Goal: Task Accomplishment & Management: Use online tool/utility

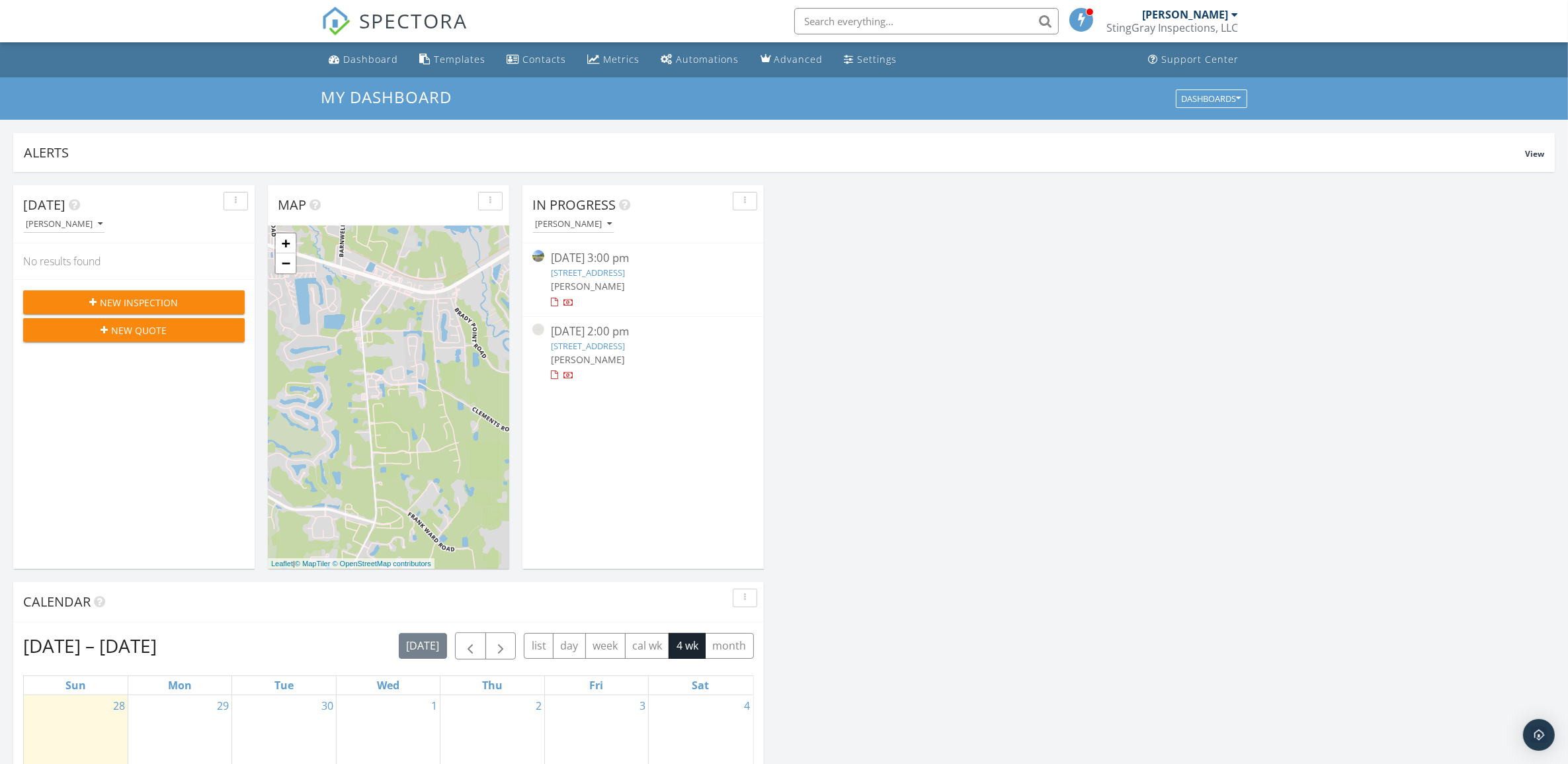
scroll to position [1229, 1594]
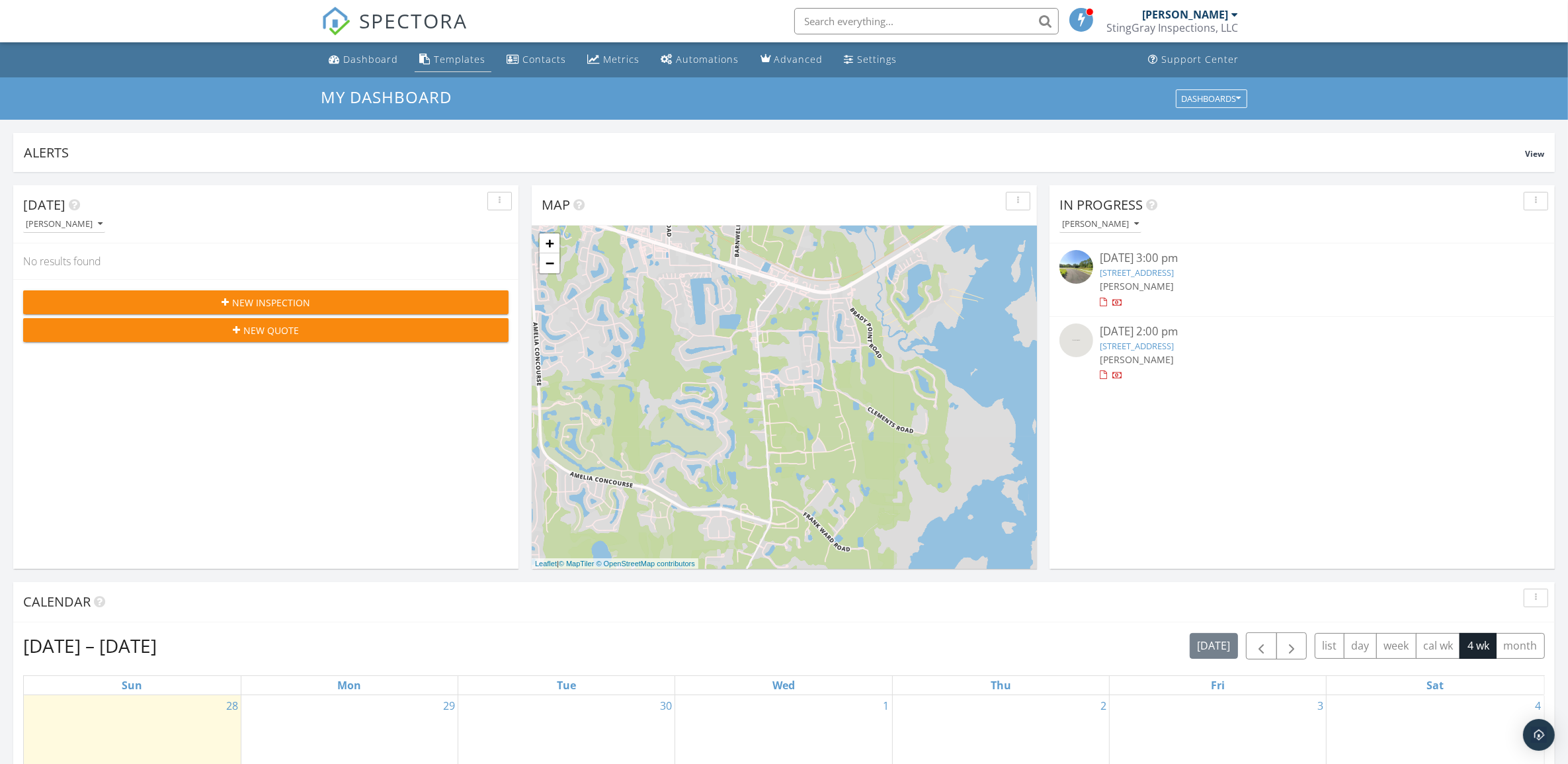
click at [466, 58] on div "Templates" at bounding box center [460, 59] width 52 height 13
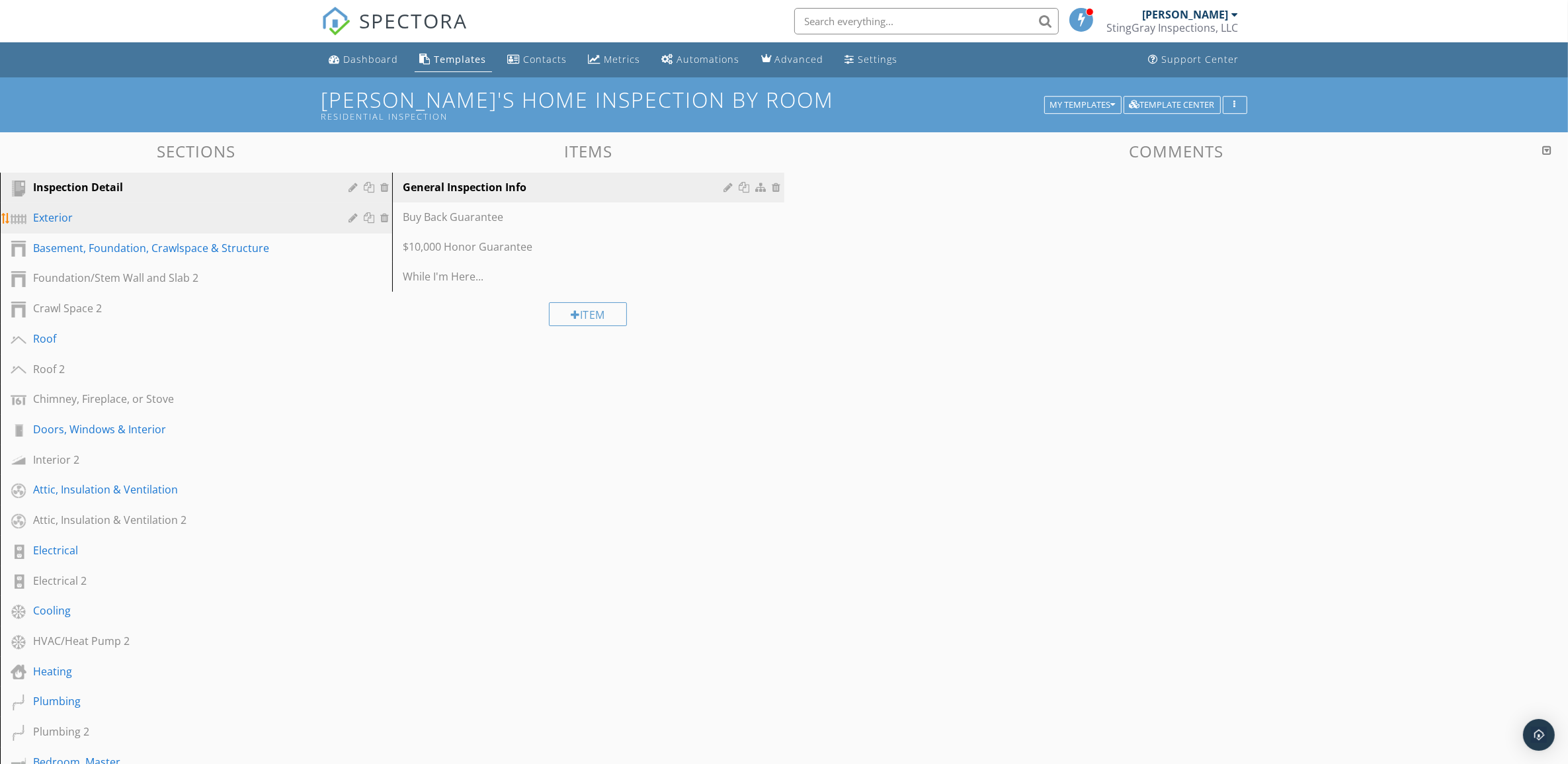
click at [103, 215] on div "Exterior" at bounding box center [181, 217] width 296 height 16
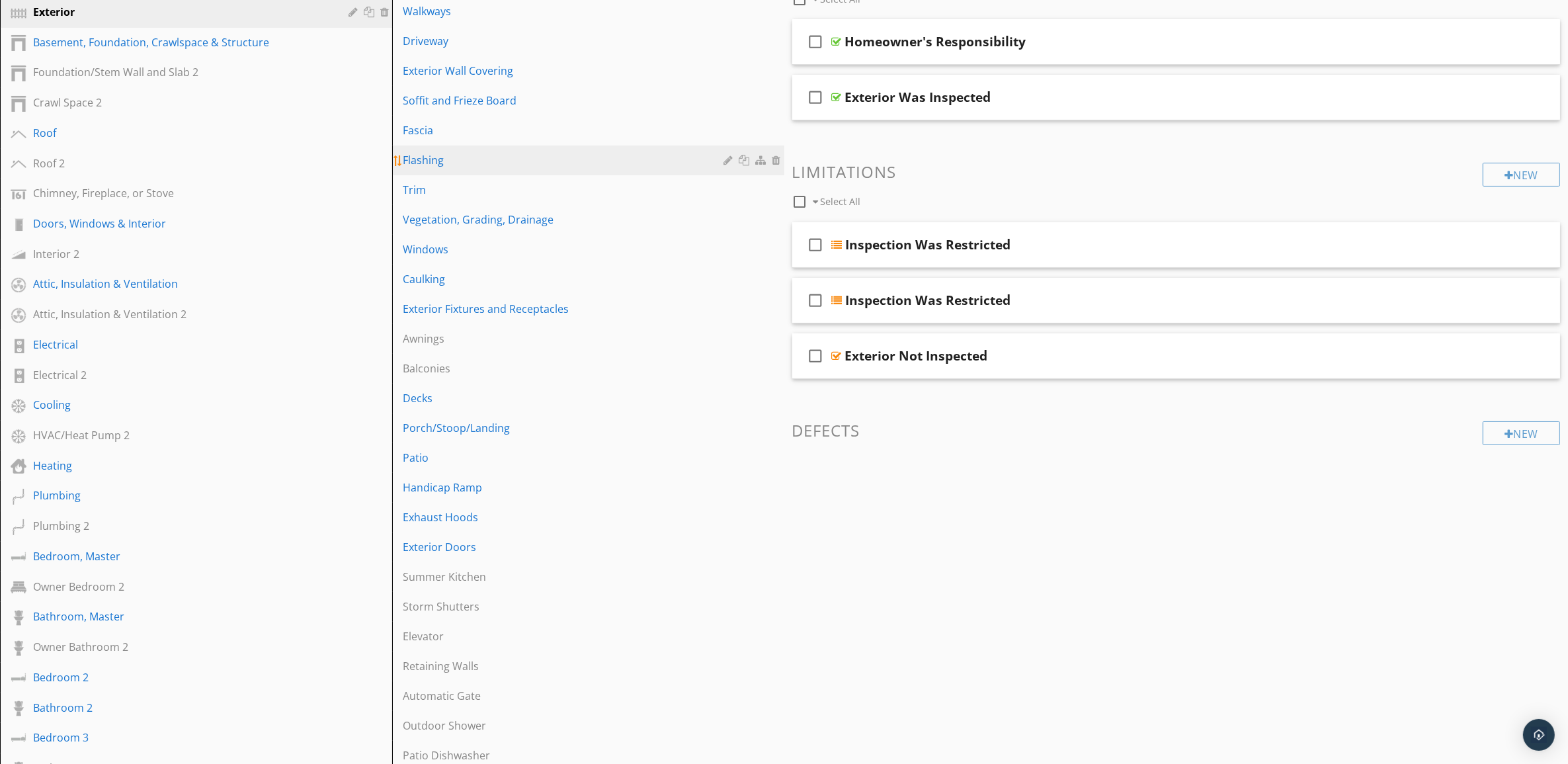
scroll to position [331, 0]
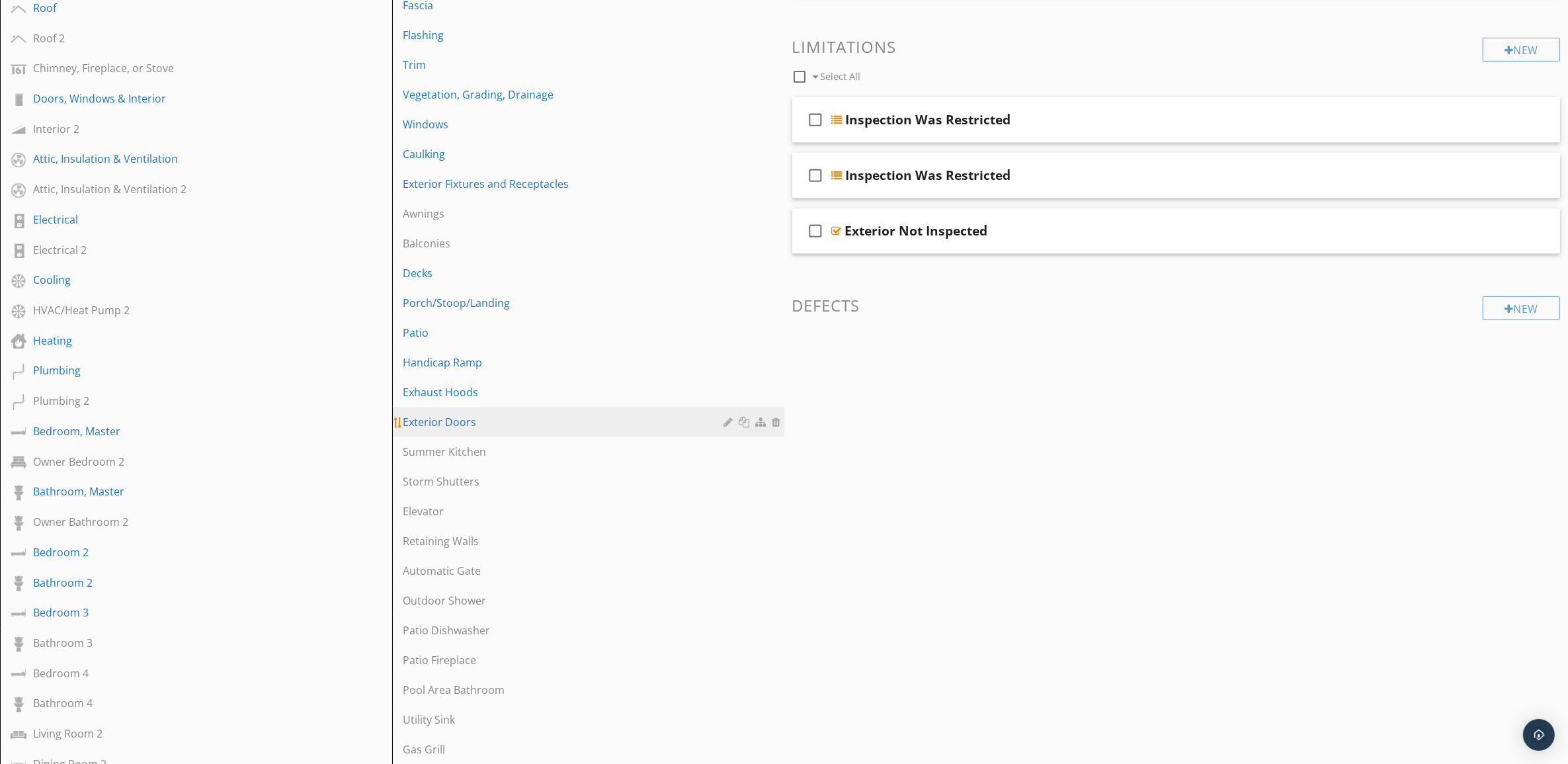
click at [557, 422] on div "Exterior Doors" at bounding box center [565, 422] width 325 height 16
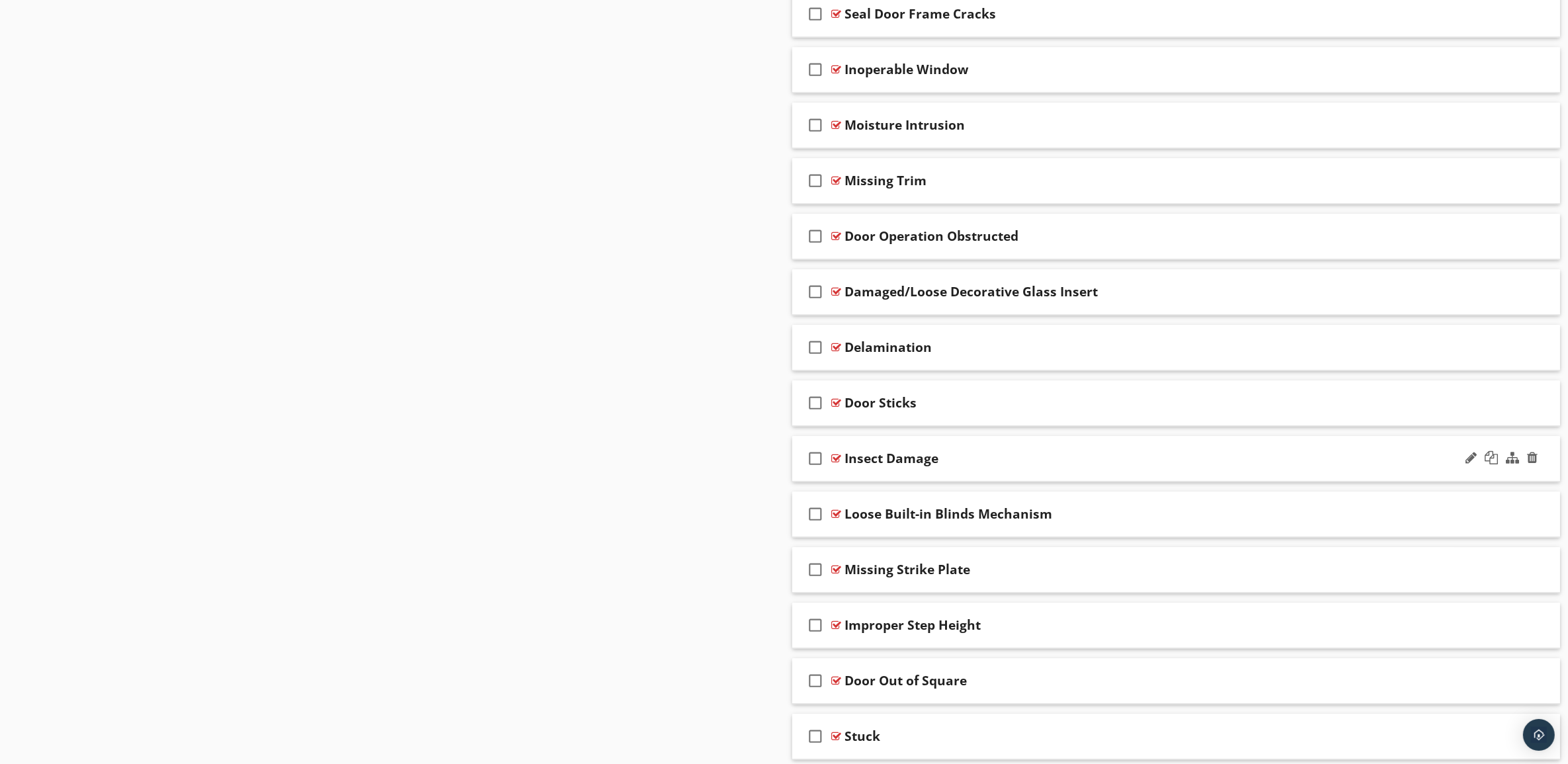
scroll to position [3888, 0]
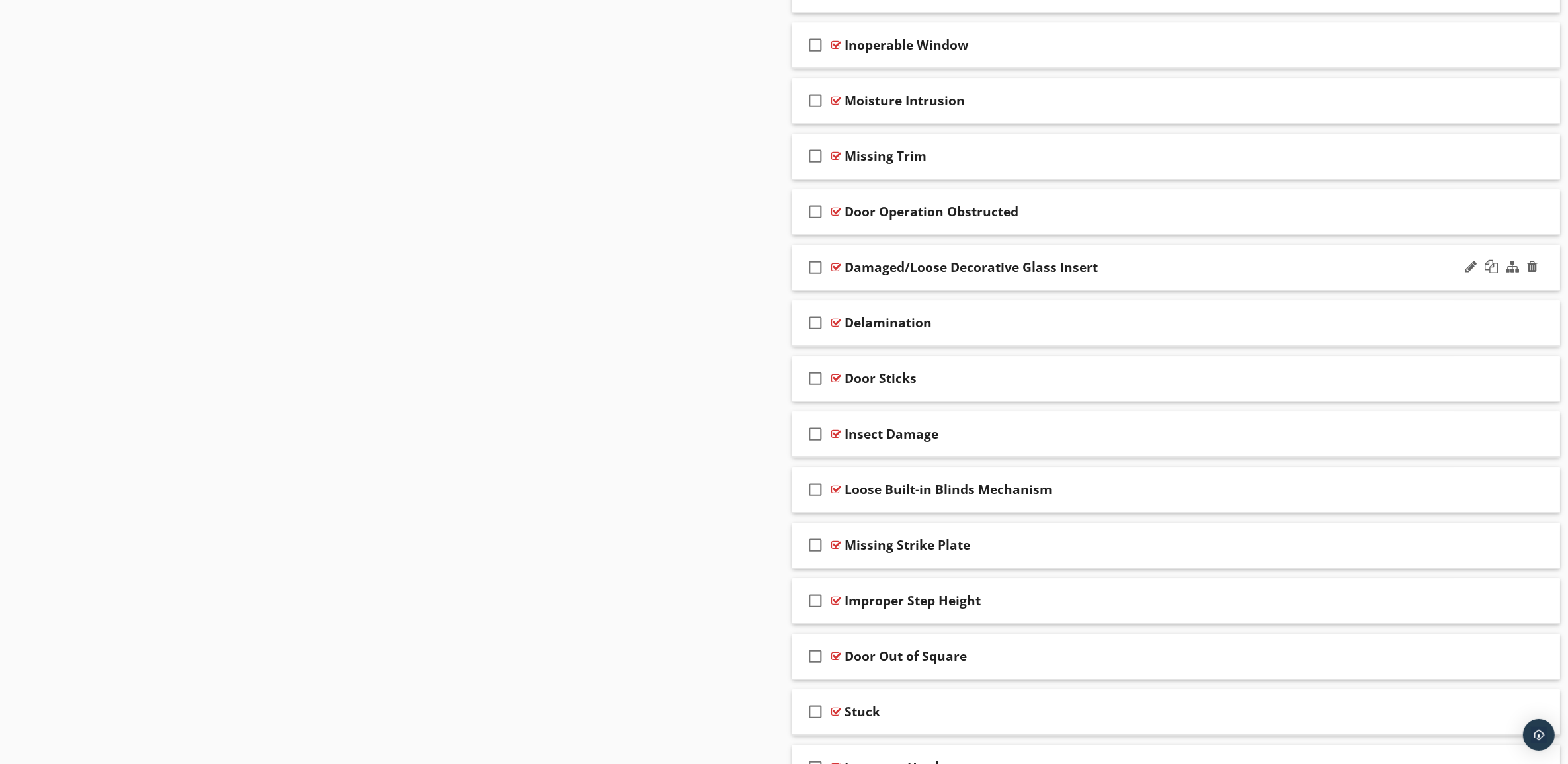
click at [1169, 275] on div "Damaged/Loose Decorative Glass Insert" at bounding box center [1123, 267] width 556 height 16
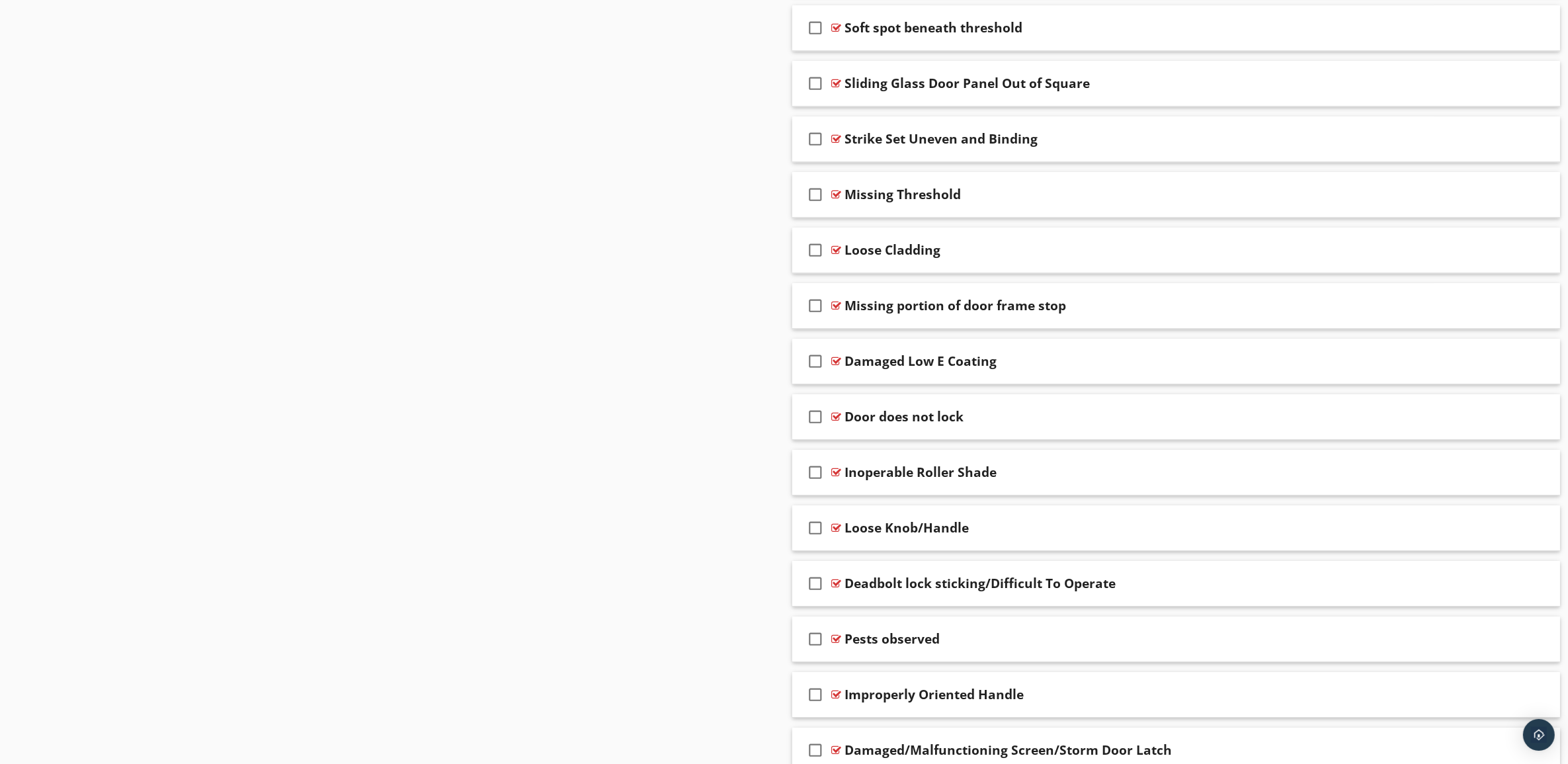
scroll to position [5321, 0]
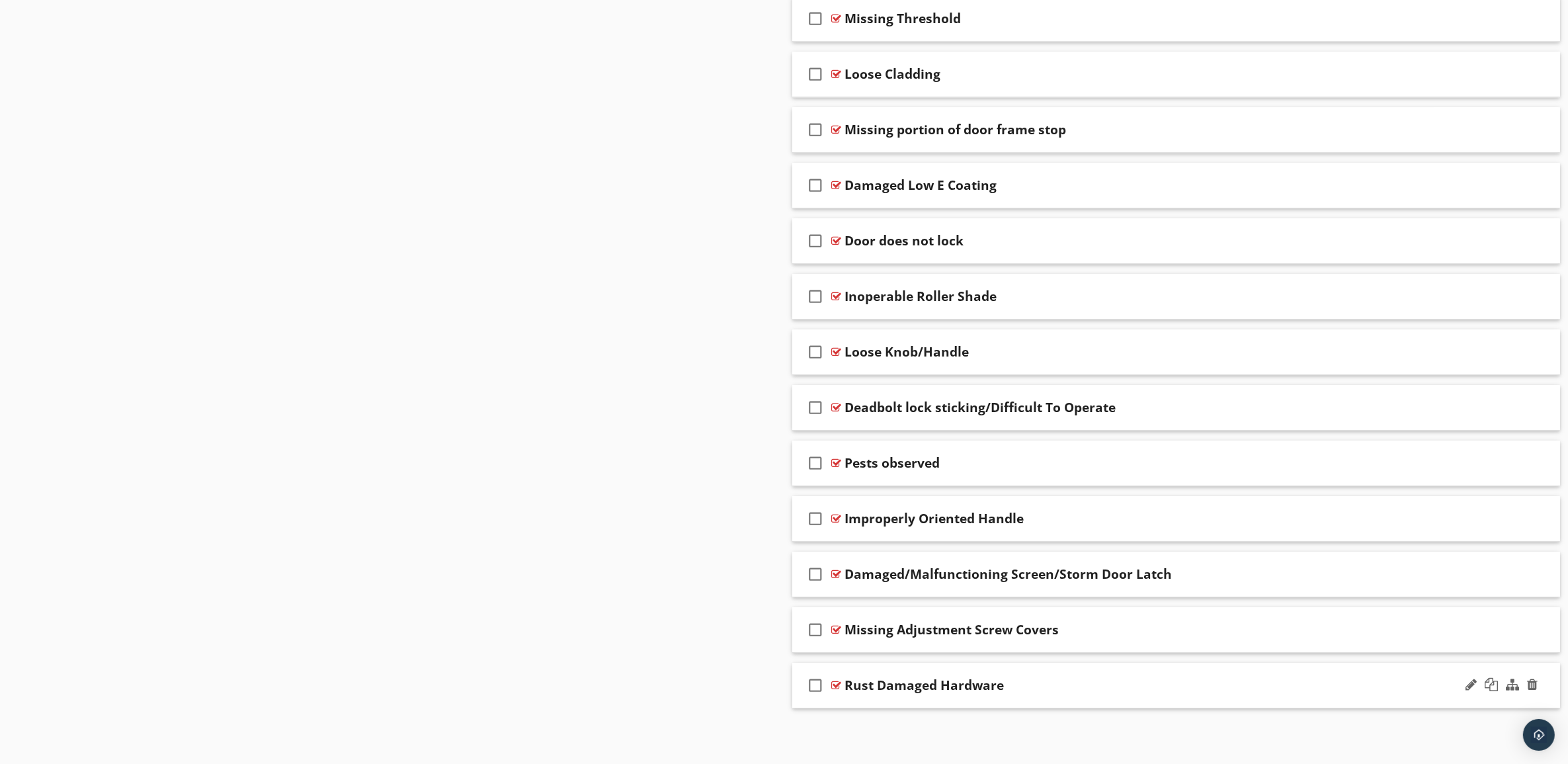
click at [1200, 693] on div "check_box_outline_blank Rust Damaged Hardware" at bounding box center [1176, 686] width 768 height 46
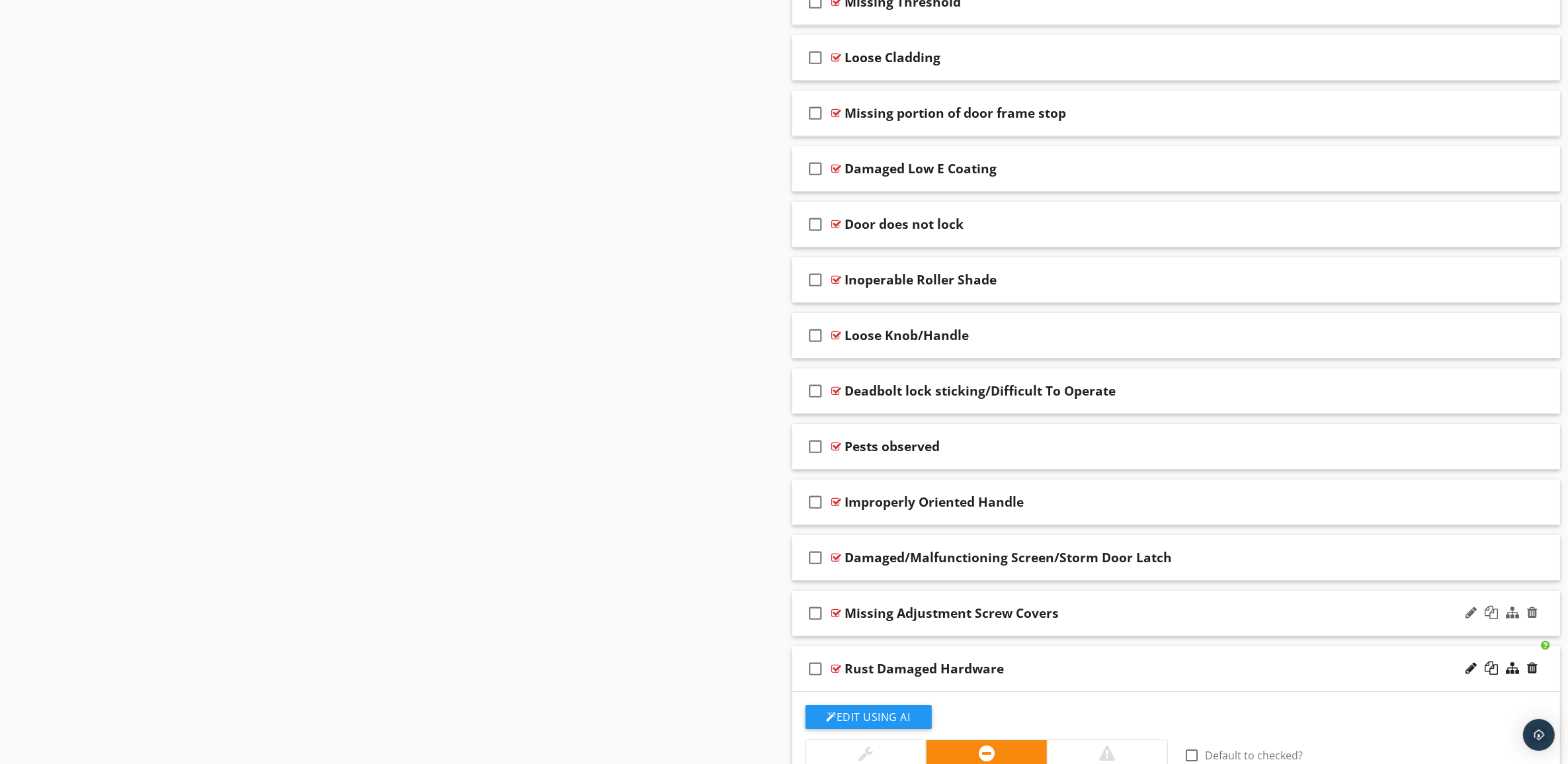
click at [1206, 621] on div "Missing Adjustment Screw Covers" at bounding box center [1123, 613] width 556 height 16
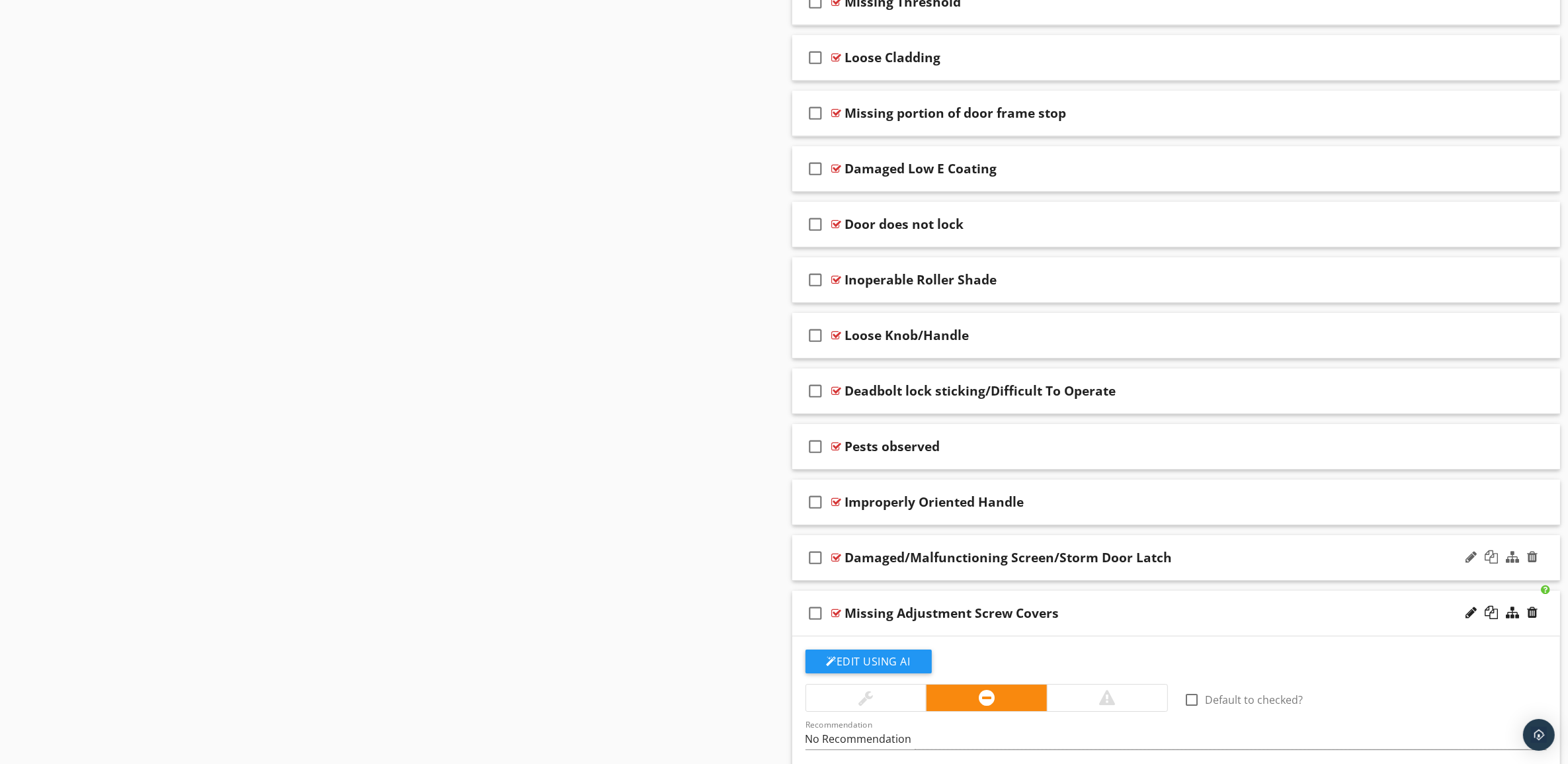
click at [1222, 566] on div "Damaged/Malfunctioning Screen/Storm Door Latch" at bounding box center [1123, 558] width 556 height 16
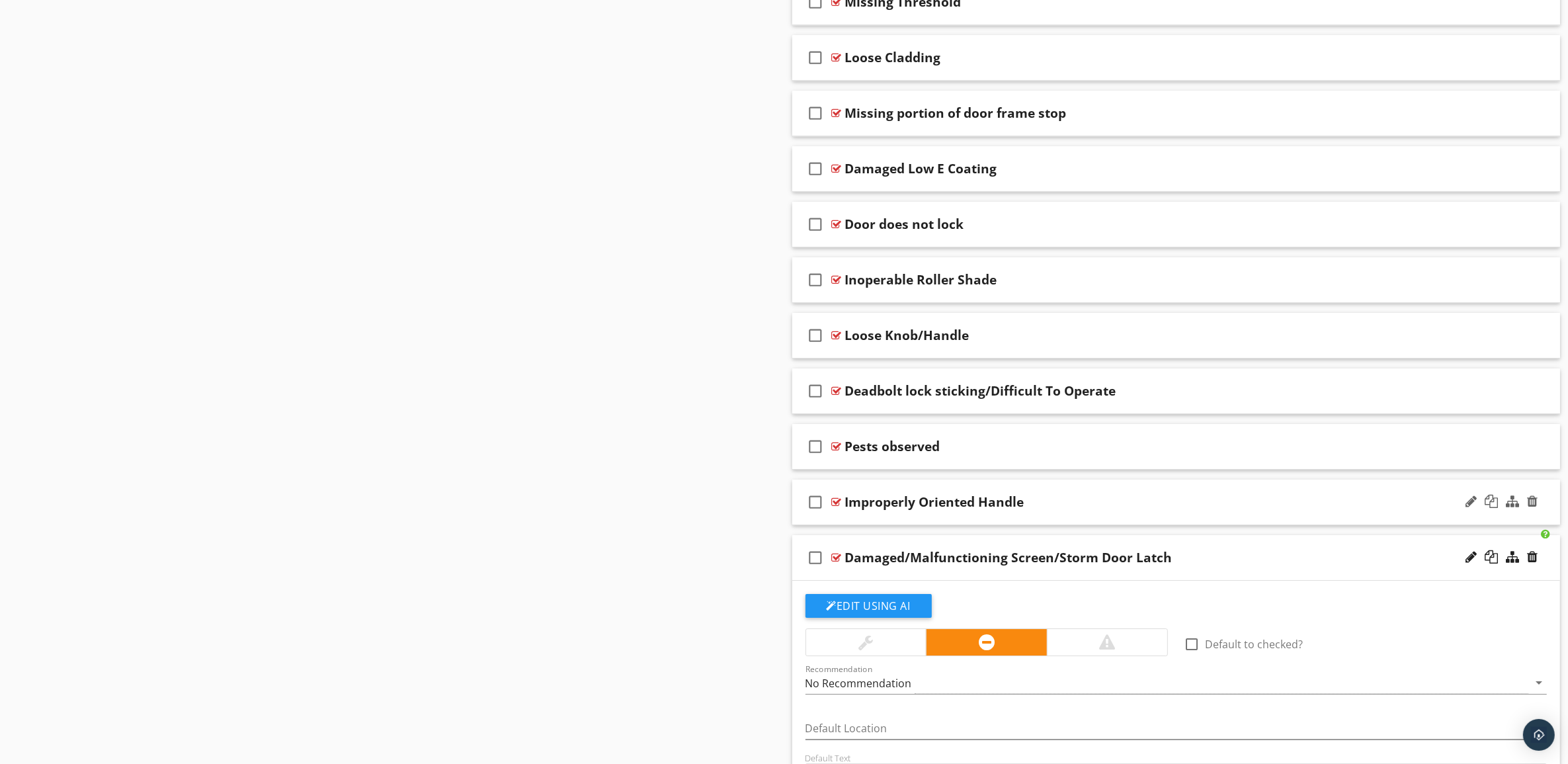
click at [1218, 510] on div "Improperly Oriented Handle" at bounding box center [1123, 501] width 556 height 16
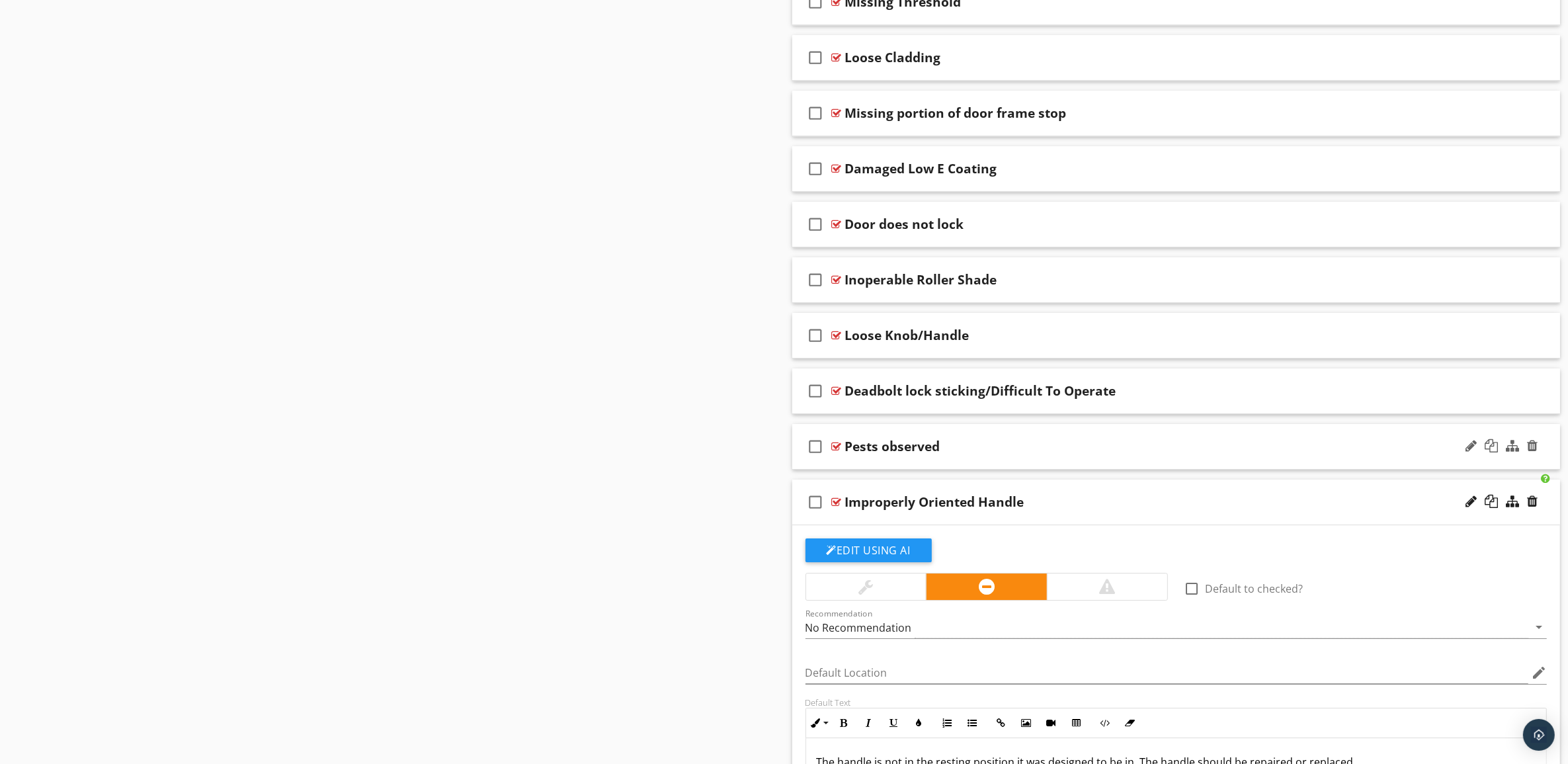
click at [1198, 451] on div "check_box_outline_blank Pests observed" at bounding box center [1176, 447] width 768 height 46
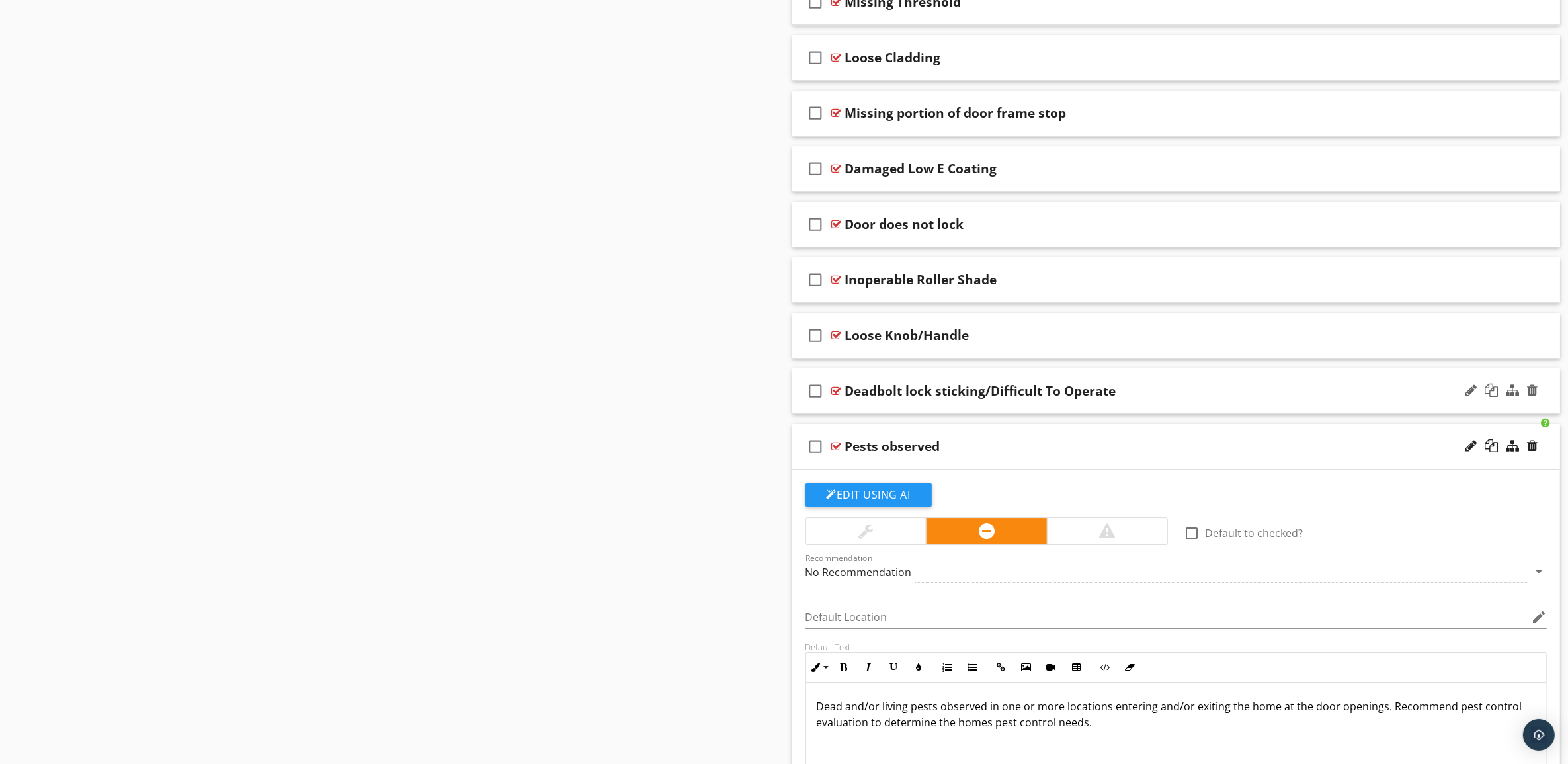
click at [1189, 399] on div "Deadbolt lock sticking/Difficult To Operate" at bounding box center [1123, 391] width 556 height 16
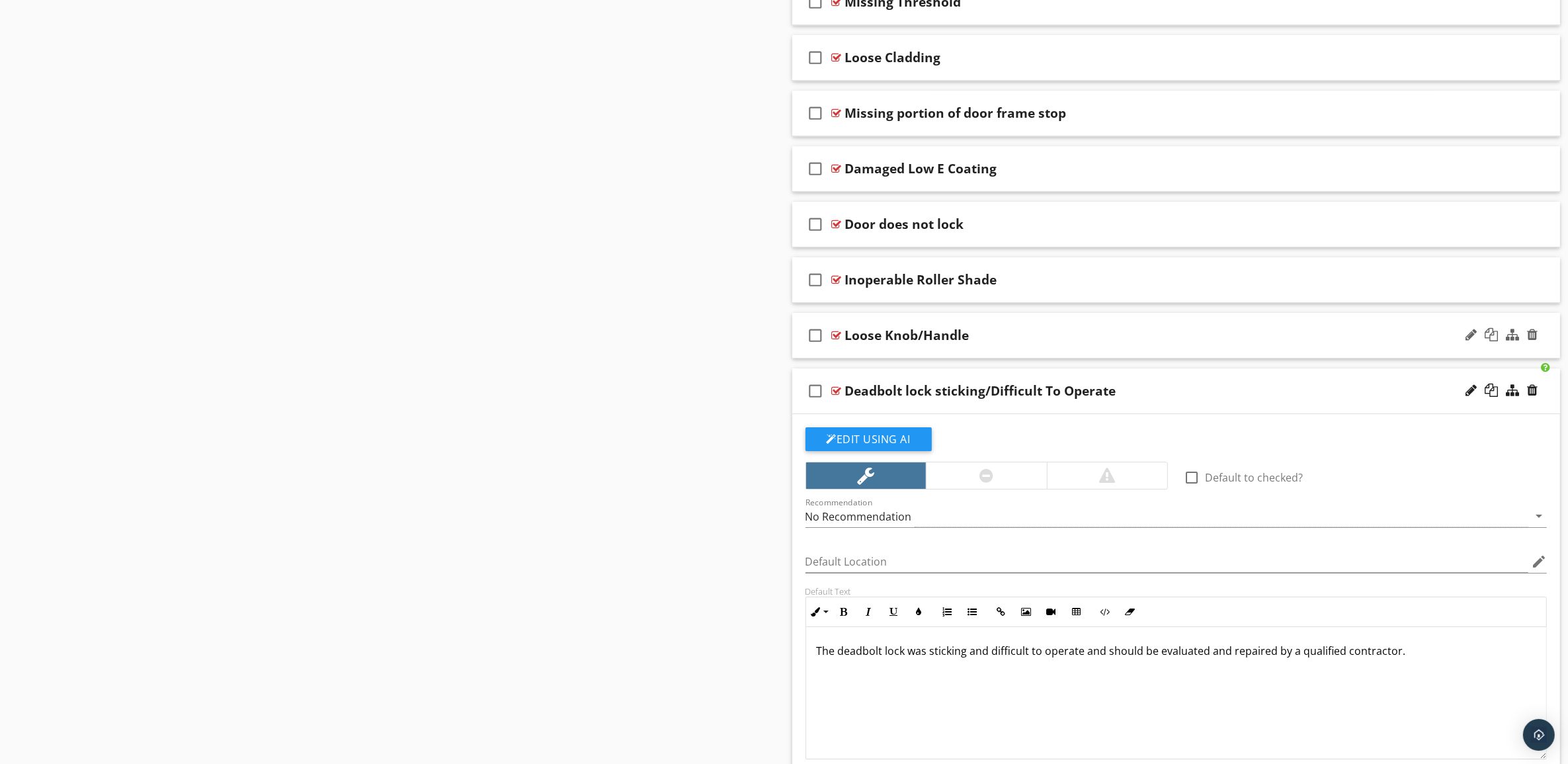
click at [1189, 342] on div "Loose Knob/Handle" at bounding box center [1123, 335] width 556 height 16
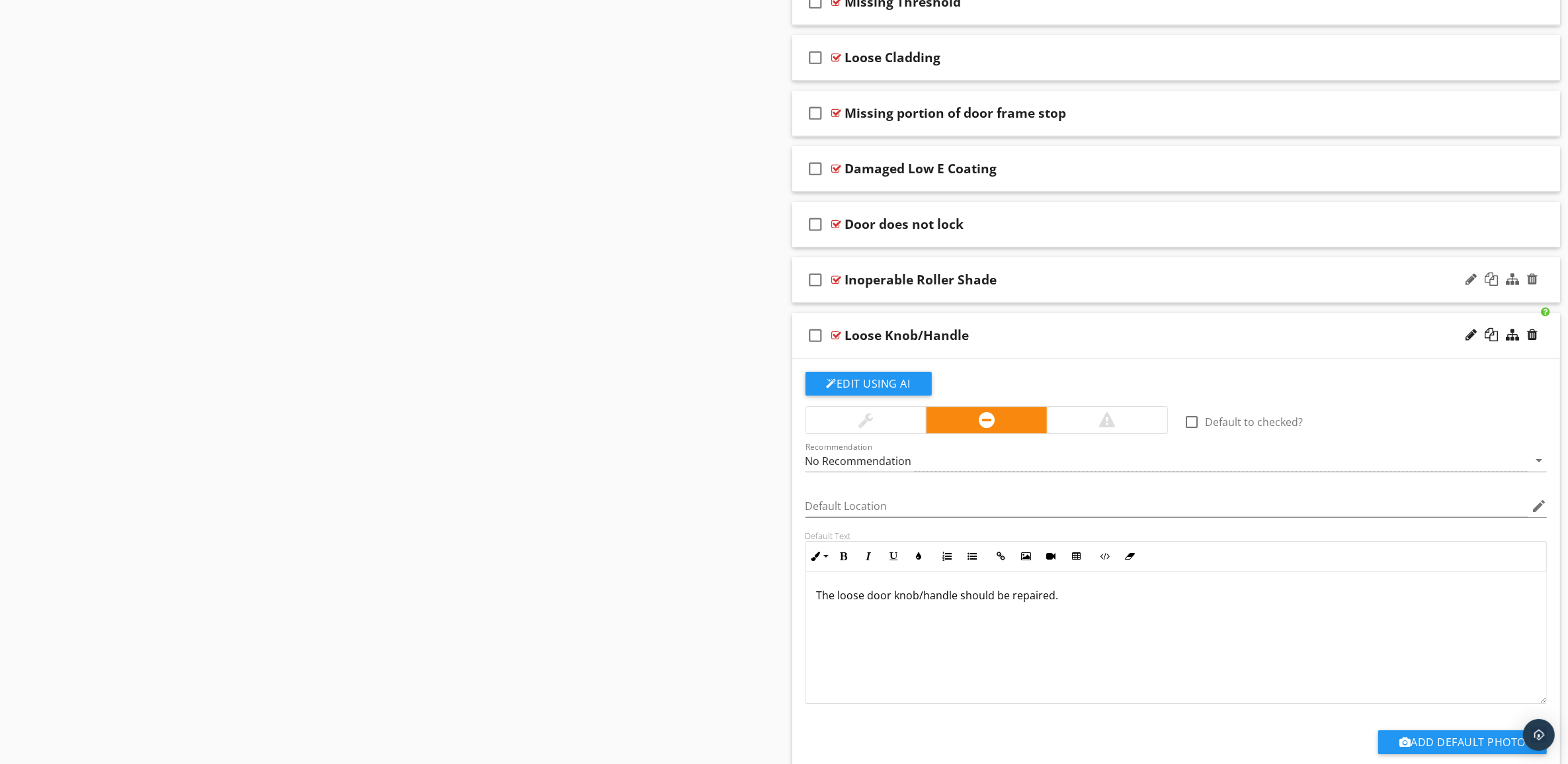
click at [1192, 288] on div "Inoperable Roller Shade" at bounding box center [1123, 279] width 556 height 16
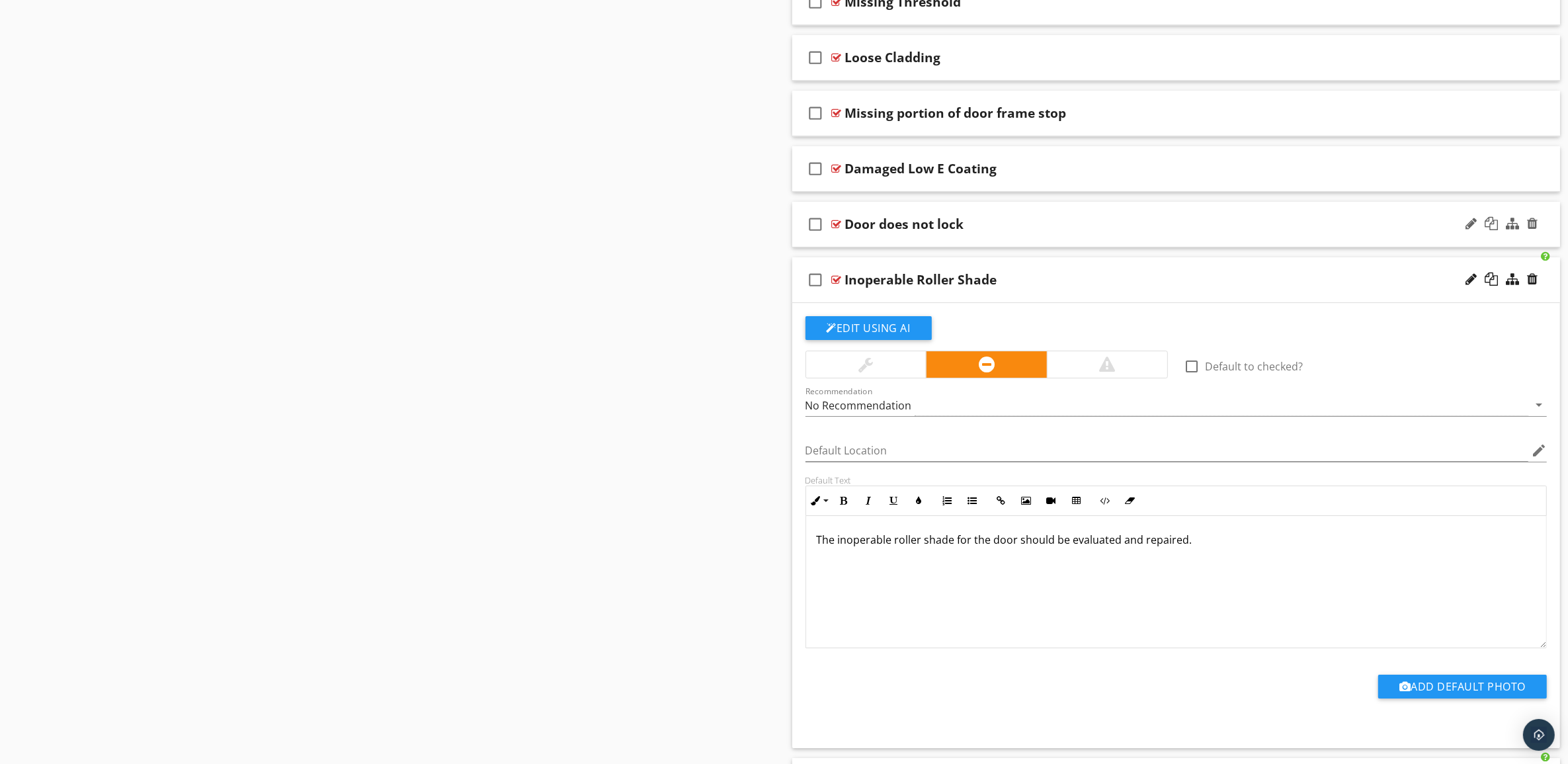
click at [1174, 225] on div "check_box_outline_blank Door does not lock" at bounding box center [1176, 225] width 768 height 46
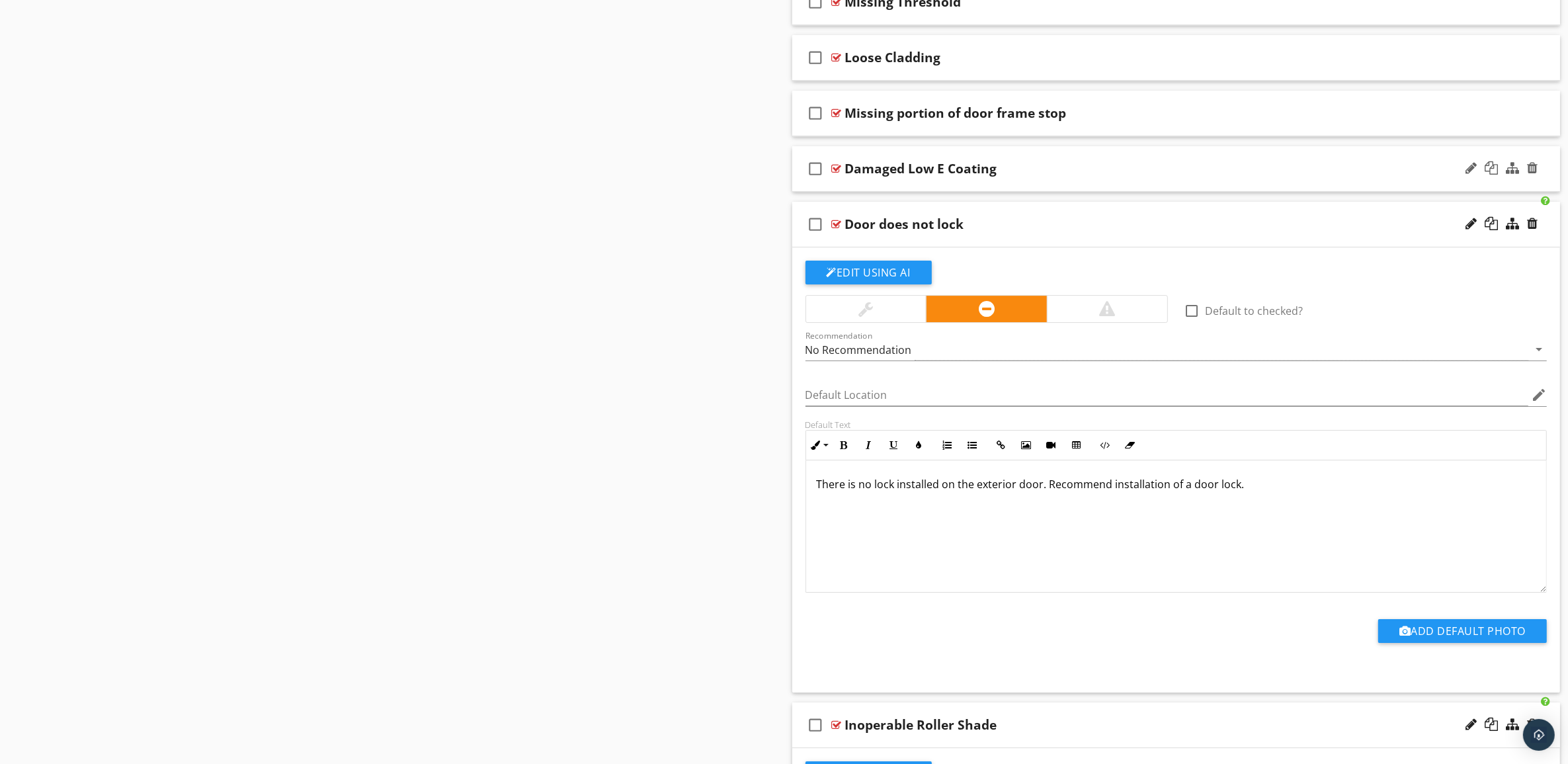
click at [1177, 177] on div "Damaged Low E Coating" at bounding box center [1123, 168] width 556 height 16
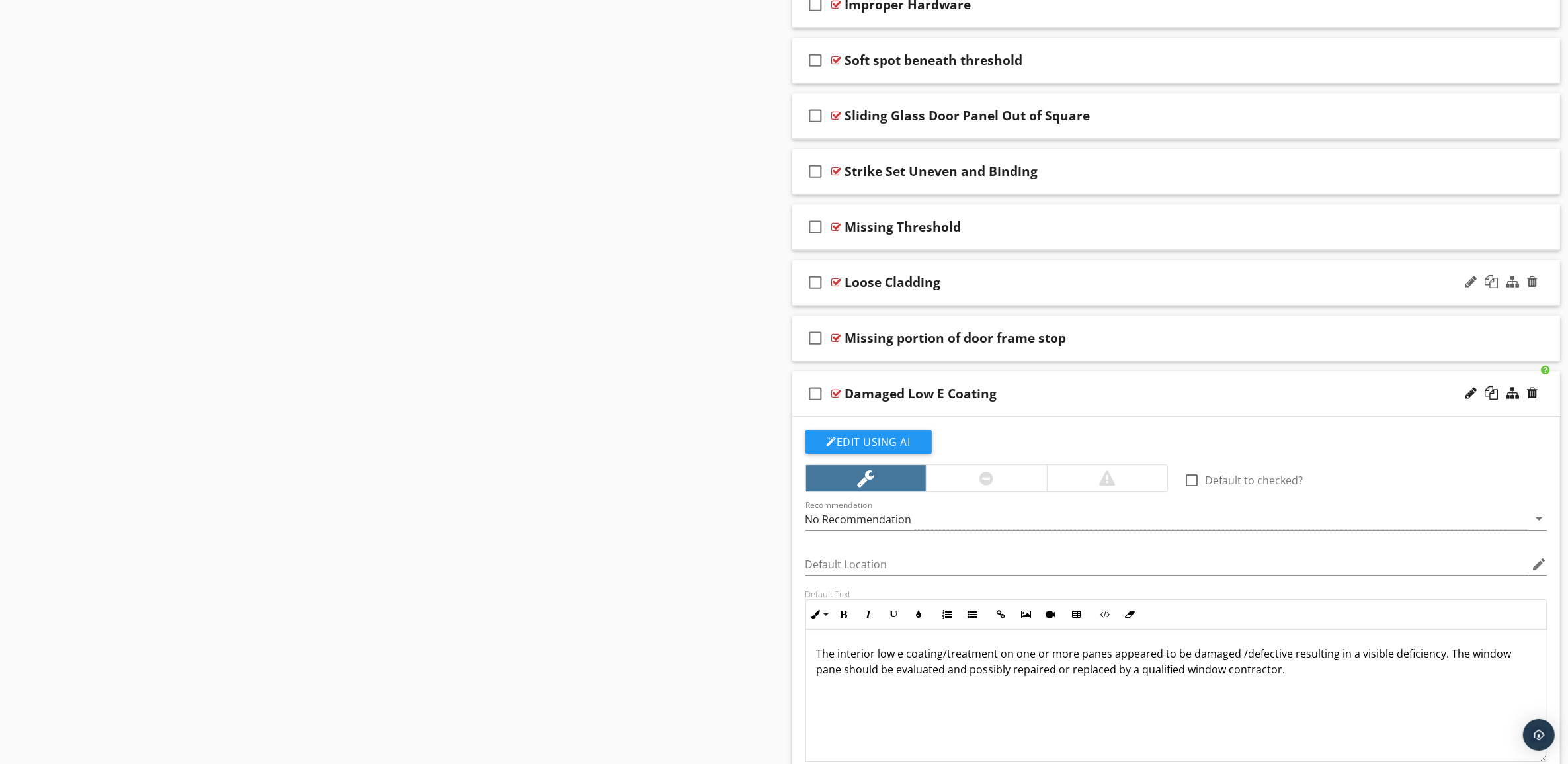
scroll to position [4989, 0]
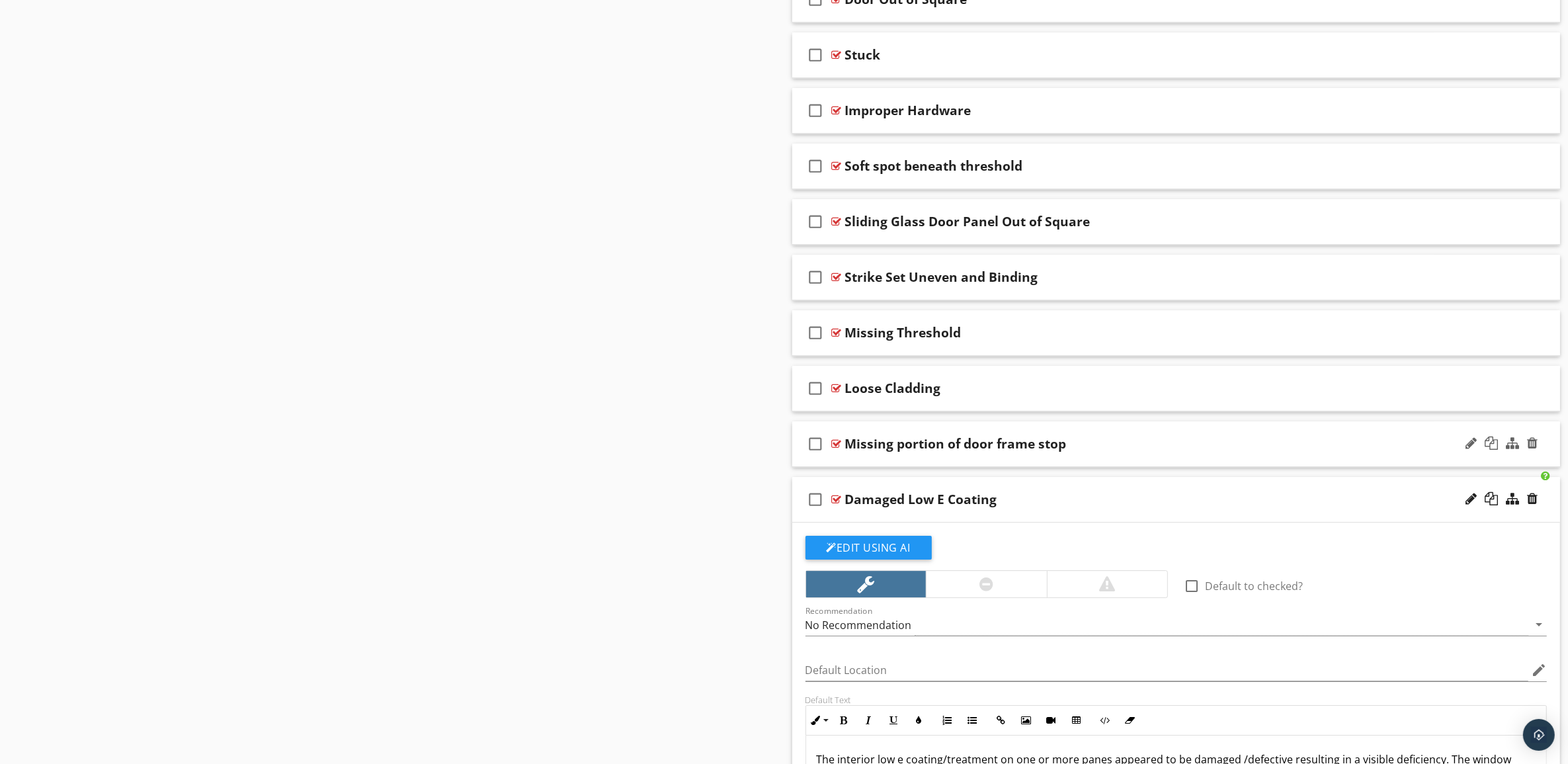
click at [1213, 452] on div "Missing portion of door frame stop" at bounding box center [1123, 444] width 556 height 16
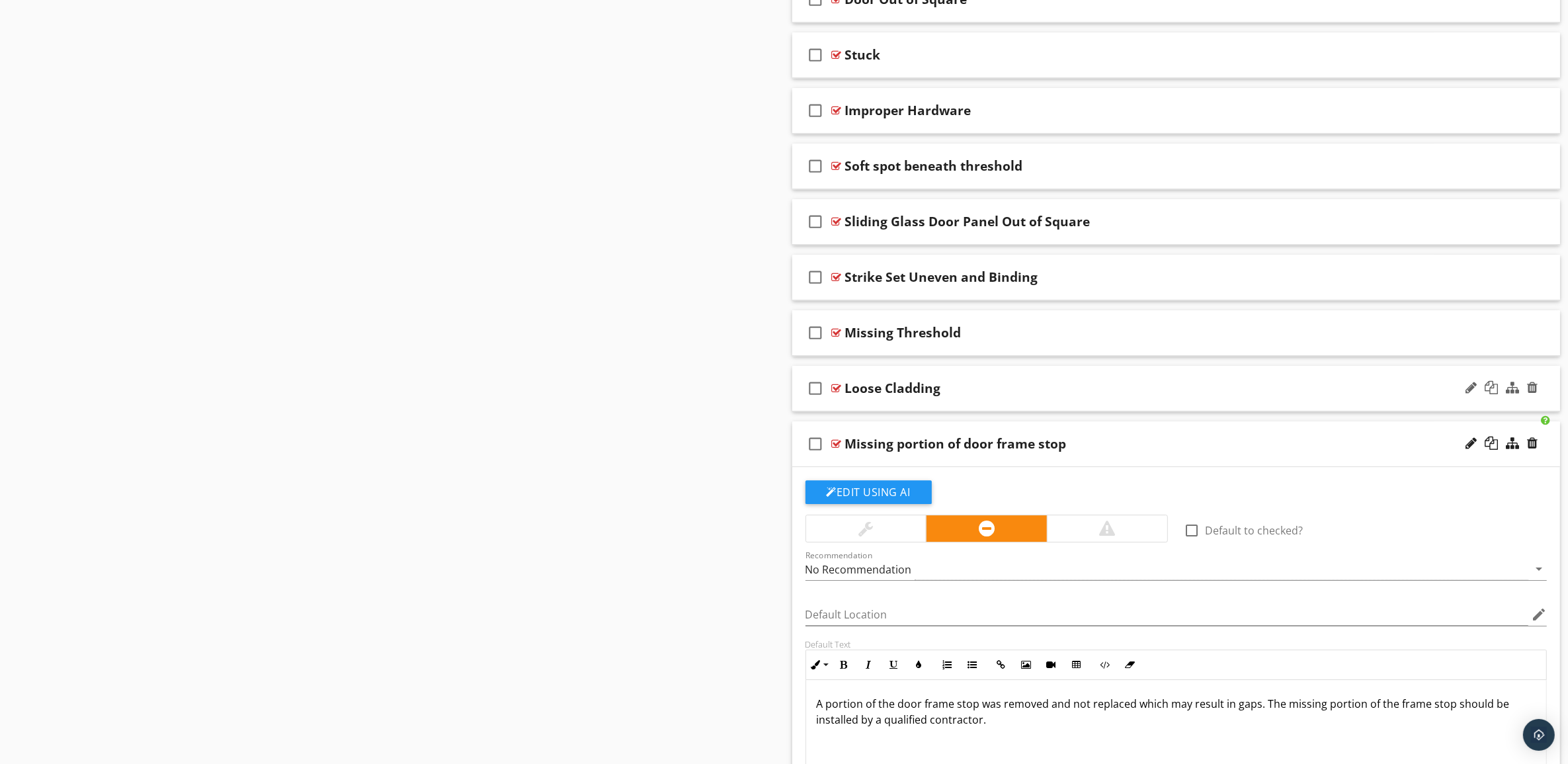
click at [1201, 396] on div "Loose Cladding" at bounding box center [1123, 388] width 556 height 16
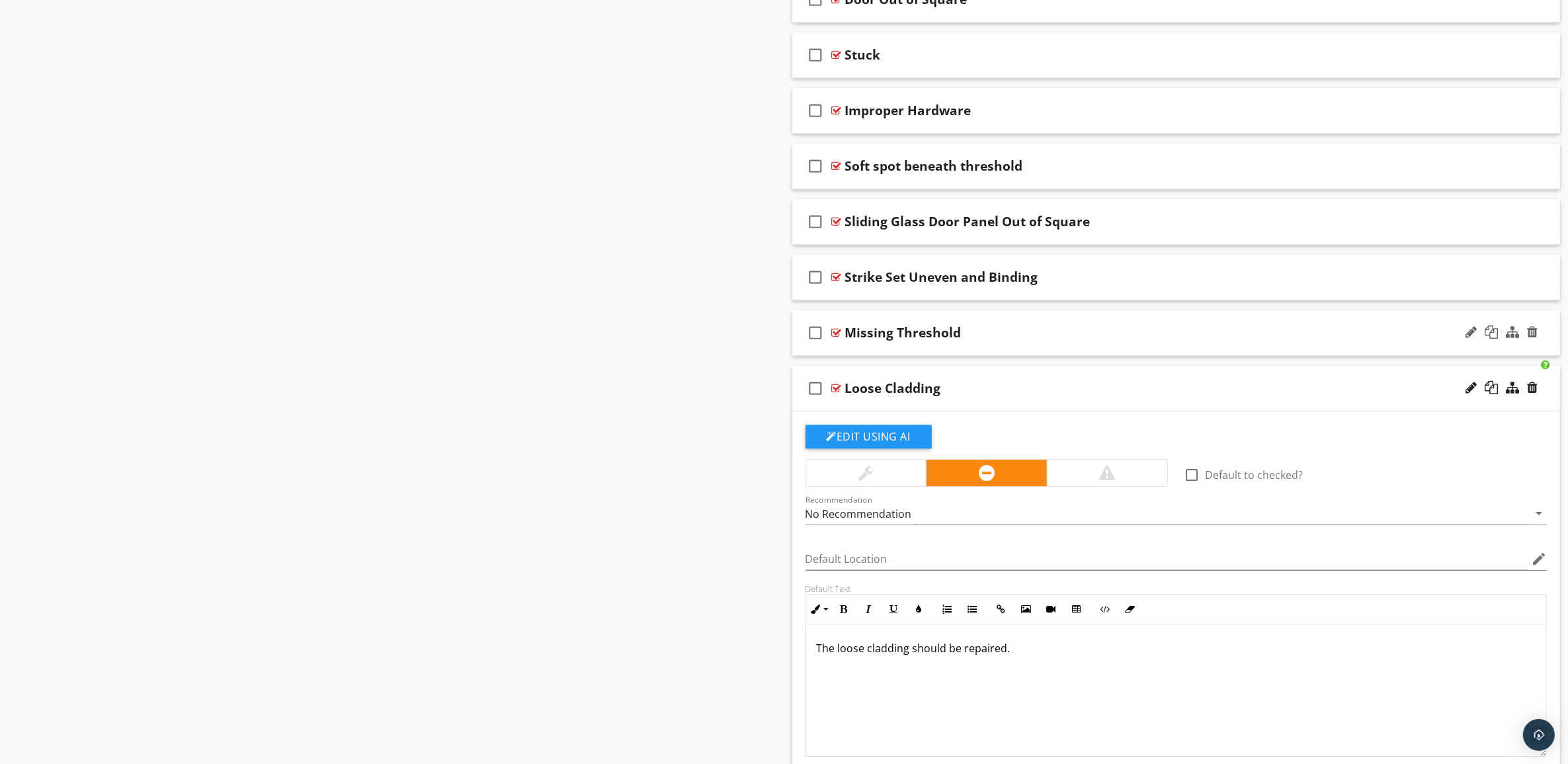
click at [1206, 341] on div "Missing Threshold" at bounding box center [1123, 332] width 556 height 16
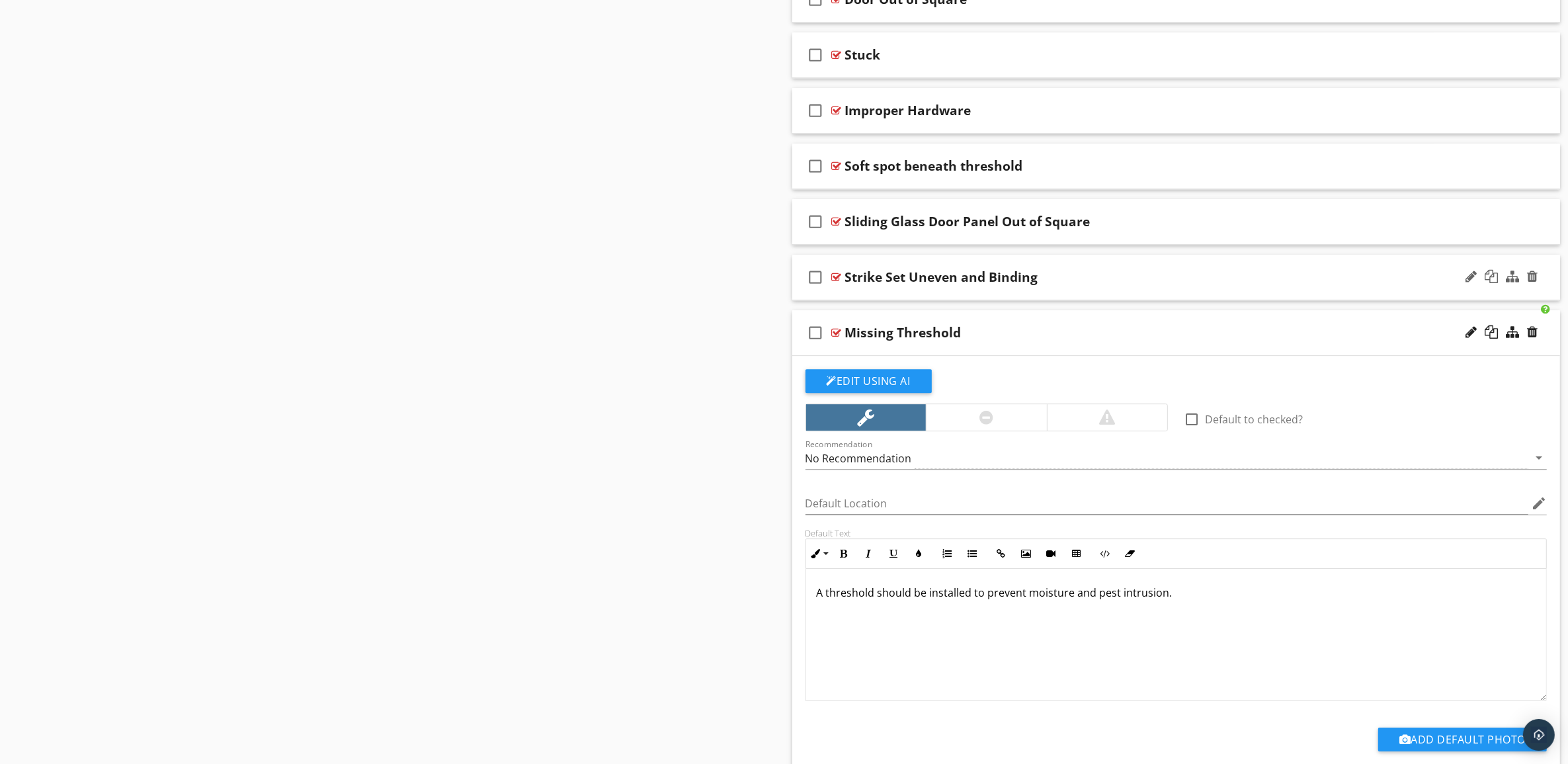
click at [1199, 279] on div "check_box_outline_blank Strike Set Uneven and Binding" at bounding box center [1176, 278] width 768 height 46
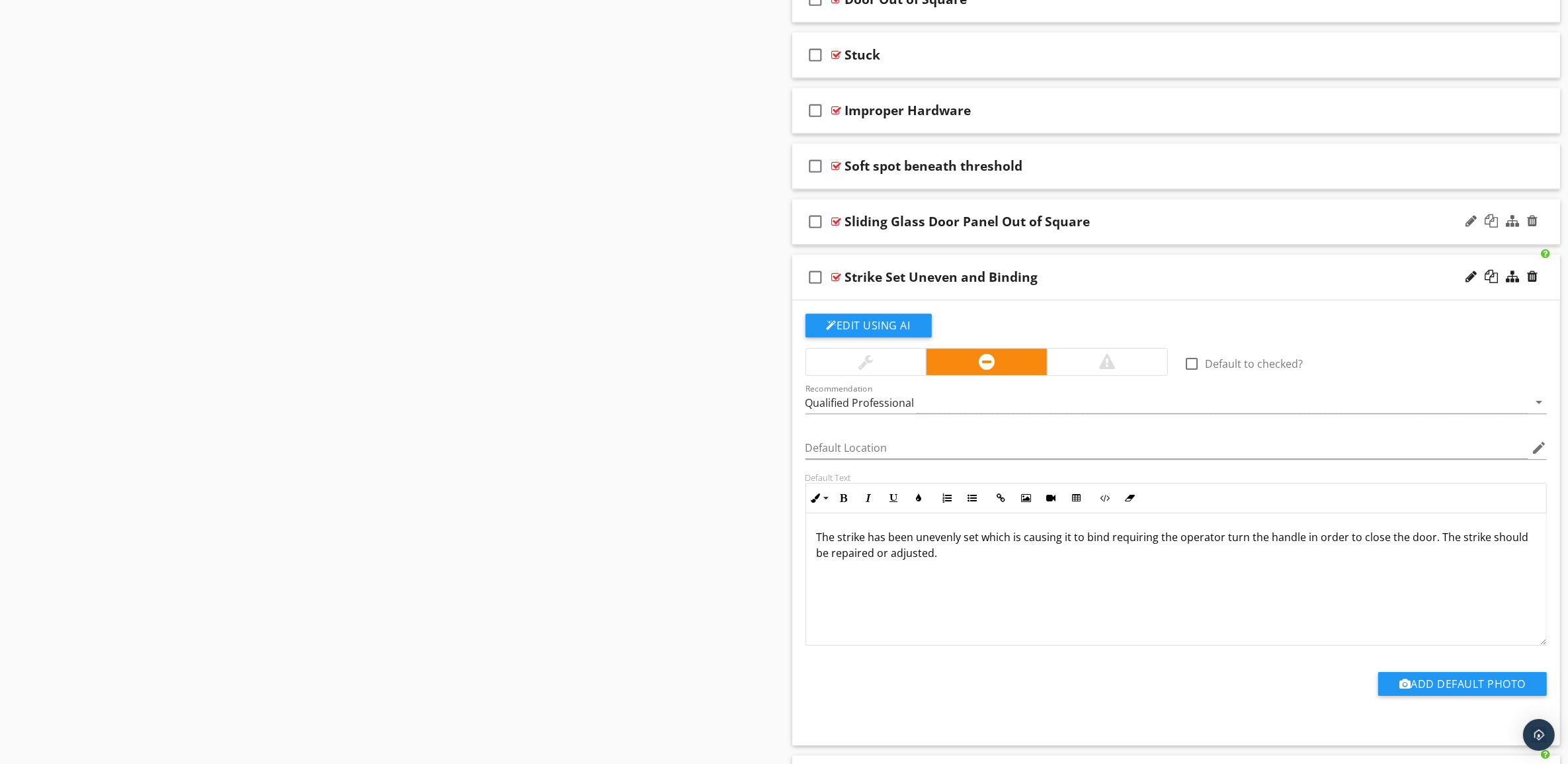
click at [1201, 230] on div "Sliding Glass Door Panel Out of Square" at bounding box center [1123, 222] width 556 height 16
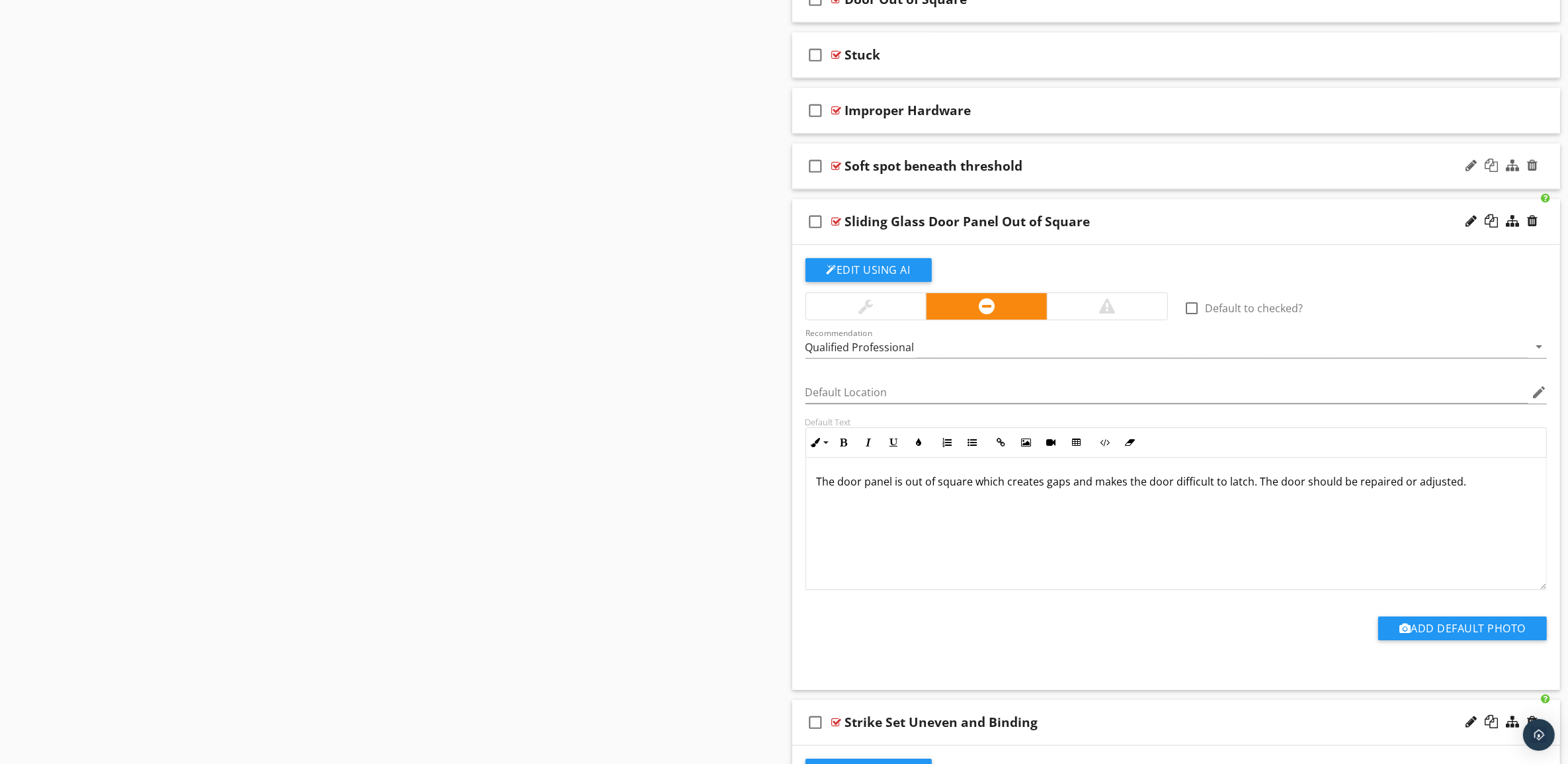
click at [1196, 174] on div "Soft spot beneath threshold" at bounding box center [1123, 165] width 556 height 16
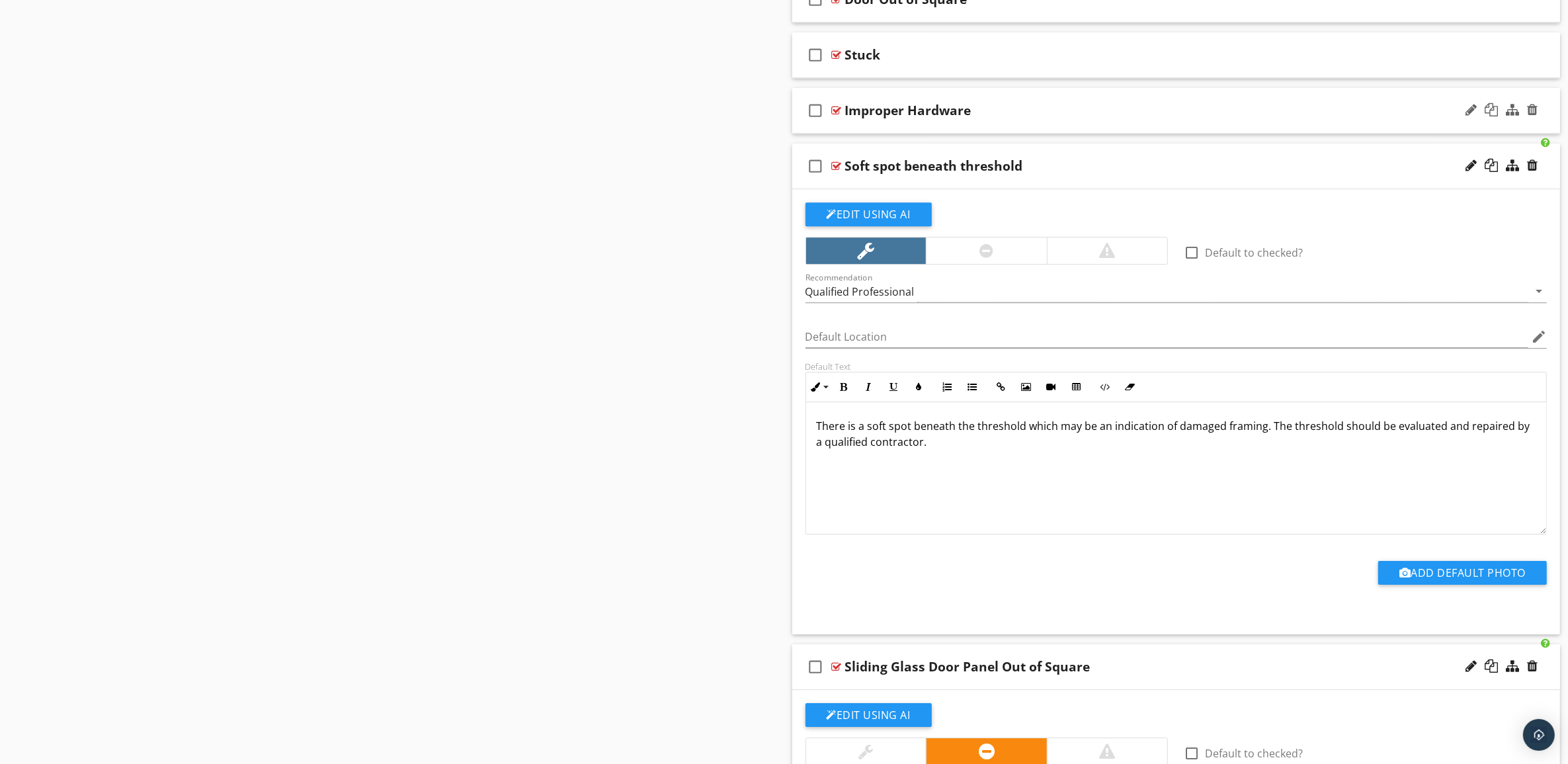
click at [1188, 118] on div "Improper Hardware" at bounding box center [1123, 110] width 556 height 16
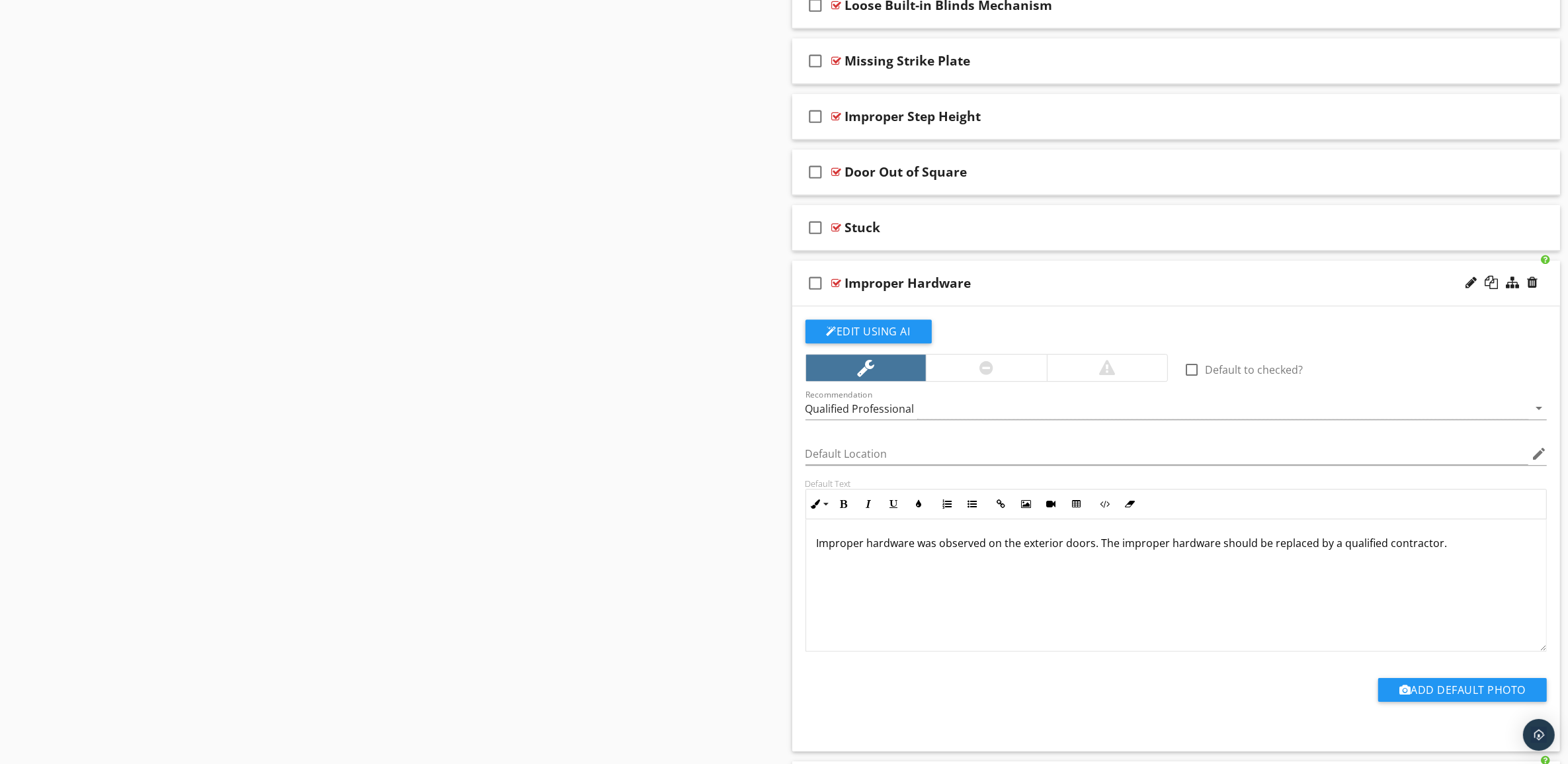
scroll to position [4741, 0]
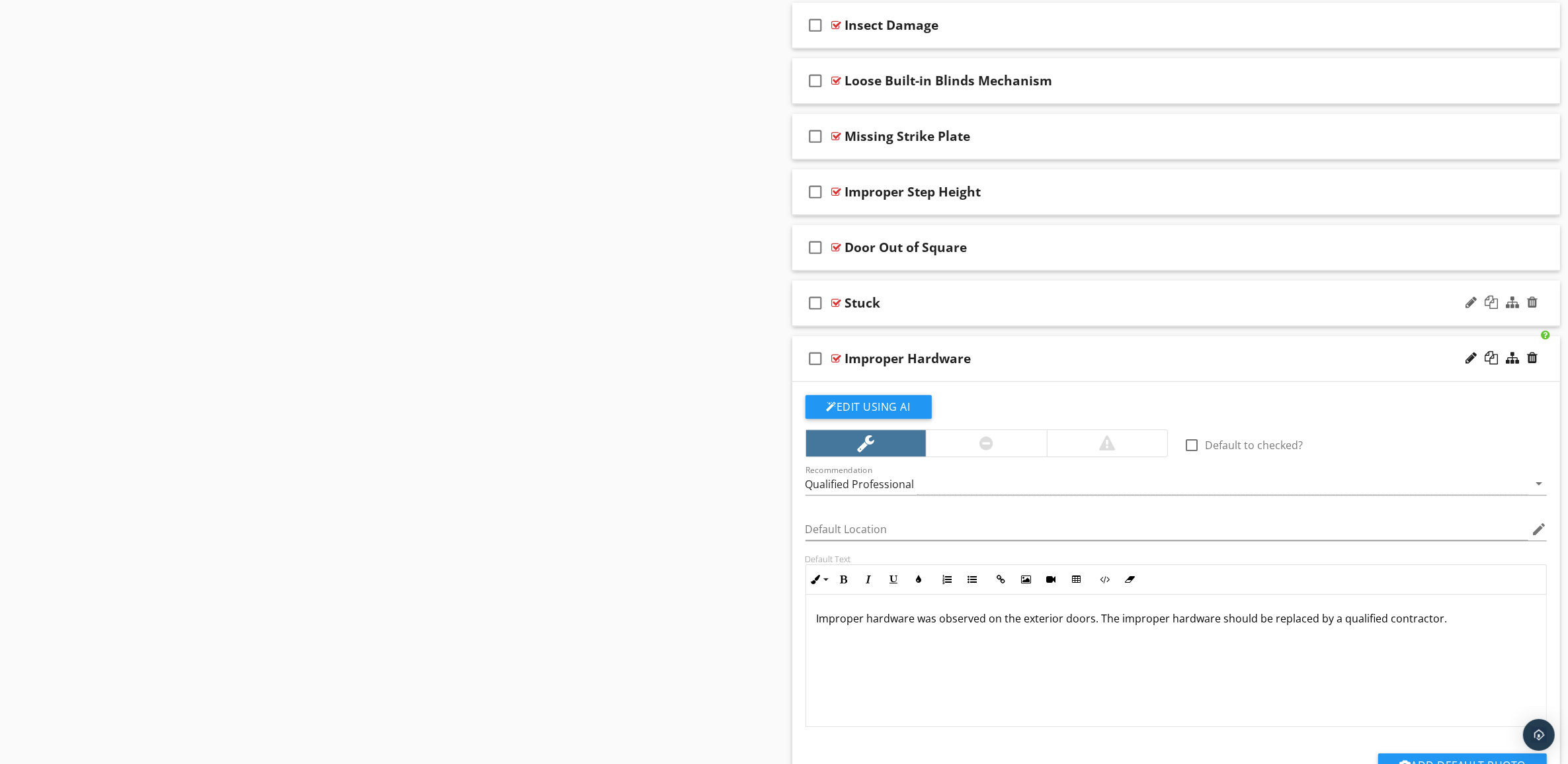
click at [1224, 311] on div "Stuck" at bounding box center [1123, 303] width 556 height 16
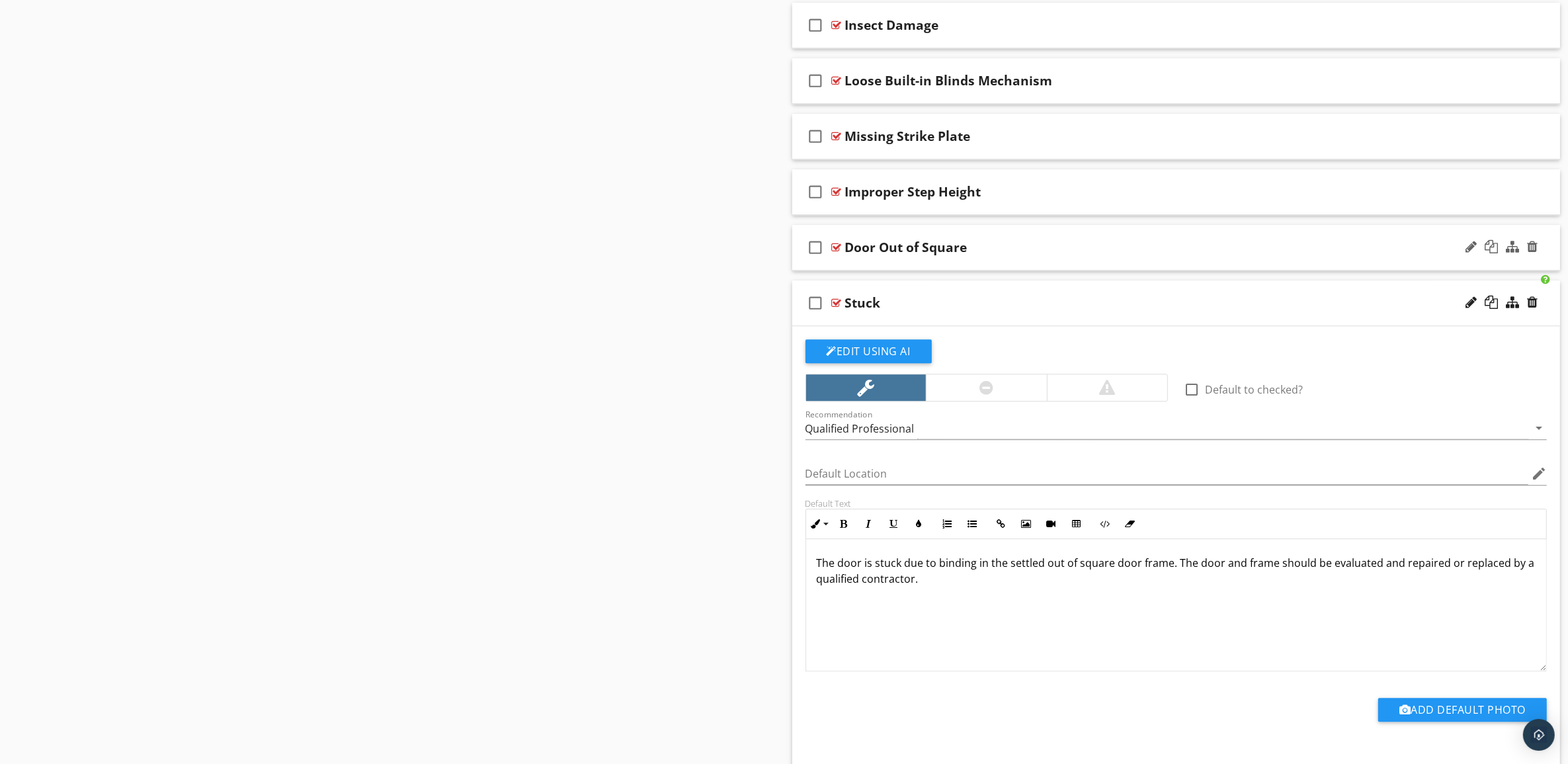
click at [1207, 256] on div "Door Out of Square" at bounding box center [1123, 247] width 556 height 16
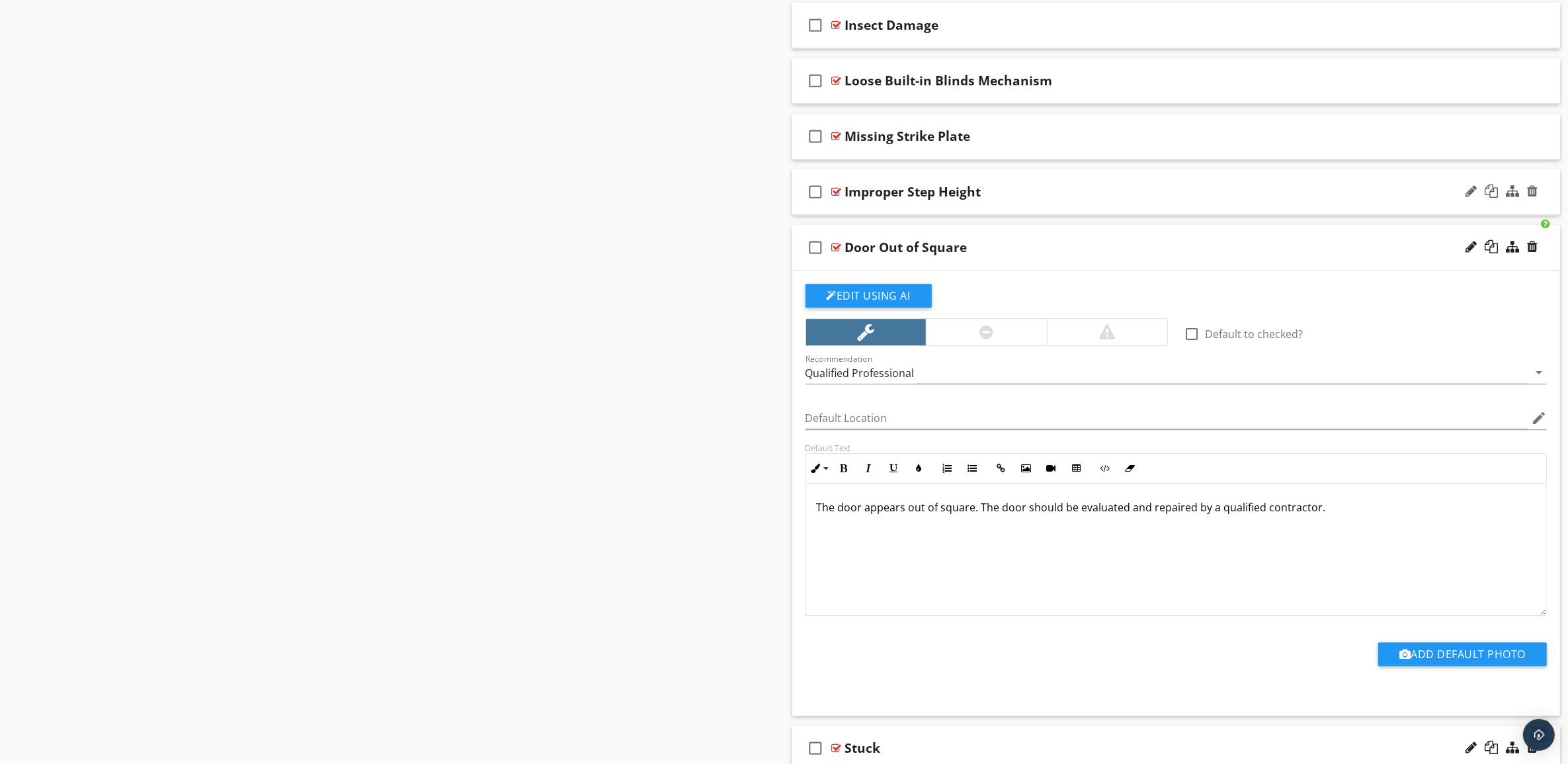
click at [1202, 215] on div "check_box_outline_blank Improper Step Height" at bounding box center [1176, 192] width 768 height 46
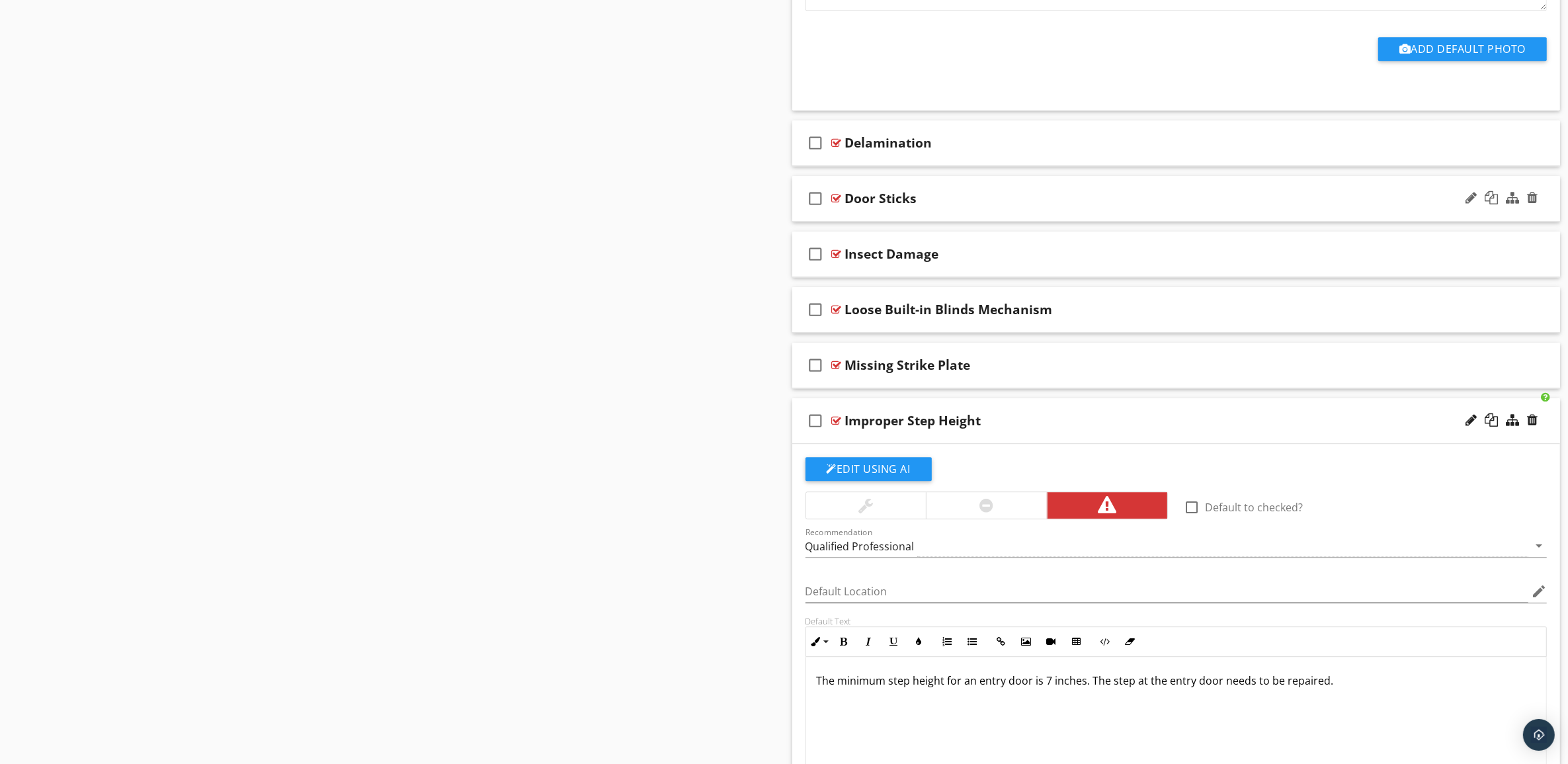
scroll to position [4493, 0]
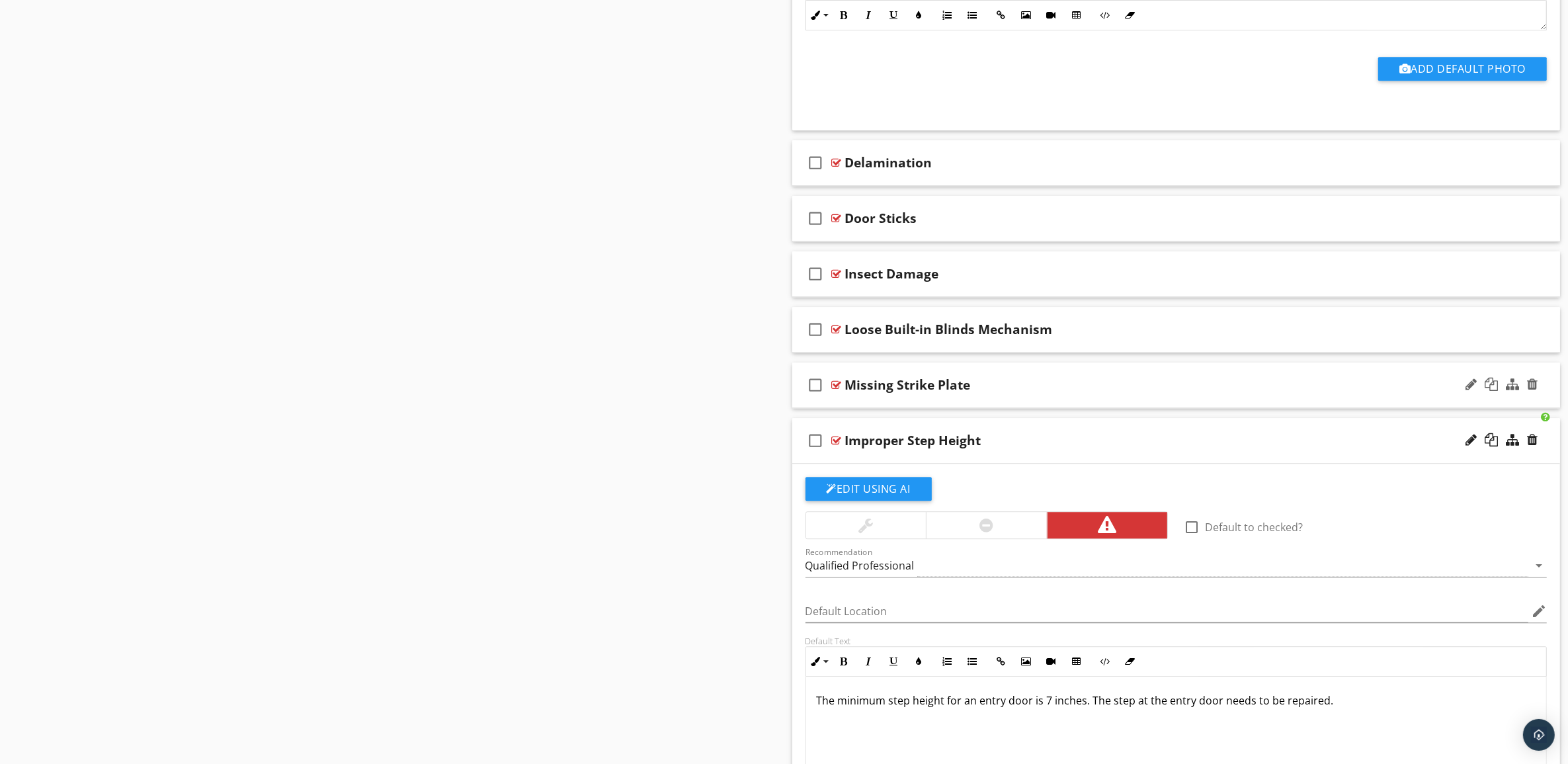
click at [1231, 393] on div "Missing Strike Plate" at bounding box center [1123, 385] width 556 height 16
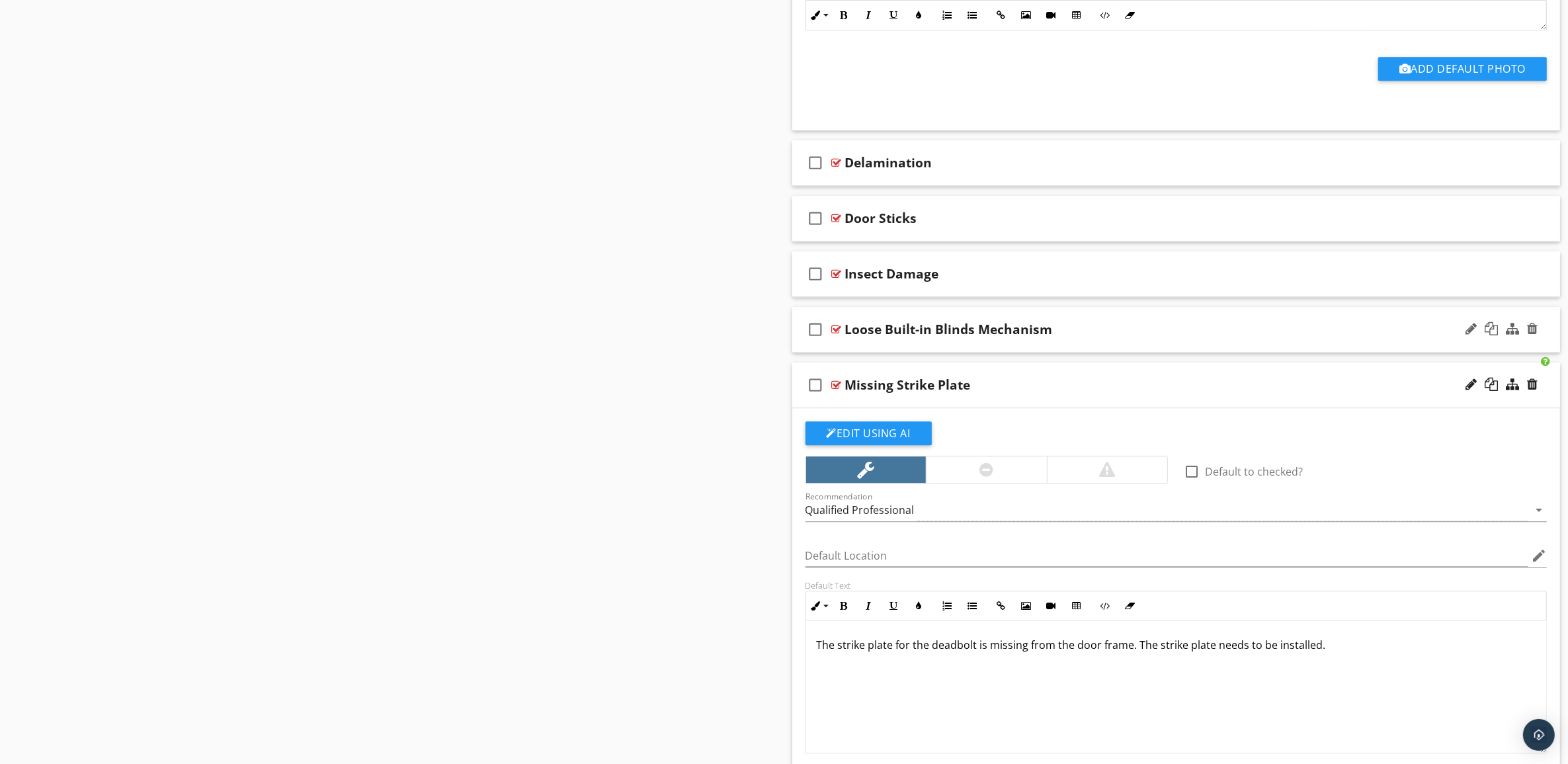
click at [1214, 338] on div "Loose Built-in Blinds Mechanism" at bounding box center [1123, 329] width 556 height 16
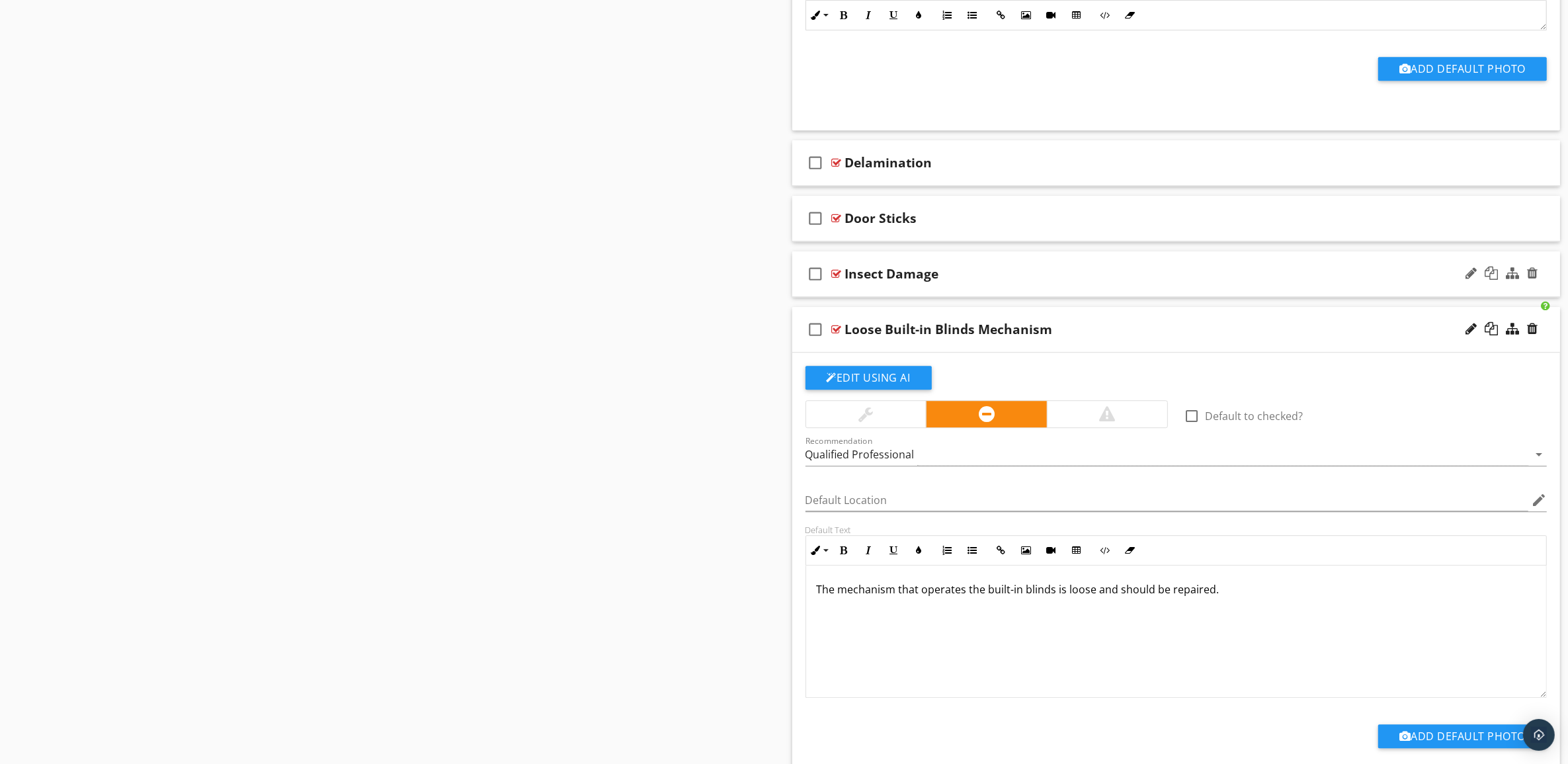
click at [1209, 297] on div "check_box_outline_blank Insect Damage" at bounding box center [1176, 274] width 768 height 46
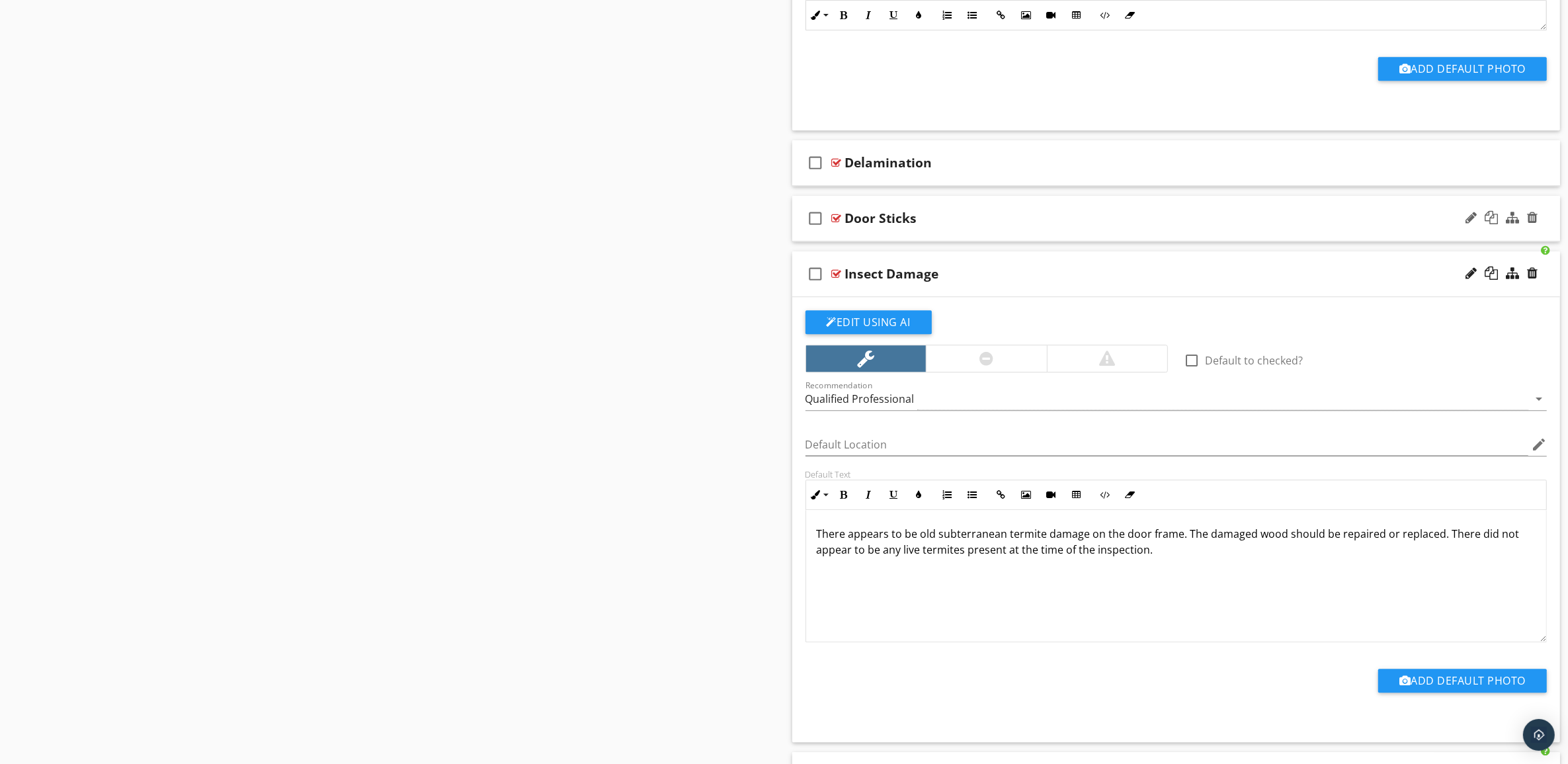
click at [1187, 226] on div "Door Sticks" at bounding box center [1123, 218] width 556 height 16
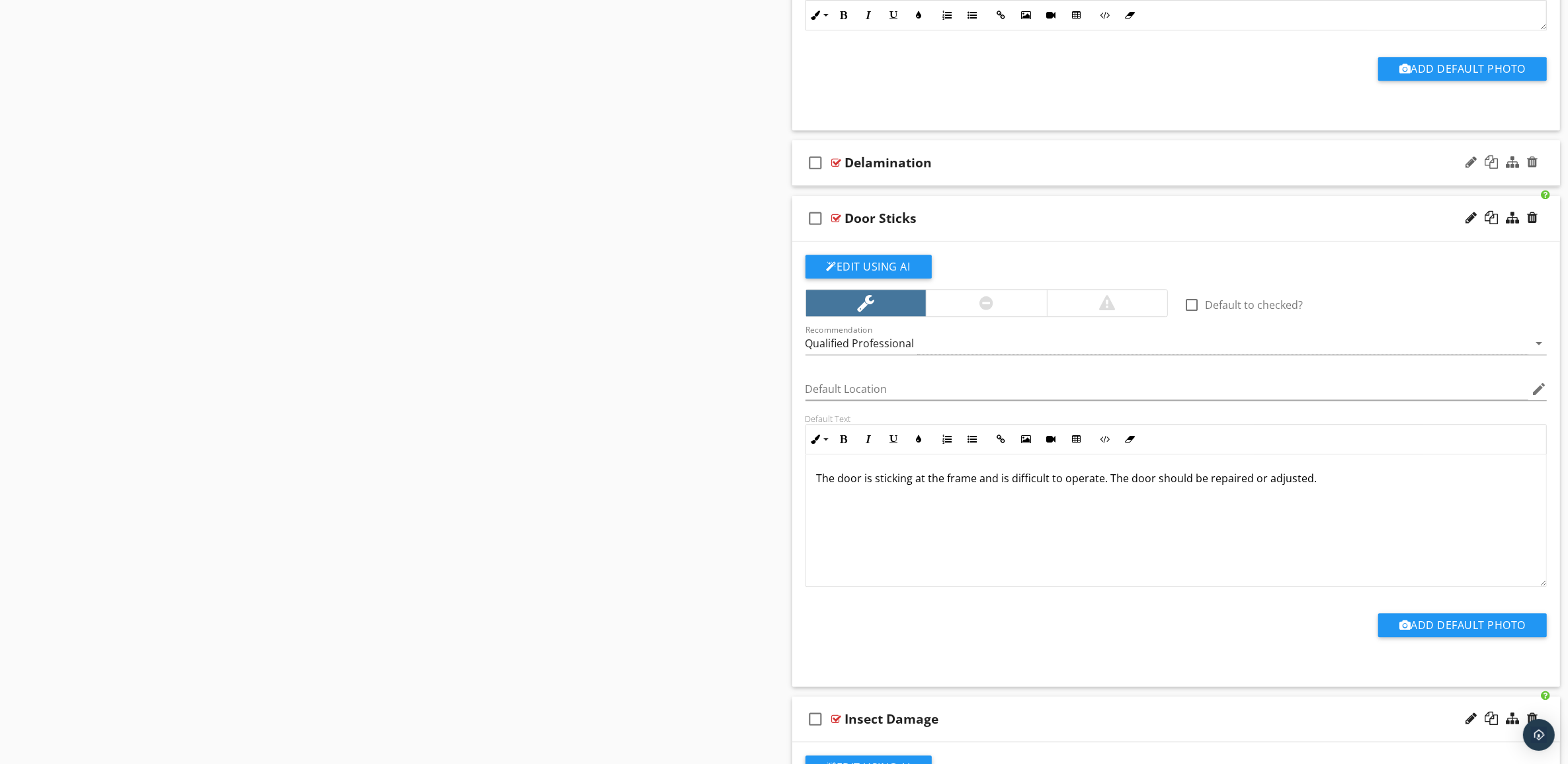
click at [1191, 184] on div "check_box_outline_blank Delamination" at bounding box center [1176, 163] width 768 height 46
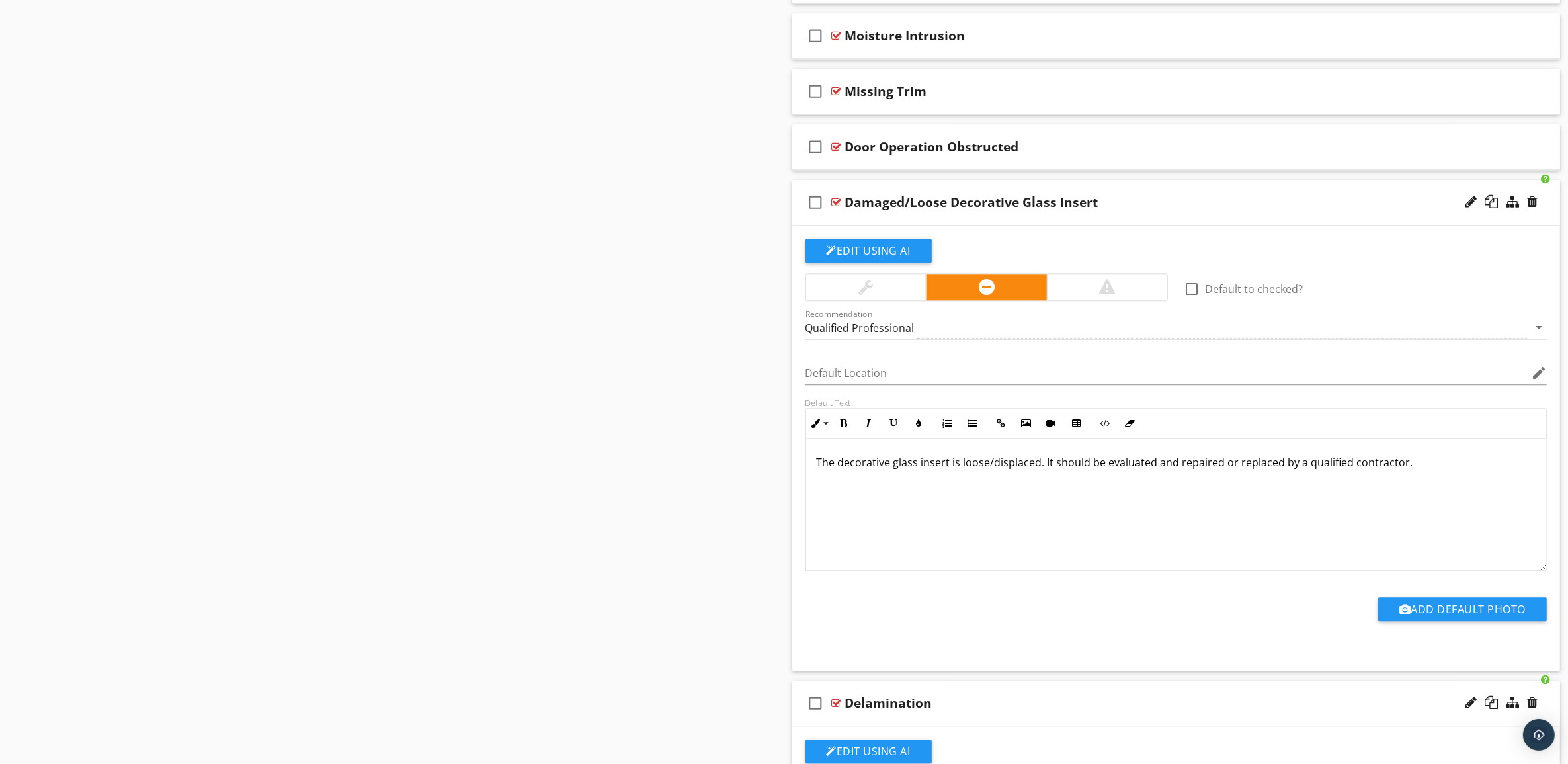
scroll to position [3997, 0]
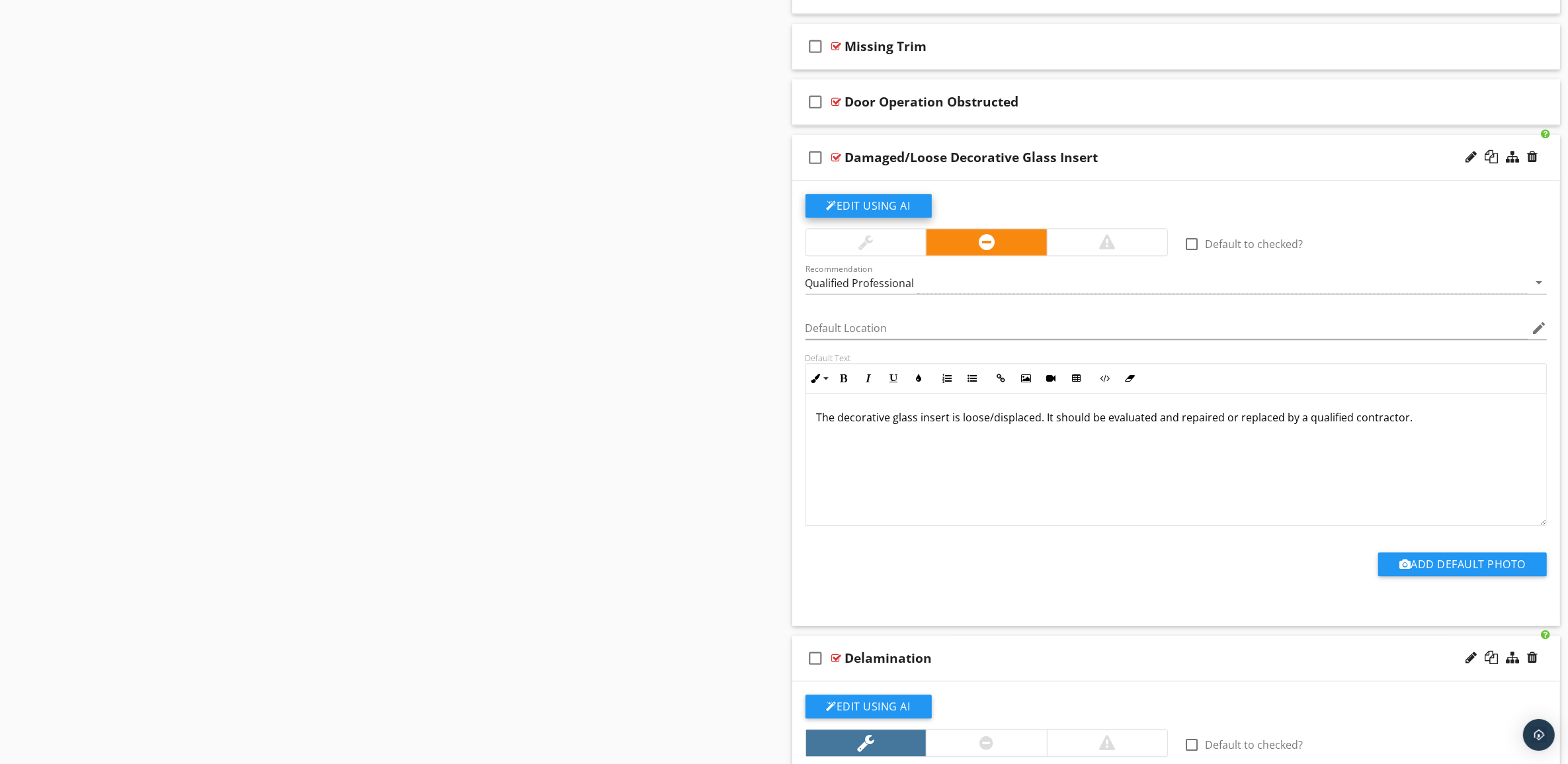
click at [880, 215] on button "Edit Using AI" at bounding box center [868, 206] width 127 height 24
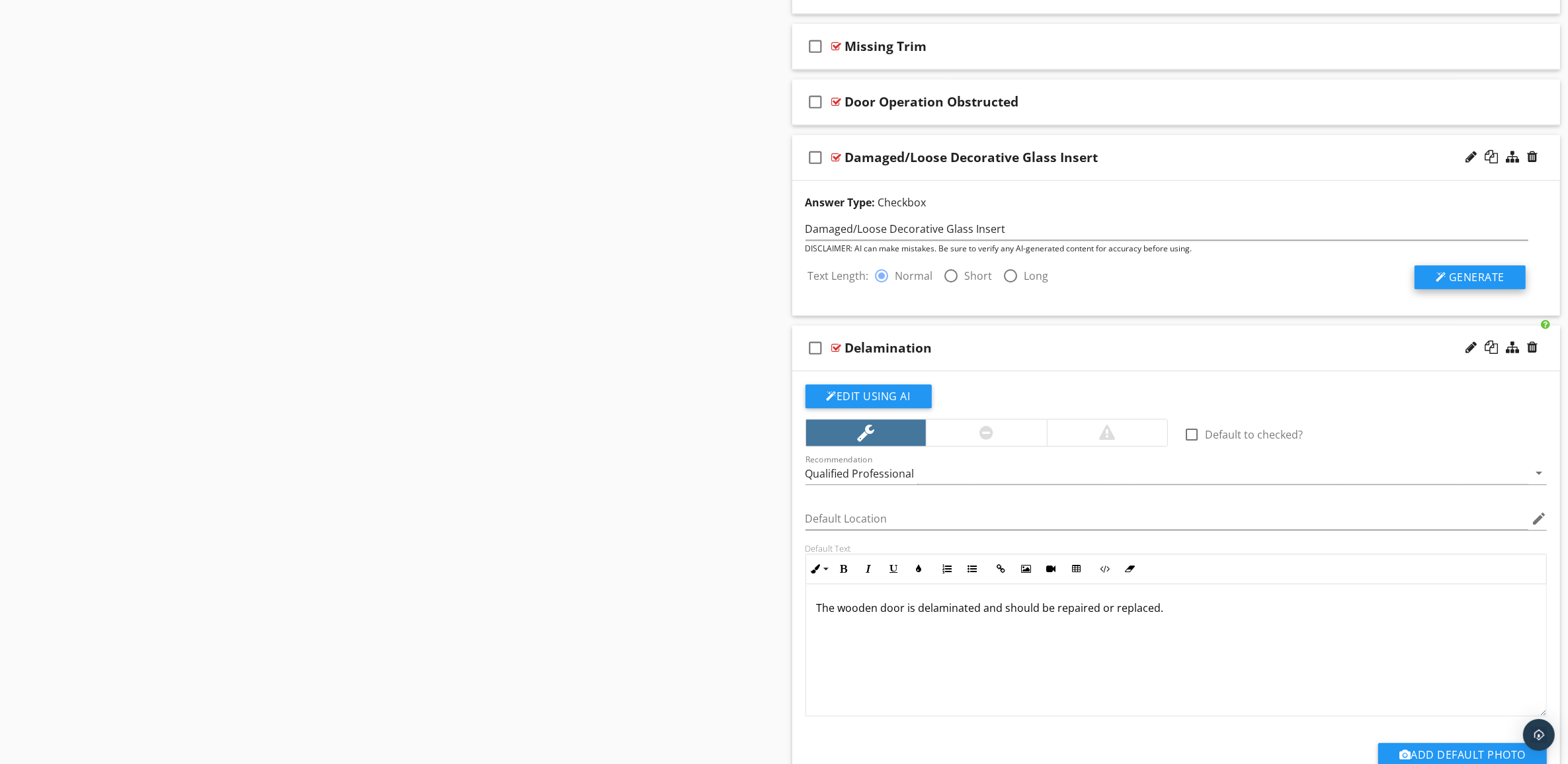
click at [1492, 285] on span "Generate" at bounding box center [1476, 277] width 55 height 14
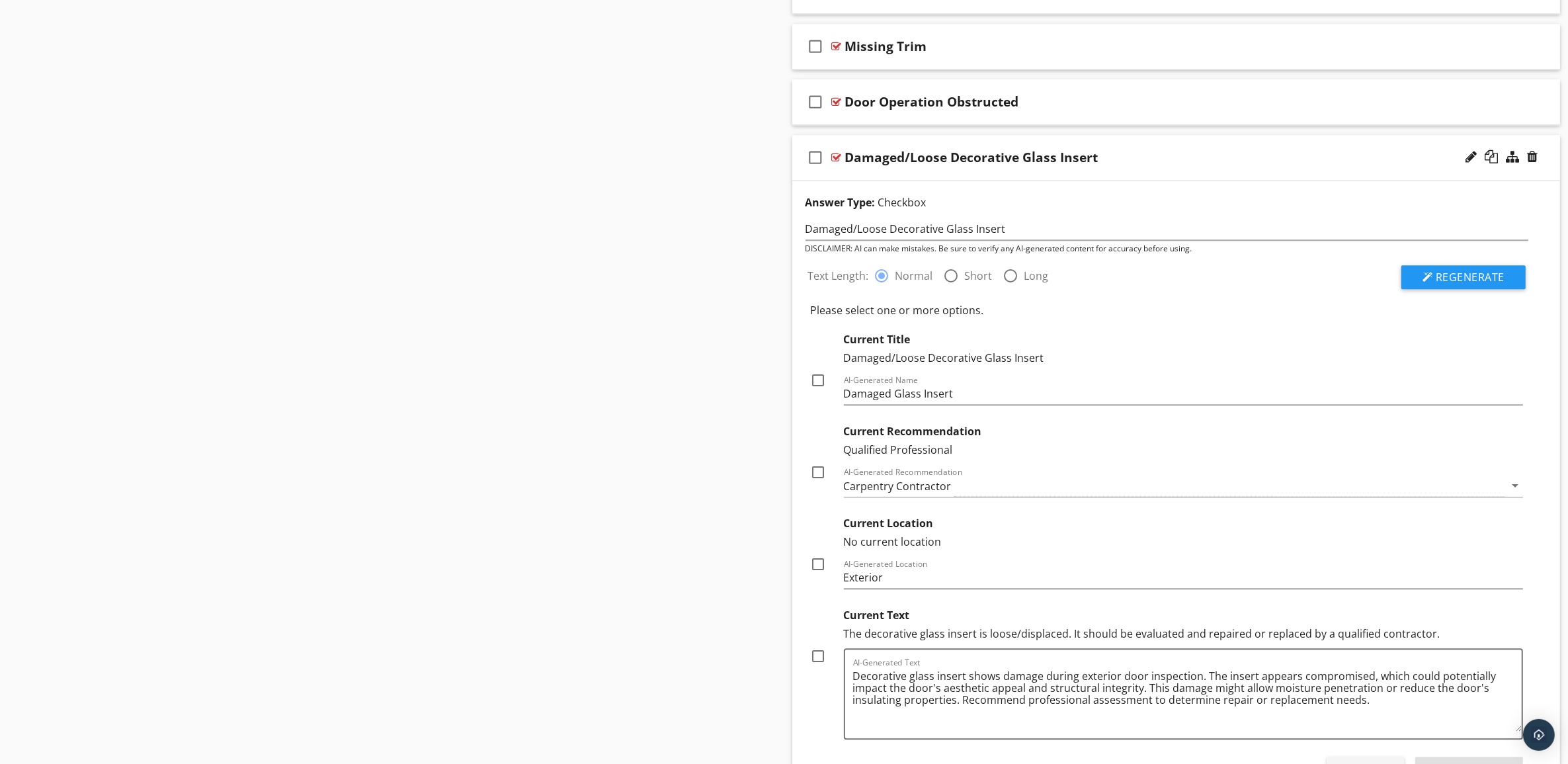
scroll to position [4162, 0]
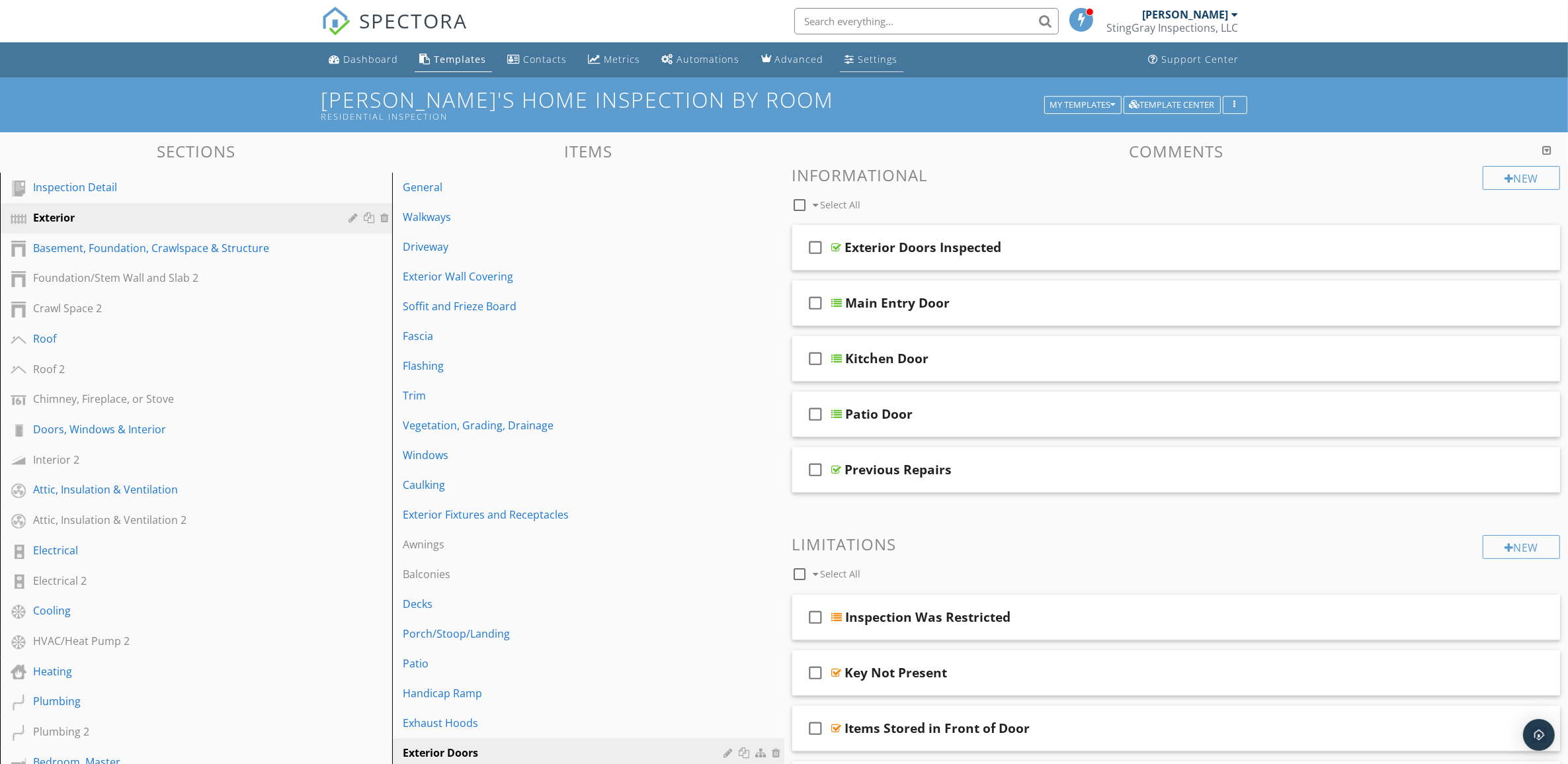
click at [871, 55] on div "Settings" at bounding box center [878, 59] width 39 height 13
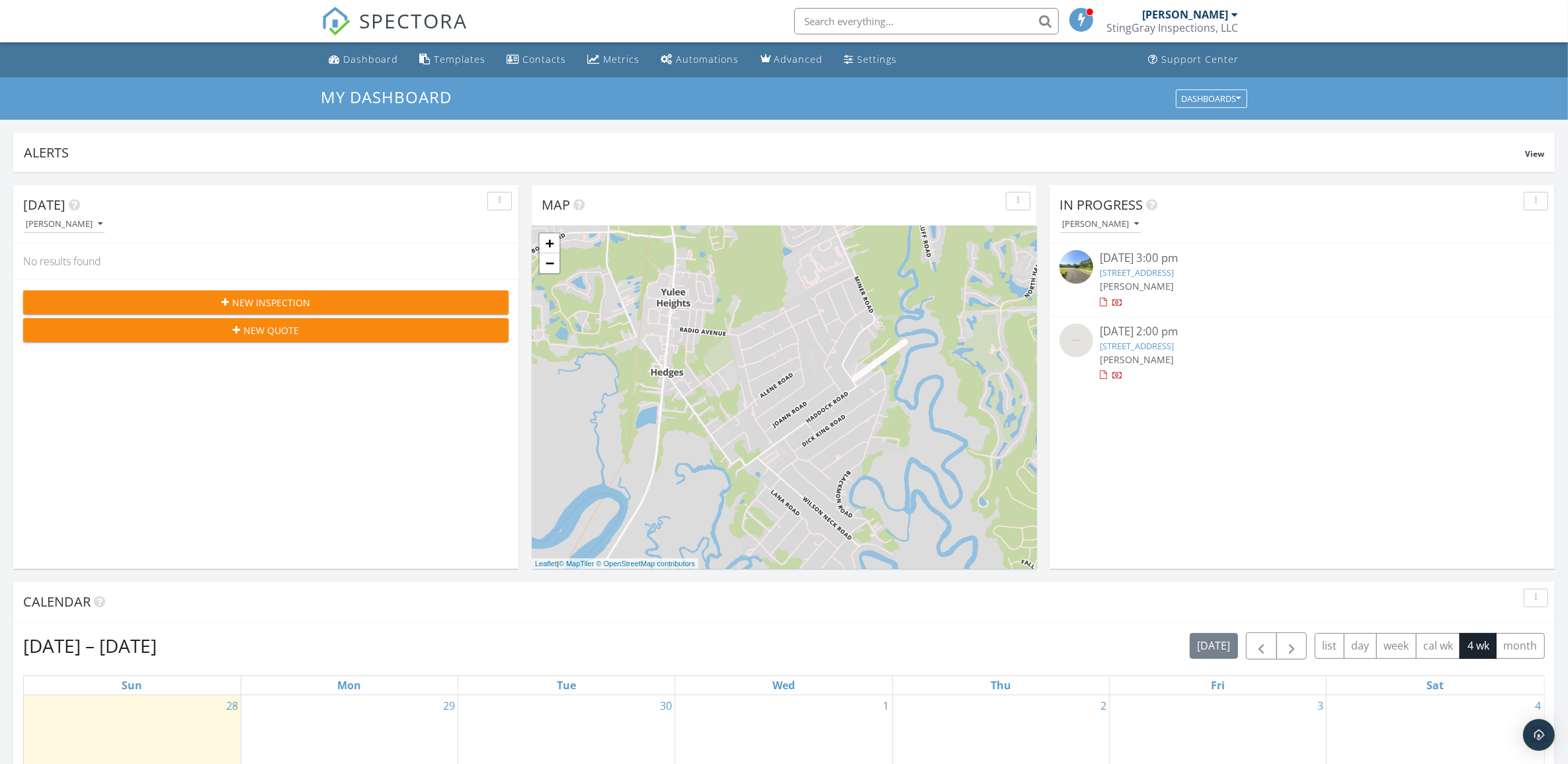
click at [1174, 346] on link "5555, SugarTar, FL 32034" at bounding box center [1137, 346] width 74 height 12
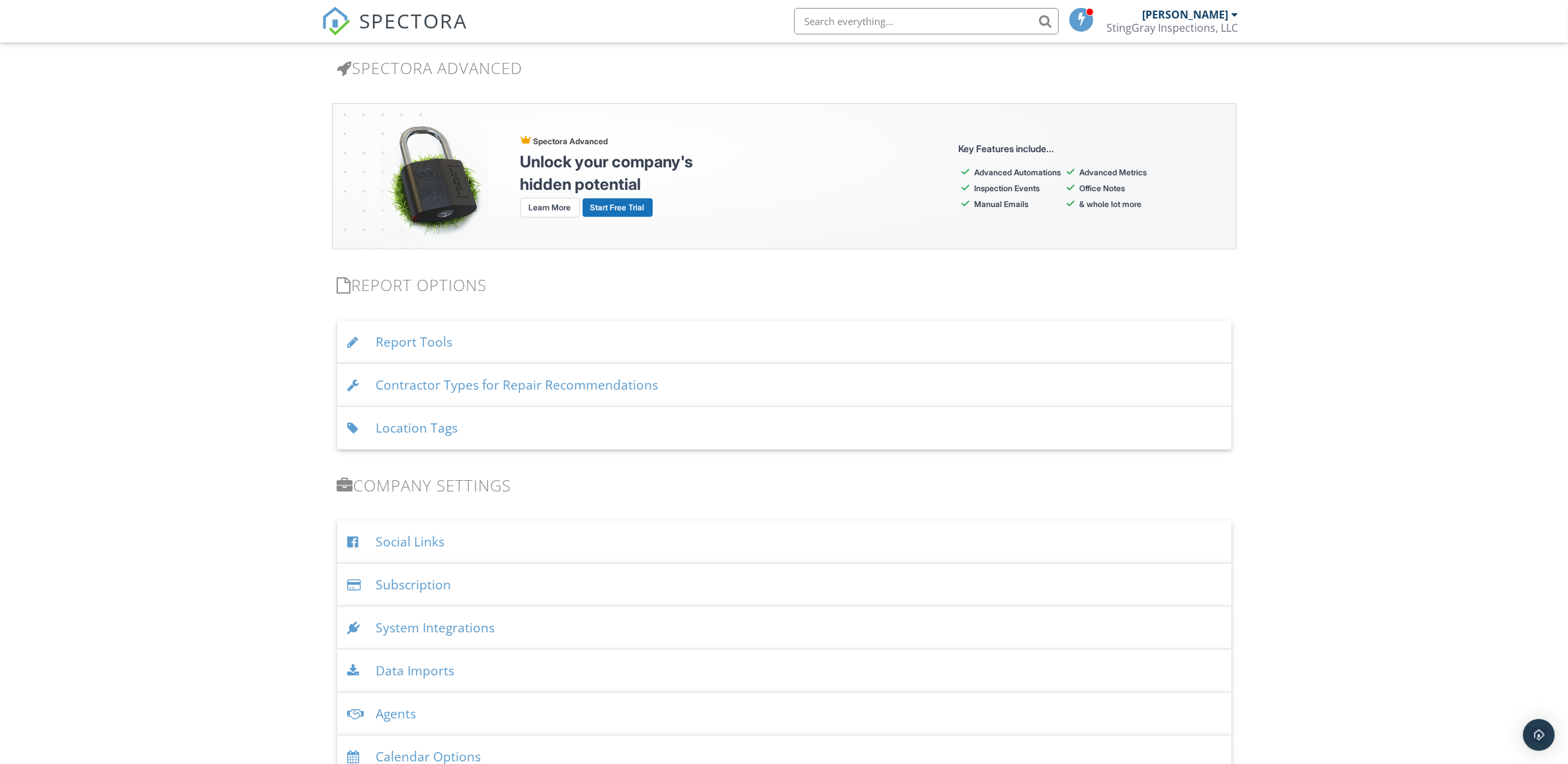
scroll to position [1158, 0]
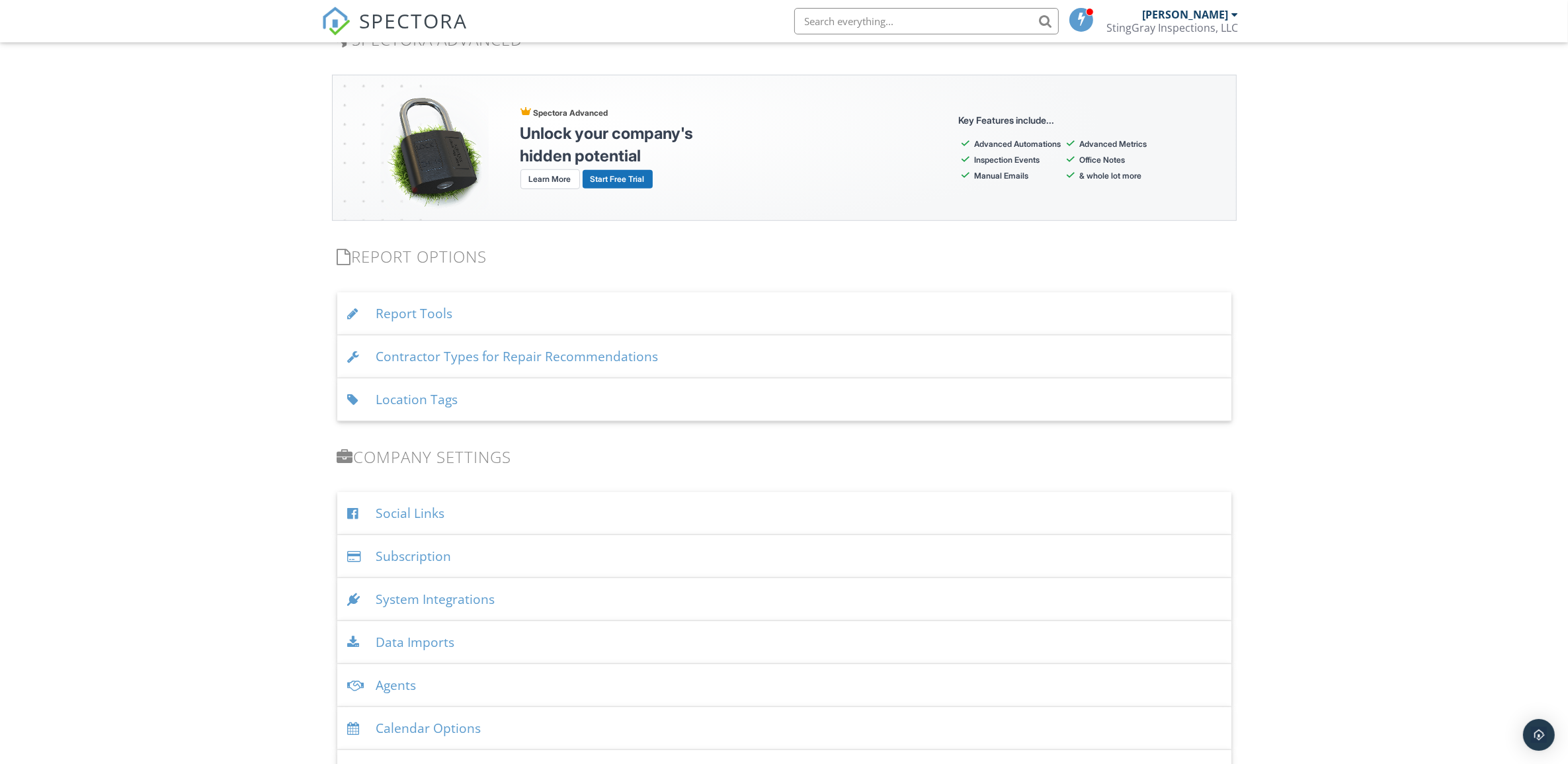
click at [451, 401] on div "Location Tags" at bounding box center [784, 400] width 894 height 43
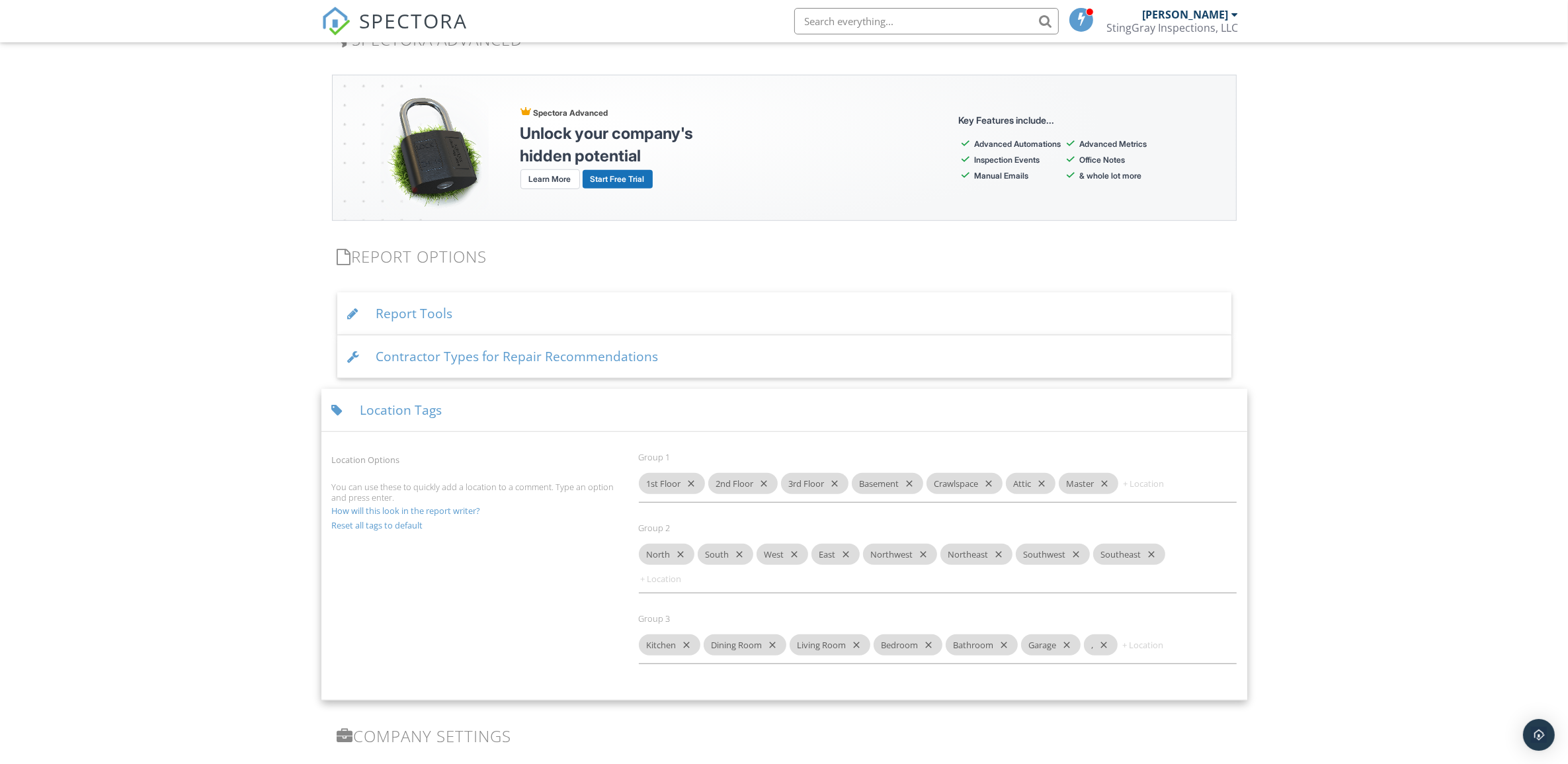
click at [665, 582] on input at bounding box center [678, 579] width 80 height 21
type input "Front"
type input "Back"
type input "Middle"
click at [632, 408] on div "Location Tags" at bounding box center [784, 410] width 926 height 43
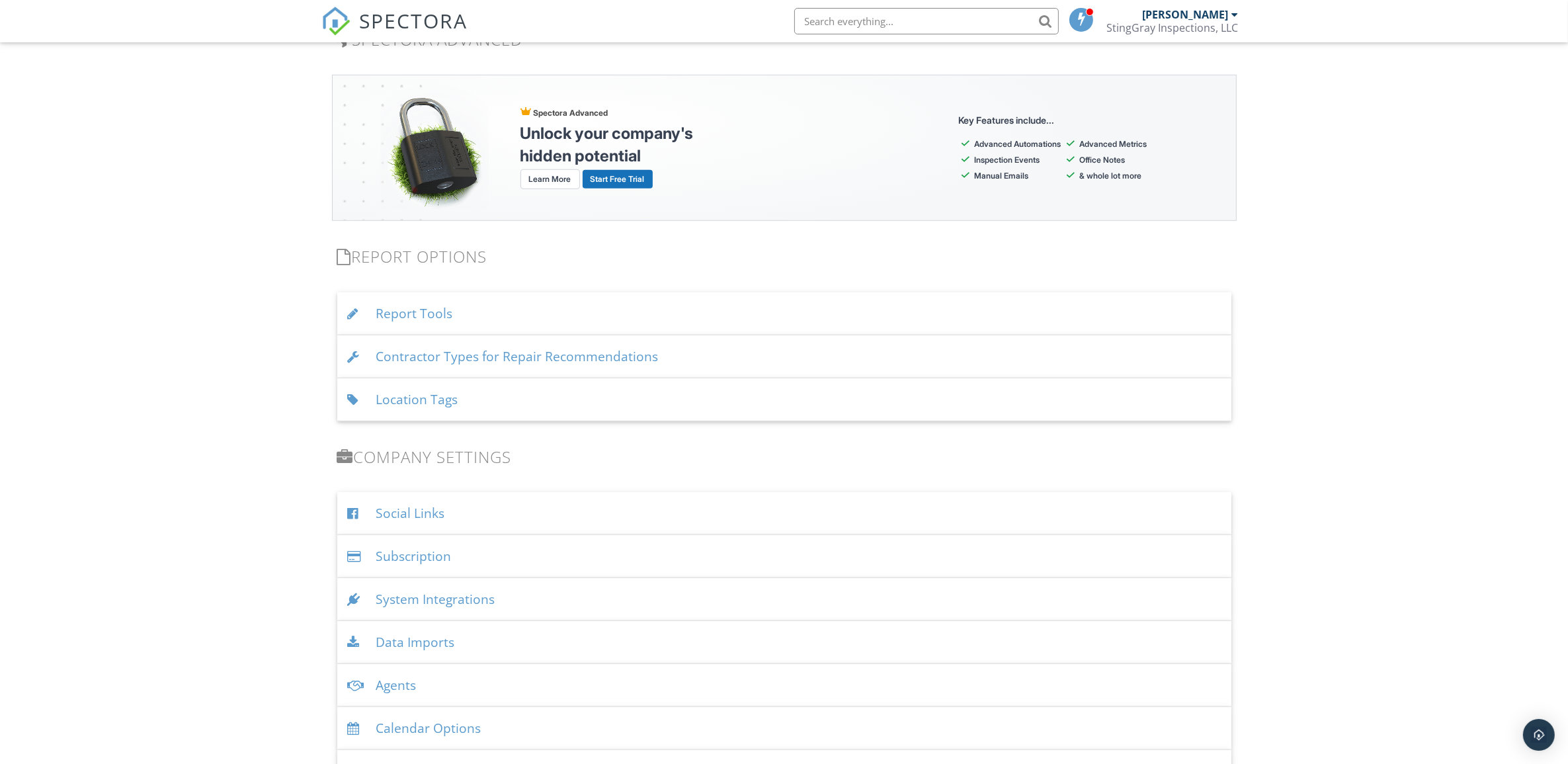
click at [602, 318] on div "Report Tools" at bounding box center [784, 313] width 894 height 43
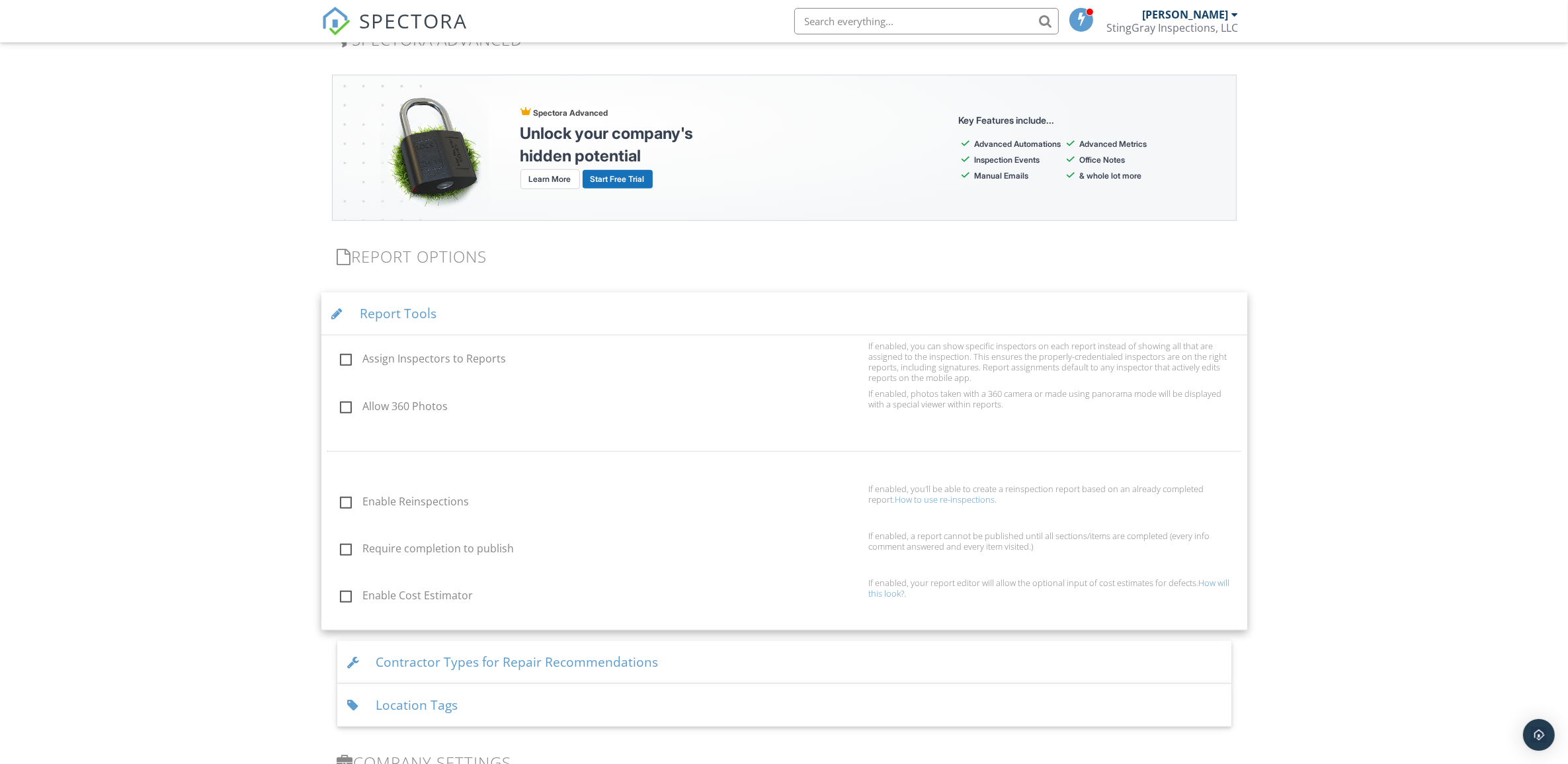
click at [895, 594] on link "How will this look?" at bounding box center [1049, 588] width 361 height 23
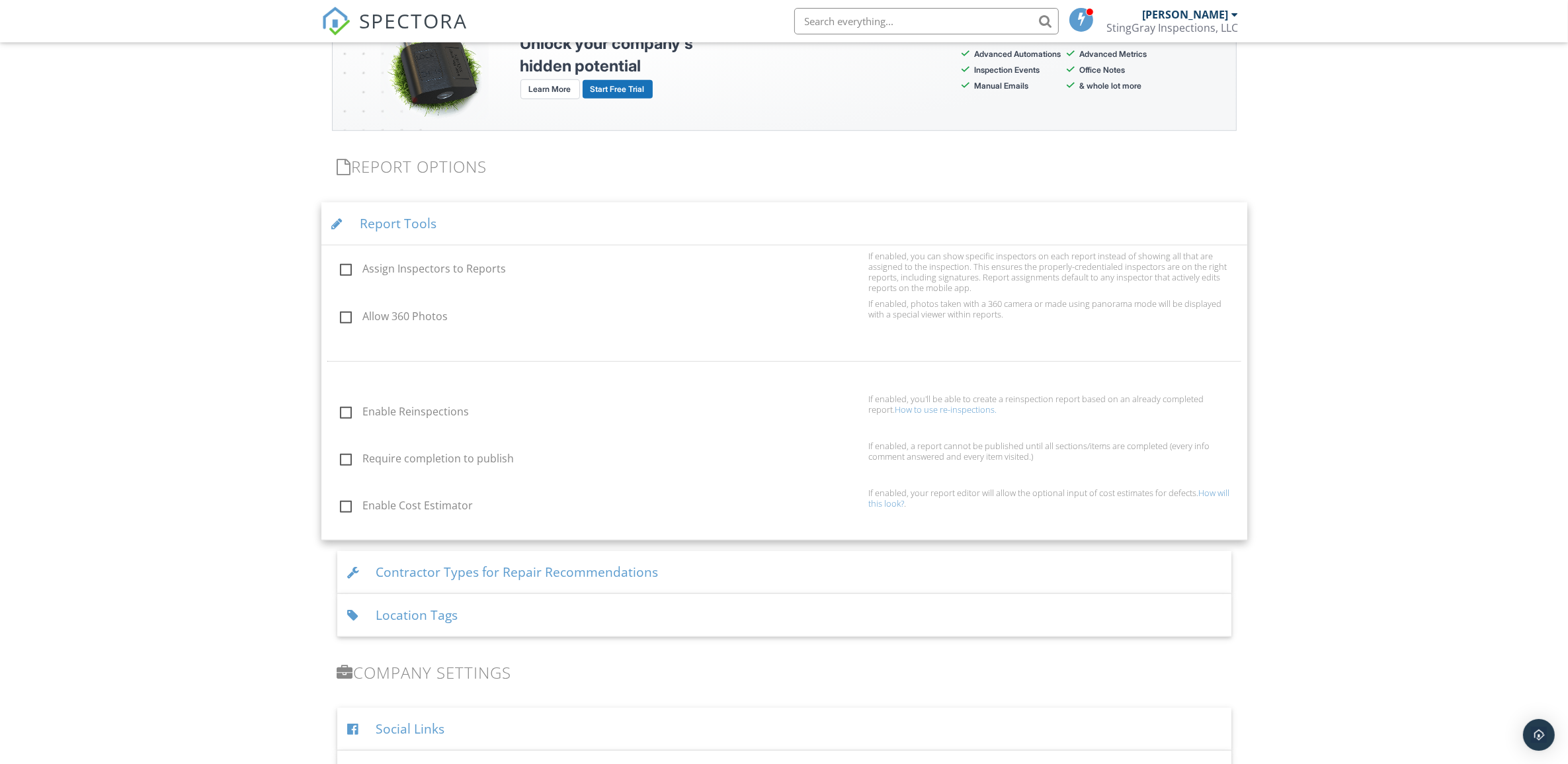
scroll to position [1406, 0]
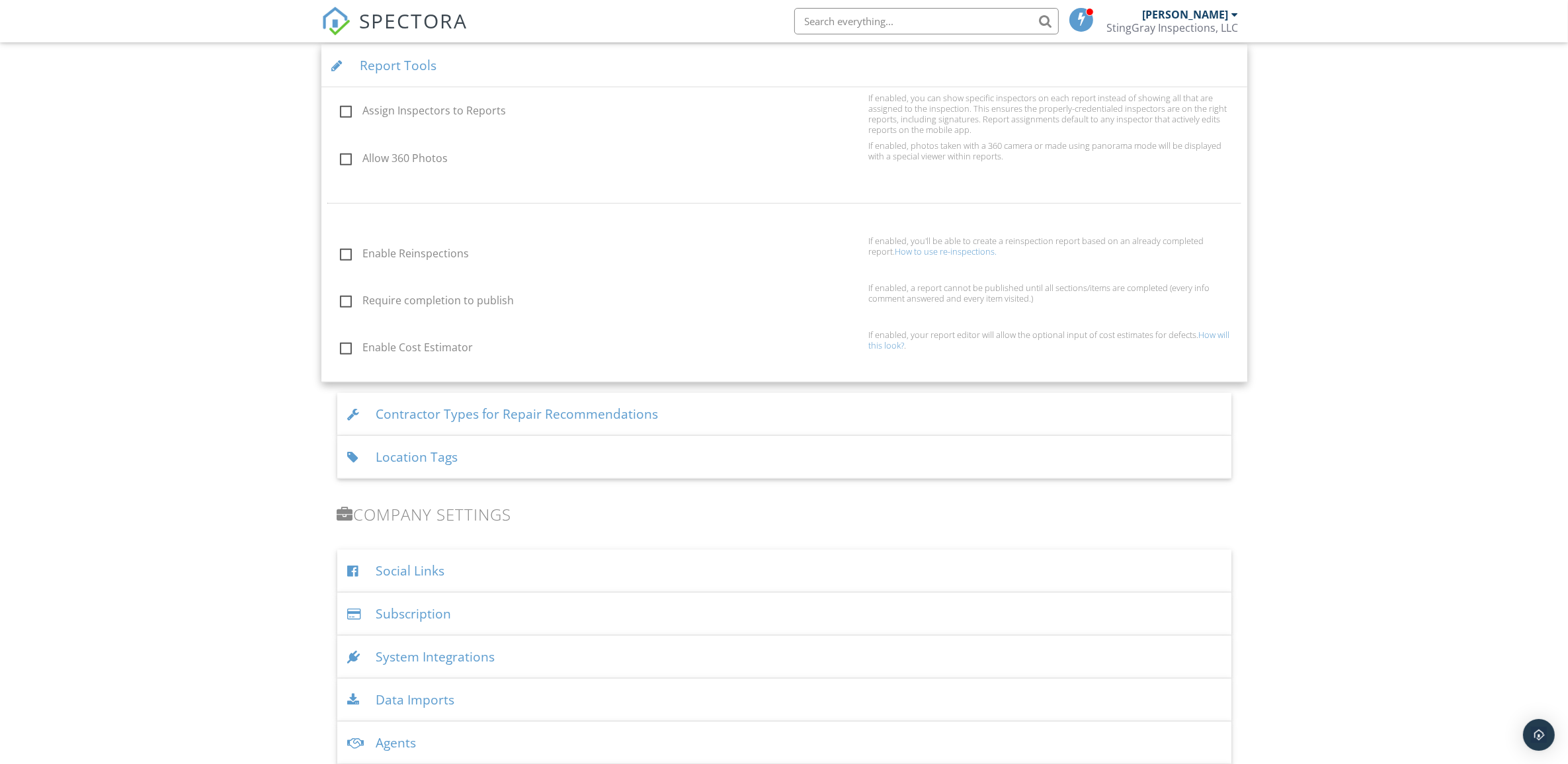
click at [724, 55] on div "Report Tools" at bounding box center [784, 65] width 926 height 43
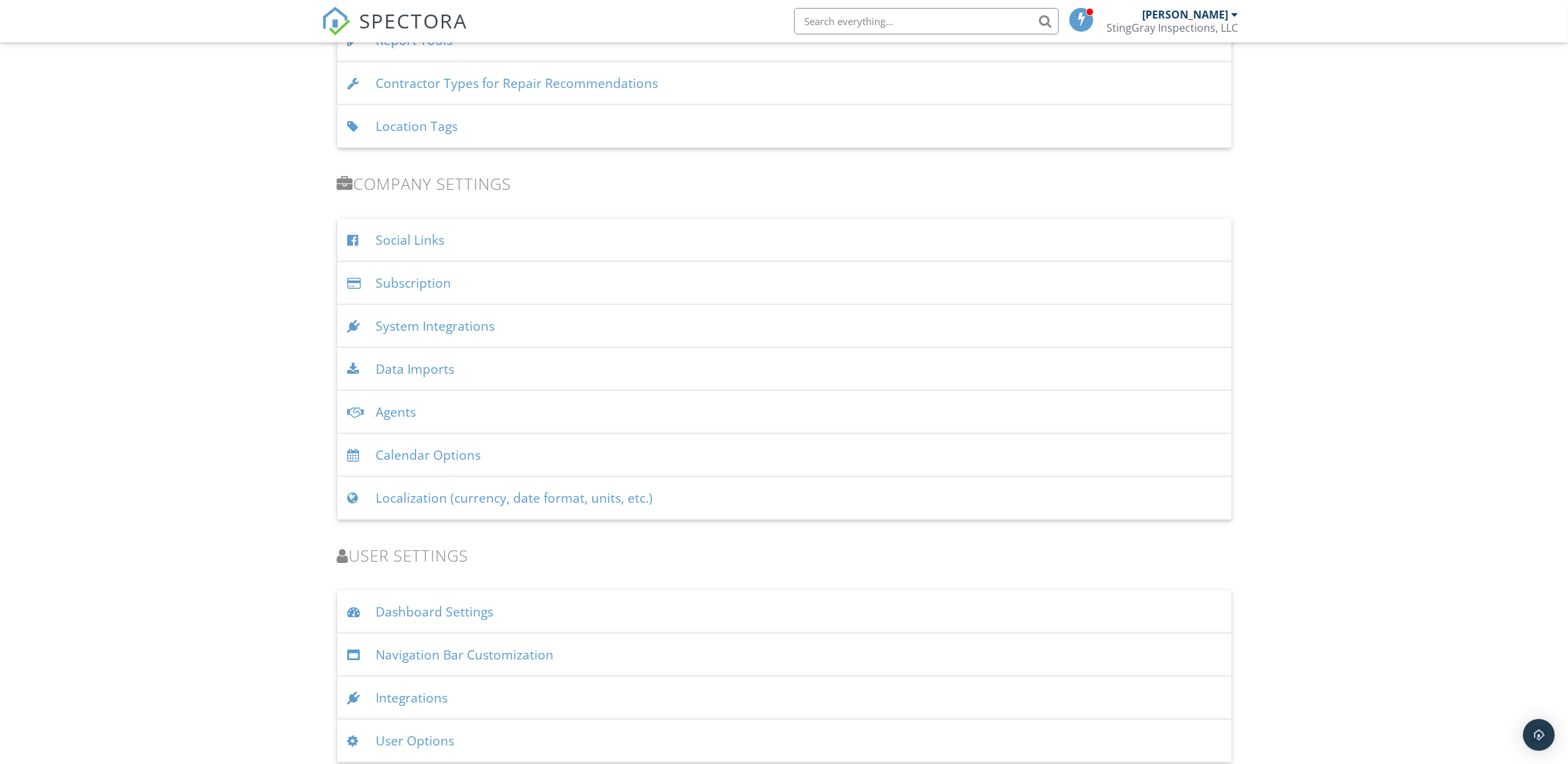
scroll to position [1445, 0]
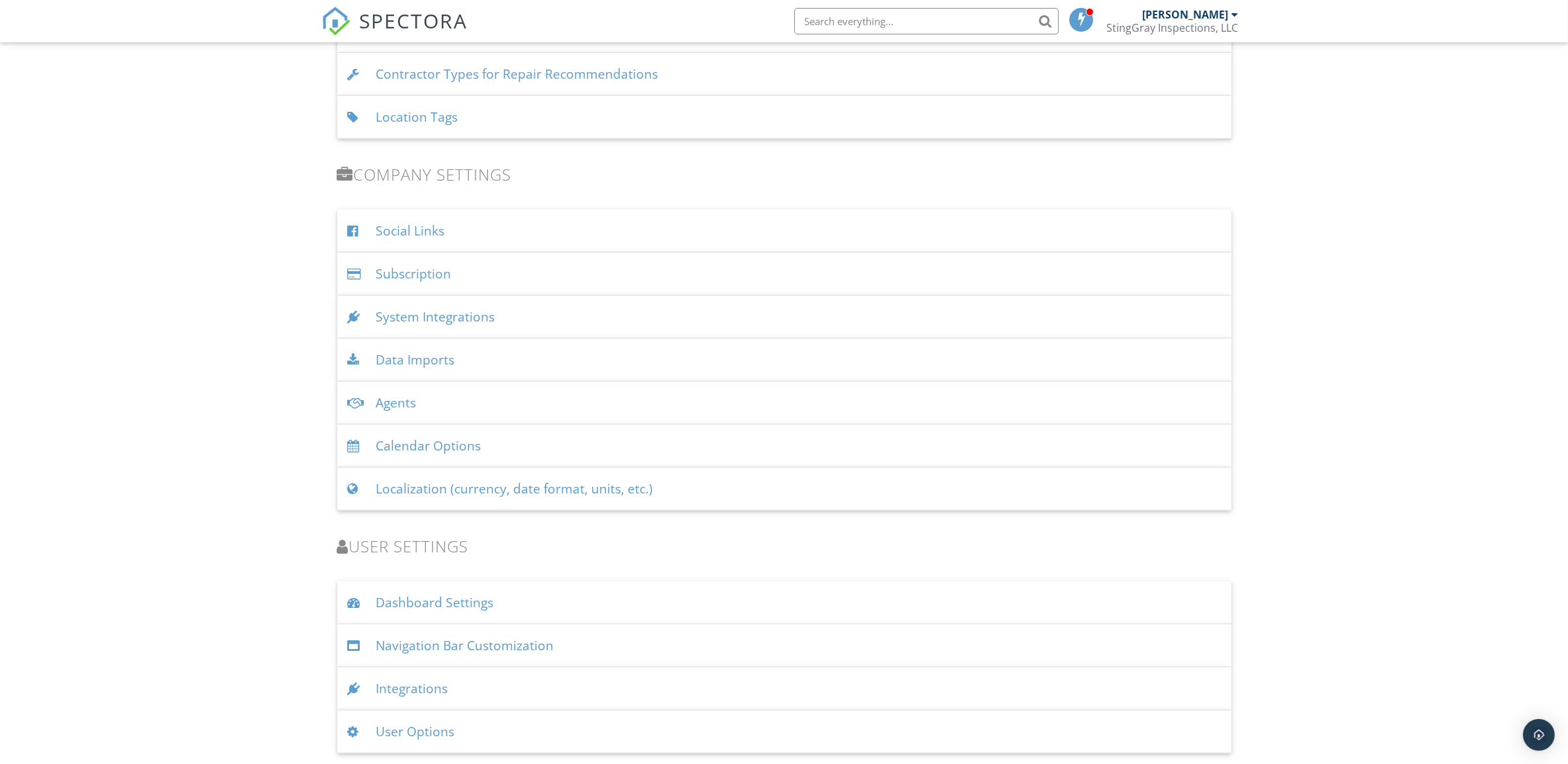
click at [732, 445] on div "Calendar Options" at bounding box center [784, 446] width 894 height 43
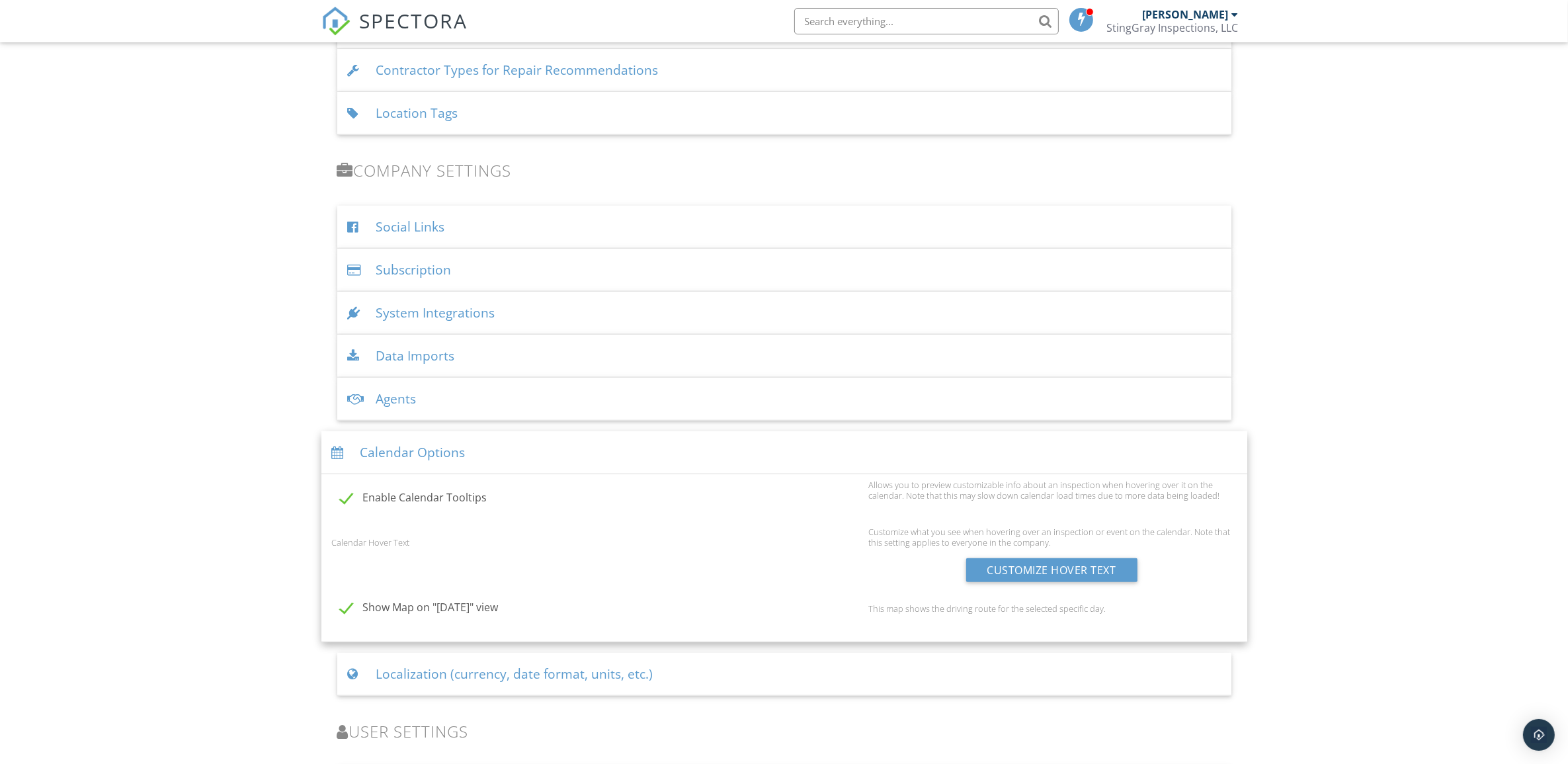
click at [732, 445] on div "Calendar Options" at bounding box center [784, 453] width 926 height 43
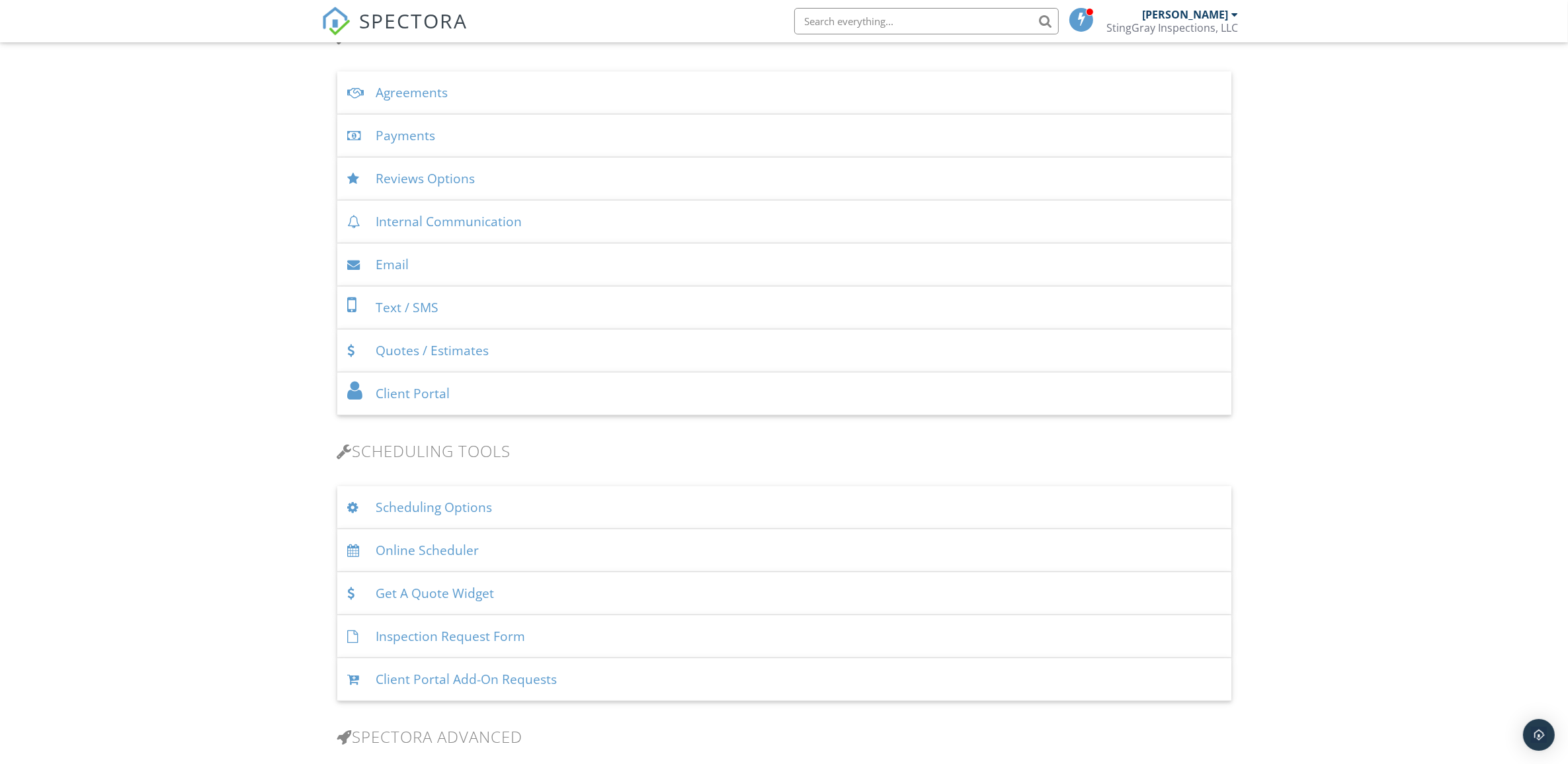
scroll to position [452, 0]
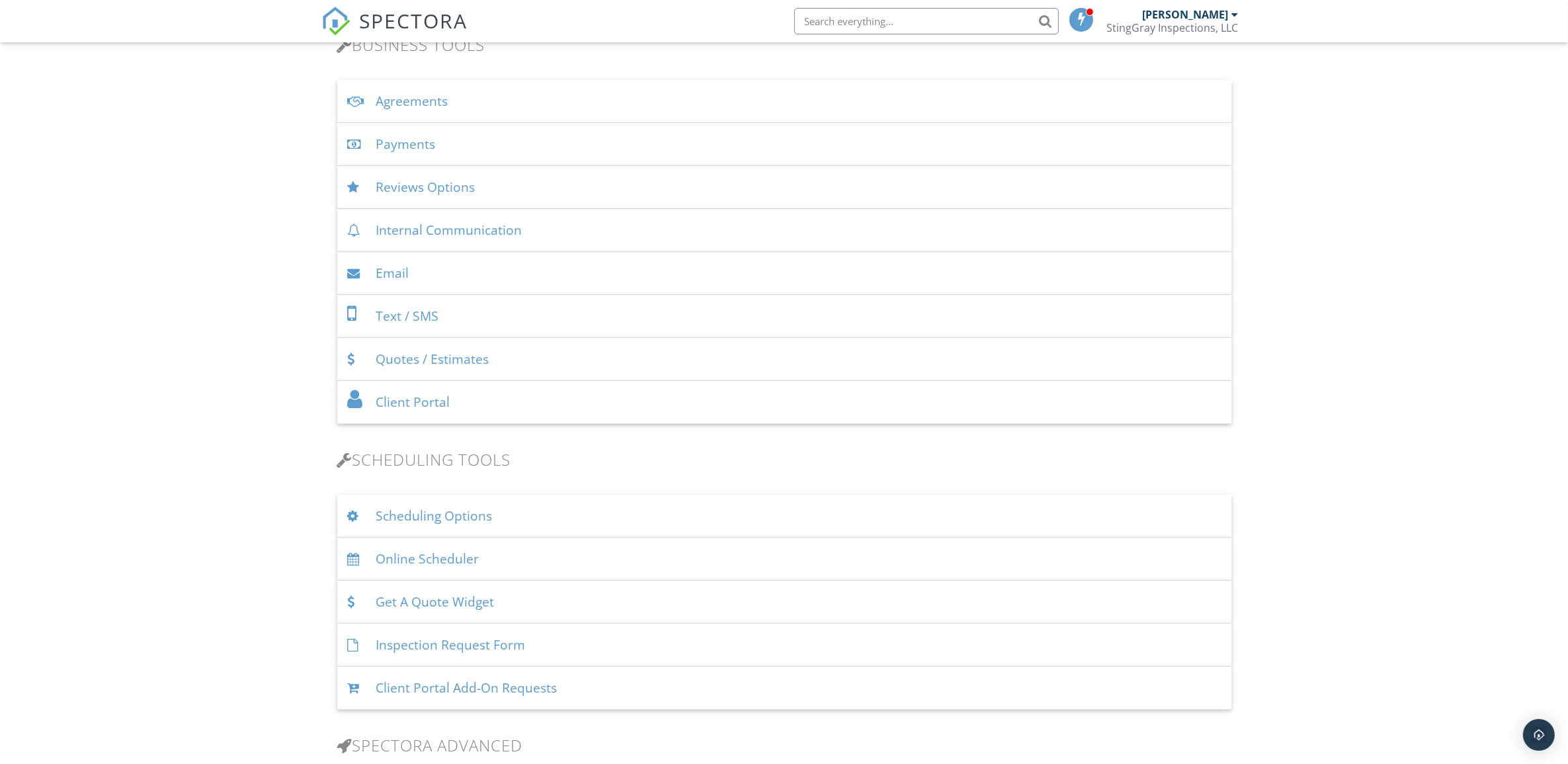
click at [666, 645] on div "Inspection Request Form" at bounding box center [784, 645] width 894 height 43
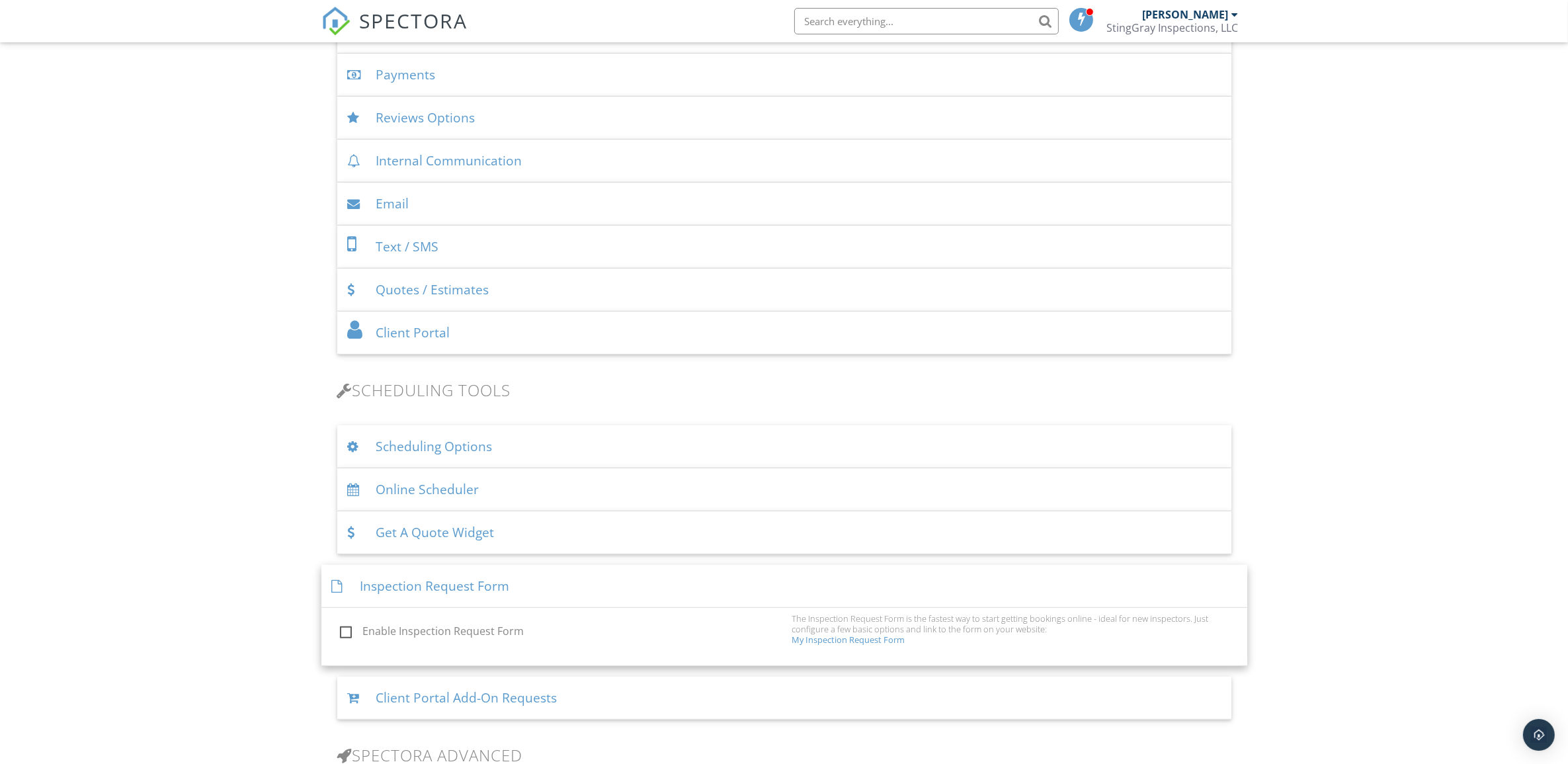
scroll to position [618, 0]
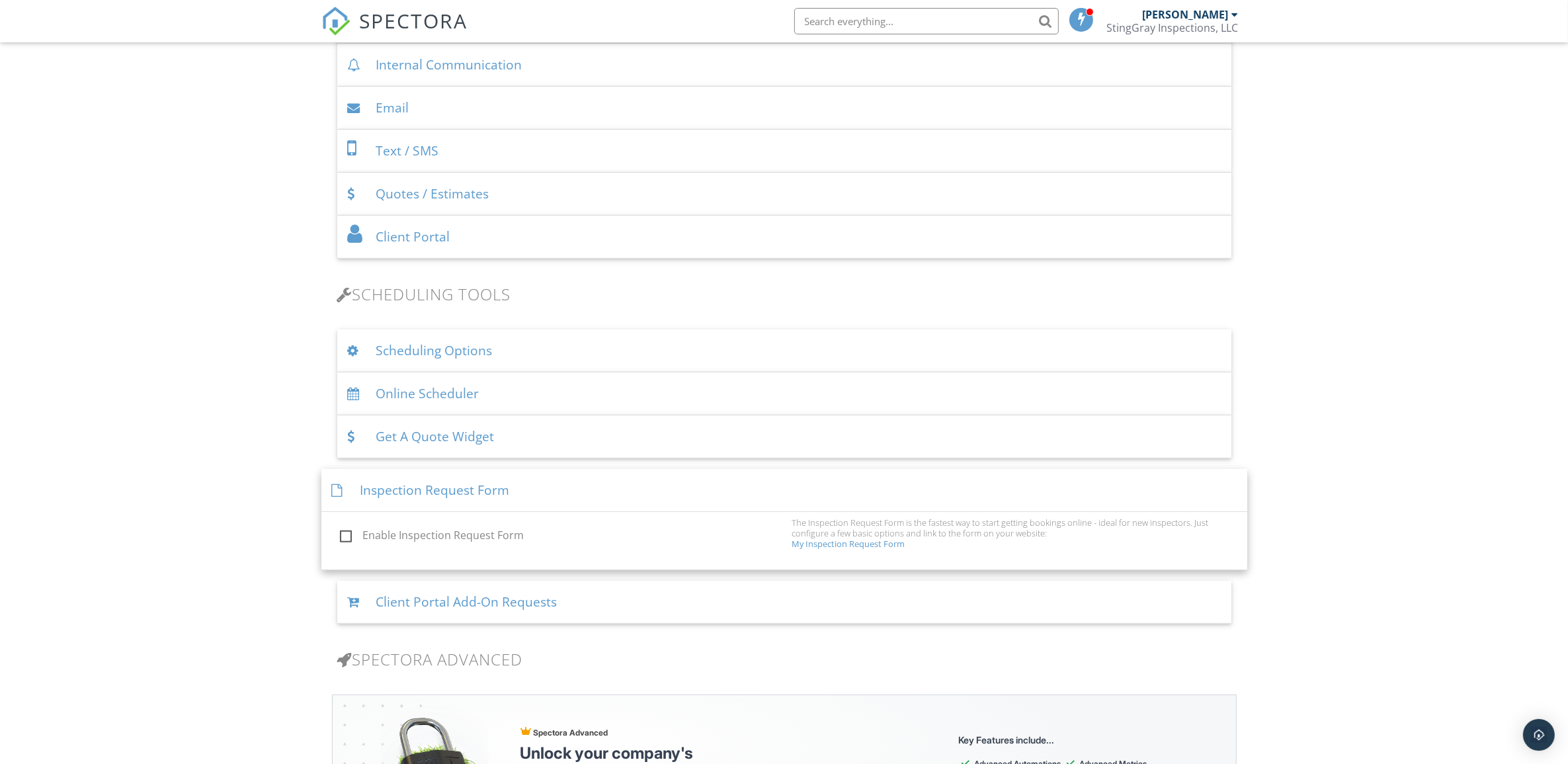
click at [666, 492] on div "Inspection Request Form" at bounding box center [784, 490] width 926 height 43
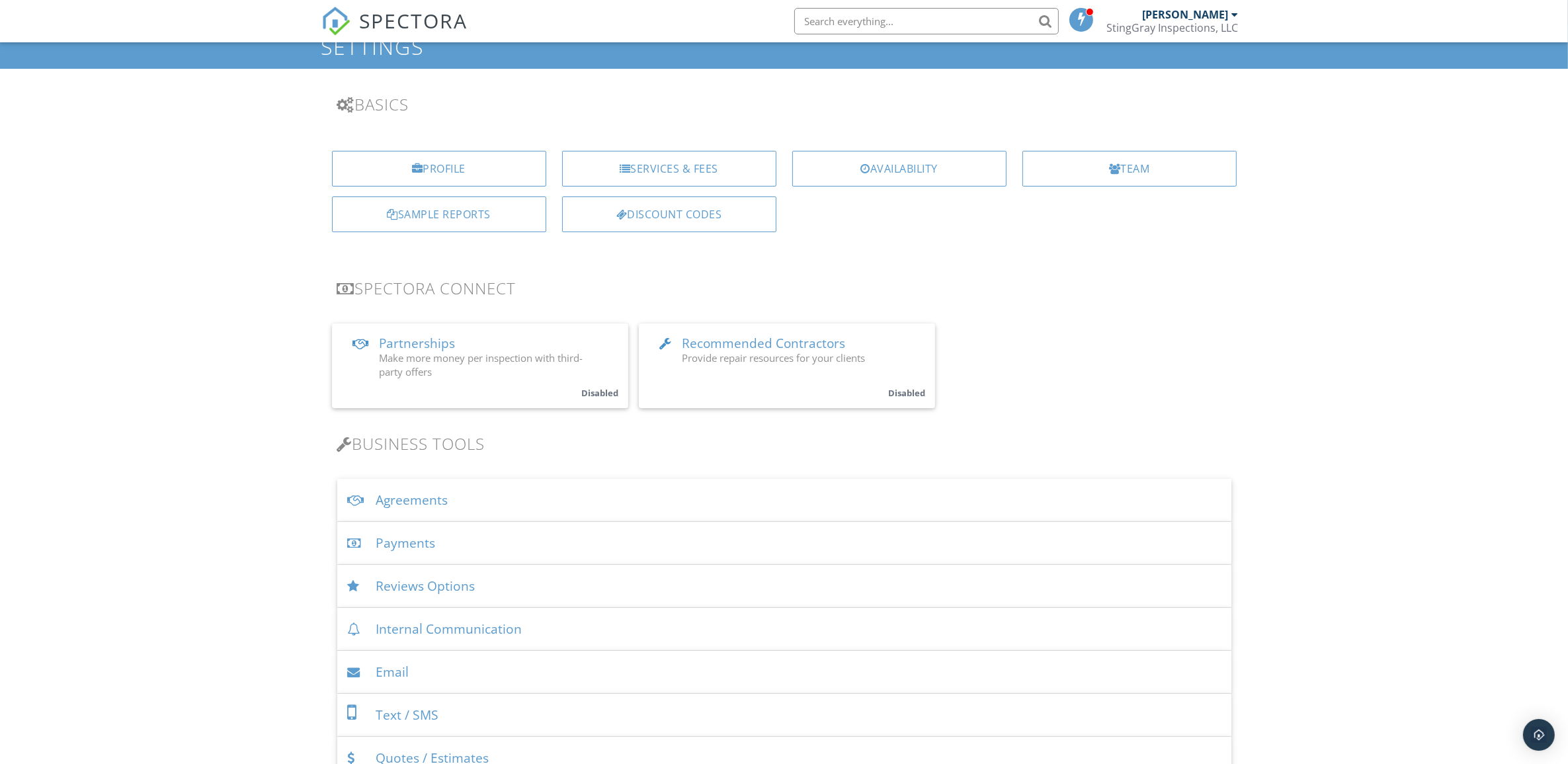
scroll to position [39, 0]
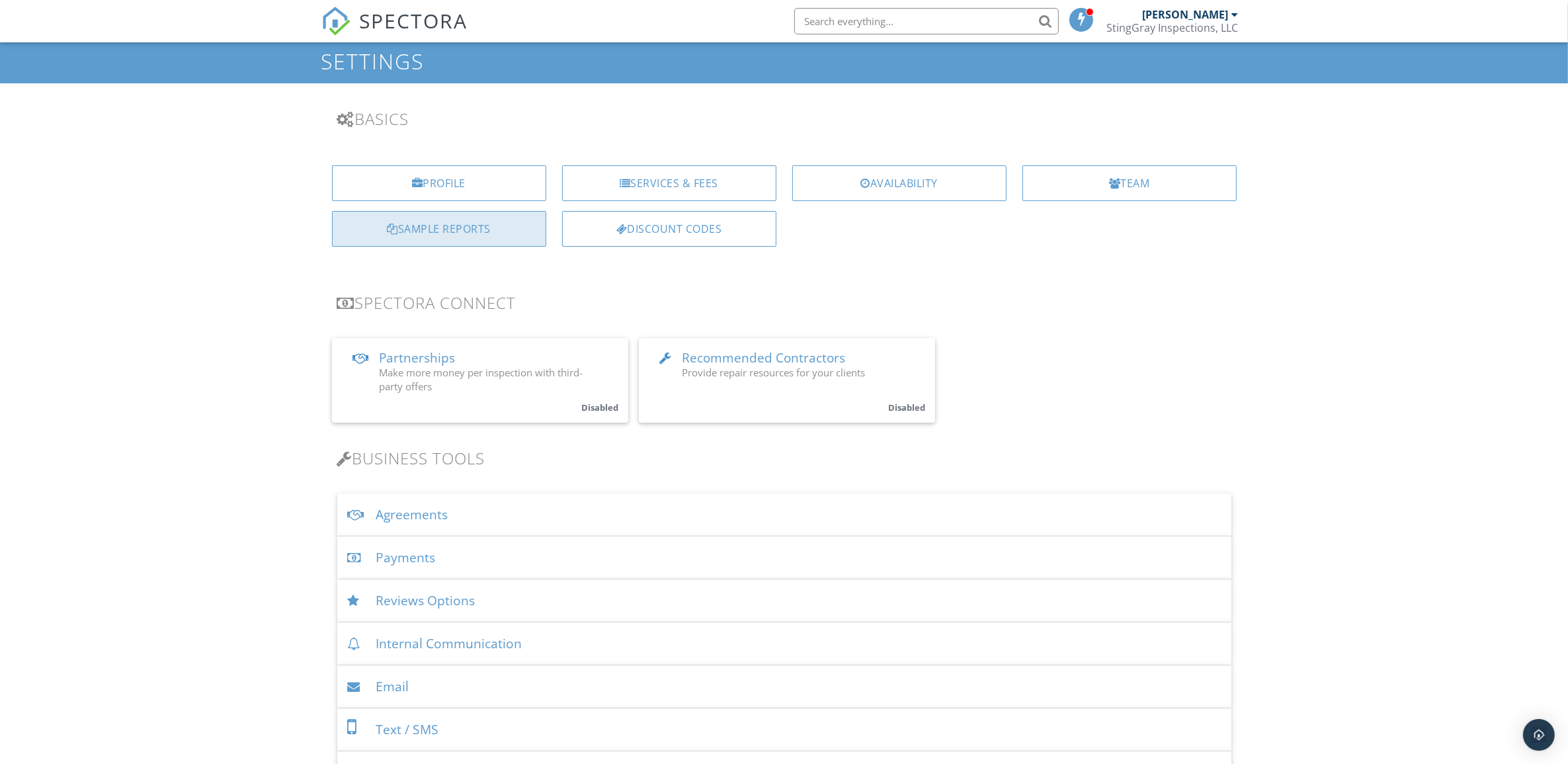
click at [487, 216] on div "Sample Reports" at bounding box center [439, 228] width 215 height 36
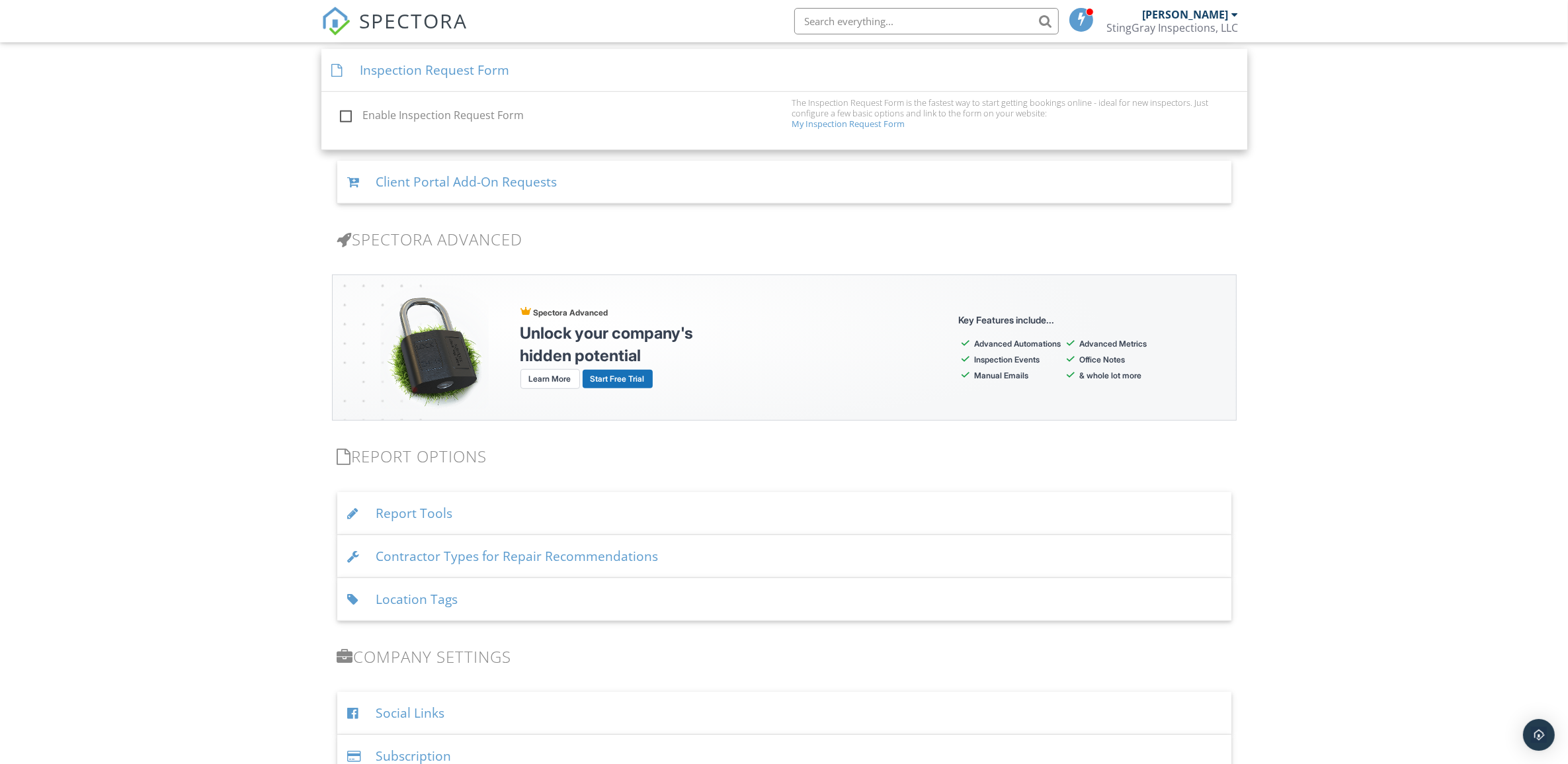
scroll to position [624, 0]
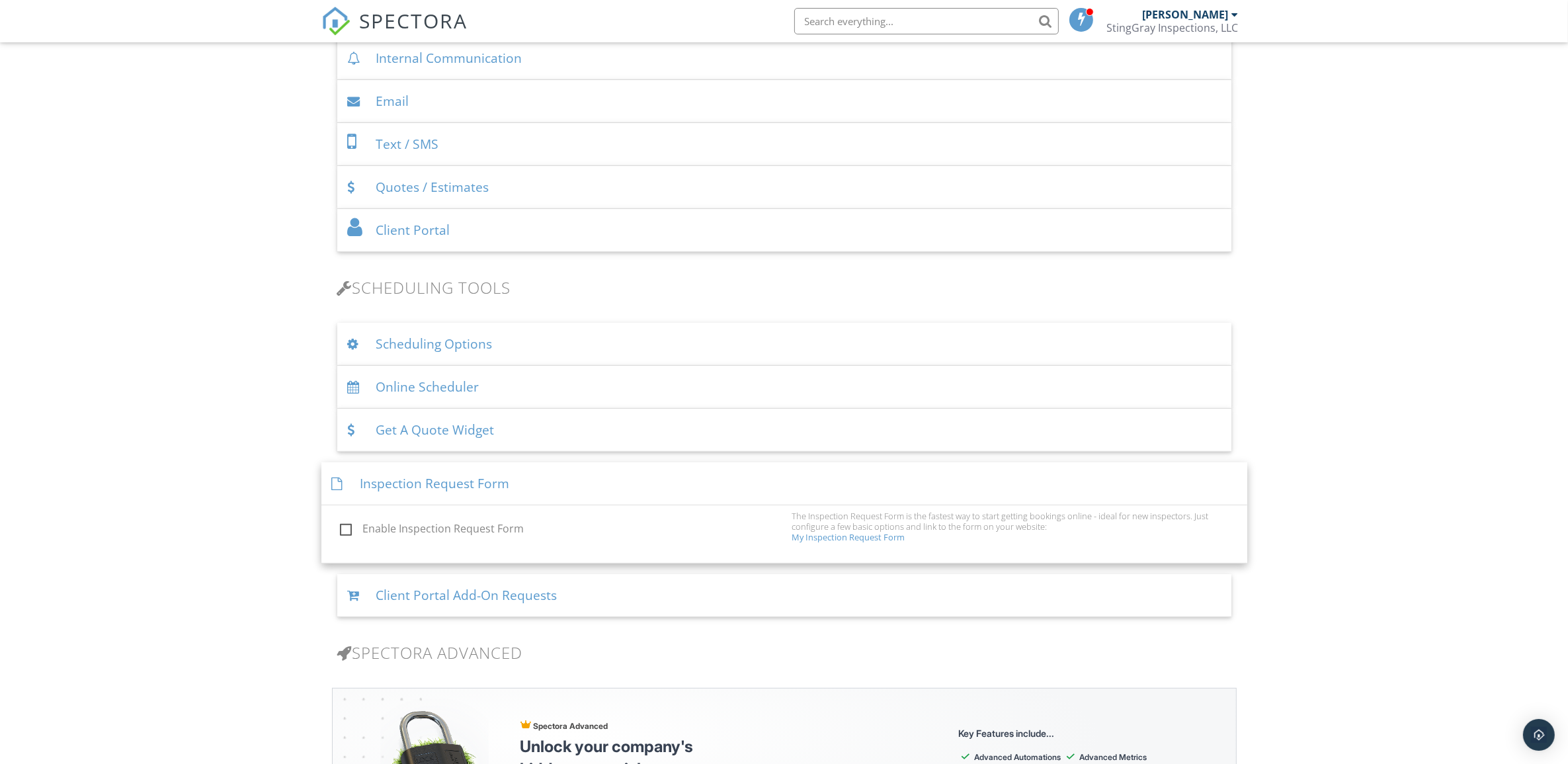
click at [649, 488] on div "Inspection Request Form" at bounding box center [784, 484] width 926 height 43
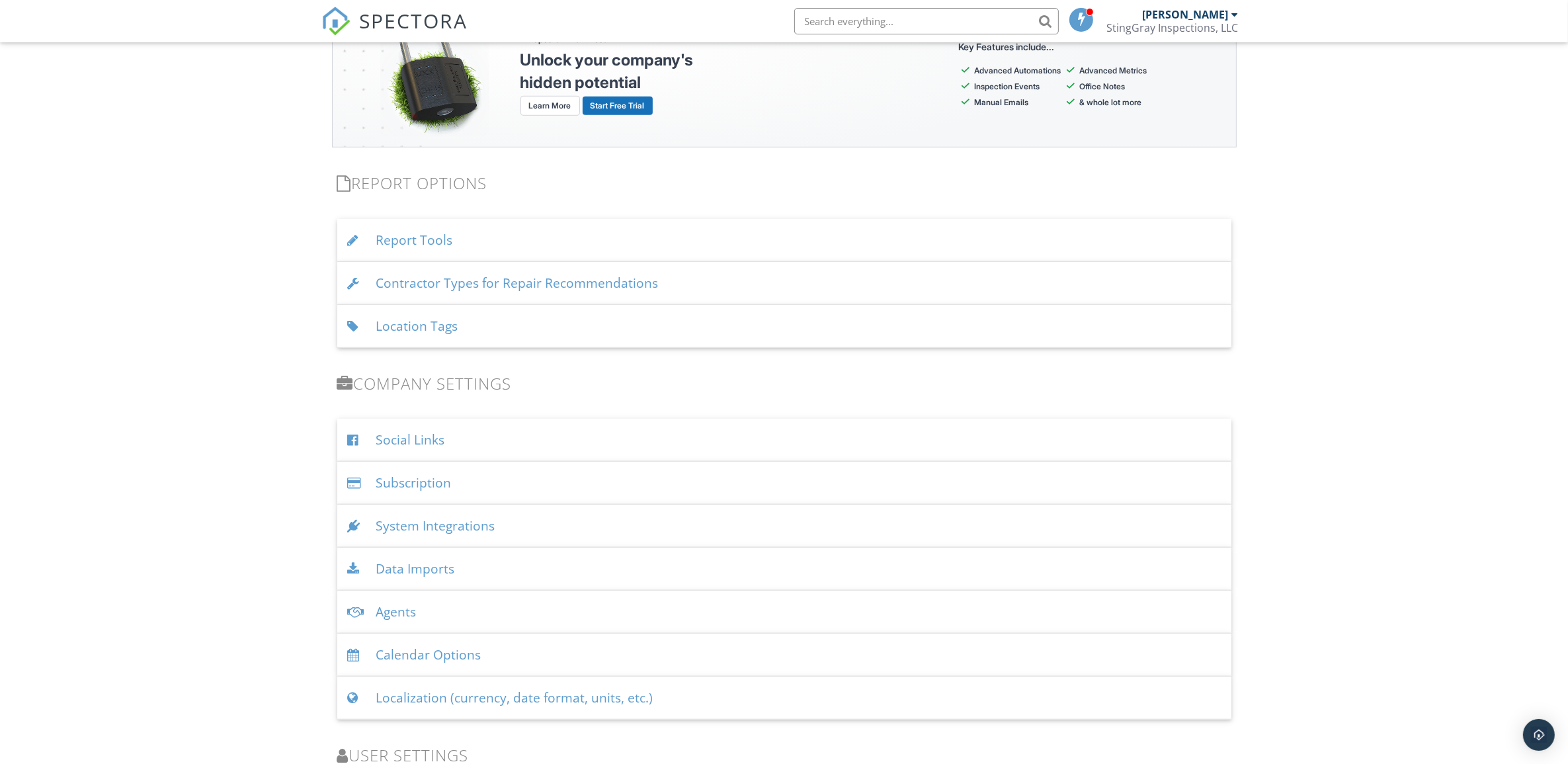
scroll to position [1240, 0]
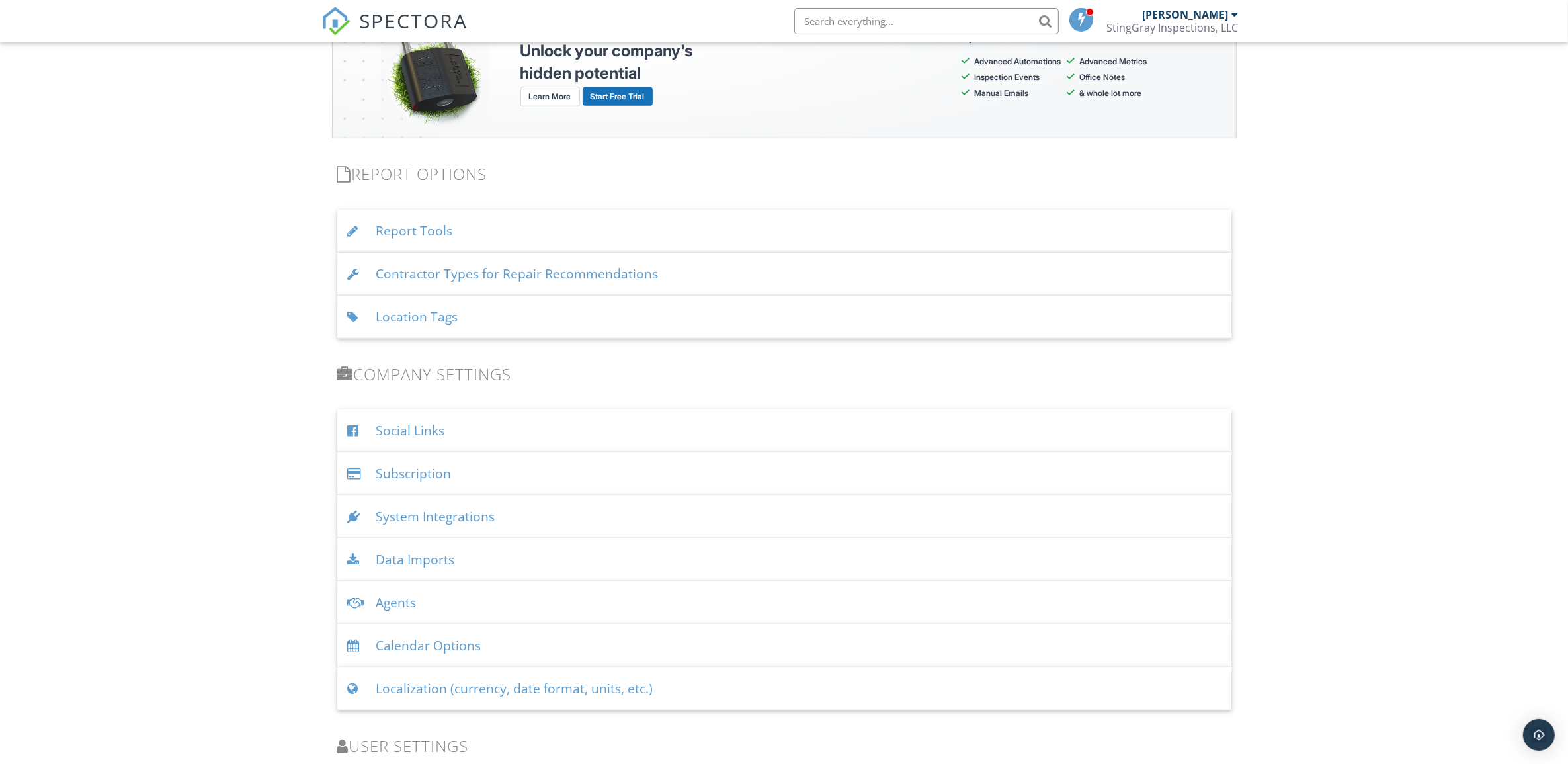
click at [764, 232] on div "Report Tools" at bounding box center [784, 231] width 894 height 43
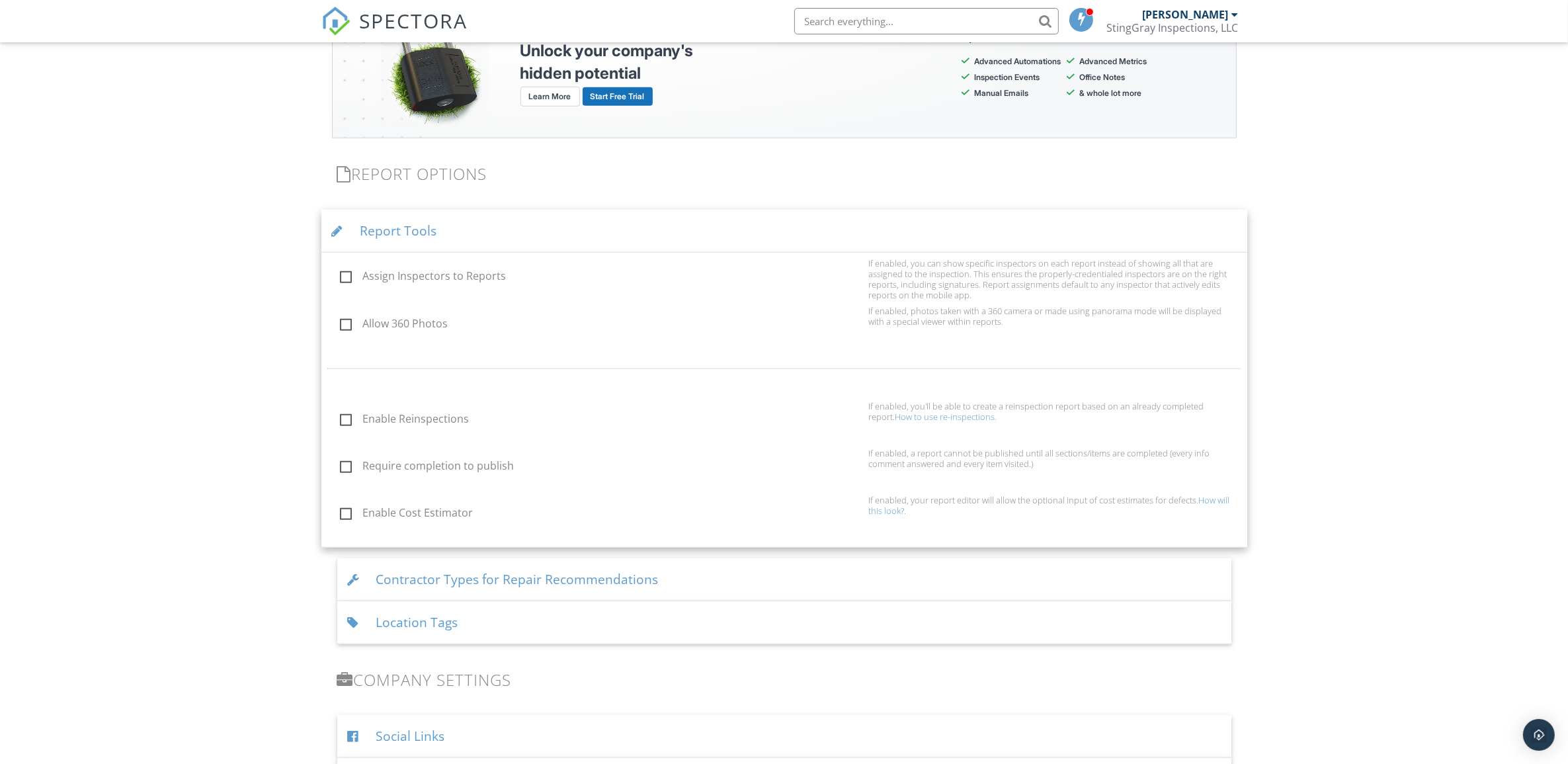
click at [764, 232] on div "Report Tools" at bounding box center [784, 231] width 926 height 43
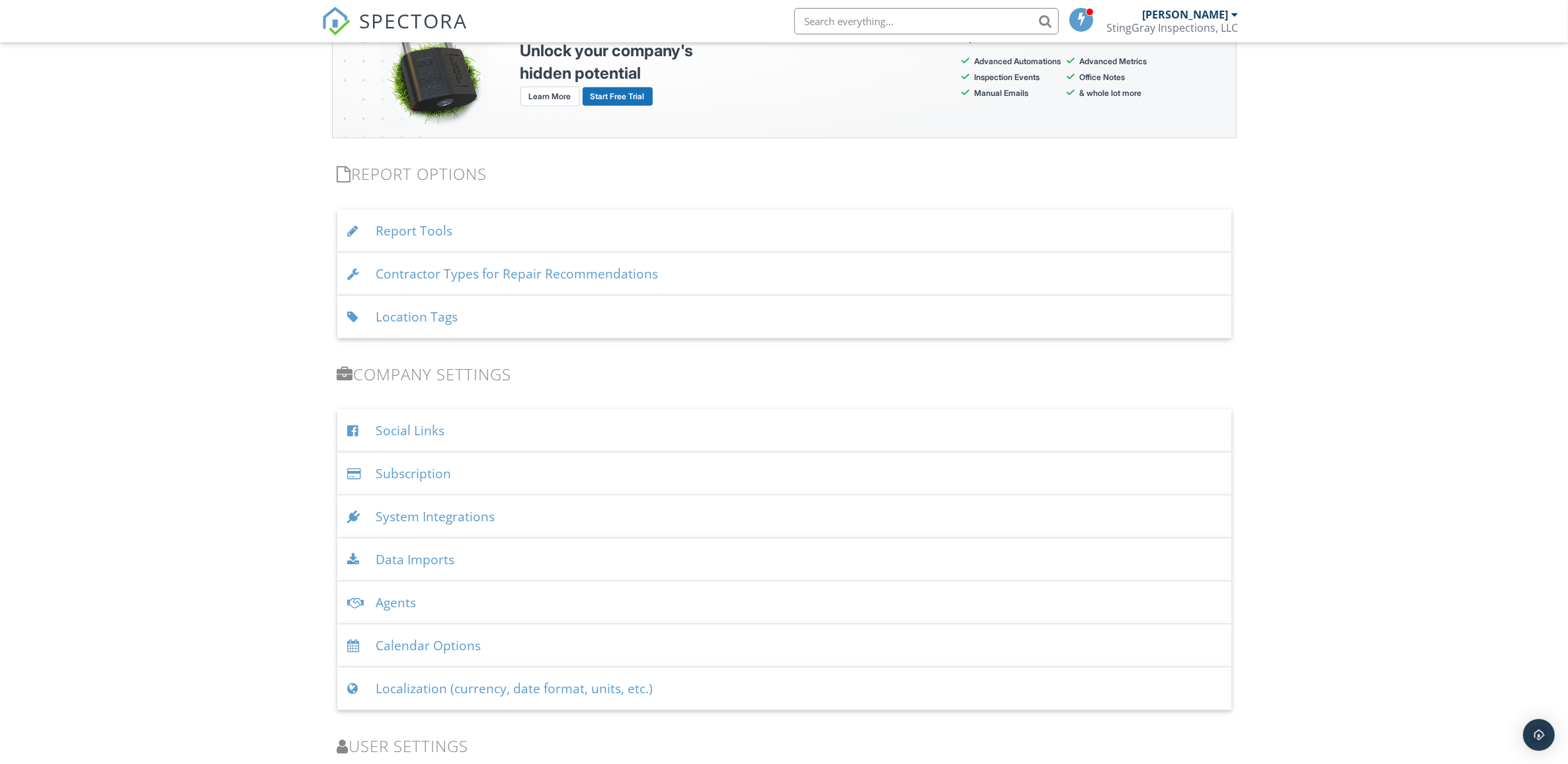
click at [757, 276] on div "Contractor Types for Repair Recommendations" at bounding box center [784, 274] width 894 height 43
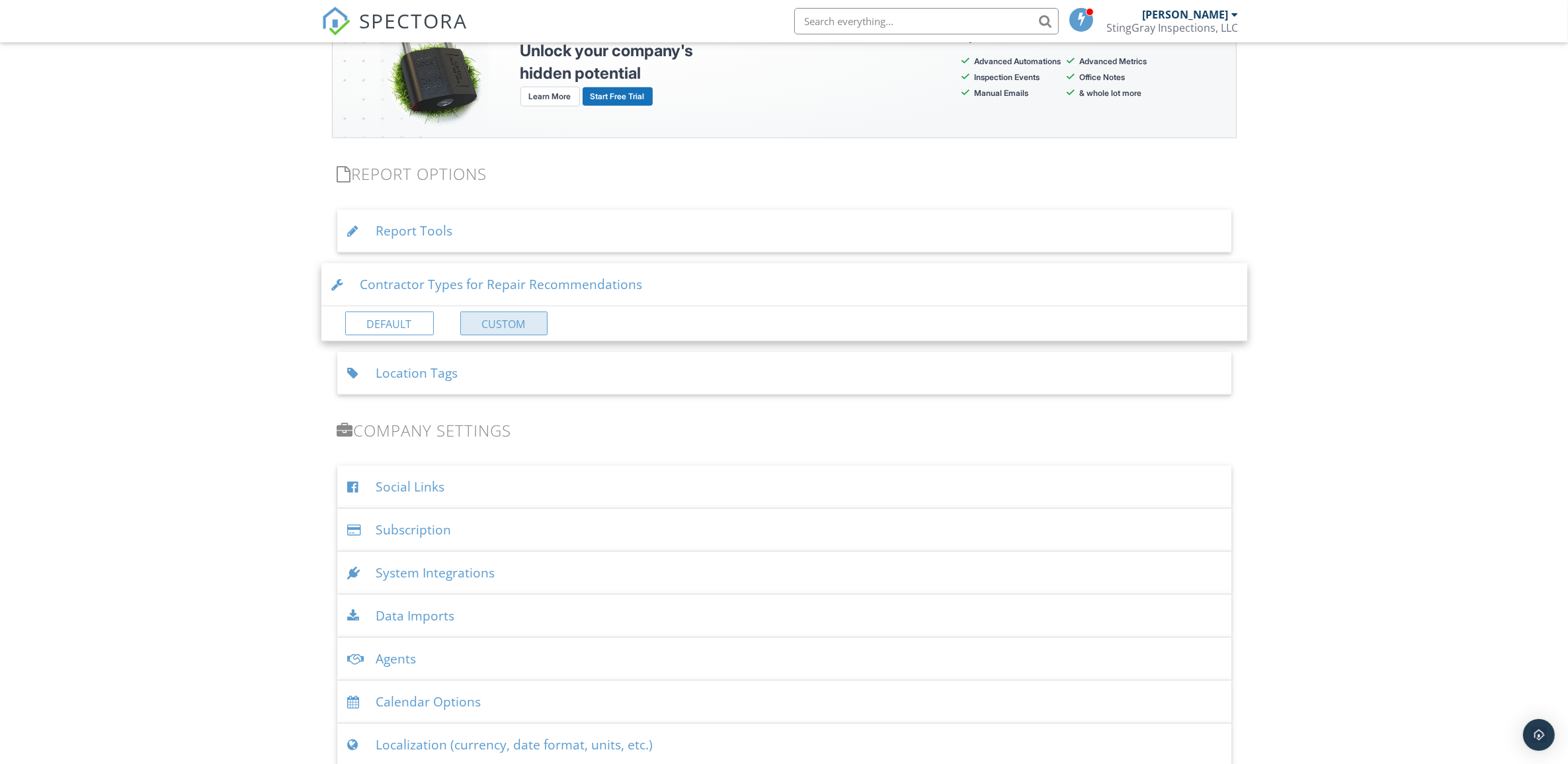
click at [488, 322] on link "Custom" at bounding box center [503, 323] width 87 height 24
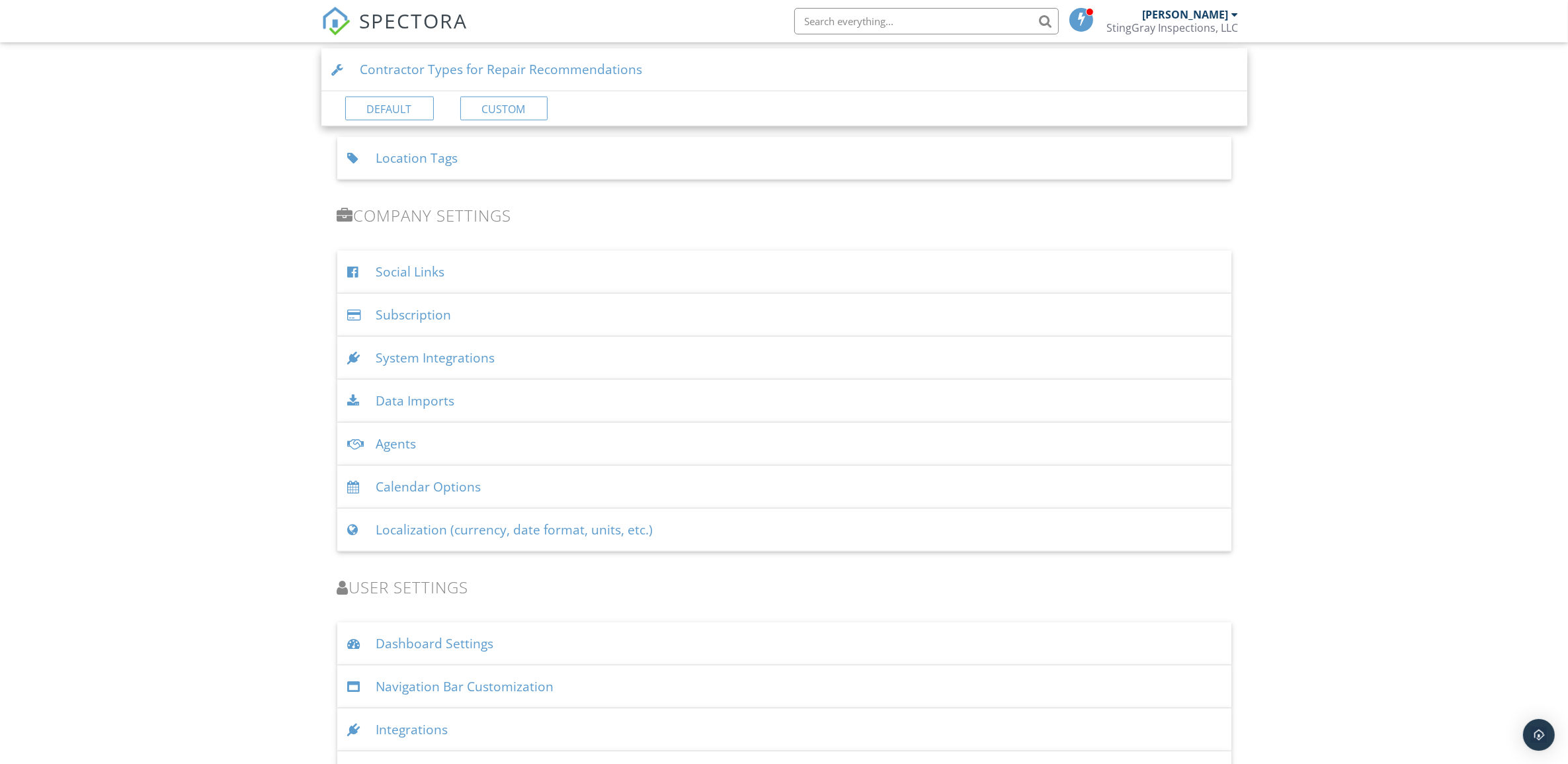
scroll to position [1240, 0]
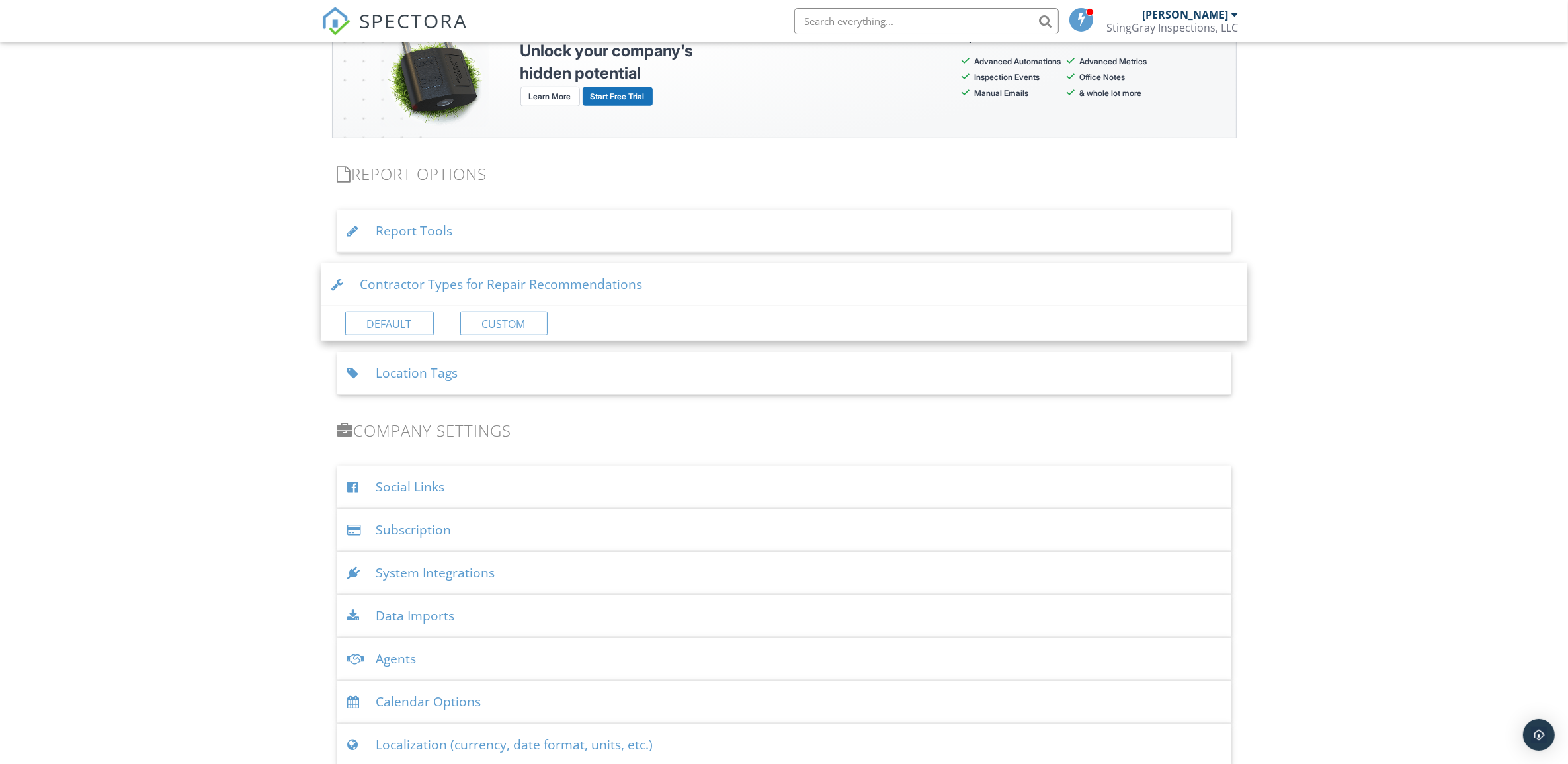
click at [891, 288] on div "Contractor Types for Repair Recommendations" at bounding box center [784, 285] width 926 height 43
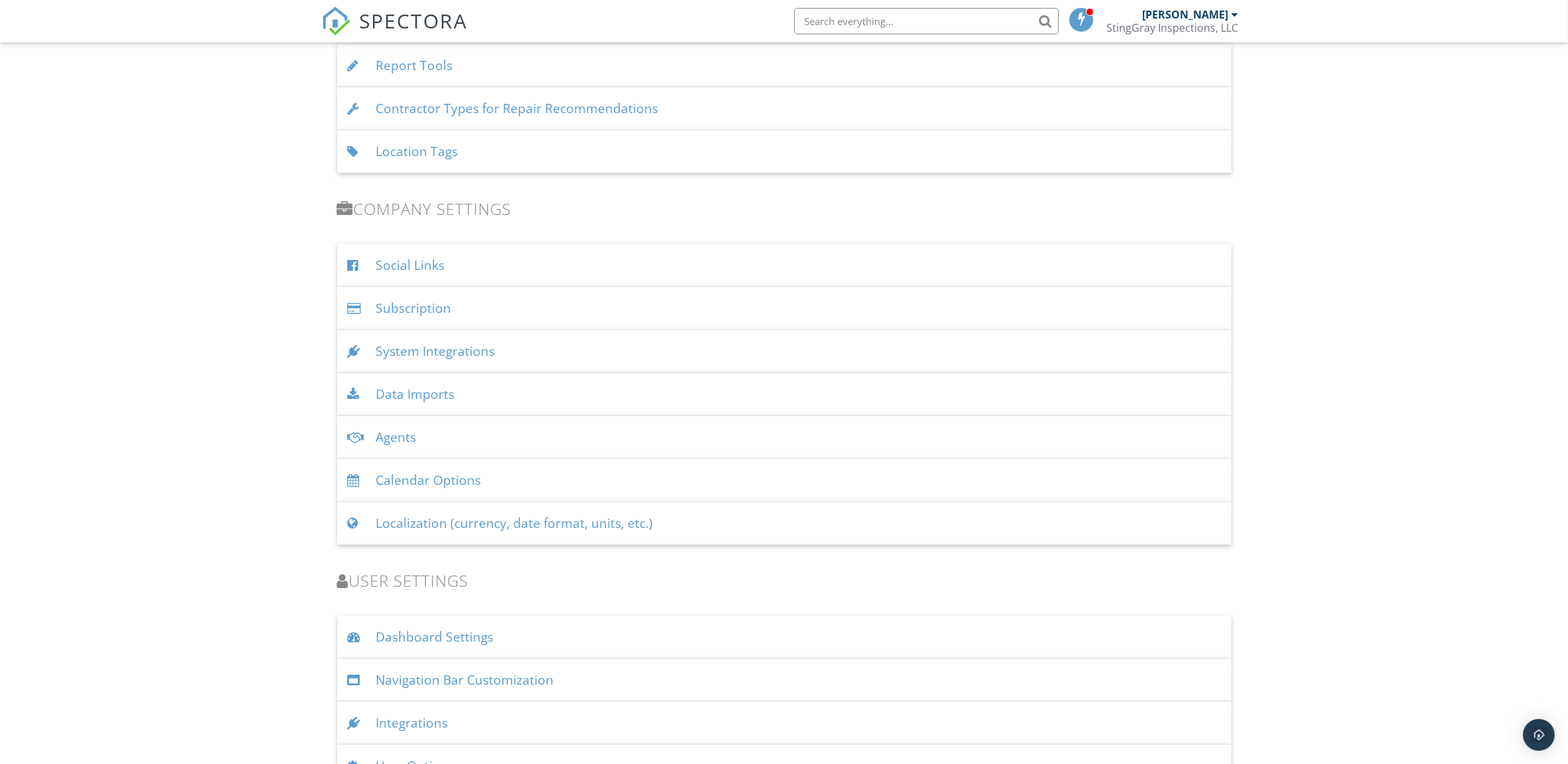
scroll to position [1445, 0]
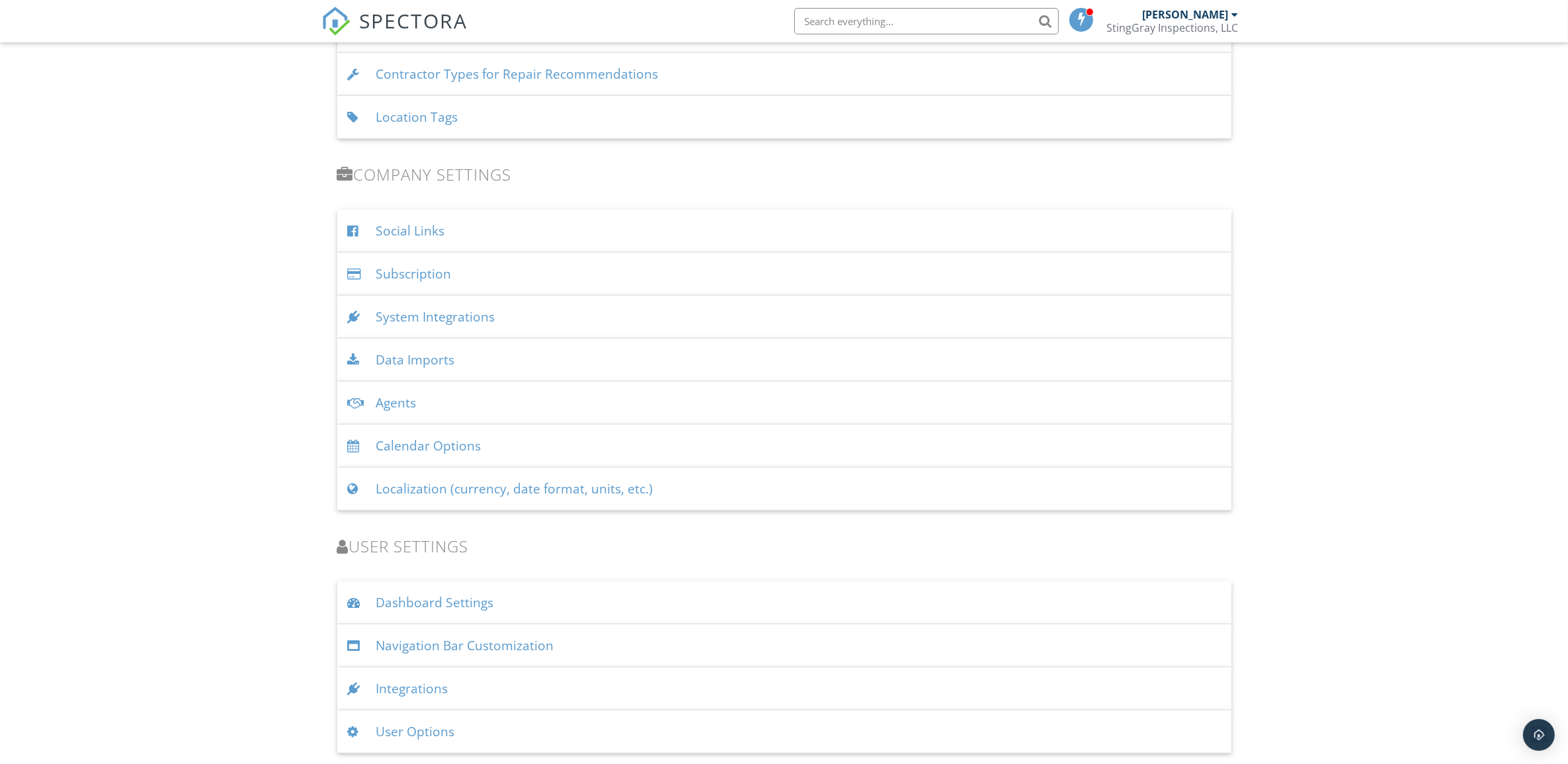
click at [689, 682] on div "Integrations" at bounding box center [784, 689] width 894 height 43
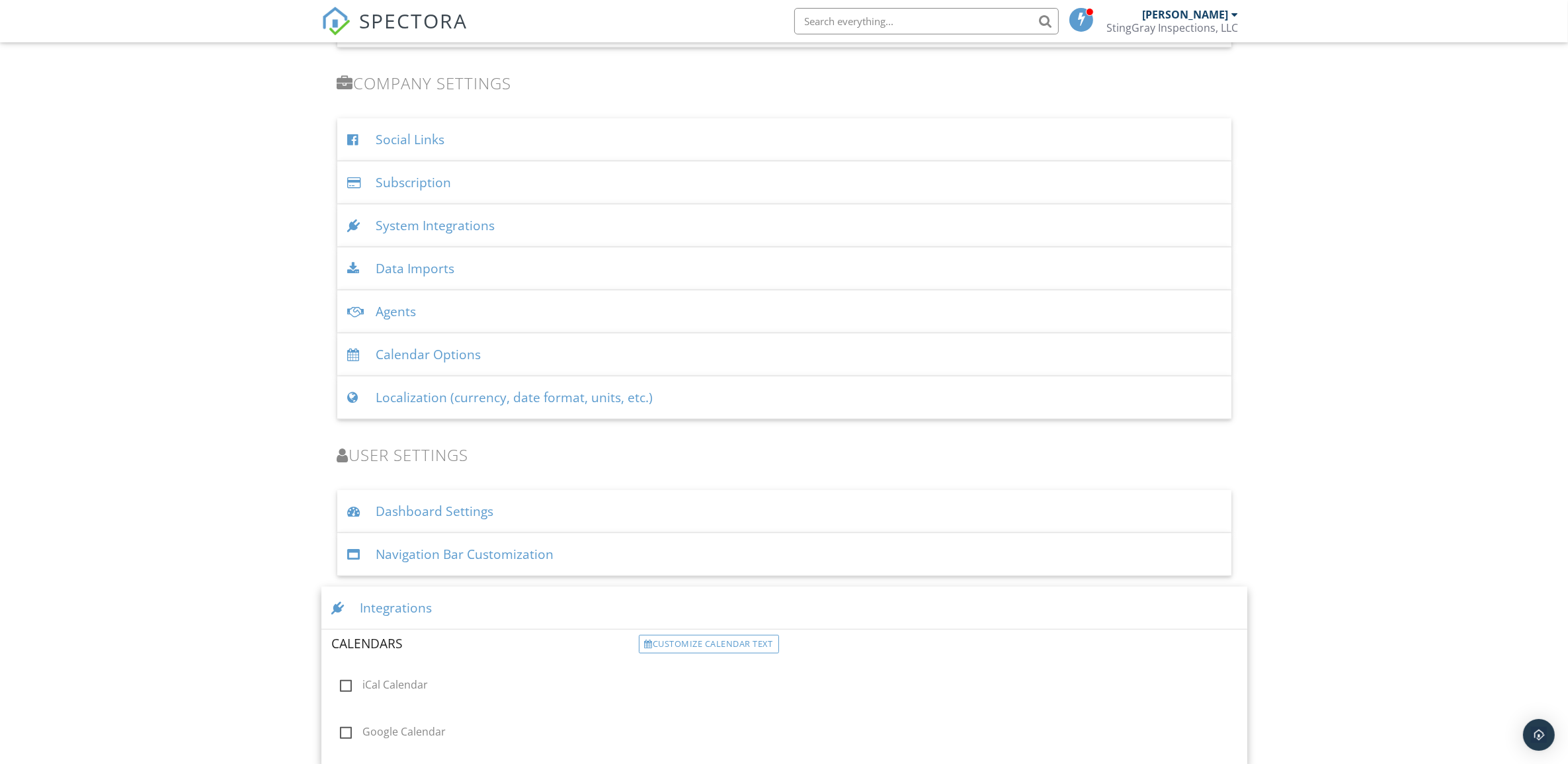
scroll to position [1602, 0]
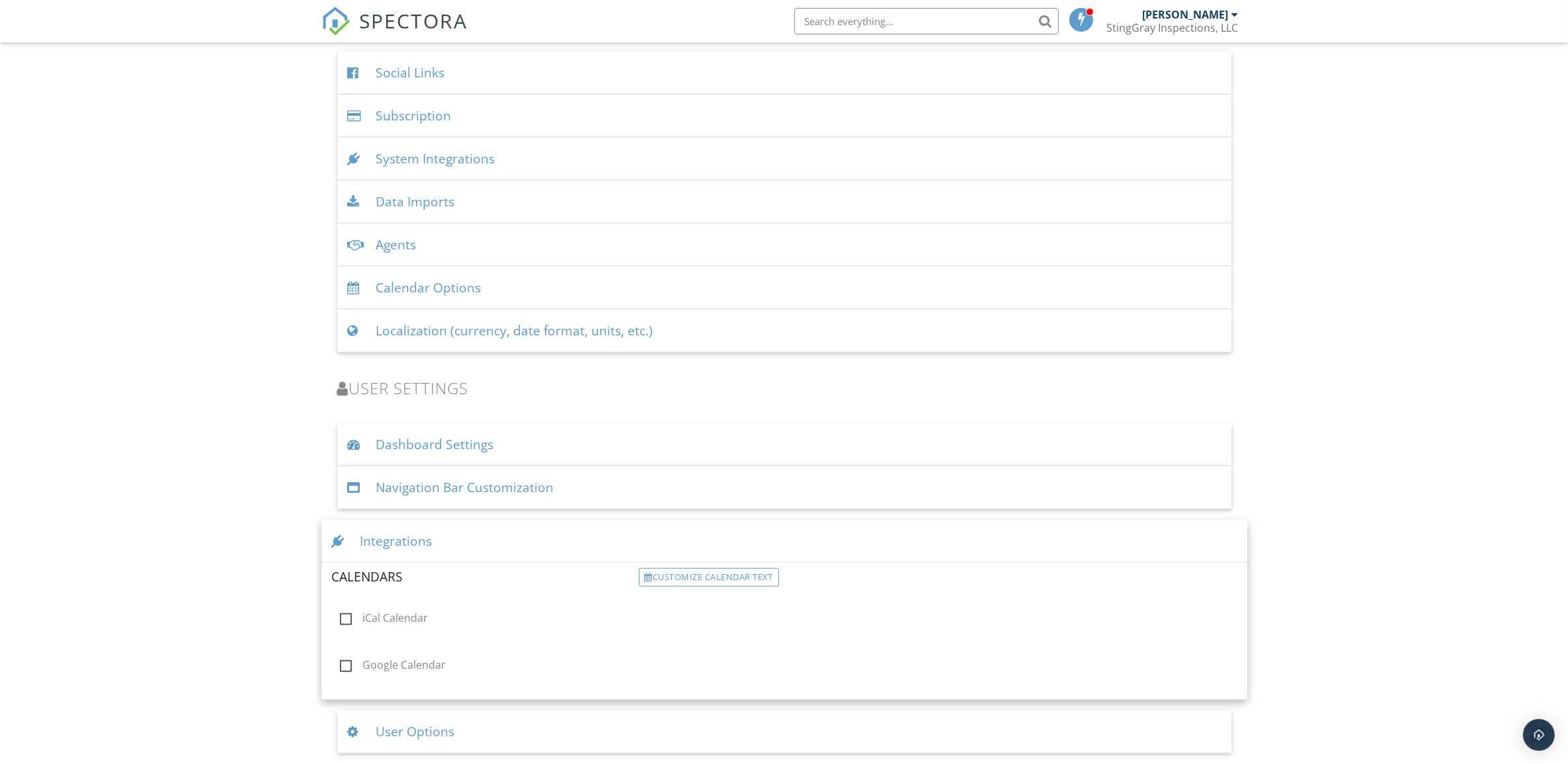
click at [736, 540] on div "Integrations" at bounding box center [784, 541] width 926 height 43
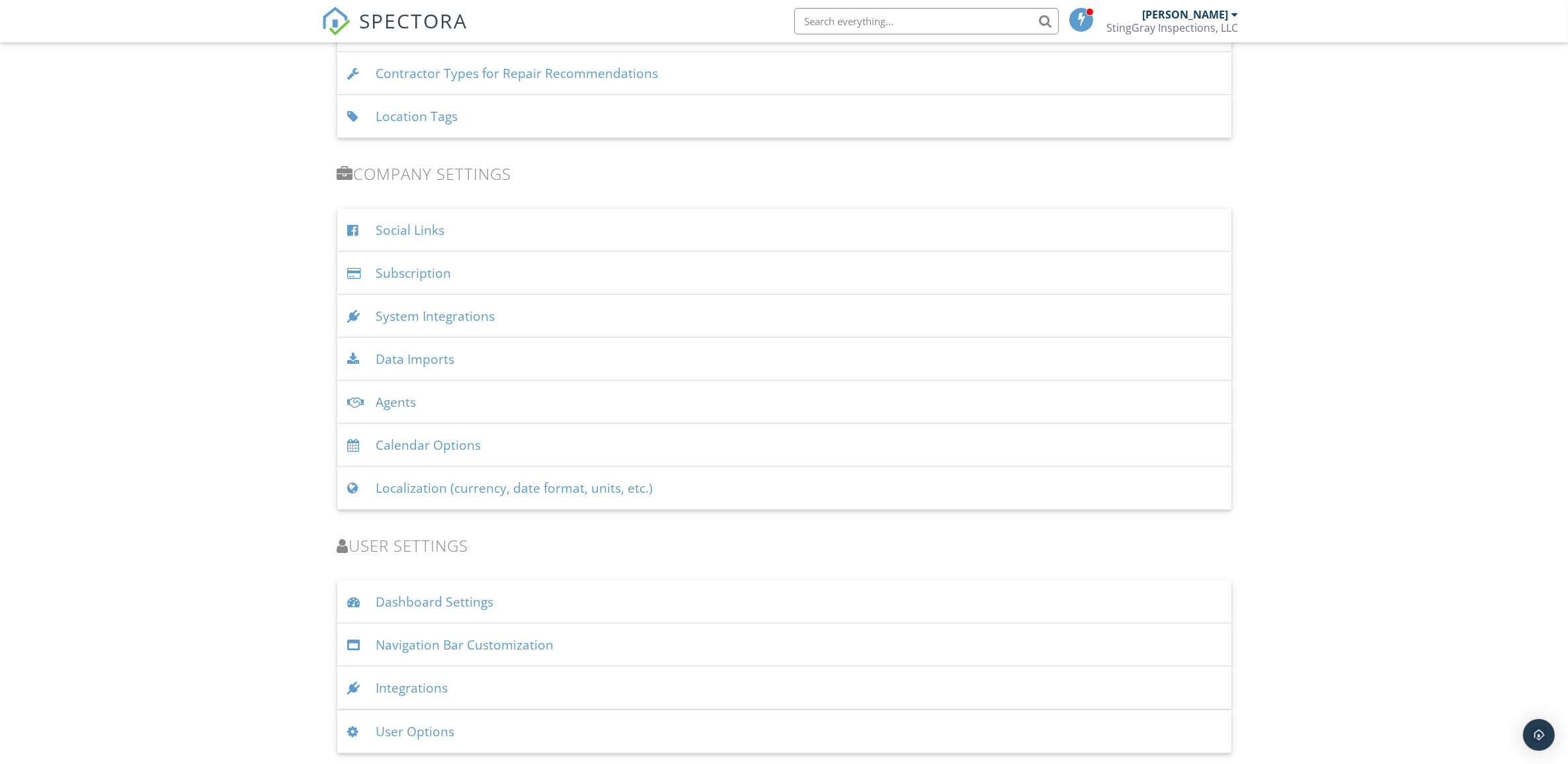
scroll to position [1445, 0]
click at [661, 728] on div "User Options" at bounding box center [784, 732] width 894 height 43
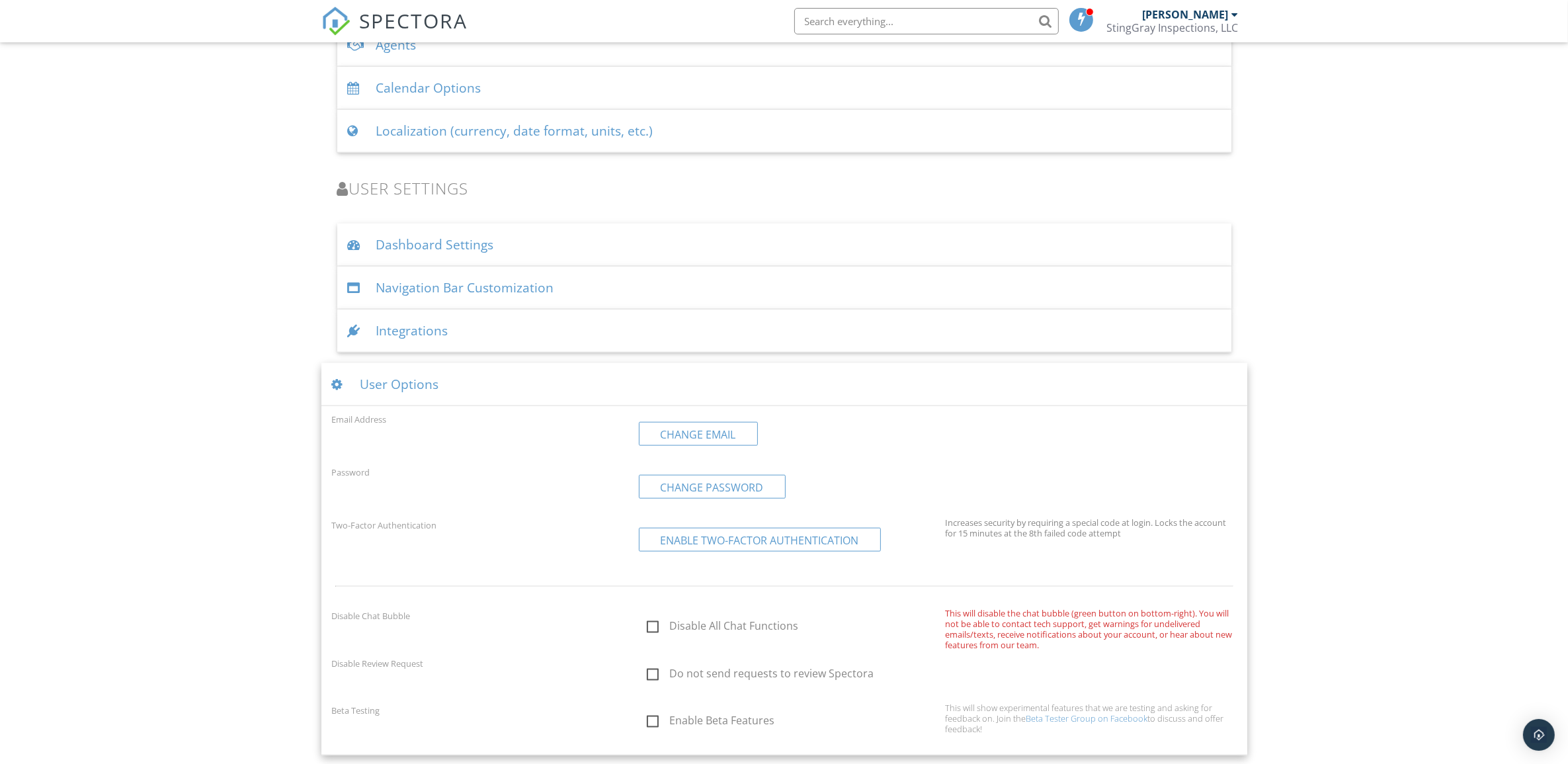
scroll to position [1803, 0]
click at [622, 385] on div "User Options" at bounding box center [784, 382] width 926 height 43
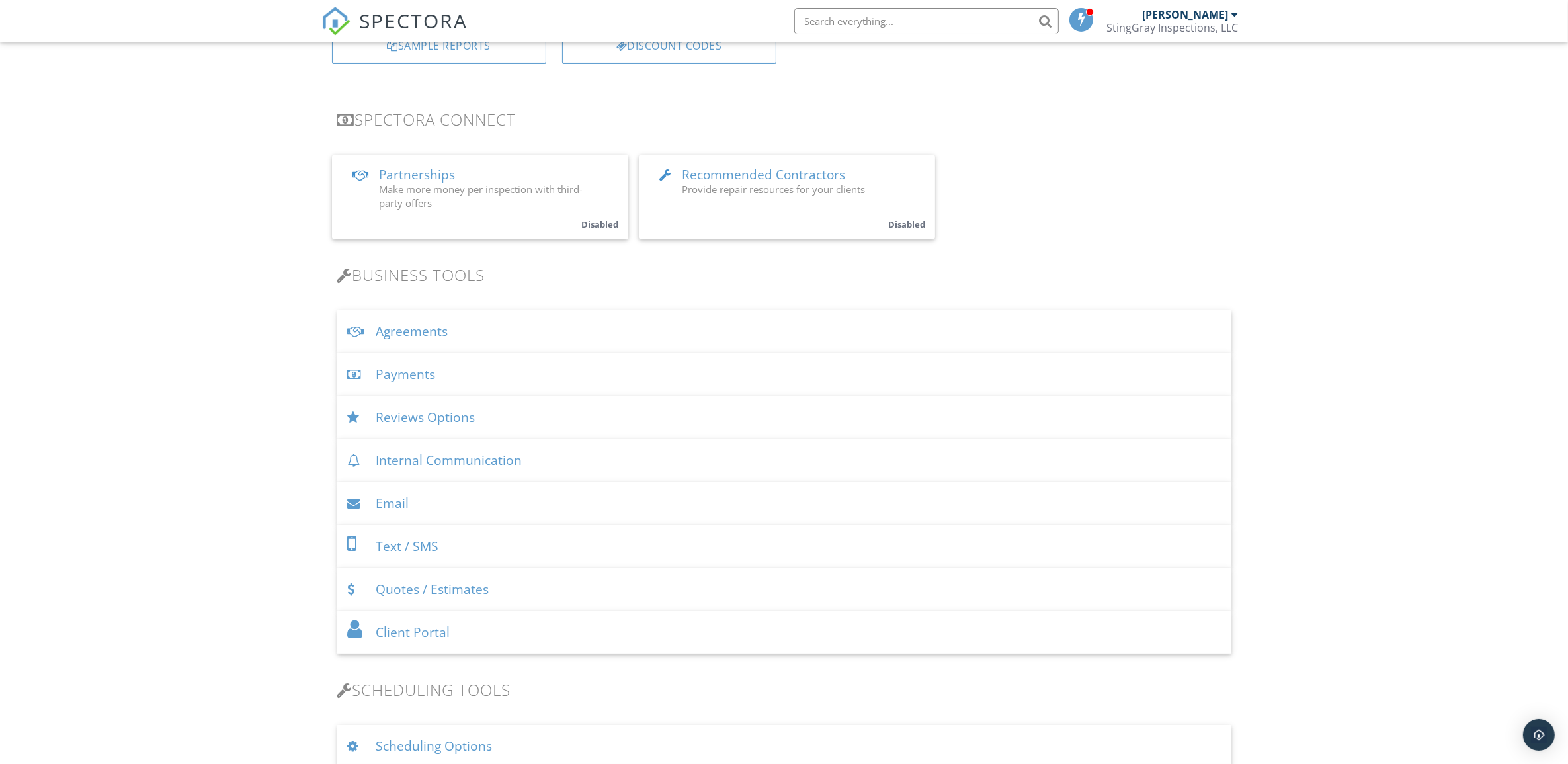
scroll to position [248, 0]
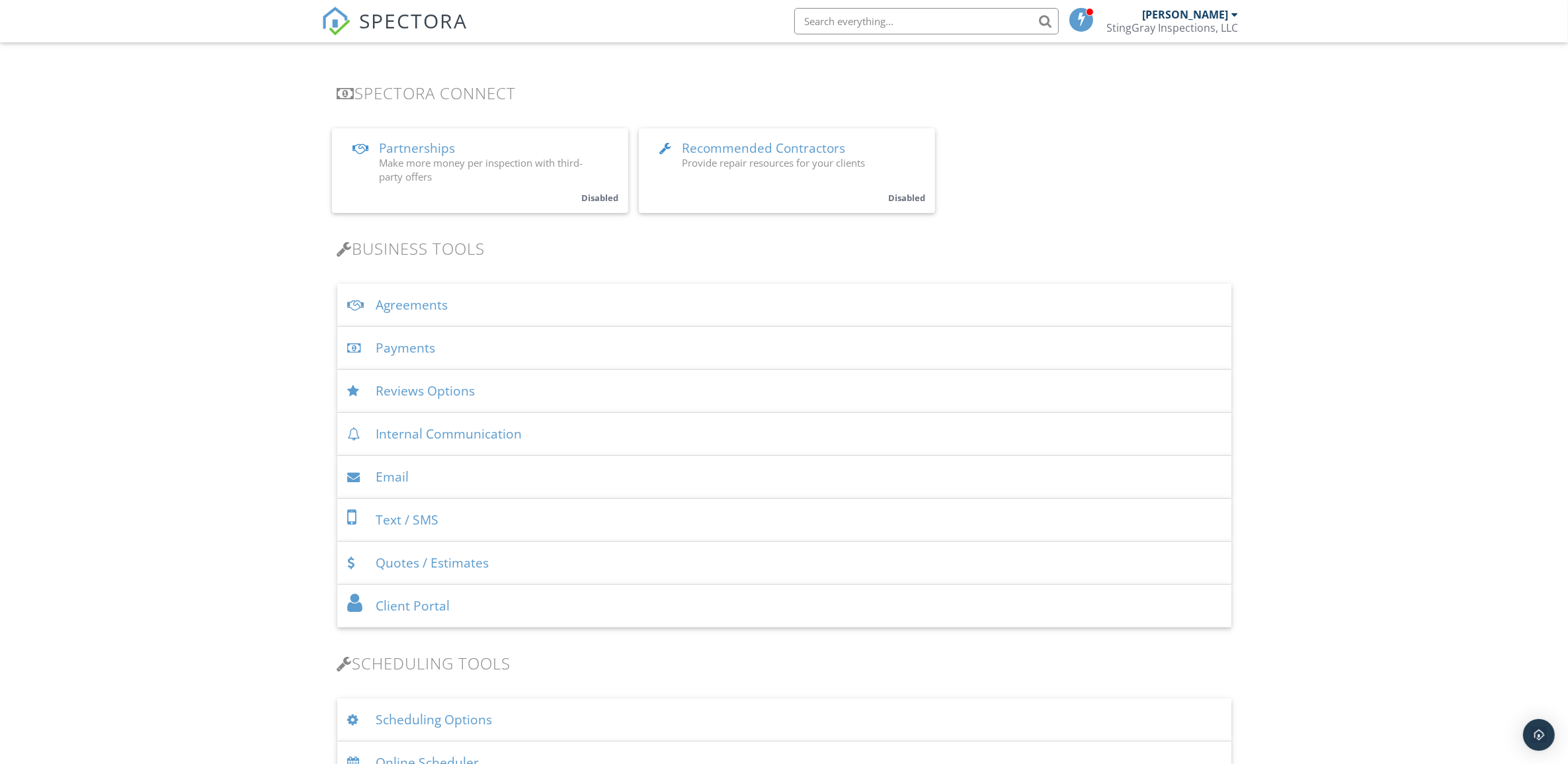
click at [644, 299] on div "Agreements" at bounding box center [784, 305] width 894 height 43
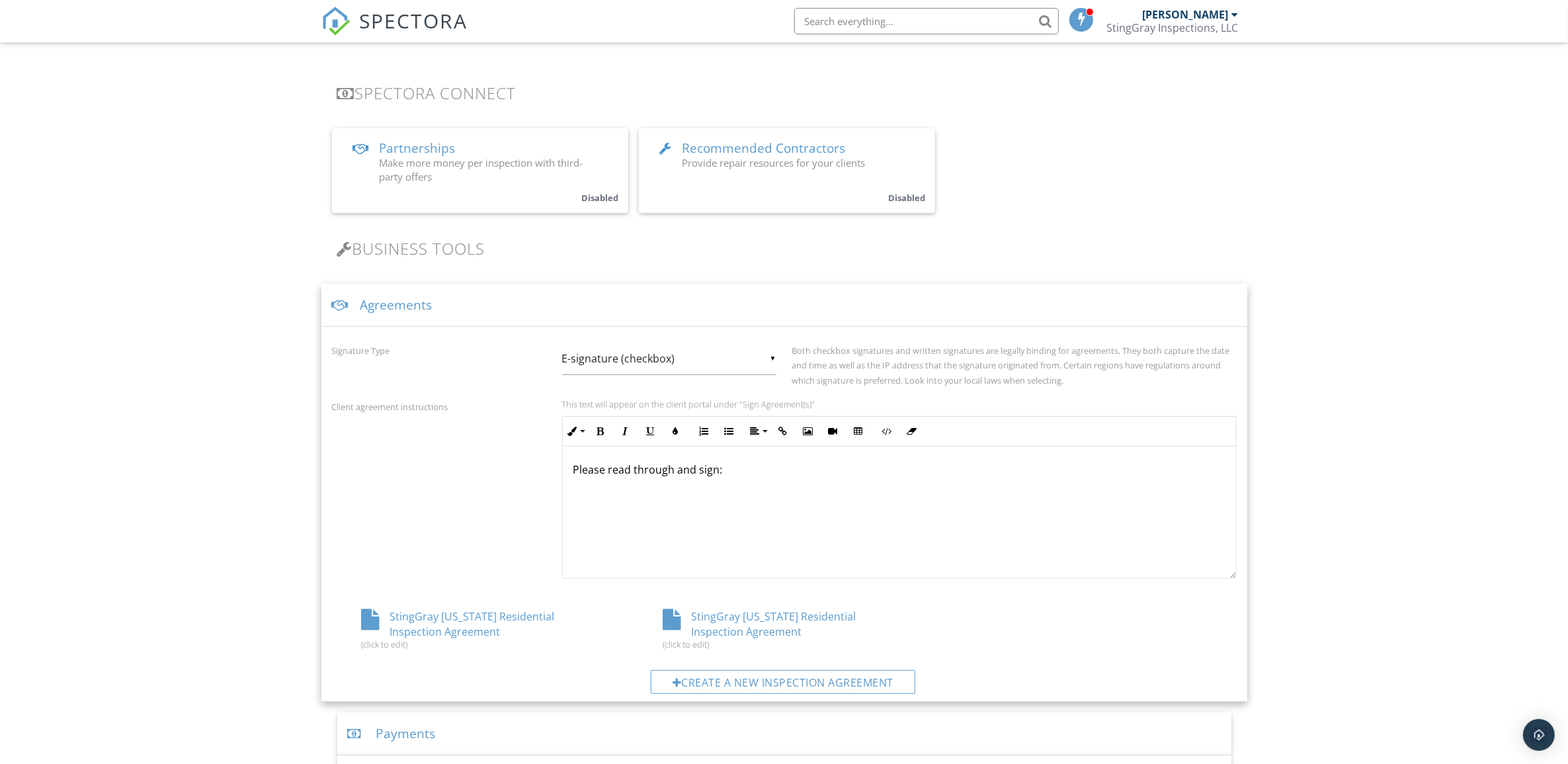
click at [476, 618] on div "StingGray Florida Residential Inspection Agreement (click to edit)" at bounding box center [483, 629] width 302 height 40
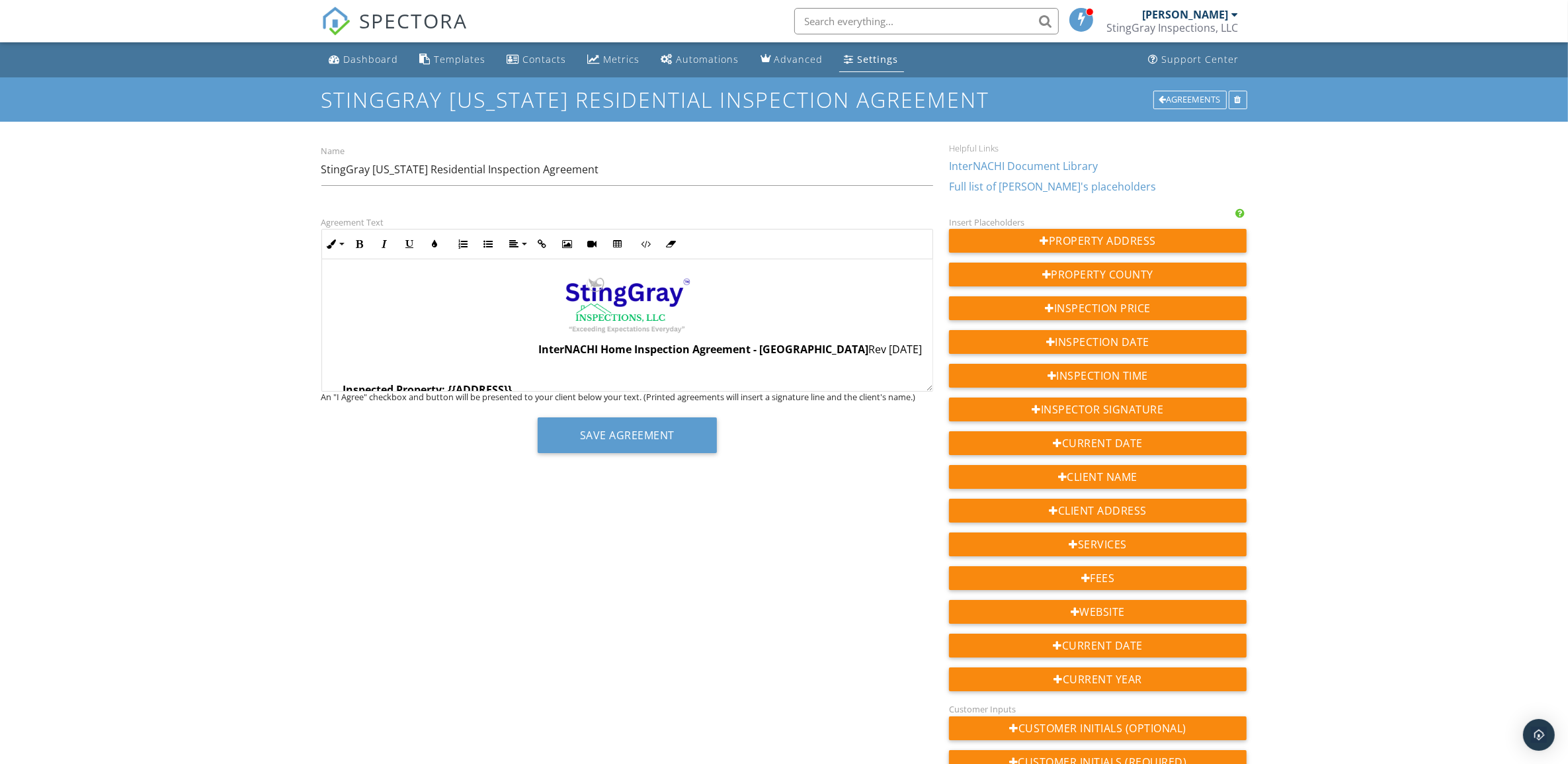
click at [619, 305] on img at bounding box center [627, 306] width 132 height 61
click at [635, 385] on icon "button" at bounding box center [635, 385] width 9 height 9
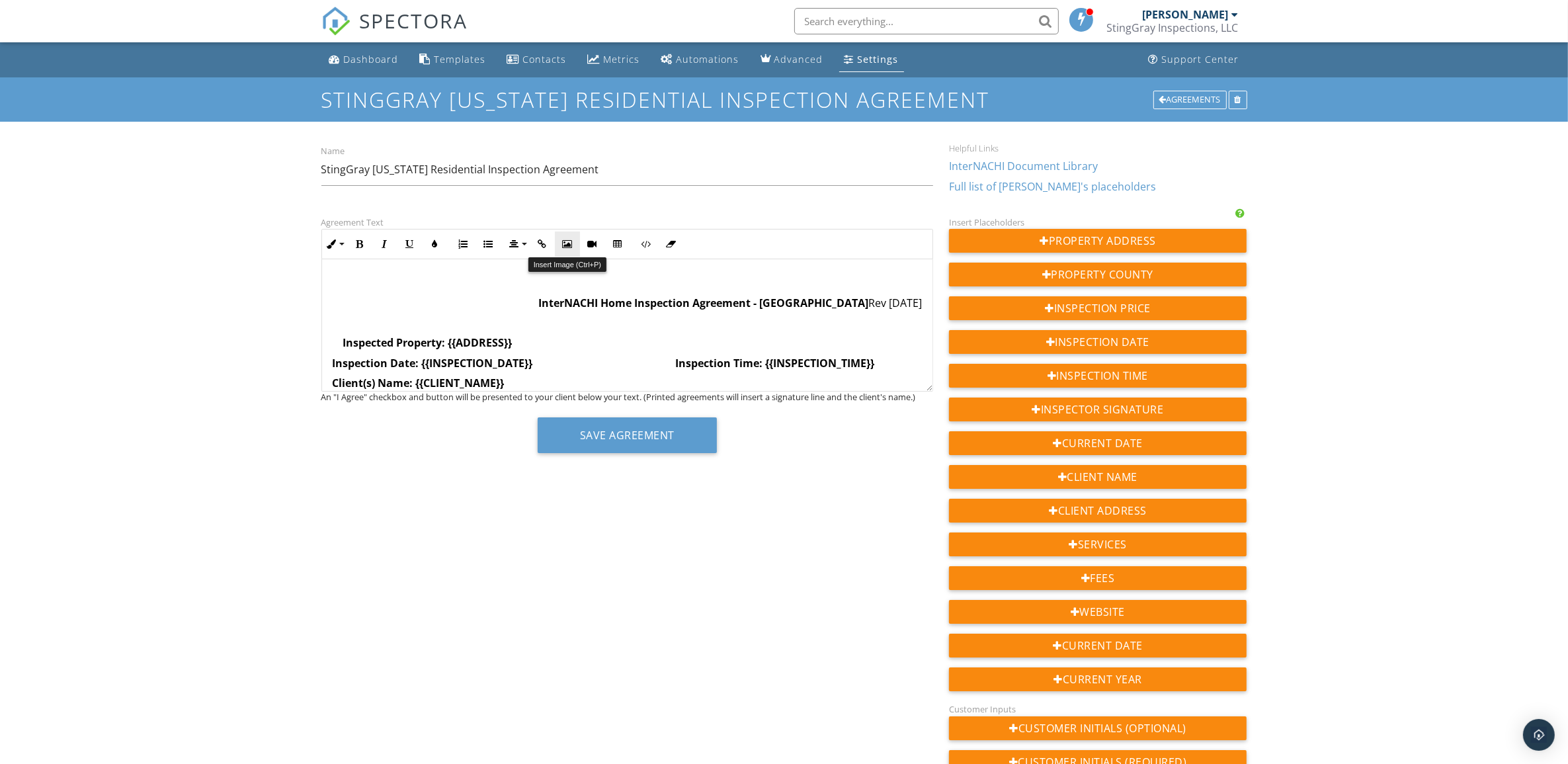
click at [566, 240] on icon "button" at bounding box center [567, 244] width 9 height 9
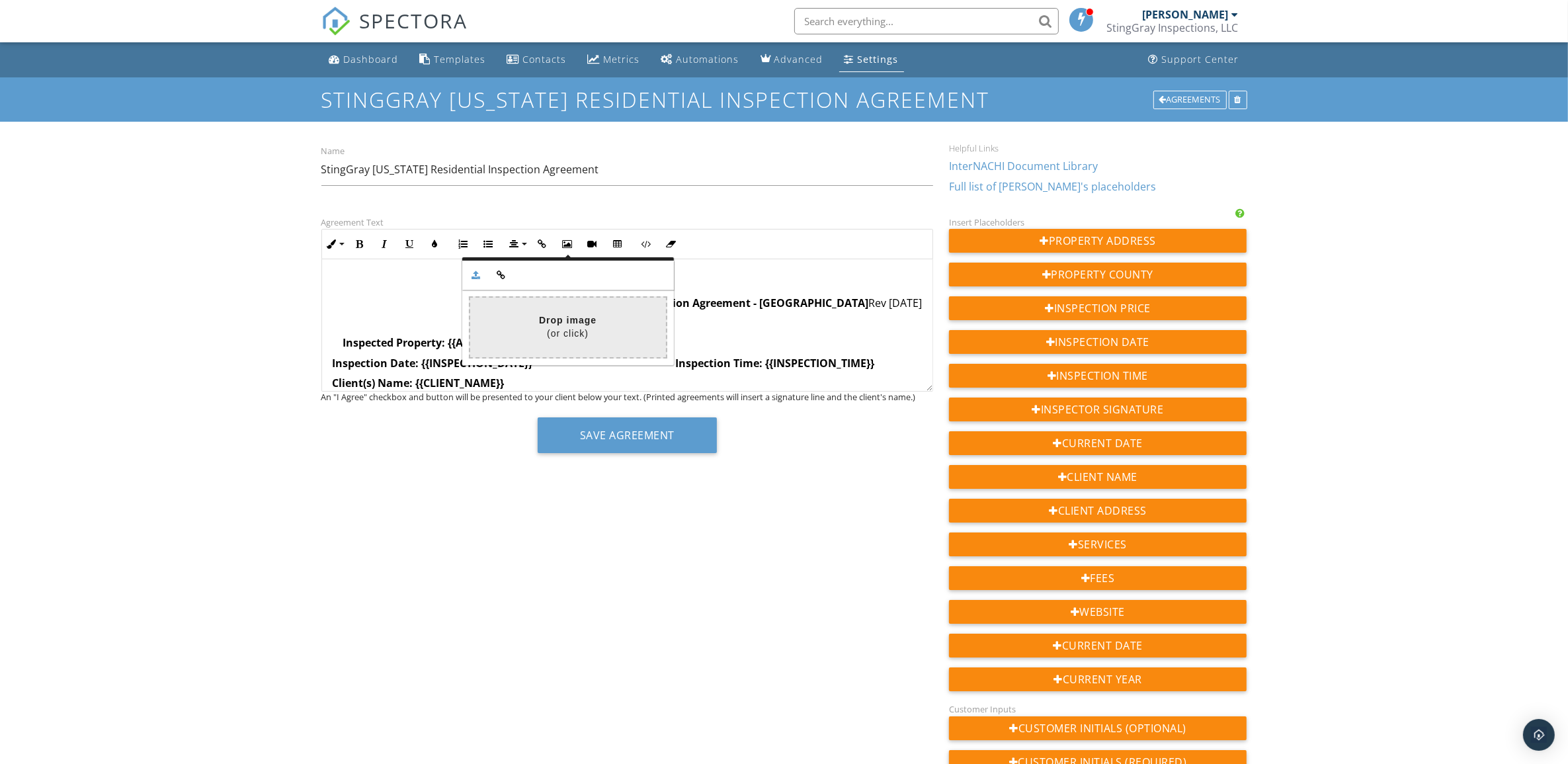
click at [572, 324] on input "file" at bounding box center [176, 327] width 979 height 59
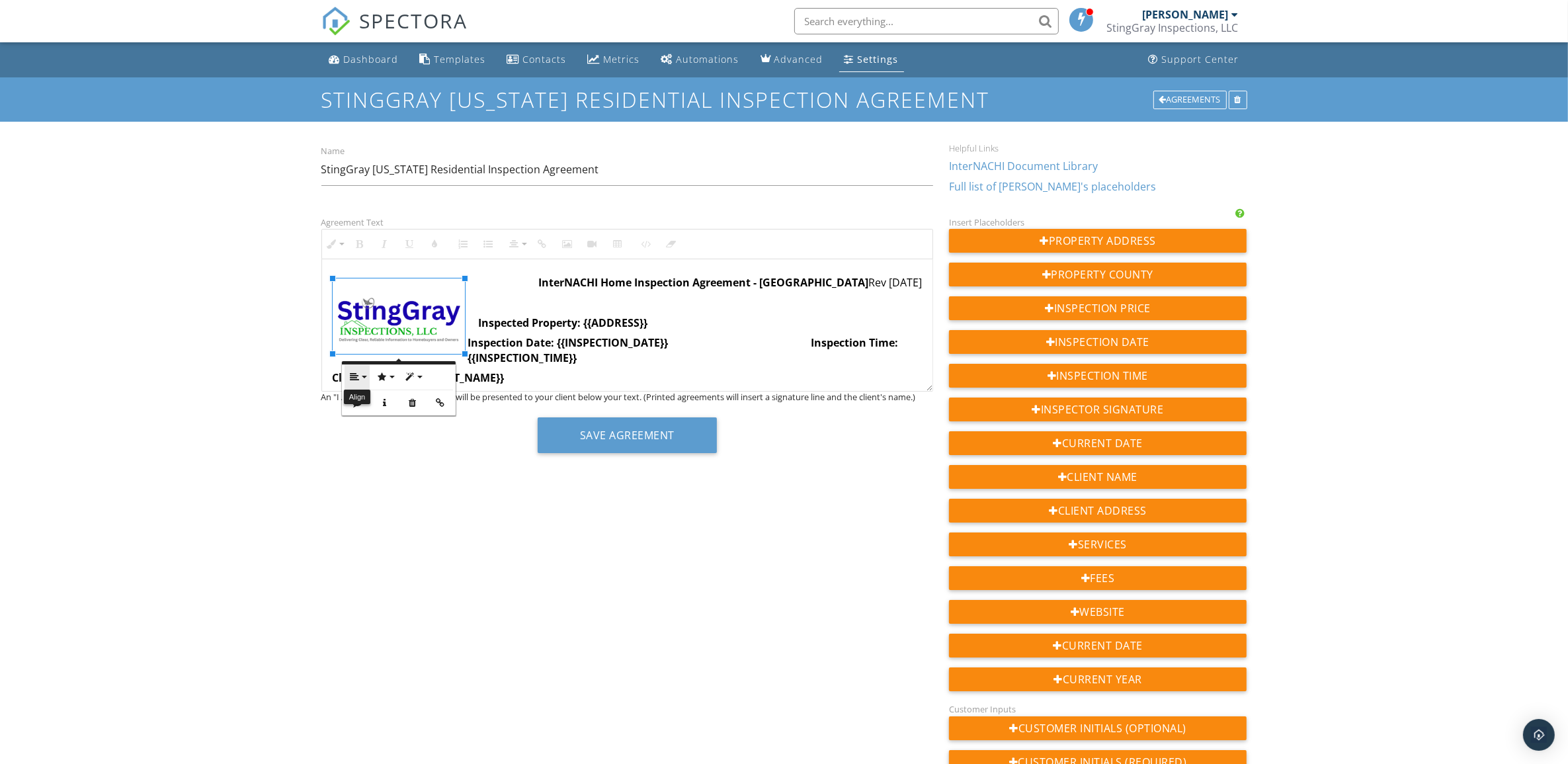
click at [365, 373] on button "Align" at bounding box center [356, 377] width 25 height 25
click at [362, 416] on icon at bounding box center [365, 419] width 10 height 10
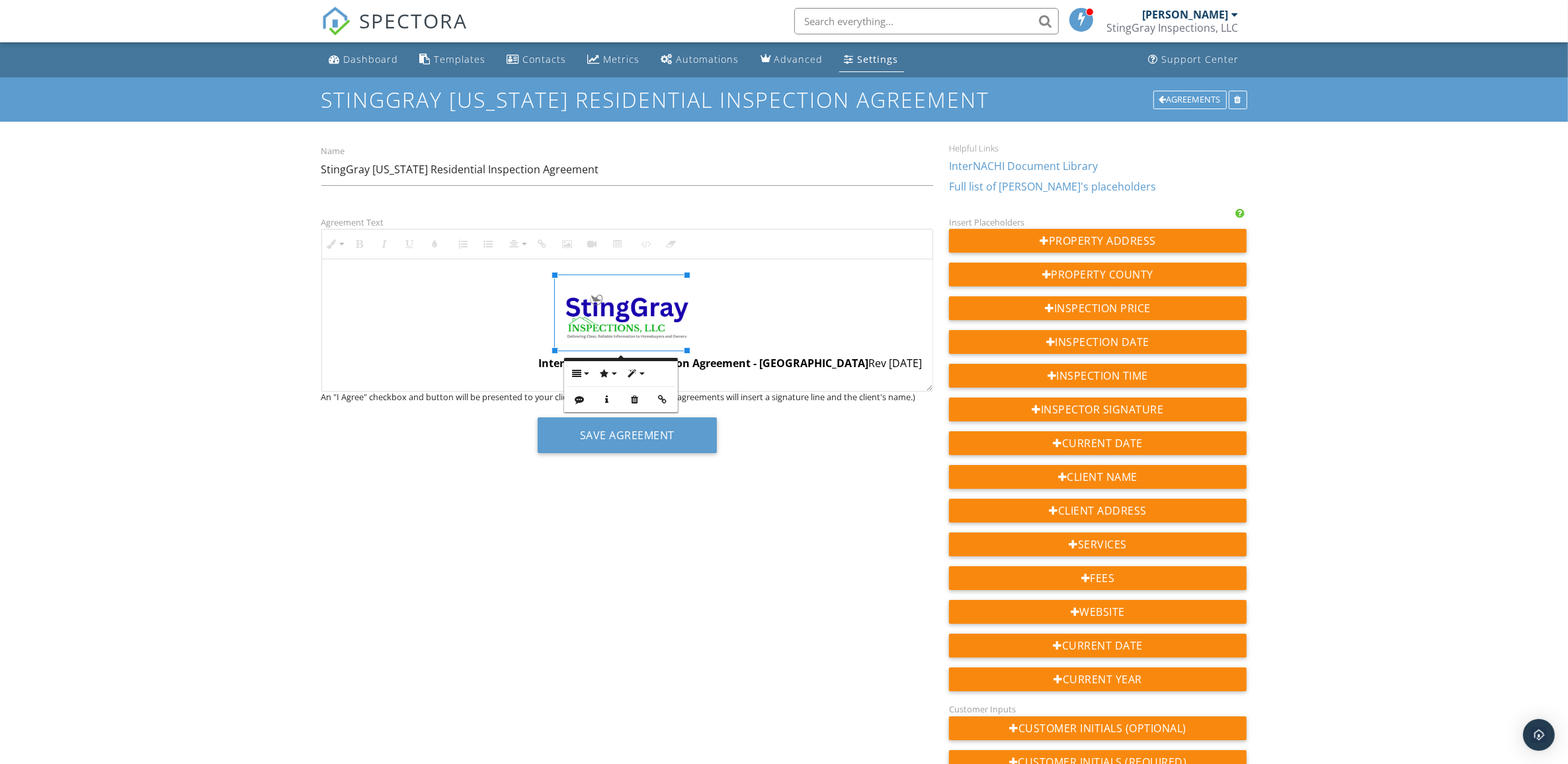
click at [444, 501] on div "Agreement Text Inline Style XLarge Large Normal Small Light Small/Light Bold It…" at bounding box center [784, 548] width 942 height 667
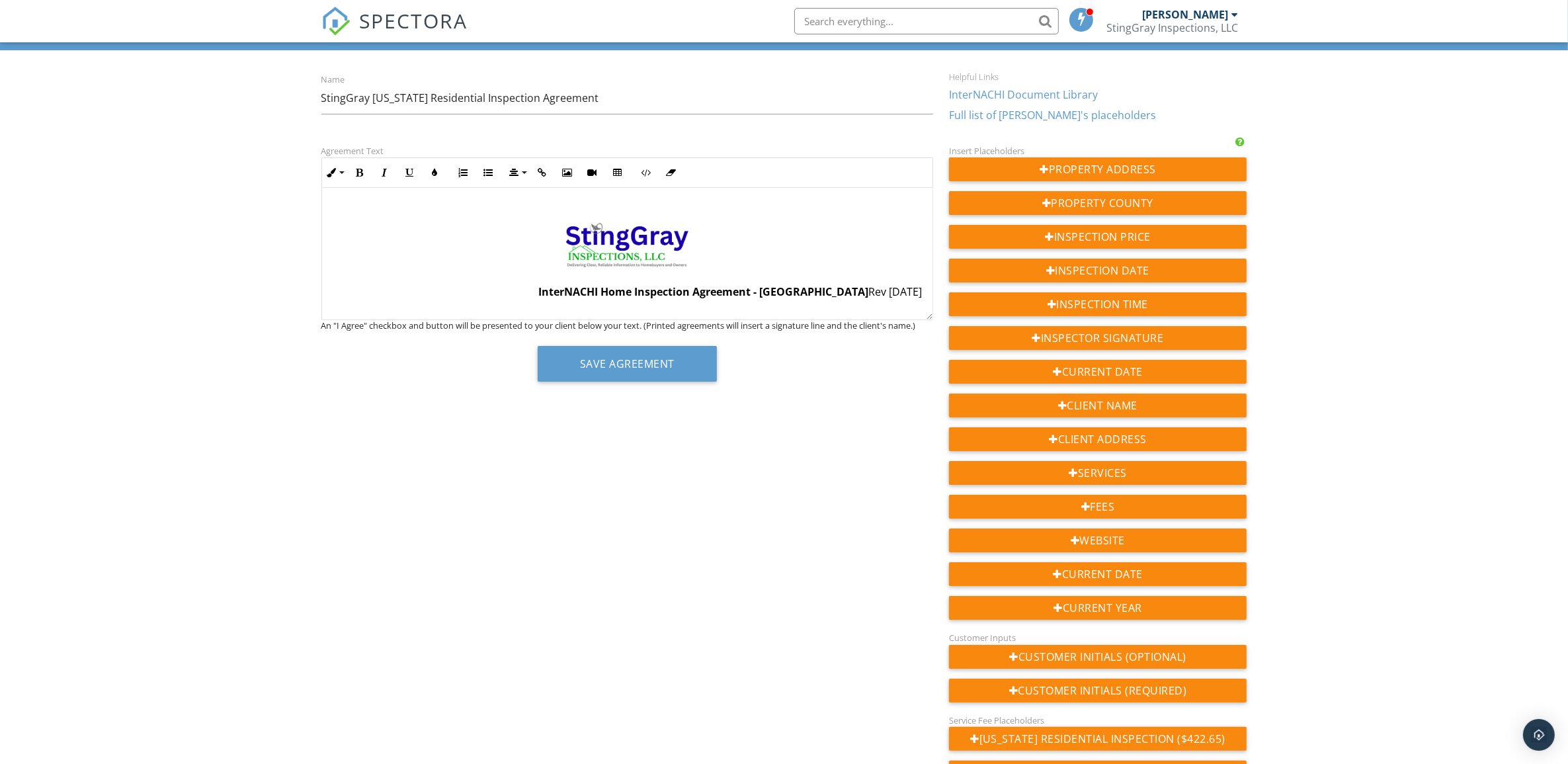
scroll to position [165, 0]
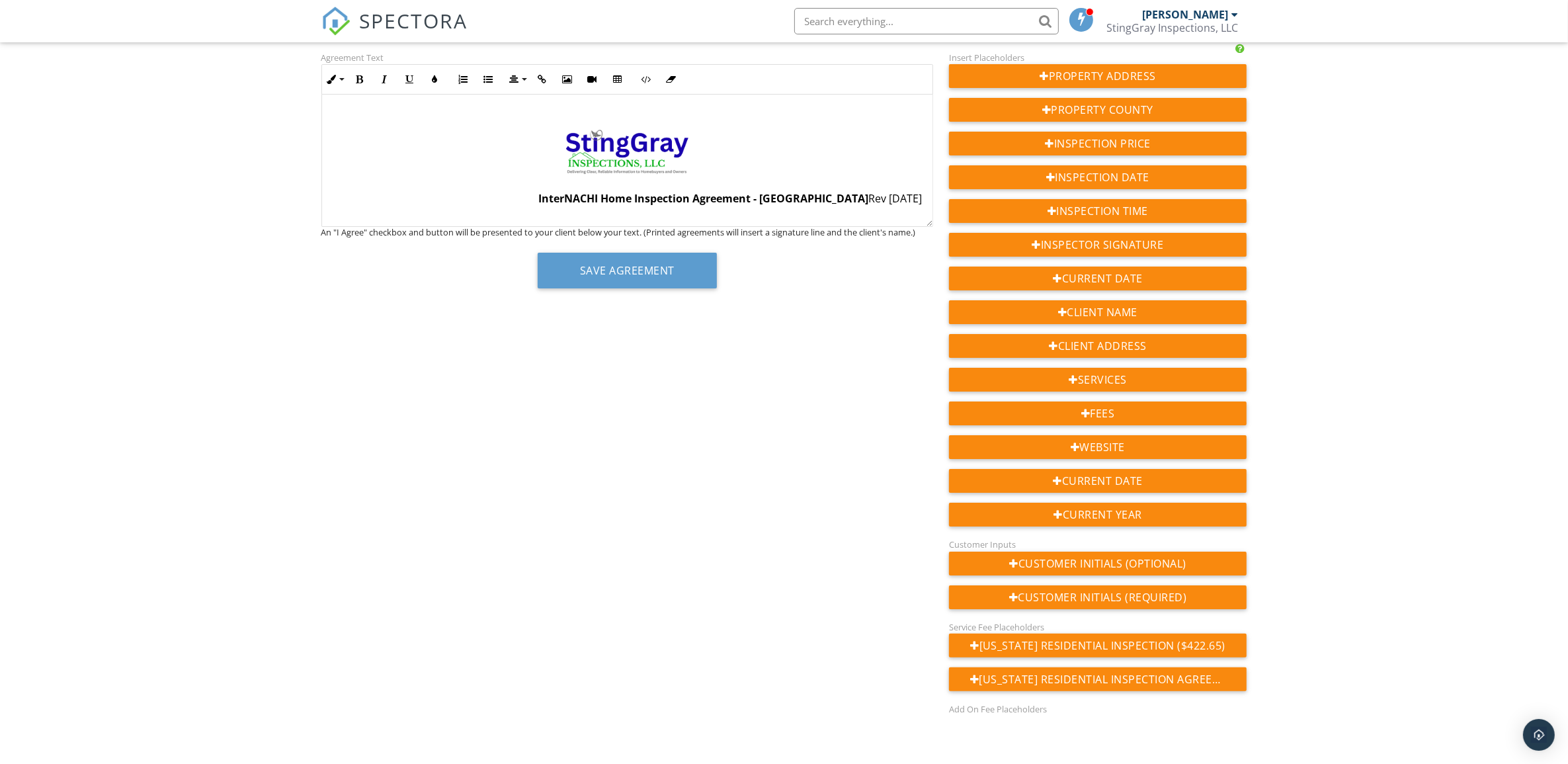
click at [608, 154] on img at bounding box center [627, 148] width 132 height 75
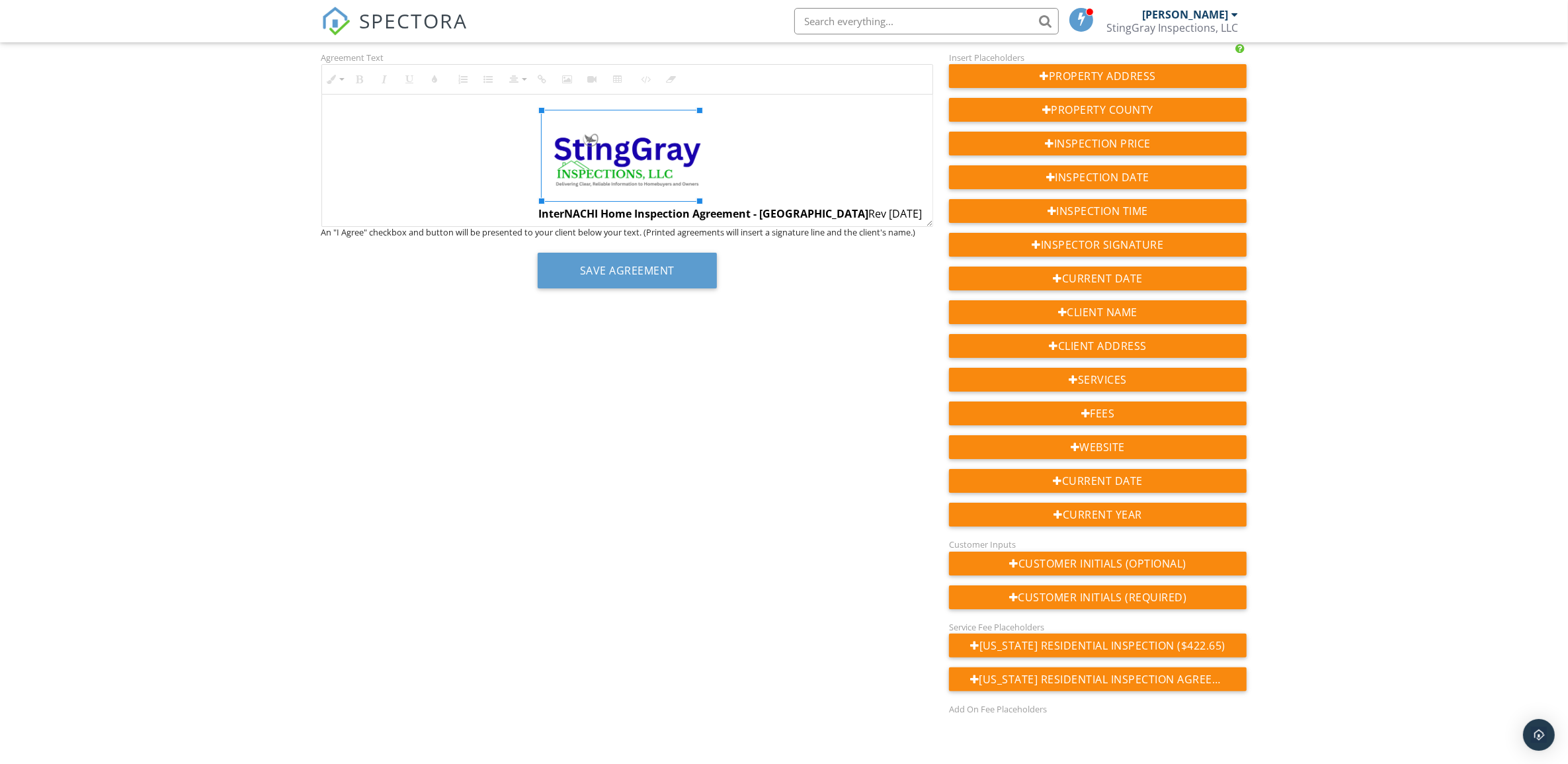
drag, startPoint x: 688, startPoint y: 189, endPoint x: 714, endPoint y: 209, distance: 32.8
click at [798, 349] on div "Agreement Text Inline Style XLarge Large Normal Small Light Small/Light Bold It…" at bounding box center [784, 382] width 942 height 667
click at [659, 165] on img at bounding box center [627, 156] width 158 height 90
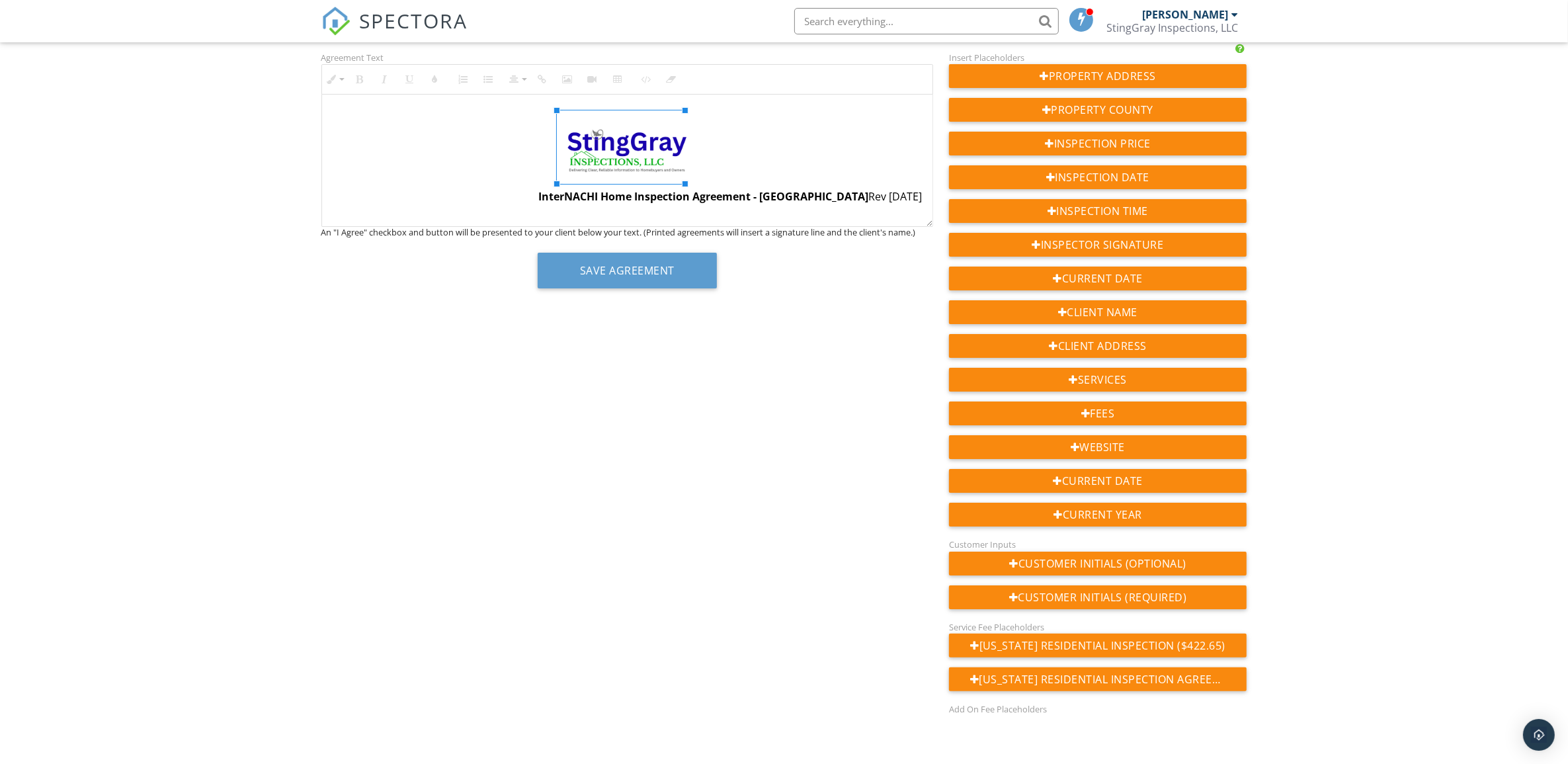
drag, startPoint x: 696, startPoint y: 197, endPoint x: 666, endPoint y: 167, distance: 42.4
click at [787, 308] on div "Agreement Text Inline Style XLarge Large Normal Small Light Small/Light Bold It…" at bounding box center [784, 382] width 942 height 667
click at [636, 143] on img at bounding box center [626, 147] width 128 height 74
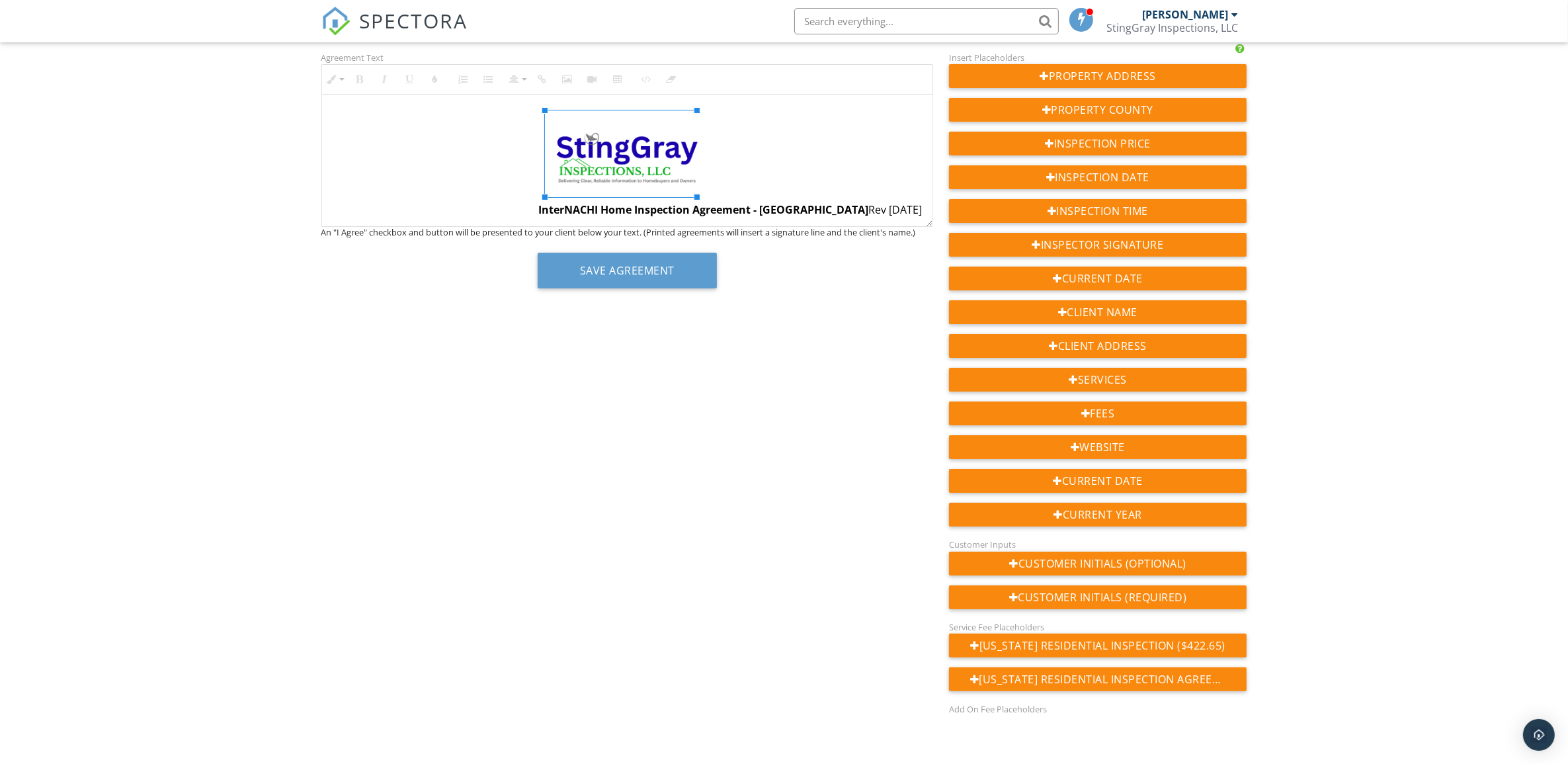
drag, startPoint x: 685, startPoint y: 181, endPoint x: 710, endPoint y: 220, distance: 46.3
click at [715, 332] on div "Agreement Text Inline Style XLarge Large Normal Small Light Small/Light Bold It…" at bounding box center [784, 382] width 942 height 667
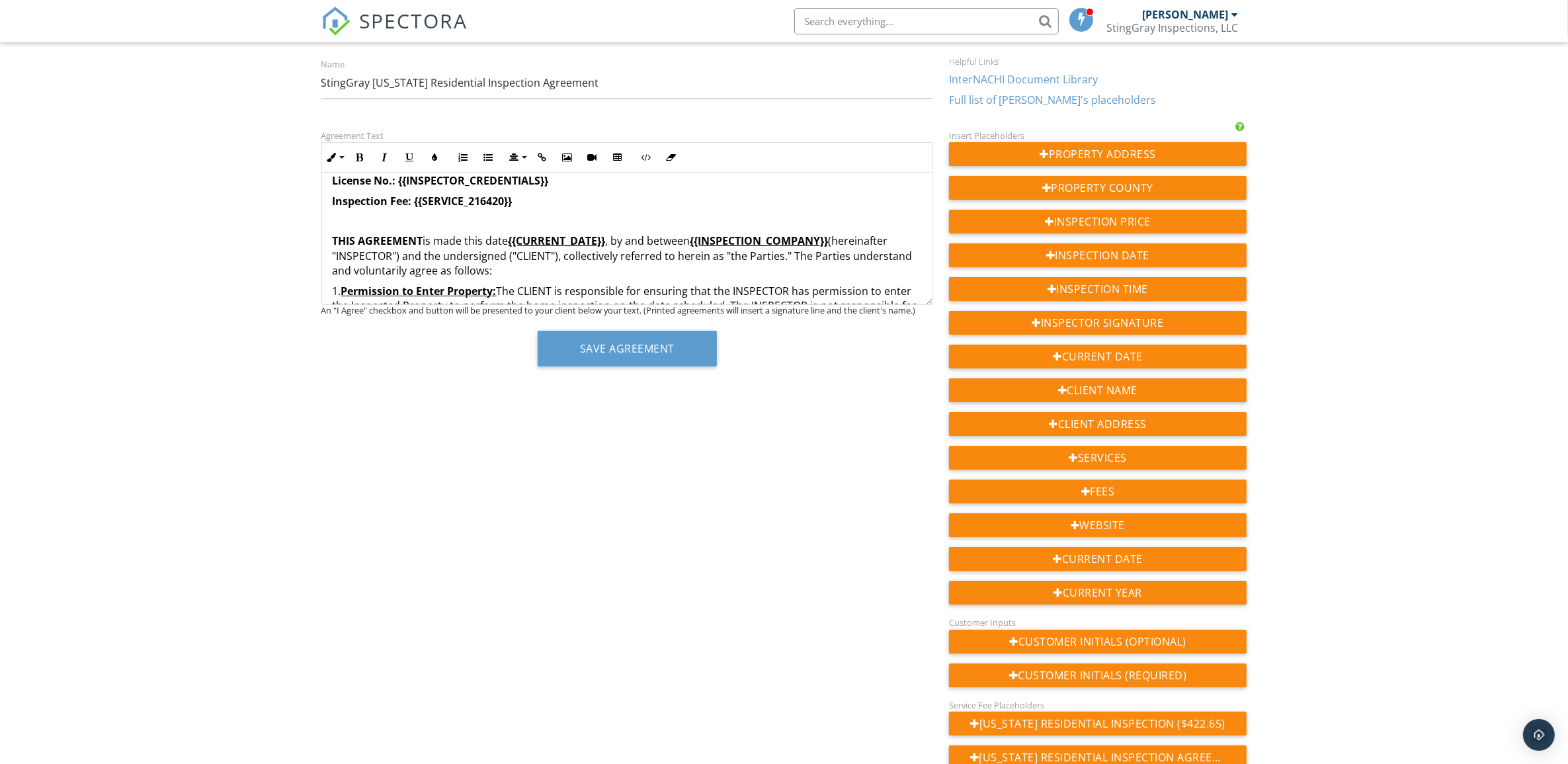
scroll to position [0, 0]
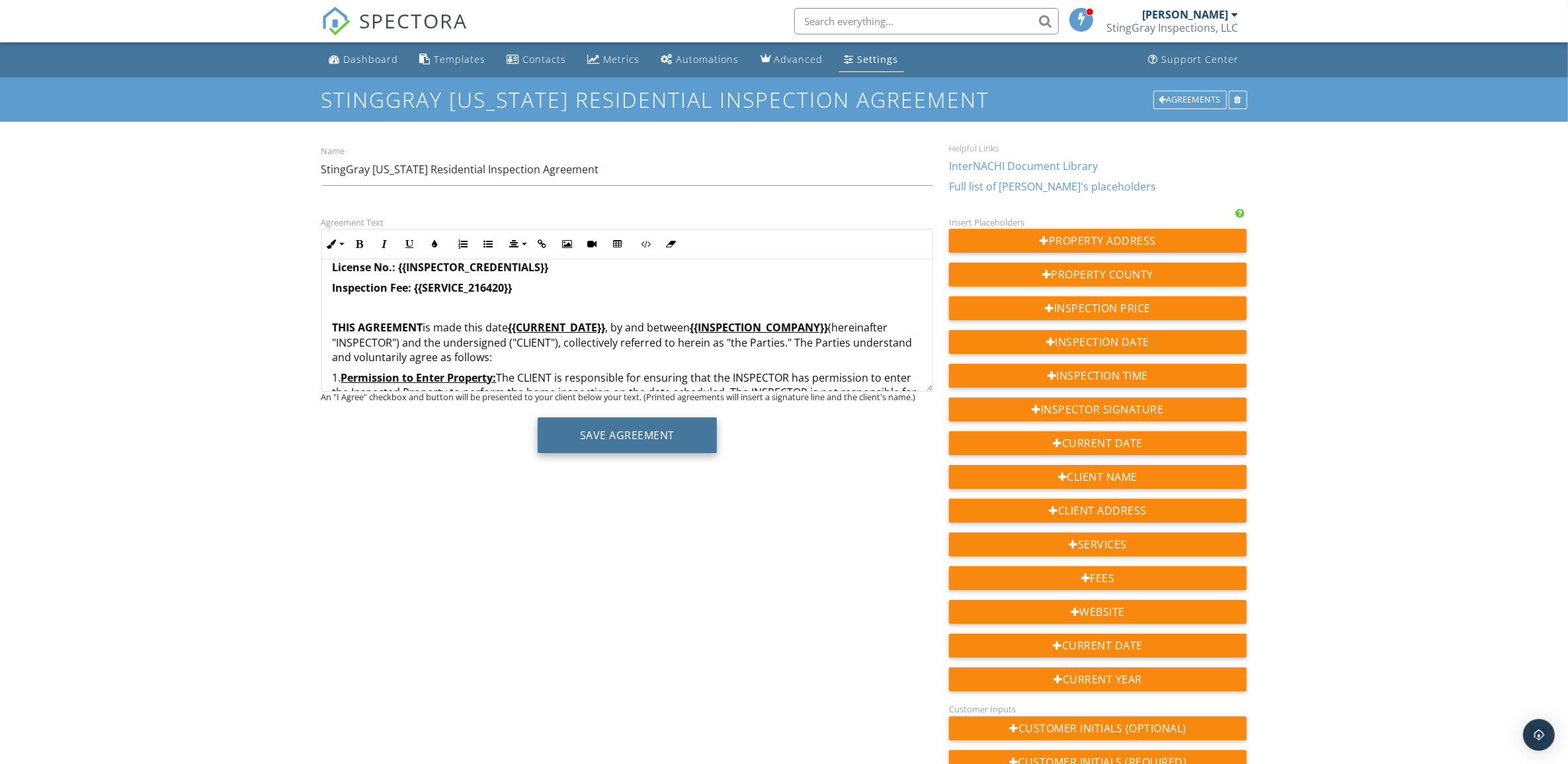
click at [662, 428] on button "Save Agreement" at bounding box center [627, 435] width 179 height 36
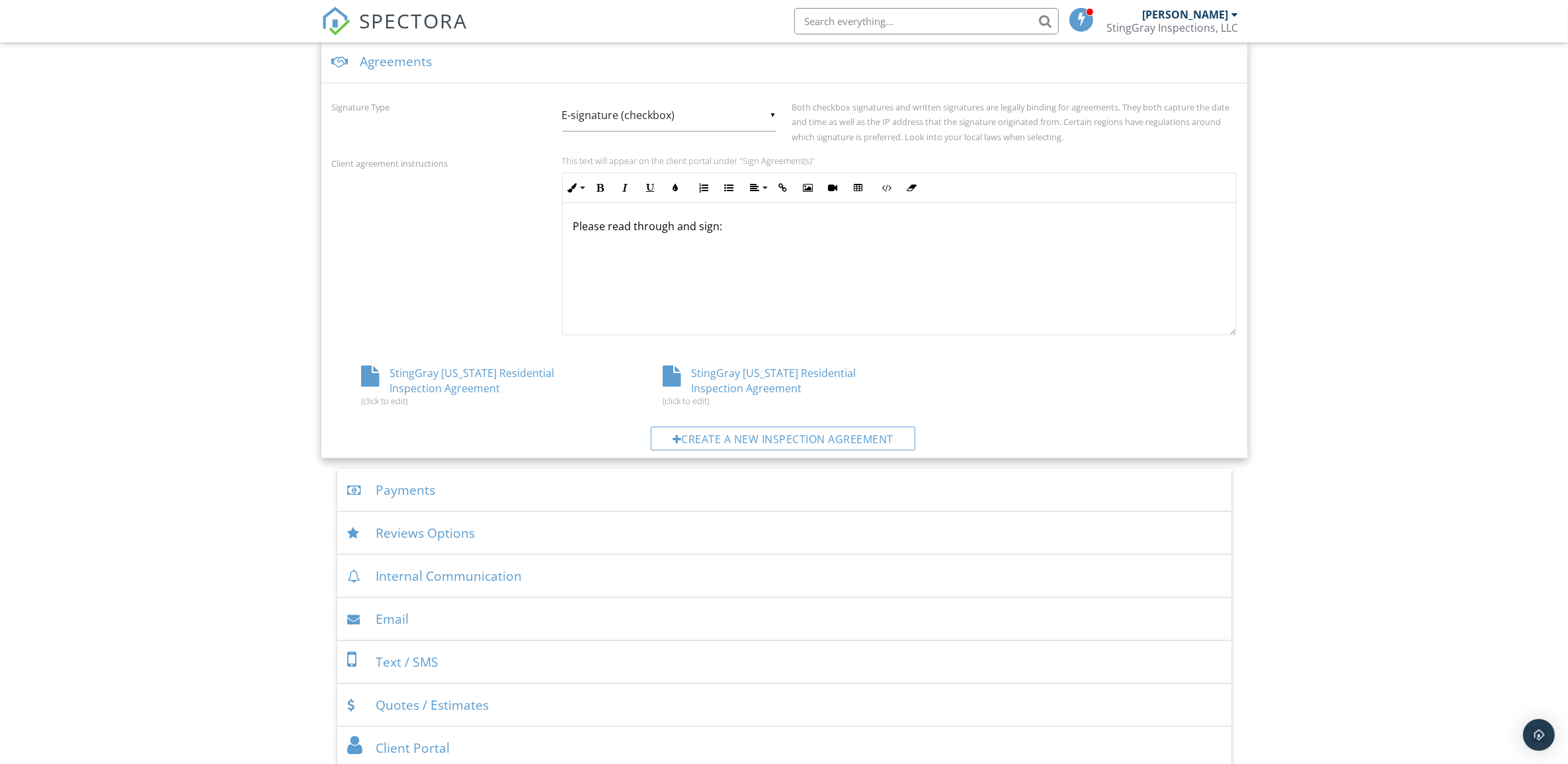
scroll to position [248, 0]
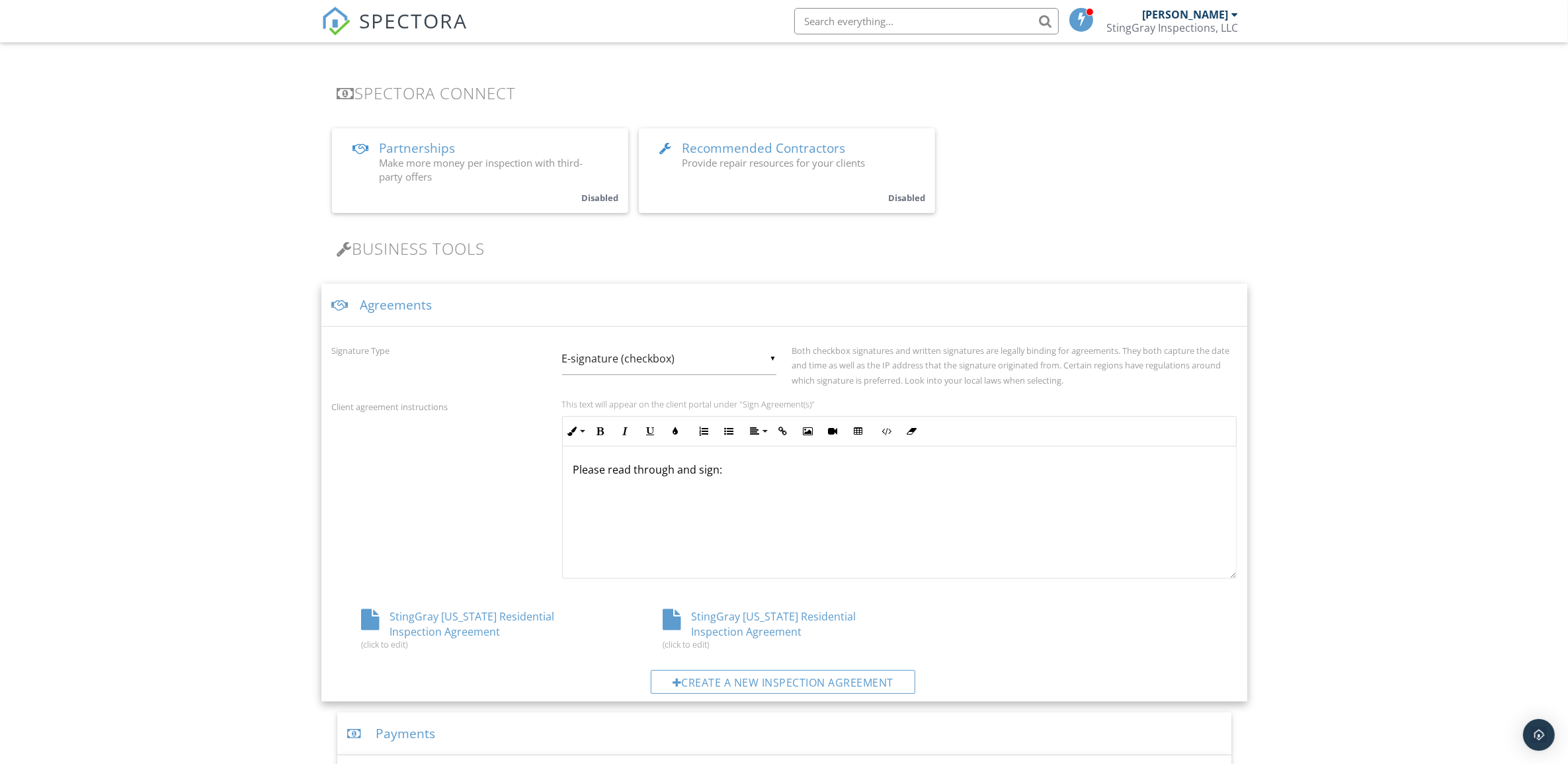
click at [923, 298] on div "Agreements" at bounding box center [784, 305] width 926 height 43
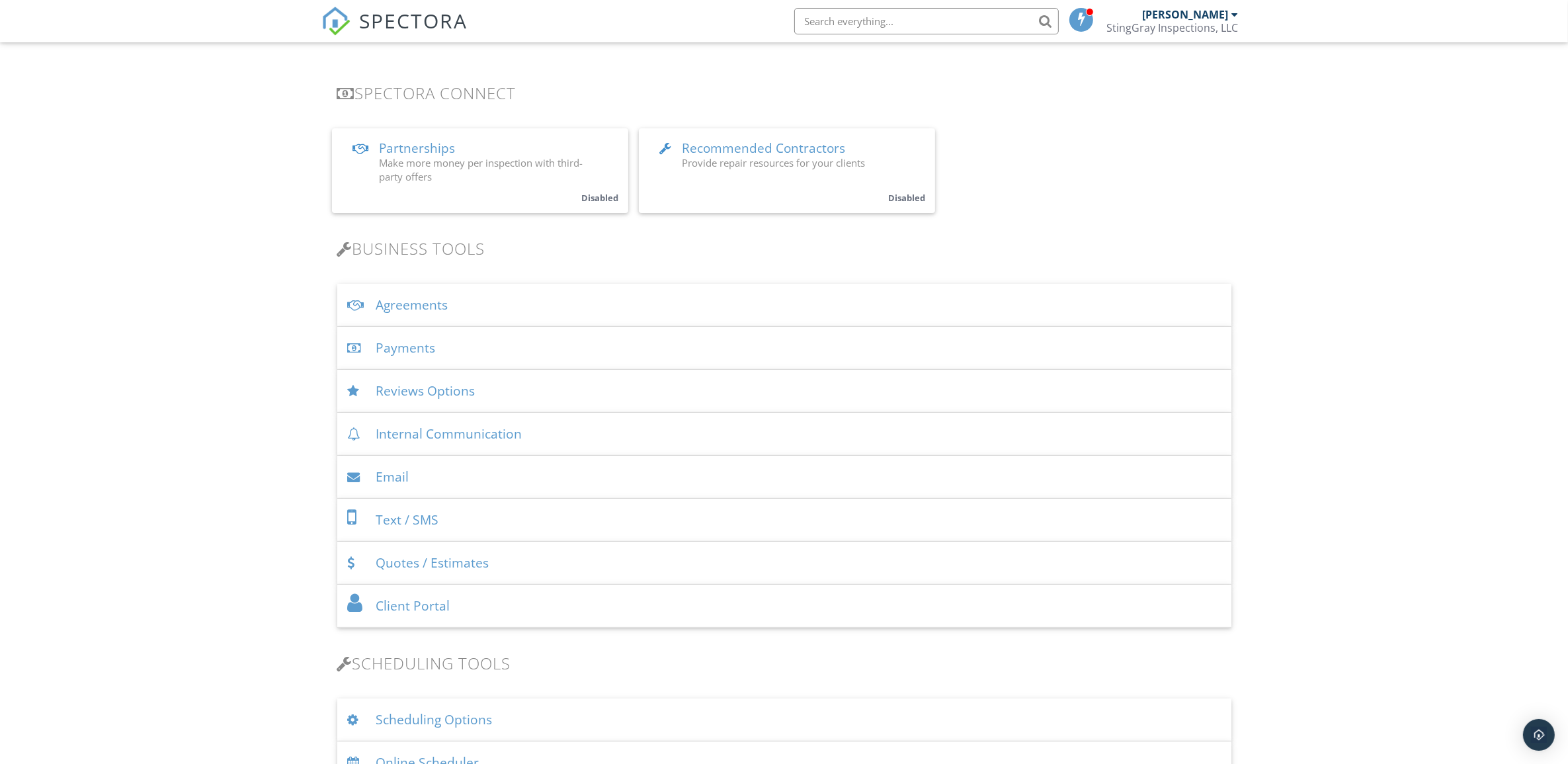
click at [782, 385] on div "Reviews Options" at bounding box center [784, 391] width 894 height 43
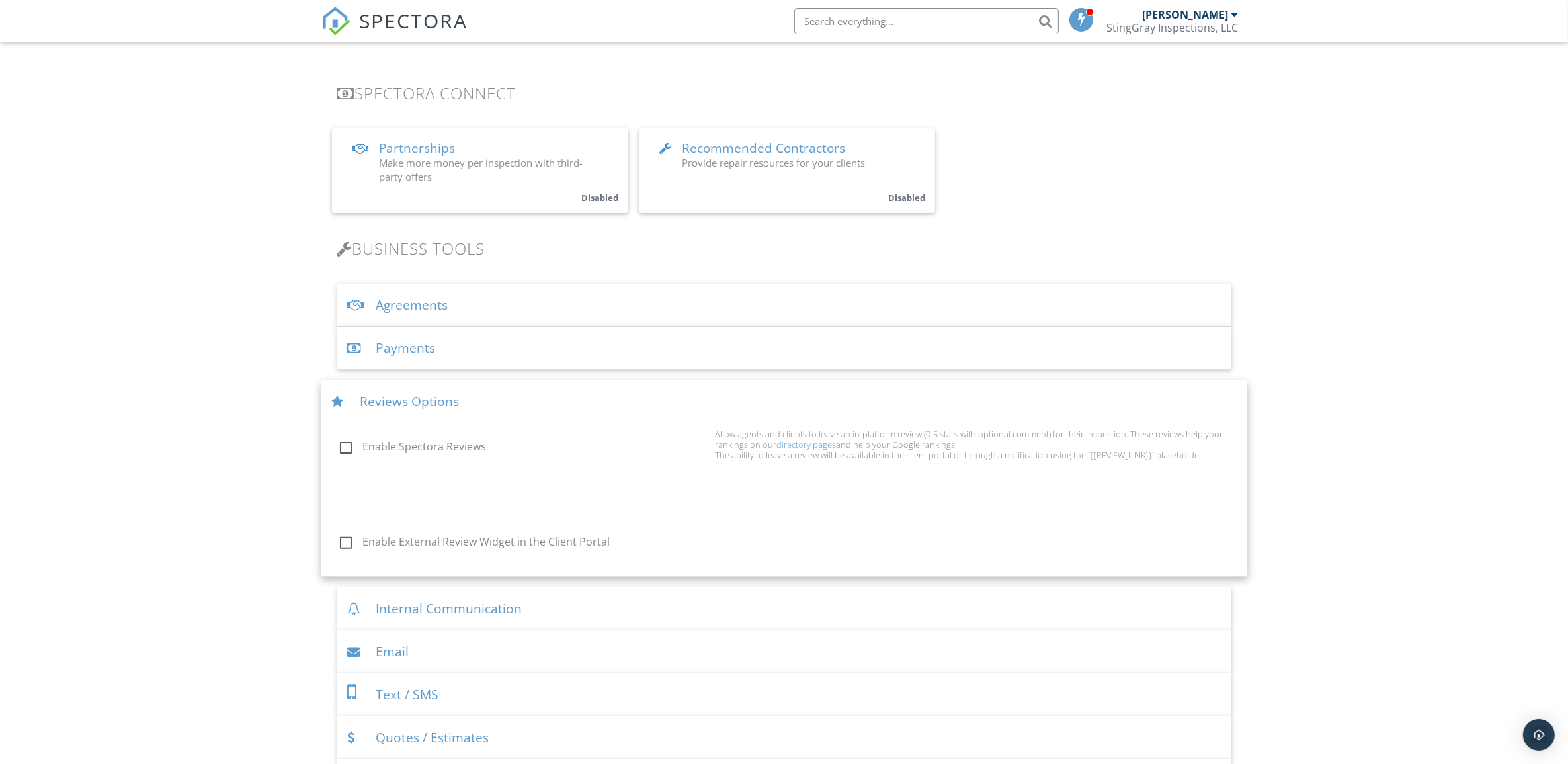
click at [782, 385] on div "Reviews Options" at bounding box center [784, 401] width 926 height 43
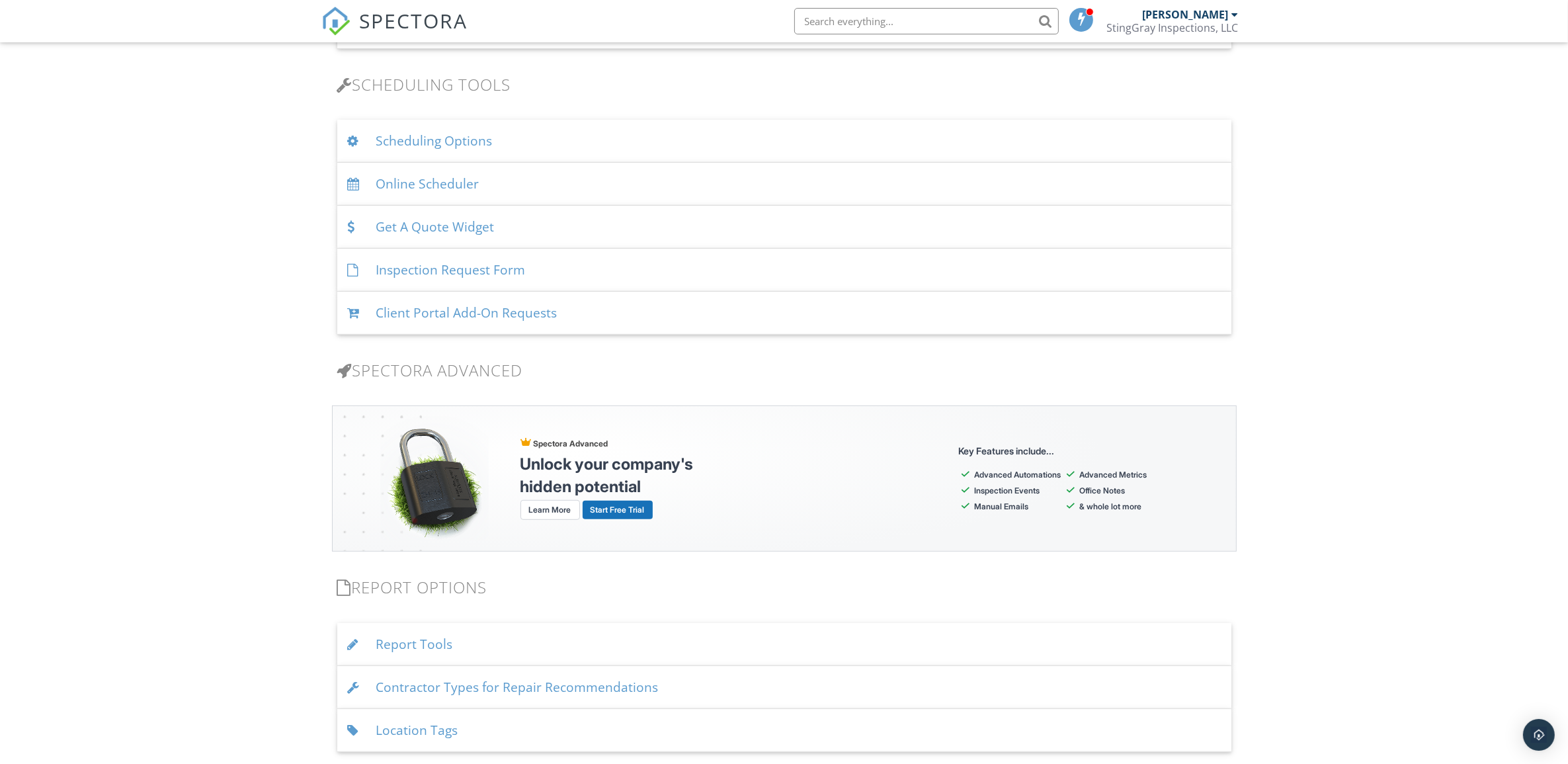
scroll to position [1075, 0]
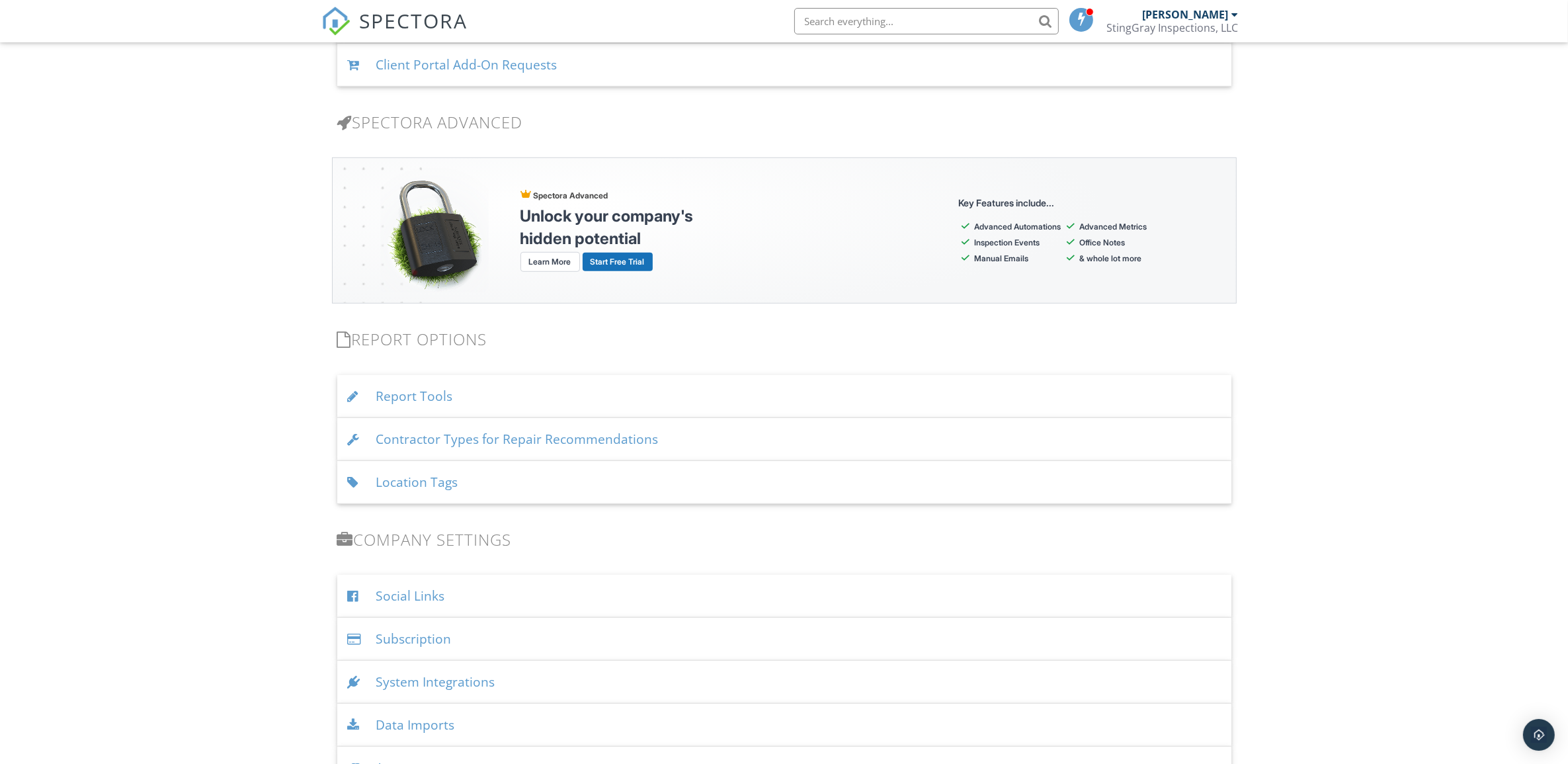
click at [794, 398] on div "Report Tools" at bounding box center [784, 396] width 894 height 43
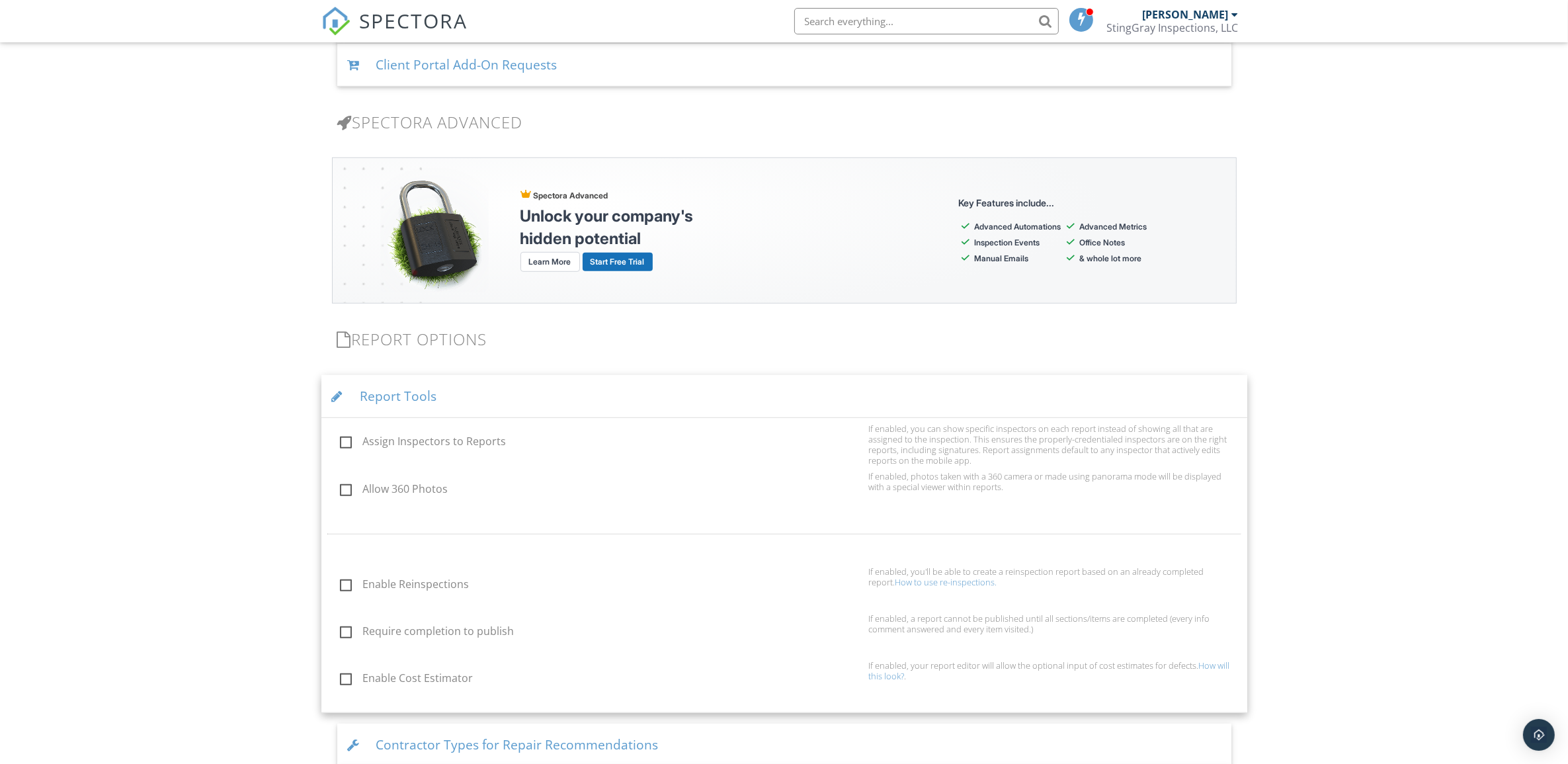
click at [794, 398] on div "Report Tools" at bounding box center [784, 396] width 926 height 43
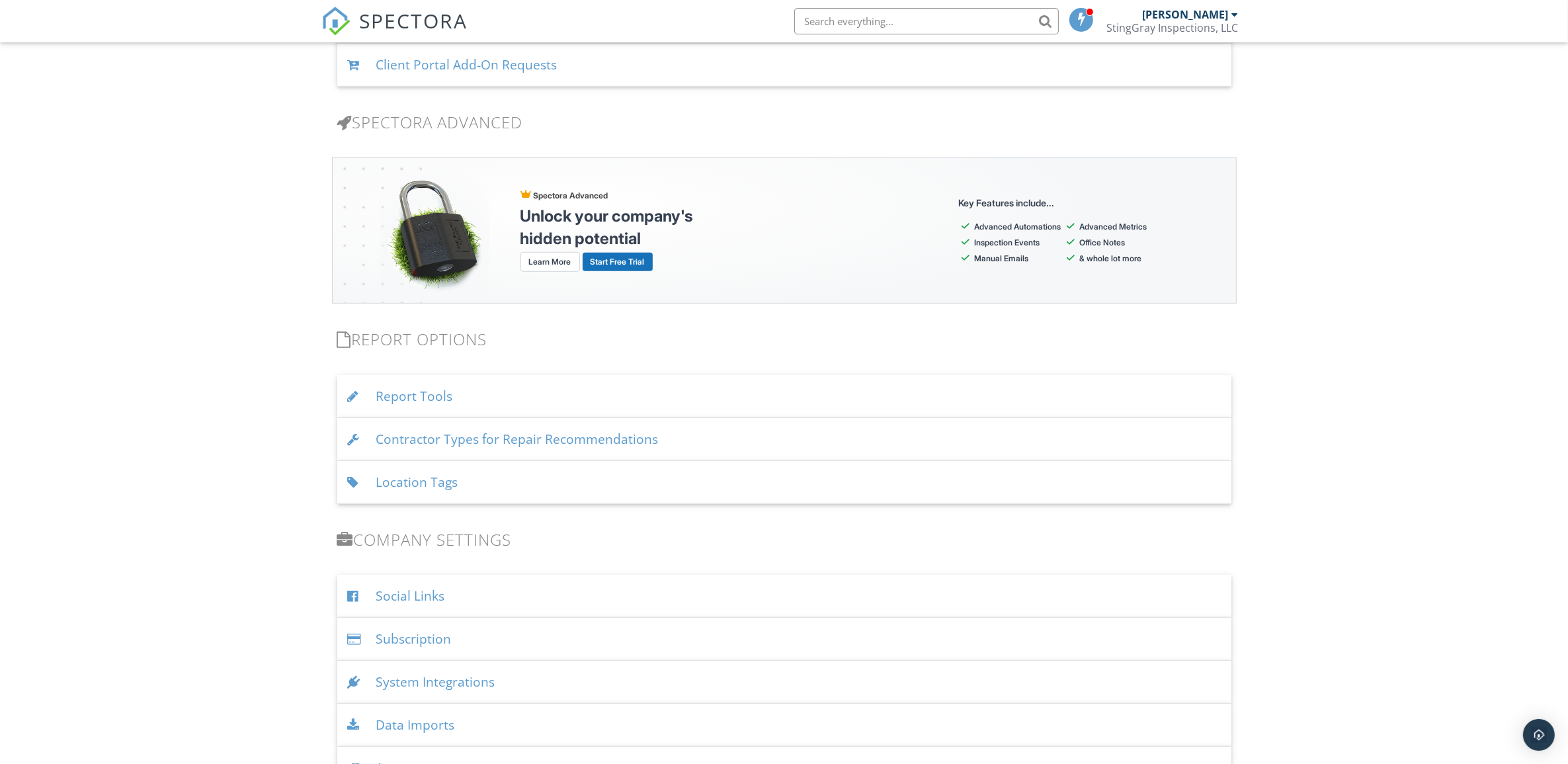
click at [794, 398] on div "Report Tools" at bounding box center [784, 396] width 894 height 43
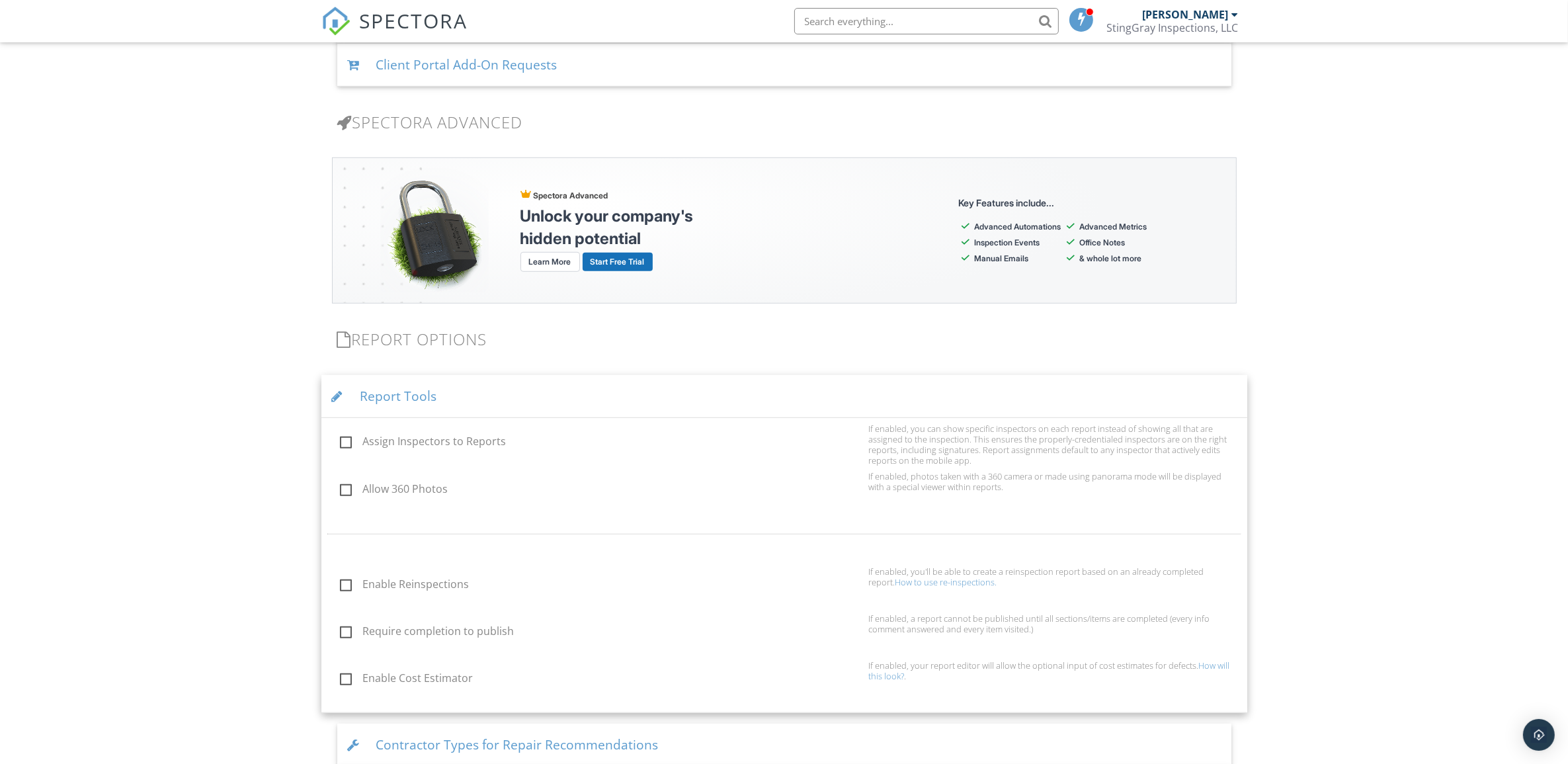
click at [794, 398] on div "Report Tools" at bounding box center [784, 396] width 926 height 43
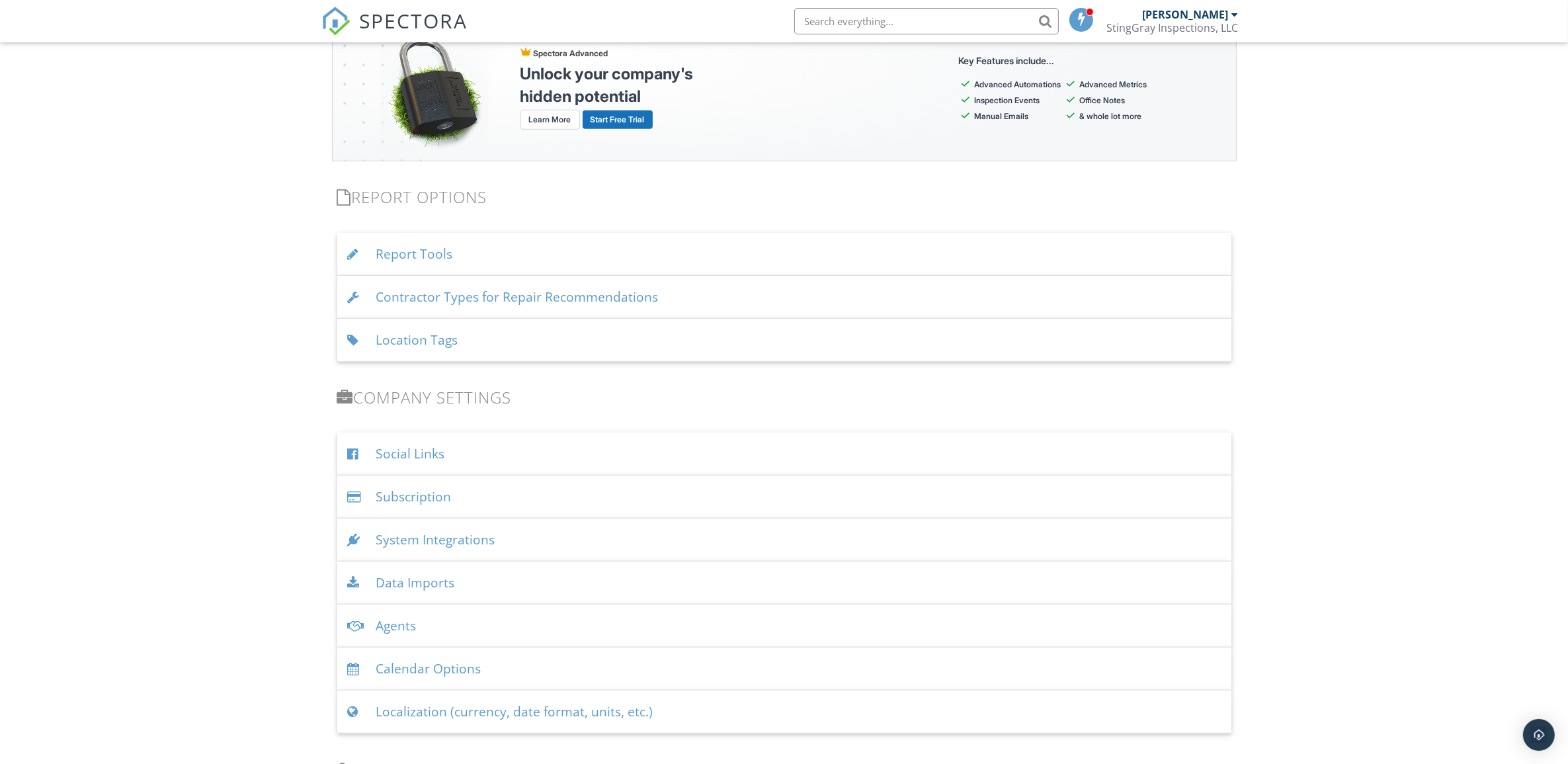
scroll to position [1240, 0]
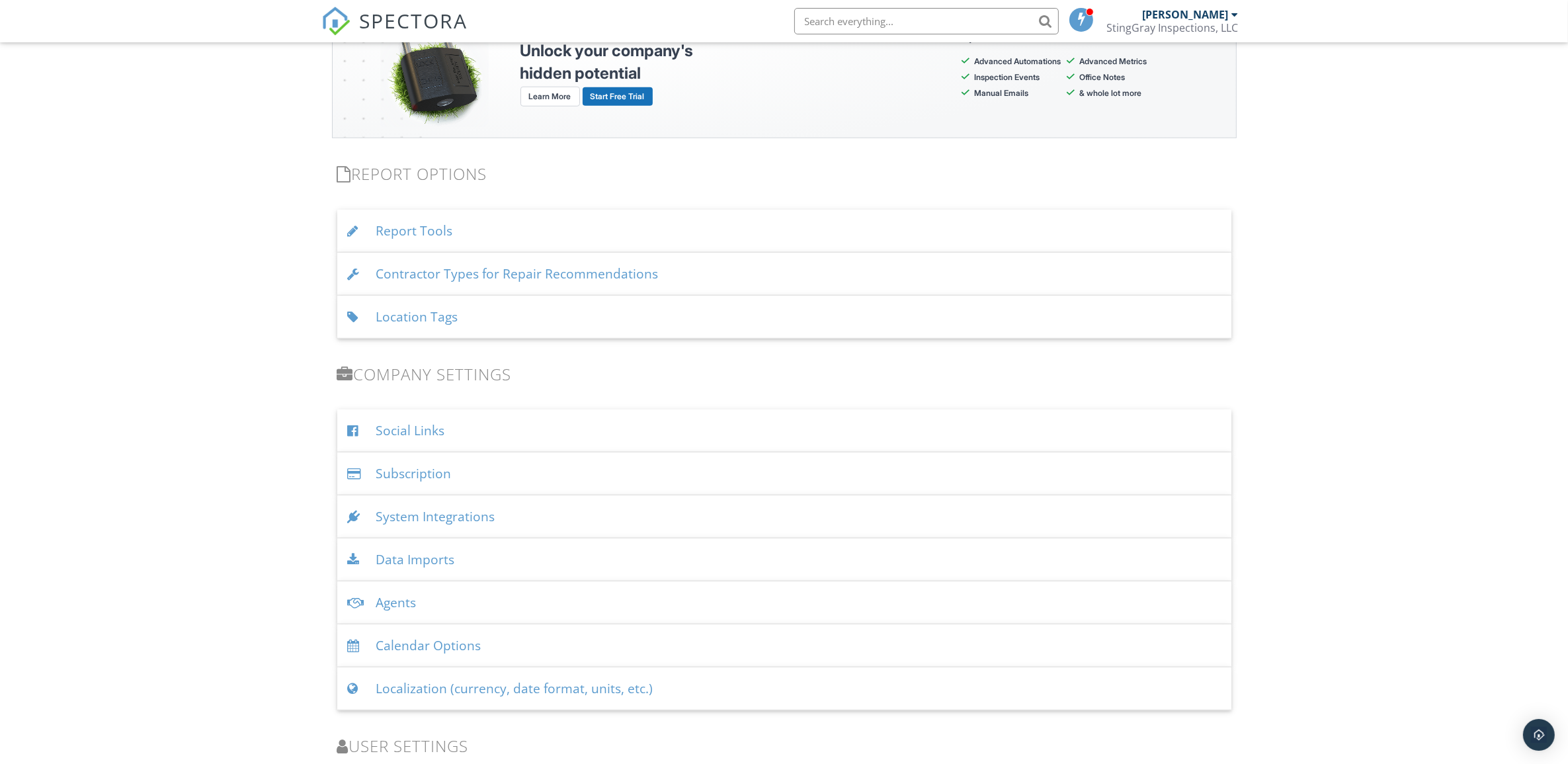
click at [778, 520] on div "System Integrations" at bounding box center [784, 517] width 894 height 43
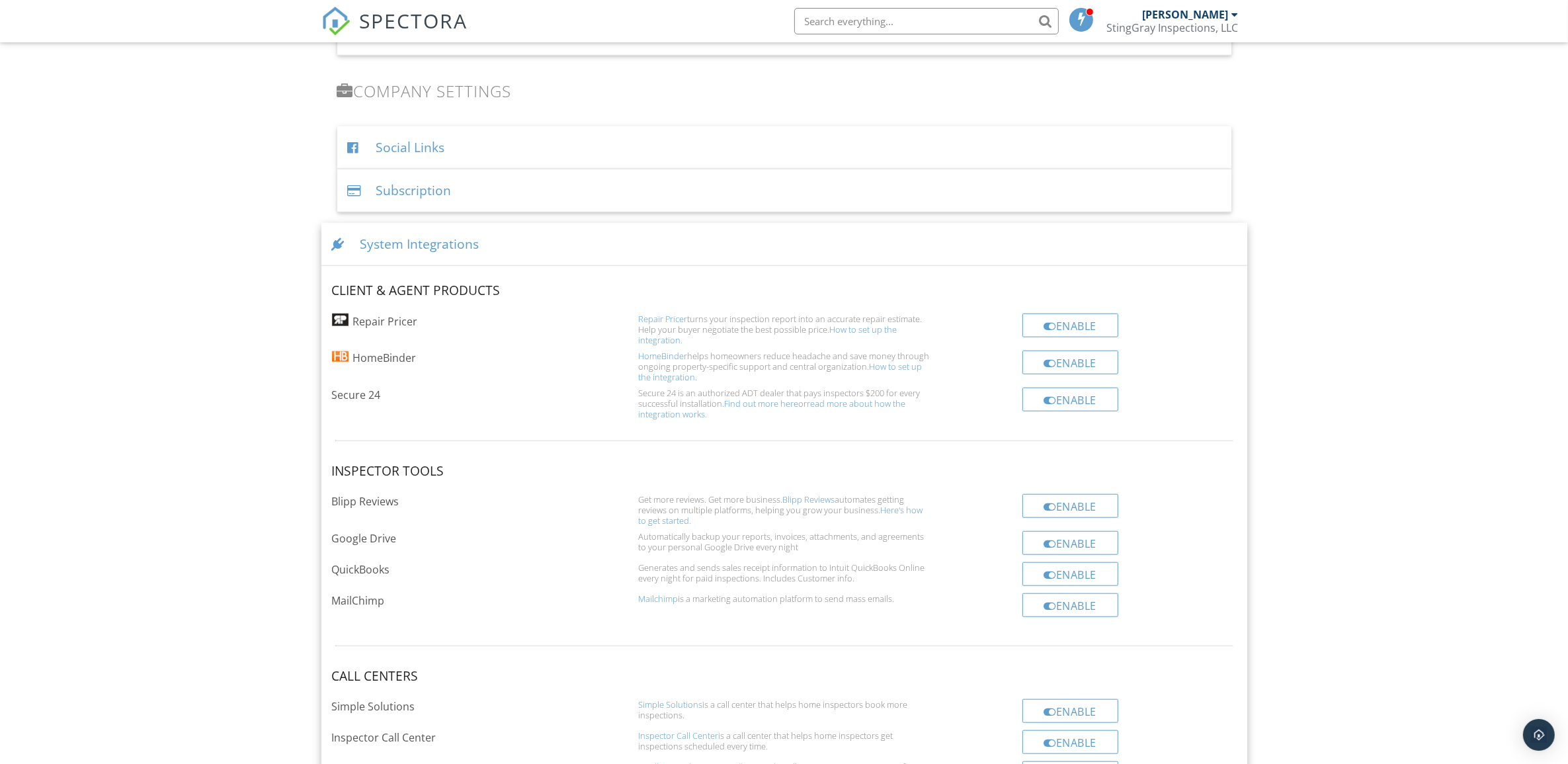
scroll to position [1489, 0]
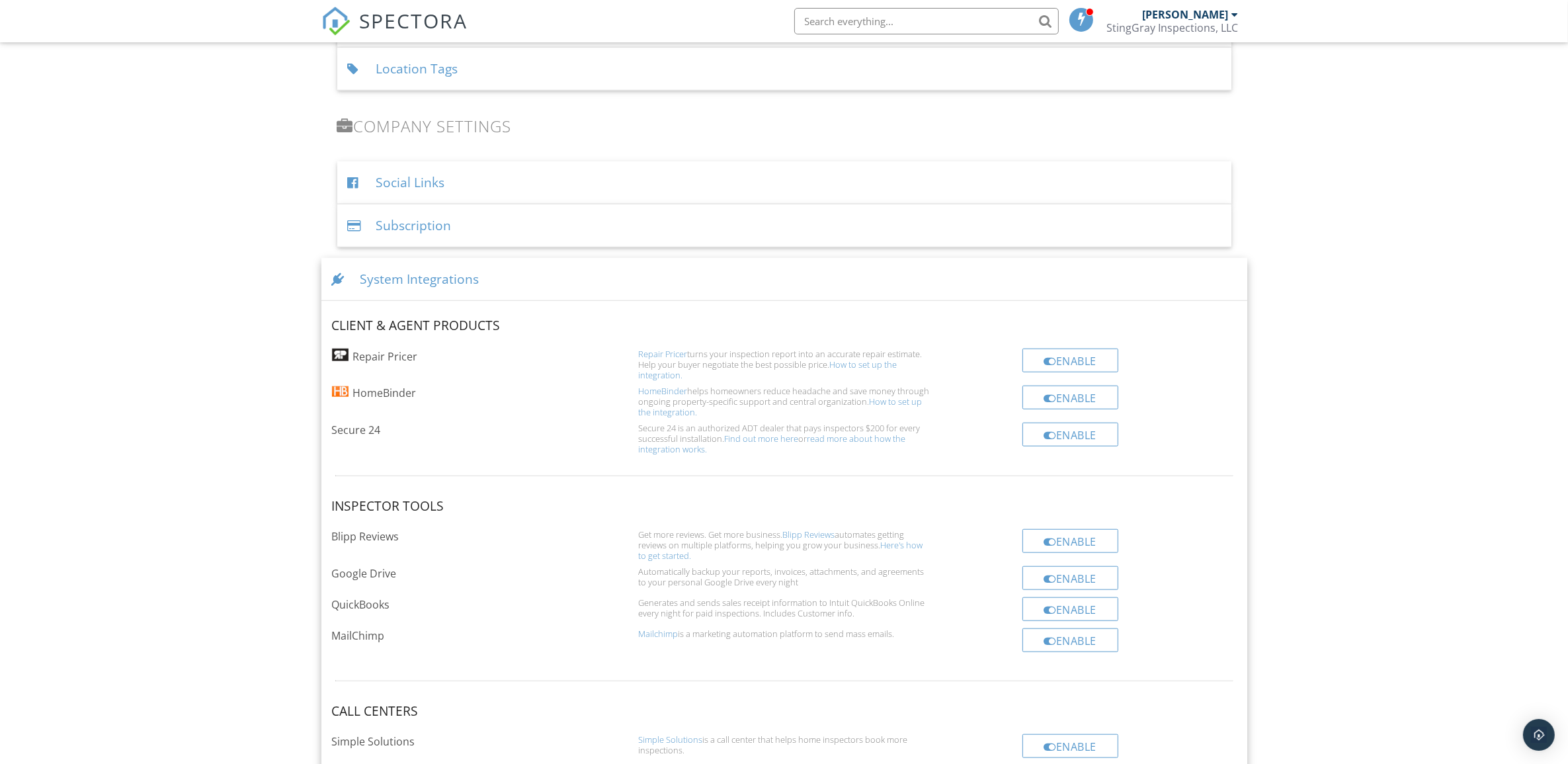
click at [861, 368] on link "How to set up the integration." at bounding box center [767, 370] width 259 height 23
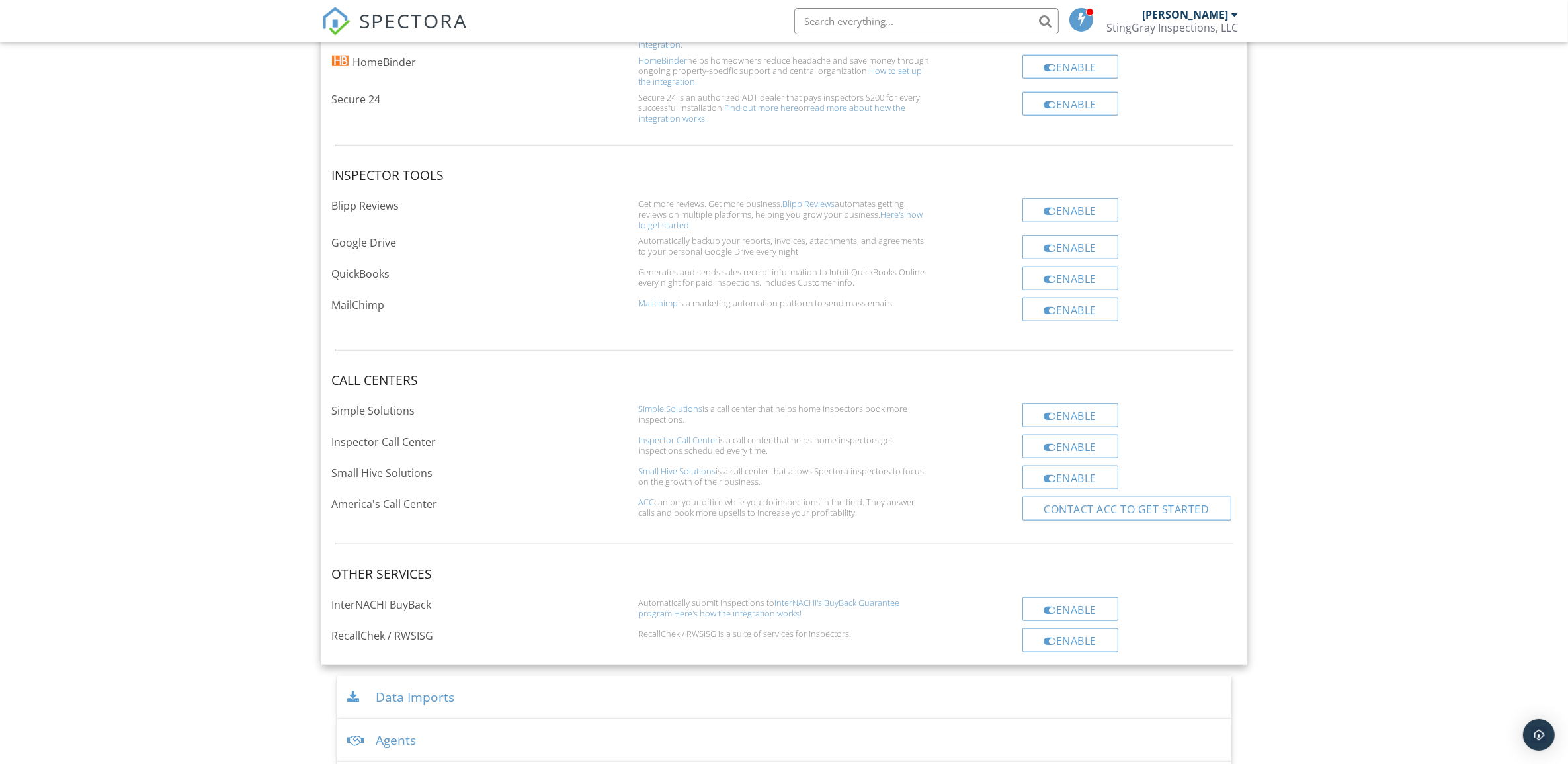
scroll to position [2067, 0]
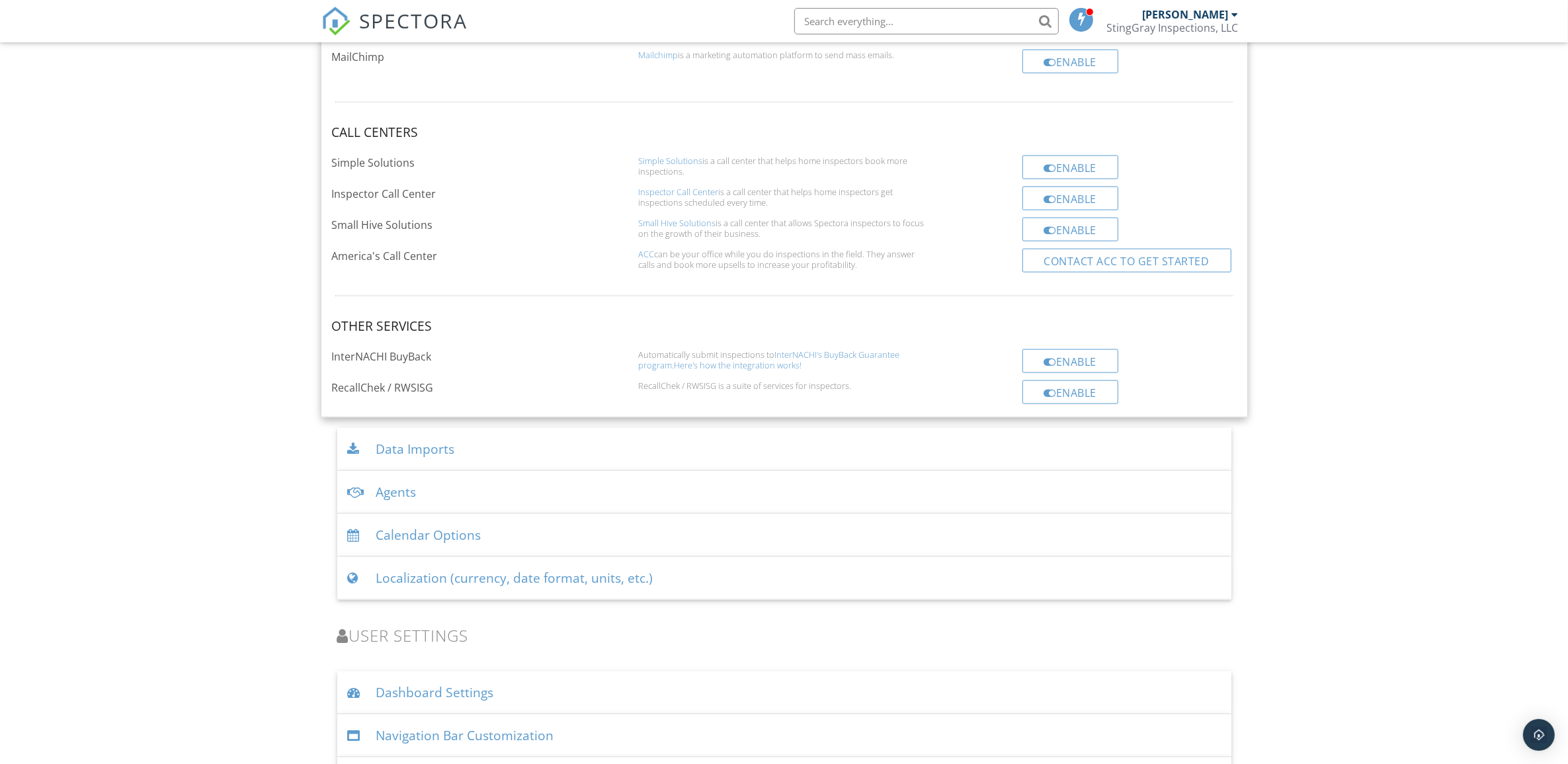
click at [532, 444] on div "Data Imports" at bounding box center [784, 449] width 894 height 43
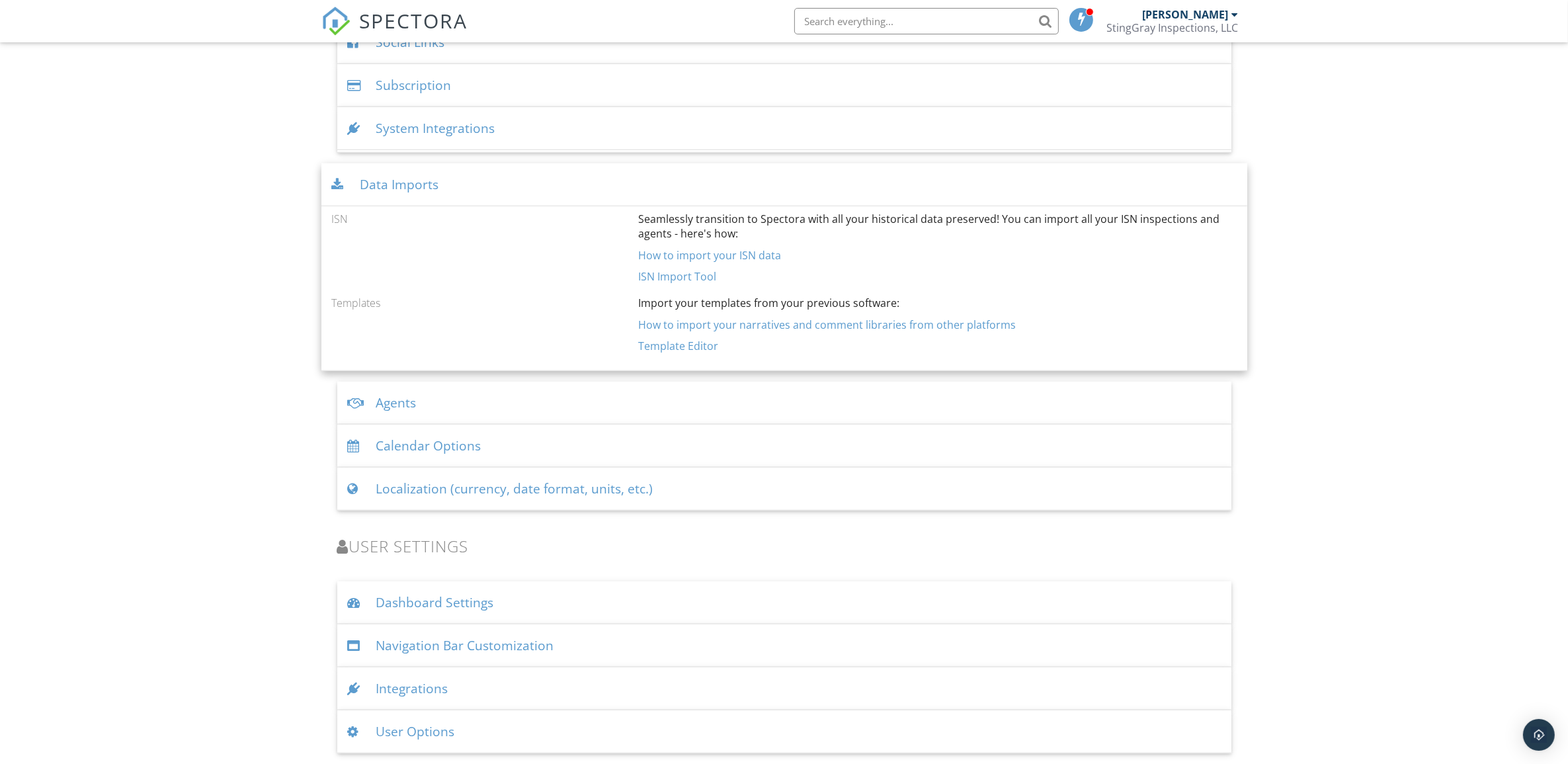
scroll to position [1631, 0]
click at [583, 401] on div "Agents" at bounding box center [784, 403] width 894 height 43
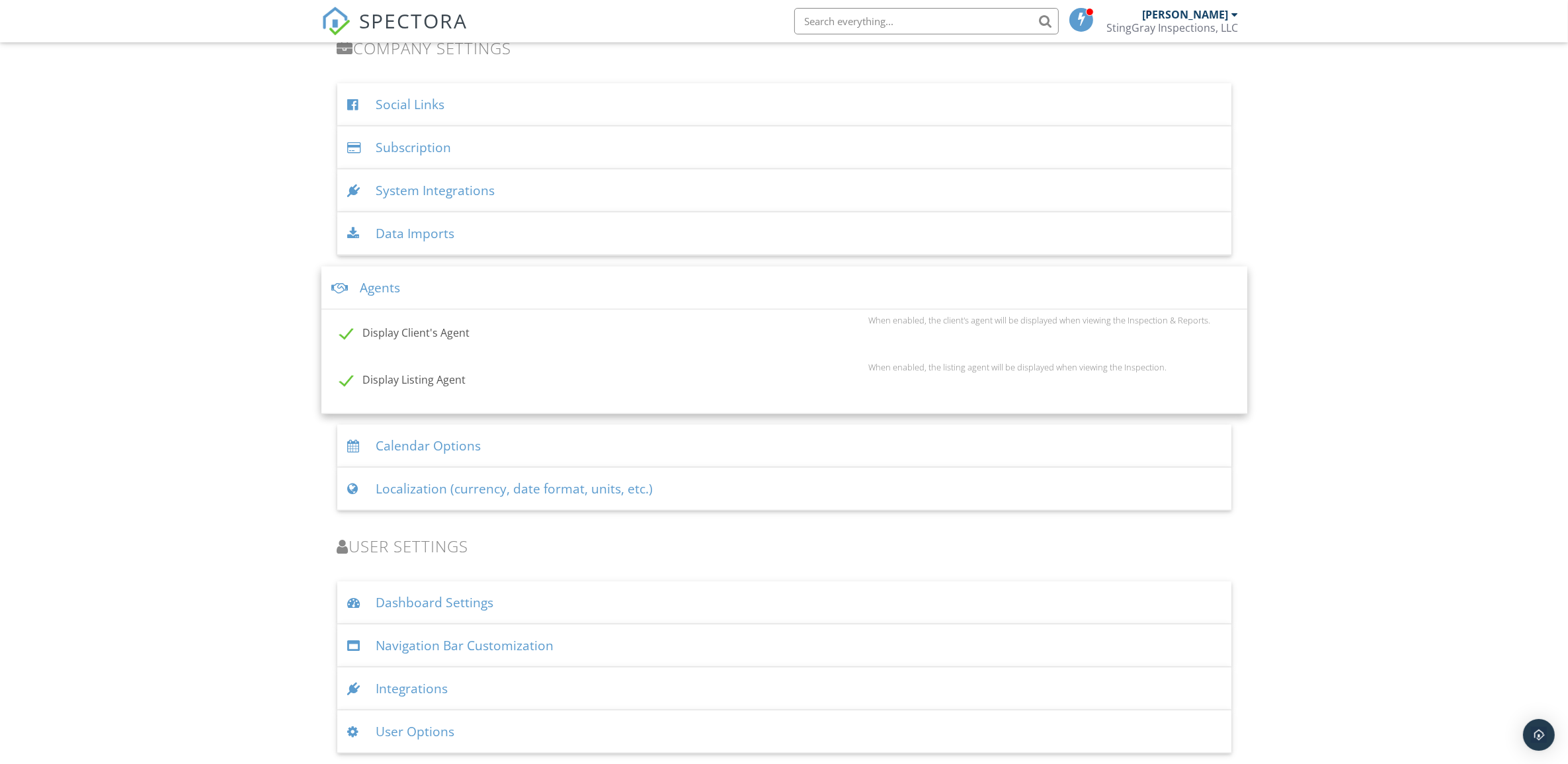
scroll to position [1570, 0]
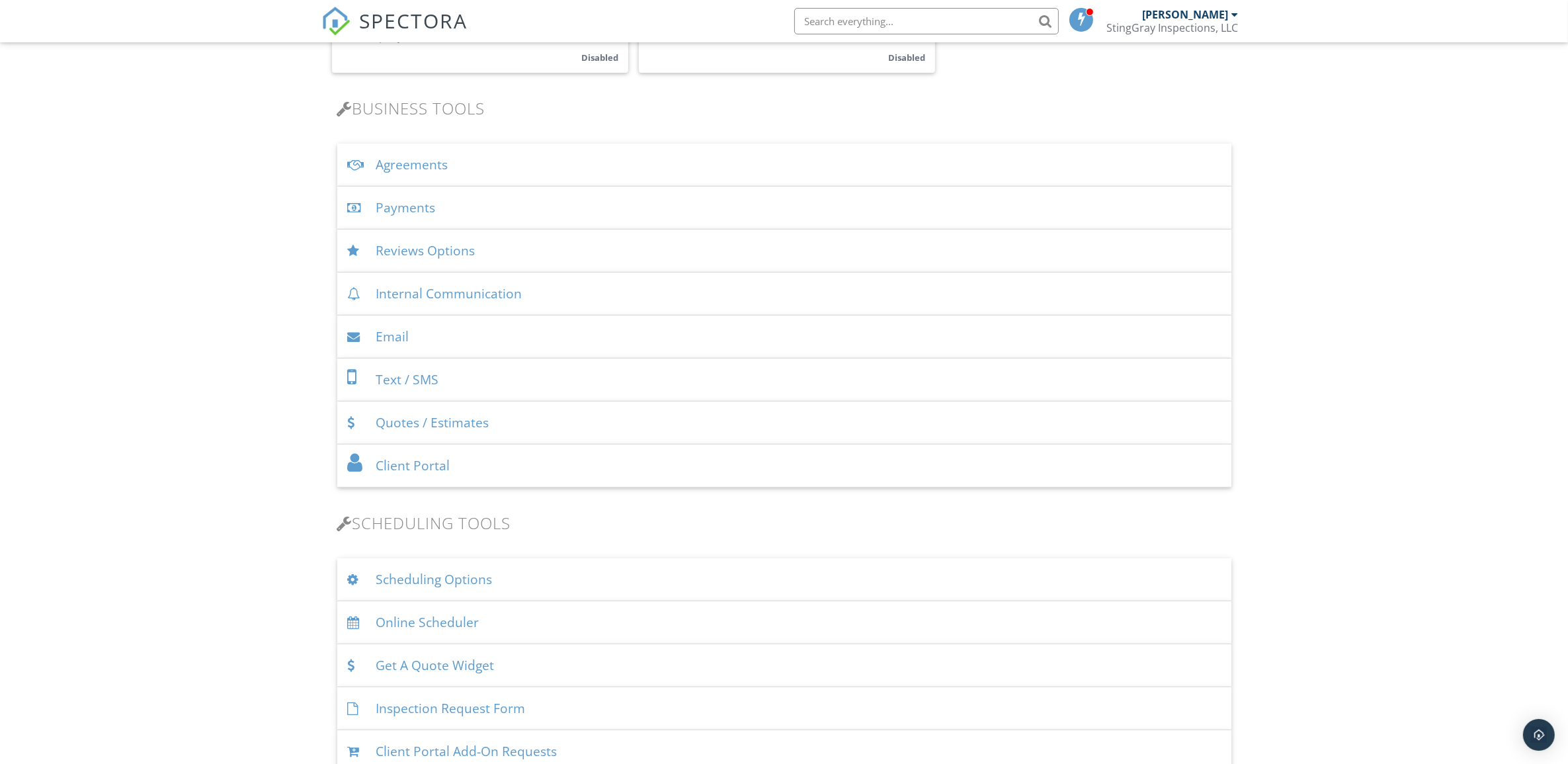
scroll to position [81, 0]
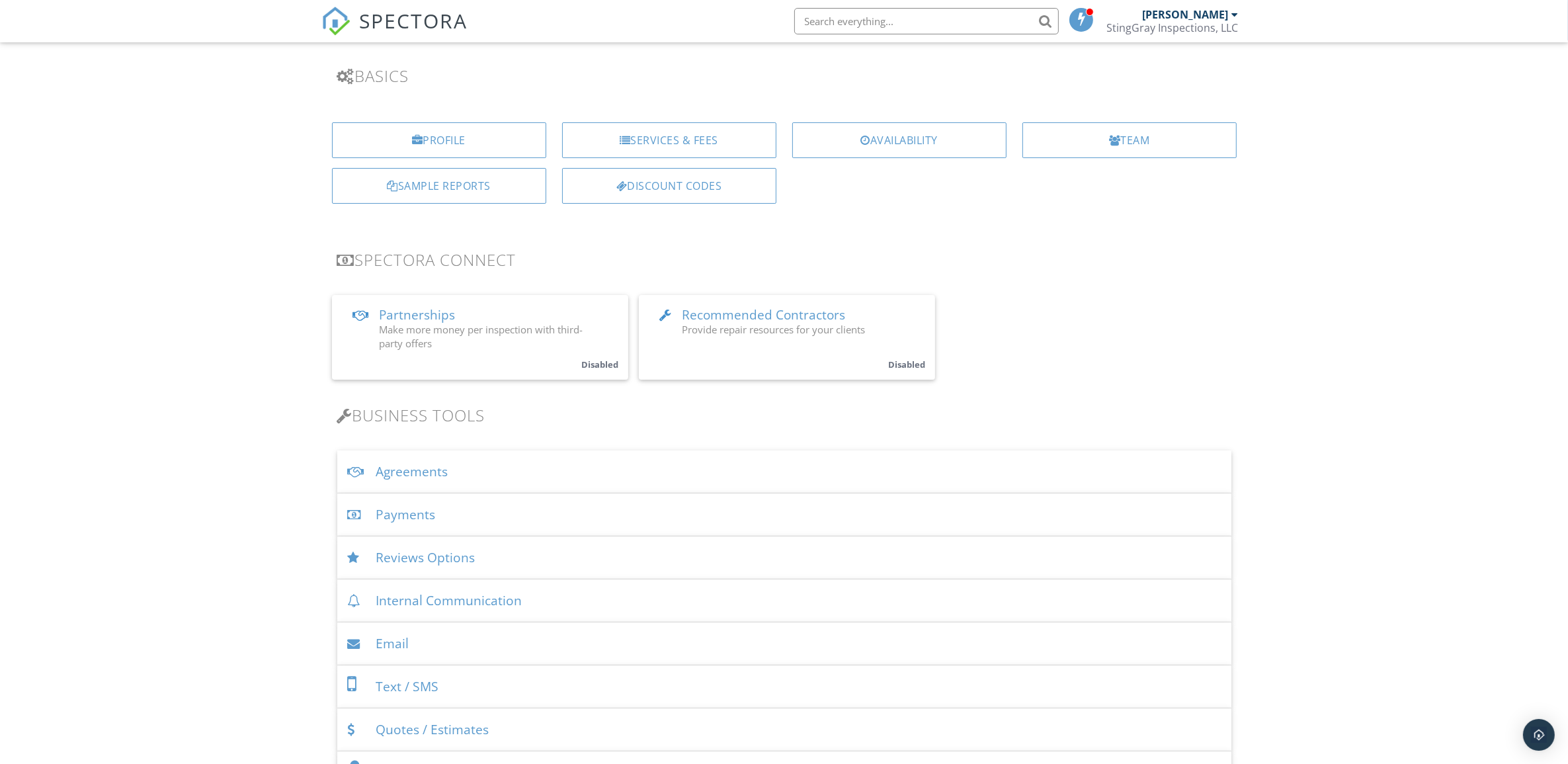
click at [695, 510] on div "Payments" at bounding box center [784, 515] width 894 height 43
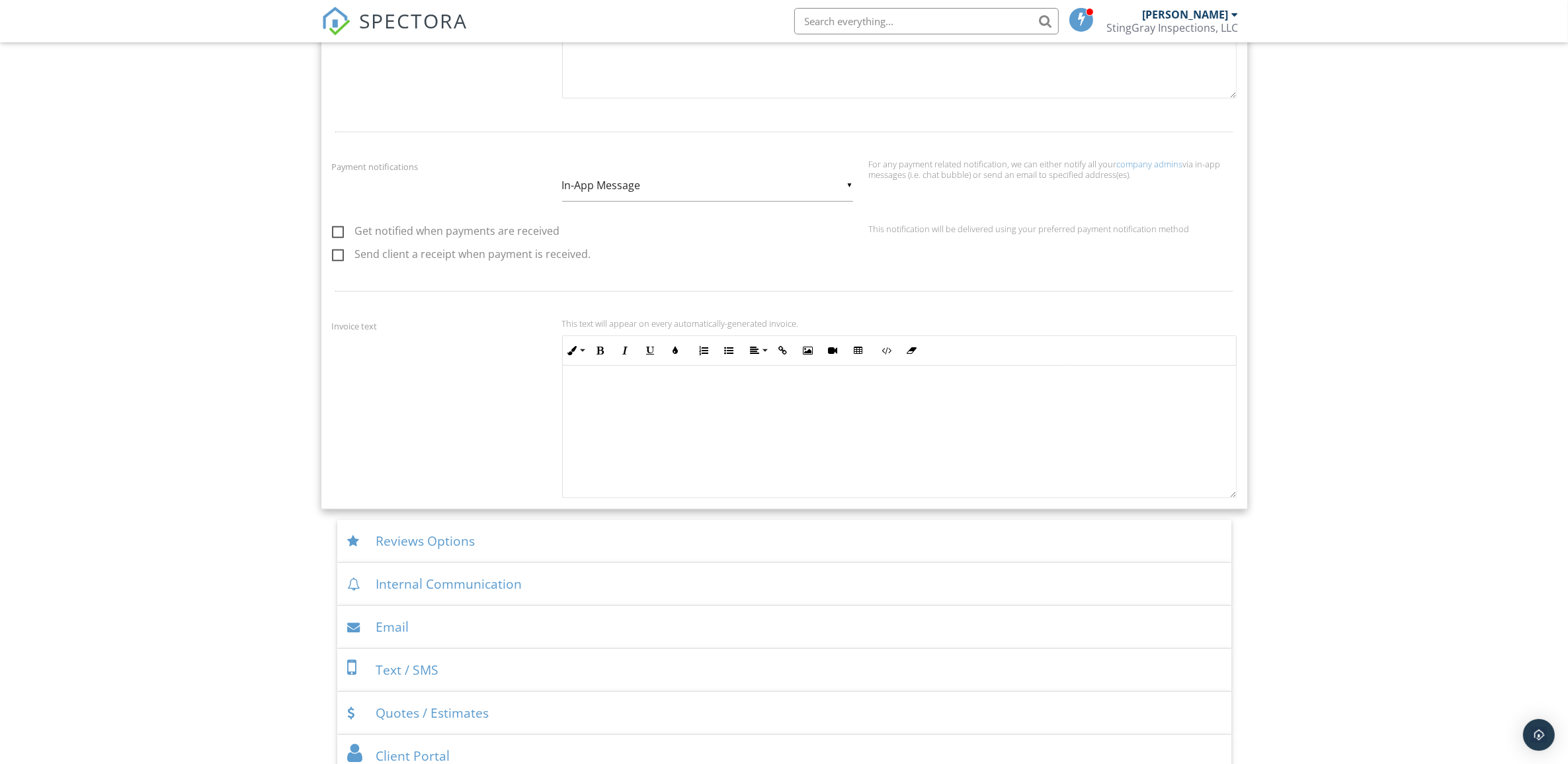
scroll to position [1, 0]
click at [671, 531] on div "Reviews Options" at bounding box center [784, 541] width 894 height 43
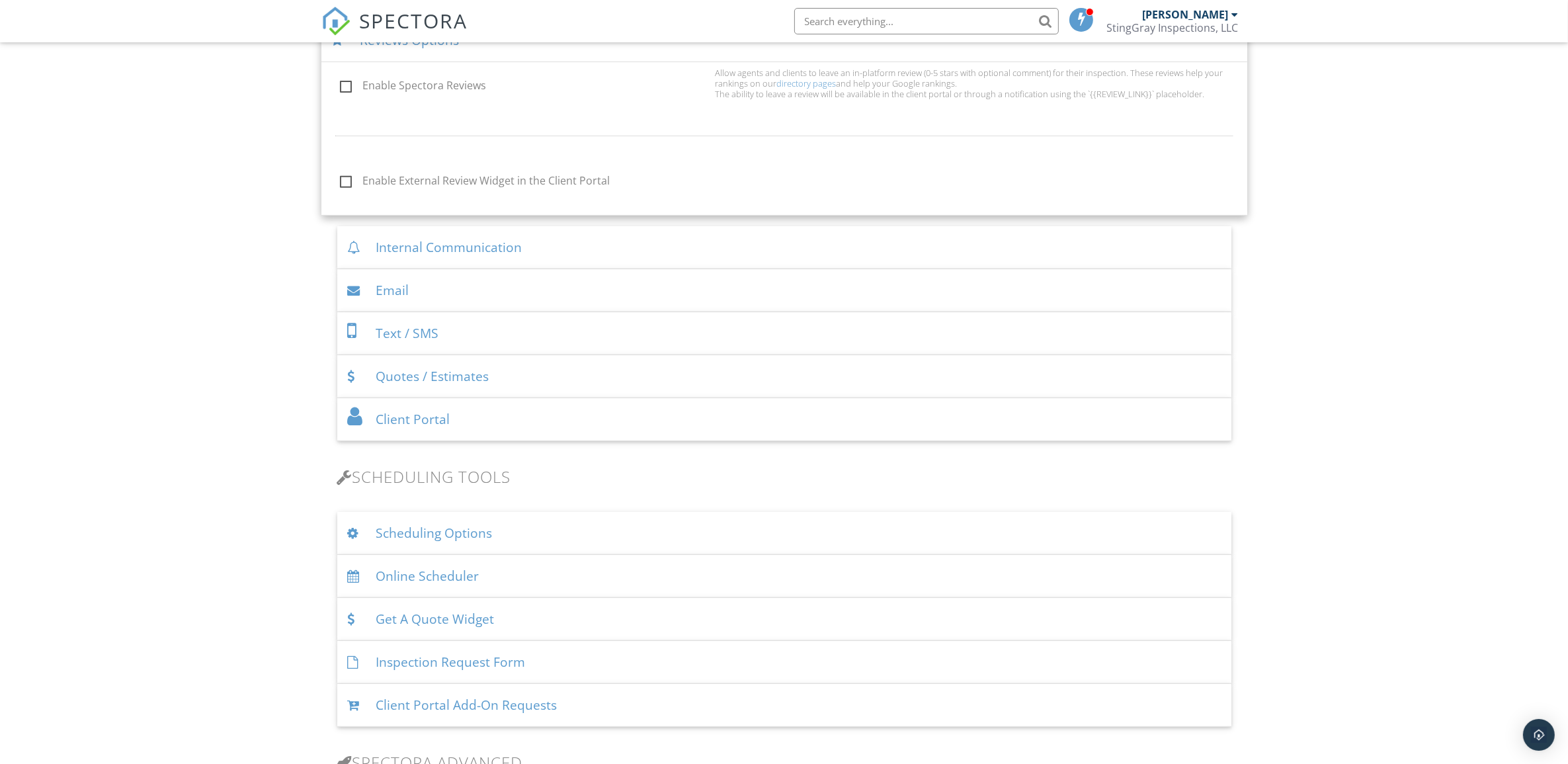
scroll to position [427, 0]
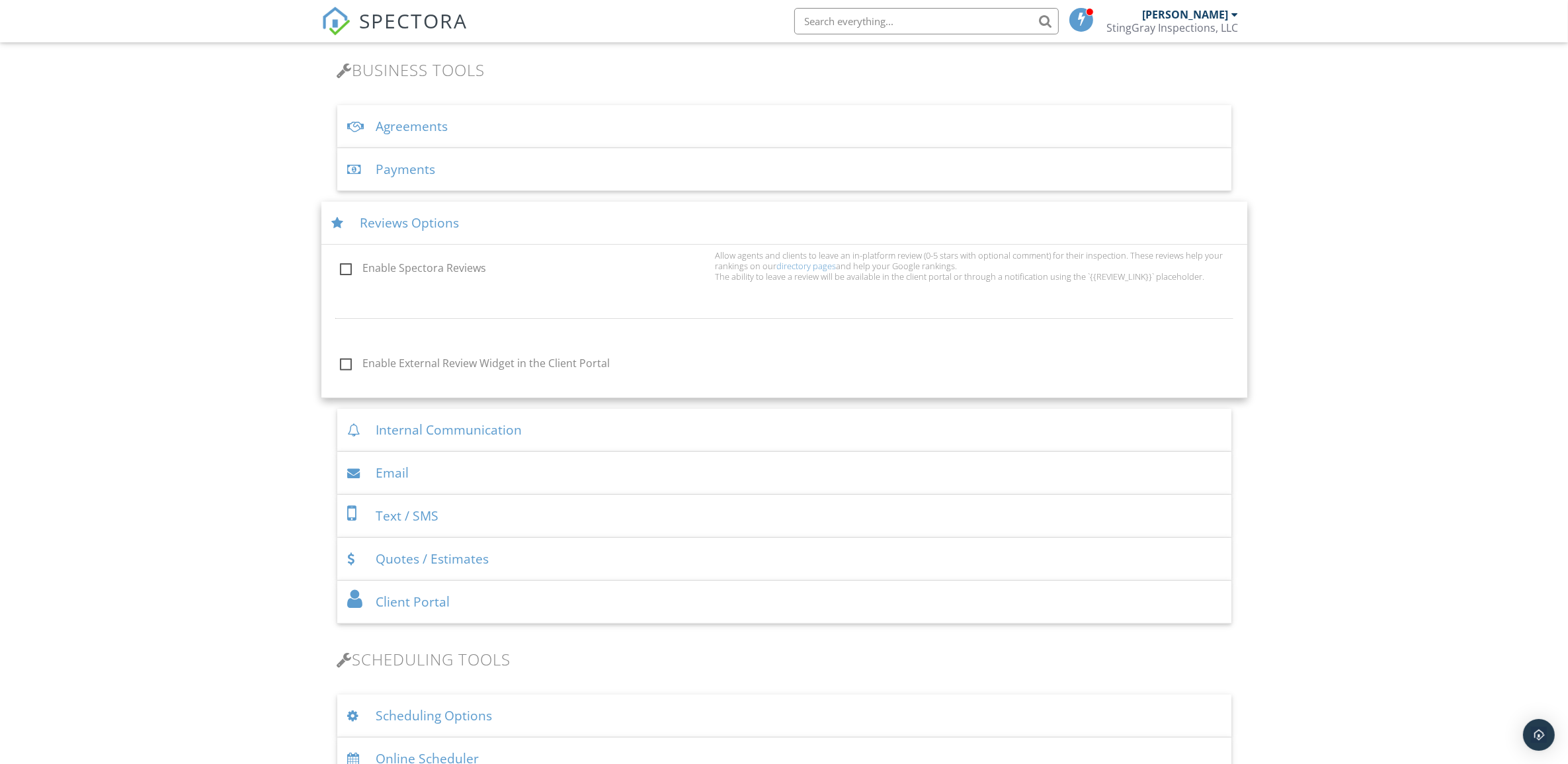
click at [820, 231] on div "Reviews Options" at bounding box center [784, 223] width 926 height 43
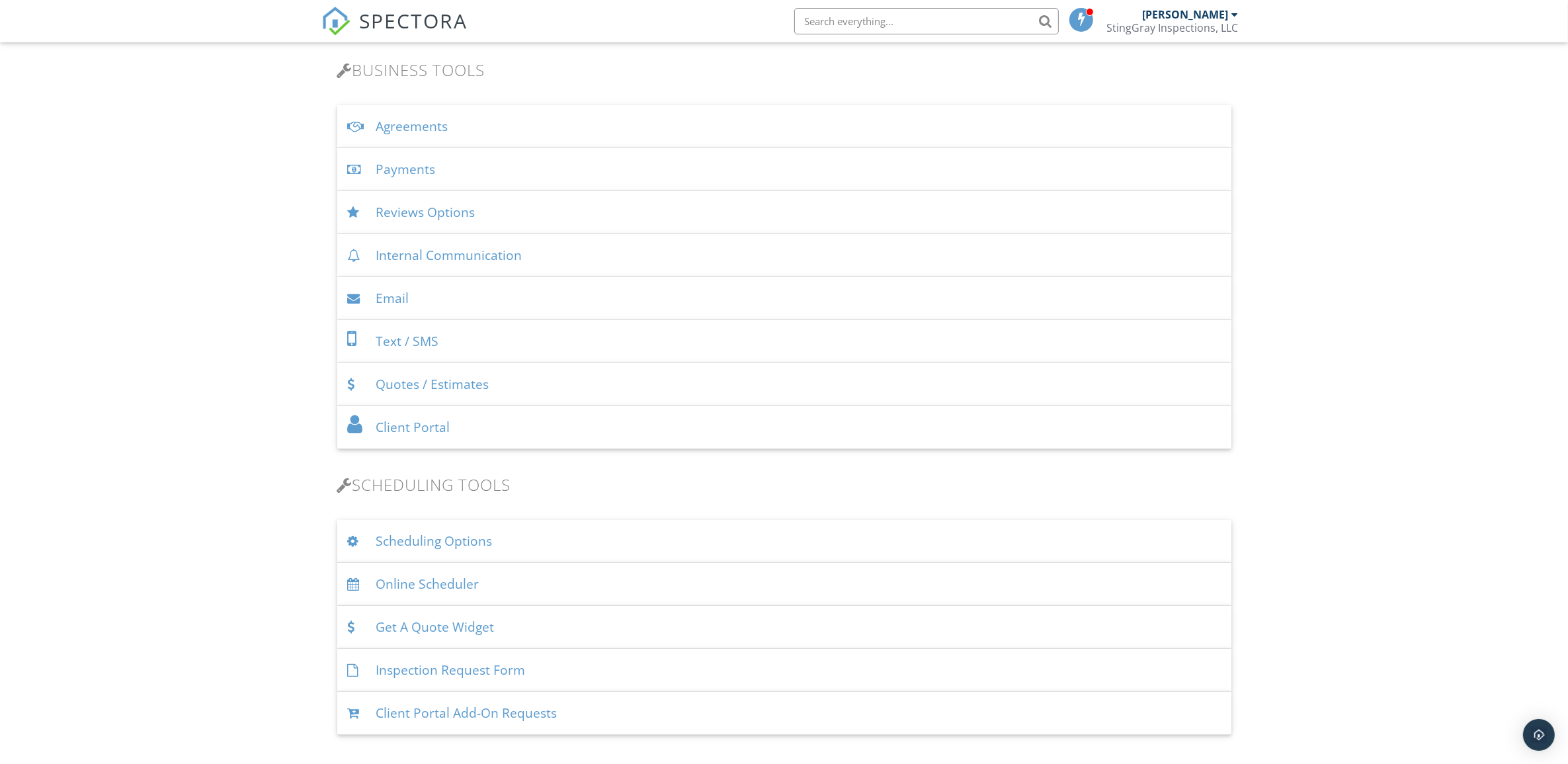
click at [778, 379] on div "Quotes / Estimates" at bounding box center [784, 385] width 894 height 43
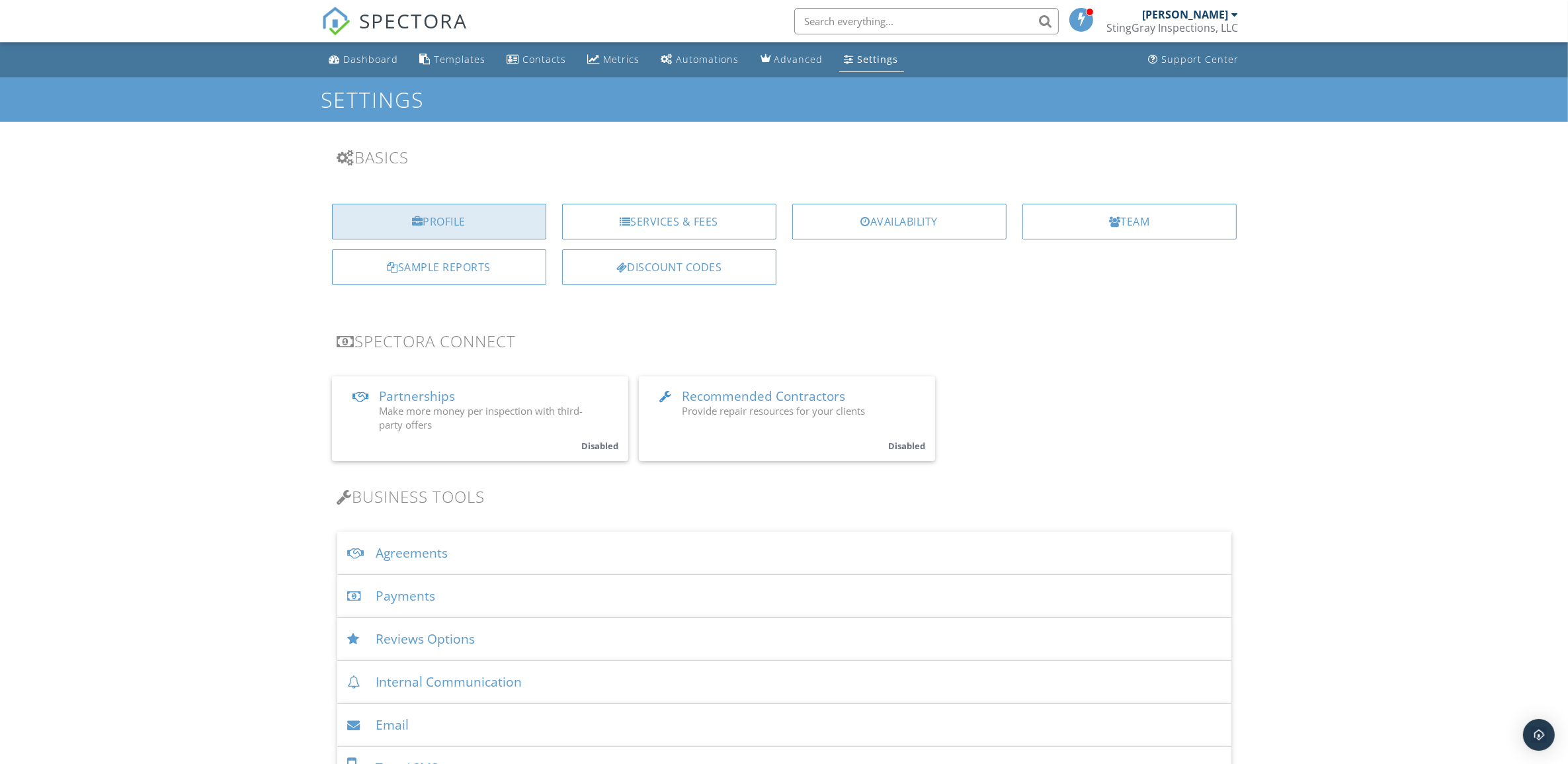
click at [517, 207] on div "Profile" at bounding box center [439, 222] width 215 height 36
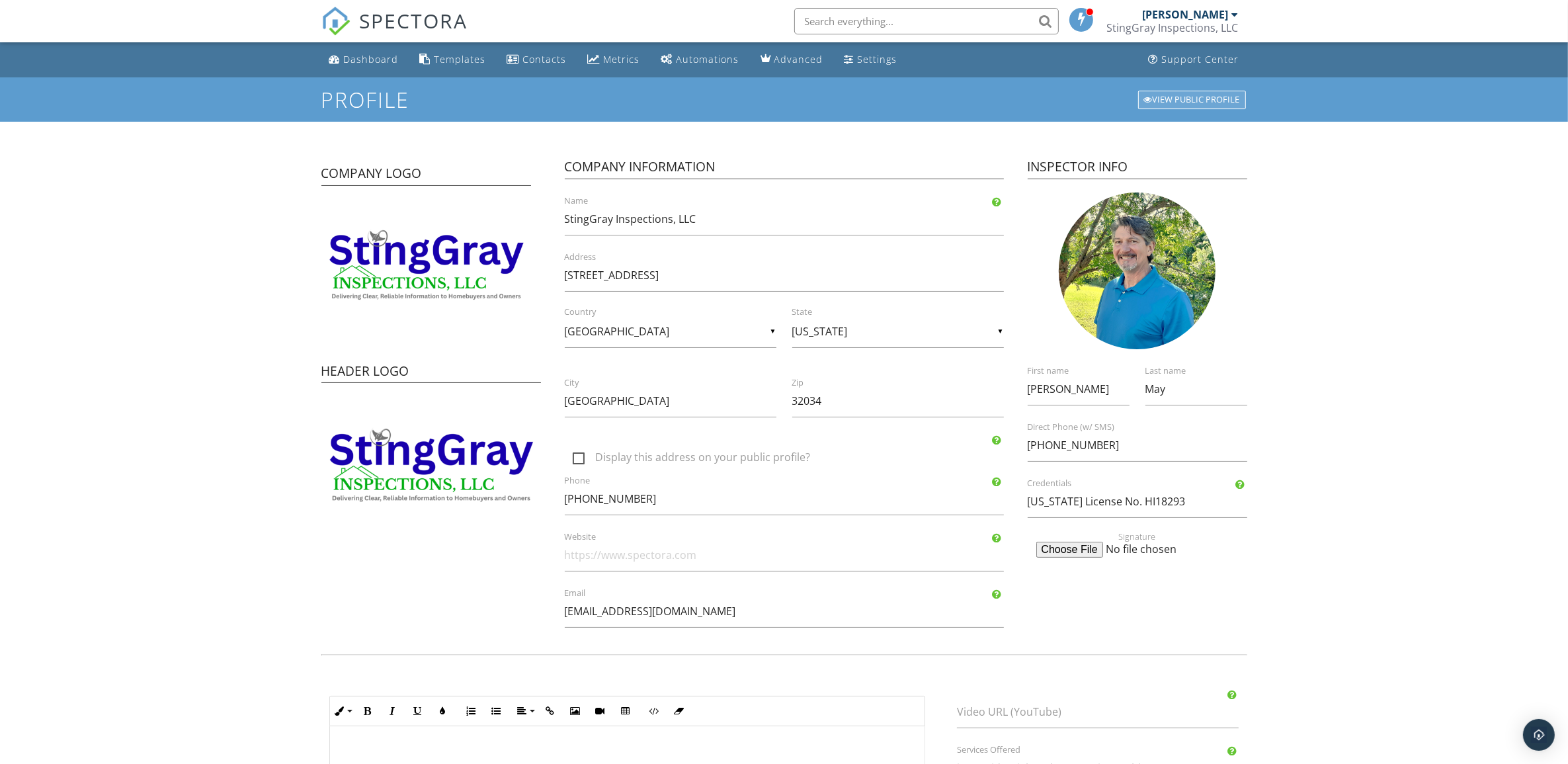
click at [1208, 101] on div "View Public Profile" at bounding box center [1192, 99] width 108 height 18
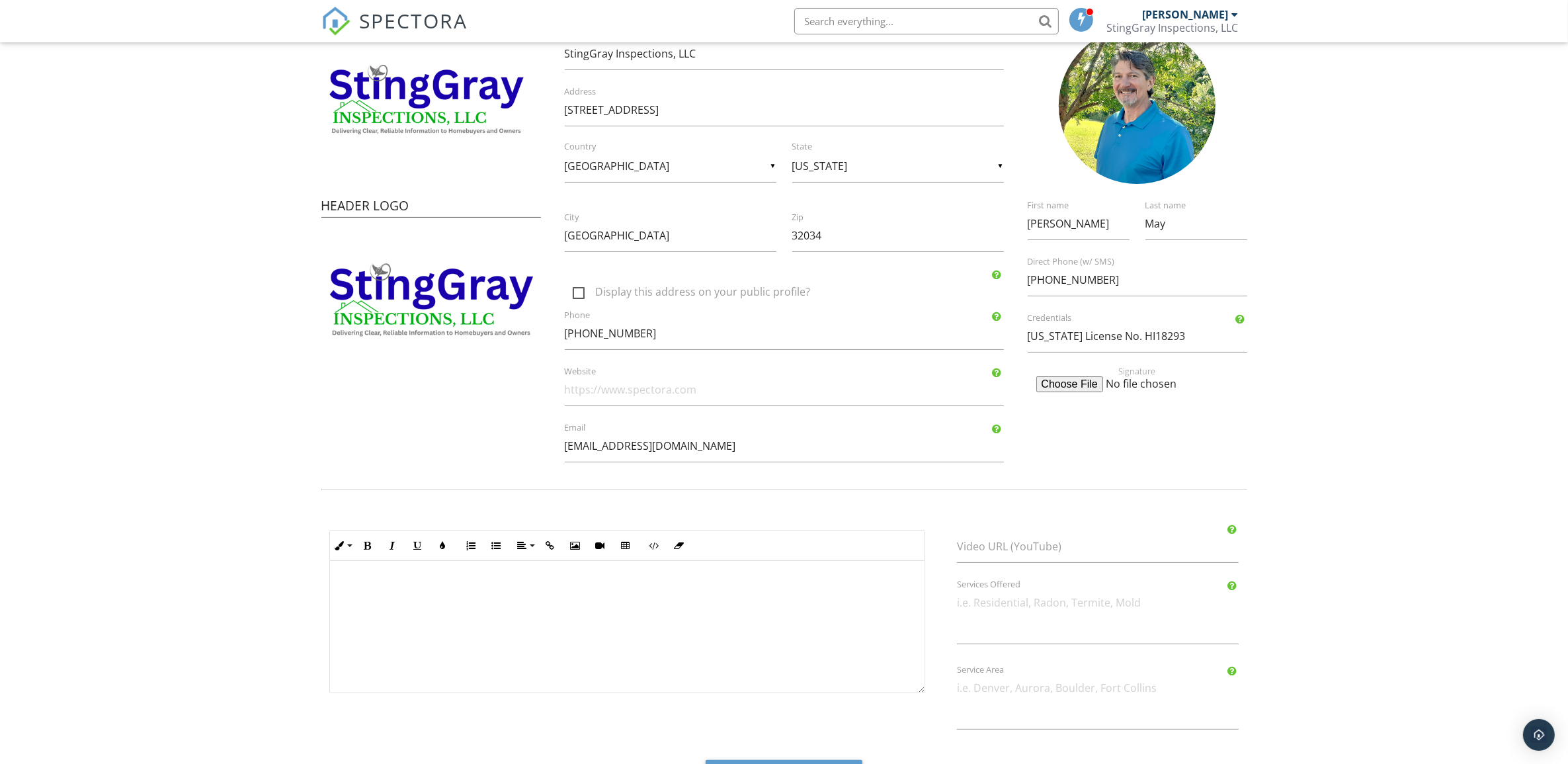
scroll to position [222, 0]
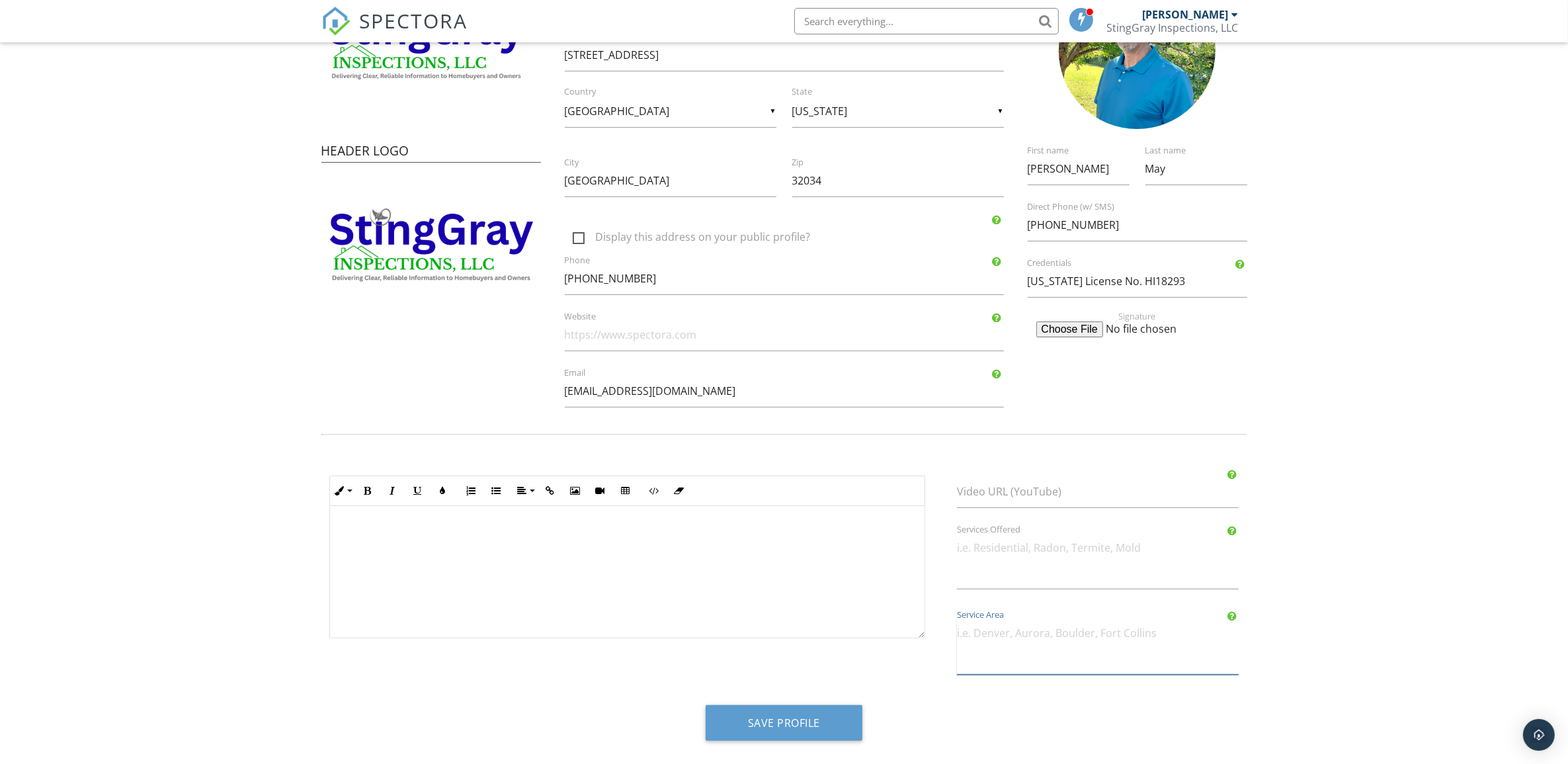
click at [1078, 623] on textarea "Service Area" at bounding box center [1098, 646] width 282 height 58
type textarea "N"
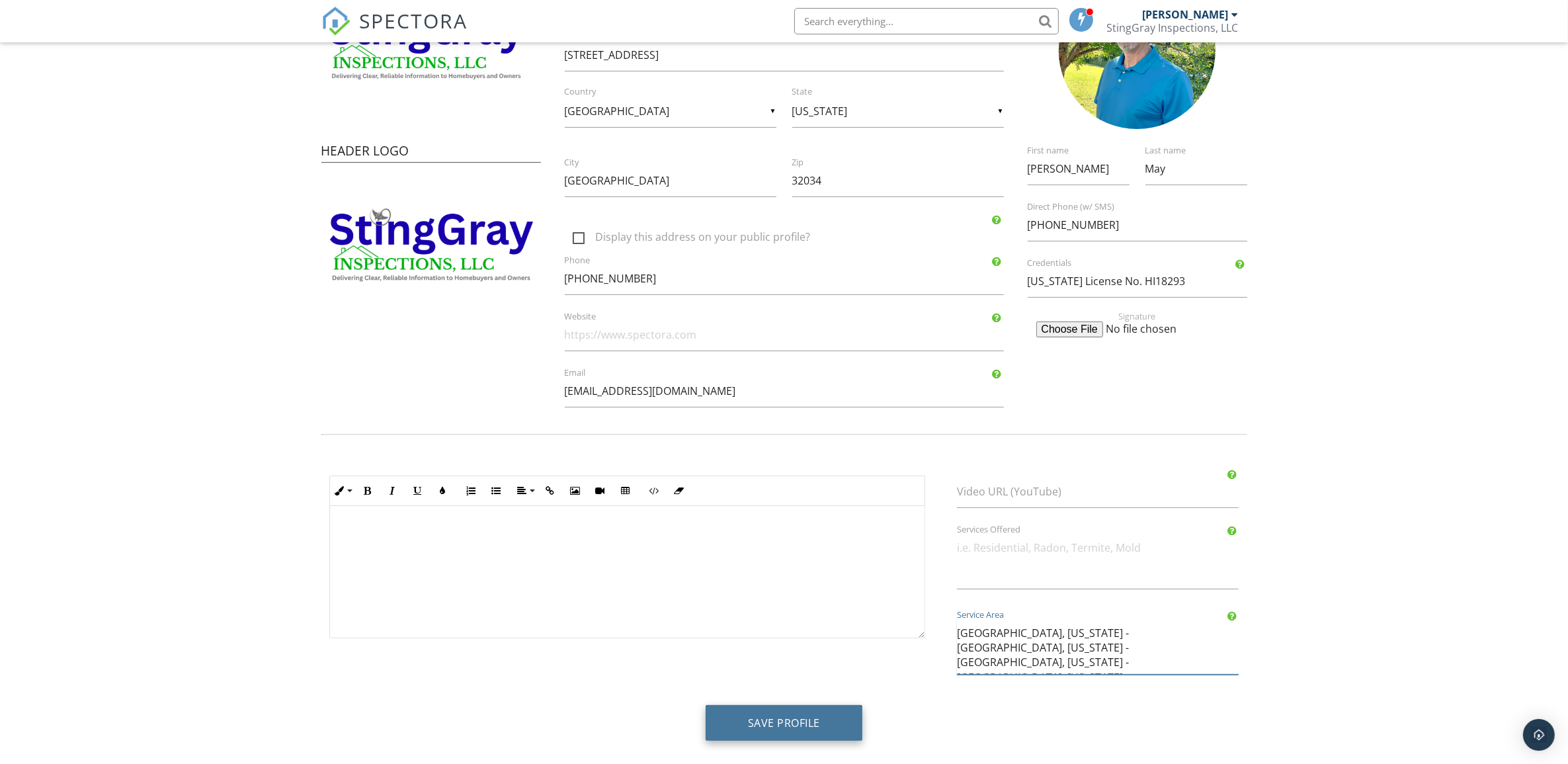
type textarea "[GEOGRAPHIC_DATA], [US_STATE] - [GEOGRAPHIC_DATA], [US_STATE] - [GEOGRAPHIC_DAT…"
click at [814, 710] on button "Save Profile" at bounding box center [784, 723] width 157 height 36
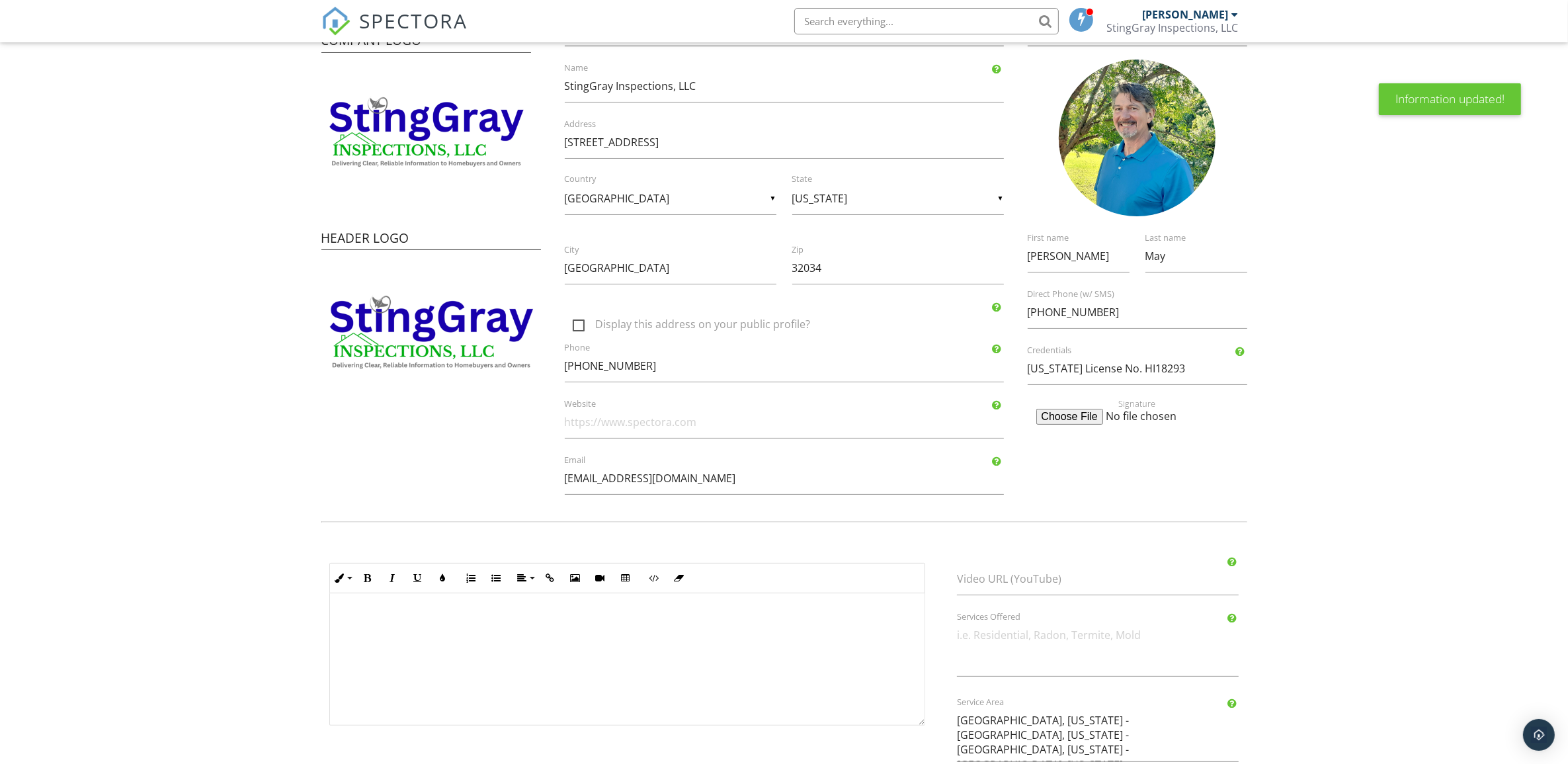
scroll to position [222, 0]
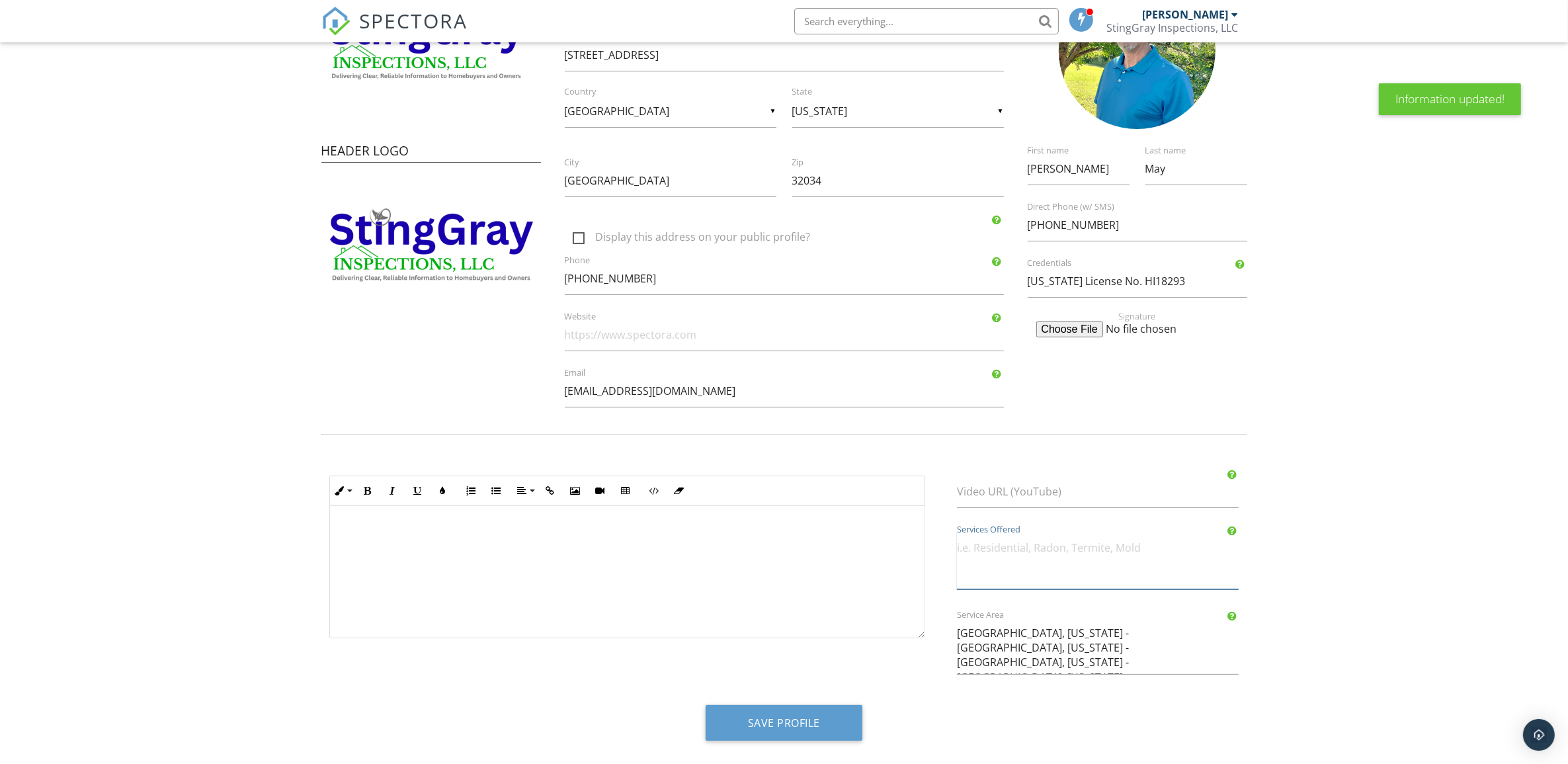
click at [1140, 544] on textarea "Services Offered" at bounding box center [1098, 561] width 282 height 58
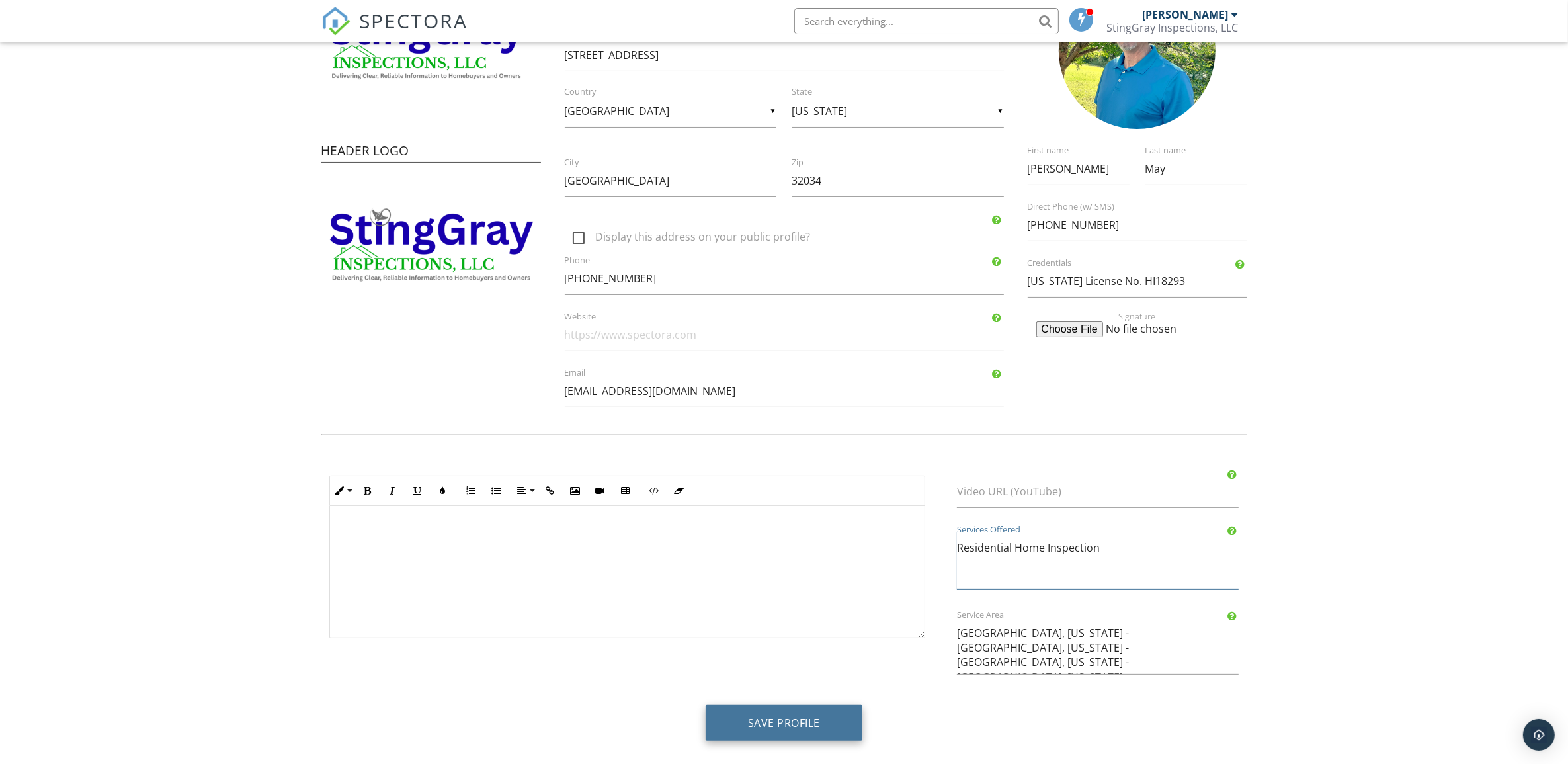
type textarea "Residential Home Inspection"
click at [825, 710] on button "Save Profile" at bounding box center [784, 723] width 157 height 36
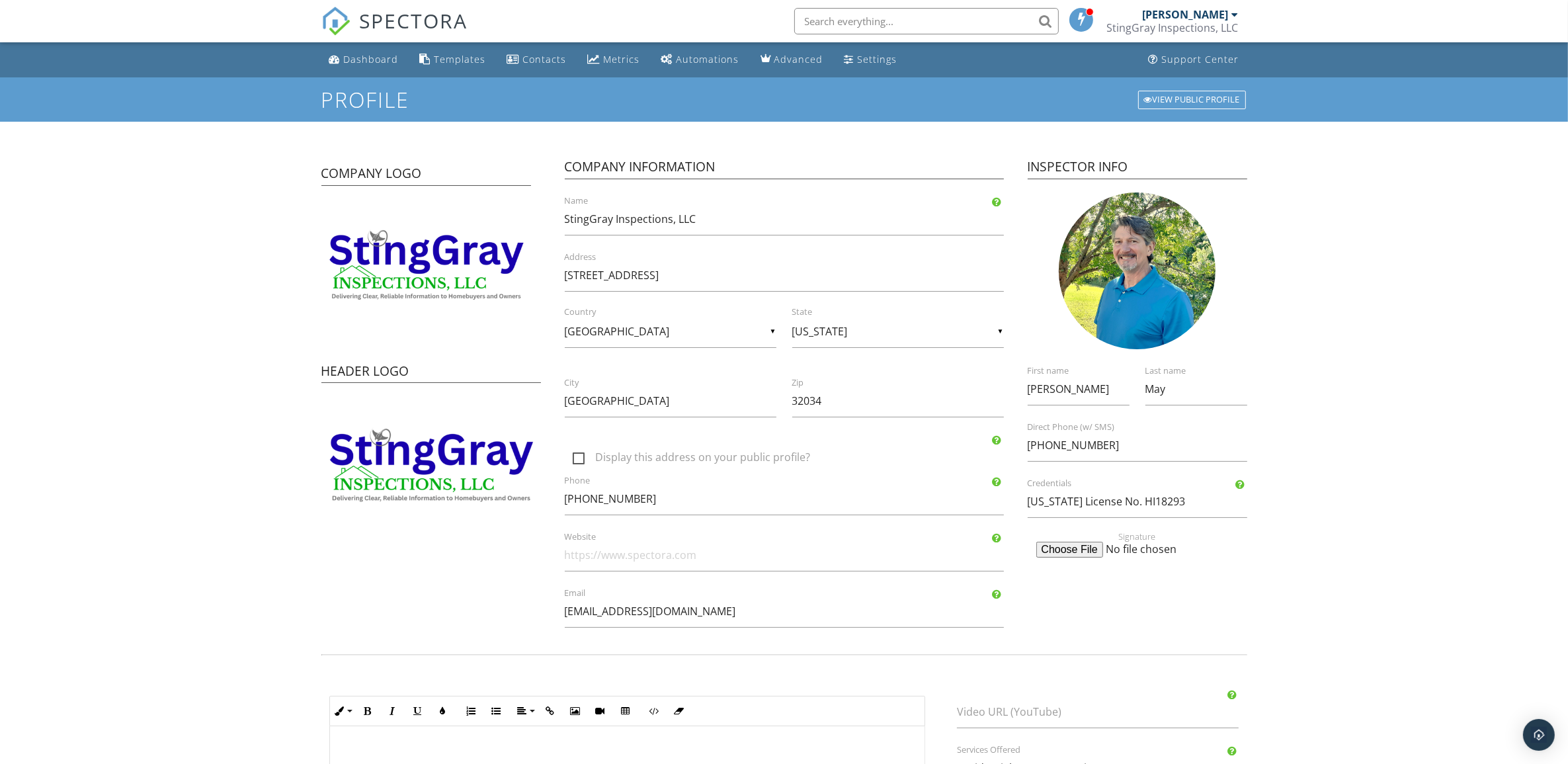
scroll to position [222, 0]
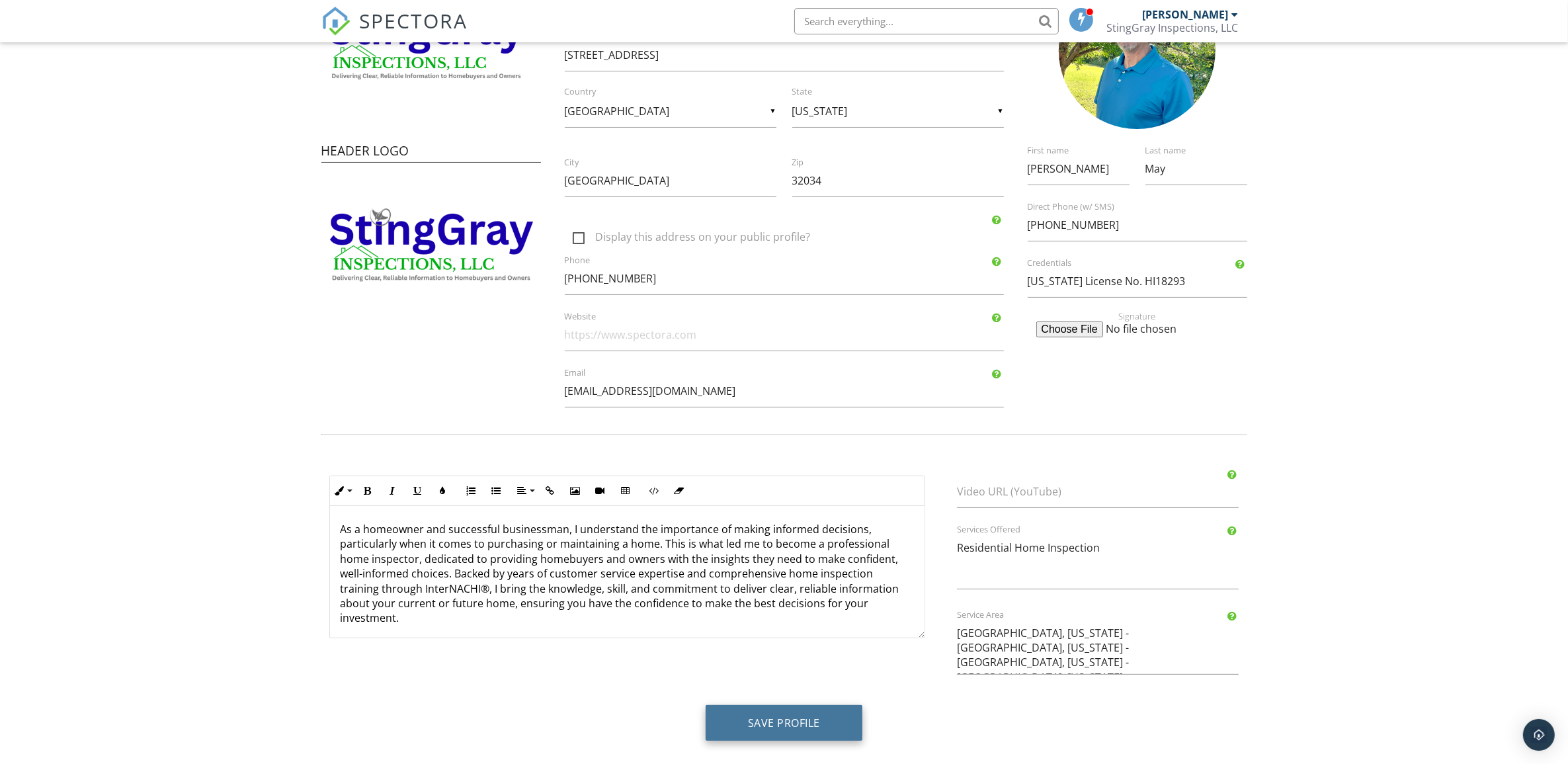
click at [794, 715] on button "Save Profile" at bounding box center [784, 723] width 157 height 36
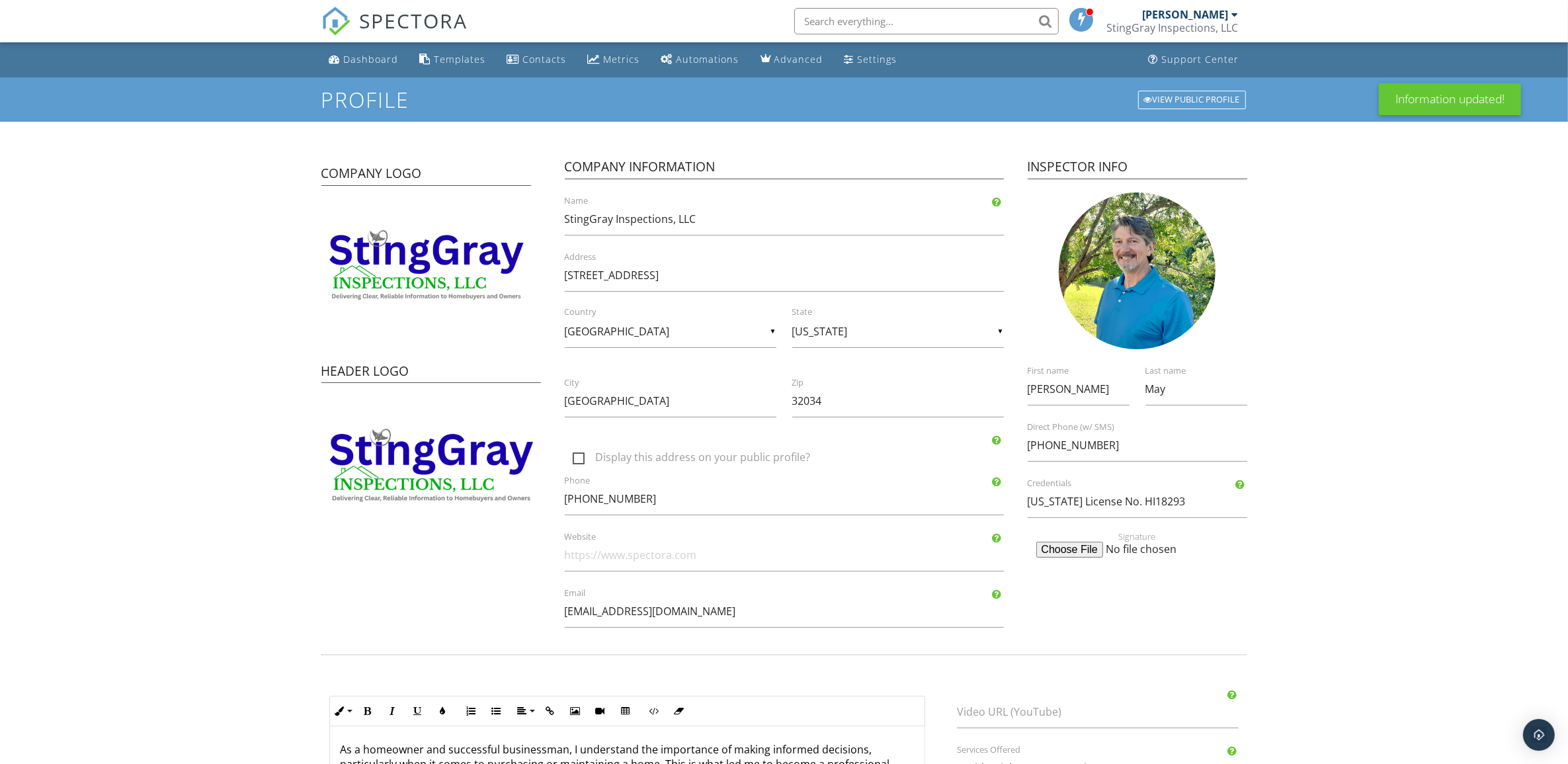
drag, startPoint x: 1205, startPoint y: 95, endPoint x: 1224, endPoint y: 104, distance: 21.0
click at [1205, 95] on div "View Public Profile" at bounding box center [1192, 99] width 108 height 18
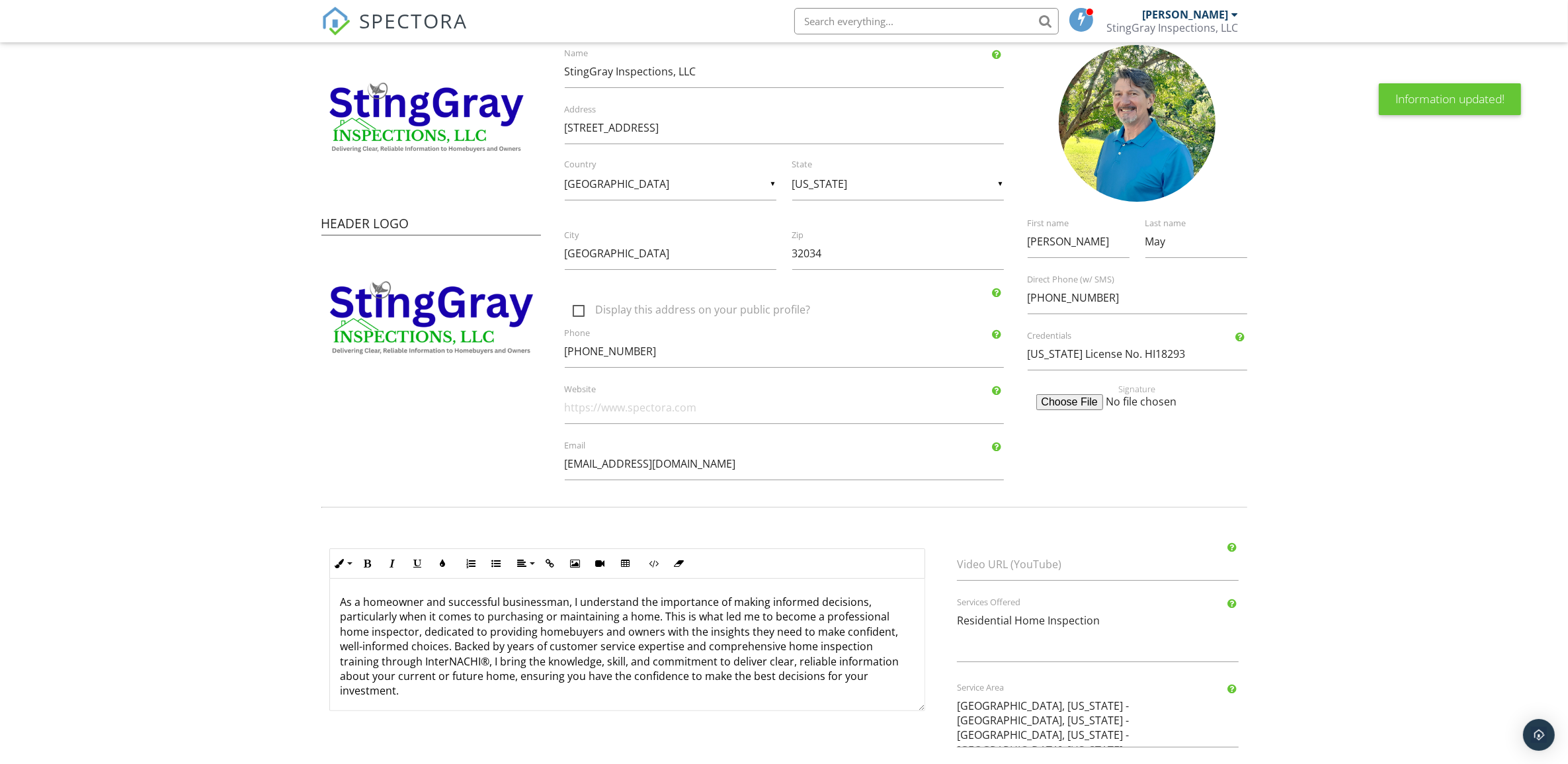
scroll to position [222, 0]
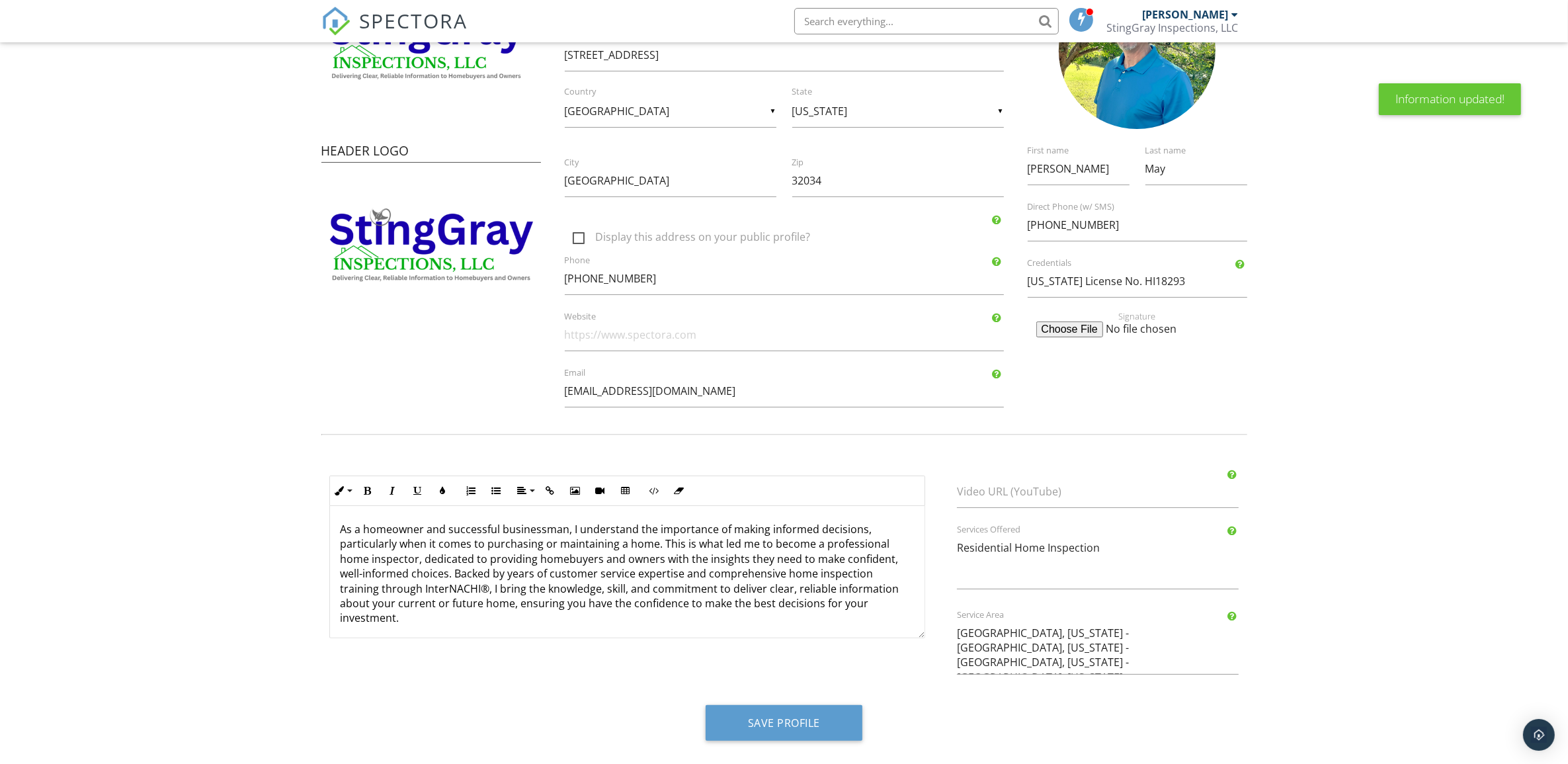
click at [404, 613] on p "As a homeowner and successful businessman, I understand the importance of makin…" at bounding box center [627, 574] width 573 height 104
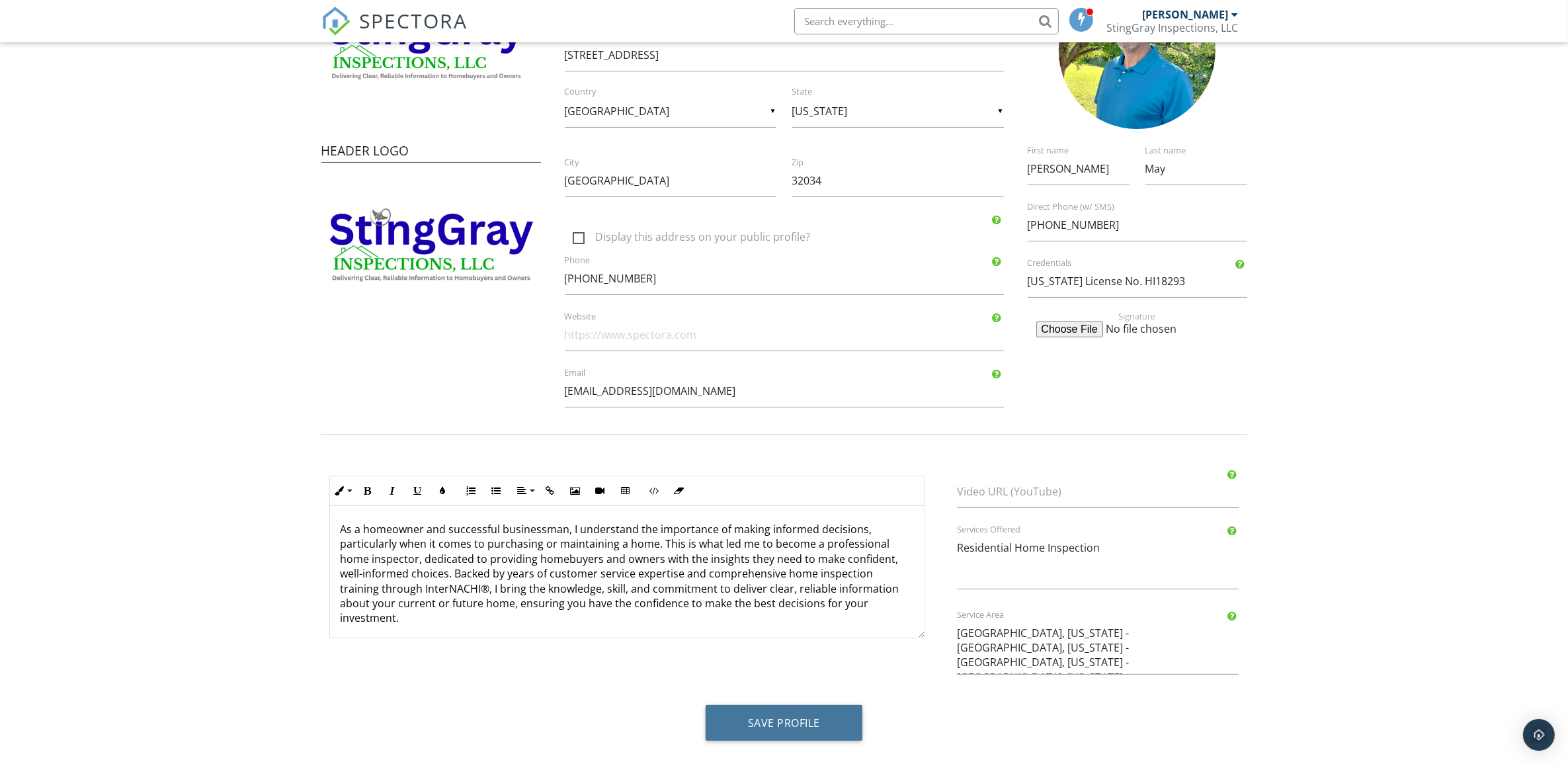
click at [804, 716] on button "Save Profile" at bounding box center [784, 723] width 157 height 36
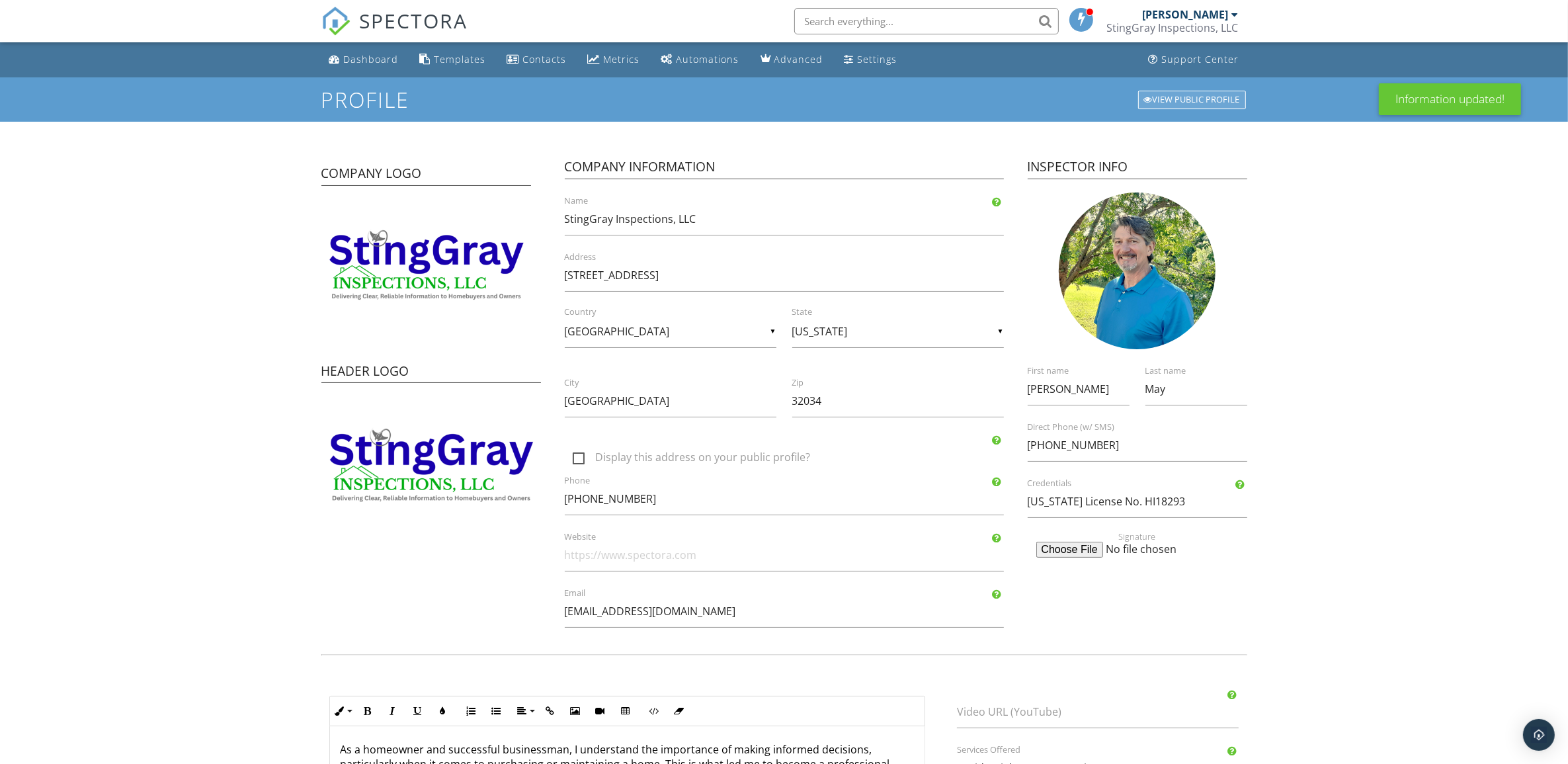
click at [1213, 97] on div "View Public Profile" at bounding box center [1192, 99] width 108 height 18
click at [1181, 98] on div "View Public Profile" at bounding box center [1192, 99] width 108 height 18
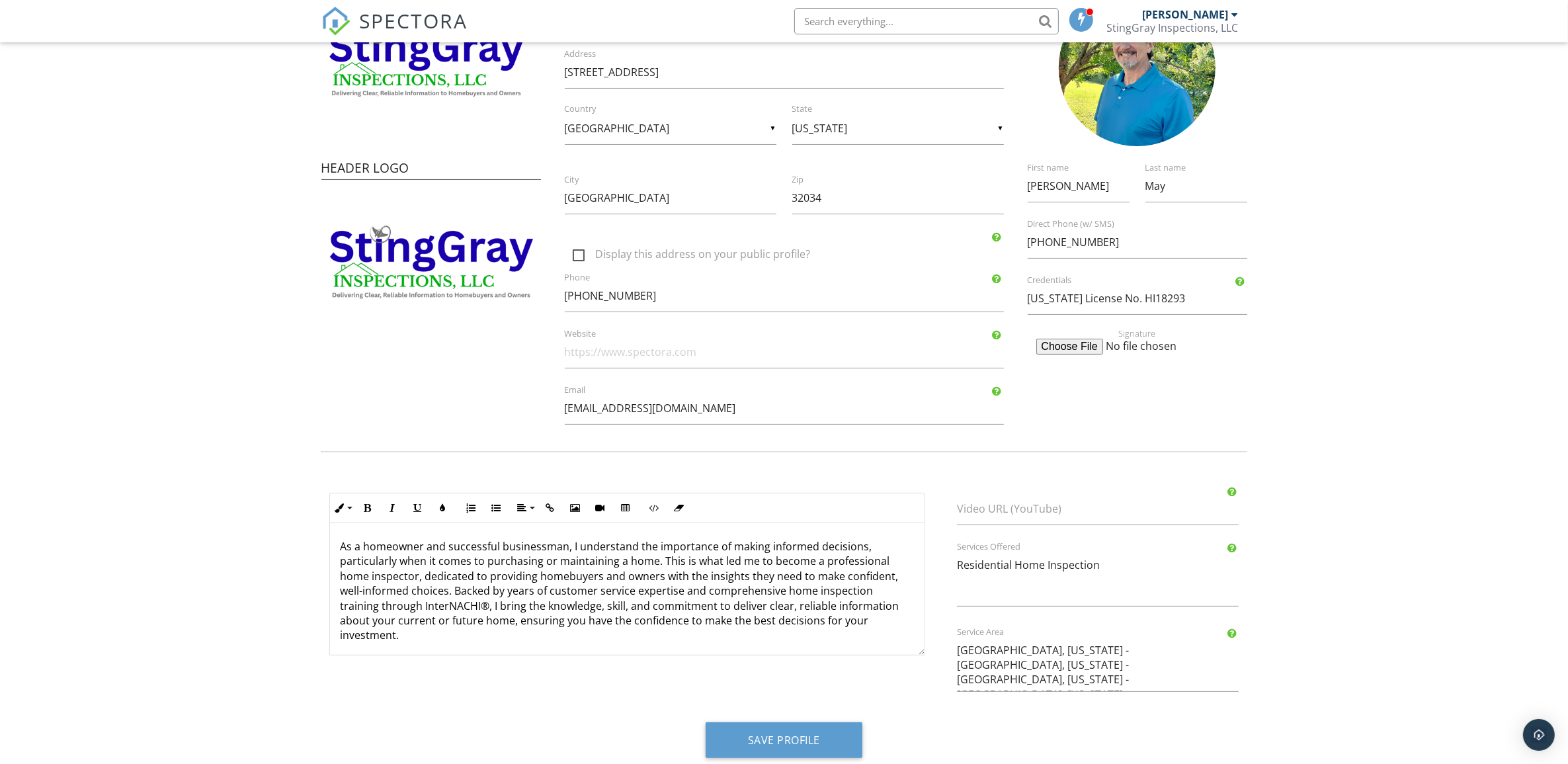
scroll to position [222, 0]
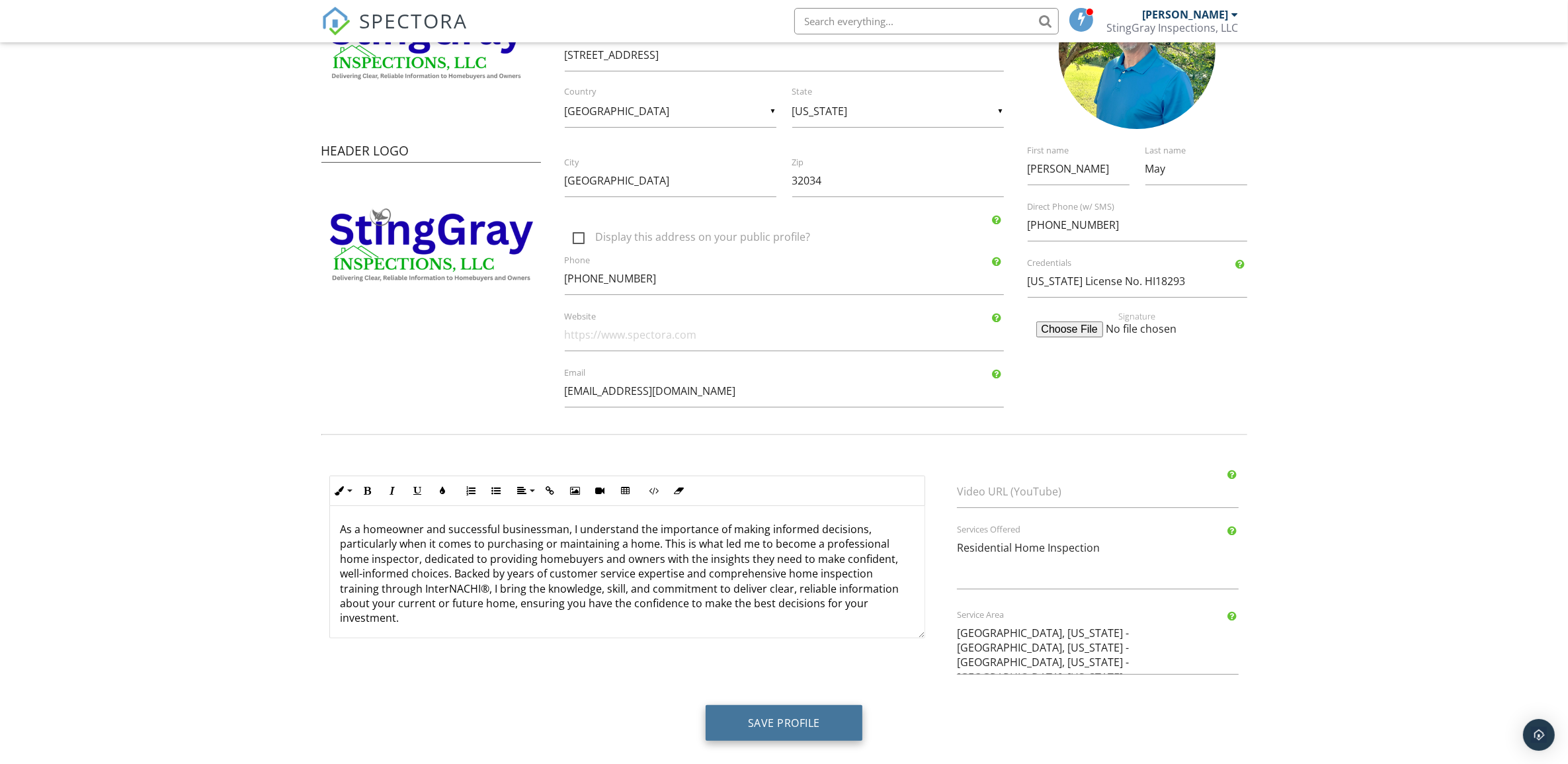
click at [788, 722] on button "Save Profile" at bounding box center [784, 723] width 157 height 36
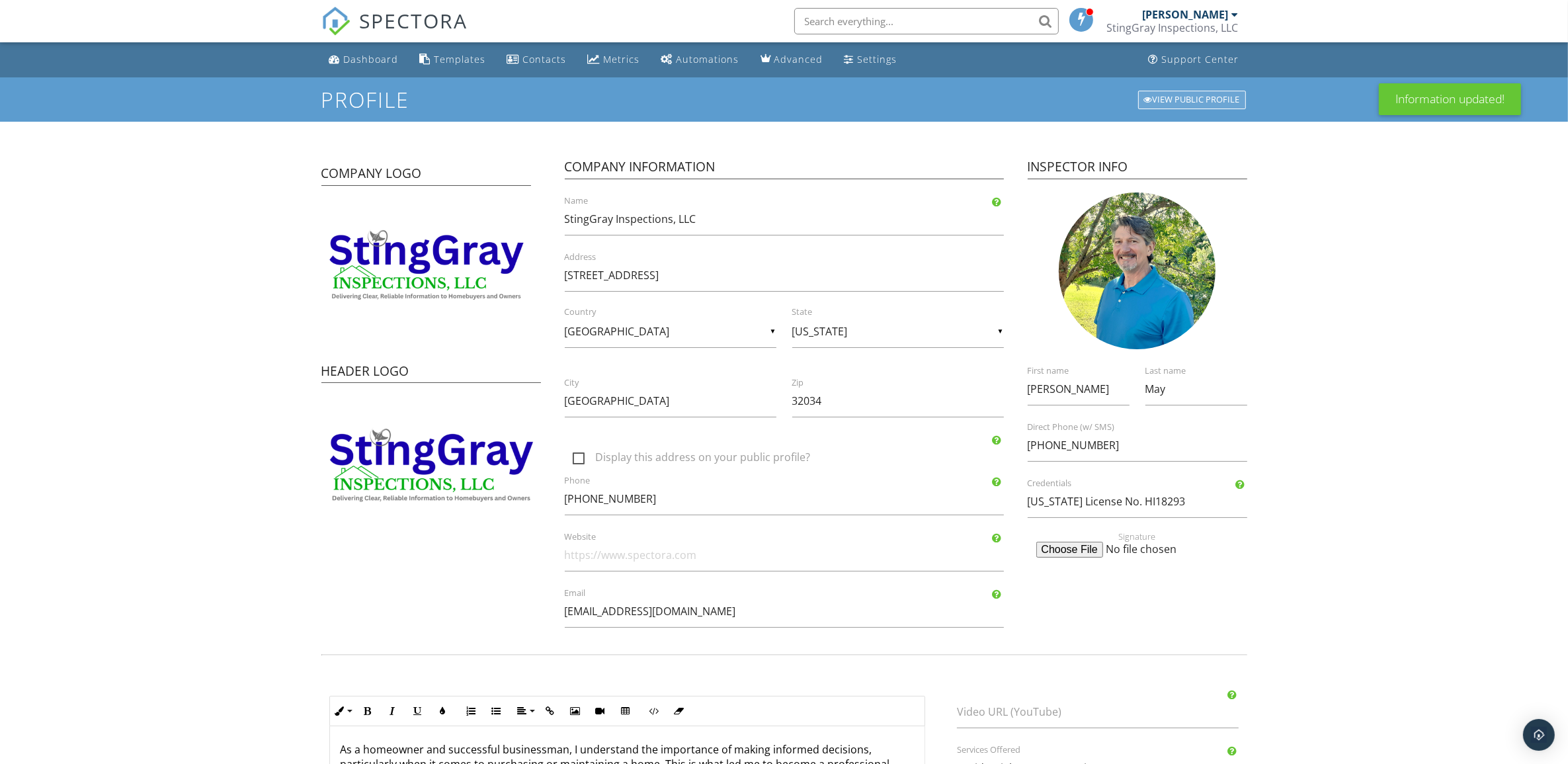
click at [1184, 93] on div "View Public Profile" at bounding box center [1192, 99] width 108 height 18
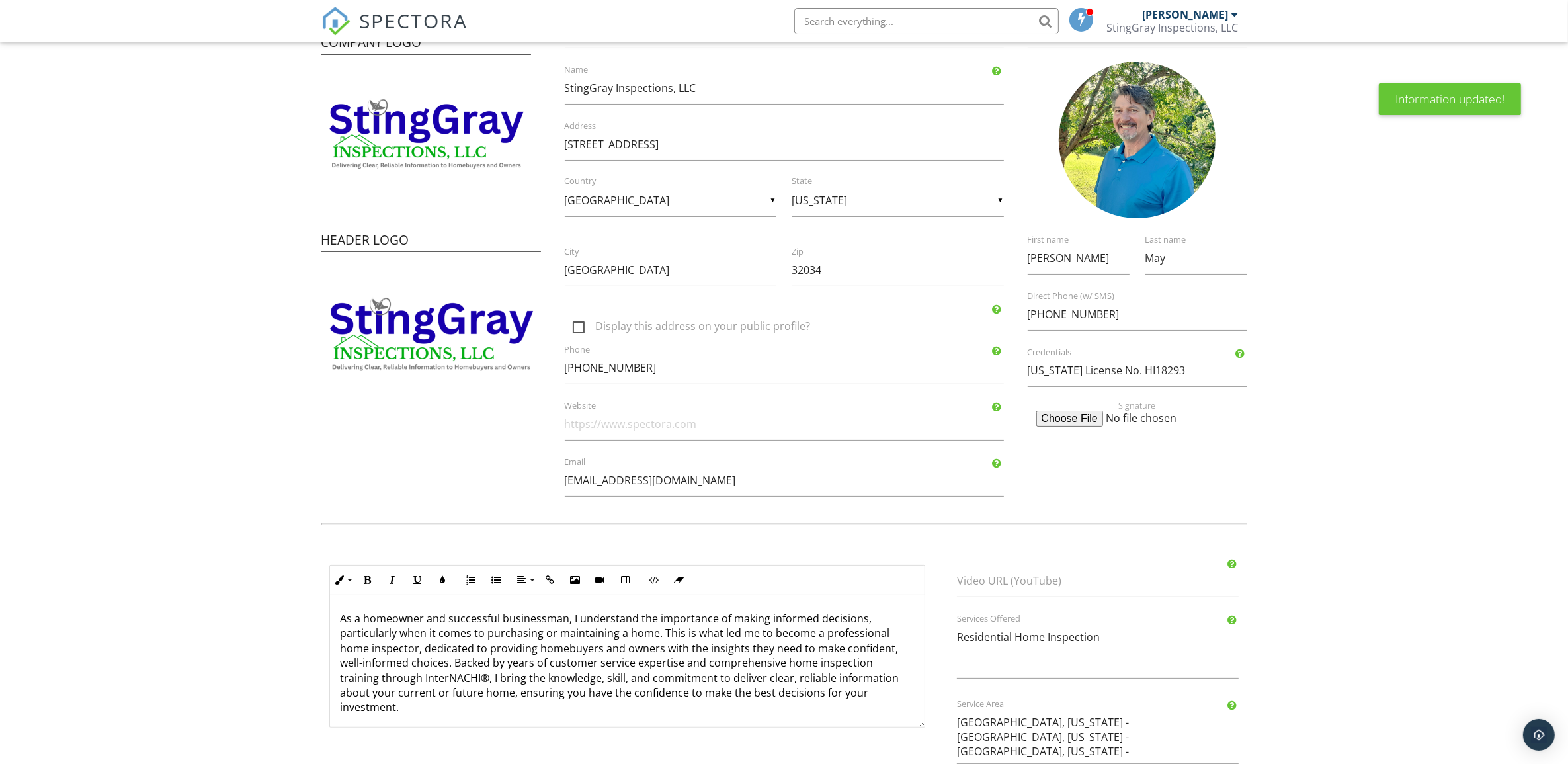
scroll to position [222, 0]
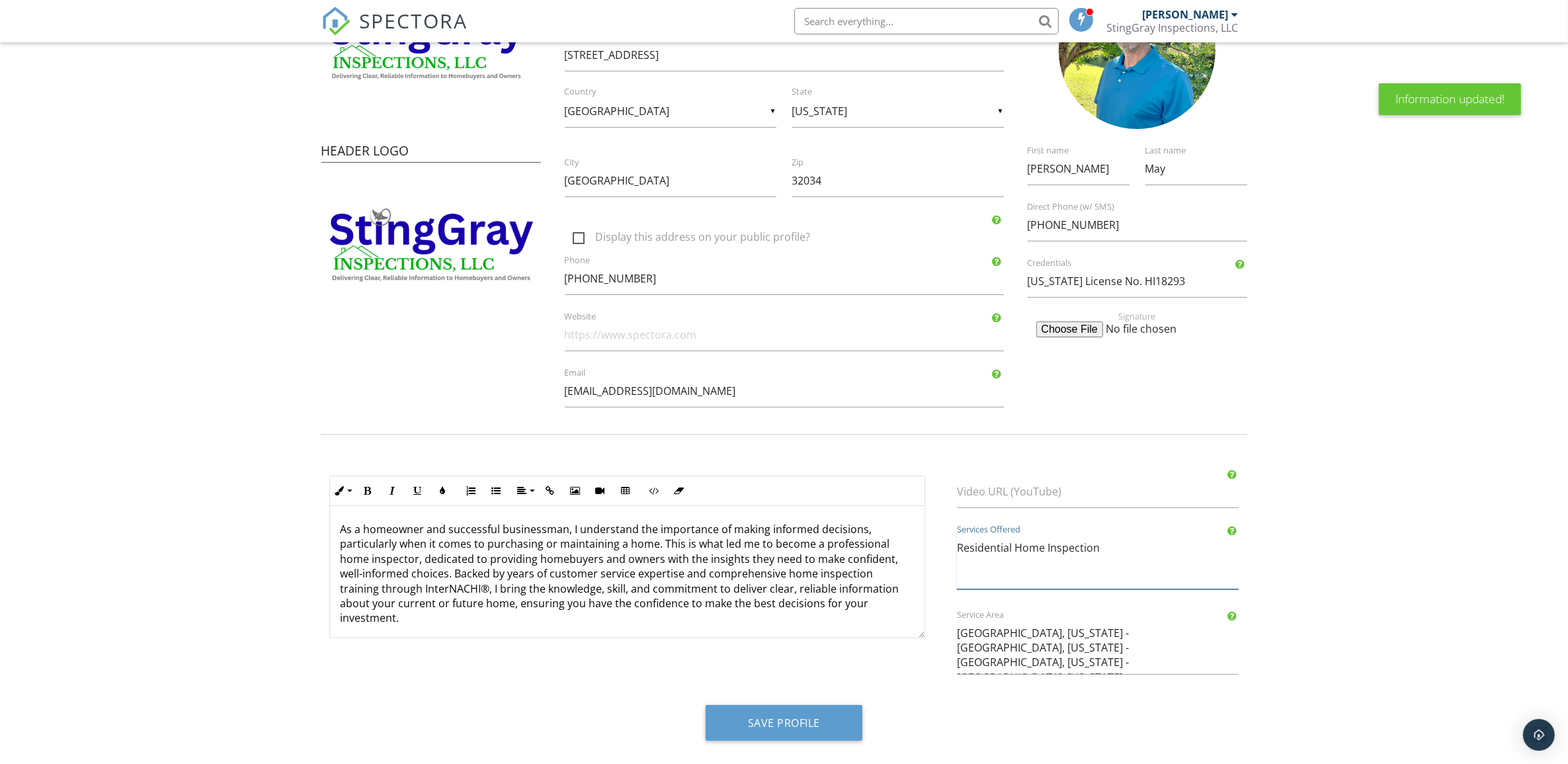
drag, startPoint x: 1127, startPoint y: 549, endPoint x: 1179, endPoint y: 549, distance: 52.0
click at [1127, 549] on textarea "Residential Home Inspection" at bounding box center [1098, 561] width 282 height 58
click at [982, 559] on textarea "Residential Home Inspection" at bounding box center [1098, 561] width 282 height 58
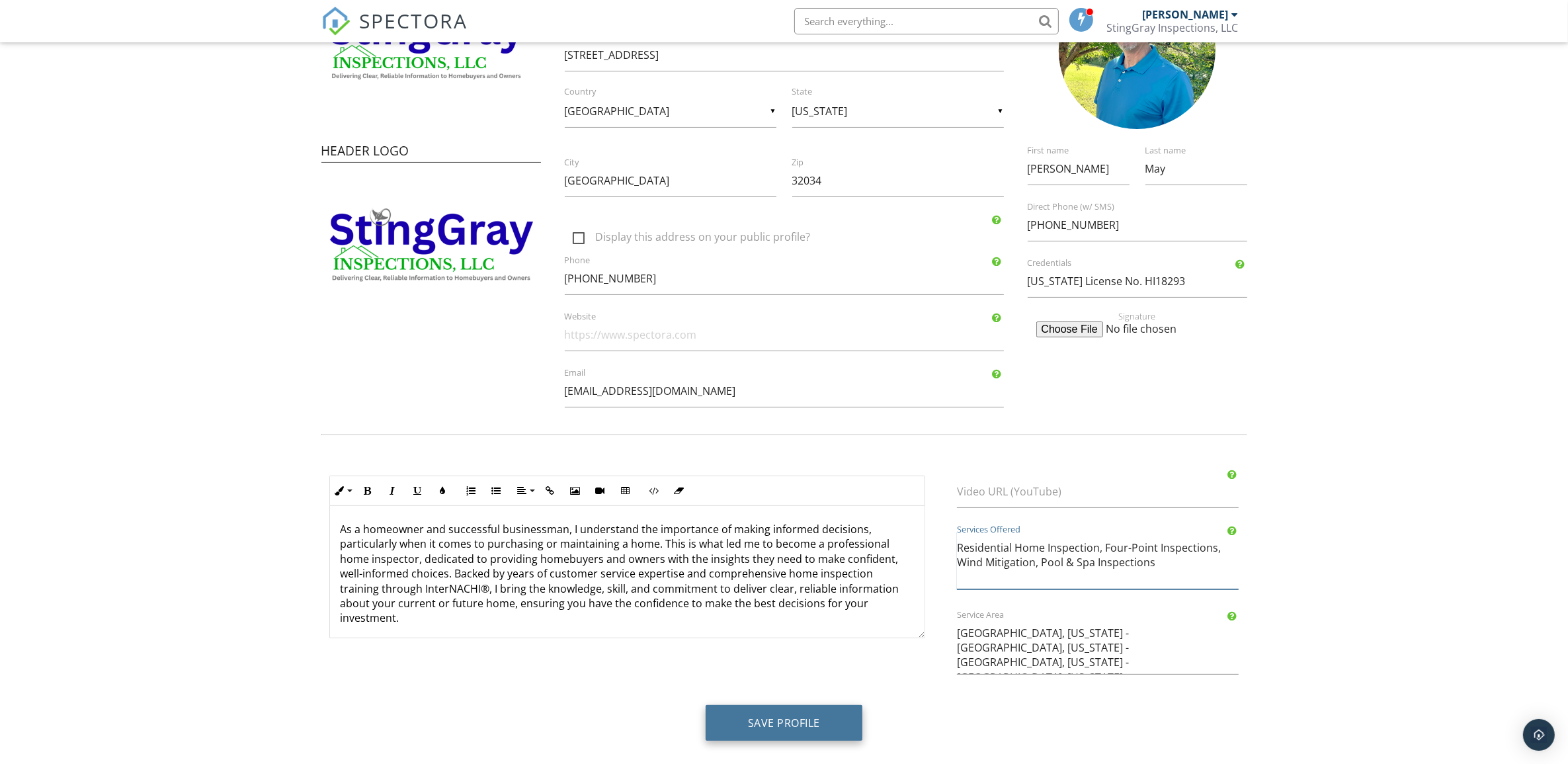
type textarea "Residential Home Inspection, Four-Point Inspections, Wind Mitigation, Pool & Sp…"
click at [819, 720] on button "Save Profile" at bounding box center [784, 723] width 157 height 36
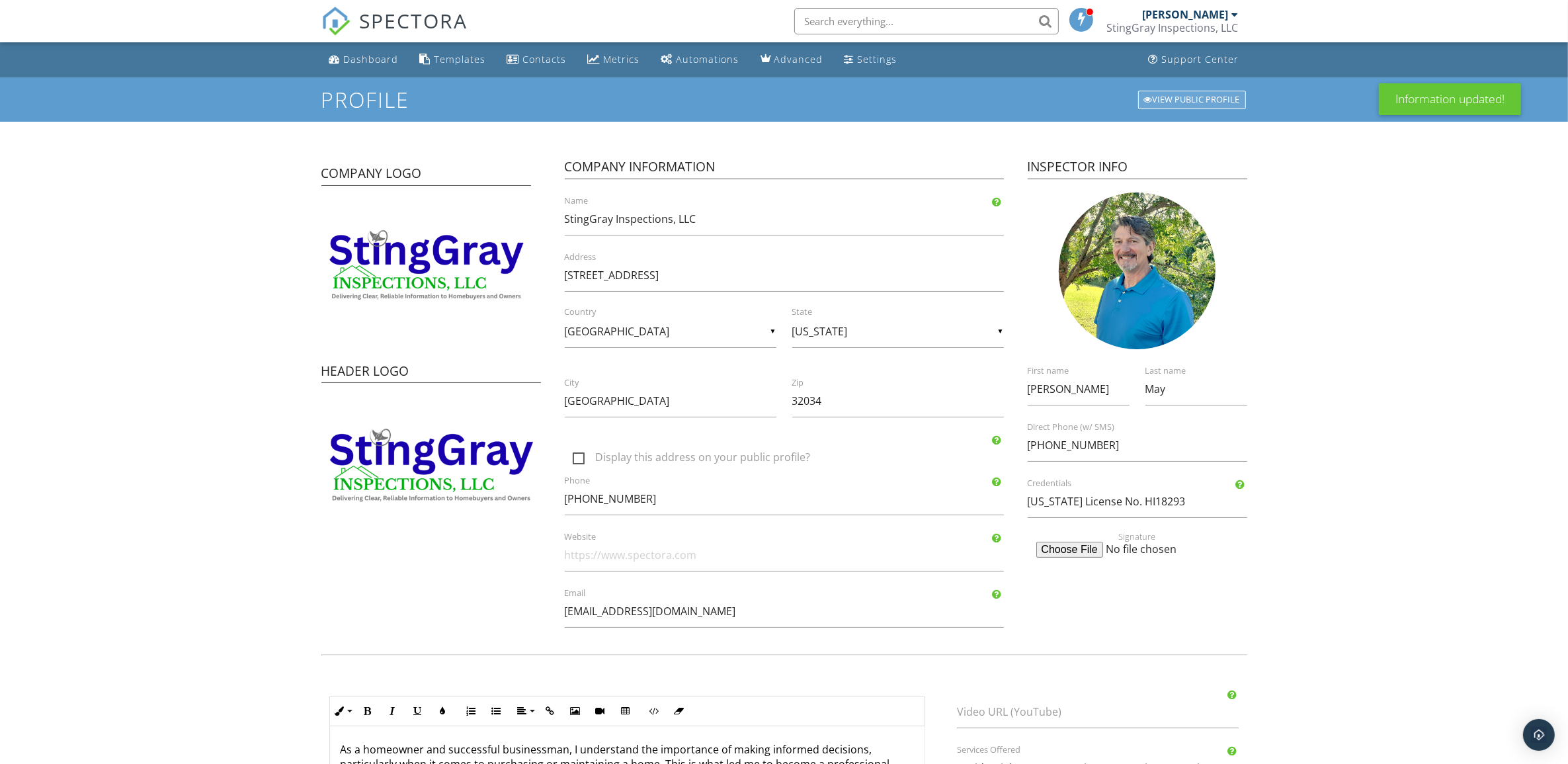
click at [1202, 93] on div "View Public Profile" at bounding box center [1192, 99] width 108 height 18
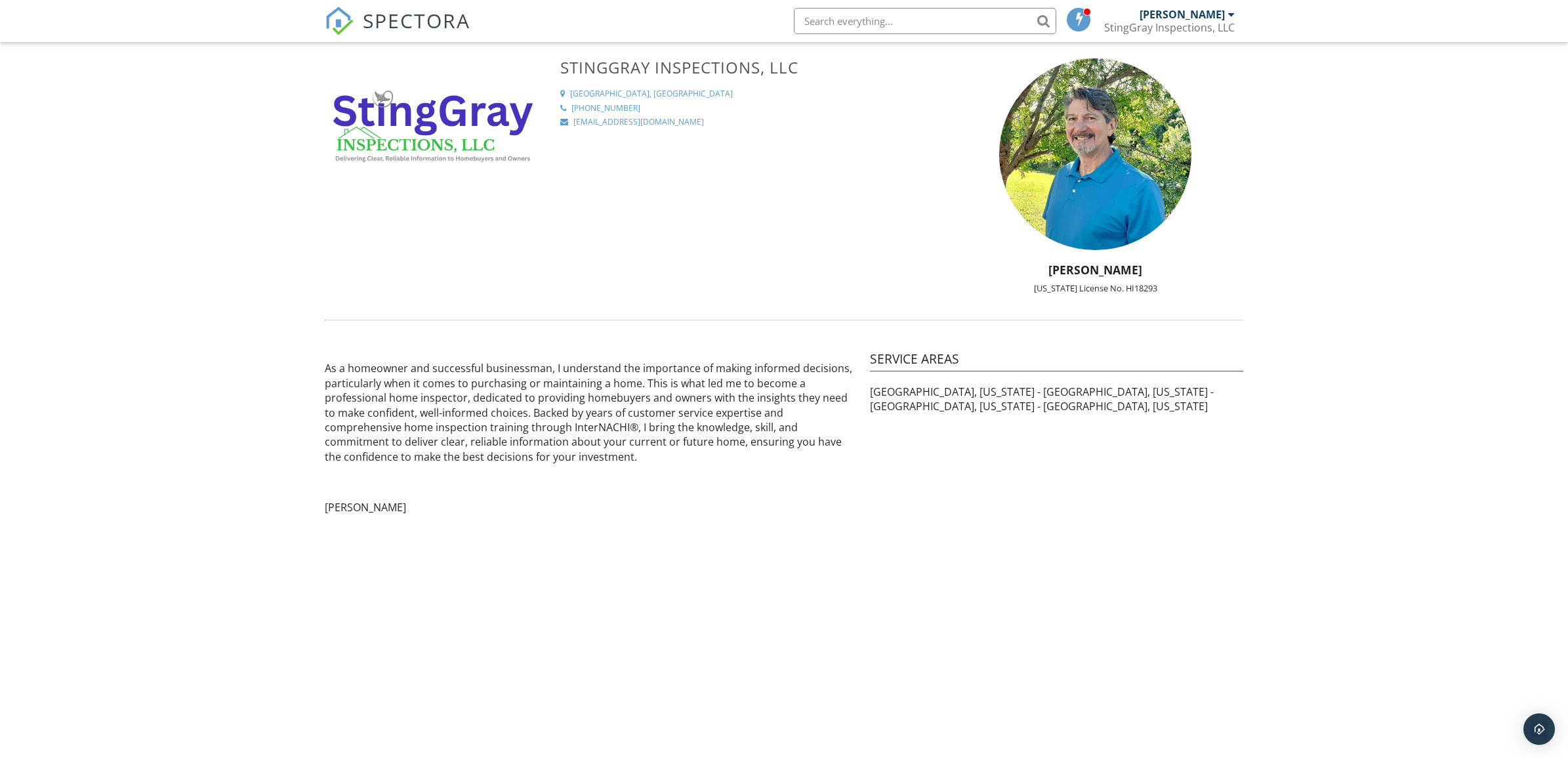
click at [424, 107] on img at bounding box center [433, 120] width 216 height 123
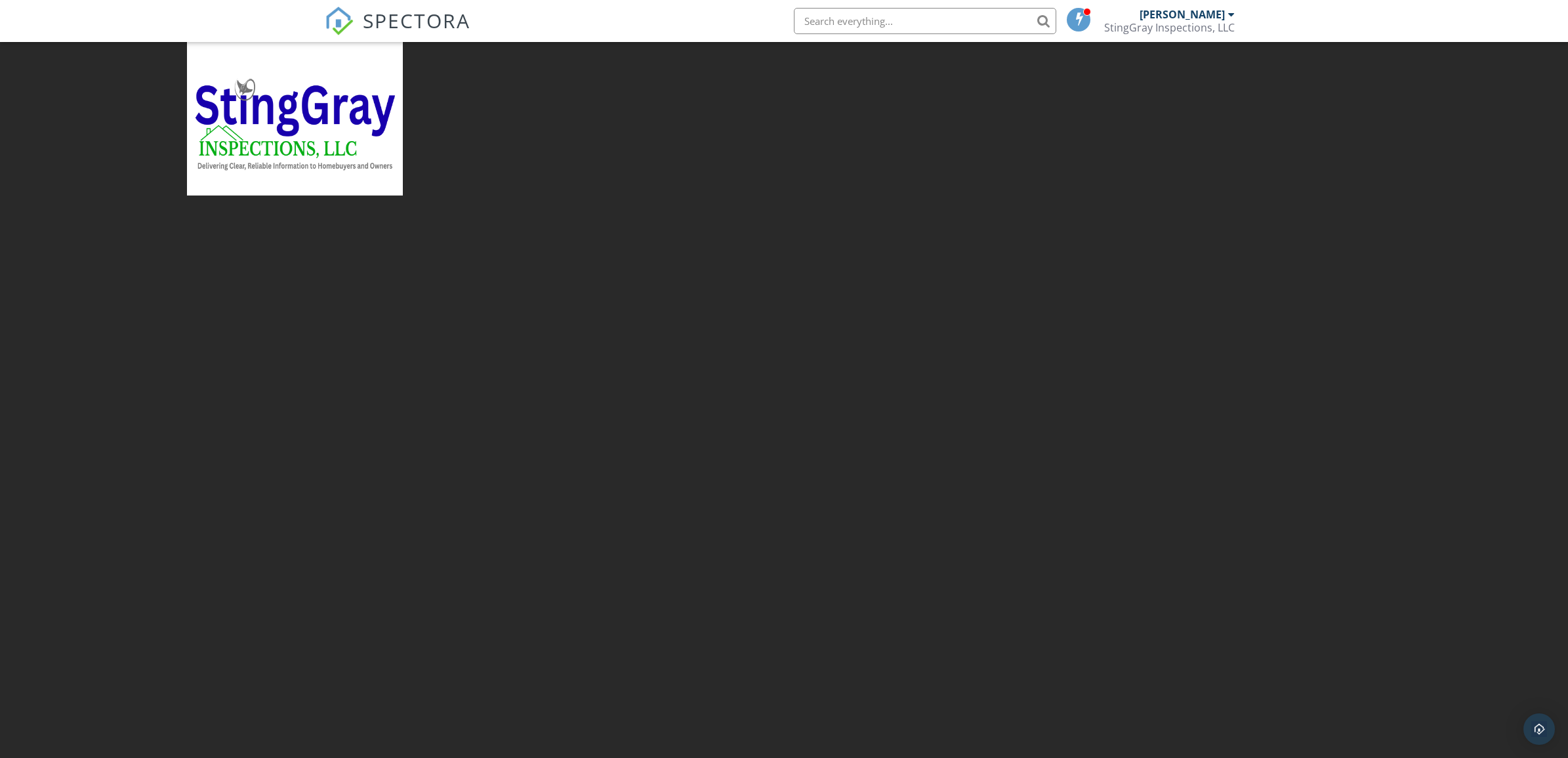
click at [363, 110] on img at bounding box center [295, 117] width 216 height 157
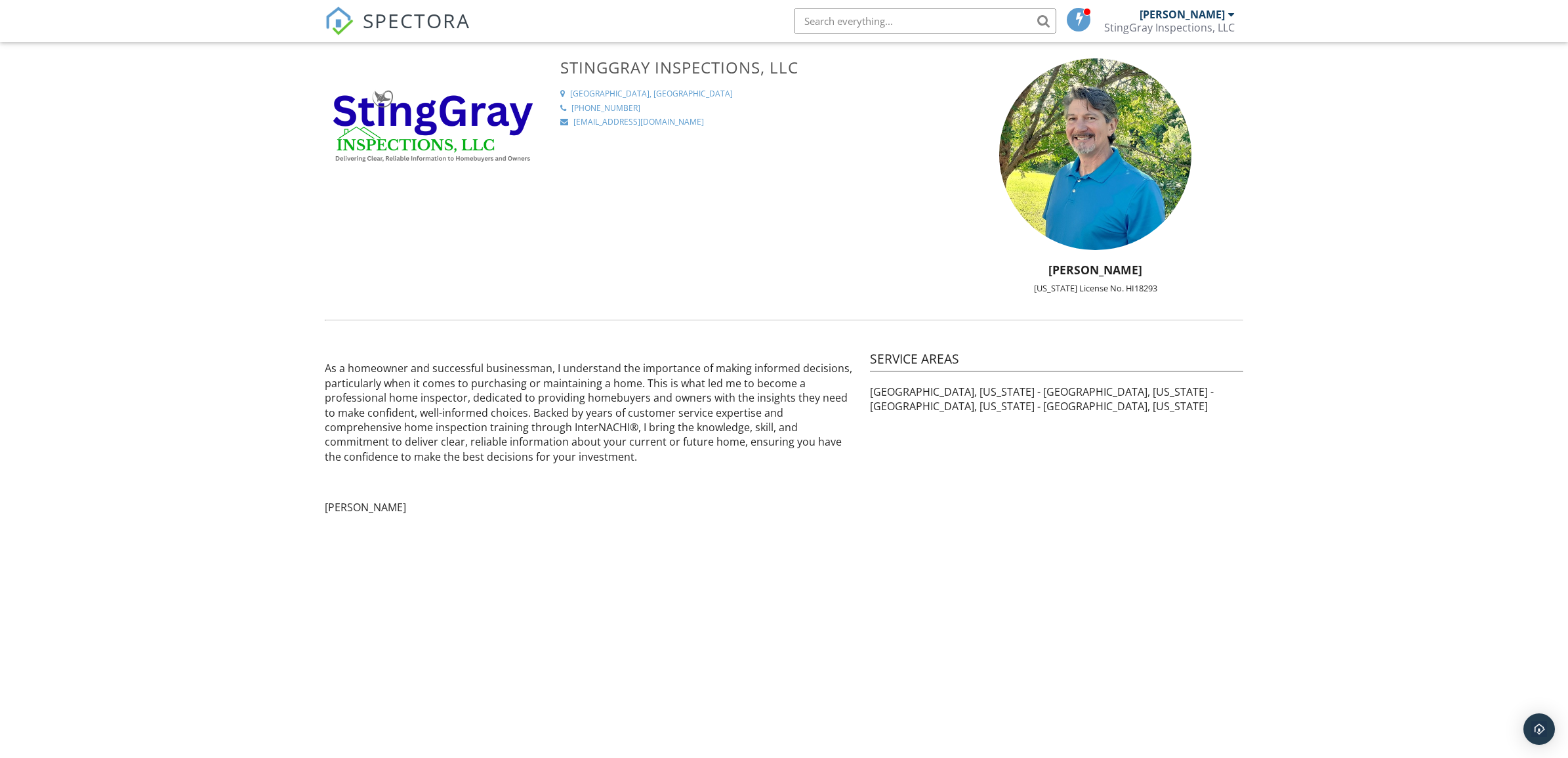
click at [1080, 15] on span at bounding box center [1079, 19] width 13 height 11
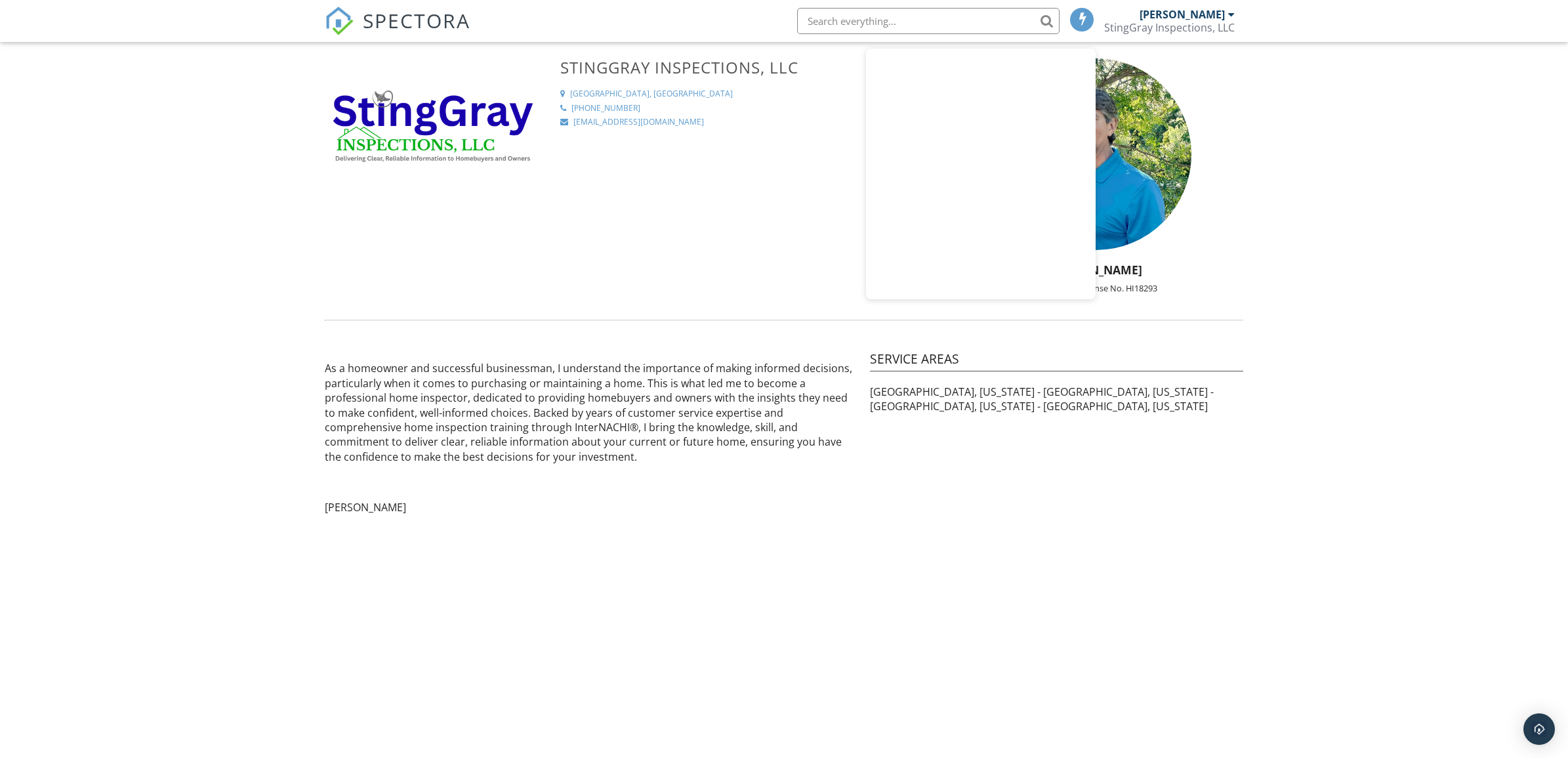
click at [451, 187] on div at bounding box center [433, 135] width 233 height 153
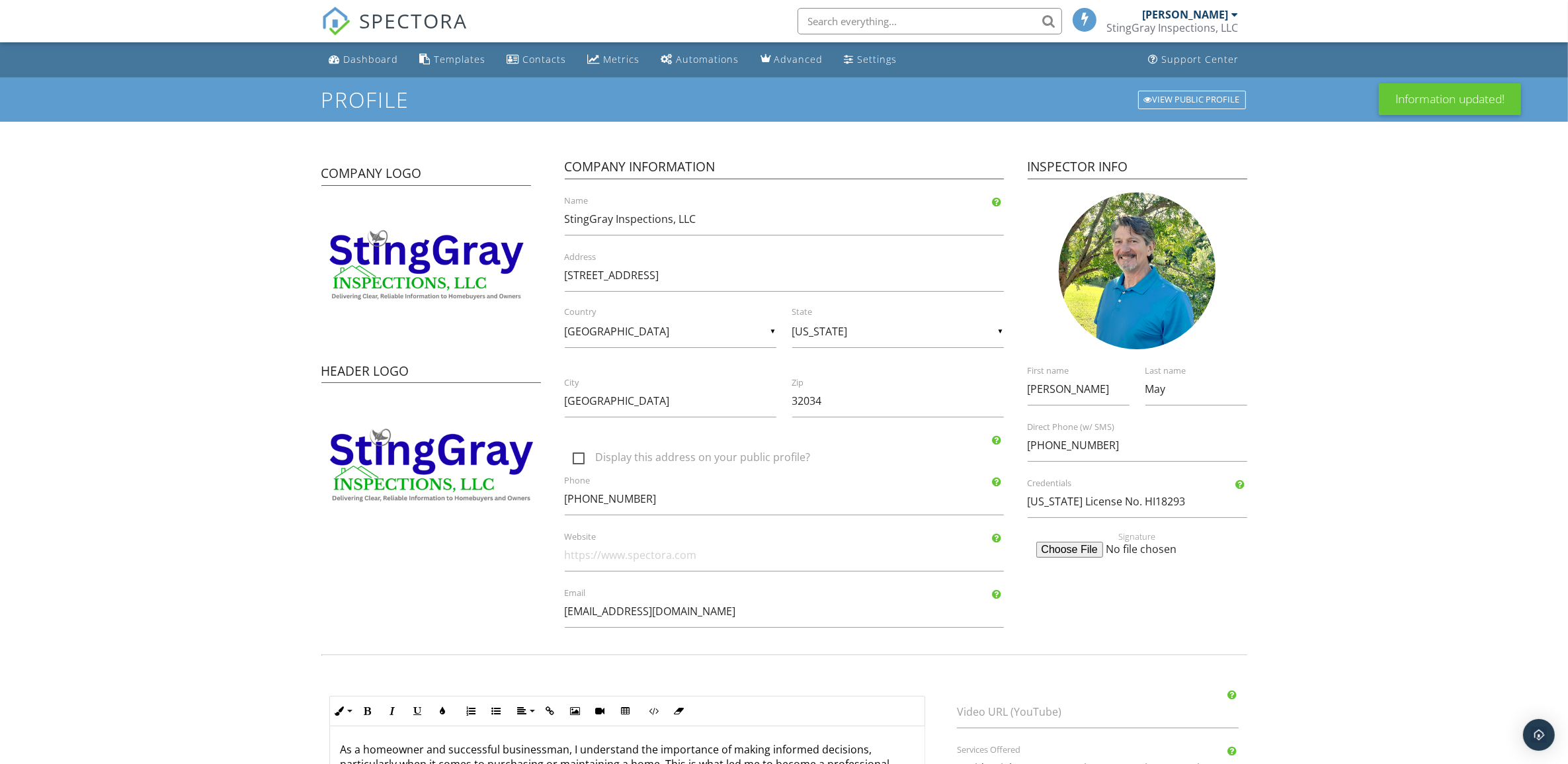
click at [880, 51] on link "Settings" at bounding box center [871, 60] width 64 height 24
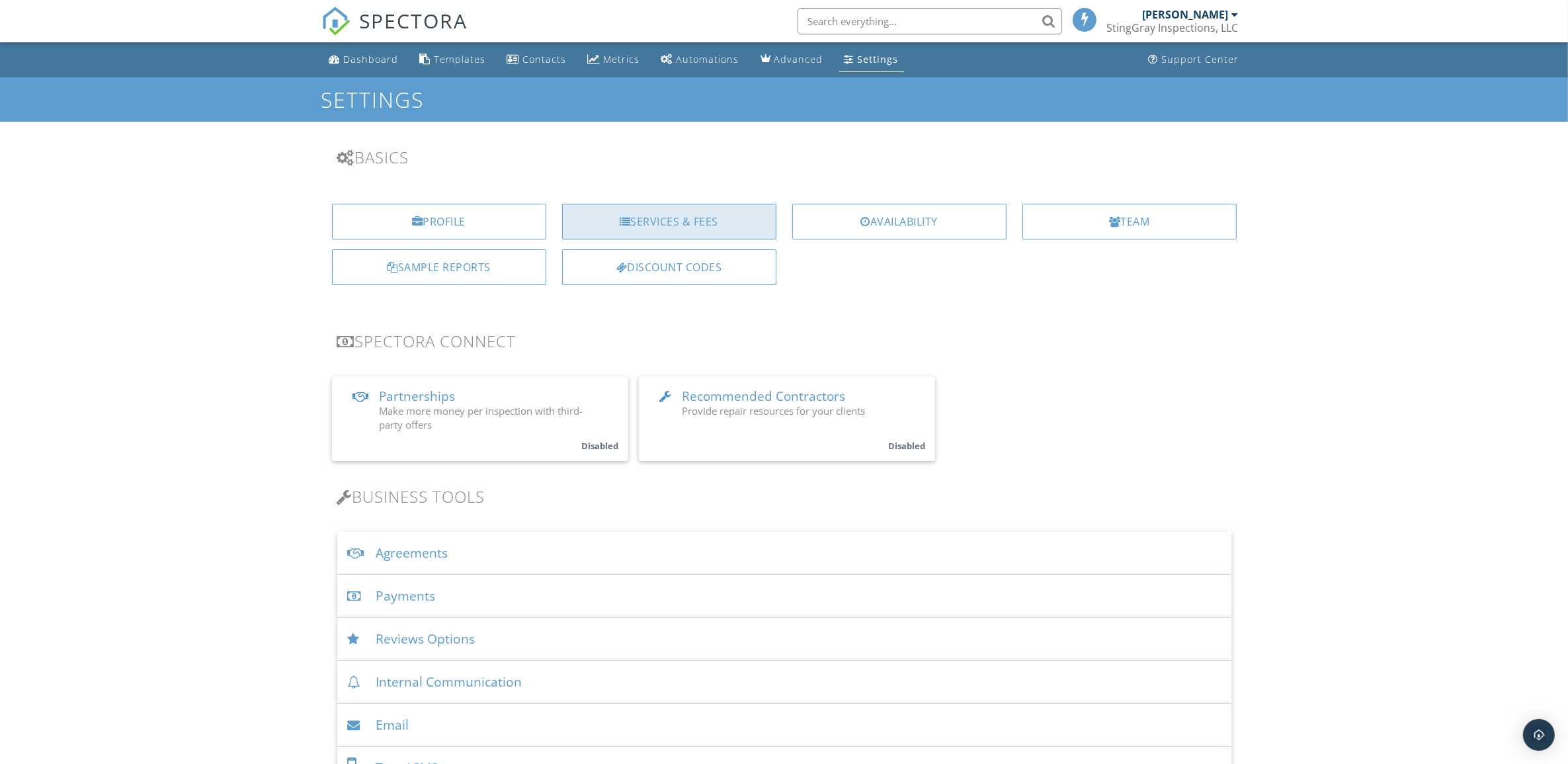
click at [754, 220] on div "Services & Fees" at bounding box center [669, 222] width 215 height 36
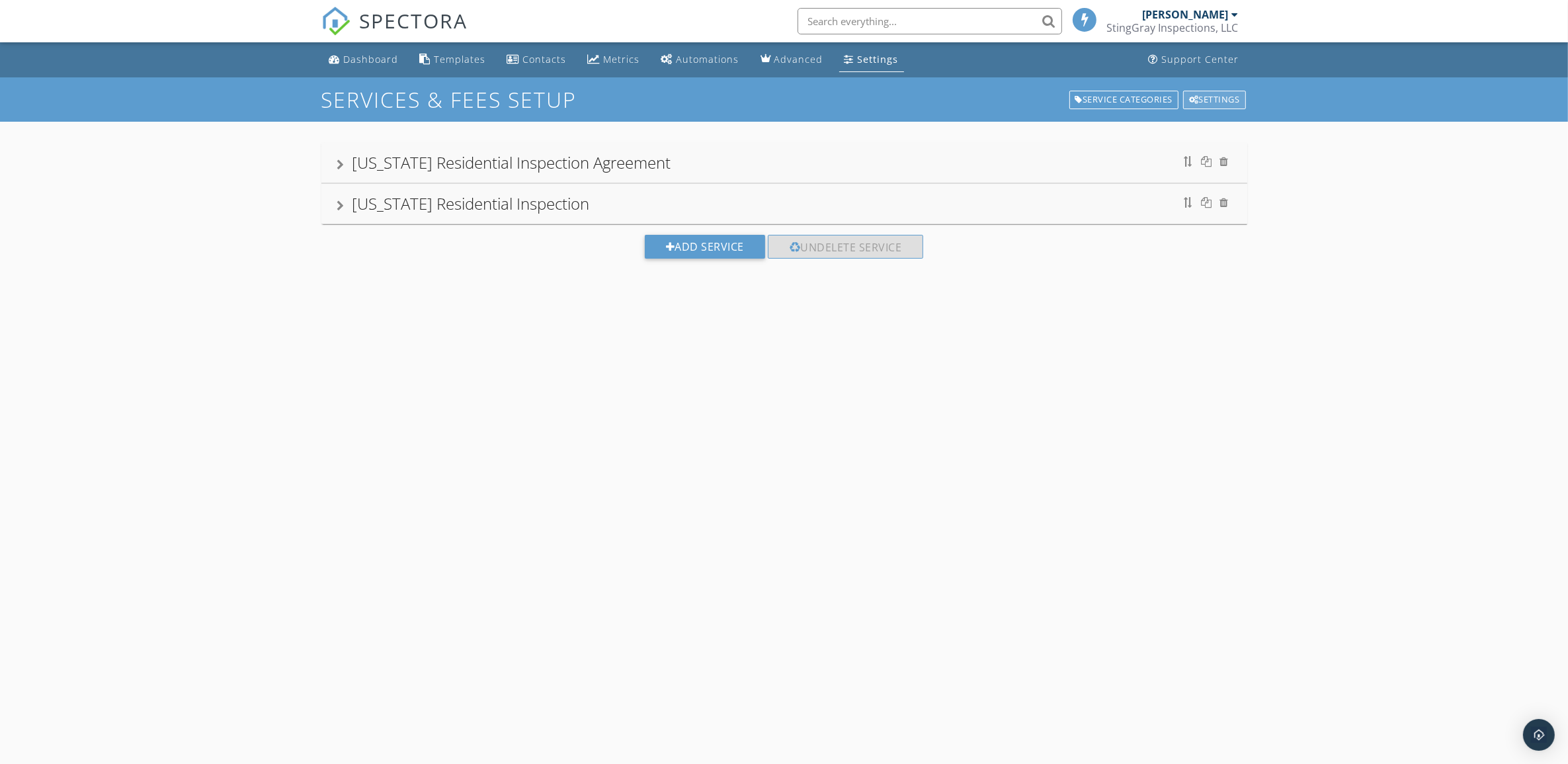
click at [1224, 97] on div "Settings" at bounding box center [1214, 99] width 63 height 18
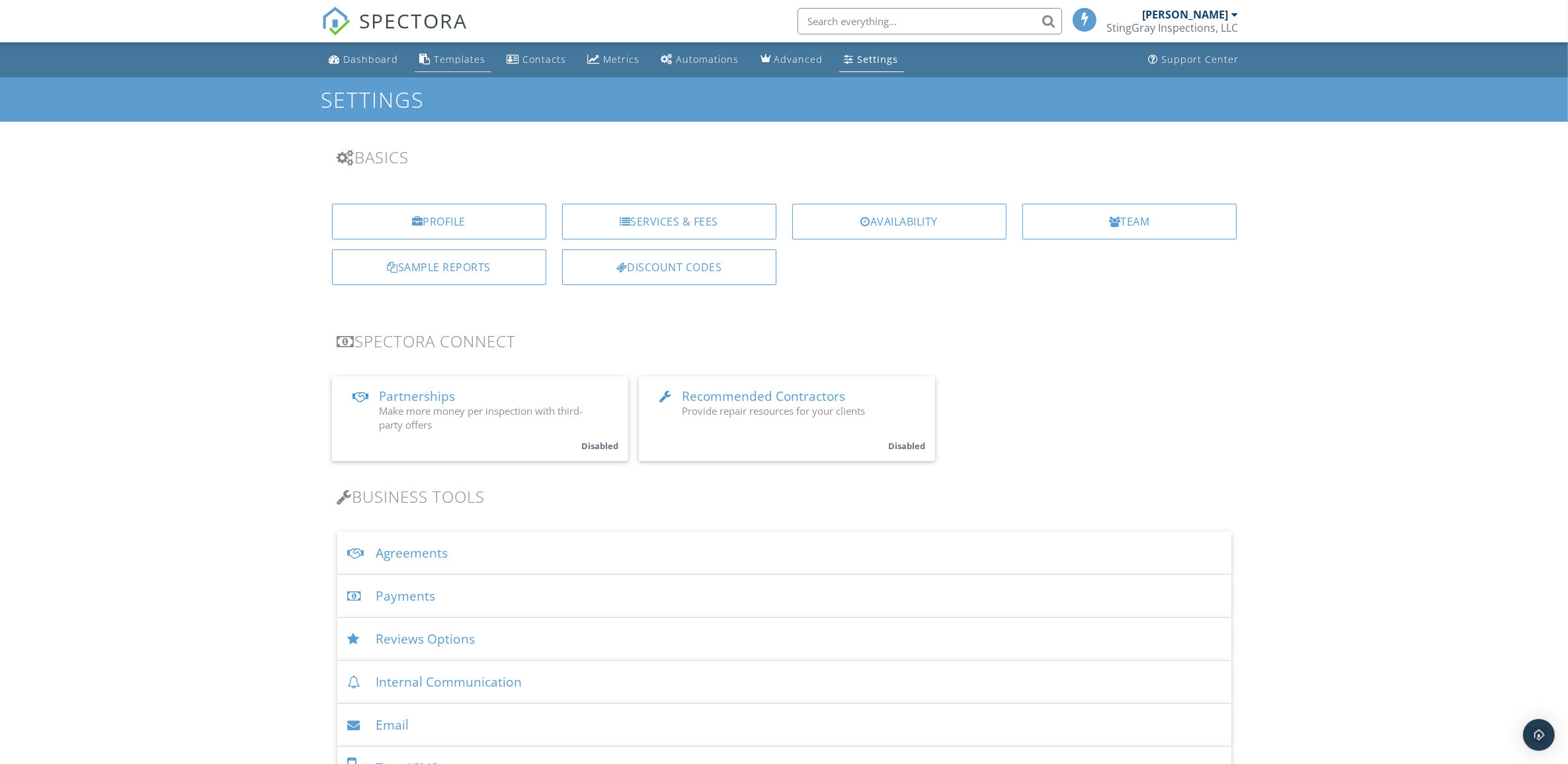
click at [451, 55] on div "Templates" at bounding box center [460, 59] width 52 height 13
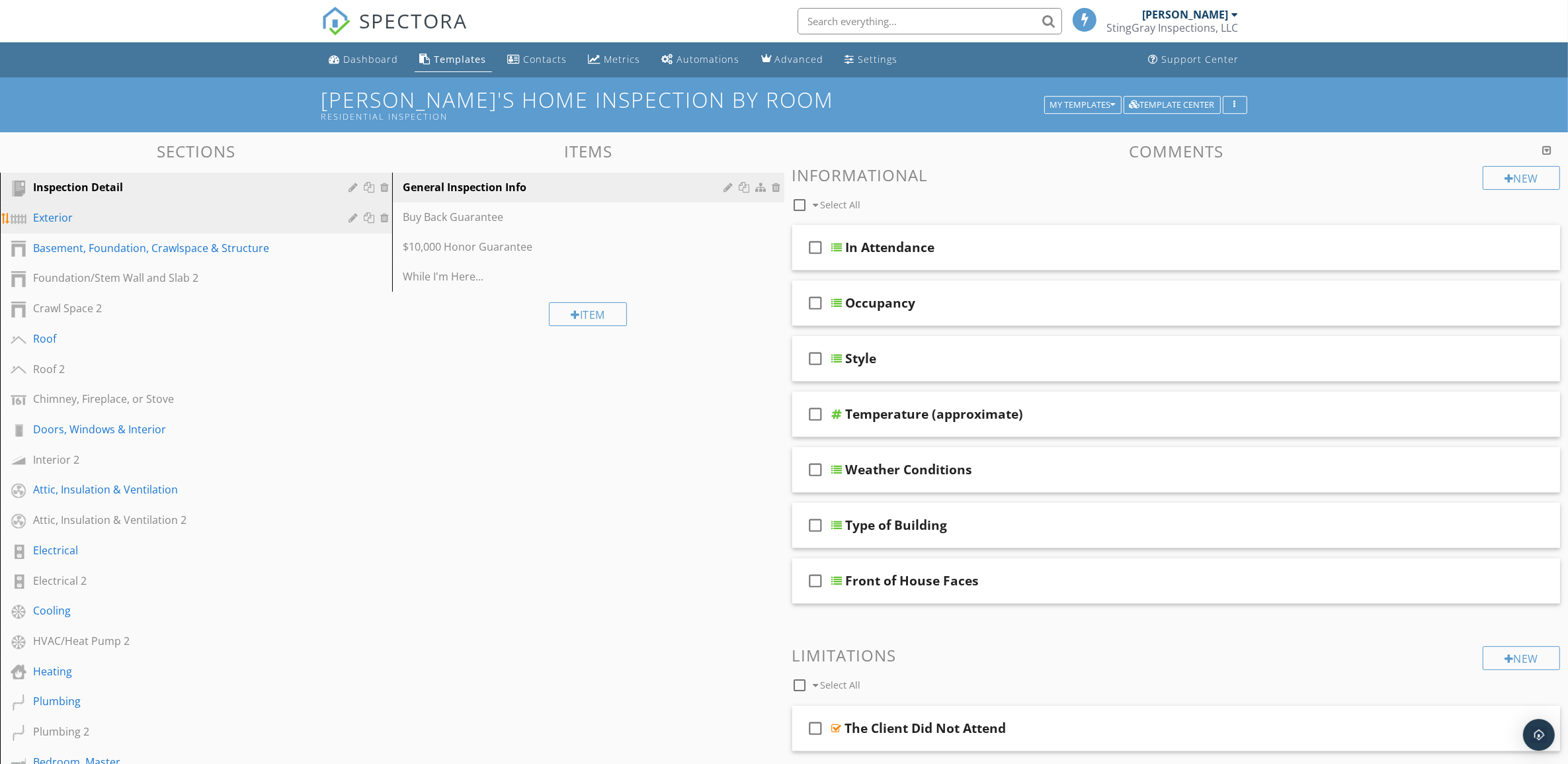
click at [256, 219] on div "Exterior" at bounding box center [181, 217] width 296 height 16
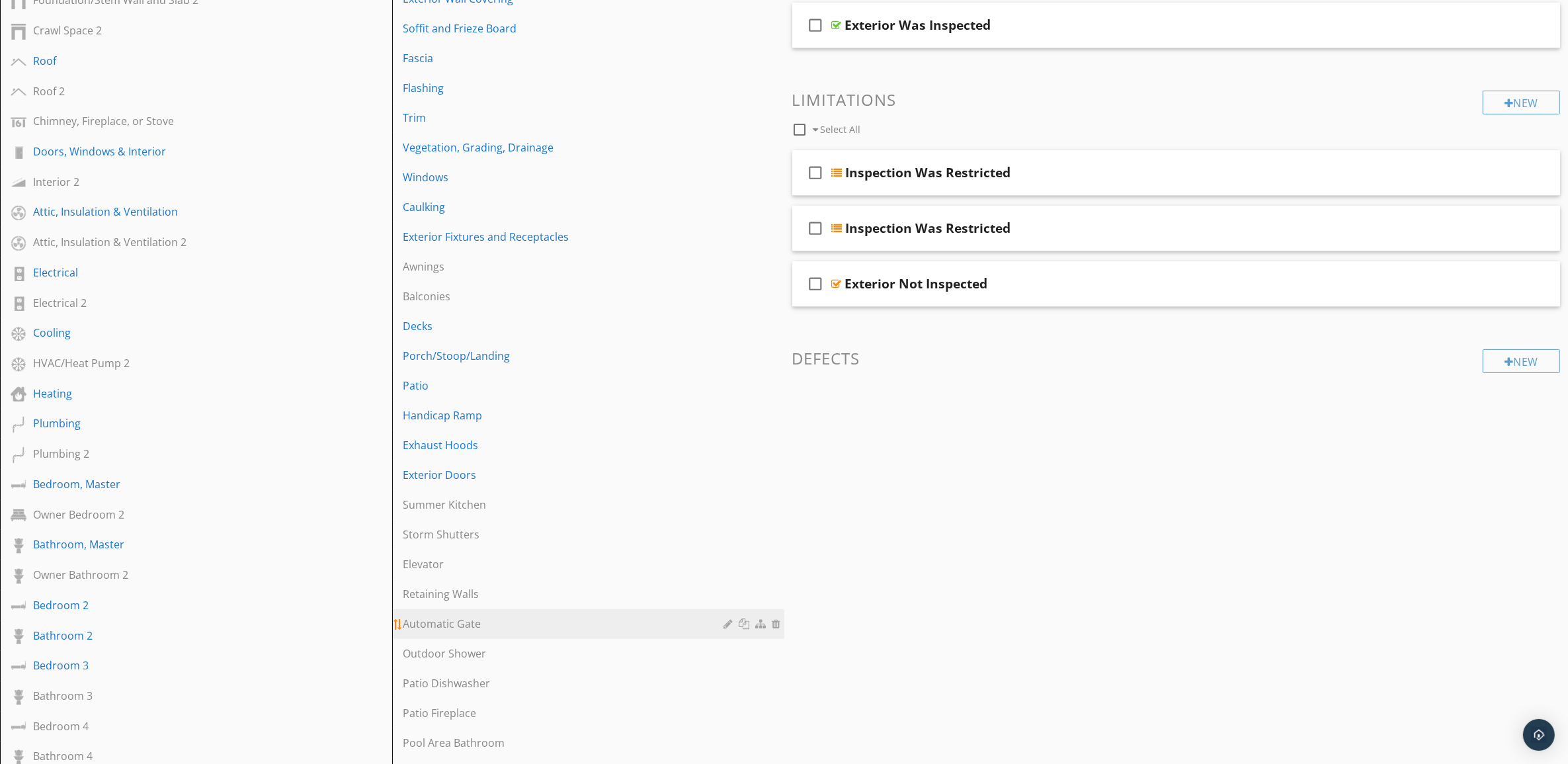
scroll to position [256, 0]
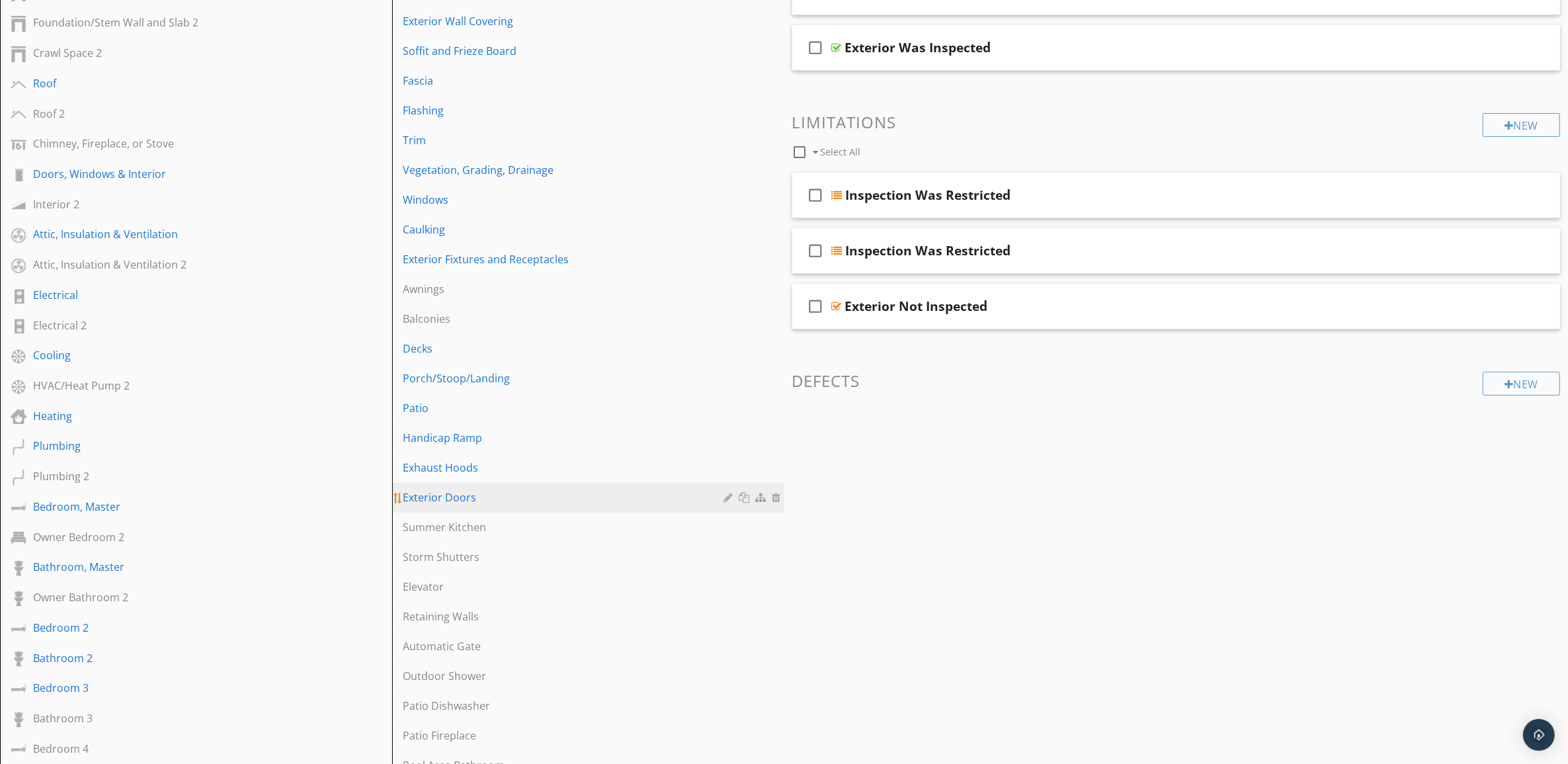
click at [604, 491] on div "Exterior Doors" at bounding box center [565, 497] width 325 height 16
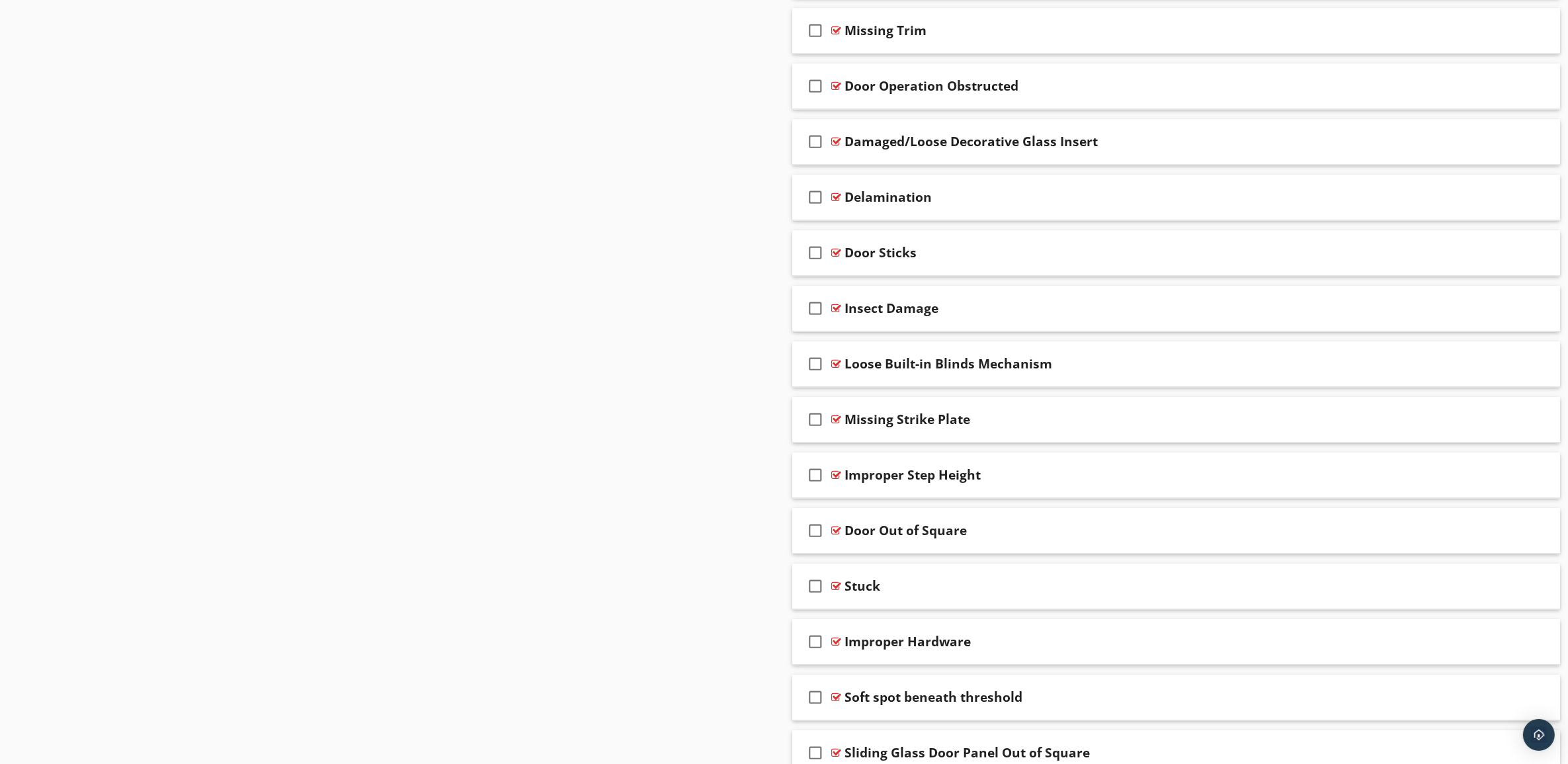
scroll to position [3965, 0]
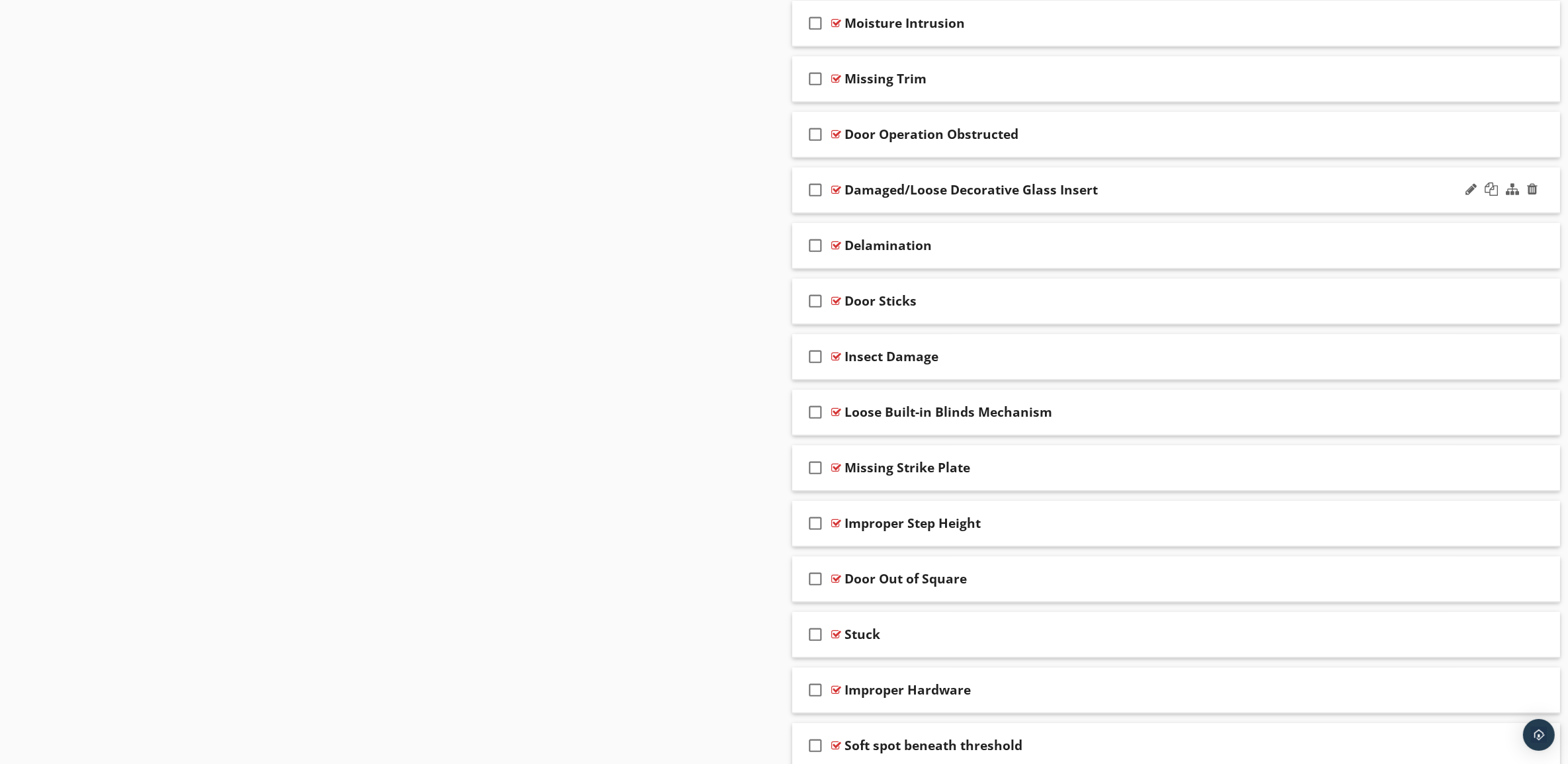
click at [1197, 198] on div "Damaged/Loose Decorative Glass Insert" at bounding box center [1123, 190] width 556 height 16
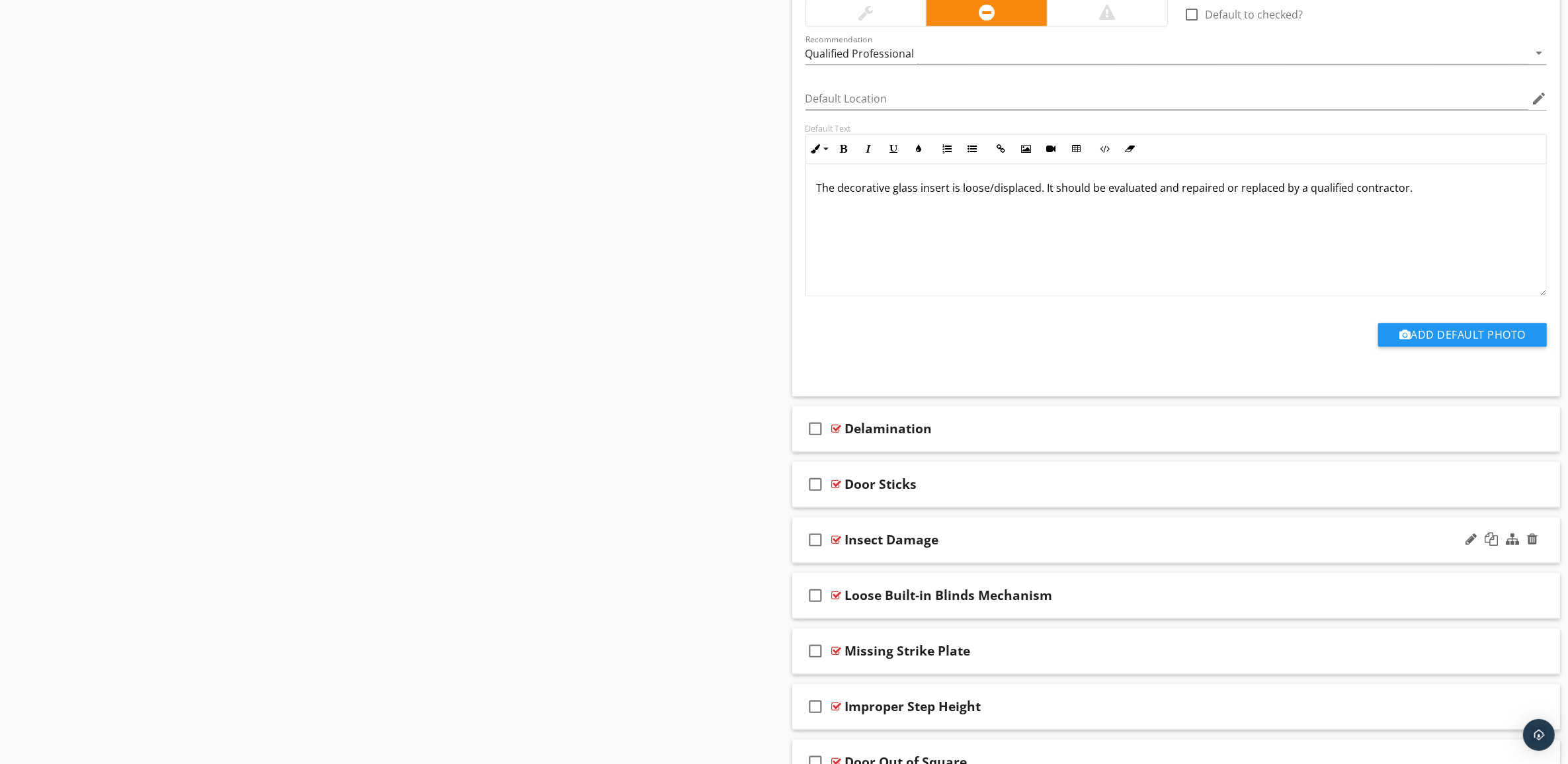
scroll to position [3997, 0]
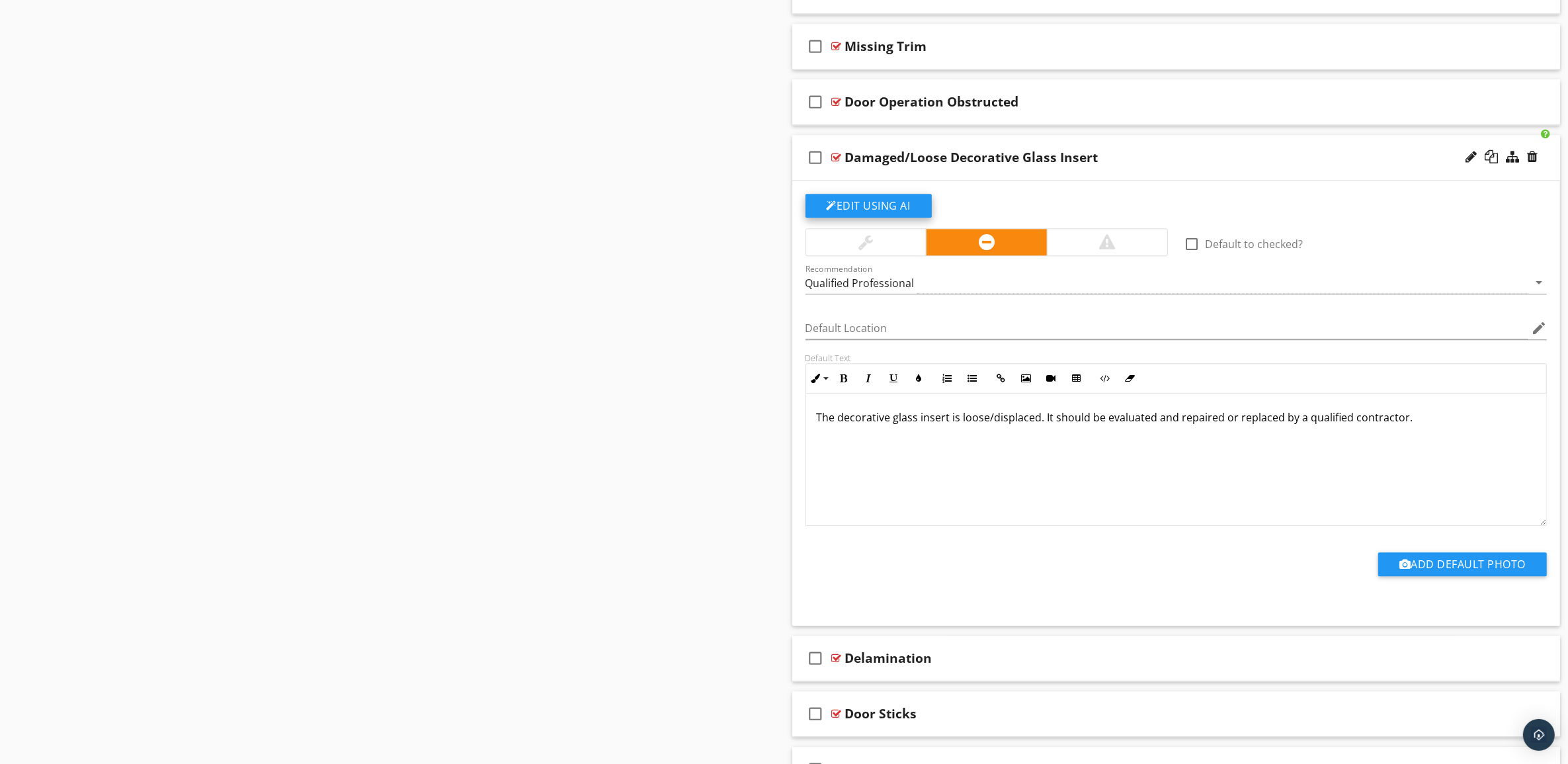
click at [889, 213] on button "Edit Using AI" at bounding box center [868, 206] width 127 height 24
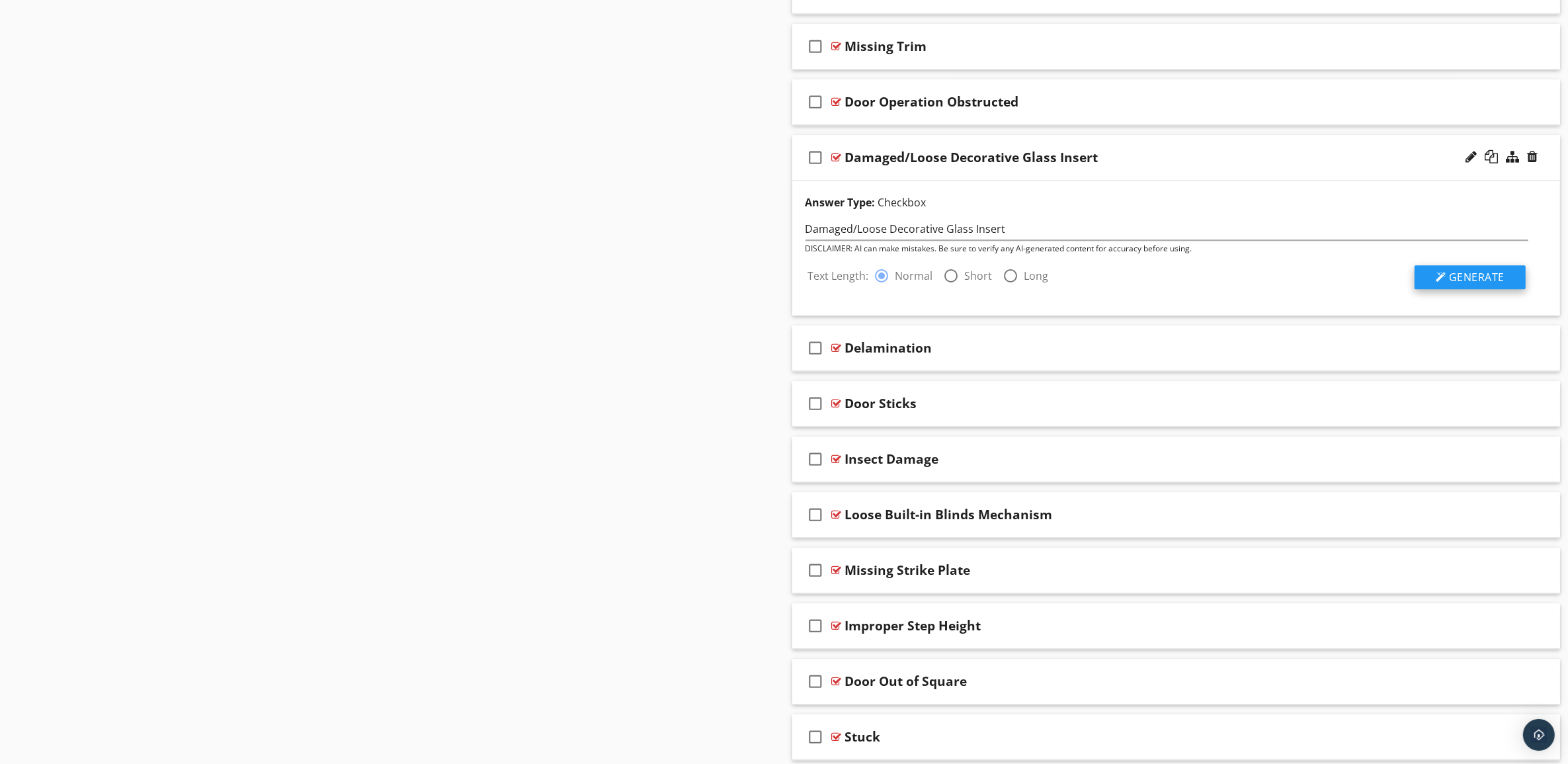
click at [1479, 285] on span "Generate" at bounding box center [1476, 277] width 55 height 14
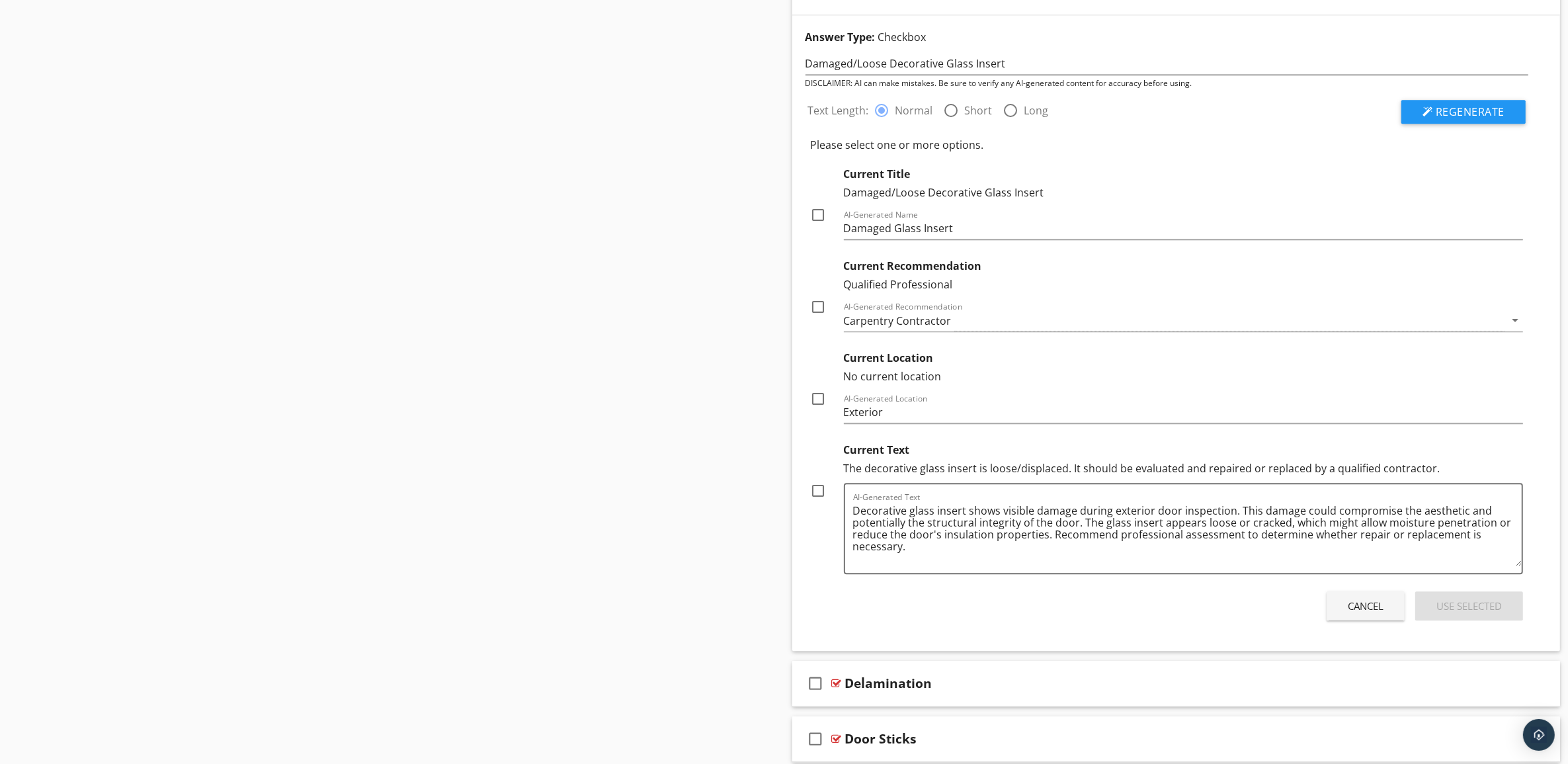
scroll to position [4245, 0]
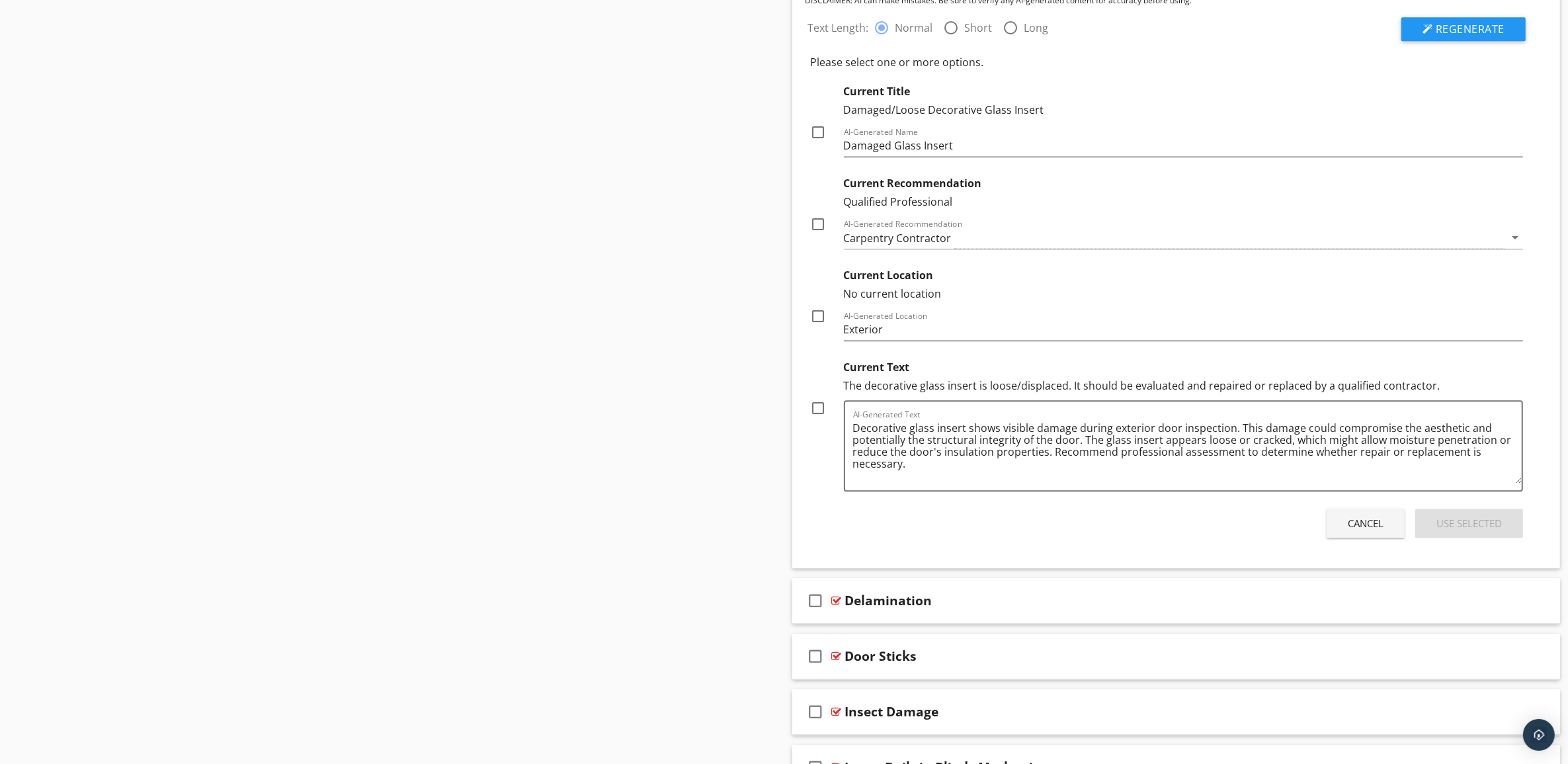
click at [817, 420] on div at bounding box center [819, 408] width 23 height 23
checkbox input "true"
click at [820, 328] on div at bounding box center [819, 316] width 23 height 23
checkbox input "true"
click at [821, 234] on div at bounding box center [819, 225] width 23 height 23
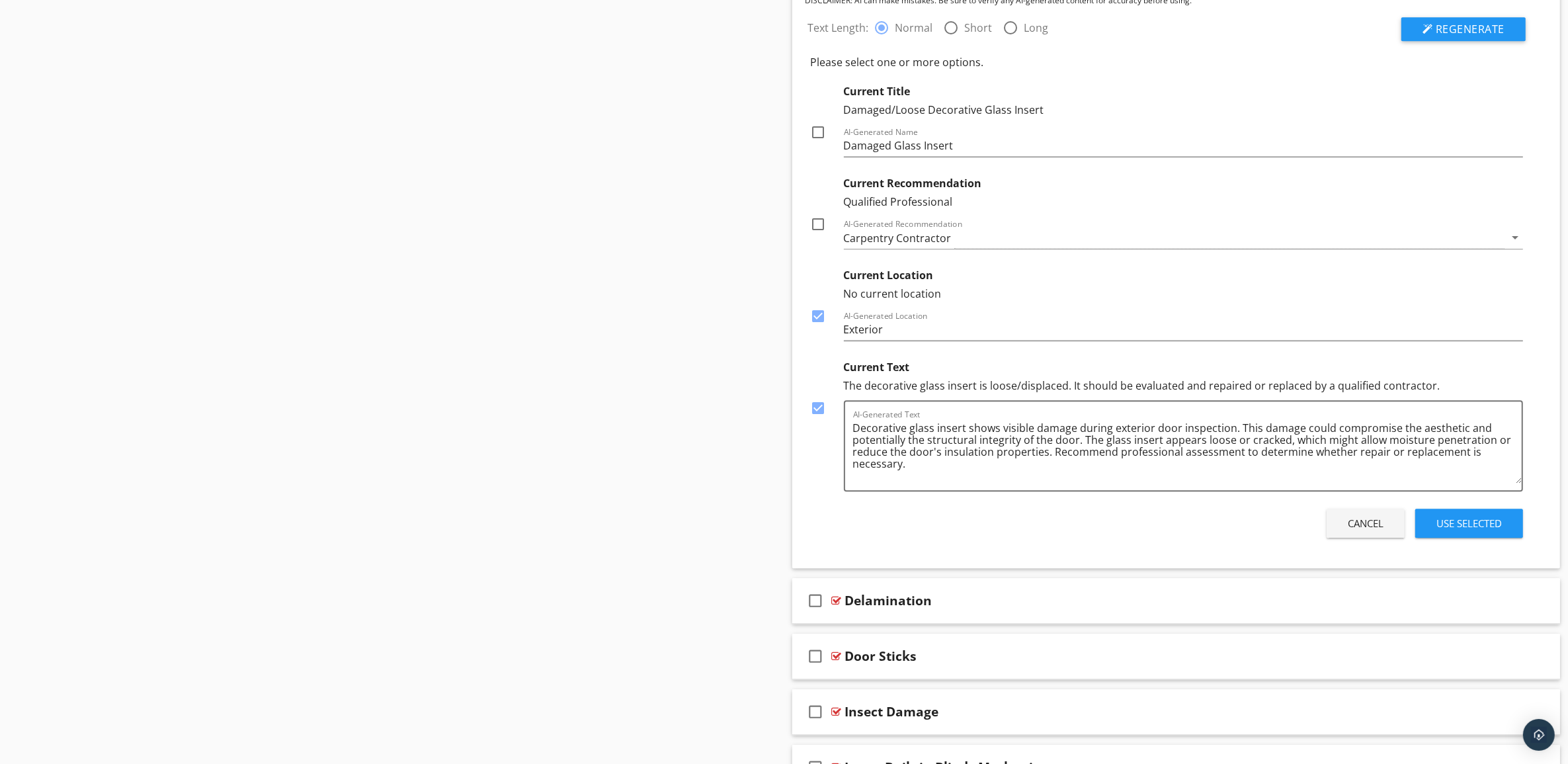
checkbox input "true"
click at [820, 139] on div at bounding box center [819, 133] width 23 height 23
checkbox input "true"
click at [1478, 530] on div "Use Selected" at bounding box center [1469, 523] width 65 height 15
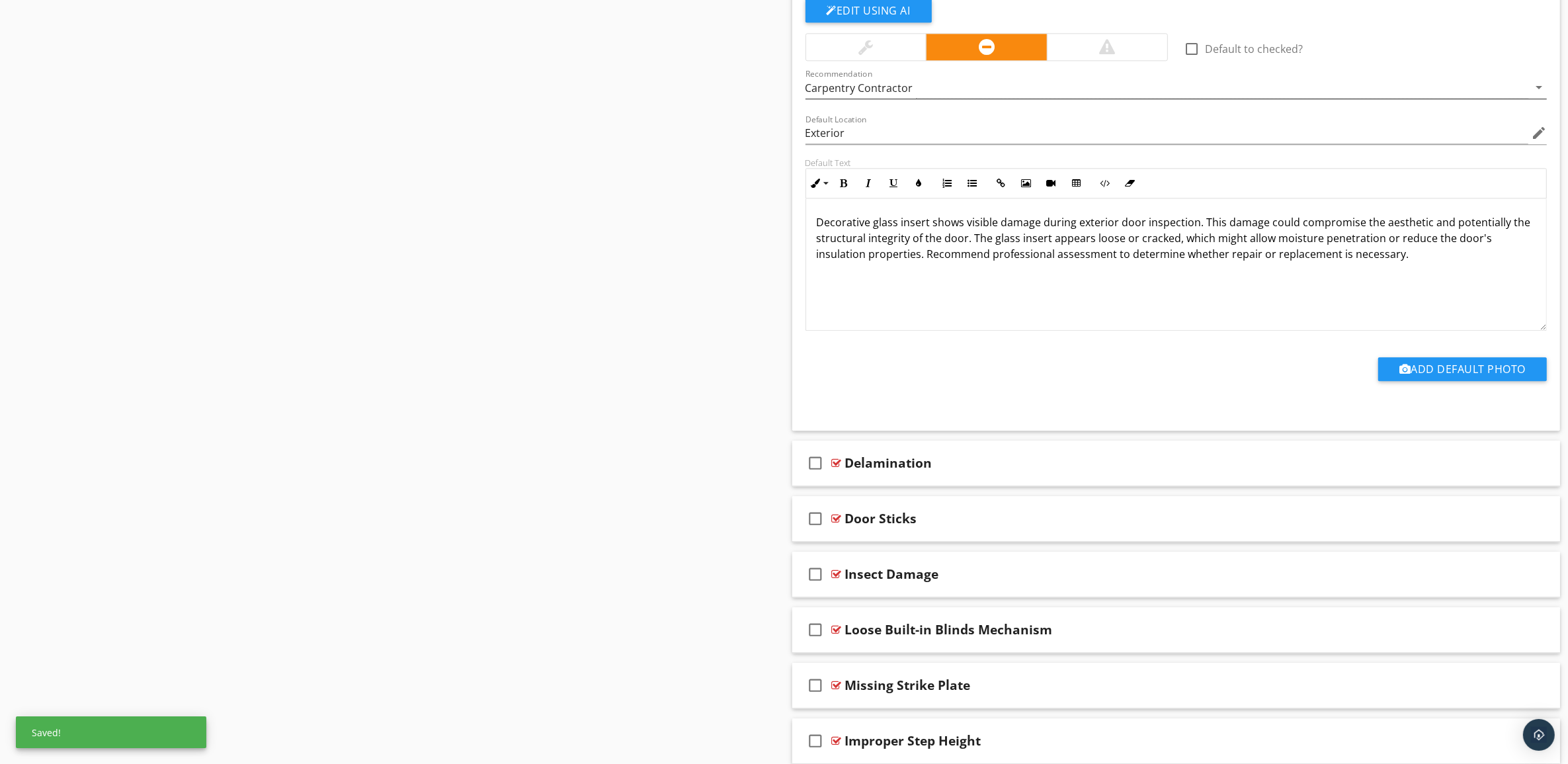
scroll to position [4079, 0]
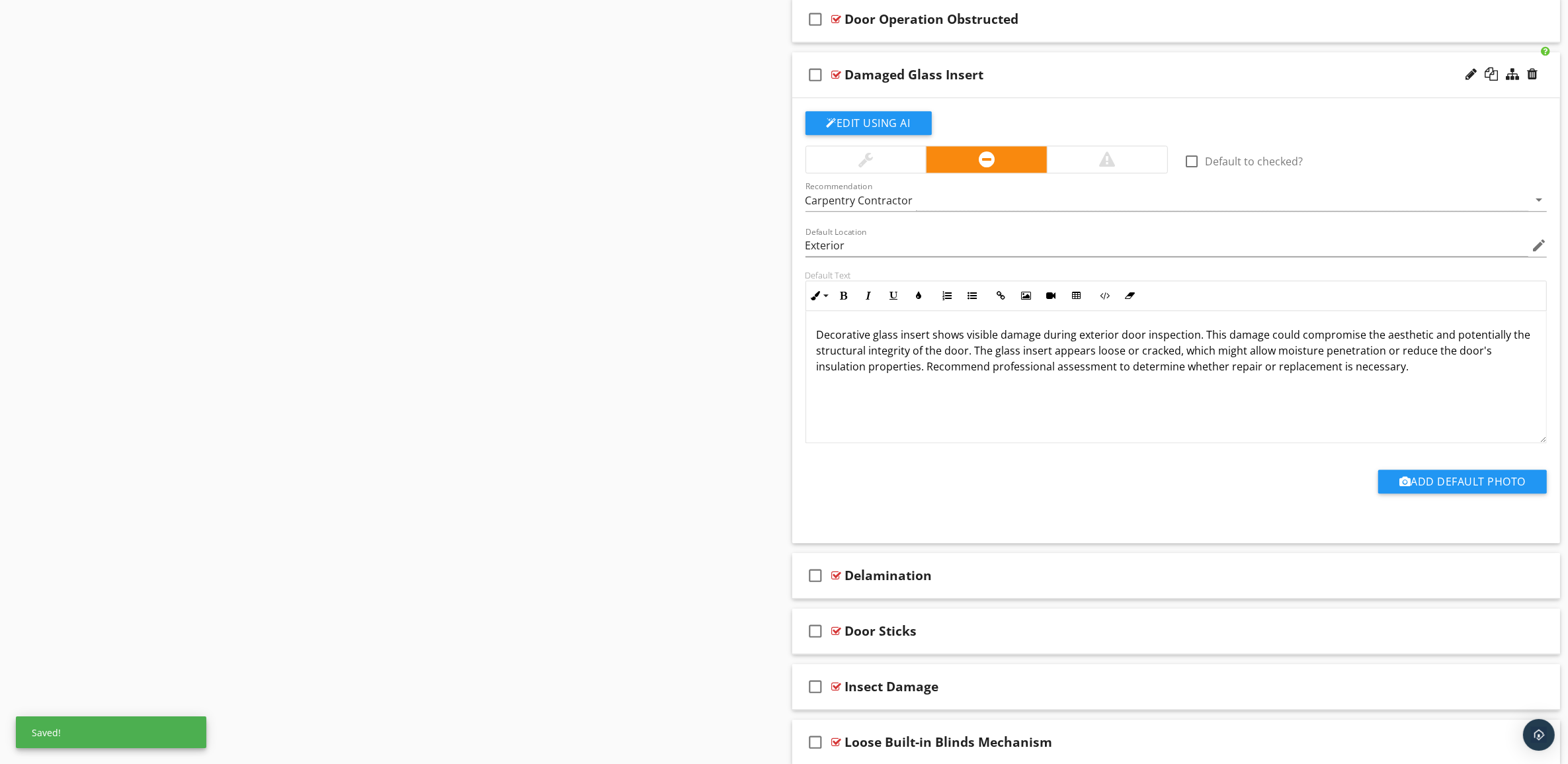
click at [1249, 80] on div "Damaged Glass Insert" at bounding box center [1123, 74] width 556 height 16
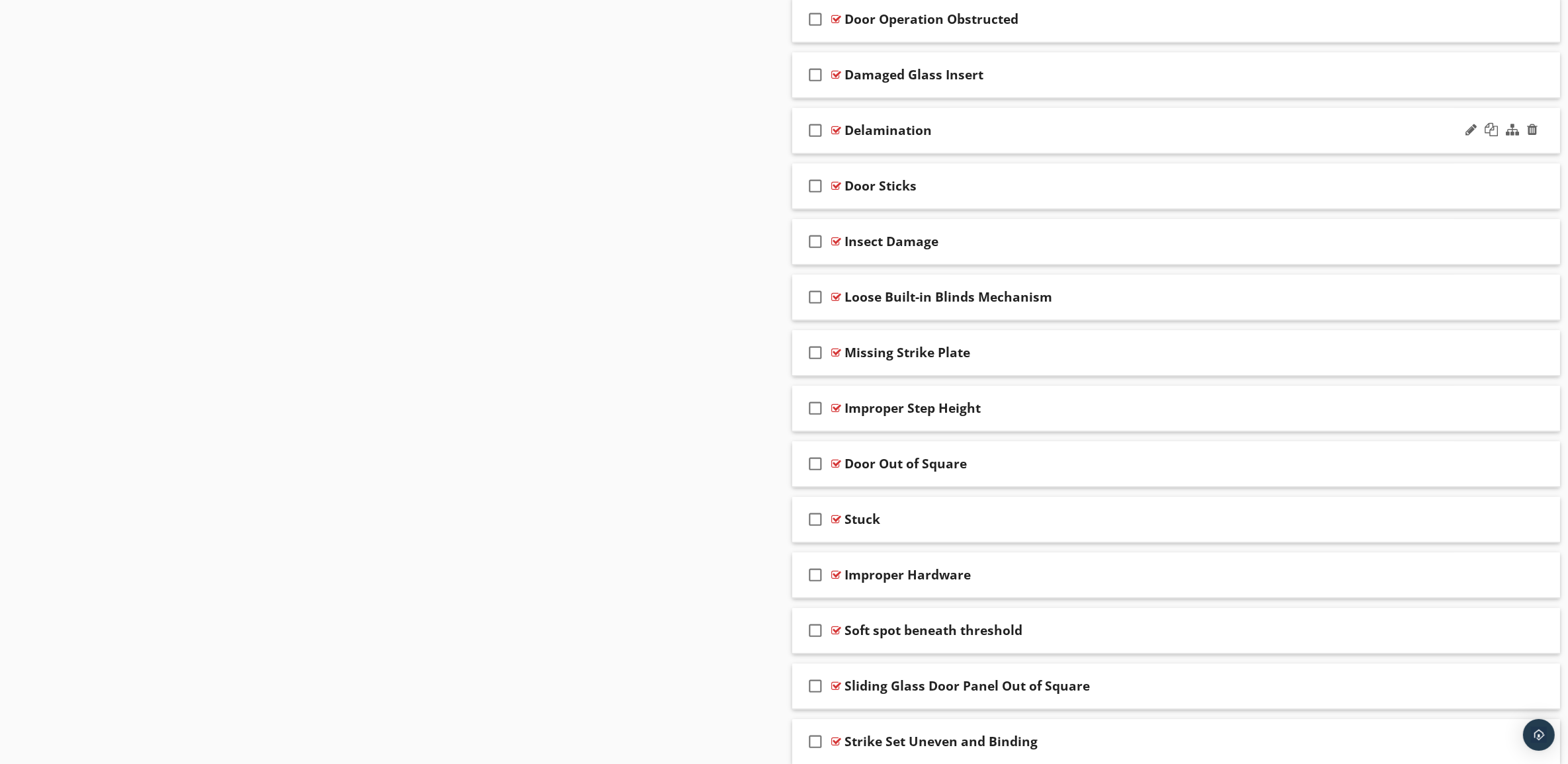
click at [1231, 138] on div "Delamination" at bounding box center [1123, 130] width 556 height 16
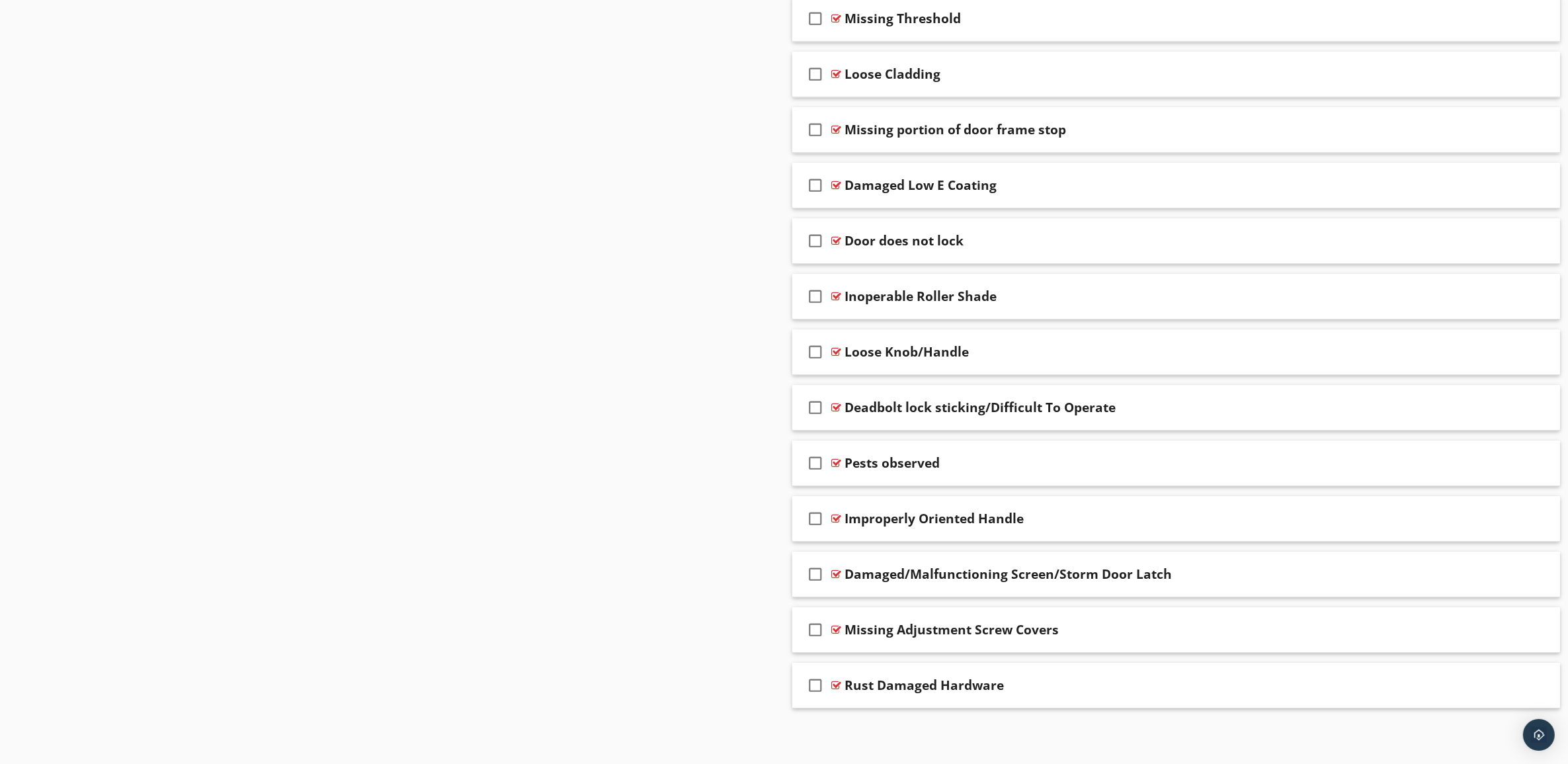
scroll to position [5321, 0]
click at [1271, 685] on div "Rust Damaged Hardware" at bounding box center [1123, 685] width 556 height 16
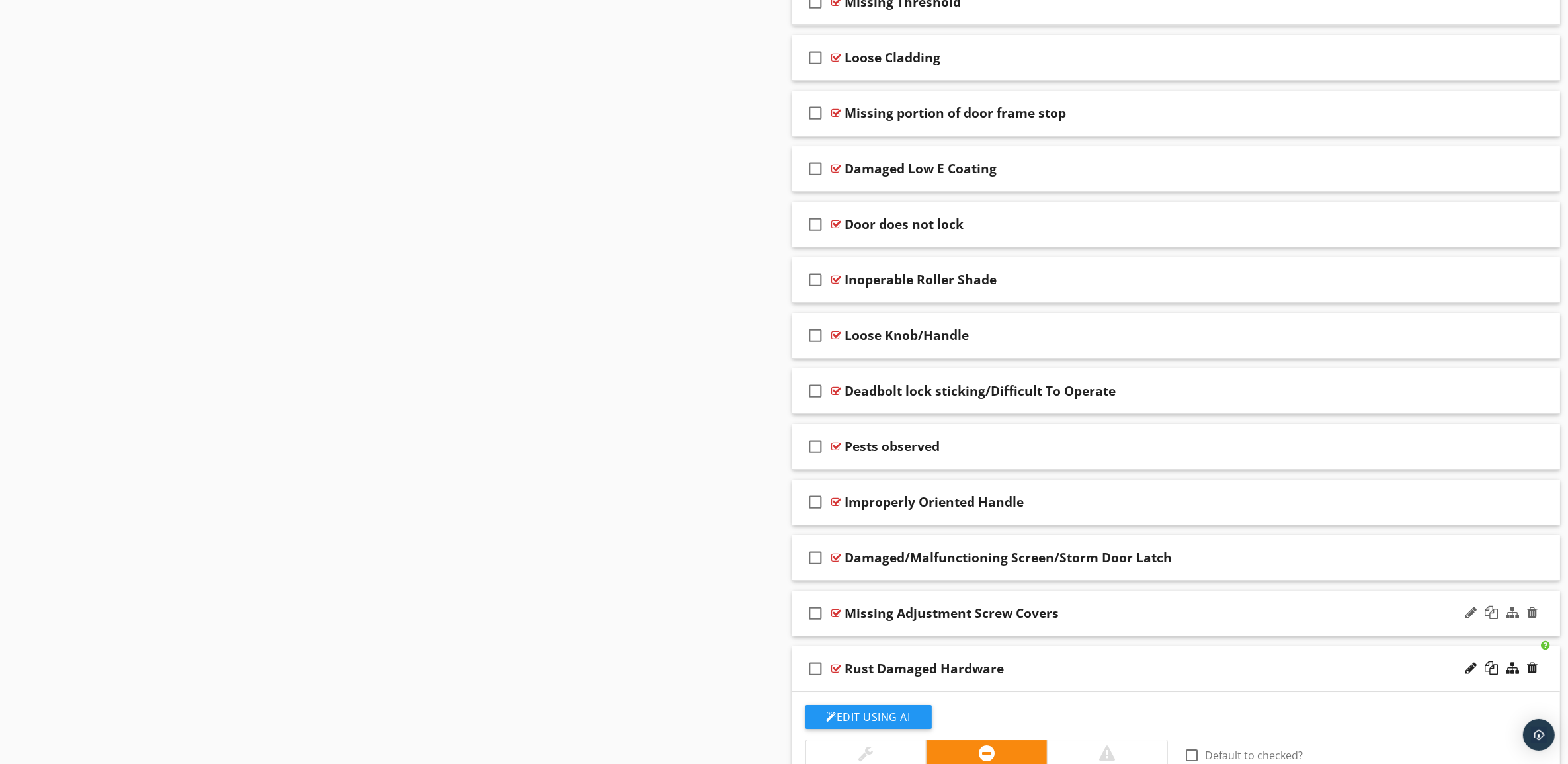
click at [1268, 621] on div "Missing Adjustment Screw Covers" at bounding box center [1123, 613] width 556 height 16
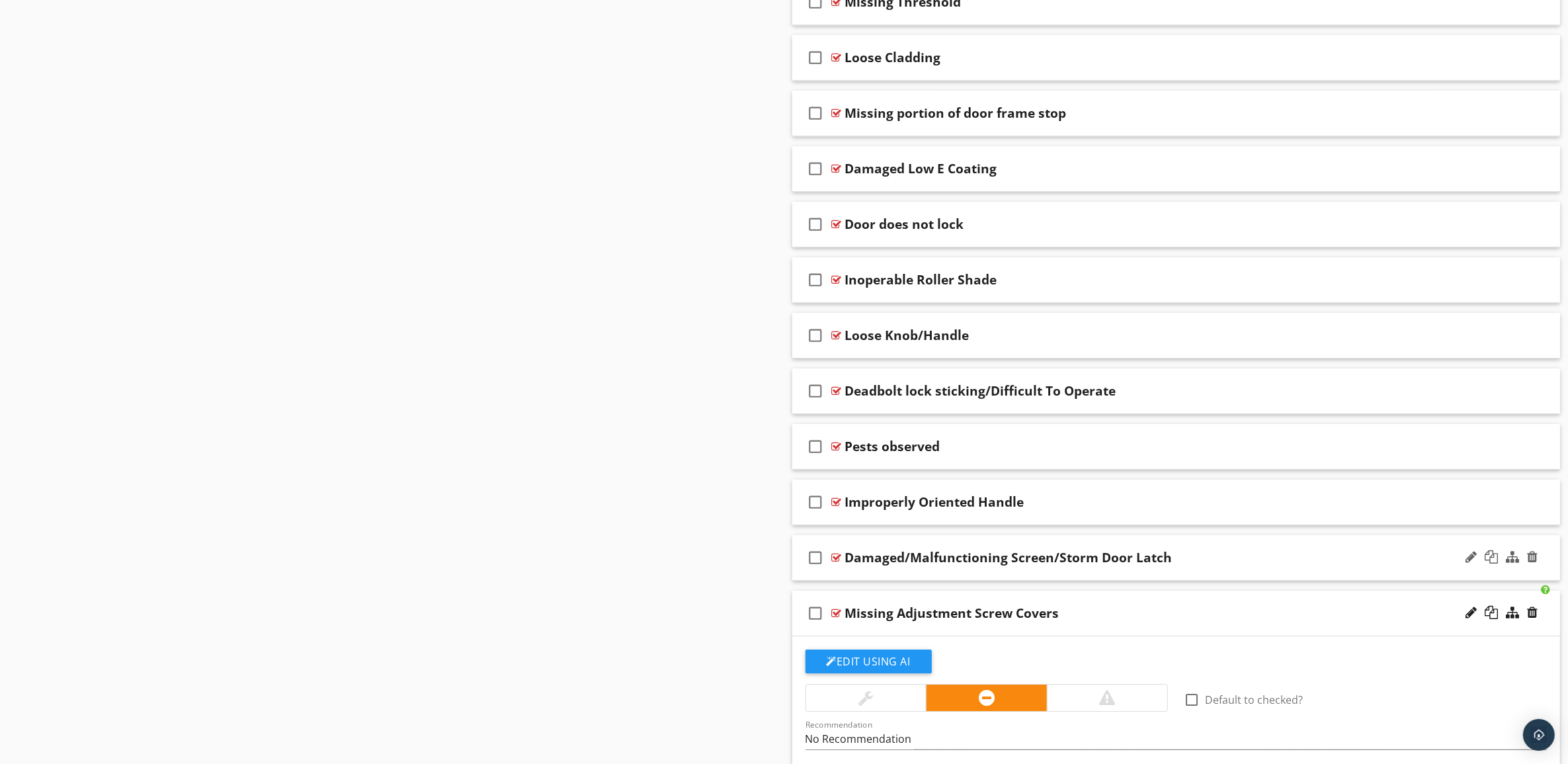
click at [1270, 566] on div "Damaged/Malfunctioning Screen/Storm Door Latch" at bounding box center [1123, 558] width 556 height 16
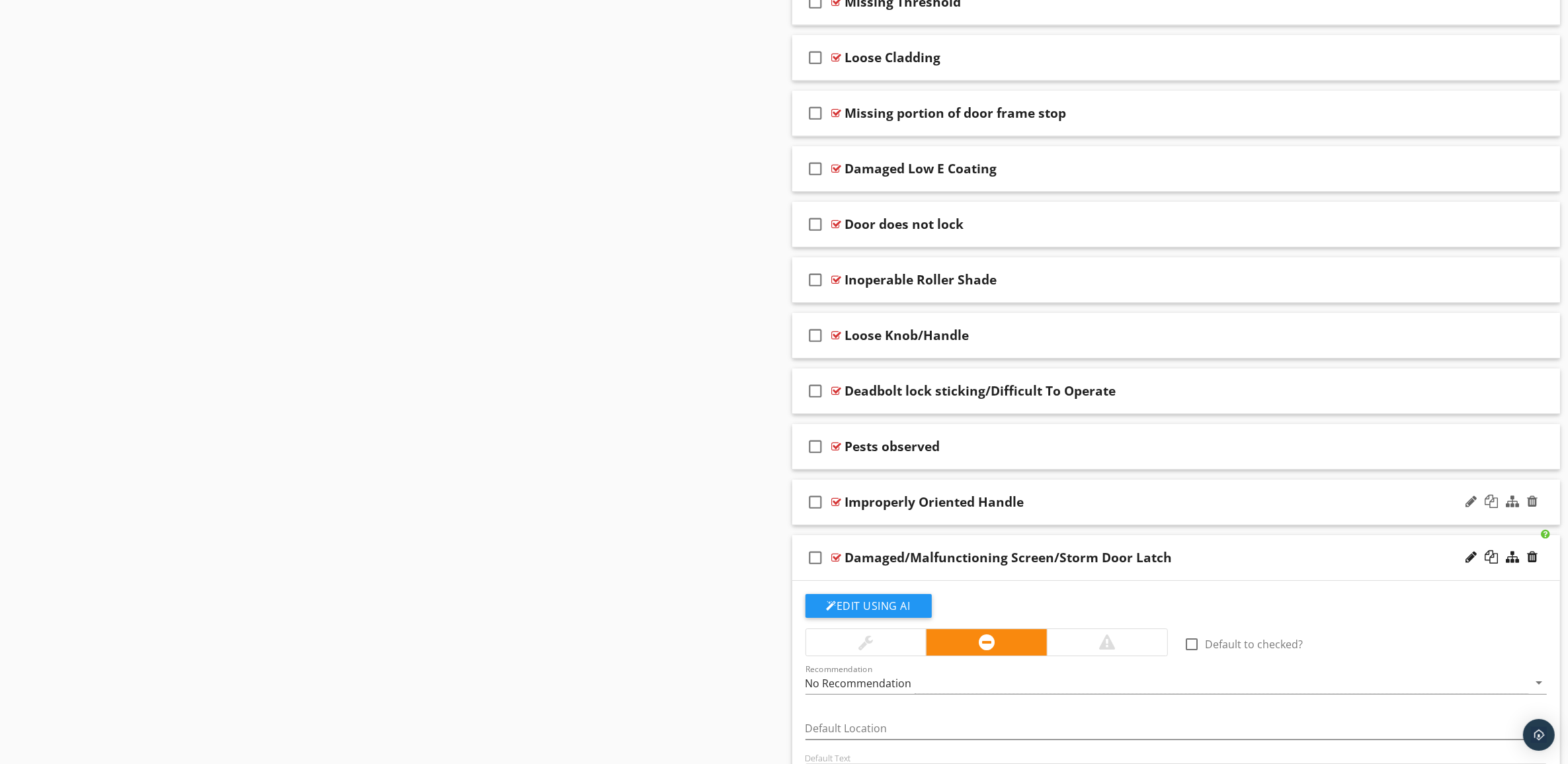
click at [1259, 510] on div "Improperly Oriented Handle" at bounding box center [1123, 501] width 556 height 16
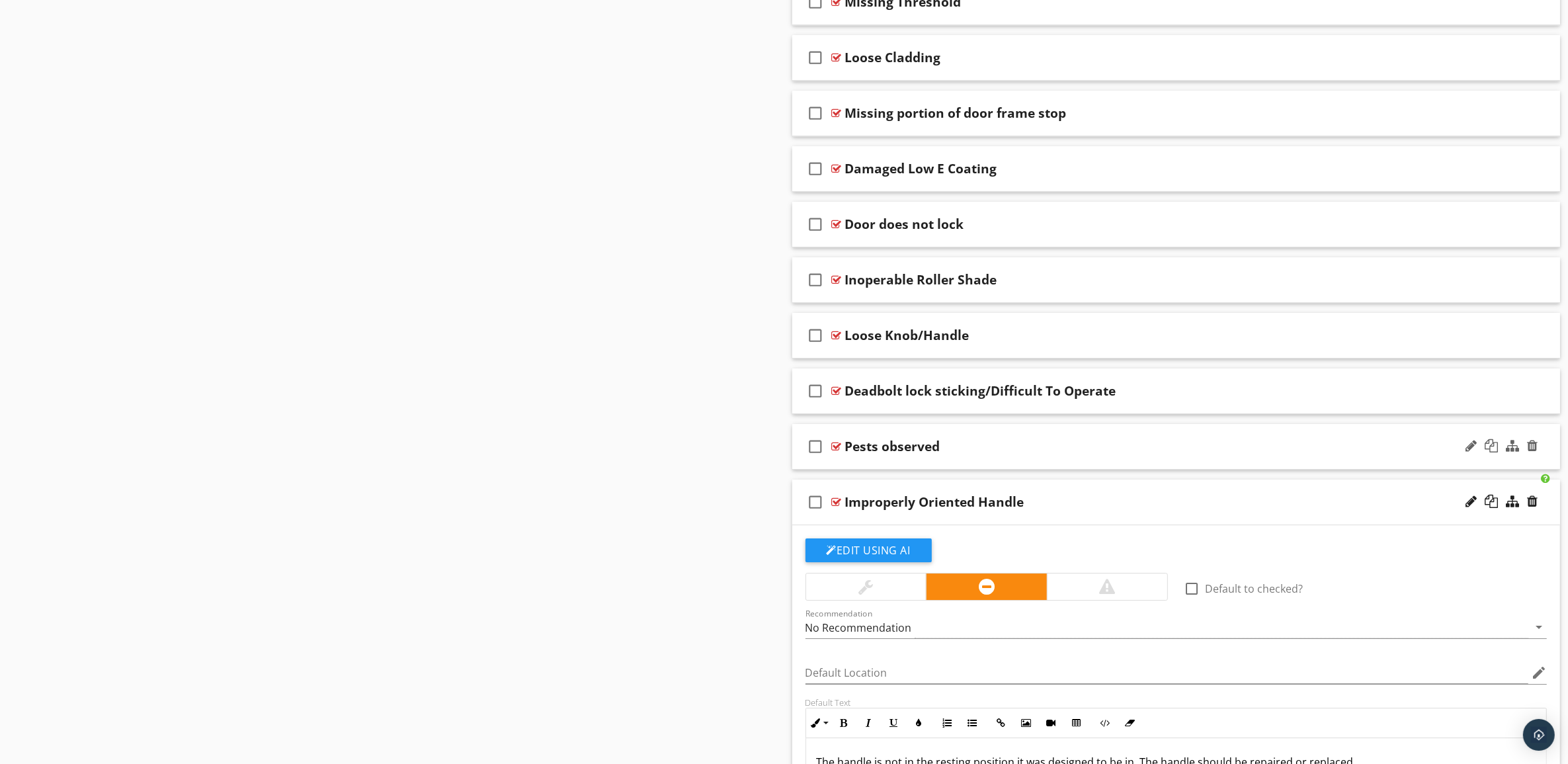
click at [1259, 454] on div "Pests observed" at bounding box center [1123, 446] width 556 height 16
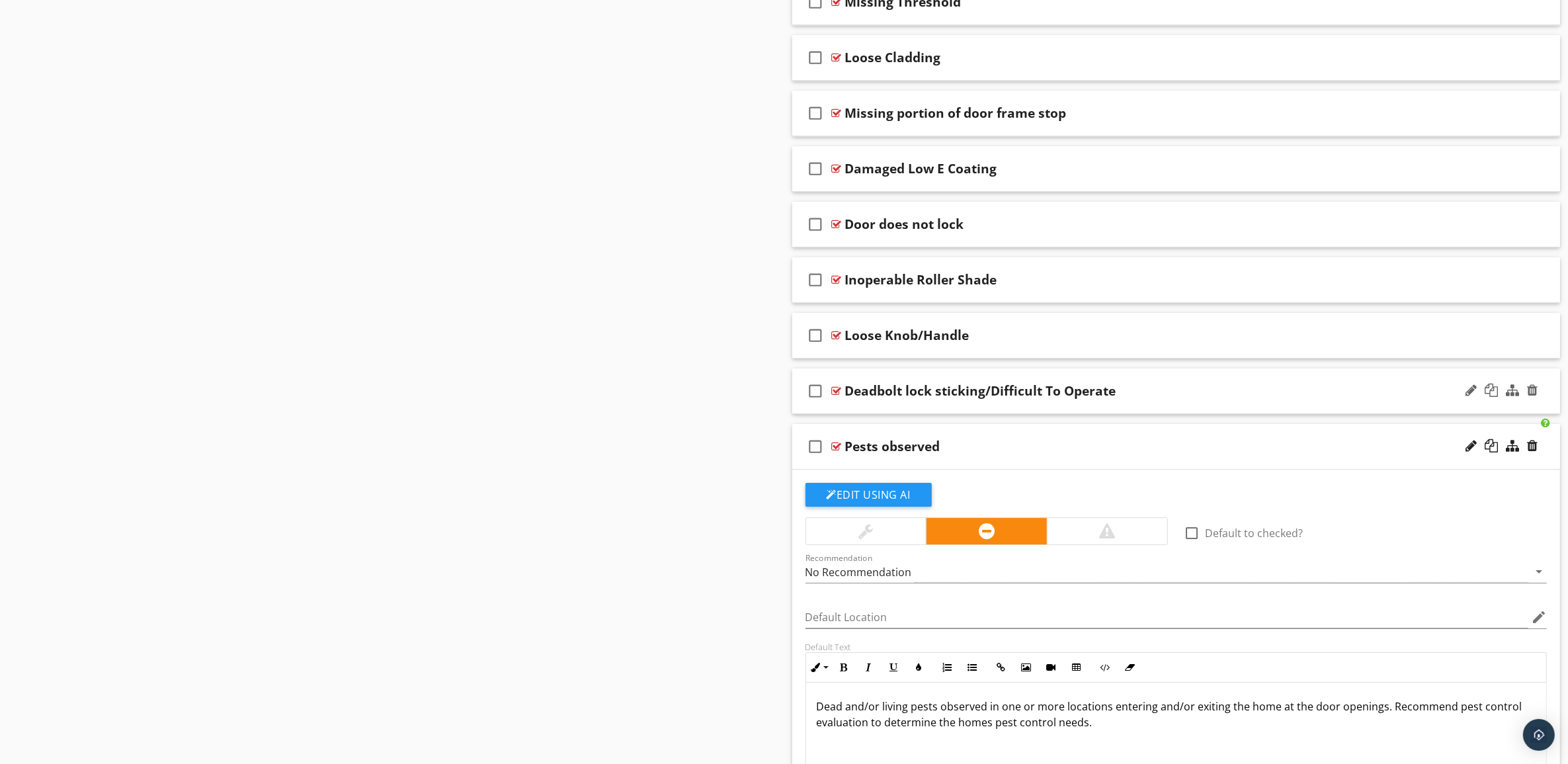
drag, startPoint x: 1231, startPoint y: 401, endPoint x: 1234, endPoint y: 391, distance: 10.4
click at [1231, 399] on div "Deadbolt lock sticking/Difficult To Operate" at bounding box center [1123, 391] width 556 height 16
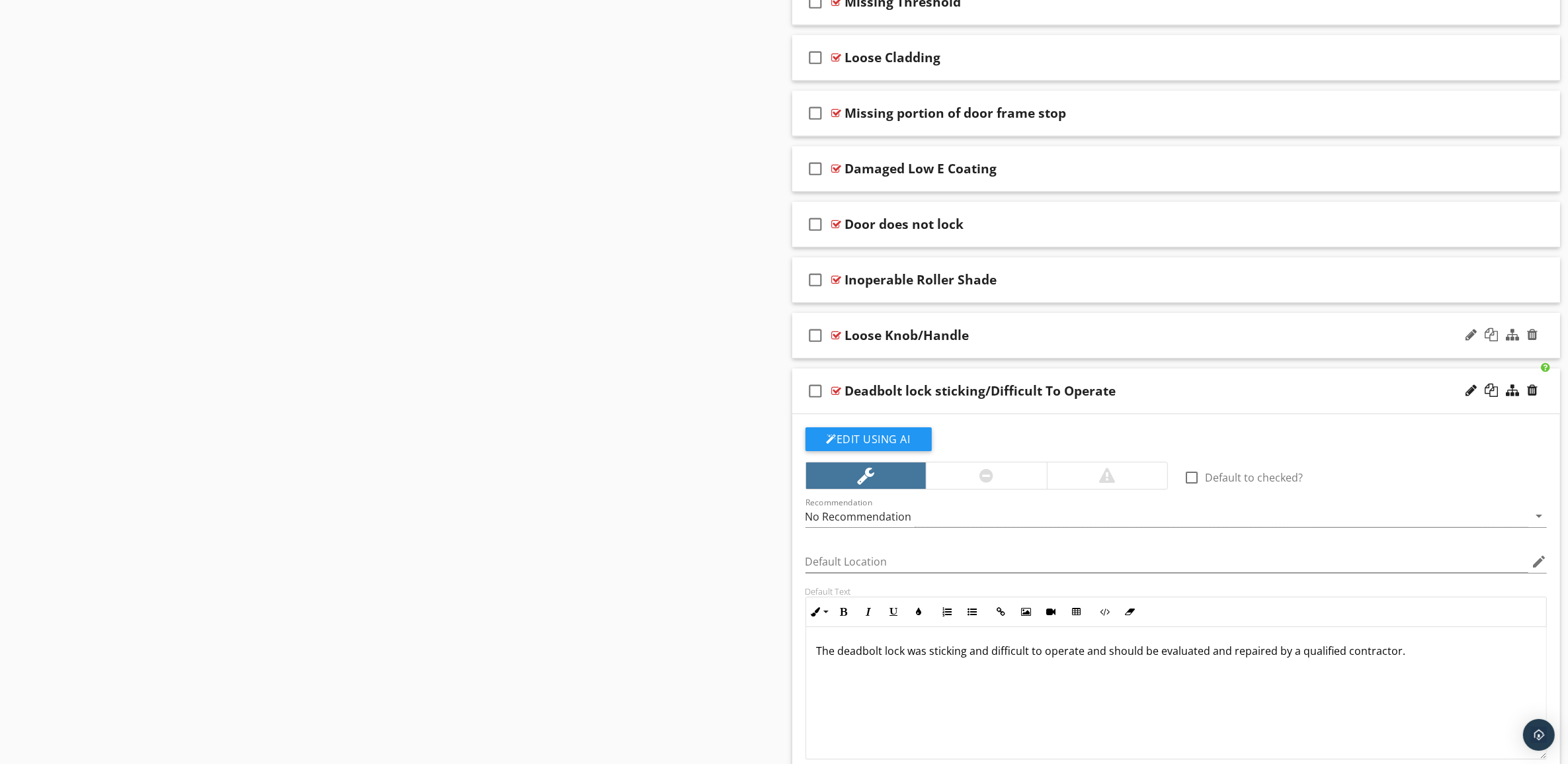
click at [1206, 339] on div "check_box_outline_blank Loose Knob/Handle" at bounding box center [1176, 336] width 768 height 46
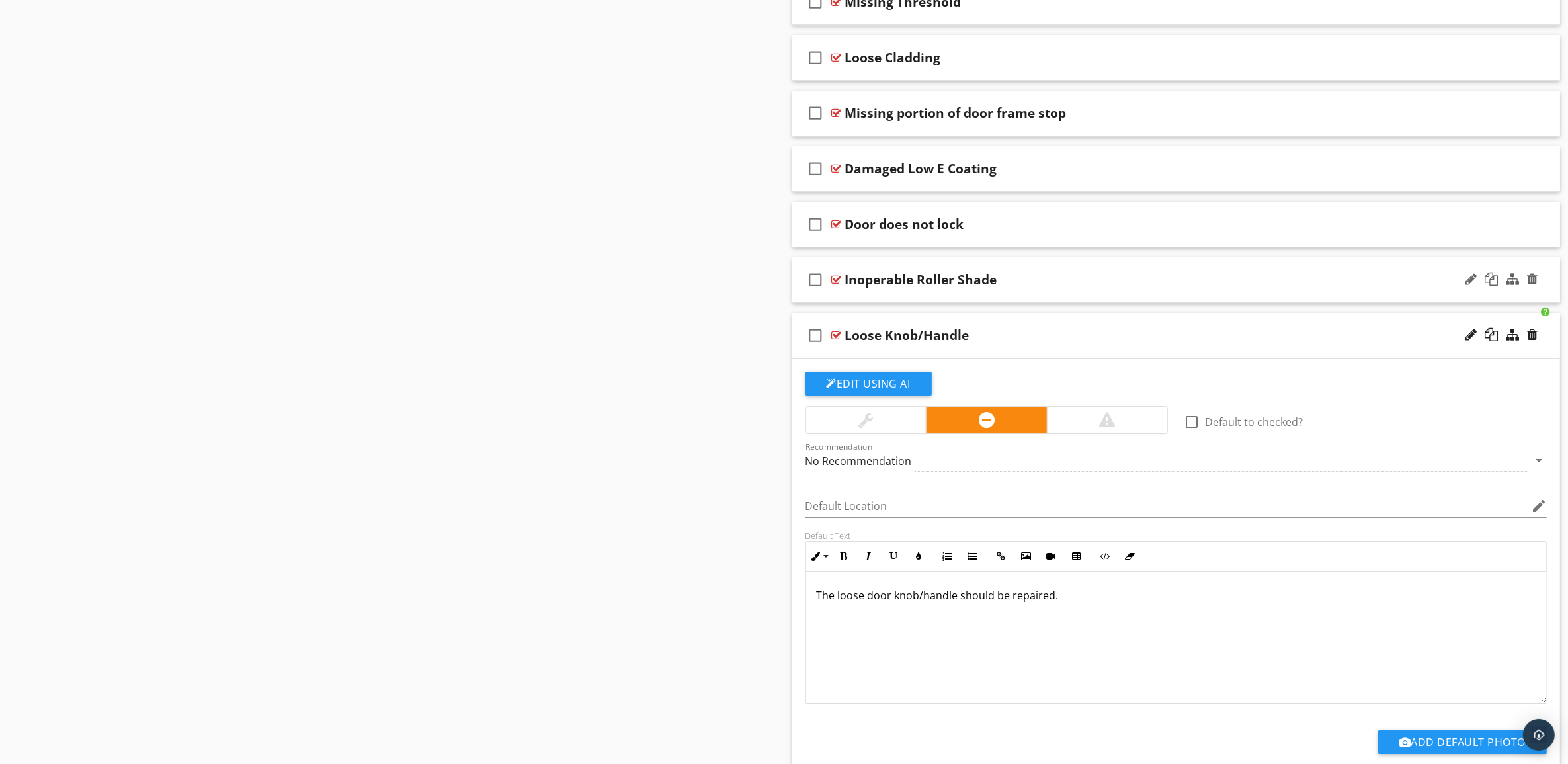
click at [1174, 283] on div "check_box_outline_blank Inoperable Roller Shade" at bounding box center [1176, 280] width 768 height 46
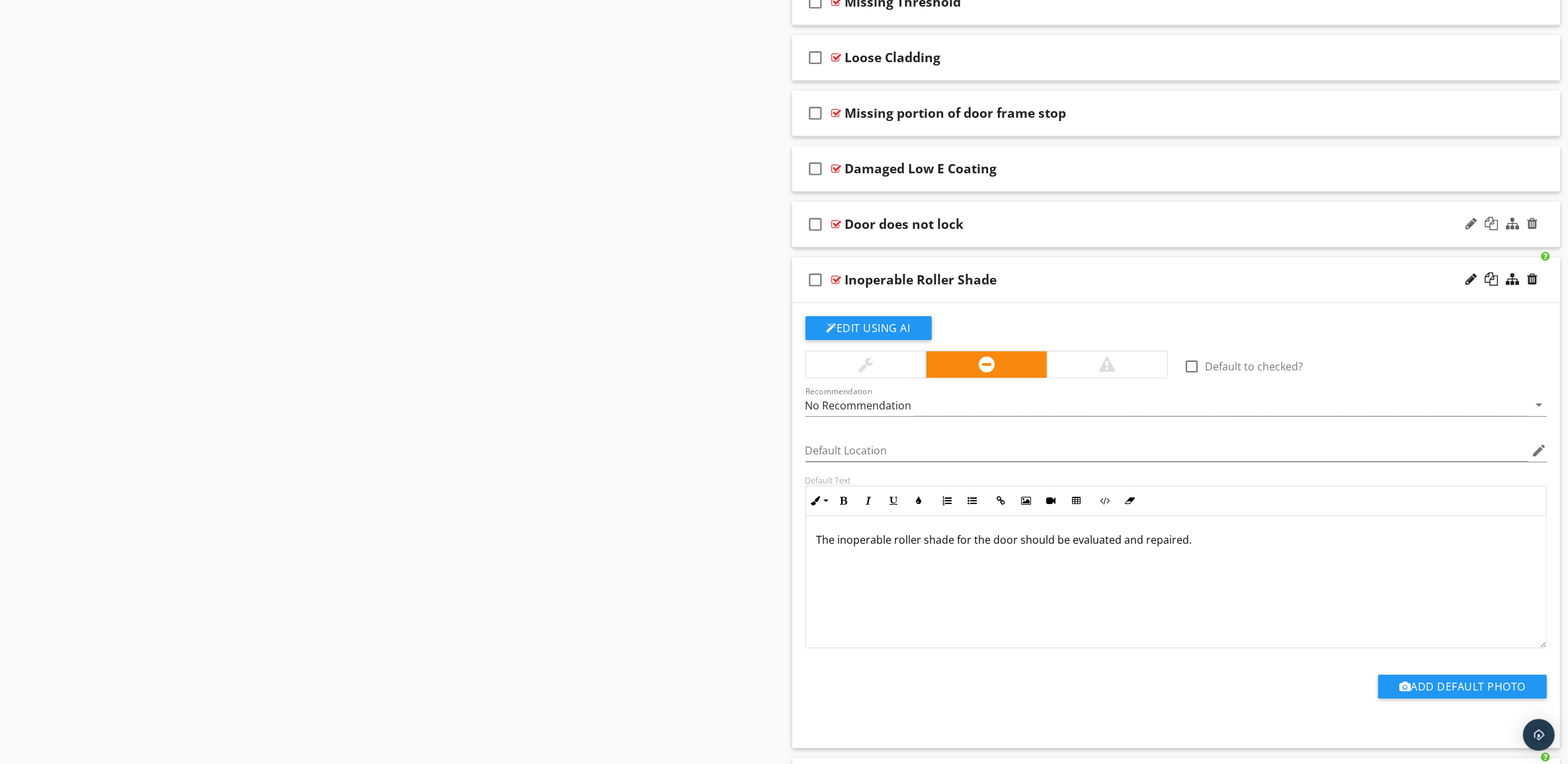
click at [1181, 230] on div "check_box_outline_blank Door does not lock" at bounding box center [1176, 225] width 768 height 46
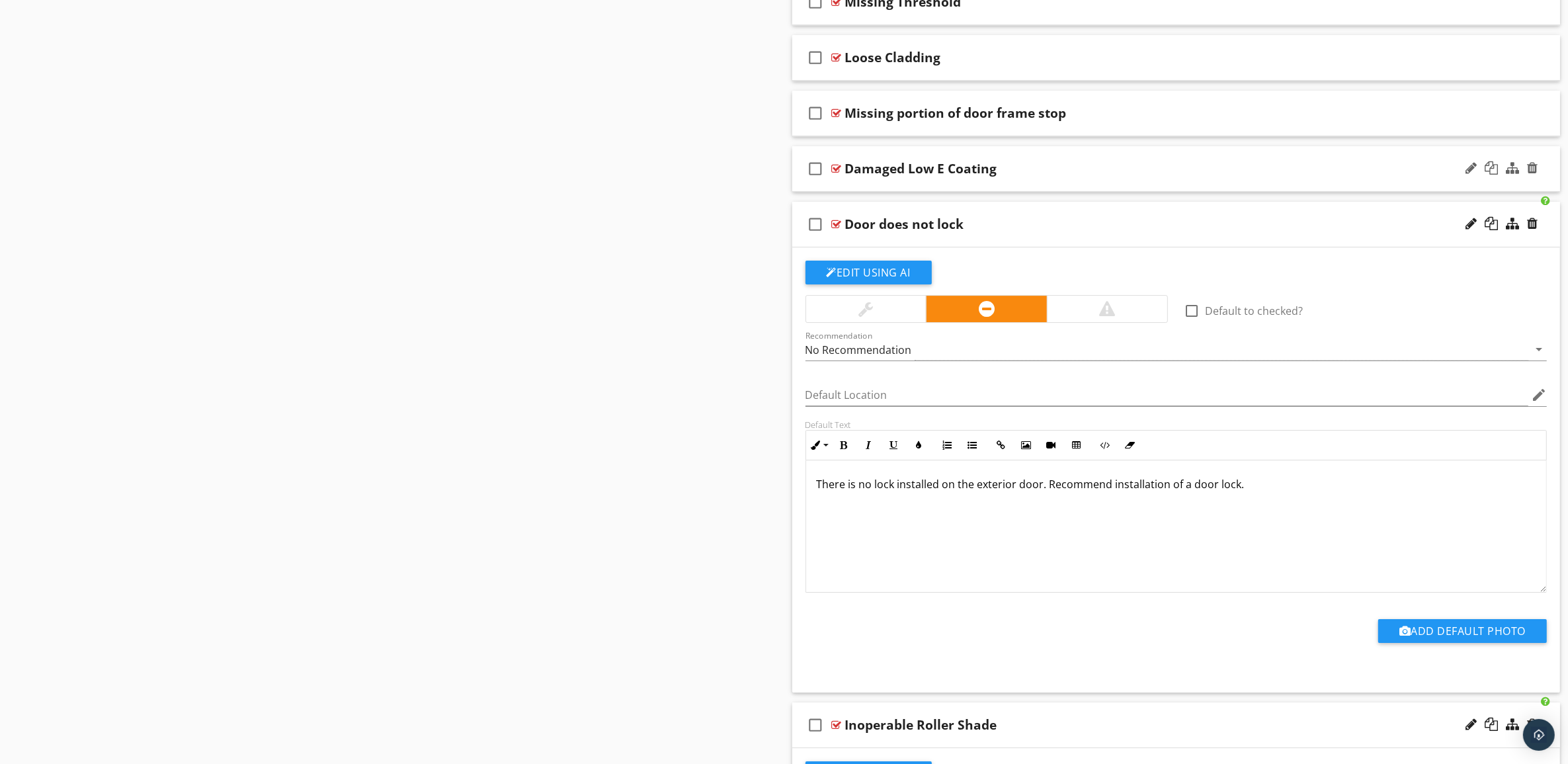
click at [1169, 173] on div "check_box_outline_blank Damaged Low E Coating" at bounding box center [1176, 169] width 768 height 46
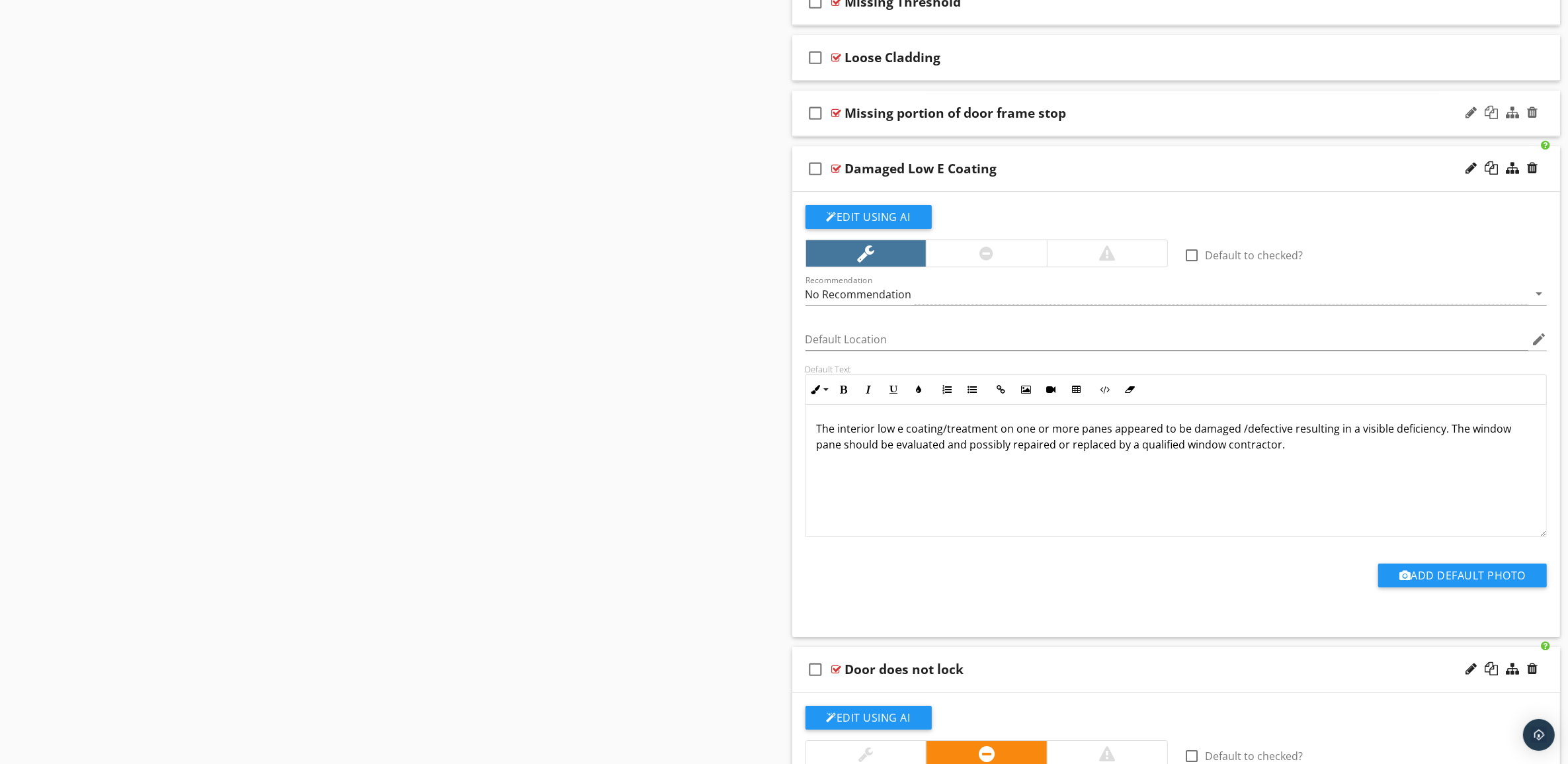
click at [1152, 121] on div "Missing portion of door frame stop" at bounding box center [1123, 113] width 556 height 16
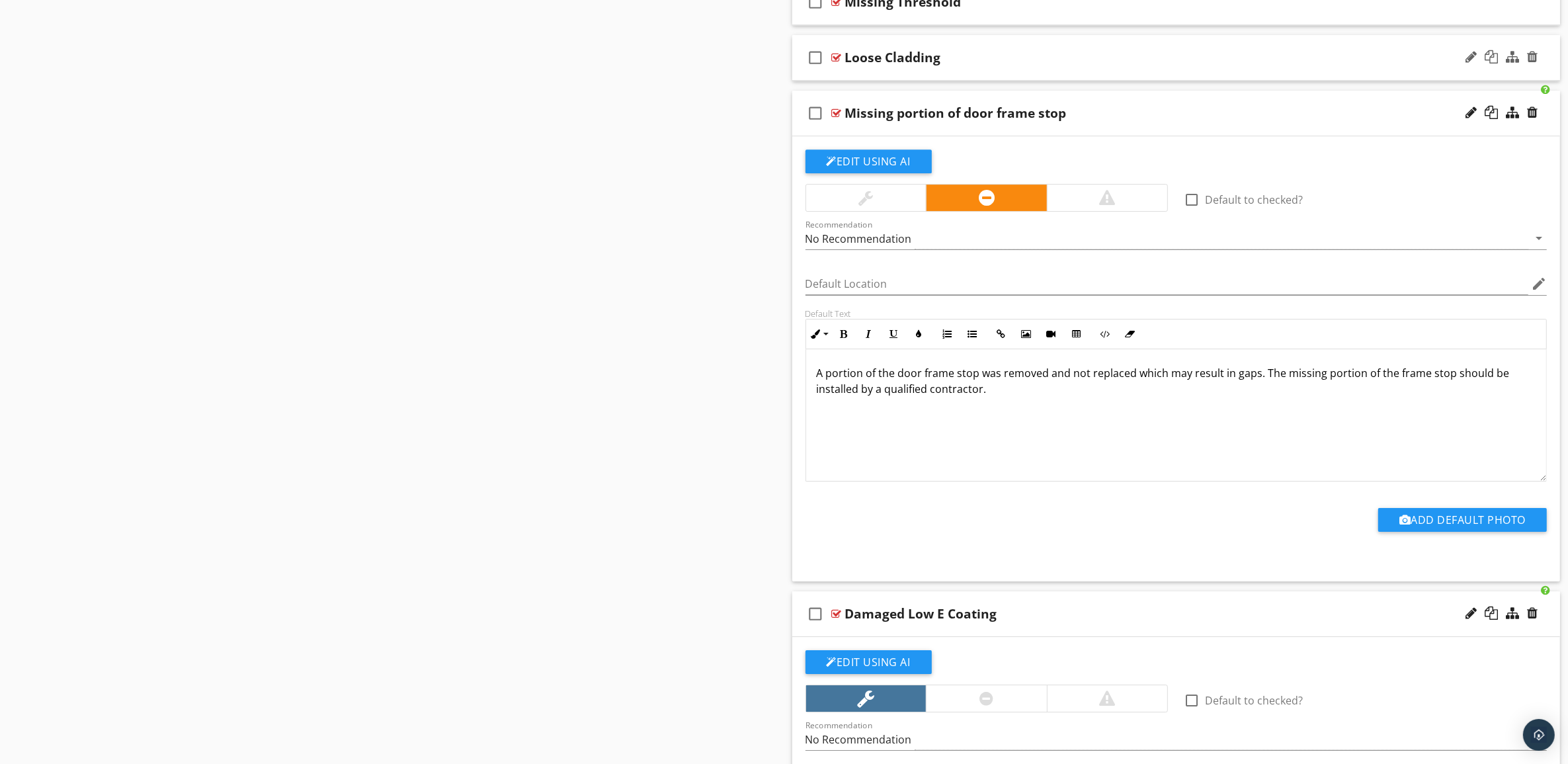
click at [1145, 65] on div "Loose Cladding" at bounding box center [1123, 57] width 556 height 16
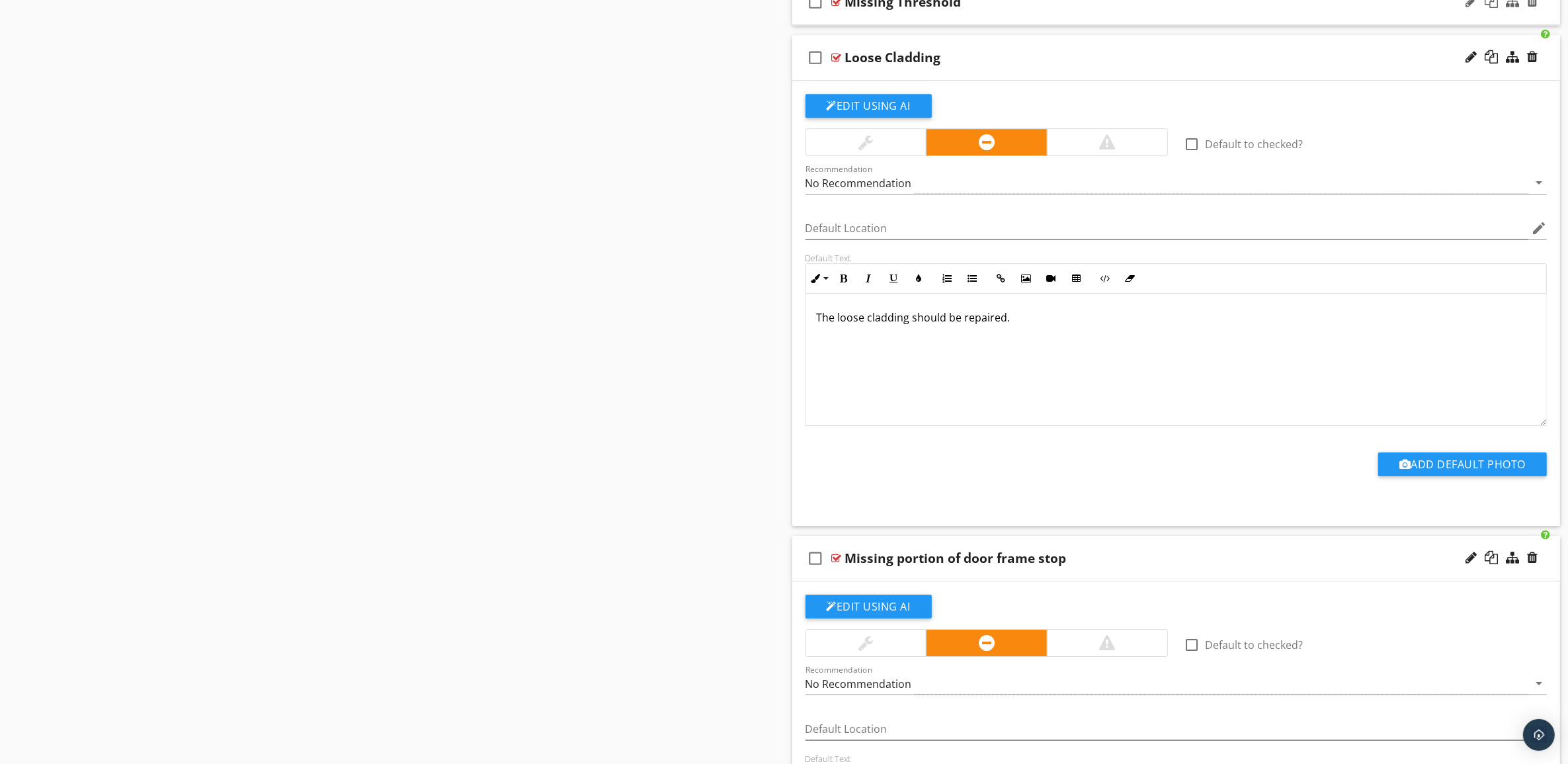
click at [1141, 10] on div "Missing Threshold" at bounding box center [1123, 2] width 556 height 16
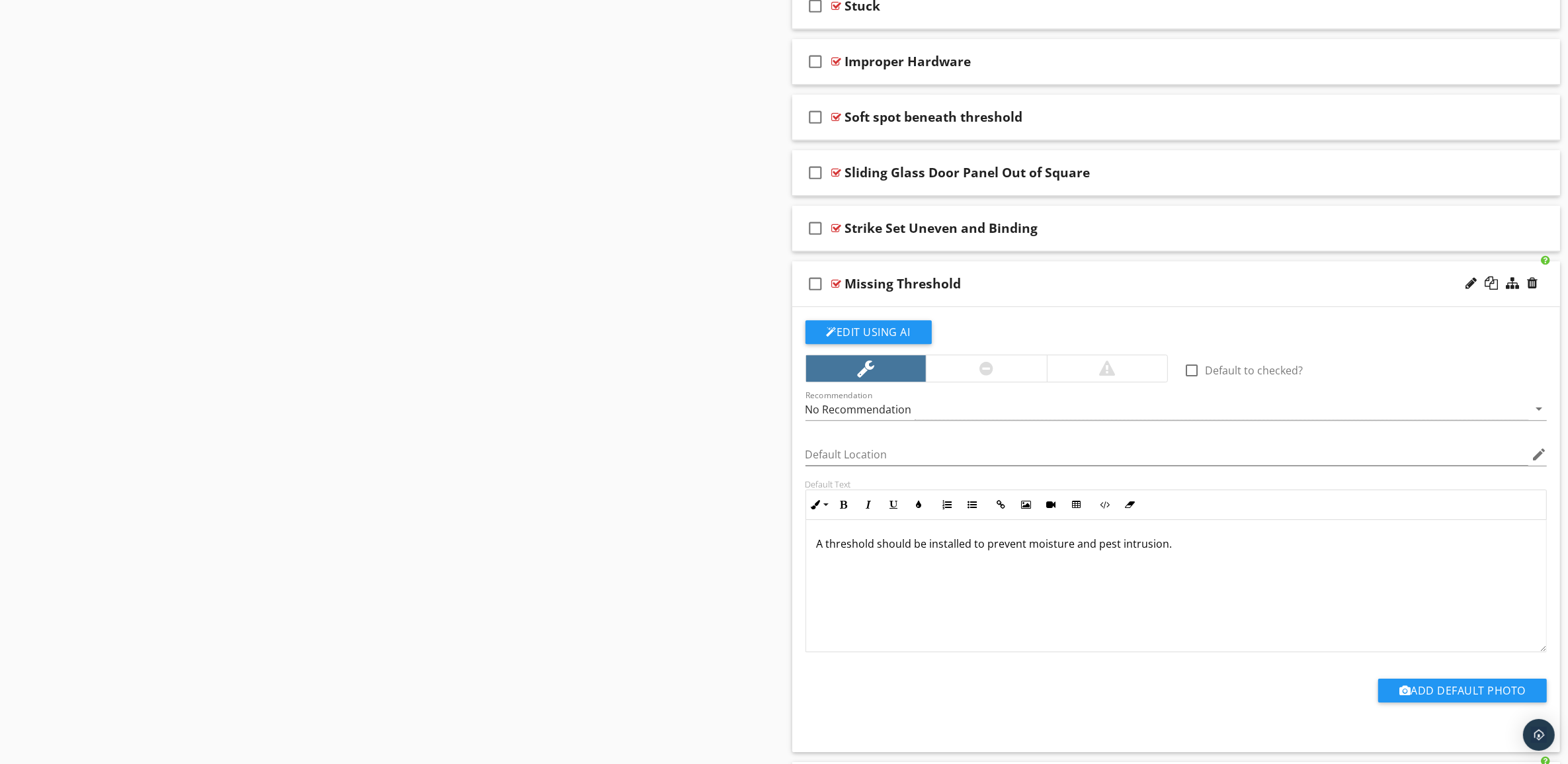
scroll to position [4989, 0]
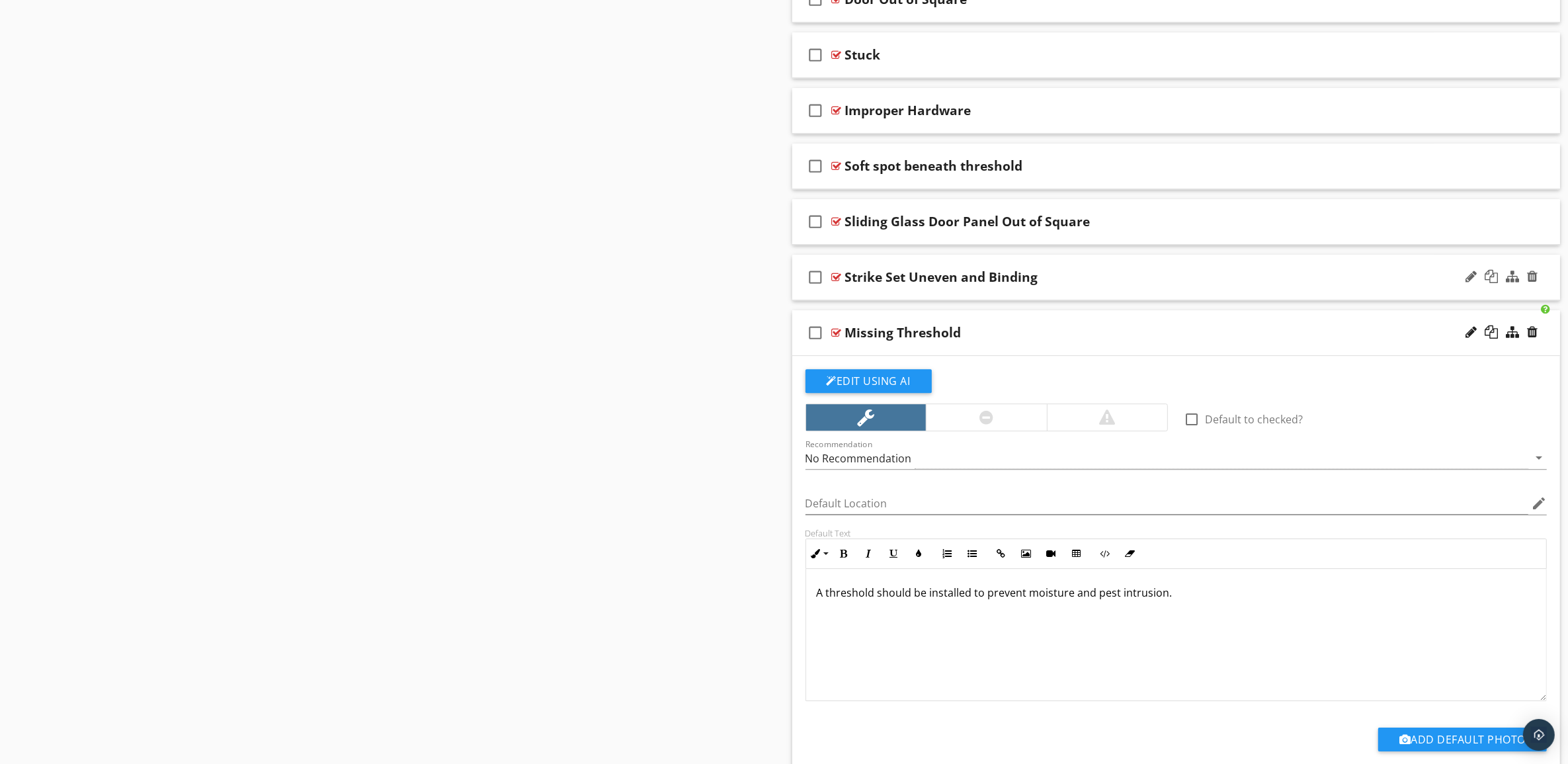
click at [1208, 285] on div "Strike Set Uneven and Binding" at bounding box center [1123, 277] width 556 height 16
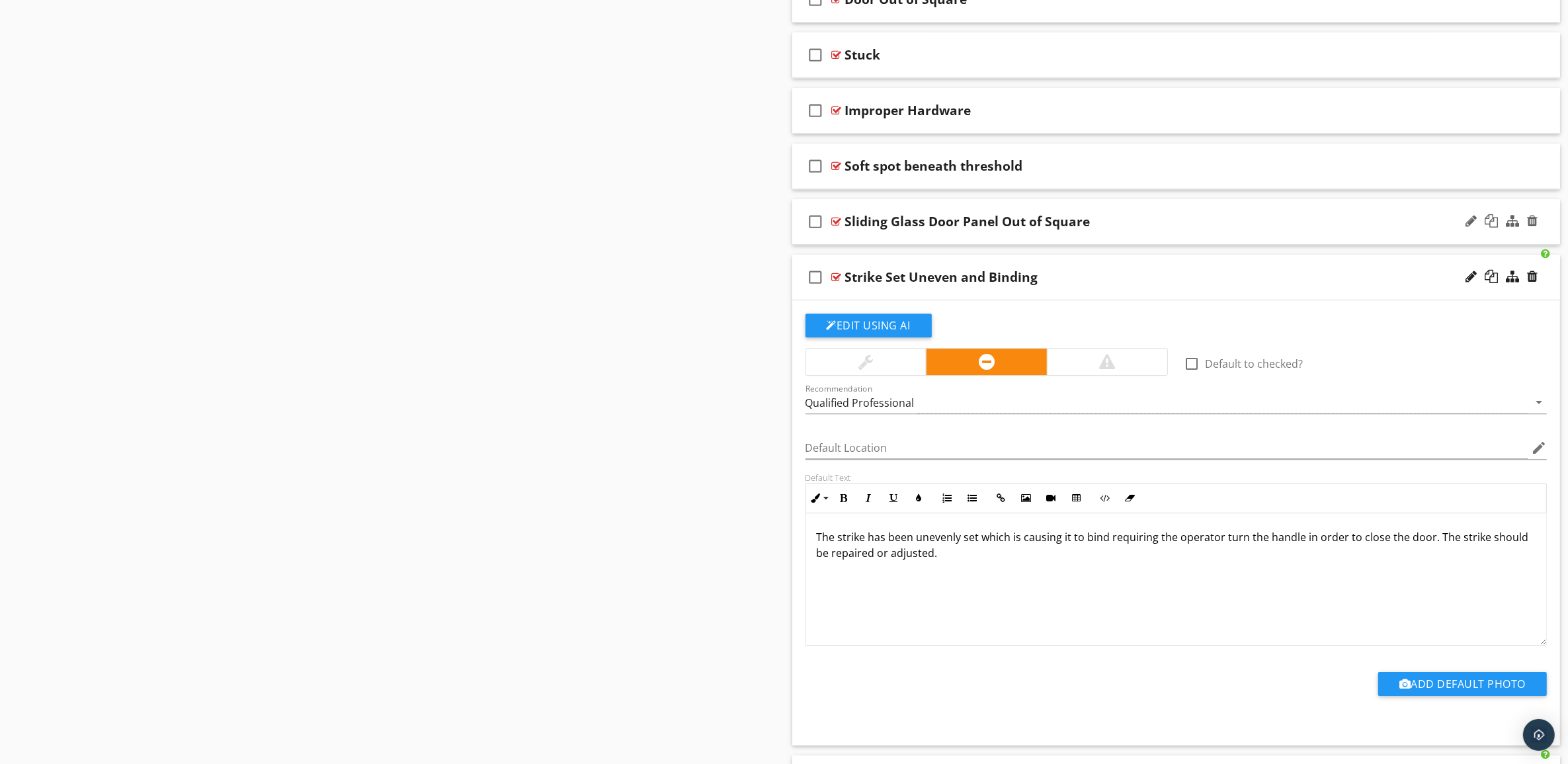
click at [1213, 230] on div "Sliding Glass Door Panel Out of Square" at bounding box center [1123, 222] width 556 height 16
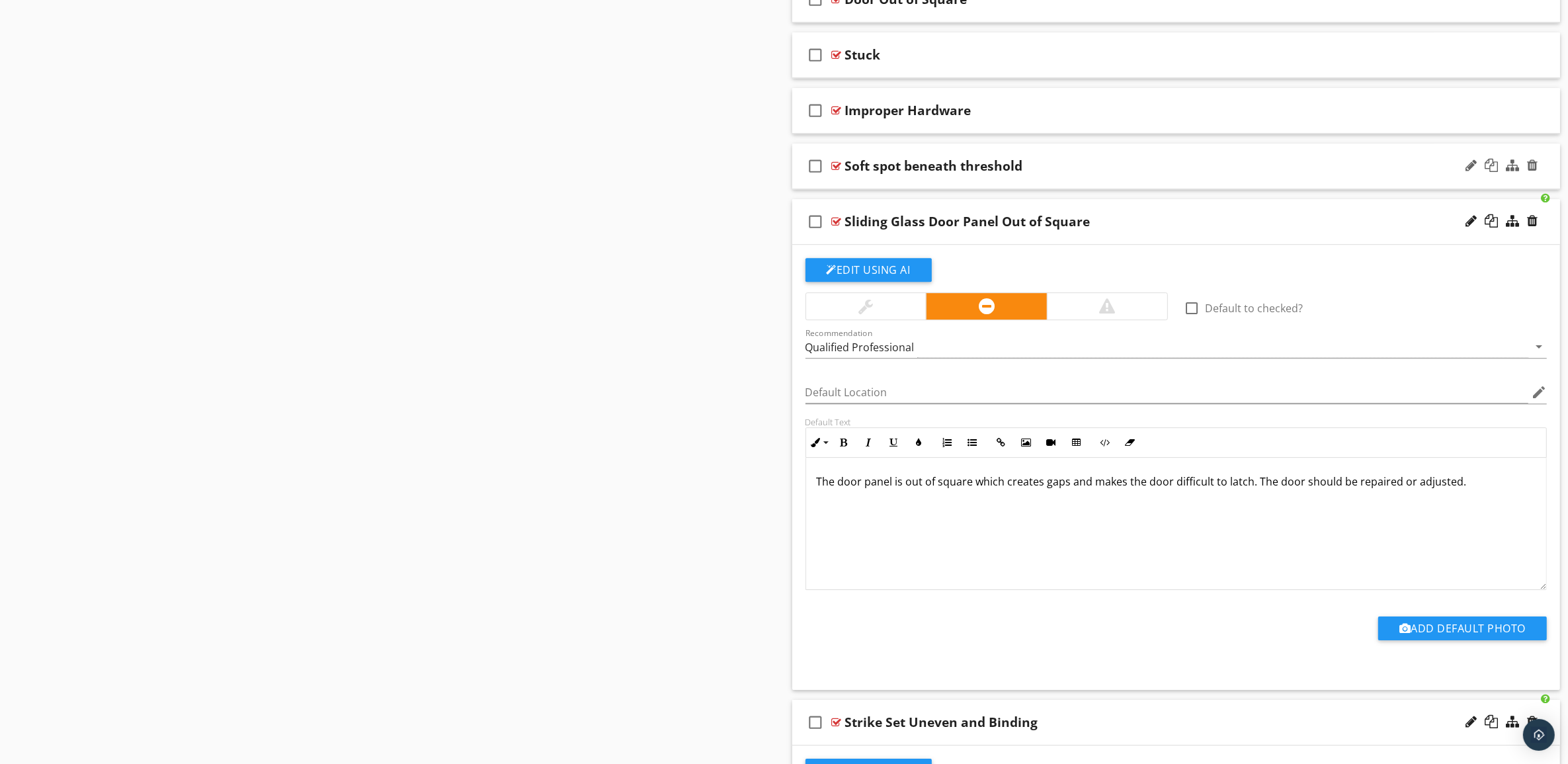
click at [1193, 170] on div "check_box_outline_blank Soft spot beneath threshold" at bounding box center [1176, 166] width 768 height 46
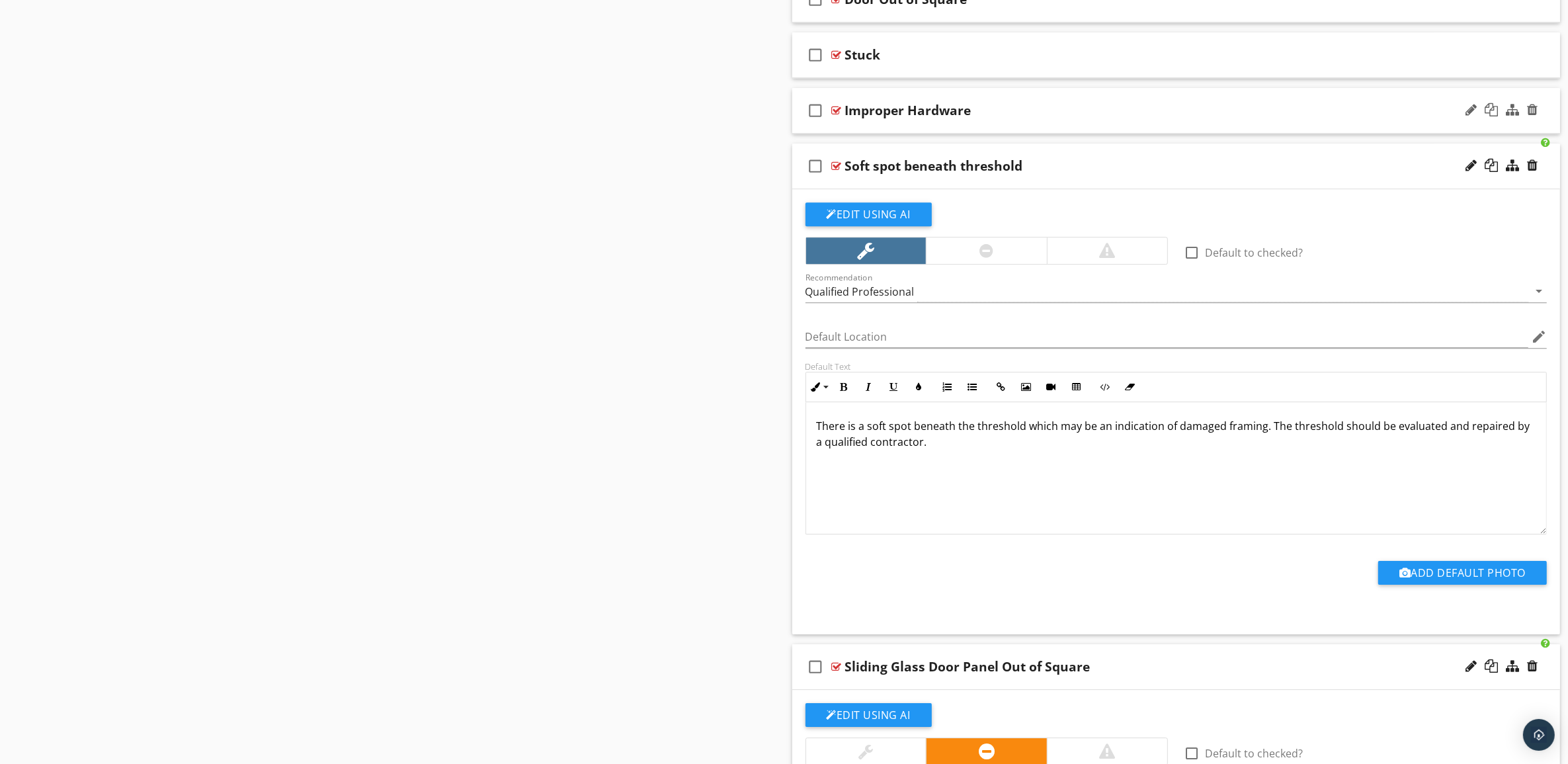
click at [1190, 118] on div "Improper Hardware" at bounding box center [1123, 110] width 556 height 16
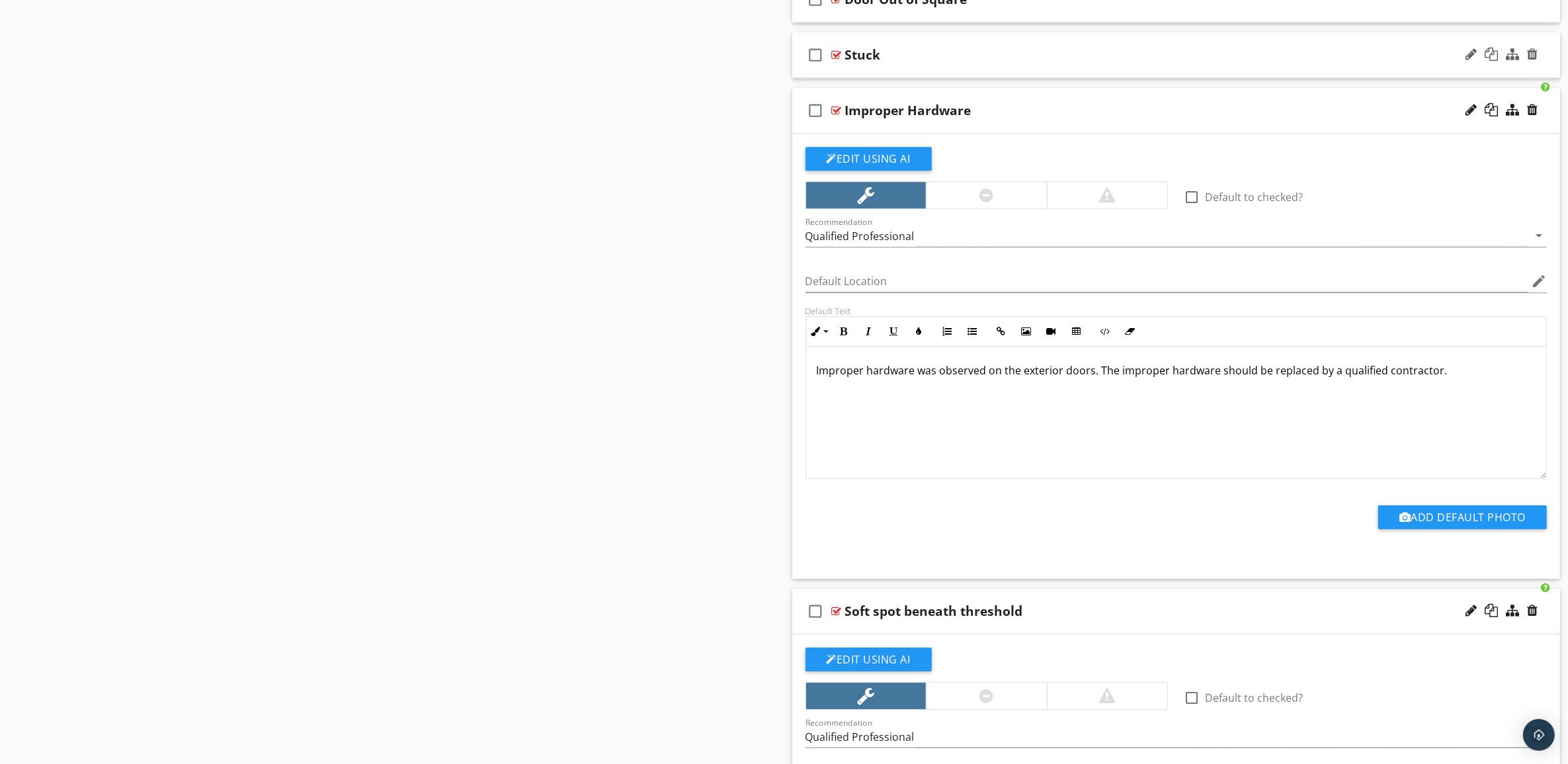
click at [1181, 63] on div "Stuck" at bounding box center [1123, 55] width 556 height 16
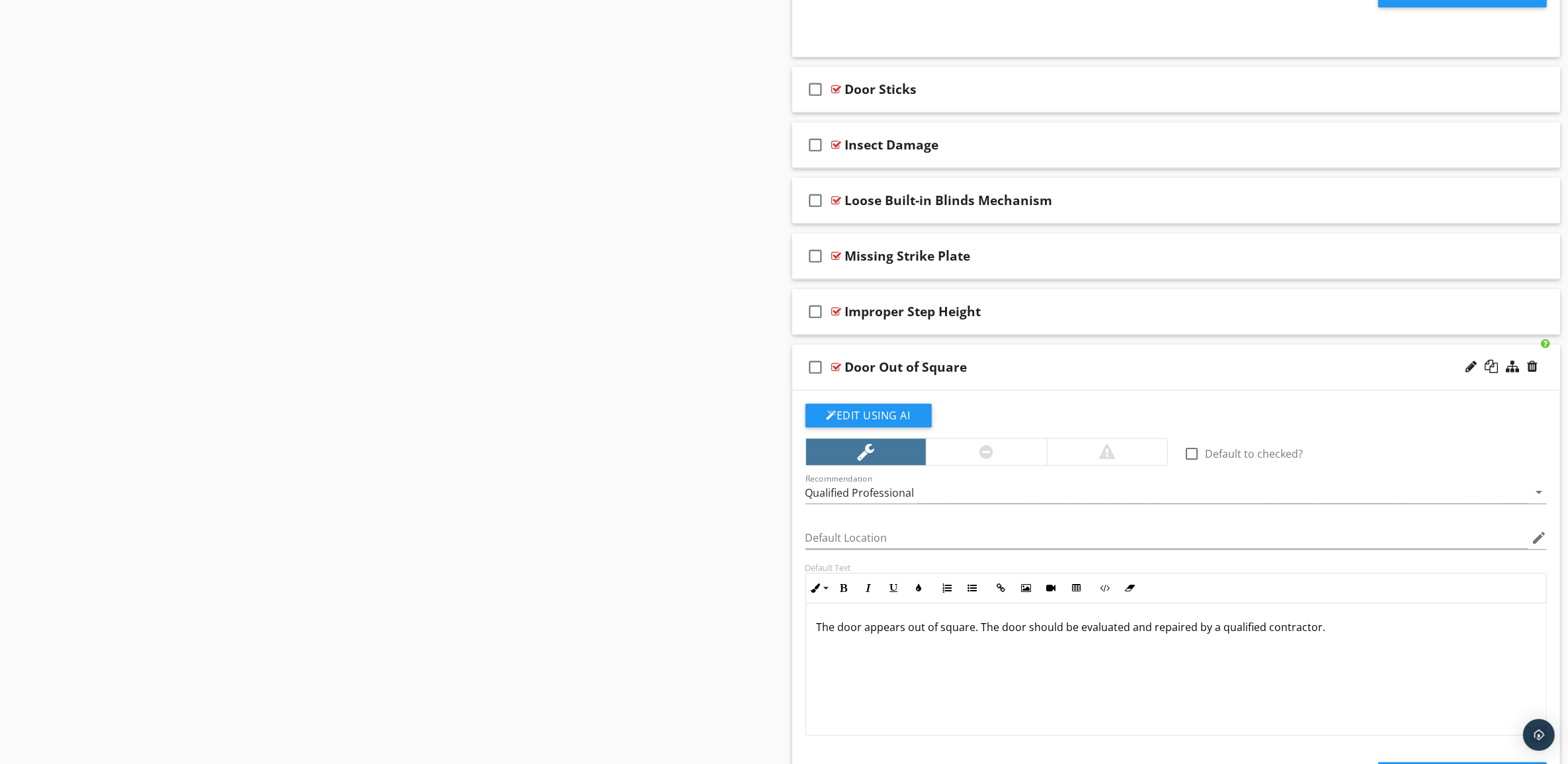
scroll to position [4576, 0]
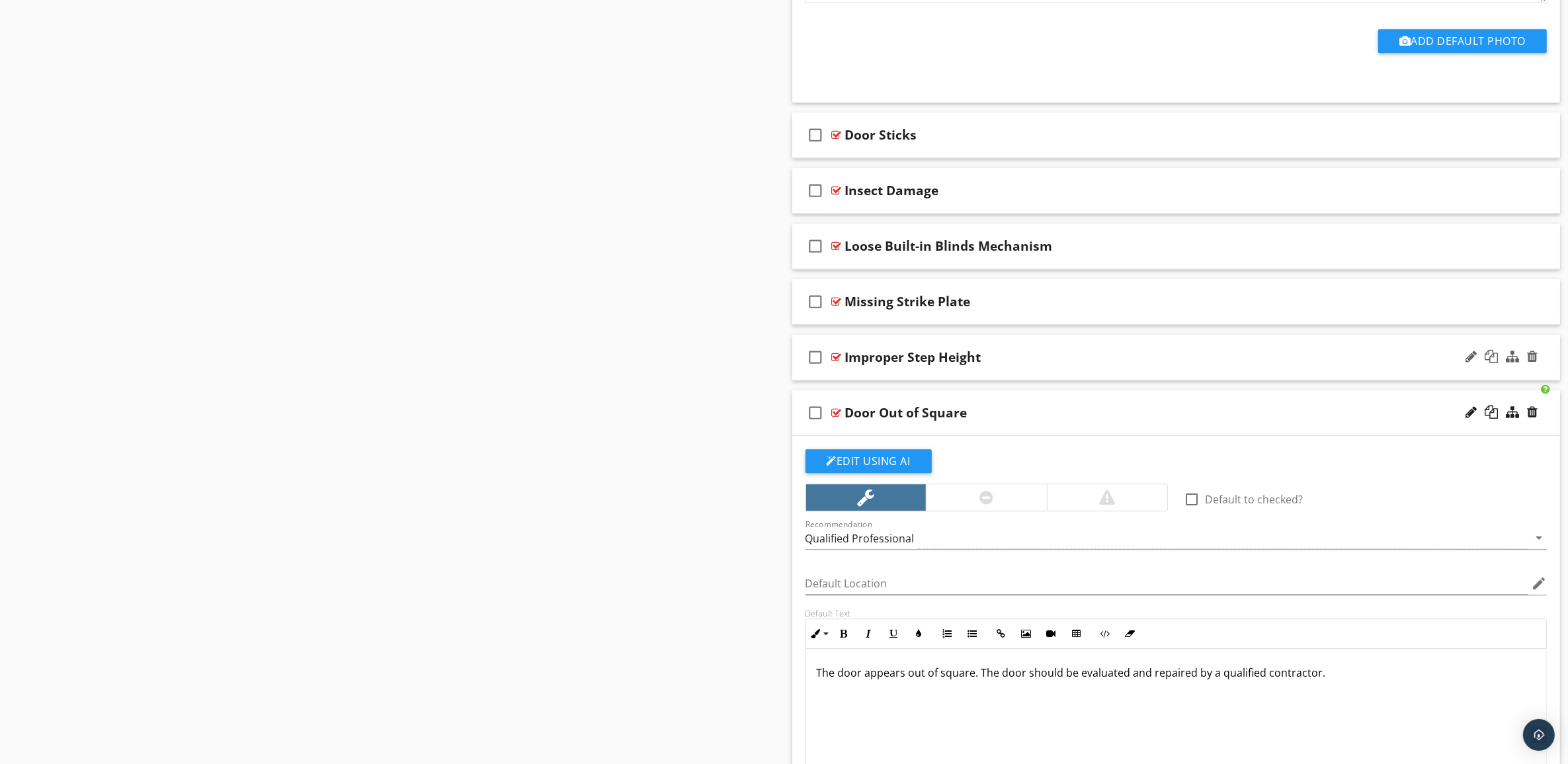
click at [1188, 365] on div "Improper Step Height" at bounding box center [1123, 357] width 556 height 16
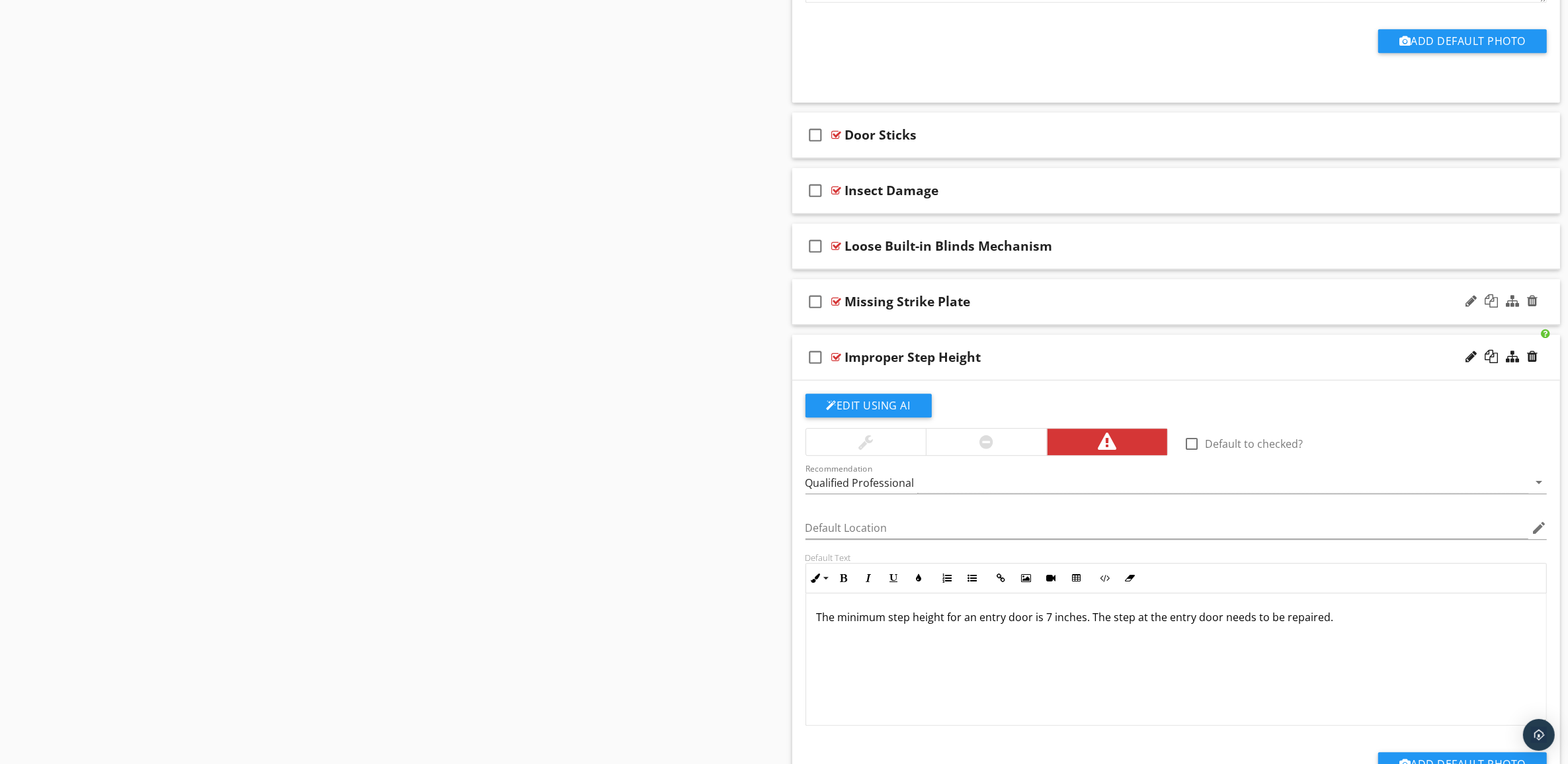
click at [1168, 306] on div "check_box_outline_blank Missing Strike Plate" at bounding box center [1176, 302] width 768 height 46
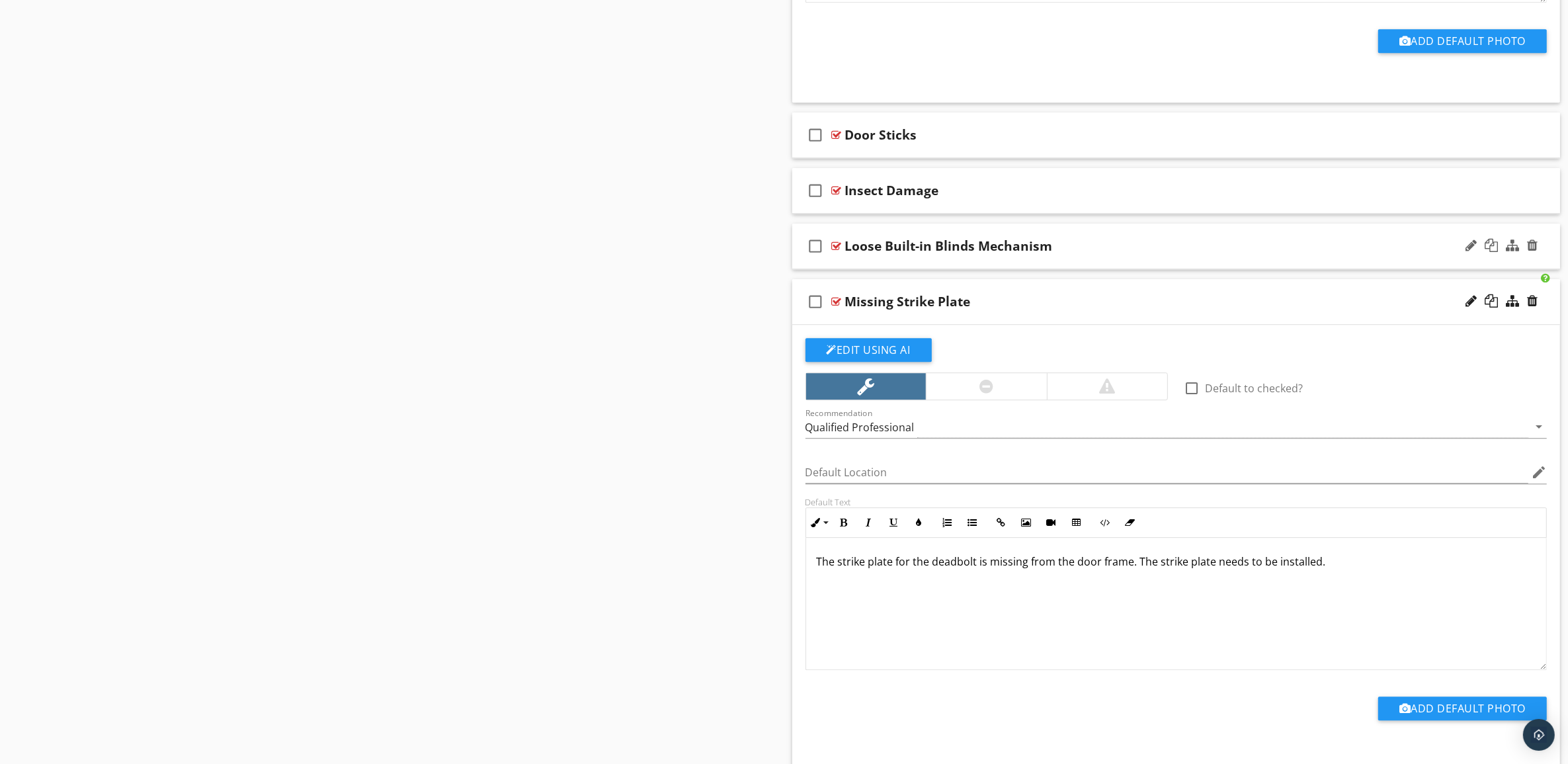
click at [1155, 254] on div "Loose Built-in Blinds Mechanism" at bounding box center [1123, 246] width 556 height 16
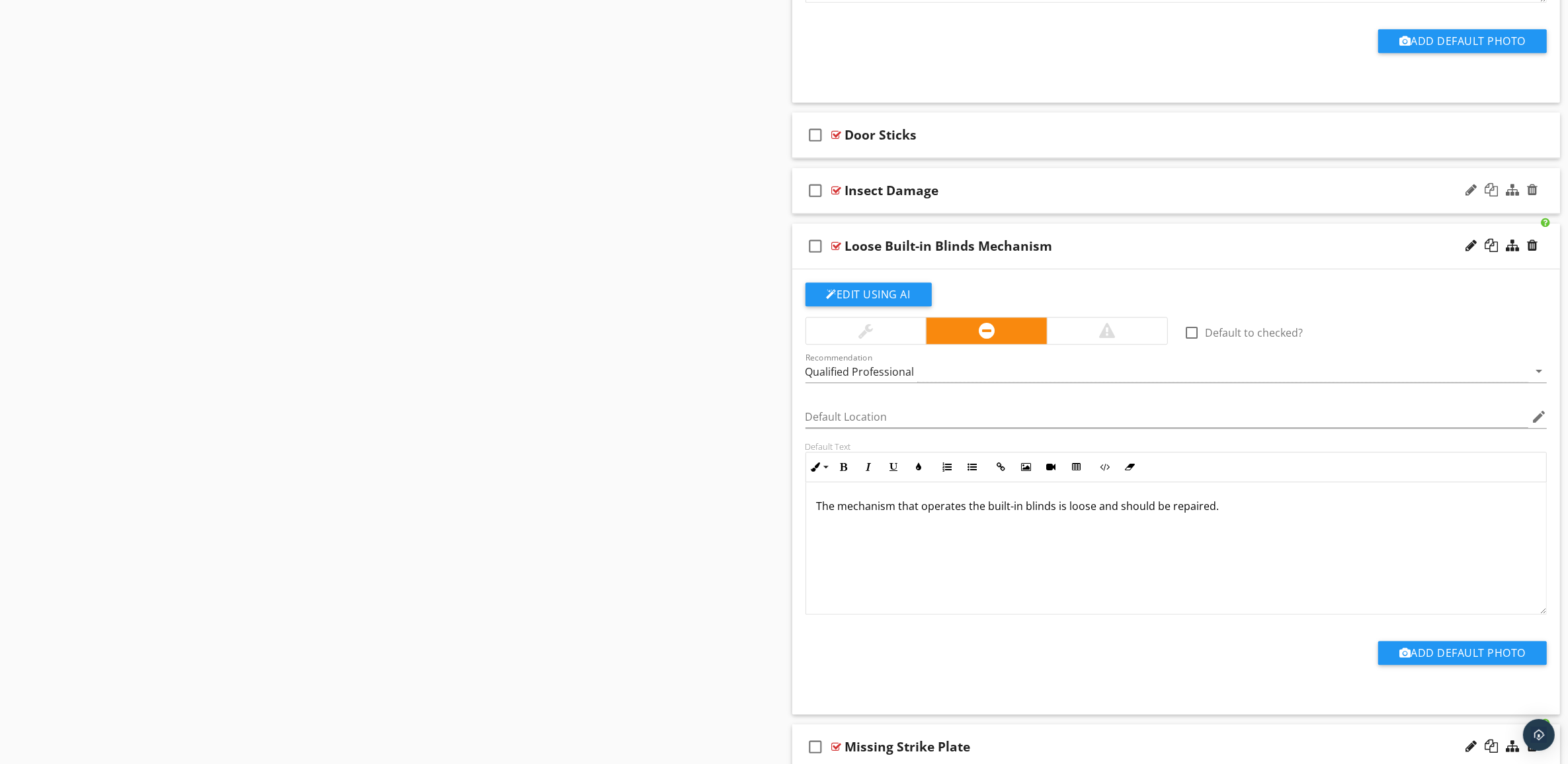
click at [1147, 199] on div "Insect Damage" at bounding box center [1123, 190] width 556 height 16
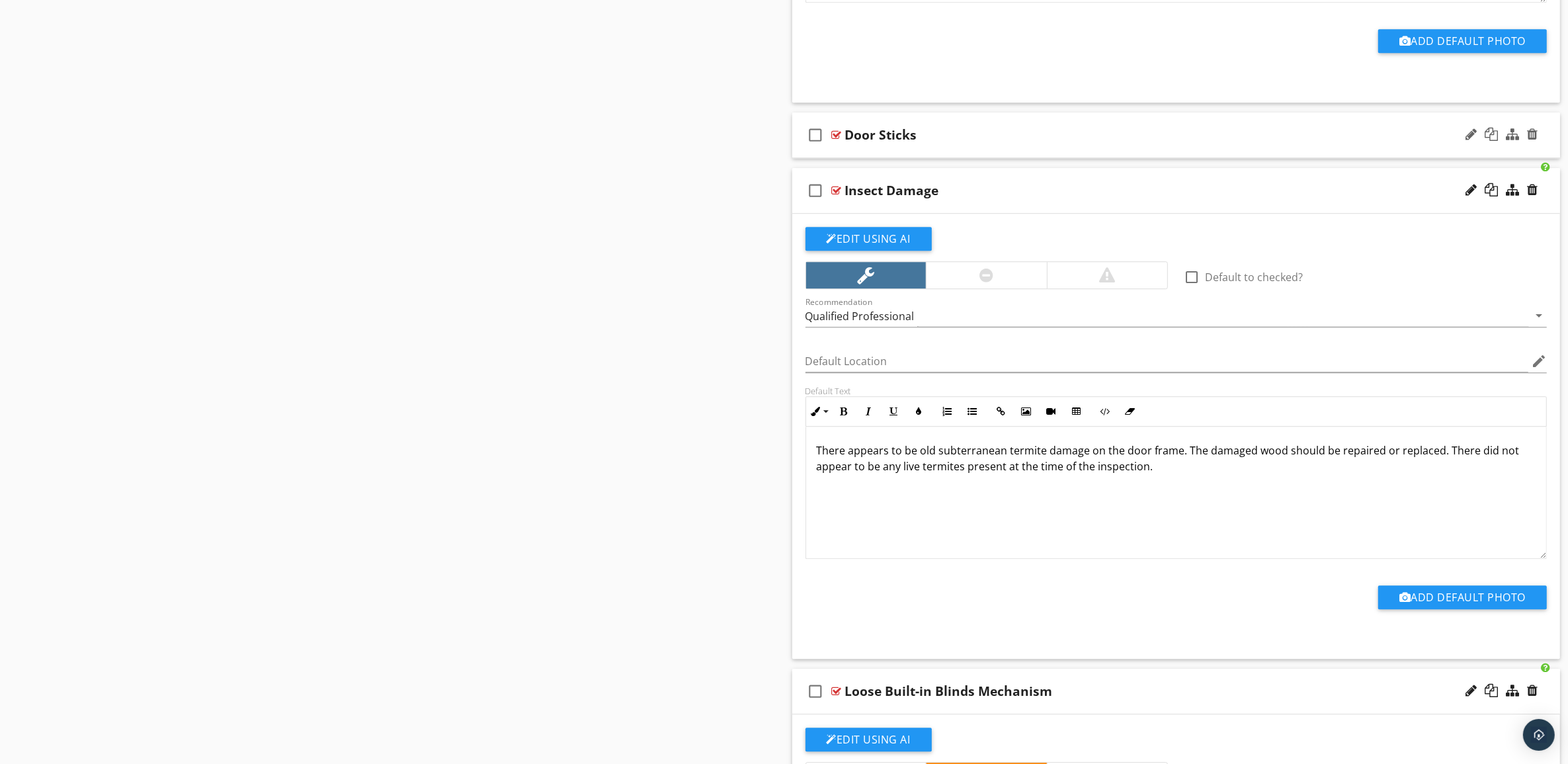
click at [1134, 143] on div "Door Sticks" at bounding box center [1123, 134] width 556 height 16
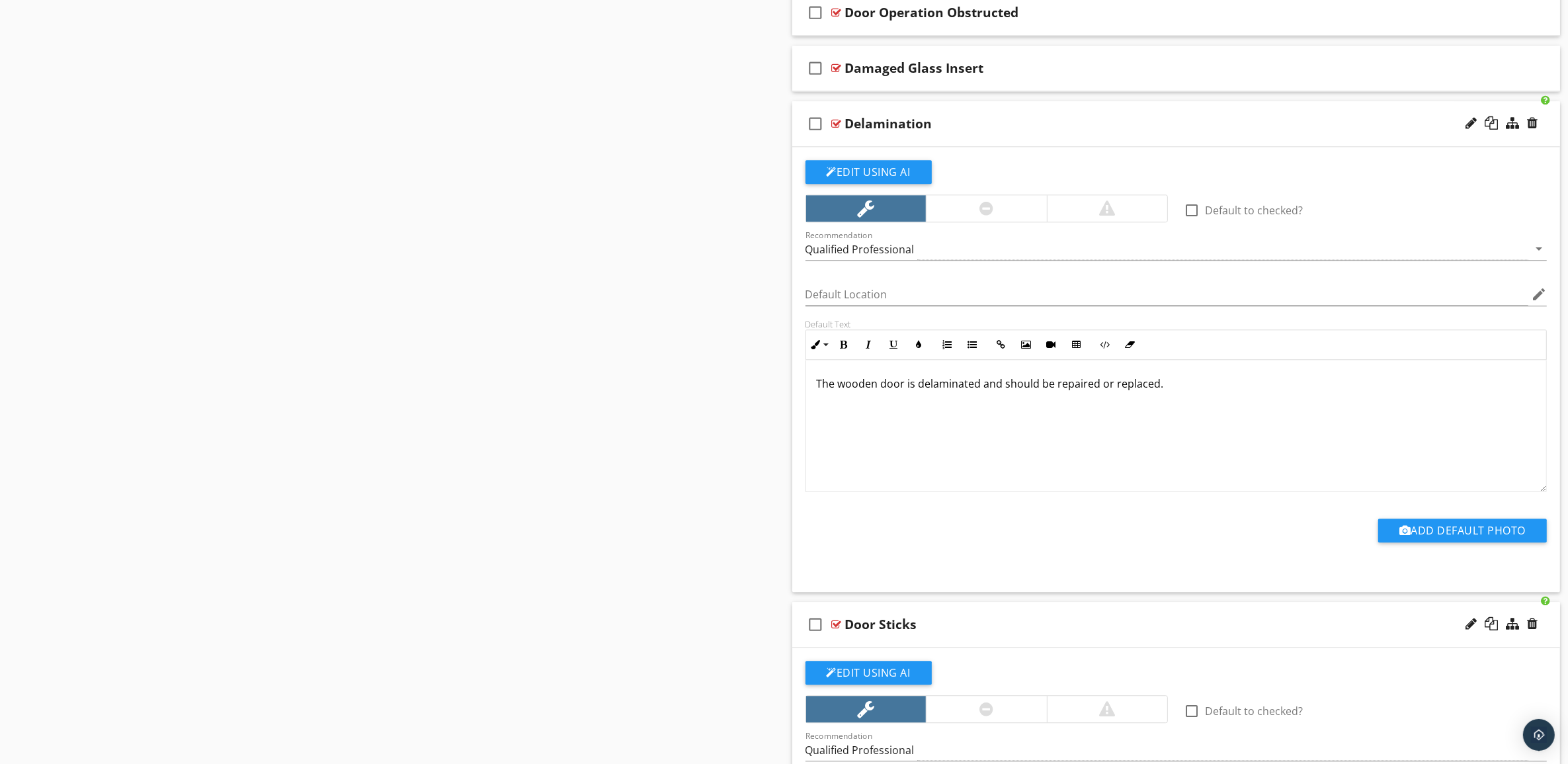
scroll to position [4079, 0]
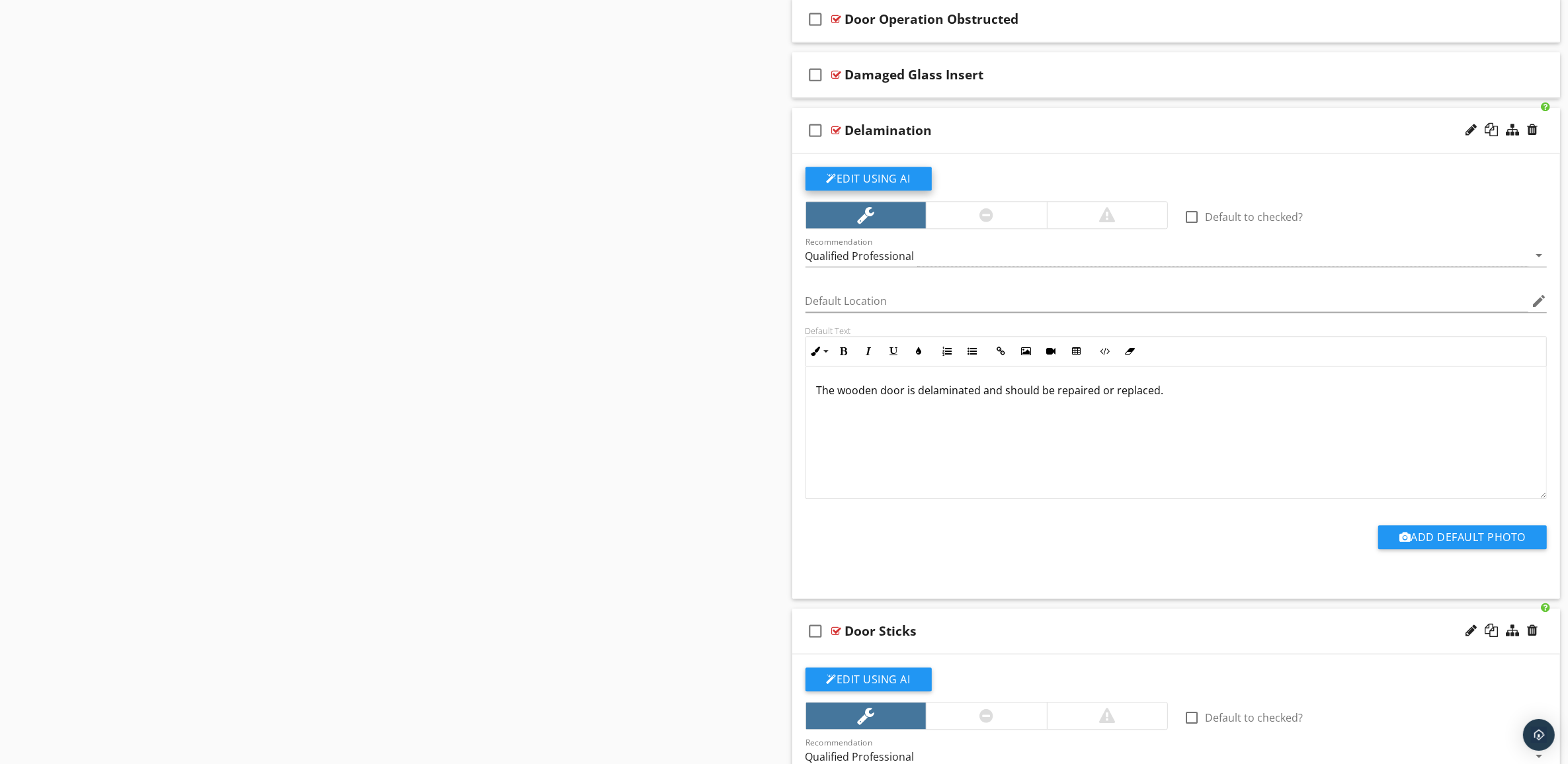
click at [861, 190] on button "Edit Using AI" at bounding box center [868, 178] width 127 height 24
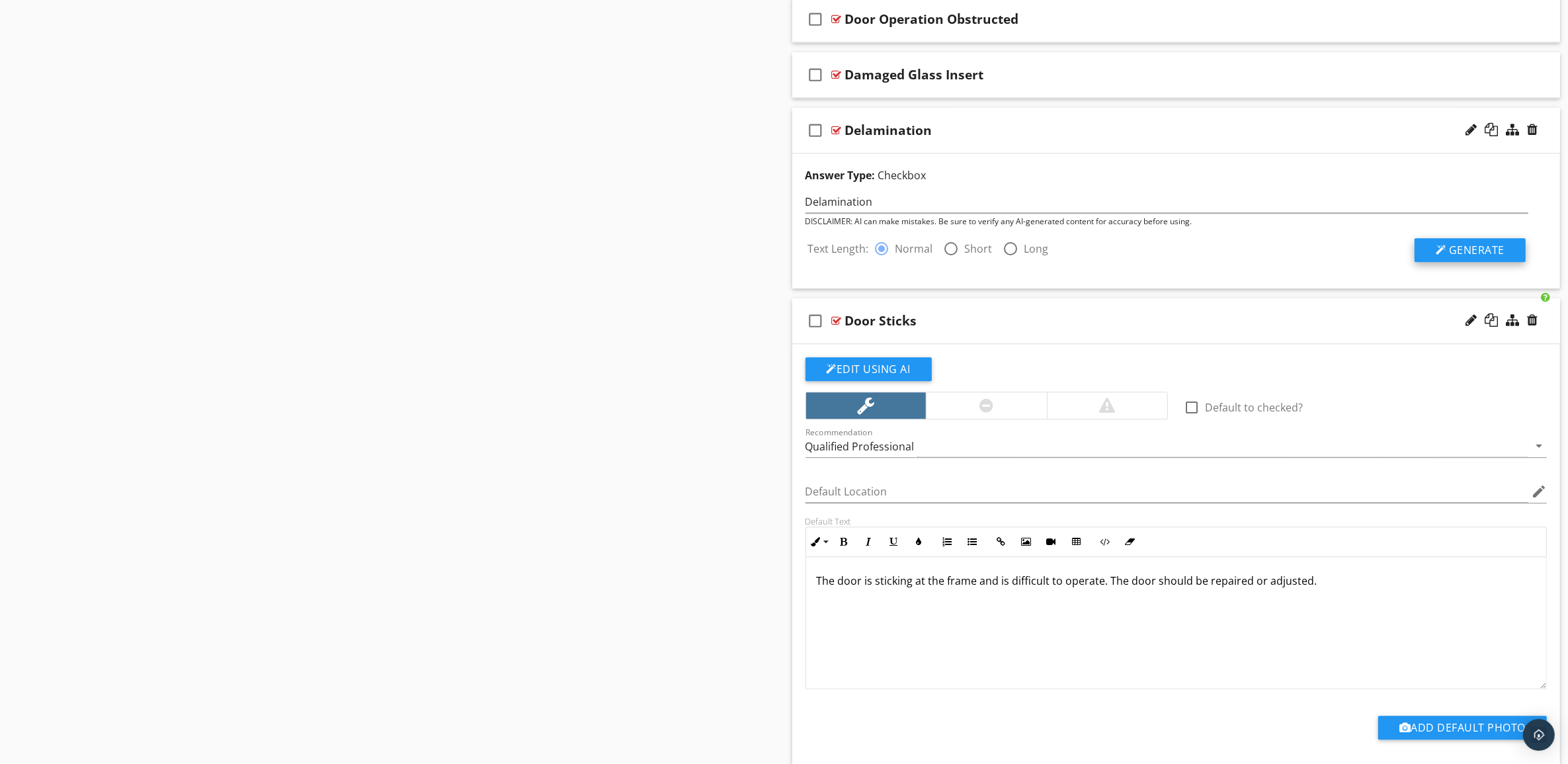
click at [1473, 257] on span "Generate" at bounding box center [1476, 250] width 55 height 14
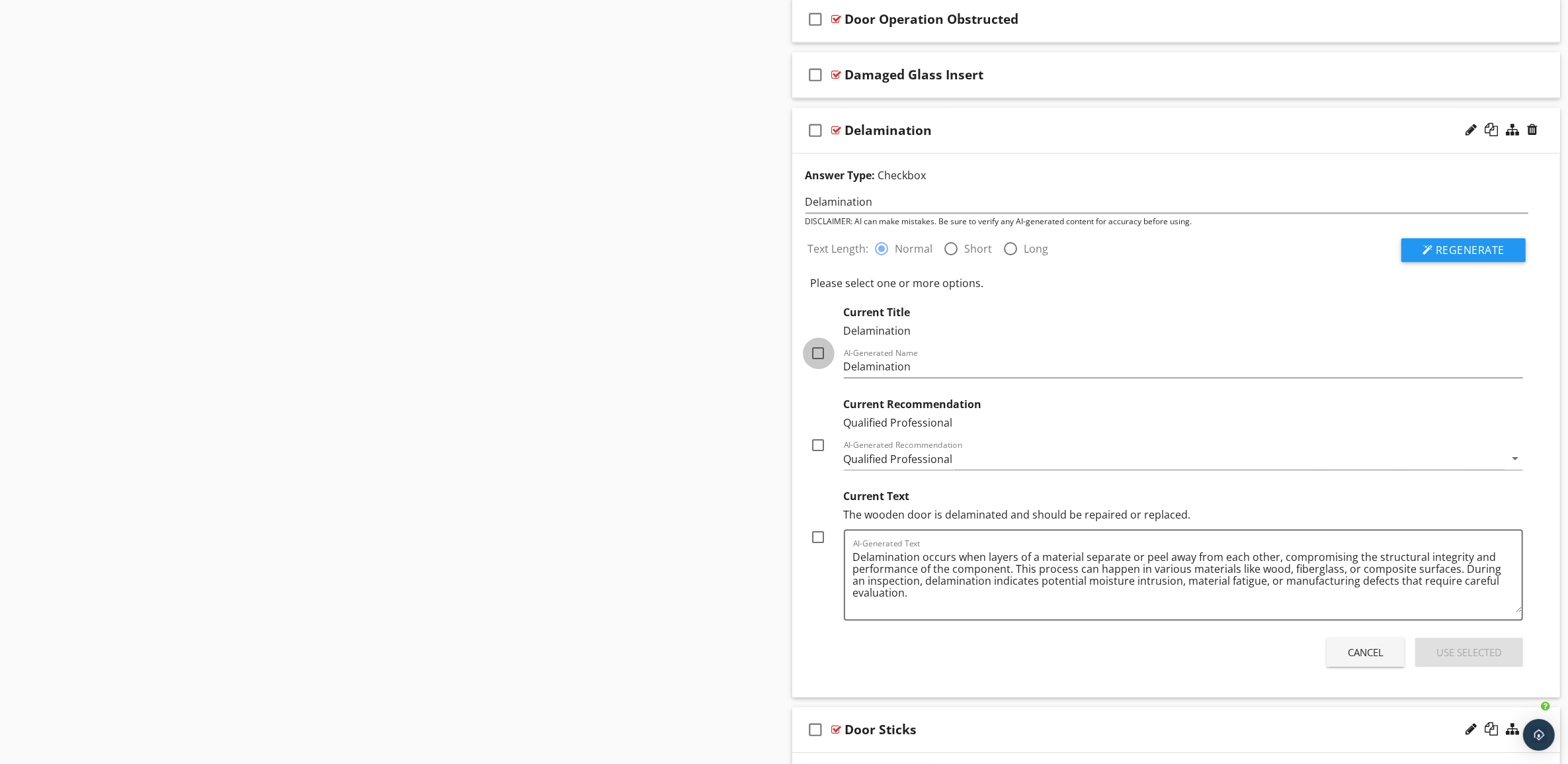
click at [822, 361] on div at bounding box center [819, 354] width 23 height 23
checkbox input "true"
click at [815, 454] on div at bounding box center [819, 445] width 23 height 23
checkbox input "true"
click at [815, 546] on div at bounding box center [819, 537] width 23 height 23
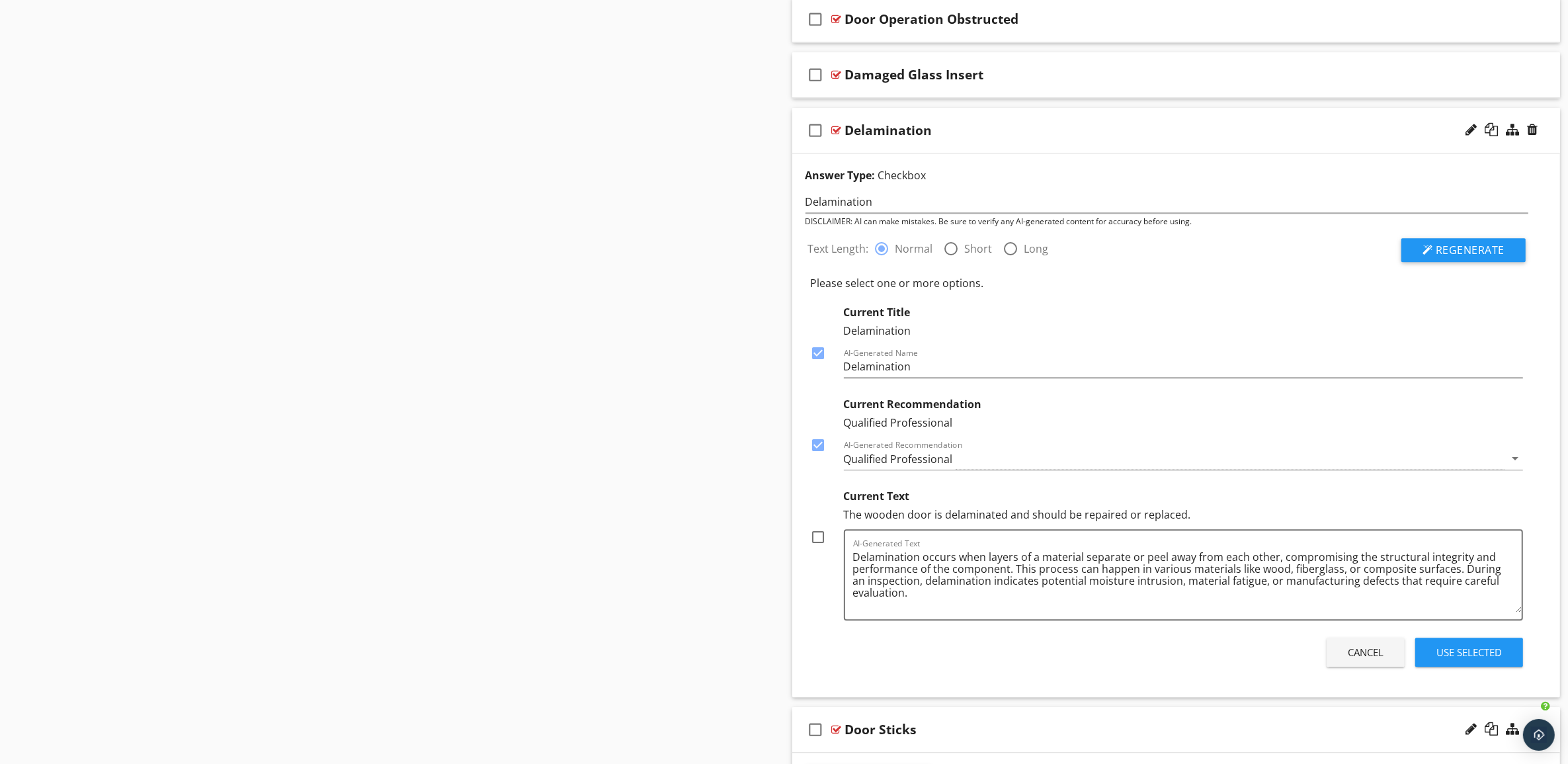
checkbox input "true"
click at [1472, 660] on div "Use Selected" at bounding box center [1469, 652] width 65 height 15
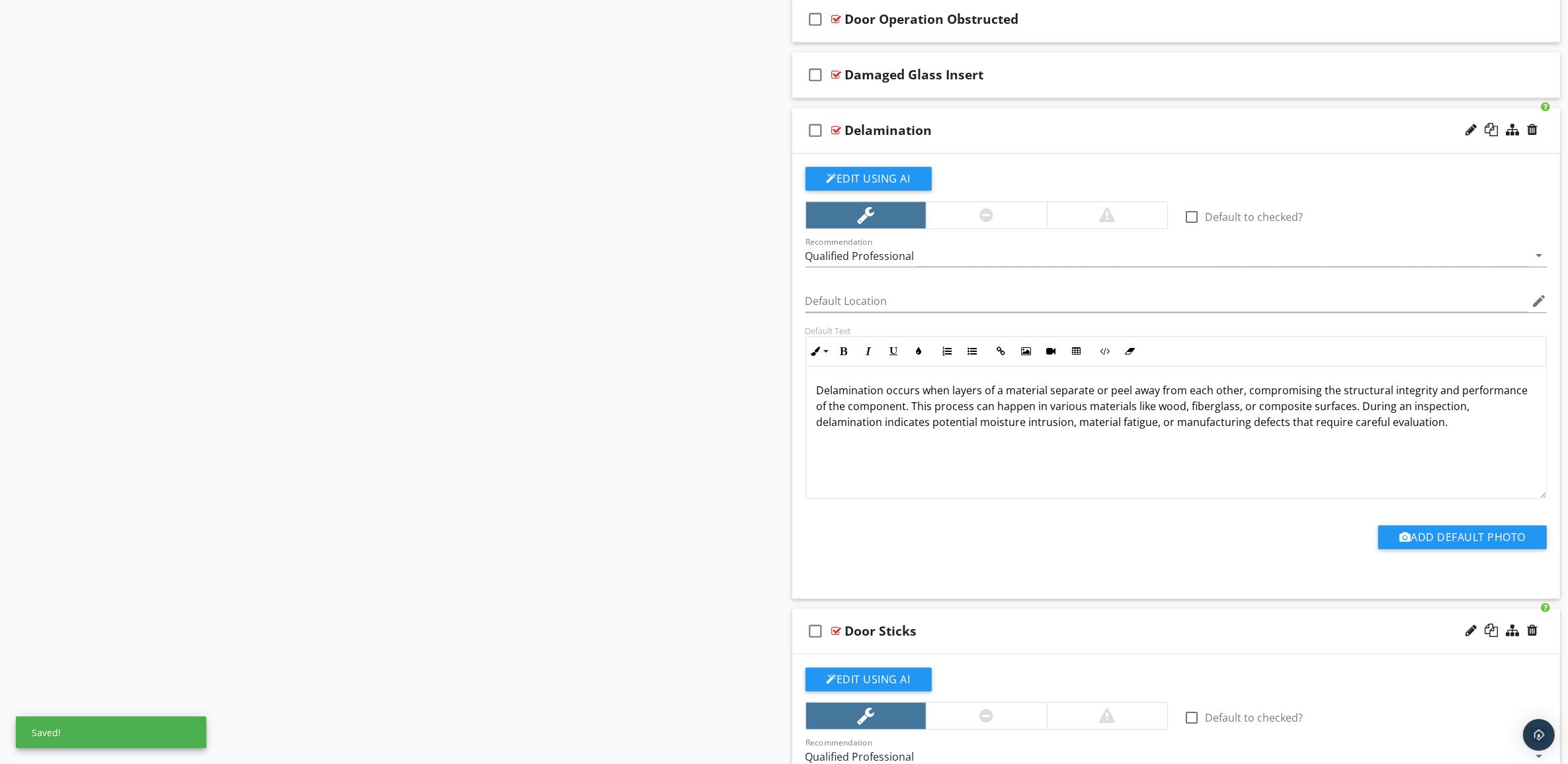
click at [1130, 137] on div "Delamination" at bounding box center [1123, 130] width 556 height 16
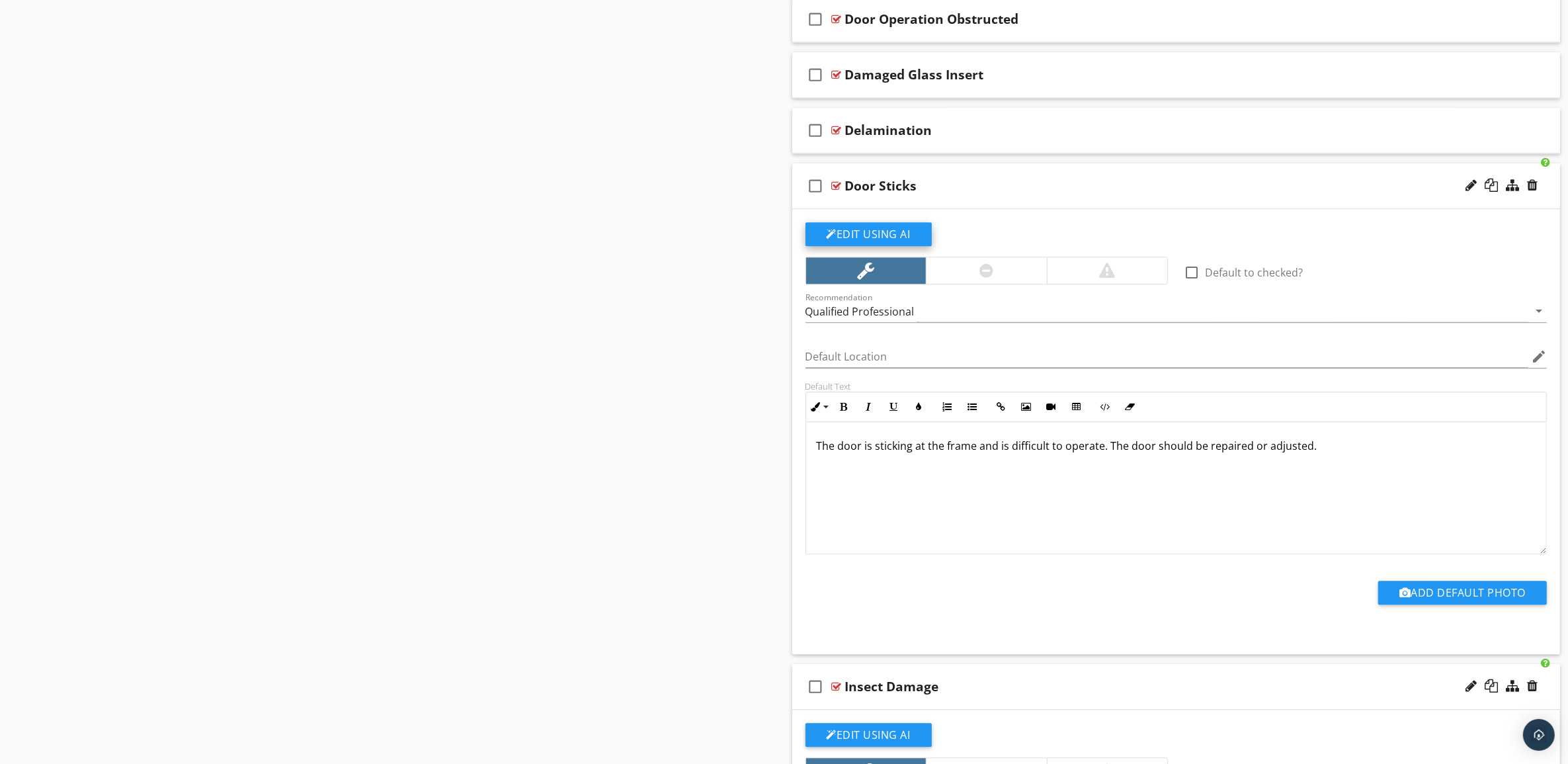
click at [864, 238] on button "Edit Using AI" at bounding box center [868, 234] width 127 height 24
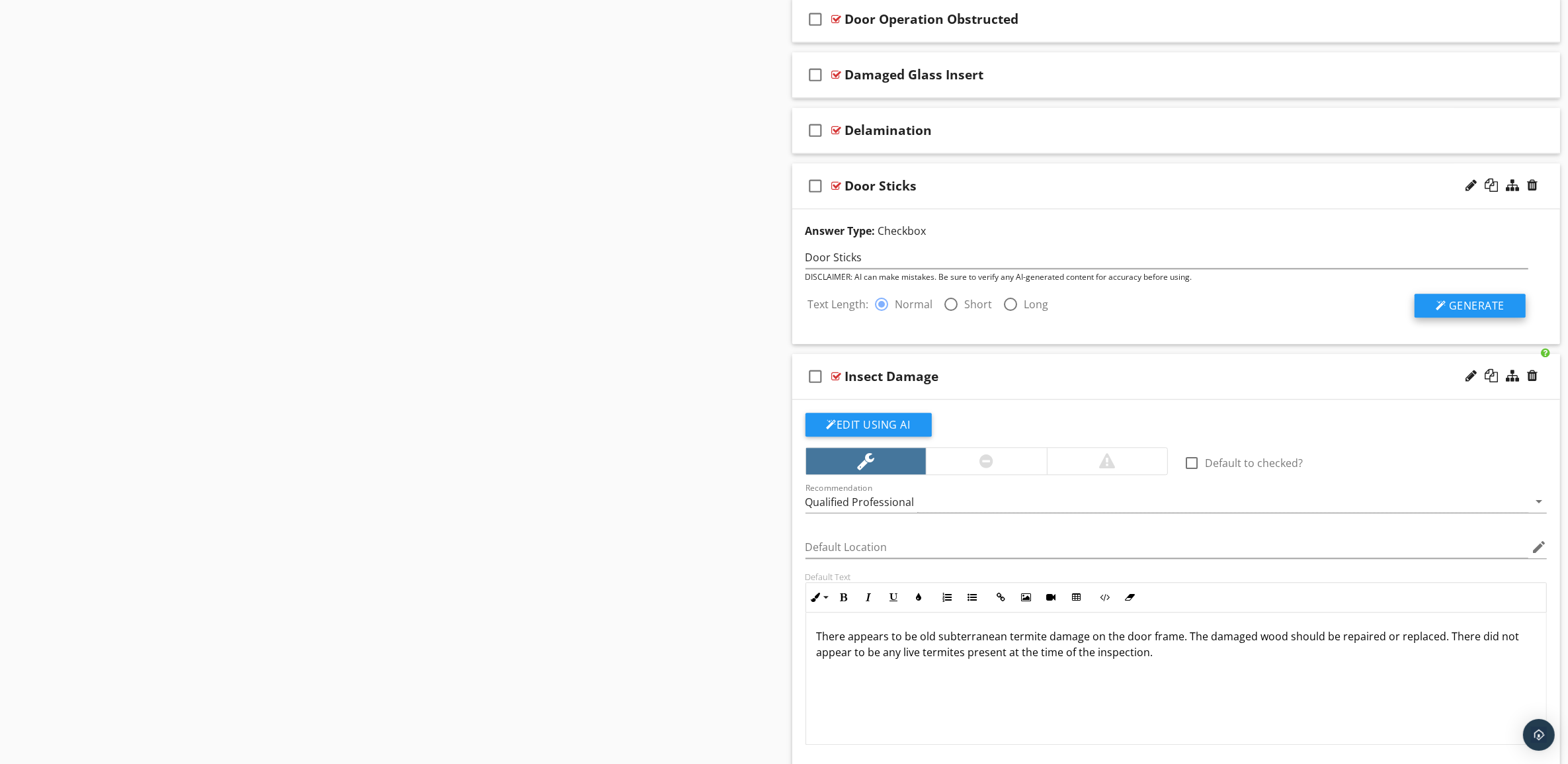
click at [1475, 313] on span "Generate" at bounding box center [1476, 305] width 55 height 14
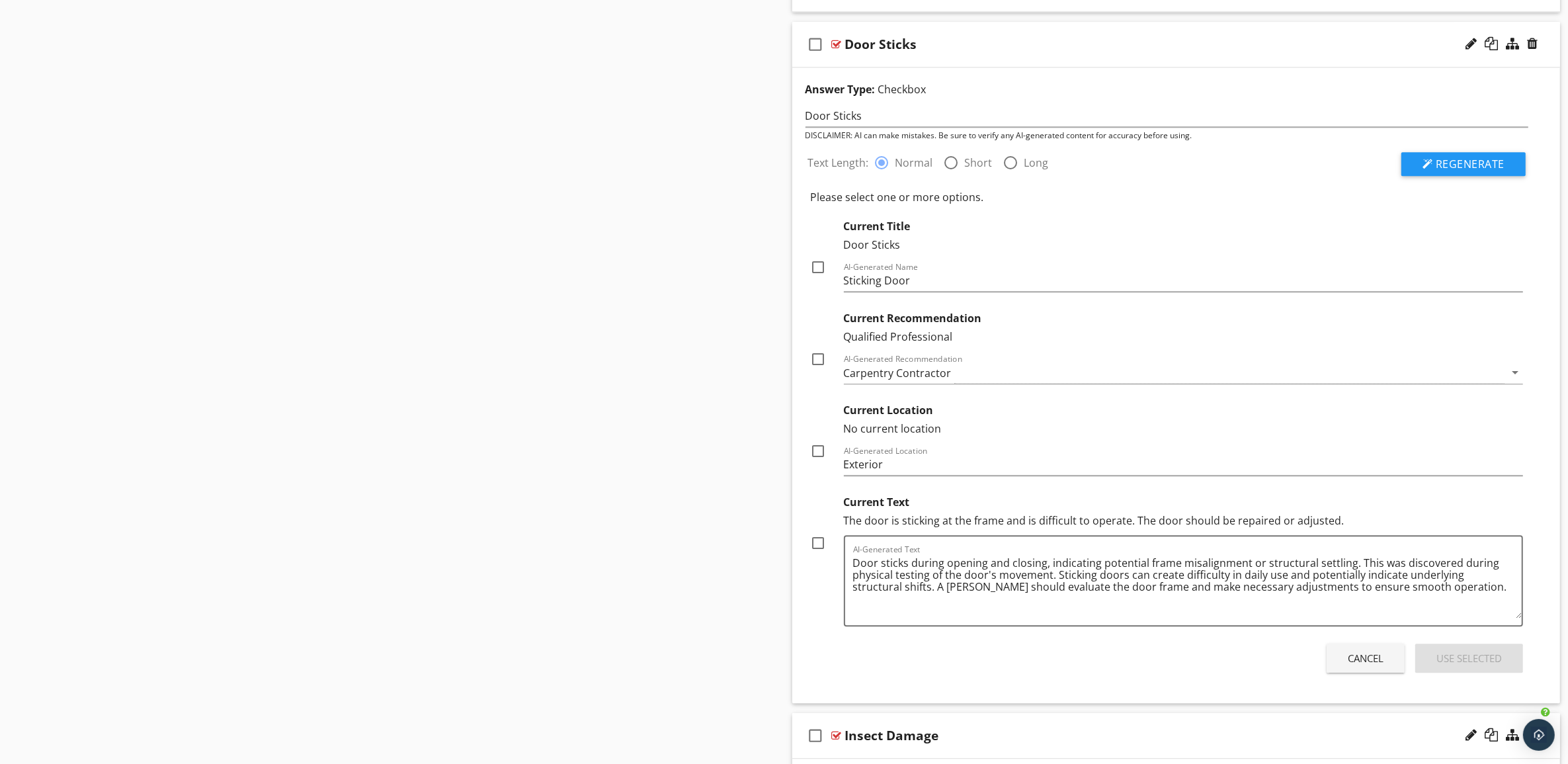
scroll to position [4245, 0]
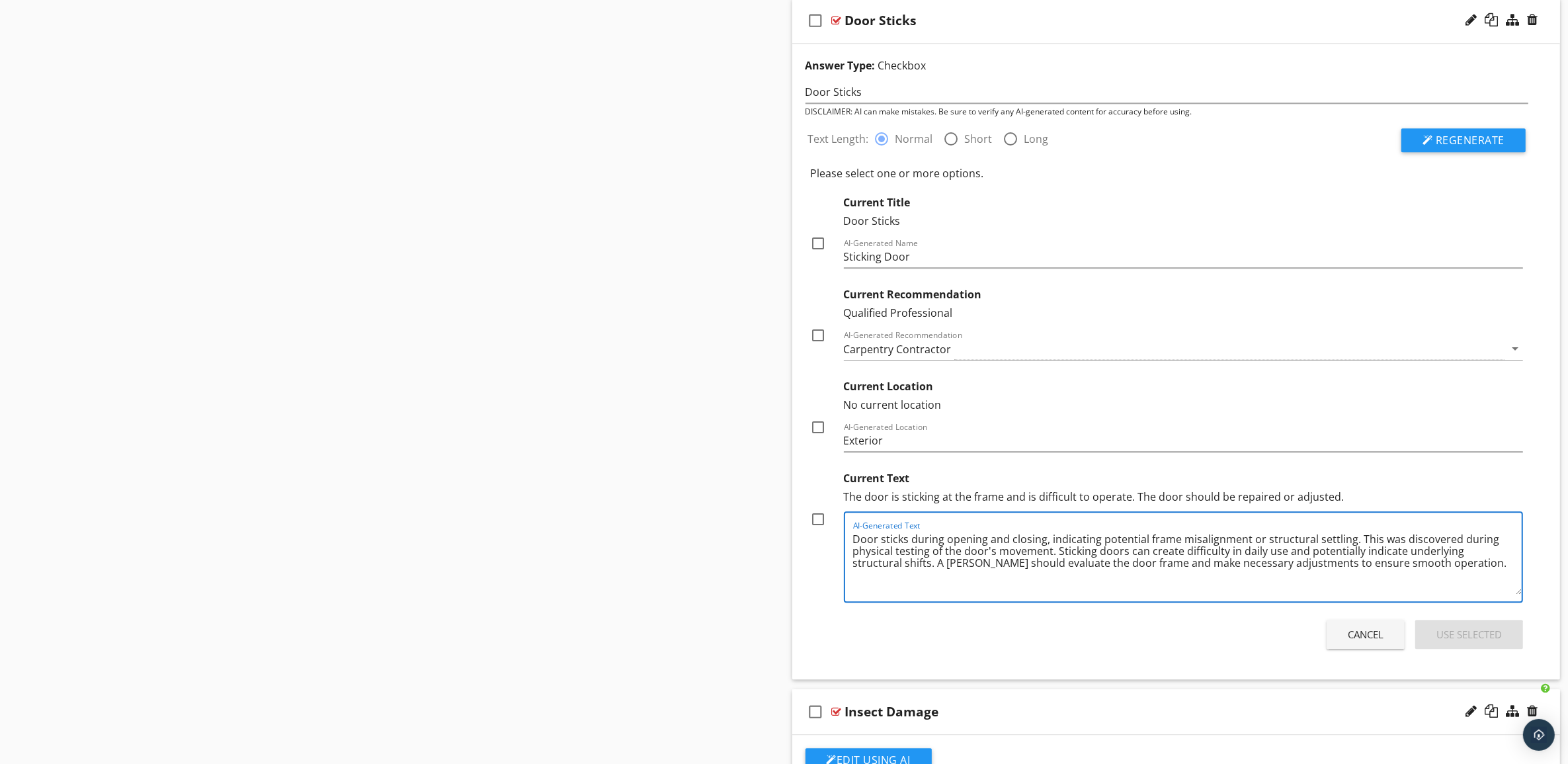
click at [907, 546] on textarea "Door sticks during opening and closing, indicating potential frame misalignment…" at bounding box center [1187, 561] width 670 height 66
type textarea "Door sticking during opening and closing, indicating potential frame misalignme…"
click at [820, 530] on div at bounding box center [819, 520] width 23 height 23
checkbox input "true"
click at [820, 435] on div at bounding box center [819, 428] width 23 height 23
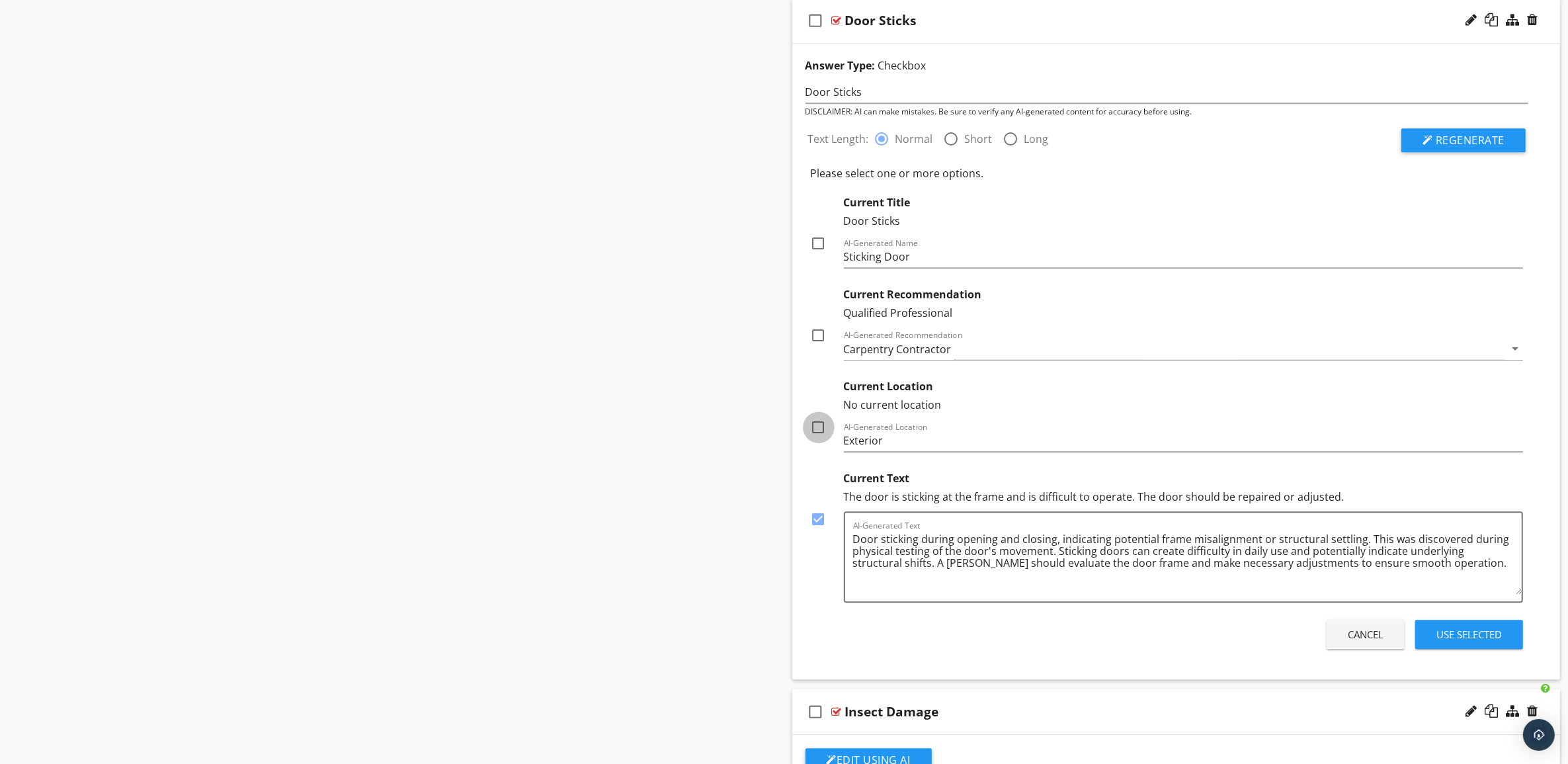
checkbox input "true"
click at [817, 344] on div at bounding box center [819, 335] width 23 height 23
checkbox input "true"
click at [820, 255] on div at bounding box center [819, 244] width 23 height 23
checkbox input "true"
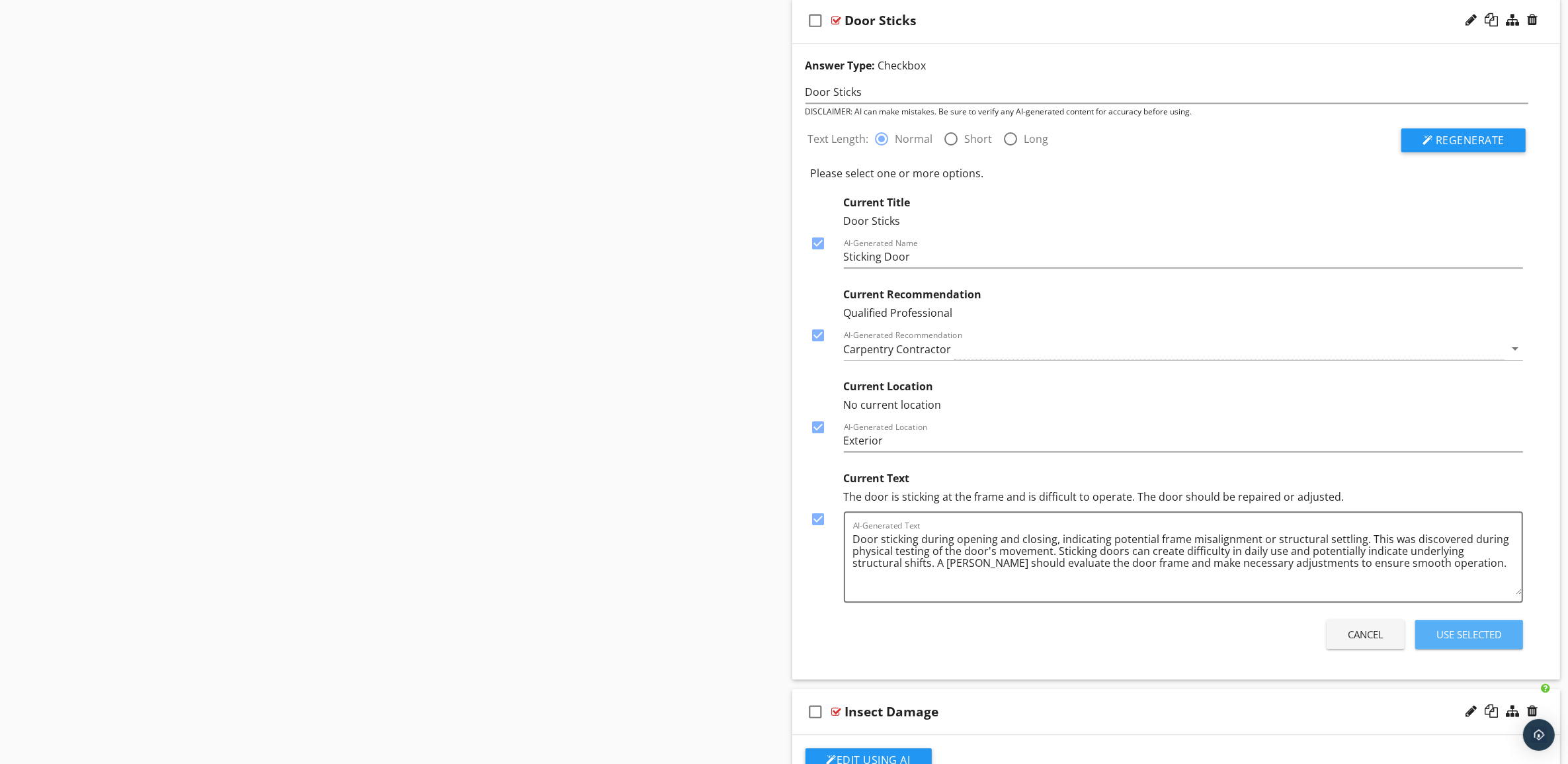
click at [1480, 643] on div "Use Selected" at bounding box center [1469, 635] width 65 height 15
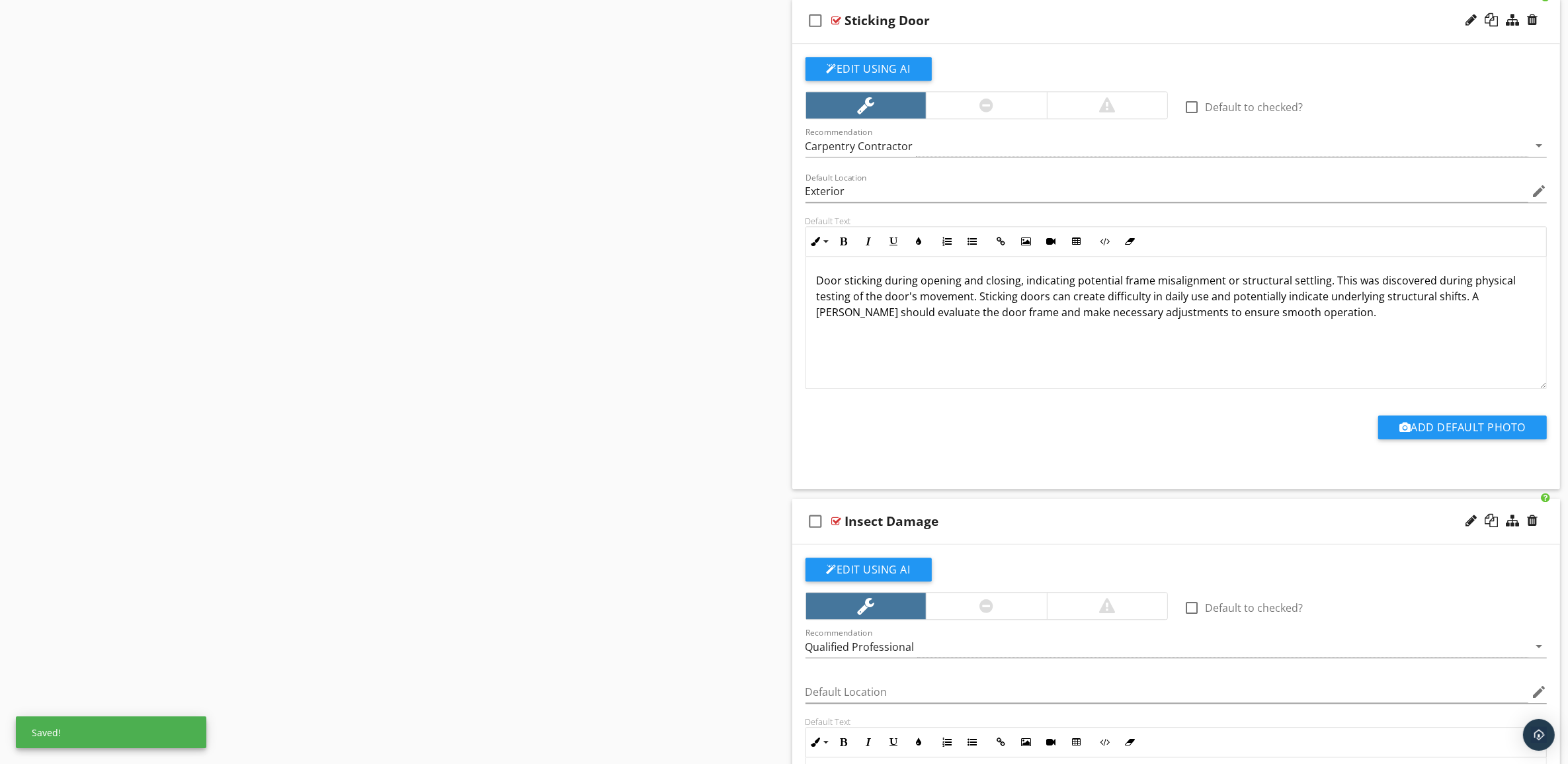
click at [1161, 42] on div "check_box_outline_blank Sticking Door" at bounding box center [1176, 20] width 768 height 46
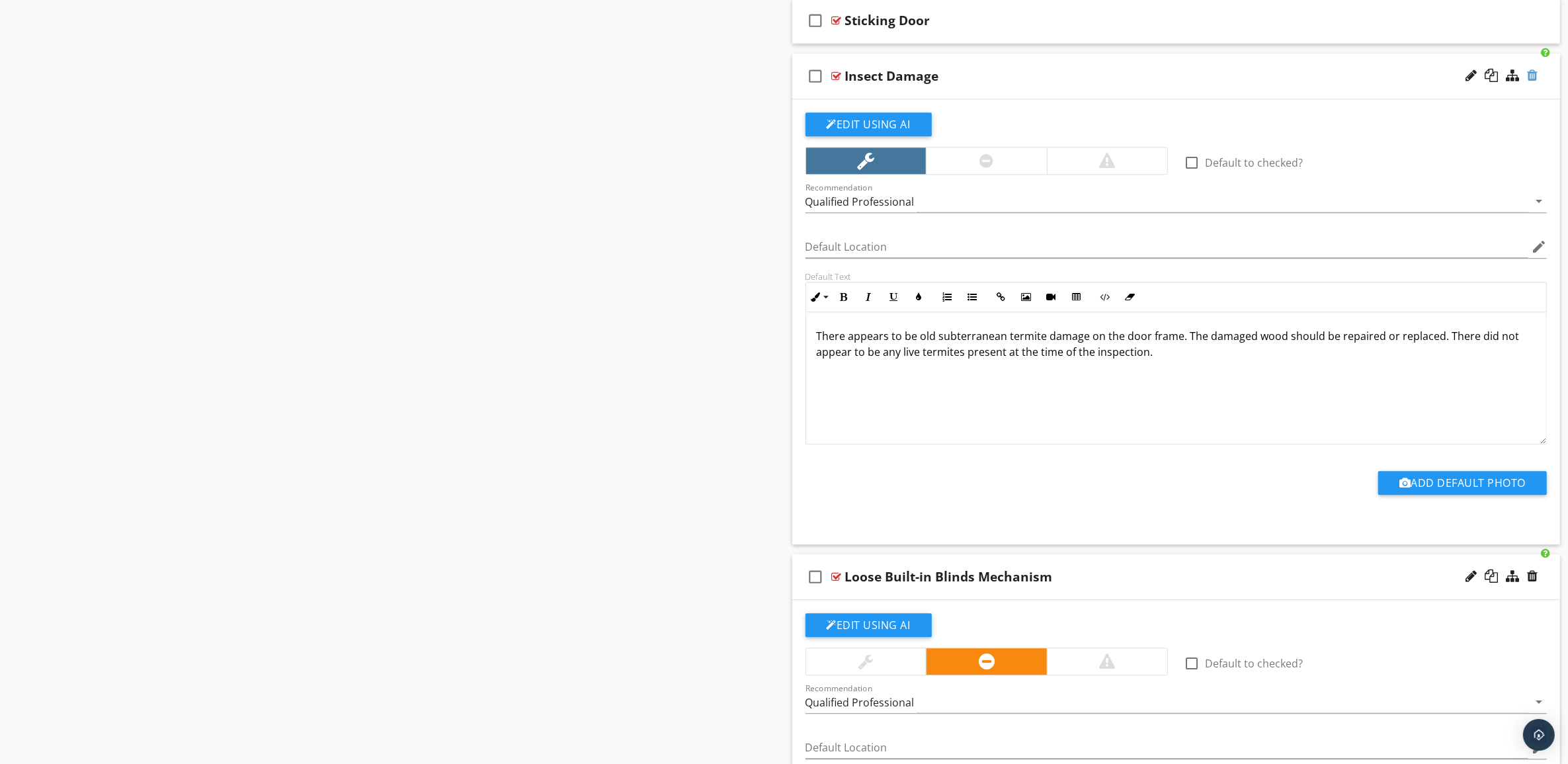
click at [1532, 82] on div at bounding box center [1532, 75] width 11 height 13
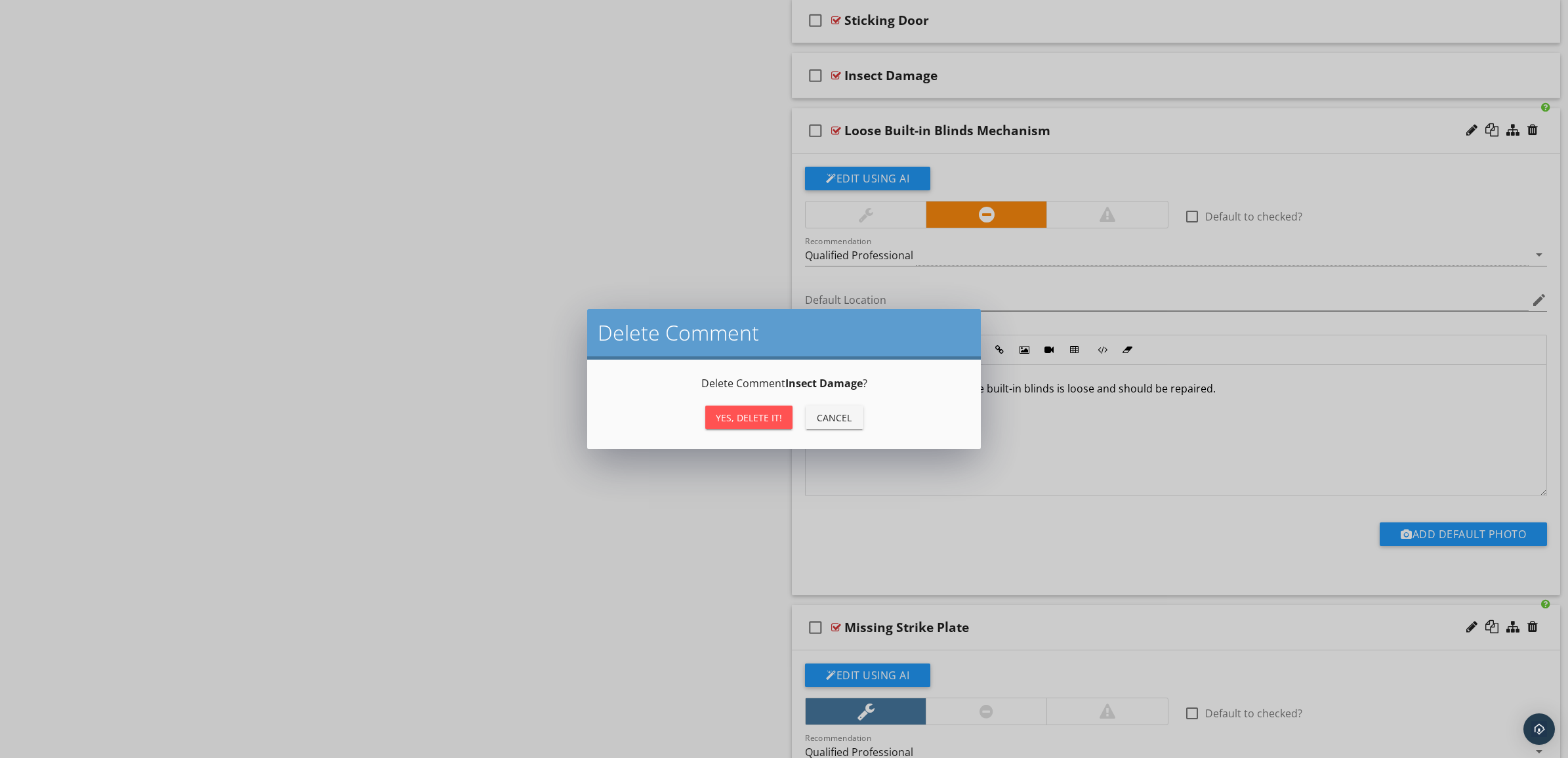
click at [733, 411] on div "Yes, Delete it!" at bounding box center [749, 418] width 66 height 14
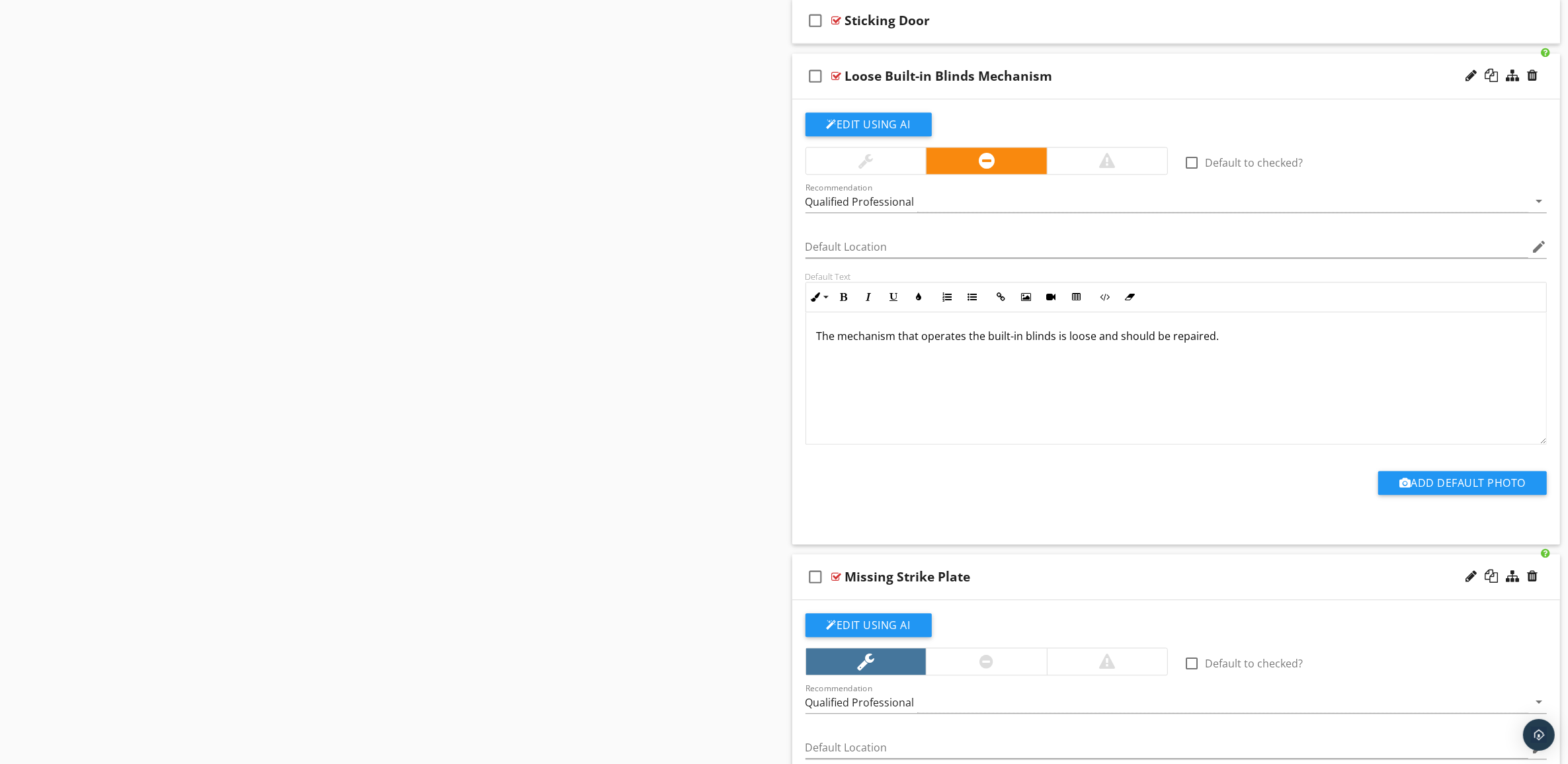
click at [980, 344] on p "The mechanism that operates the built-in blinds is loose and should be repaired." at bounding box center [1176, 336] width 720 height 16
click at [1085, 225] on div at bounding box center [1176, 222] width 742 height 8
click at [894, 131] on button "Edit Using AI" at bounding box center [868, 124] width 127 height 24
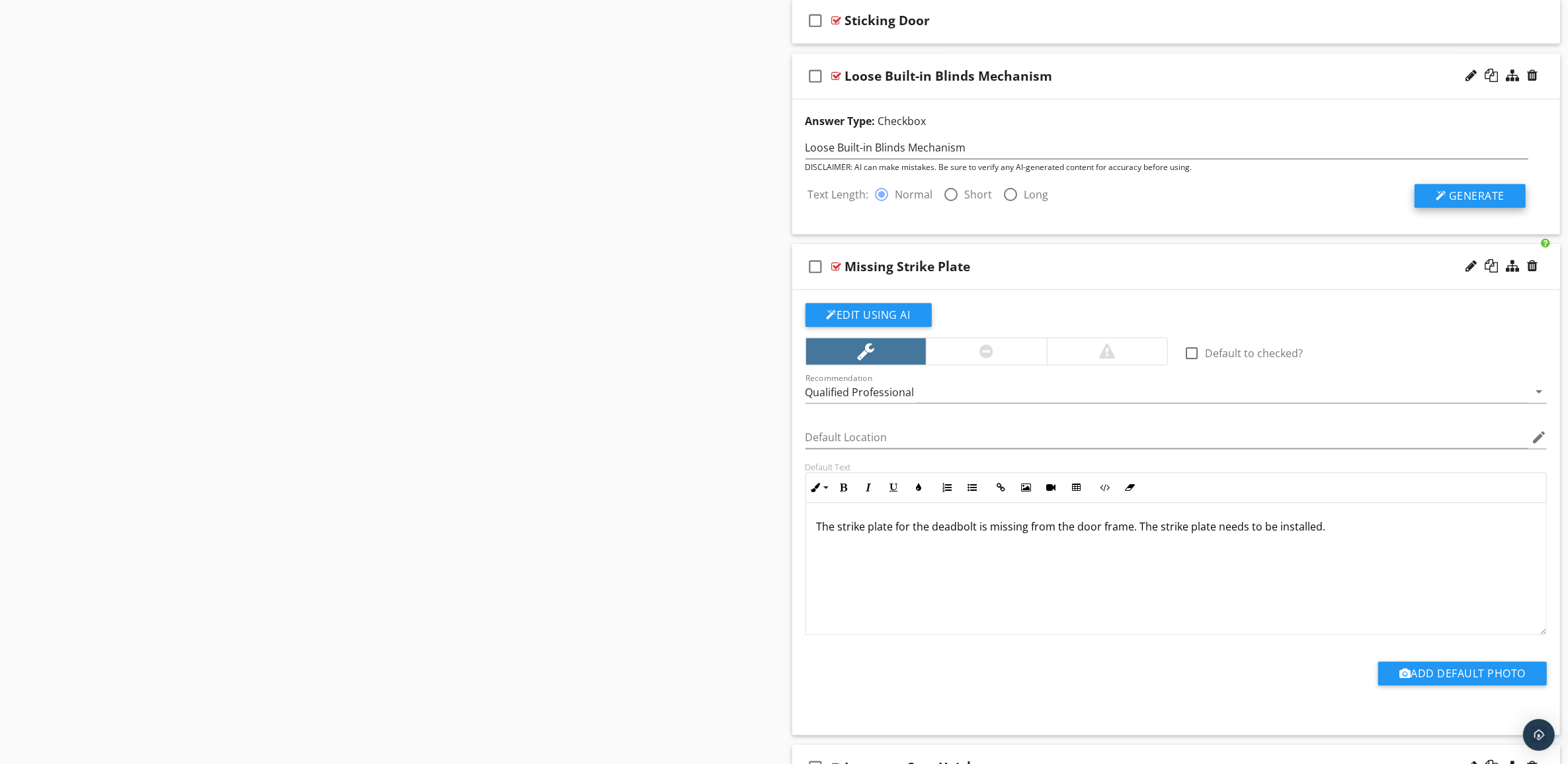
click at [1480, 203] on span "Generate" at bounding box center [1476, 196] width 55 height 14
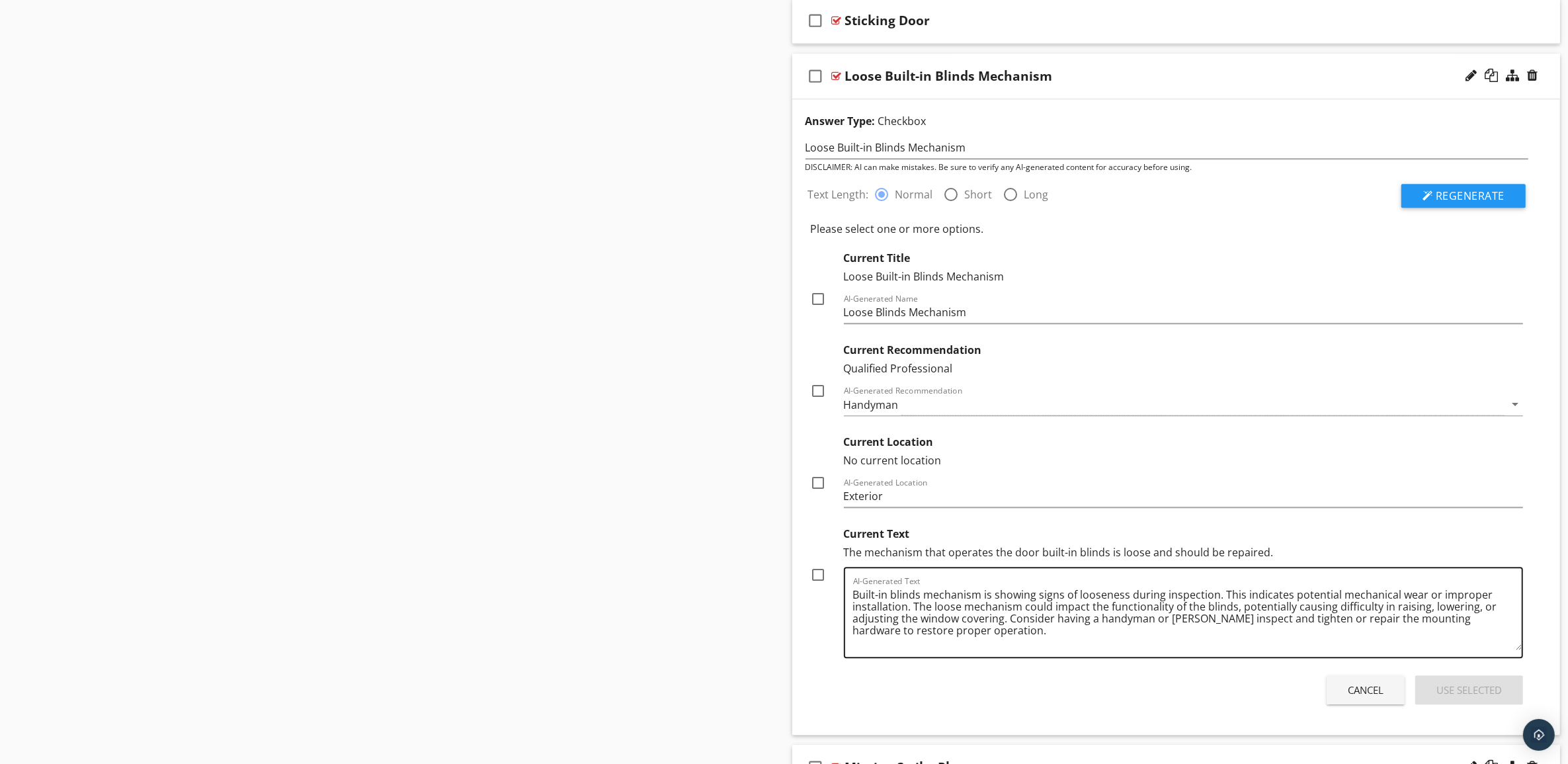
click at [990, 604] on textarea "Built-in blinds mechanism is showing signs of looseness during inspection. This…" at bounding box center [1187, 617] width 670 height 66
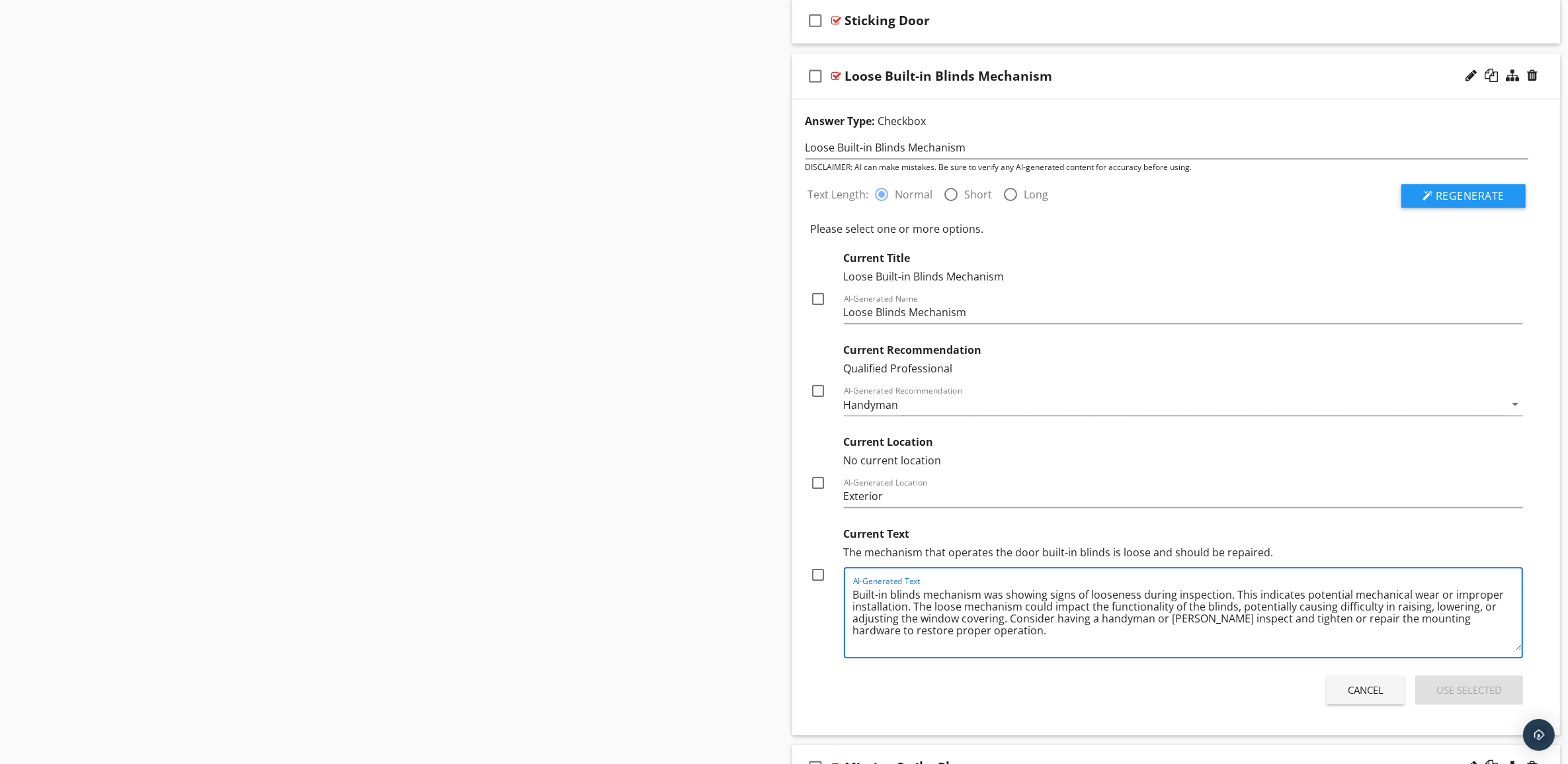
type textarea "Built-in blinds mechanism was showing signs of looseness during inspection. Thi…"
click at [820, 586] on div at bounding box center [819, 575] width 23 height 23
checkbox input "true"
click at [815, 494] on div at bounding box center [819, 483] width 23 height 23
checkbox input "true"
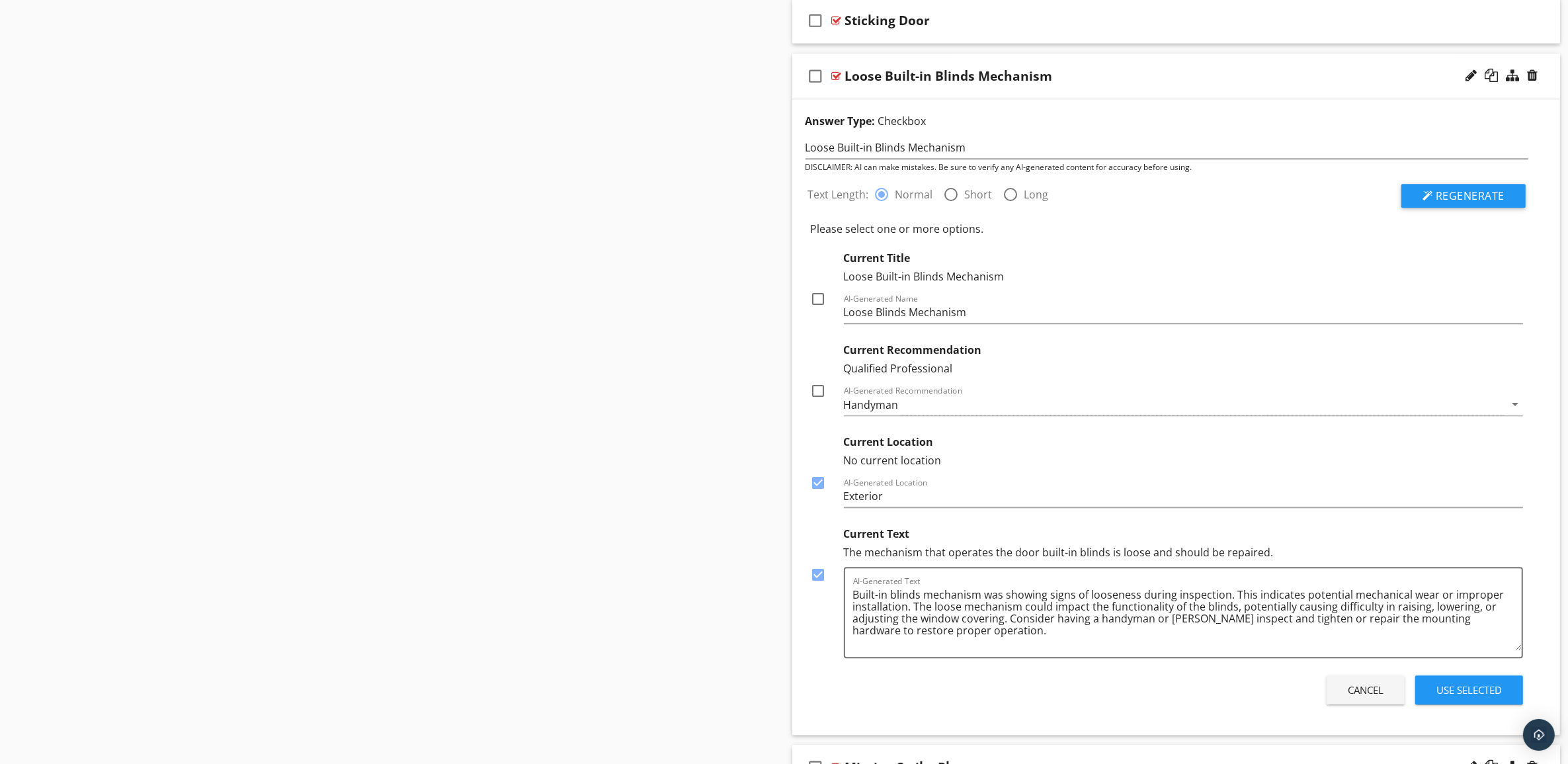
click at [822, 402] on div at bounding box center [819, 391] width 23 height 23
checkbox input "true"
click at [815, 310] on div at bounding box center [819, 299] width 23 height 23
checkbox input "true"
click at [1486, 698] on div "Use Selected" at bounding box center [1469, 690] width 65 height 15
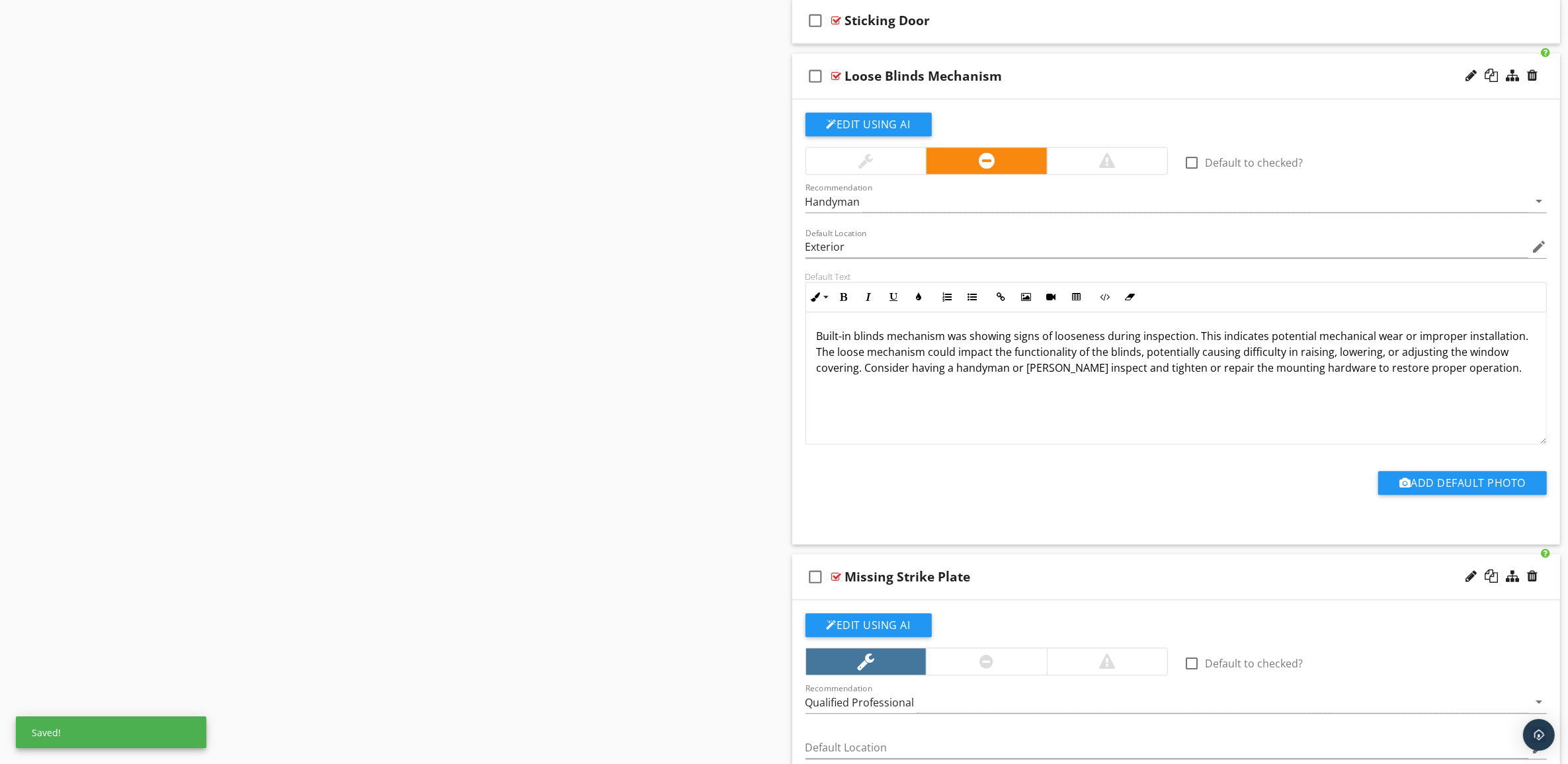
click at [1260, 84] on div "Loose Blinds Mechanism" at bounding box center [1123, 76] width 556 height 16
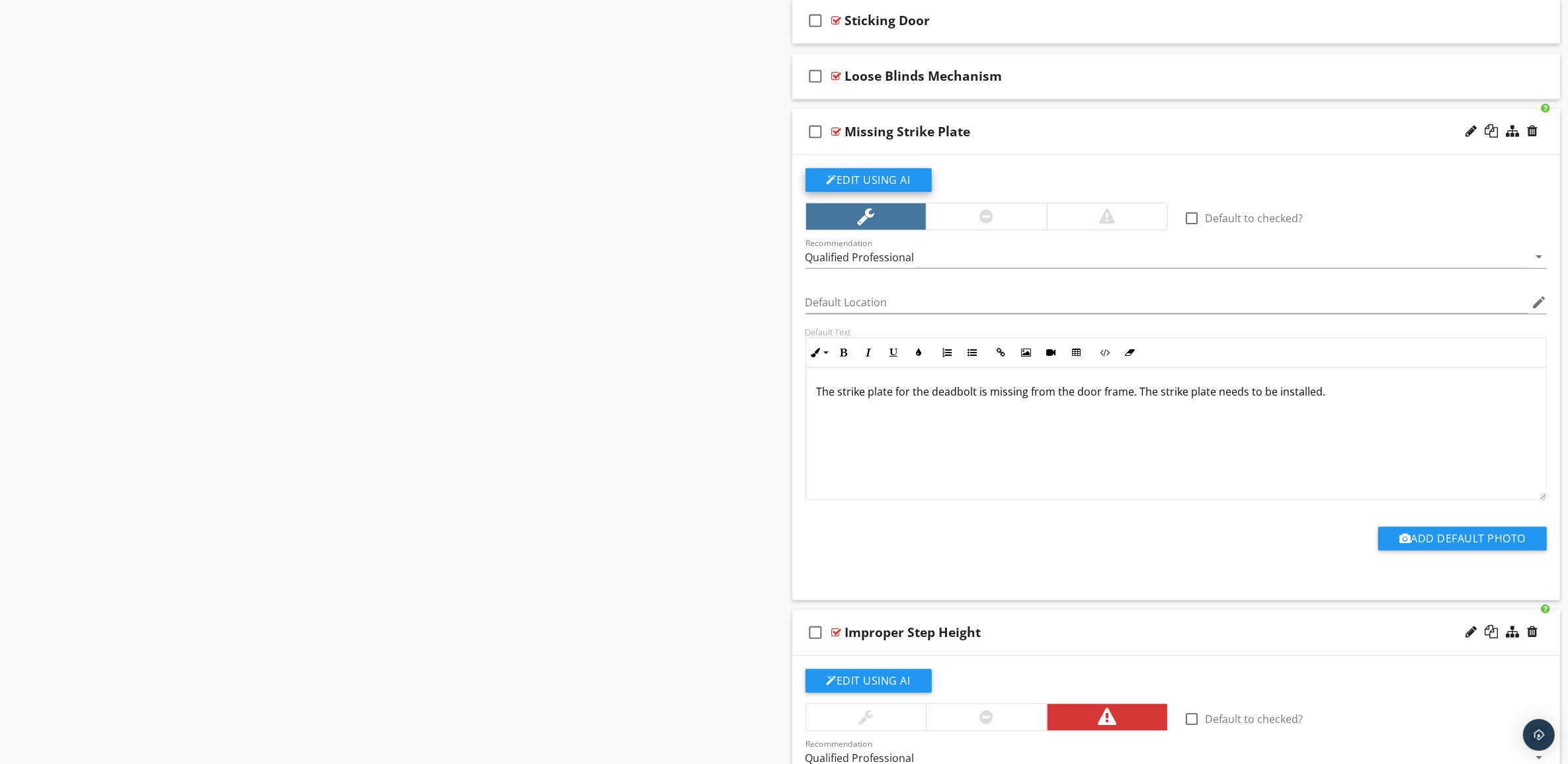
click at [892, 187] on button "Edit Using AI" at bounding box center [868, 180] width 127 height 24
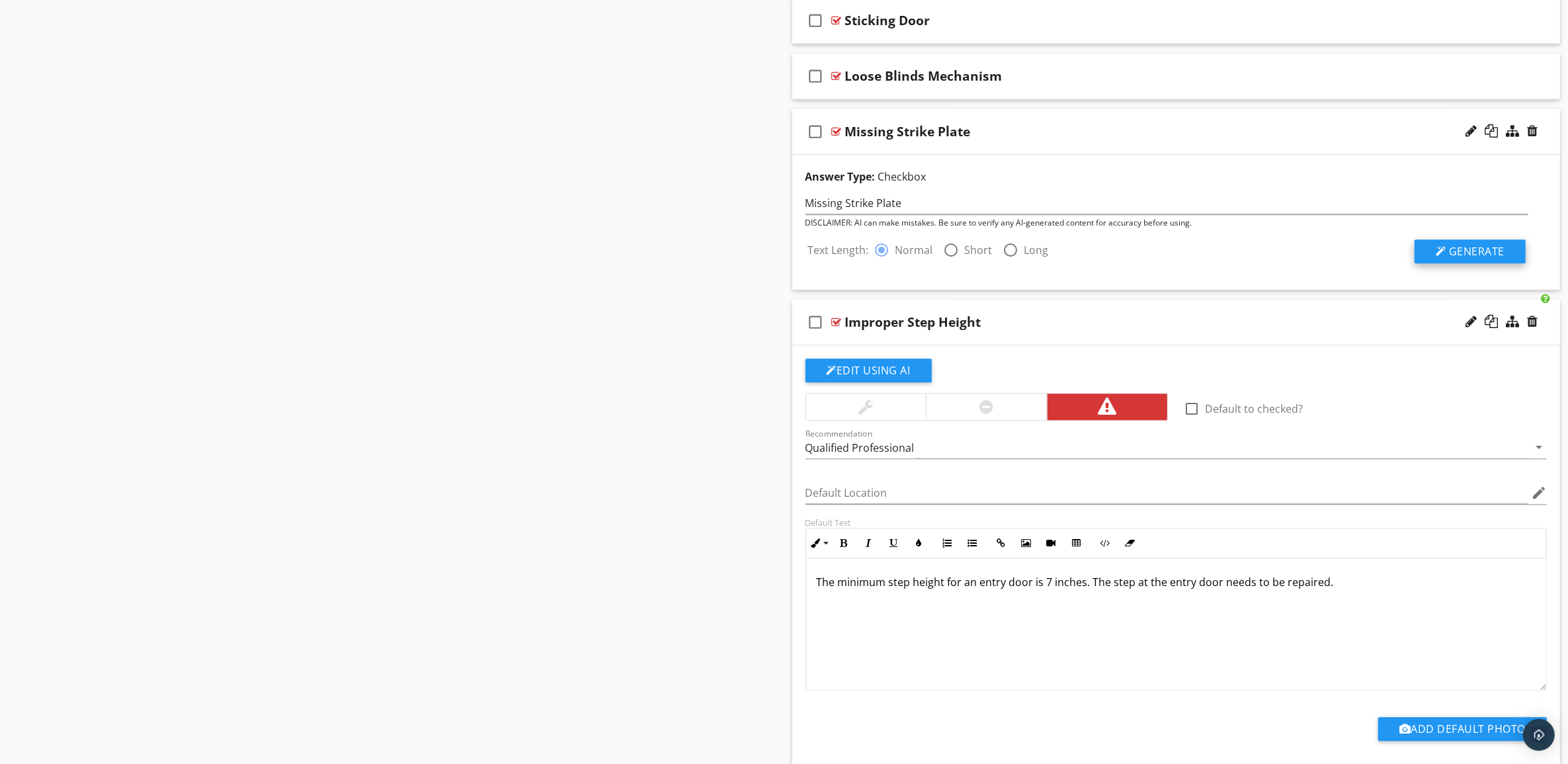
click at [1463, 259] on span "Generate" at bounding box center [1476, 251] width 55 height 14
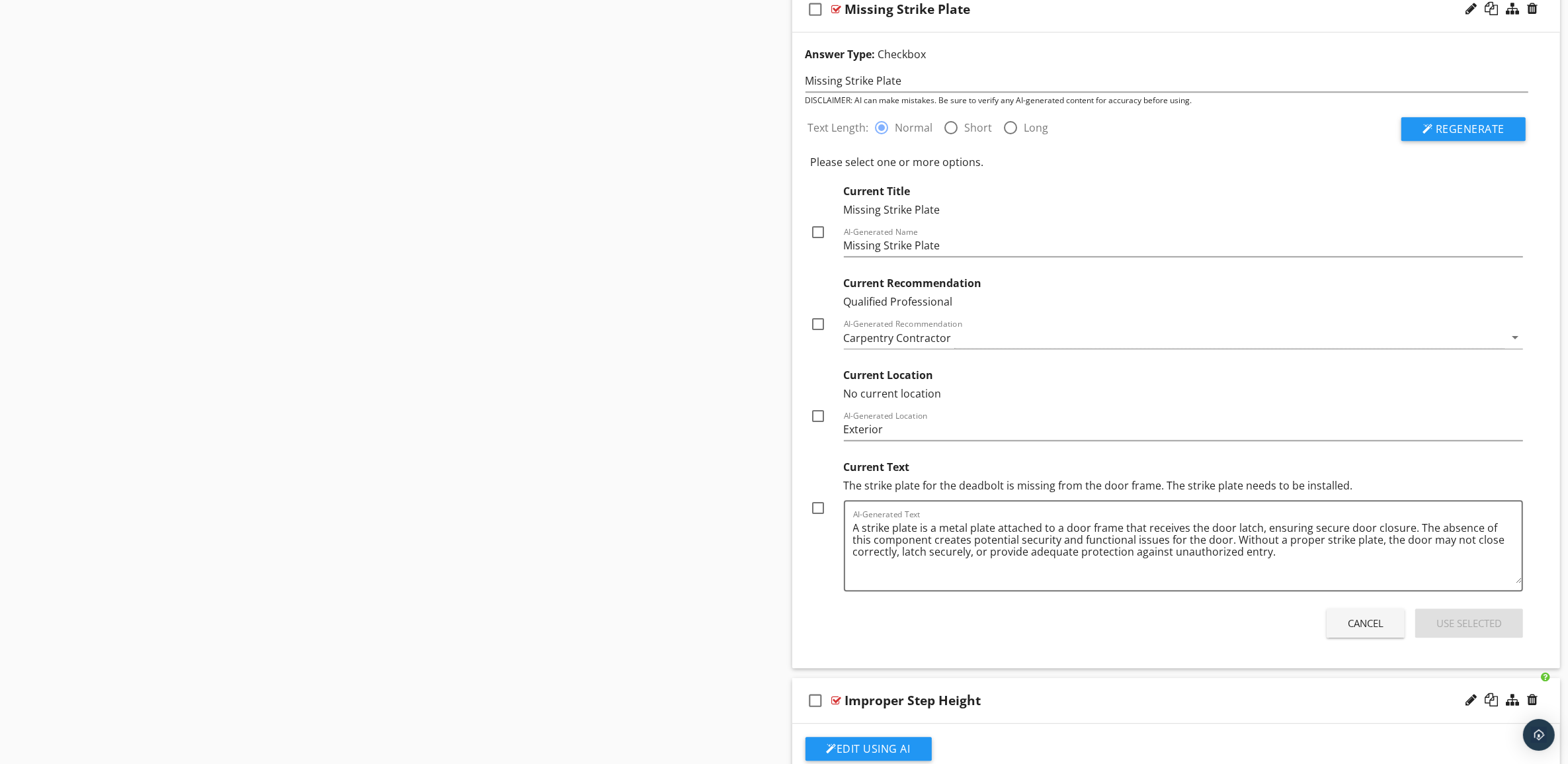
scroll to position [4410, 0]
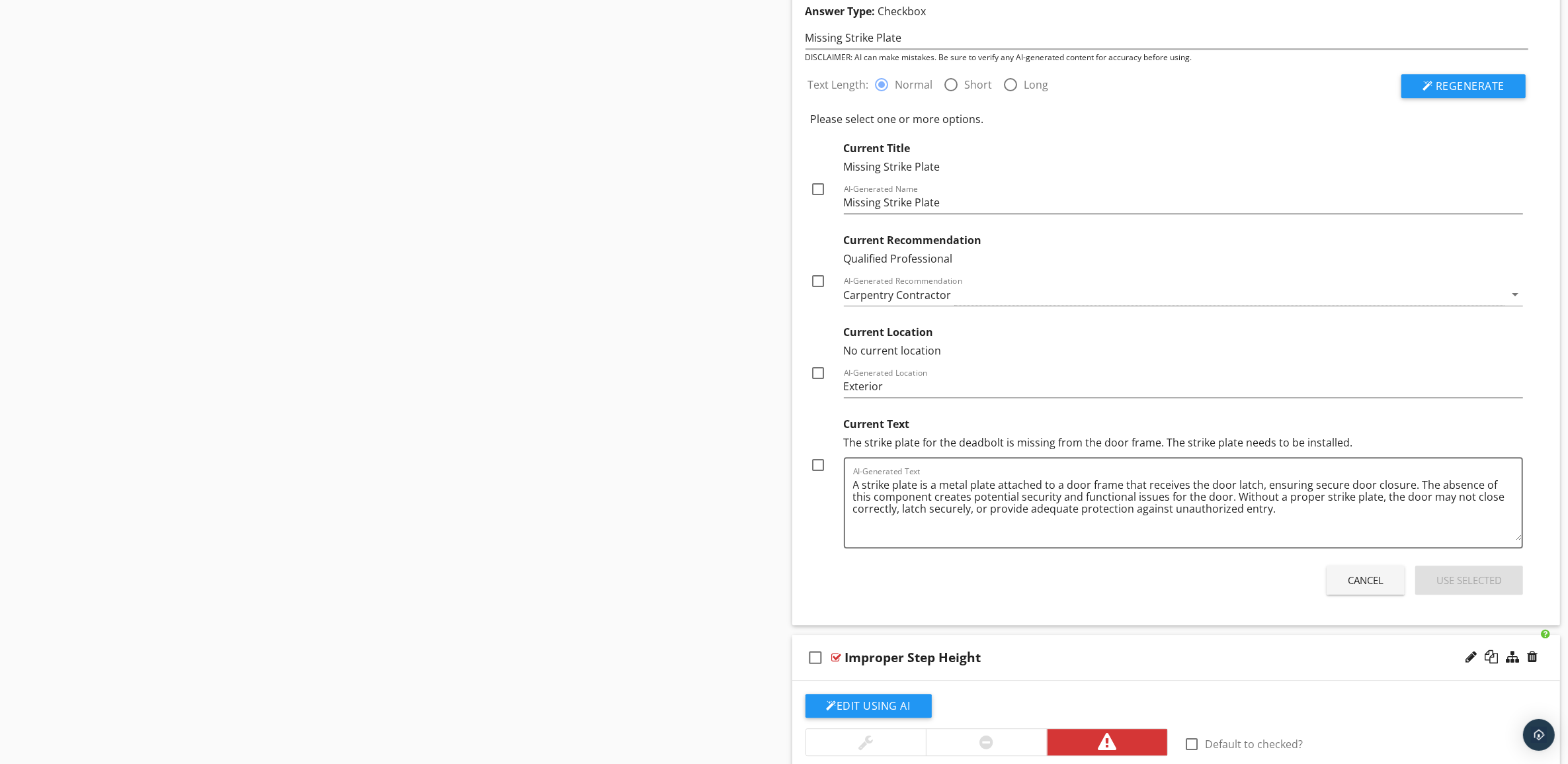
click at [820, 475] on div at bounding box center [819, 465] width 23 height 23
checkbox input "true"
click at [818, 382] on div at bounding box center [819, 373] width 23 height 23
checkbox input "true"
click at [820, 289] on div at bounding box center [819, 281] width 23 height 23
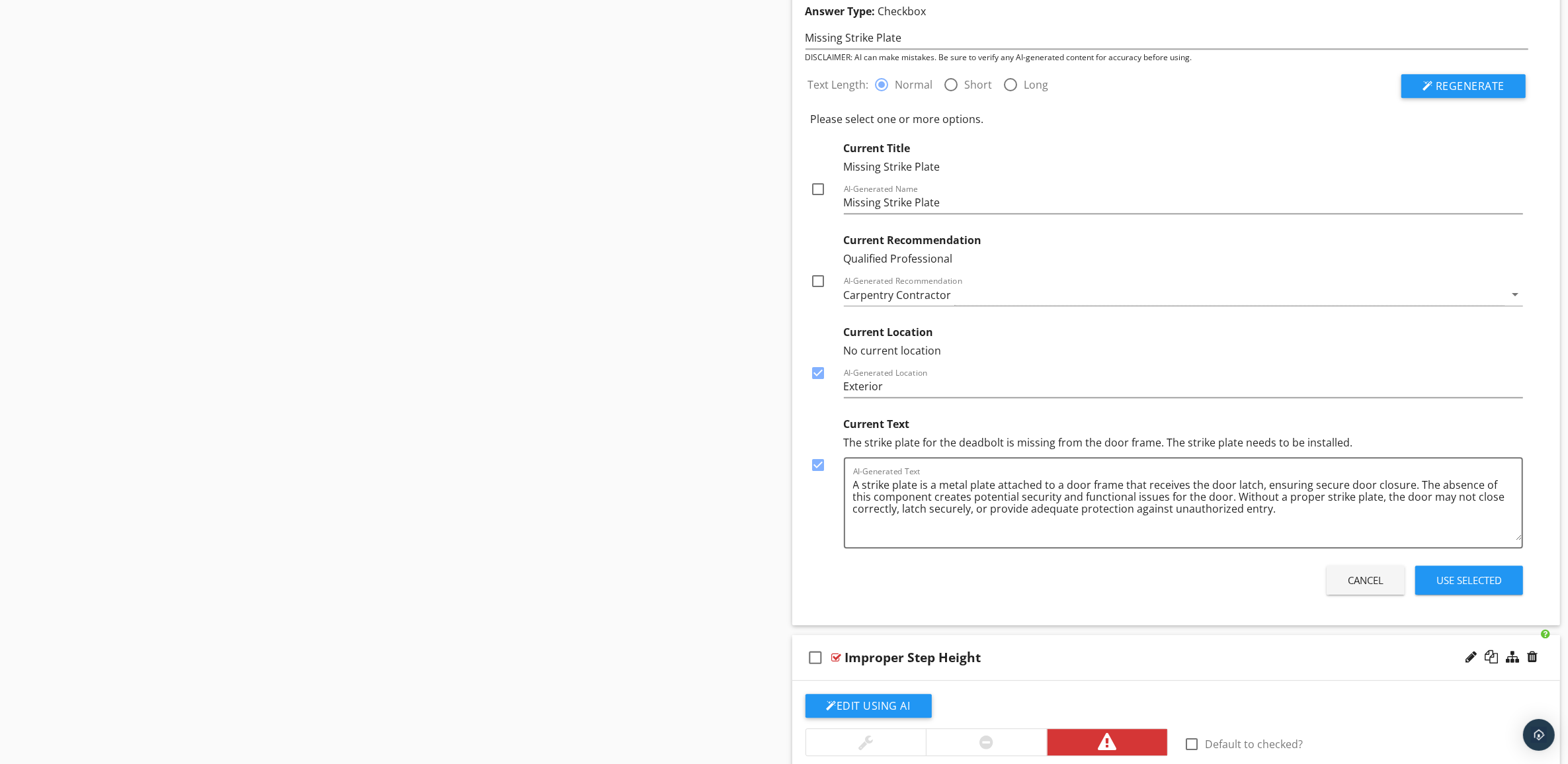
checkbox input "true"
click at [817, 193] on div at bounding box center [819, 190] width 23 height 23
checkbox input "true"
click at [1483, 586] on div "Use Selected" at bounding box center [1469, 580] width 65 height 15
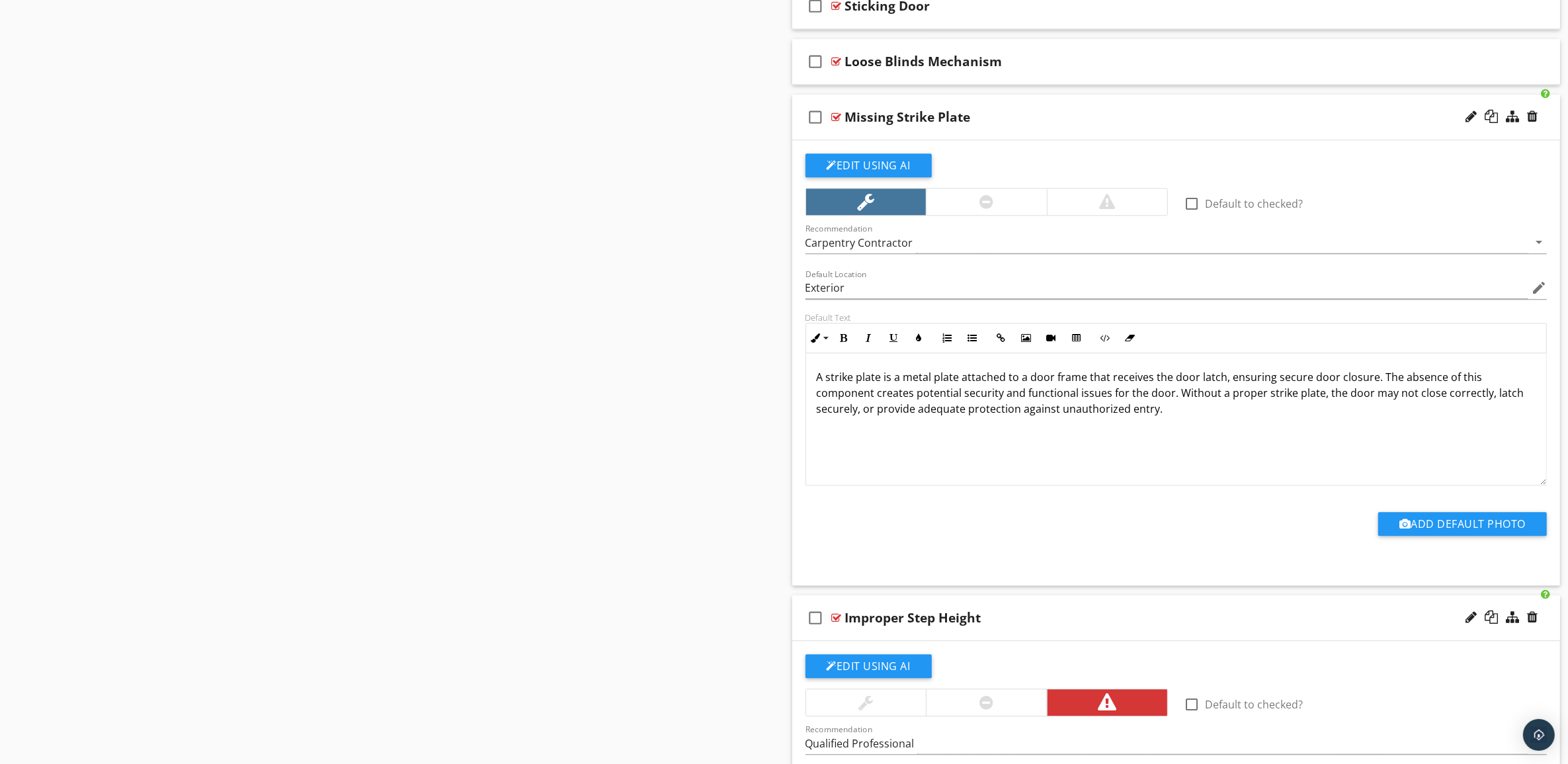
scroll to position [4245, 0]
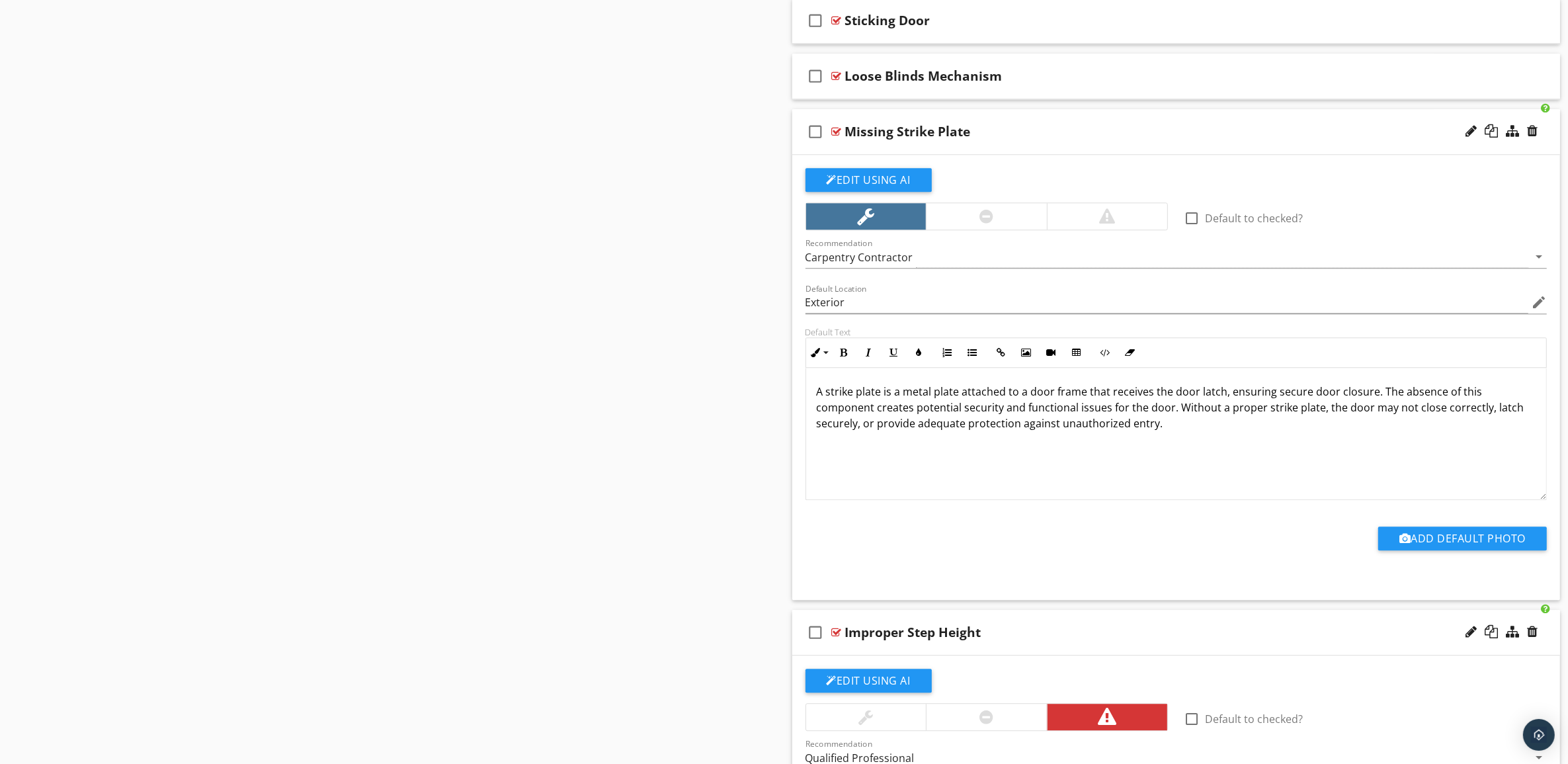
click at [1218, 140] on div "Missing Strike Plate" at bounding box center [1123, 131] width 556 height 16
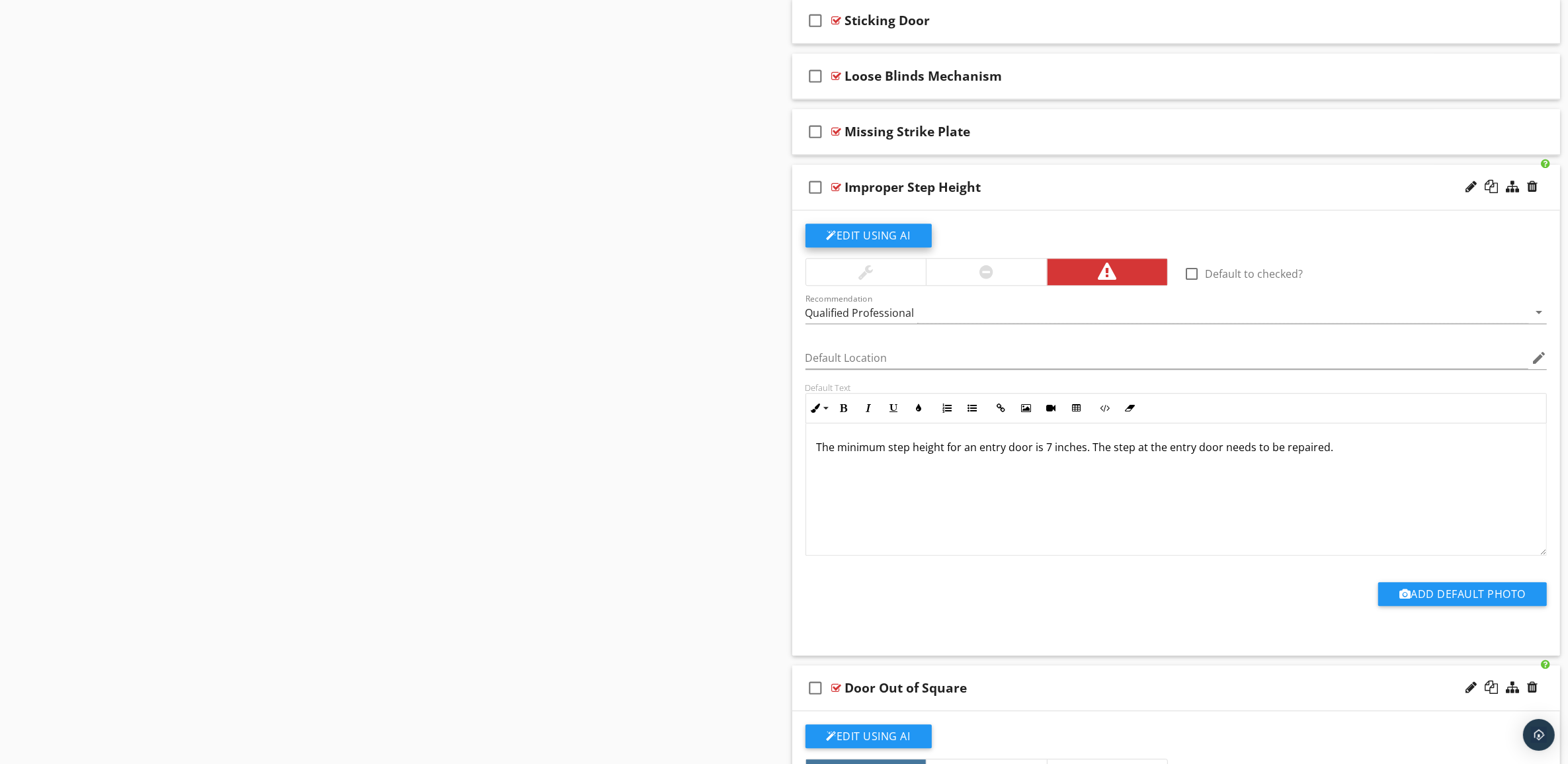
click at [877, 241] on button "Edit Using AI" at bounding box center [868, 235] width 127 height 24
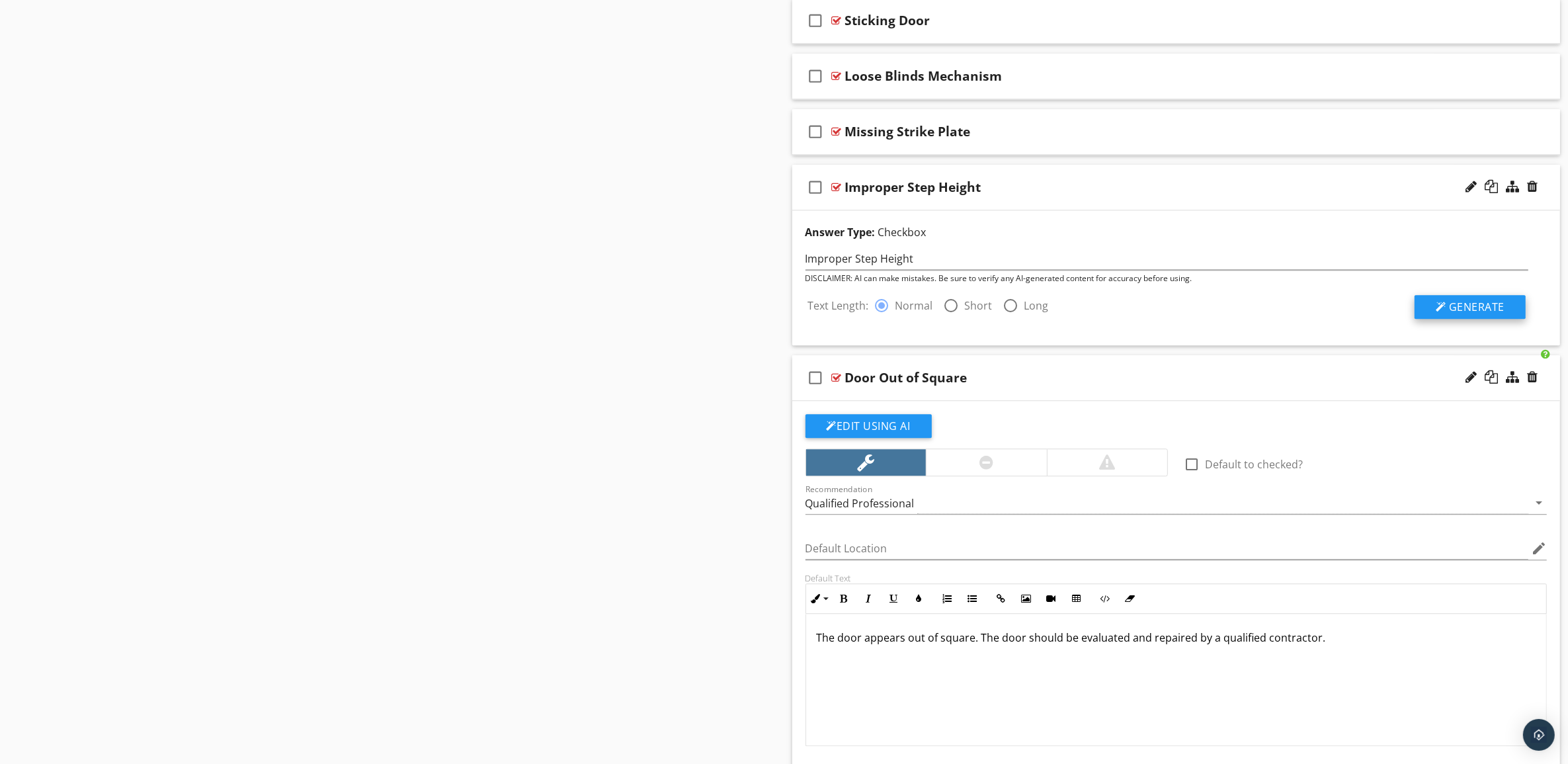
click at [1479, 313] on span "Generate" at bounding box center [1476, 307] width 55 height 14
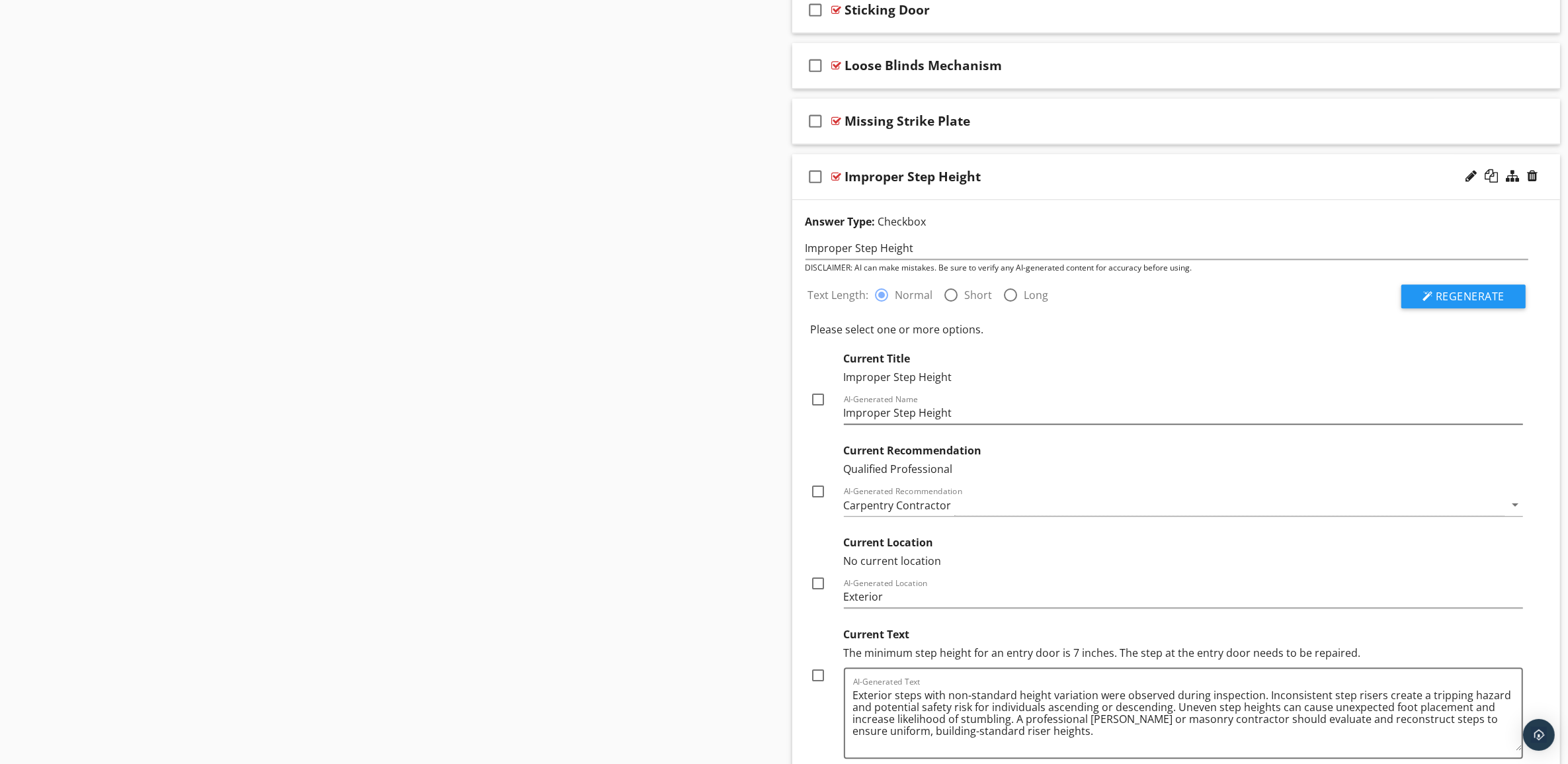
scroll to position [4328, 0]
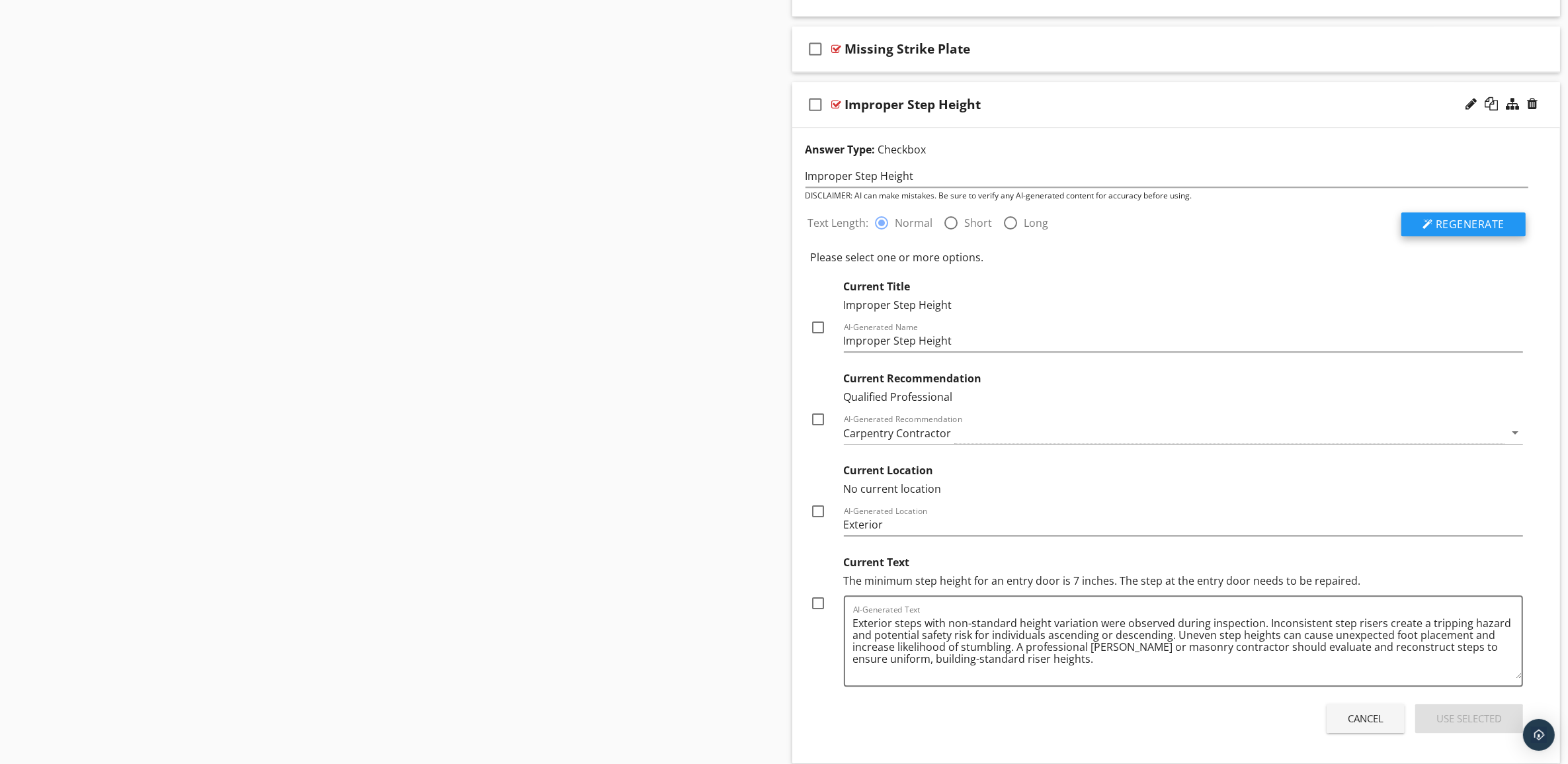
click at [1469, 231] on span "Regenerate" at bounding box center [1469, 224] width 69 height 14
click at [949, 233] on div at bounding box center [952, 223] width 23 height 23
radio input "false"
radio input "true"
click at [1455, 230] on span "Regenerate" at bounding box center [1469, 224] width 69 height 14
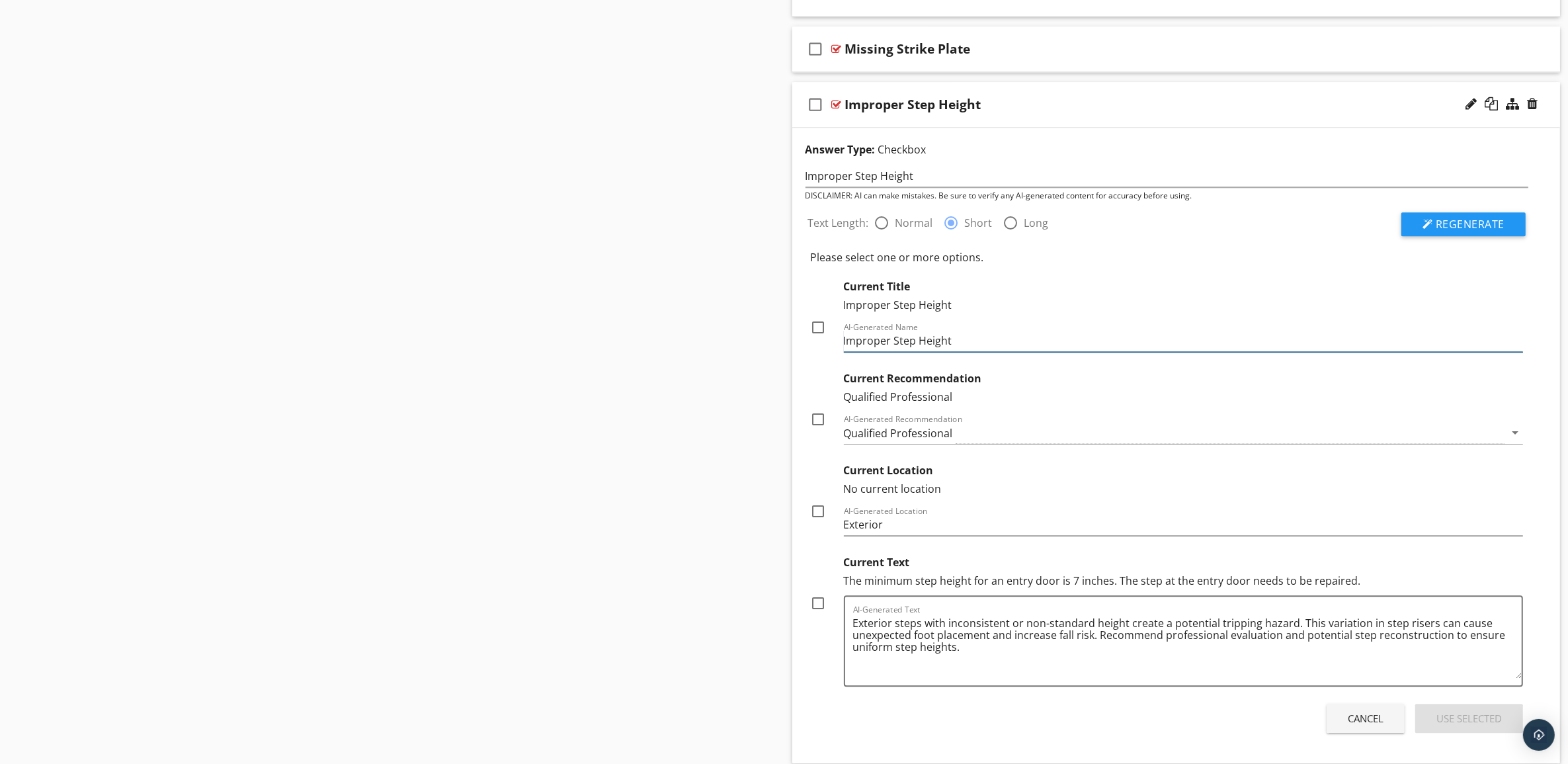
click at [913, 352] on input "Improper Step Height" at bounding box center [1184, 341] width 680 height 22
drag, startPoint x: 979, startPoint y: 351, endPoint x: 840, endPoint y: 354, distance: 139.0
click at [840, 352] on div "Current Title Improper Step Height check_box_outline_blank AI-Generated Name Im…" at bounding box center [1167, 315] width 713 height 74
type input "Improper Step Riser Height"
click at [1209, 112] on div "Improper Step Height" at bounding box center [1123, 104] width 556 height 16
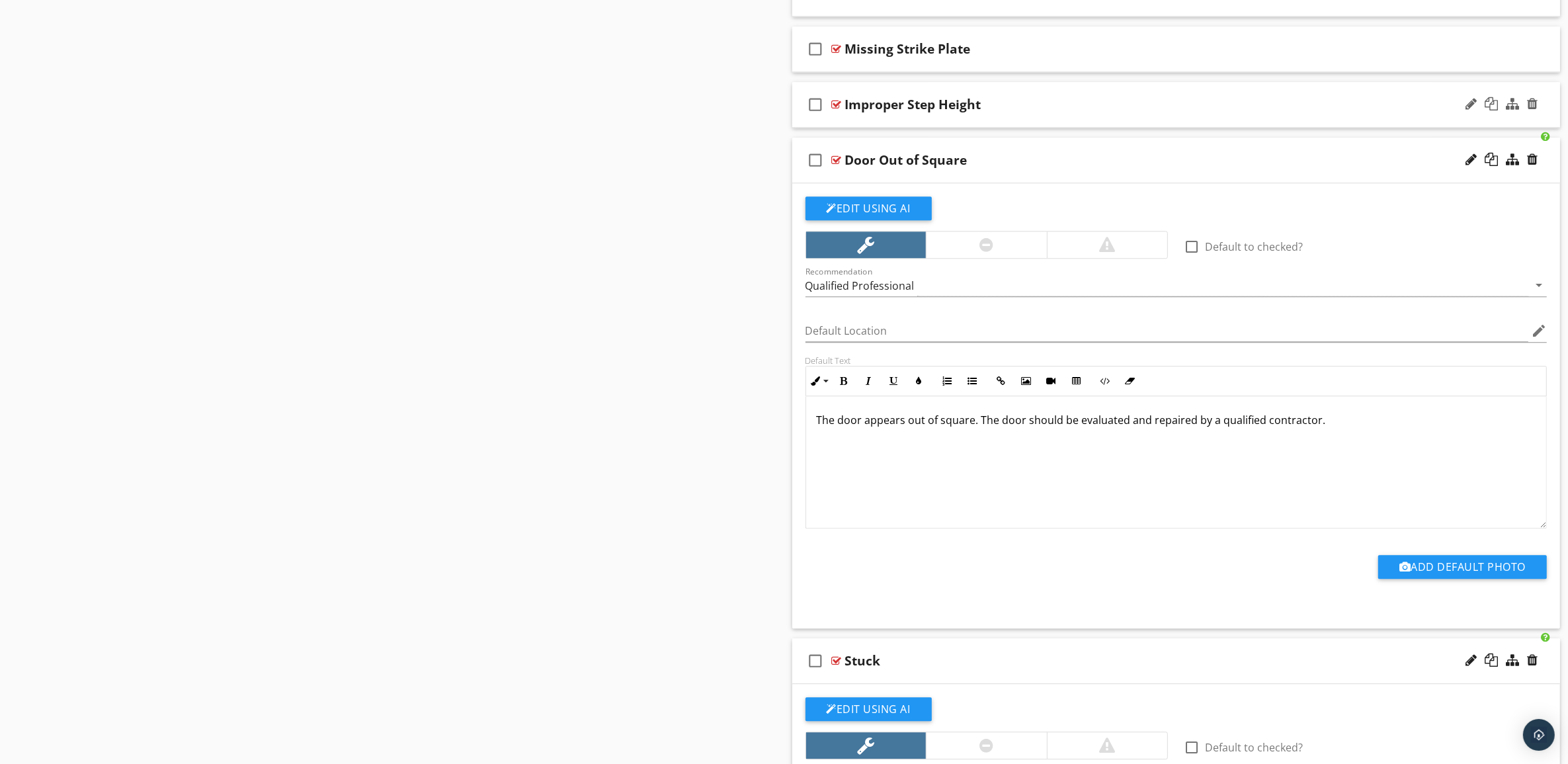
click at [961, 112] on div "Improper Step Height" at bounding box center [914, 104] width 136 height 16
click at [883, 117] on input "Improper Step Height" at bounding box center [1123, 106] width 556 height 22
paste input "Improper Step Riser Height"
type input "Improper Step Riser Height"
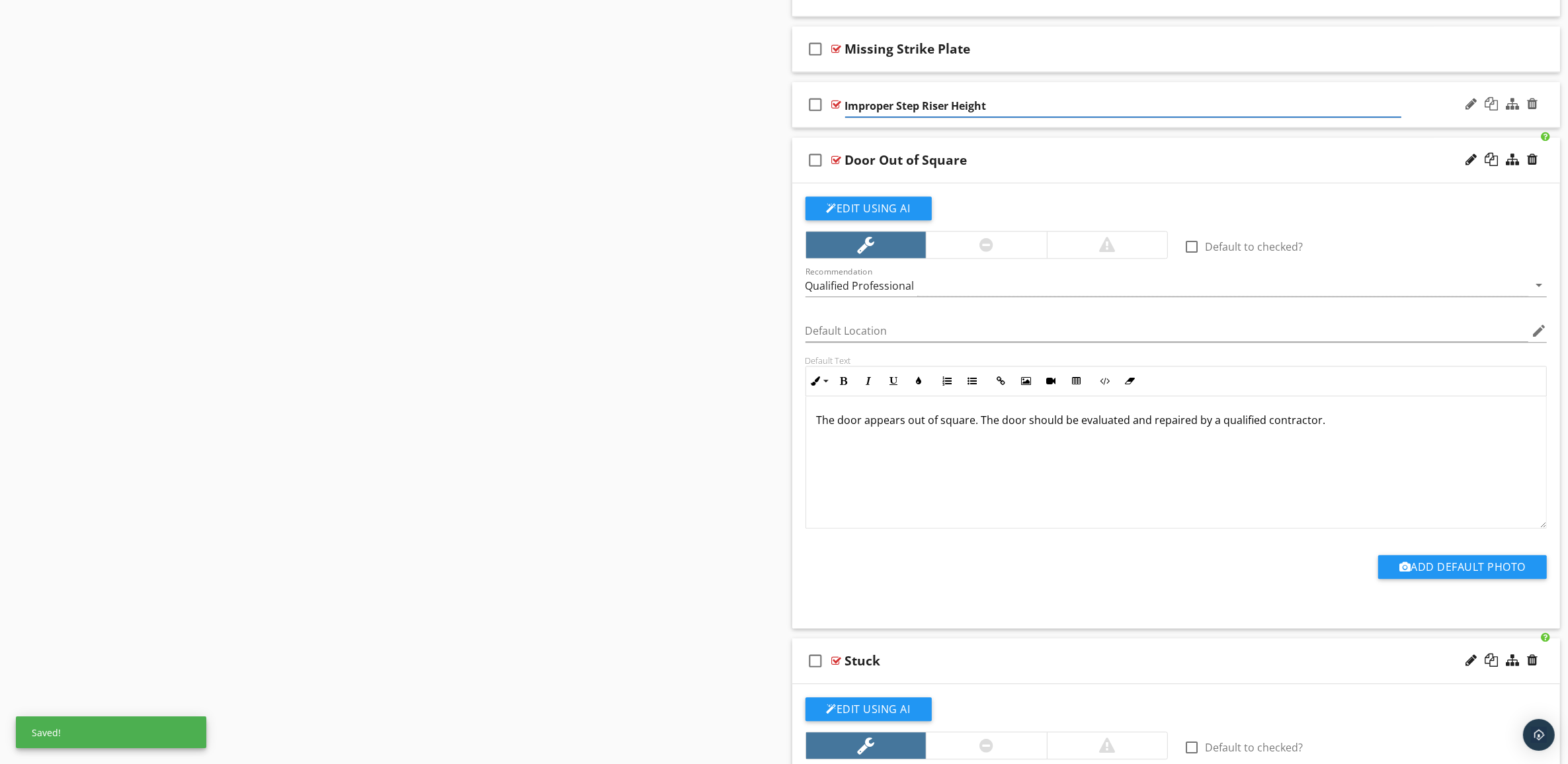
click at [1438, 127] on div "check_box_outline_blank Improper Step Riser Height" at bounding box center [1176, 105] width 768 height 46
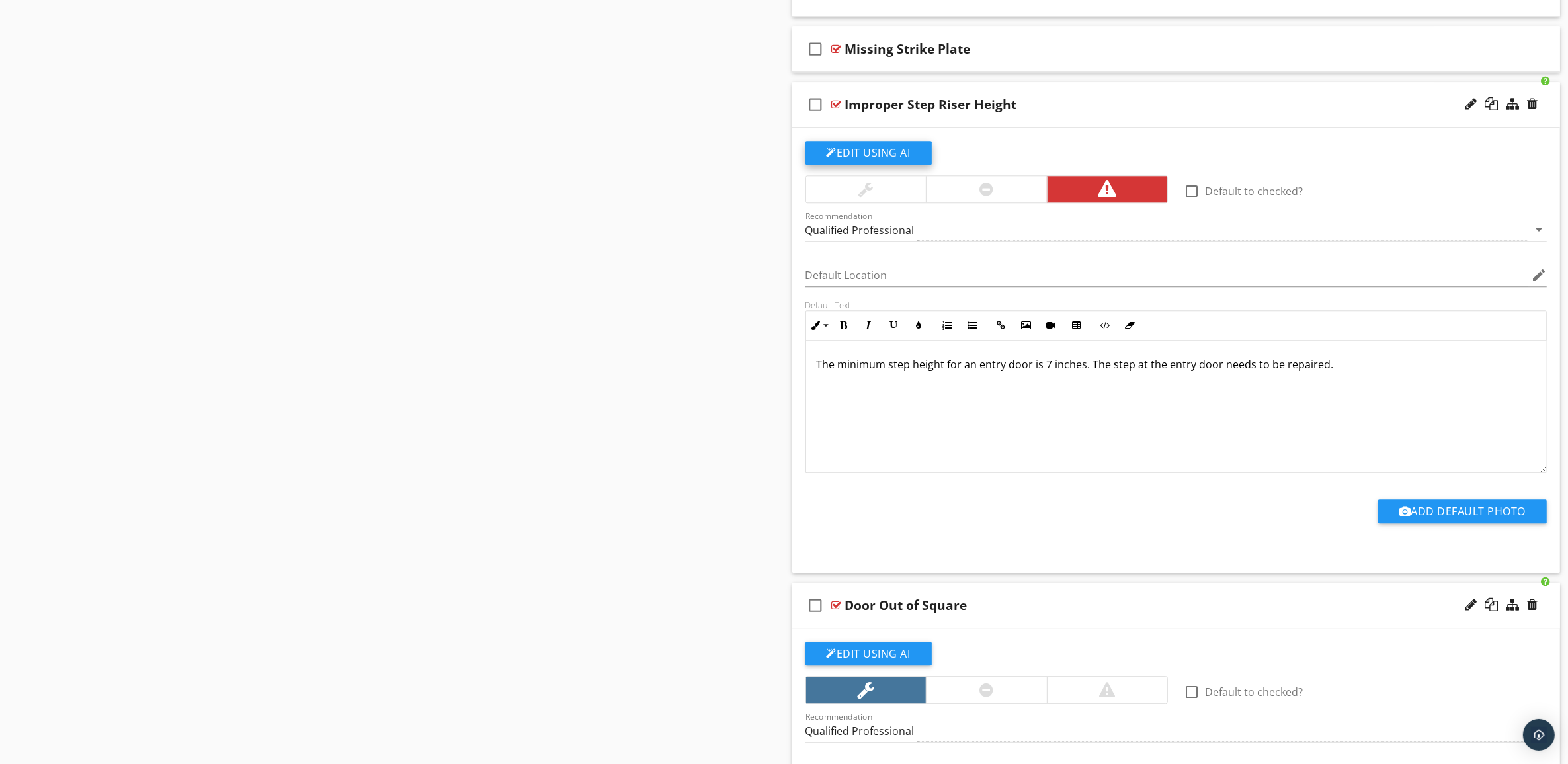
click at [853, 163] on button "Edit Using AI" at bounding box center [868, 152] width 127 height 24
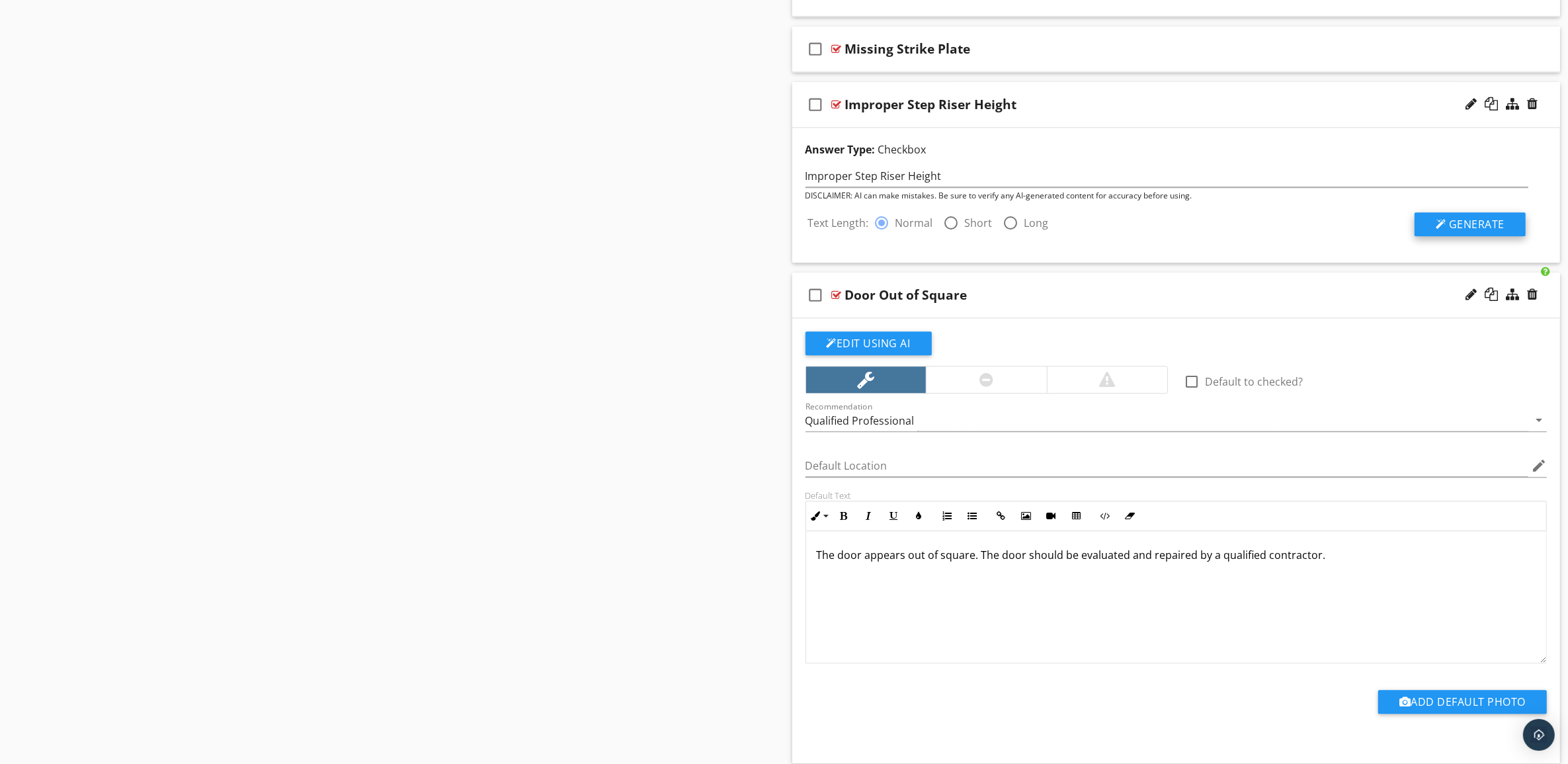
click at [1476, 230] on span "Generate" at bounding box center [1476, 224] width 55 height 14
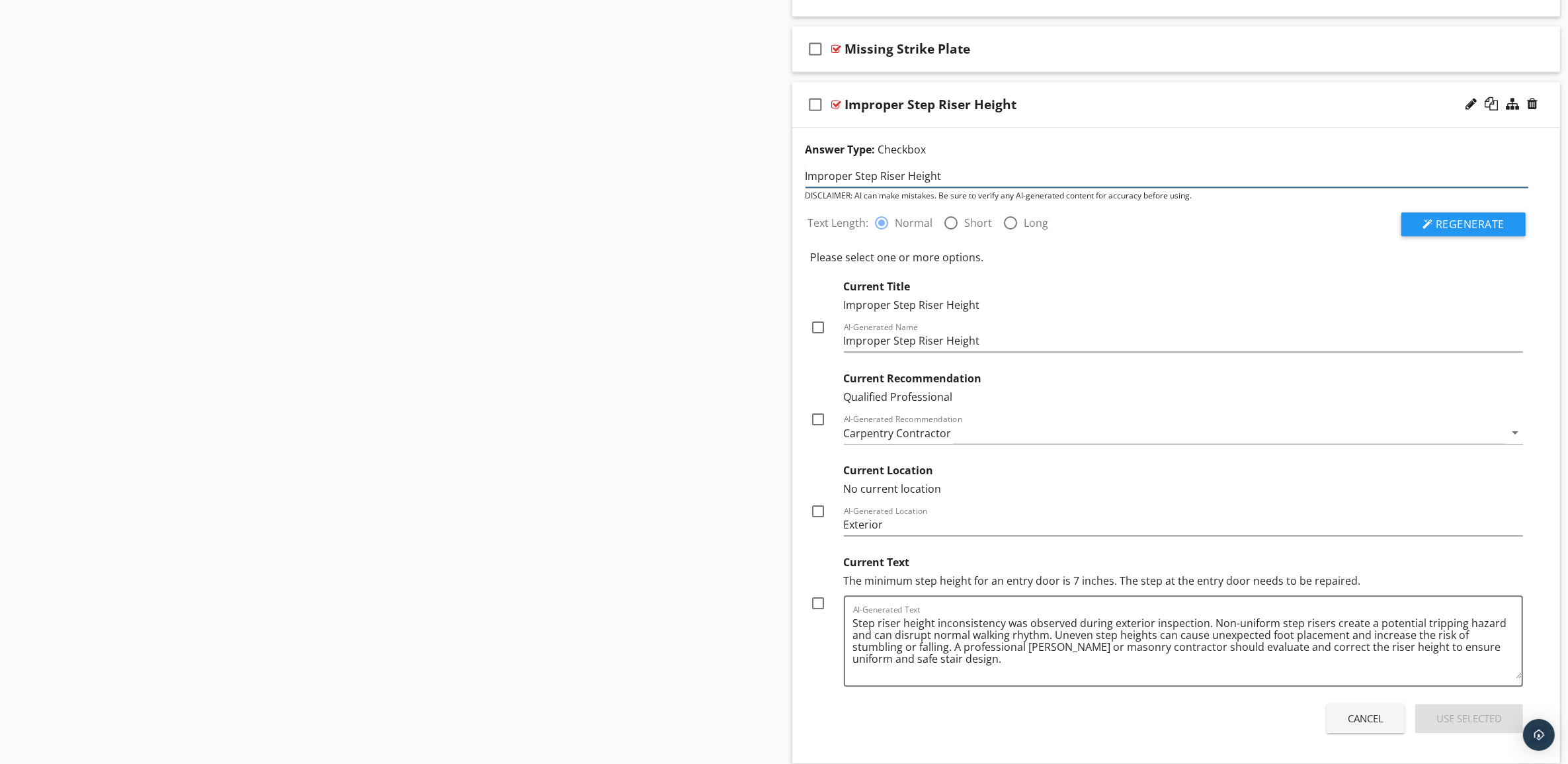
click at [855, 184] on input "Improper Step Riser Height" at bounding box center [1167, 176] width 723 height 22
click at [1115, 112] on div "Improper Step Riser Height" at bounding box center [1123, 104] width 556 height 16
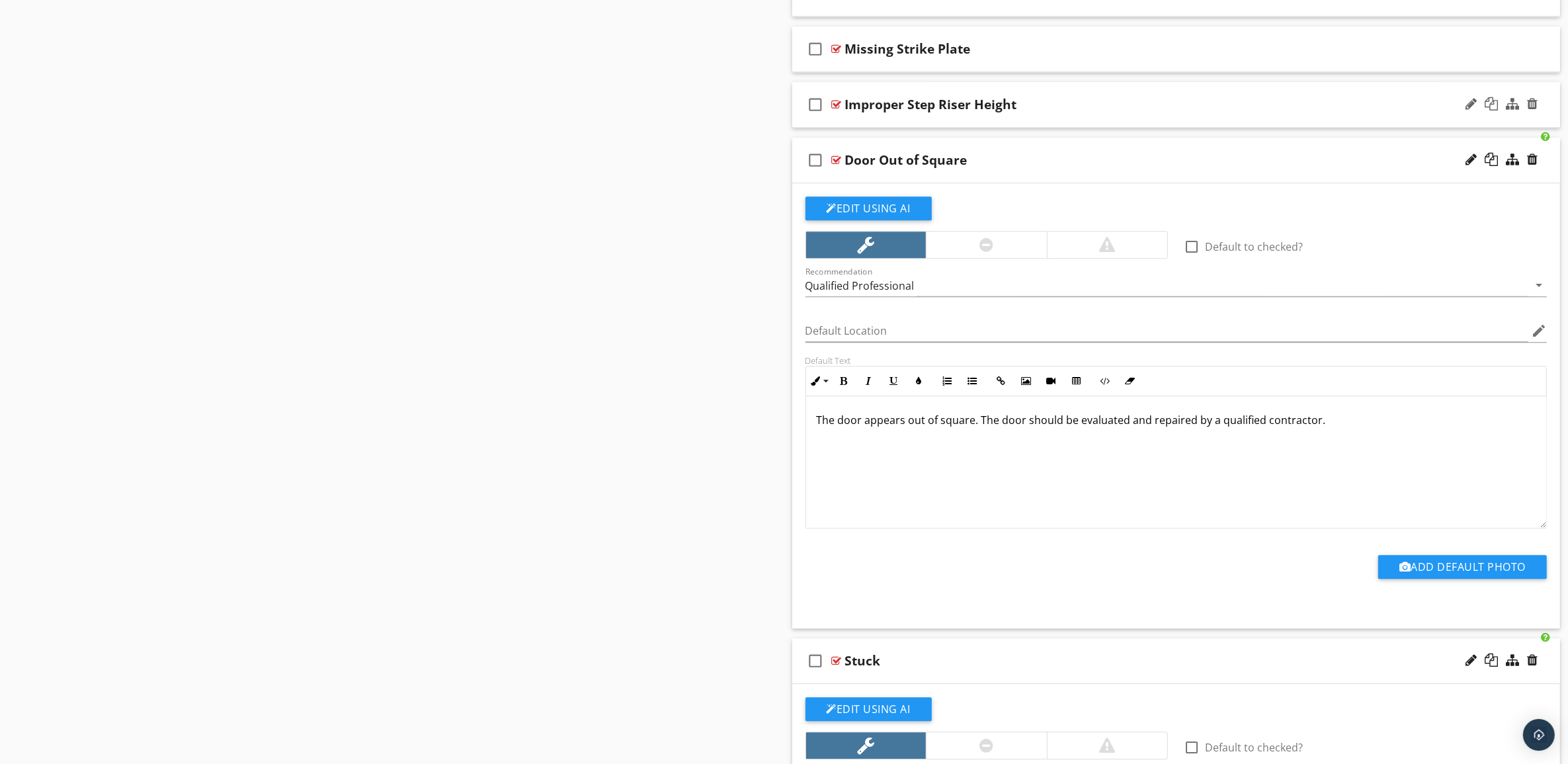
click at [910, 112] on div "Improper Step Riser Height" at bounding box center [931, 104] width 172 height 16
click at [897, 116] on input "Improper Step Riser Height" at bounding box center [1123, 106] width 556 height 22
type input "Improper Single Step Riser Height"
click at [1436, 110] on div "check_box_outline_blank Improper Single Step Riser Height" at bounding box center [1176, 105] width 768 height 46
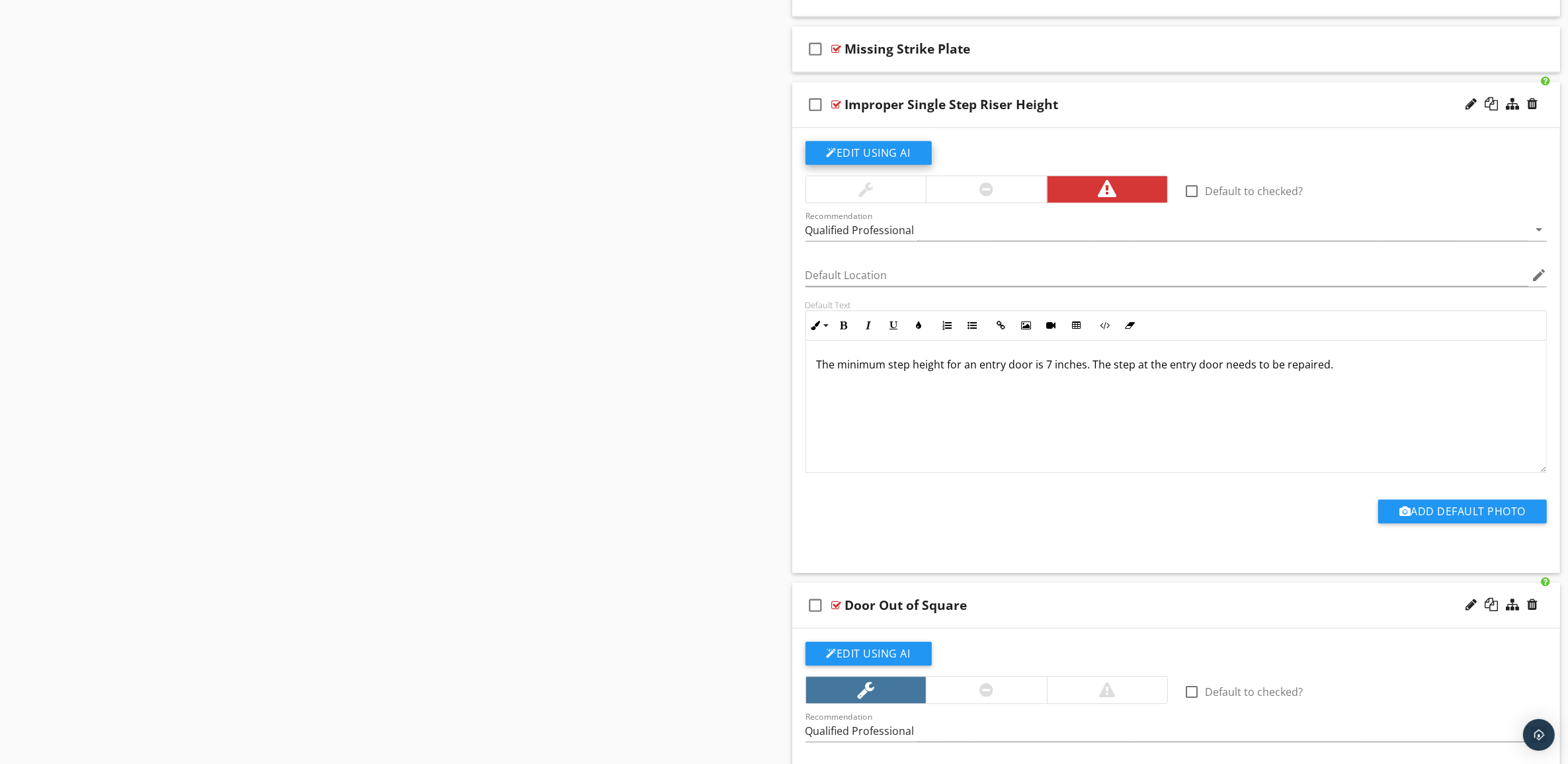
click at [882, 156] on button "Edit Using AI" at bounding box center [868, 152] width 127 height 24
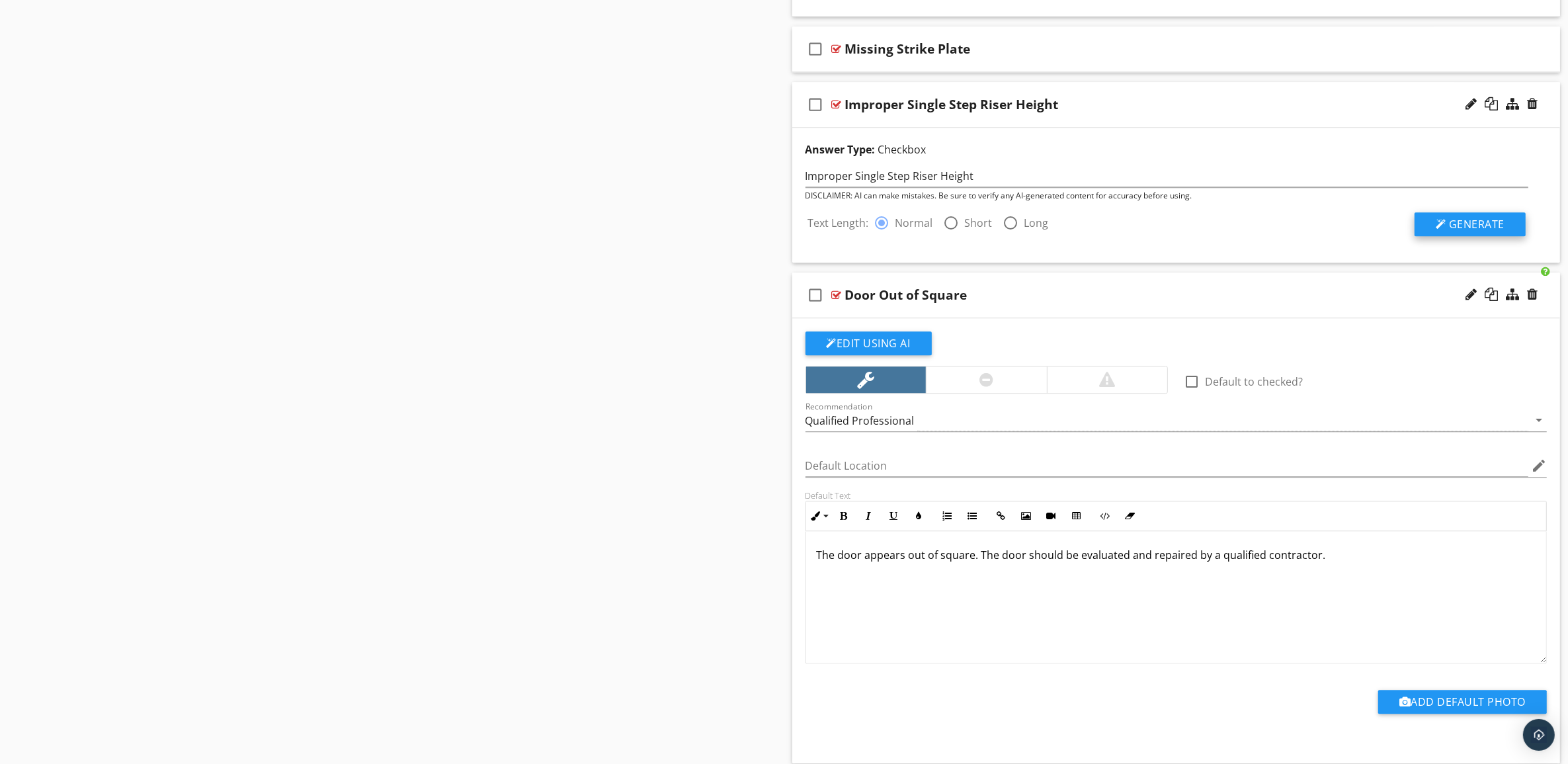
click at [1482, 229] on span "Generate" at bounding box center [1476, 224] width 55 height 14
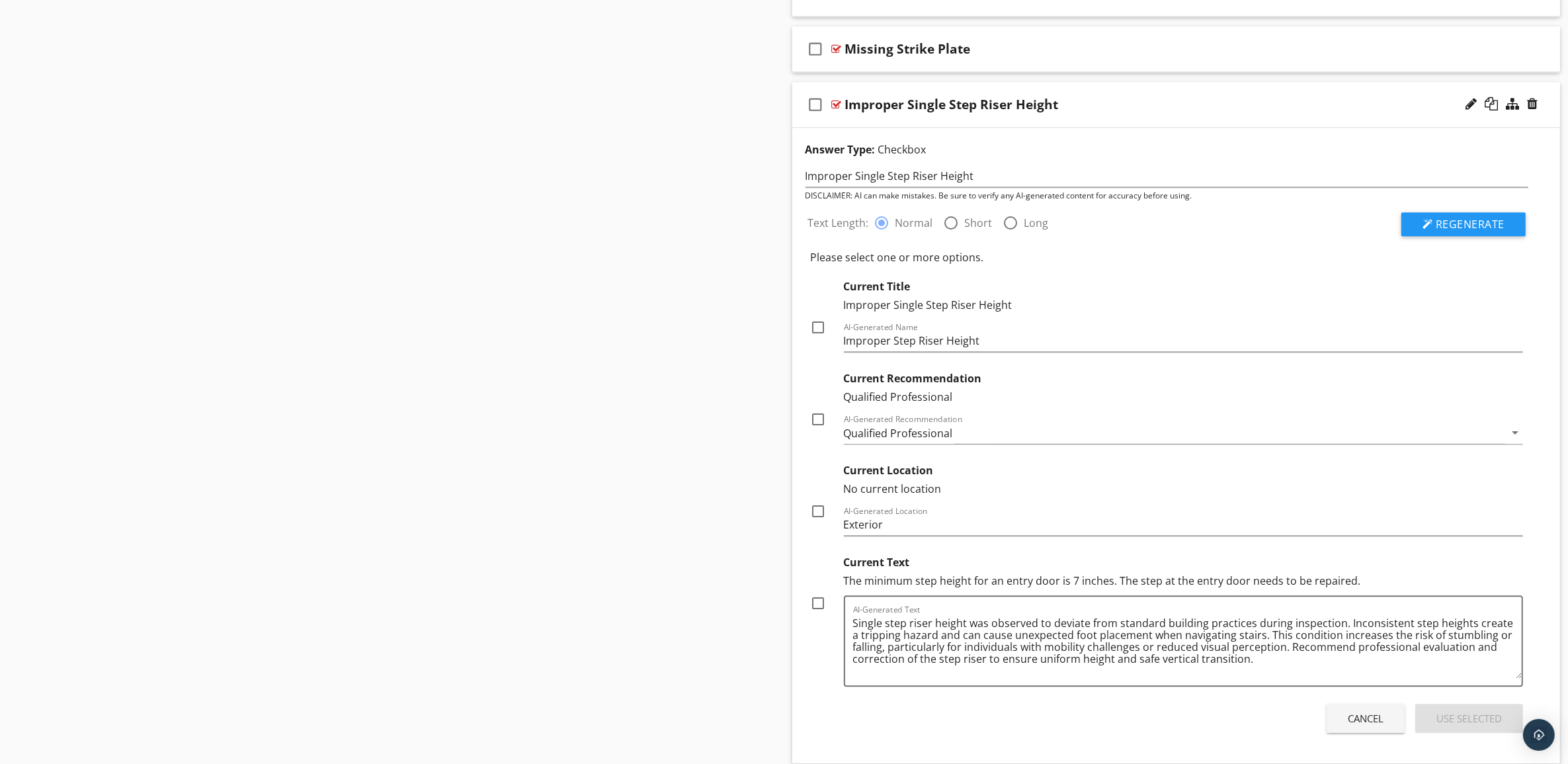
click at [817, 615] on div at bounding box center [819, 604] width 23 height 23
checkbox input "true"
click at [819, 523] on div at bounding box center [819, 511] width 23 height 23
checkbox input "true"
click at [818, 430] on div at bounding box center [819, 420] width 23 height 23
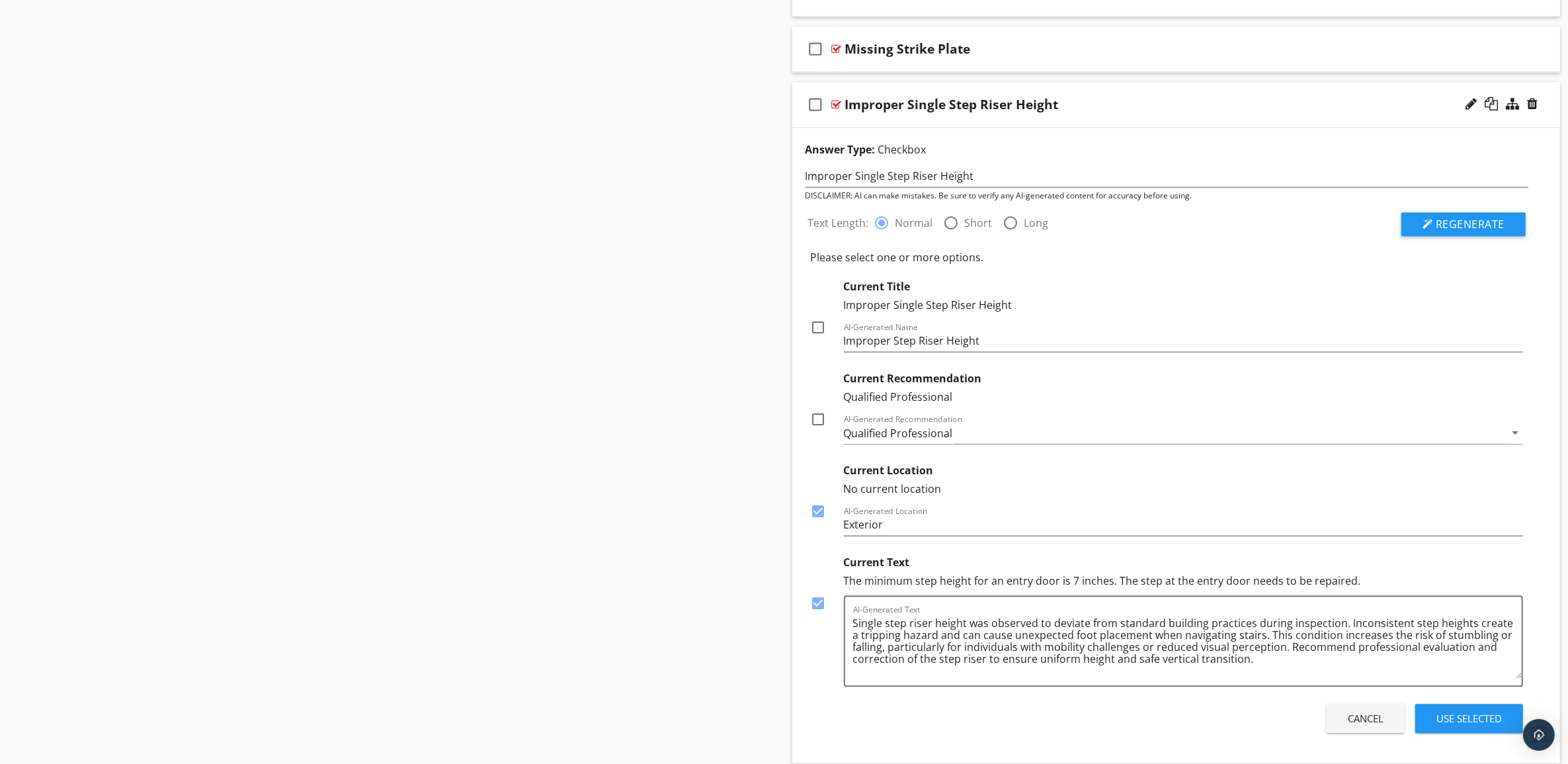
checkbox input "true"
click at [817, 338] on div at bounding box center [819, 328] width 23 height 23
checkbox input "true"
click at [888, 633] on textarea "Single step riser height was observed to deviate from standard building practic…" at bounding box center [1187, 646] width 670 height 66
type textarea "Step riser height was observed to deviate from standard building practices duri…"
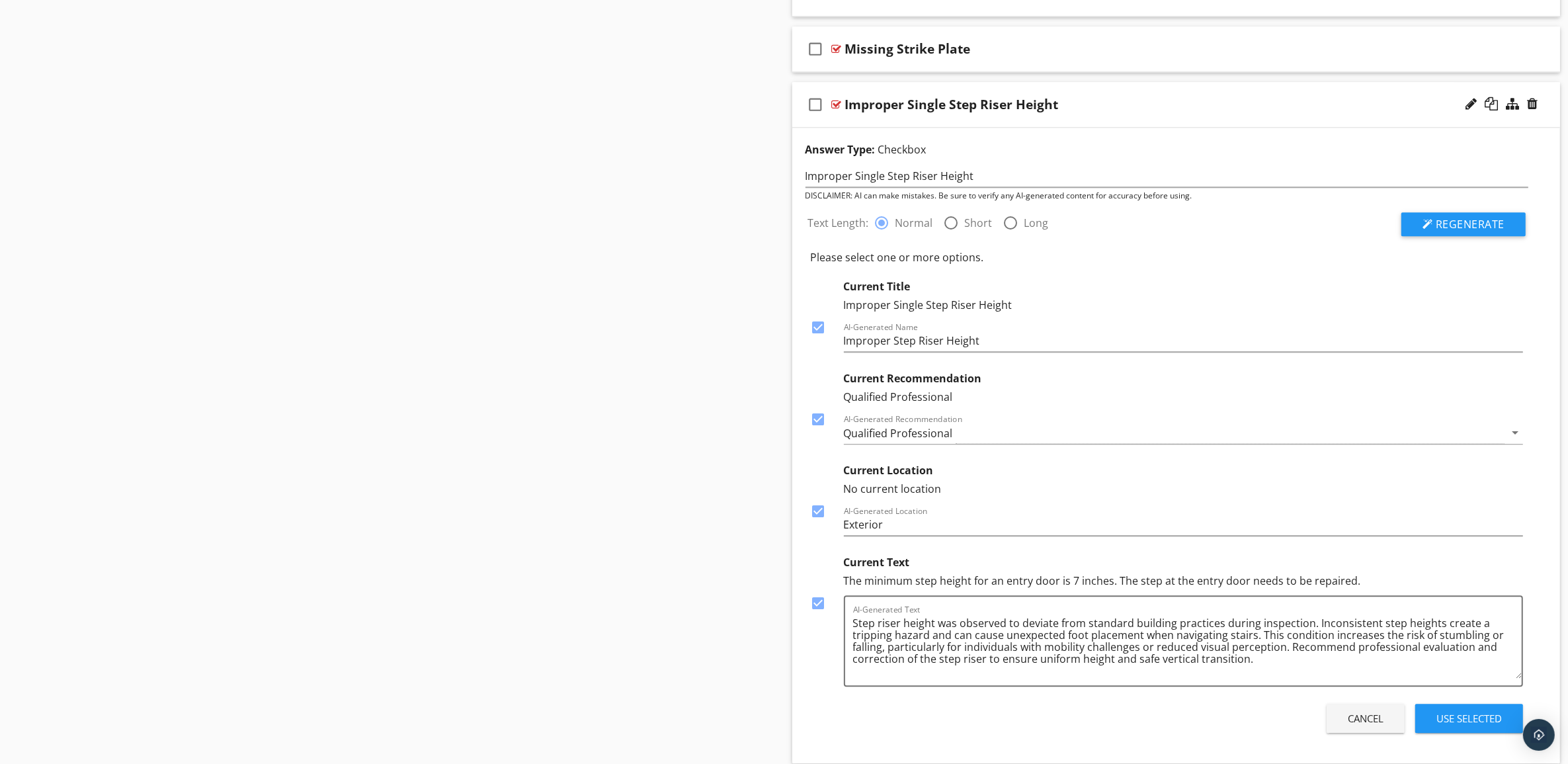
click at [1489, 727] on div "Use Selected" at bounding box center [1469, 719] width 65 height 15
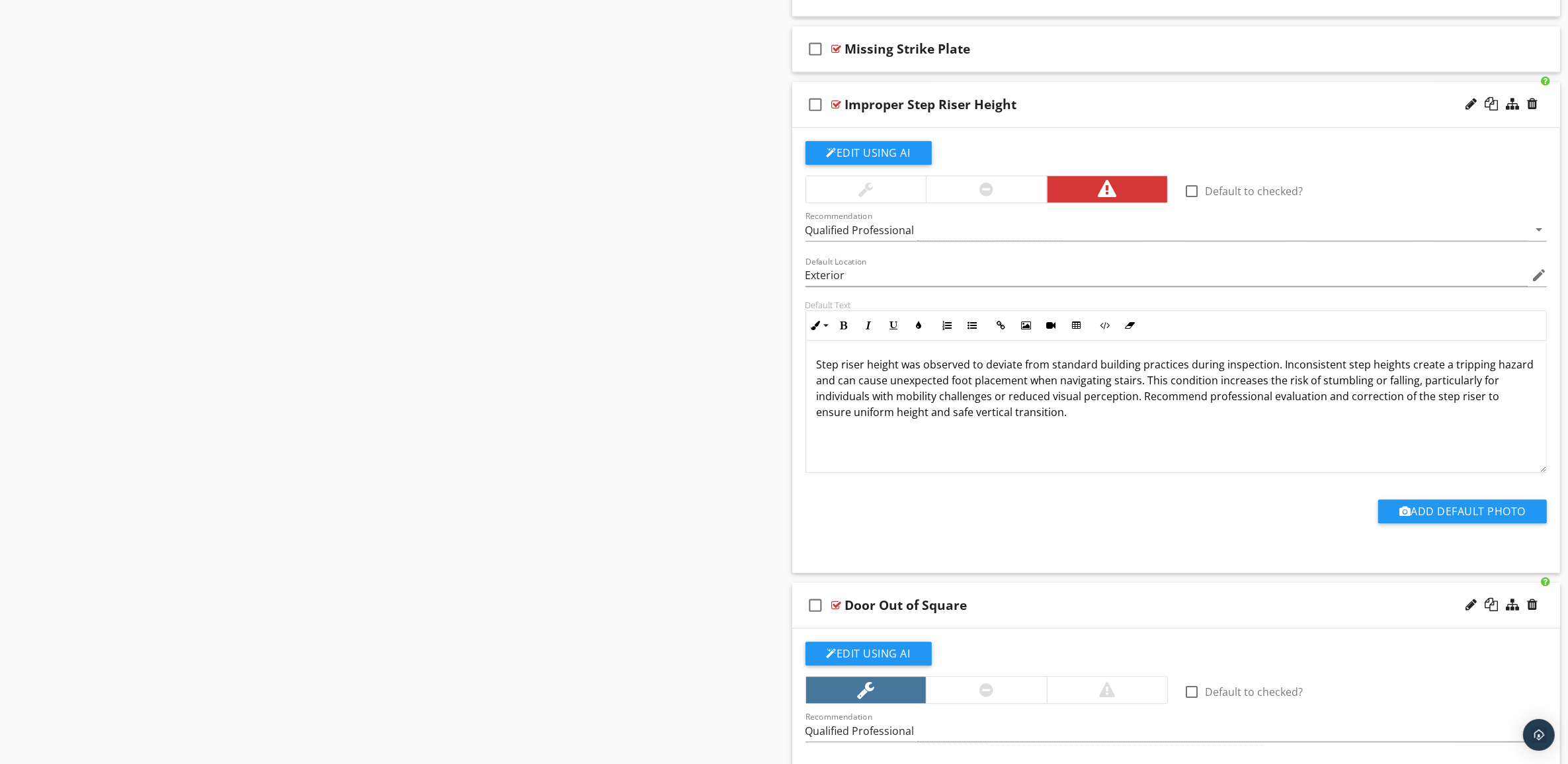
click at [1253, 112] on div "Improper Step Riser Height" at bounding box center [1123, 104] width 556 height 16
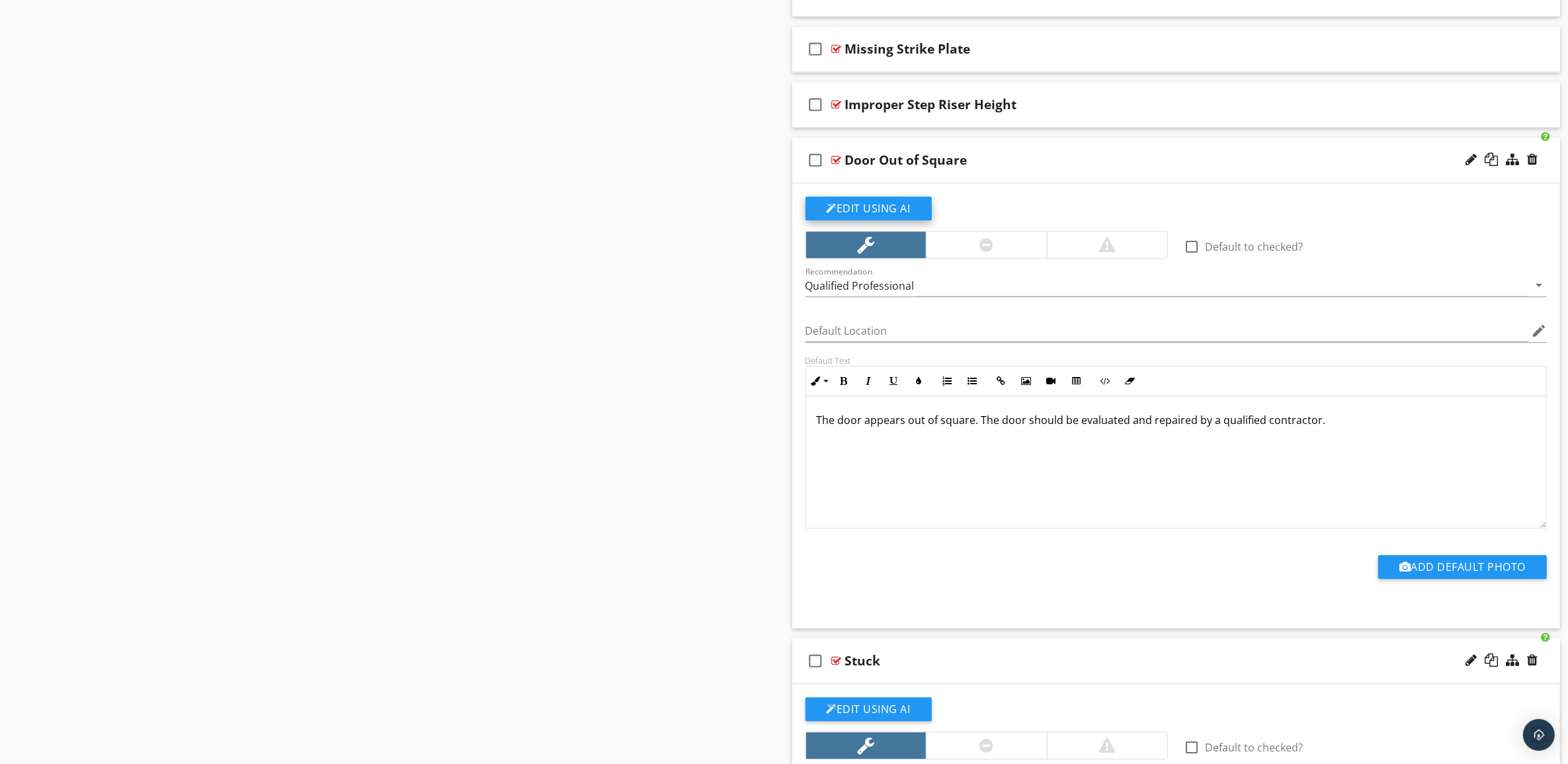
click at [910, 217] on button "Edit Using AI" at bounding box center [868, 208] width 127 height 24
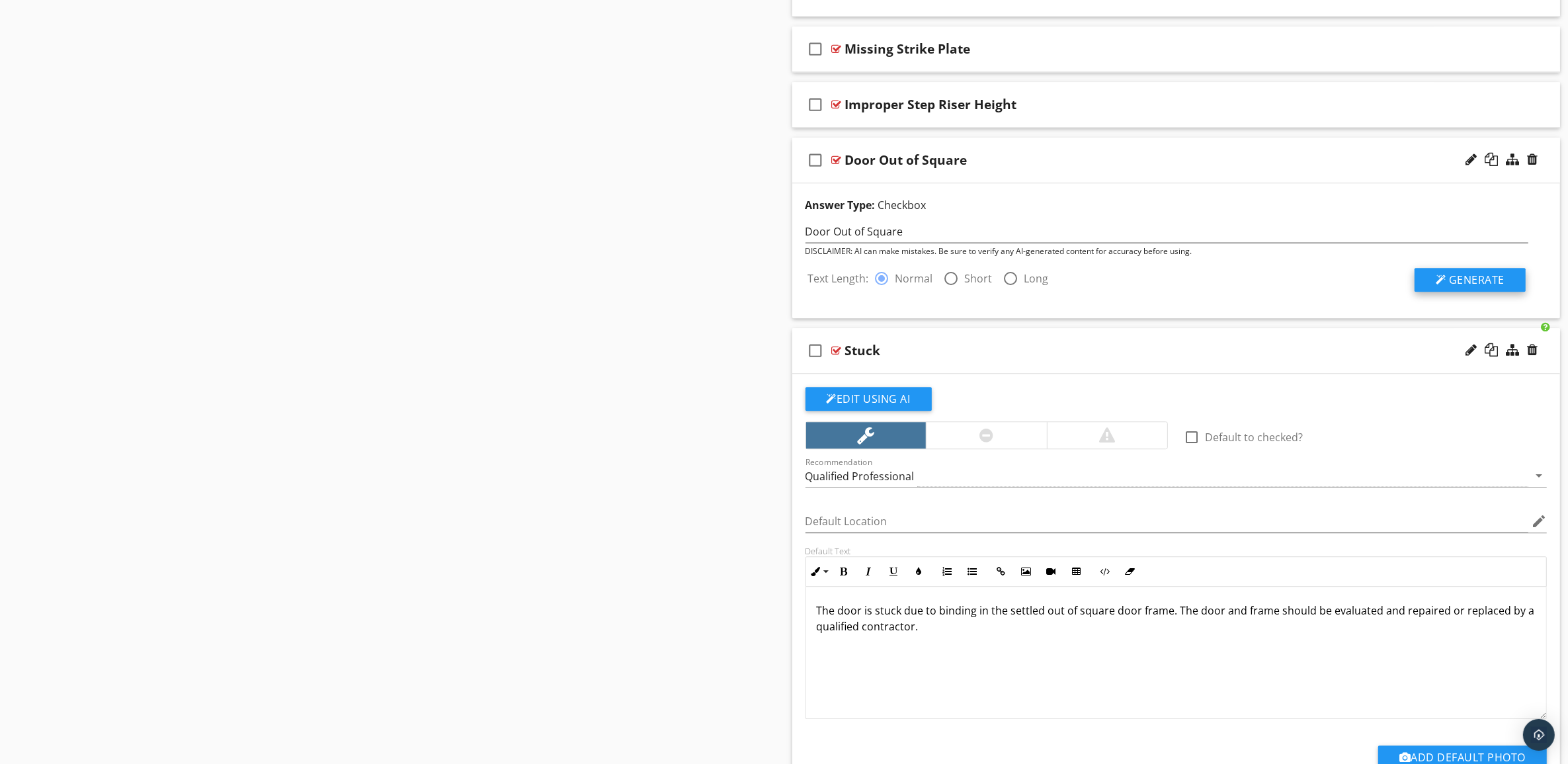
click at [1485, 287] on span "Generate" at bounding box center [1476, 279] width 55 height 14
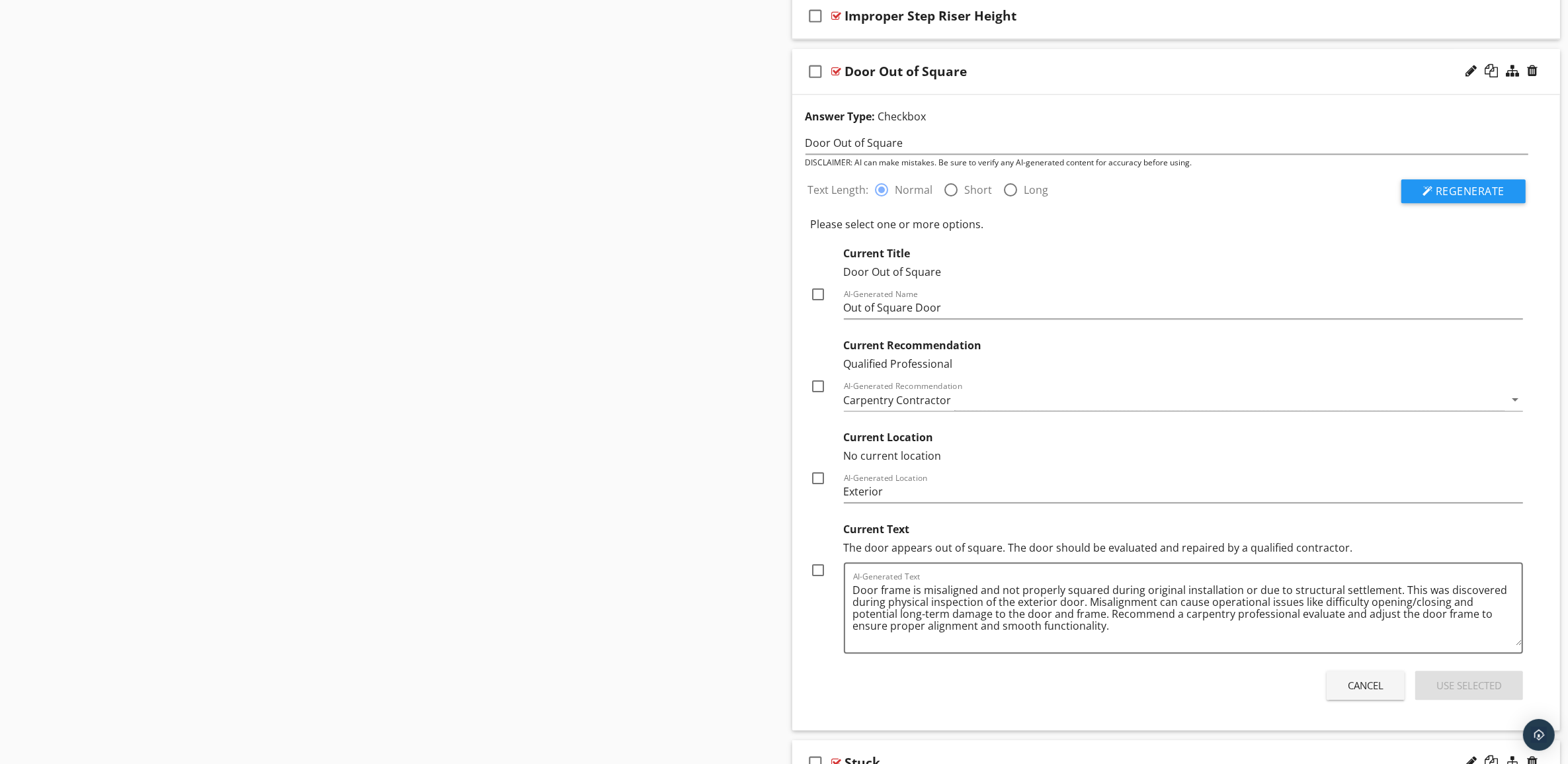
scroll to position [4576, 0]
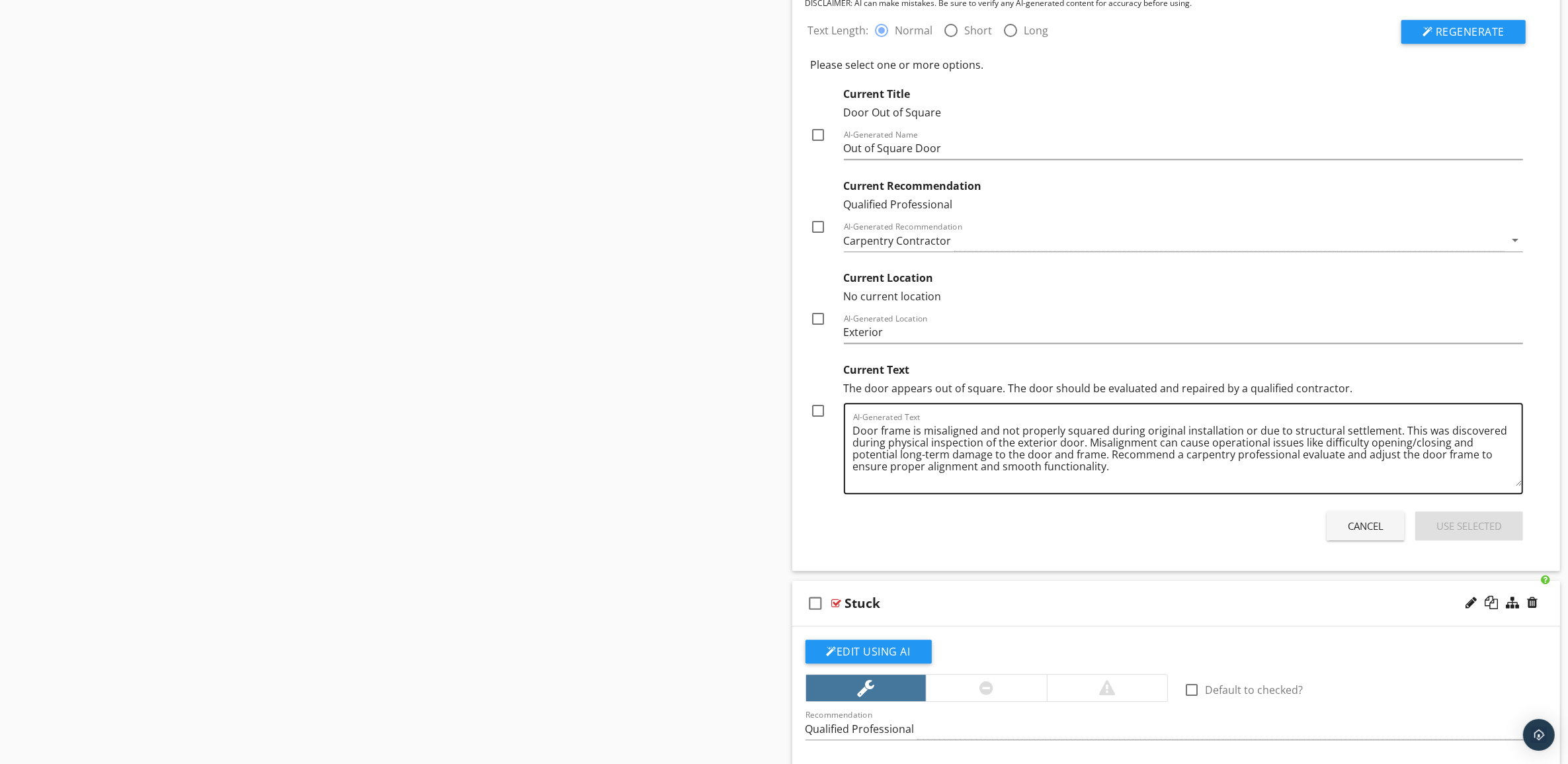
click at [1103, 440] on textarea "Door frame is misaligned and not properly squared during original installation …" at bounding box center [1187, 453] width 670 height 66
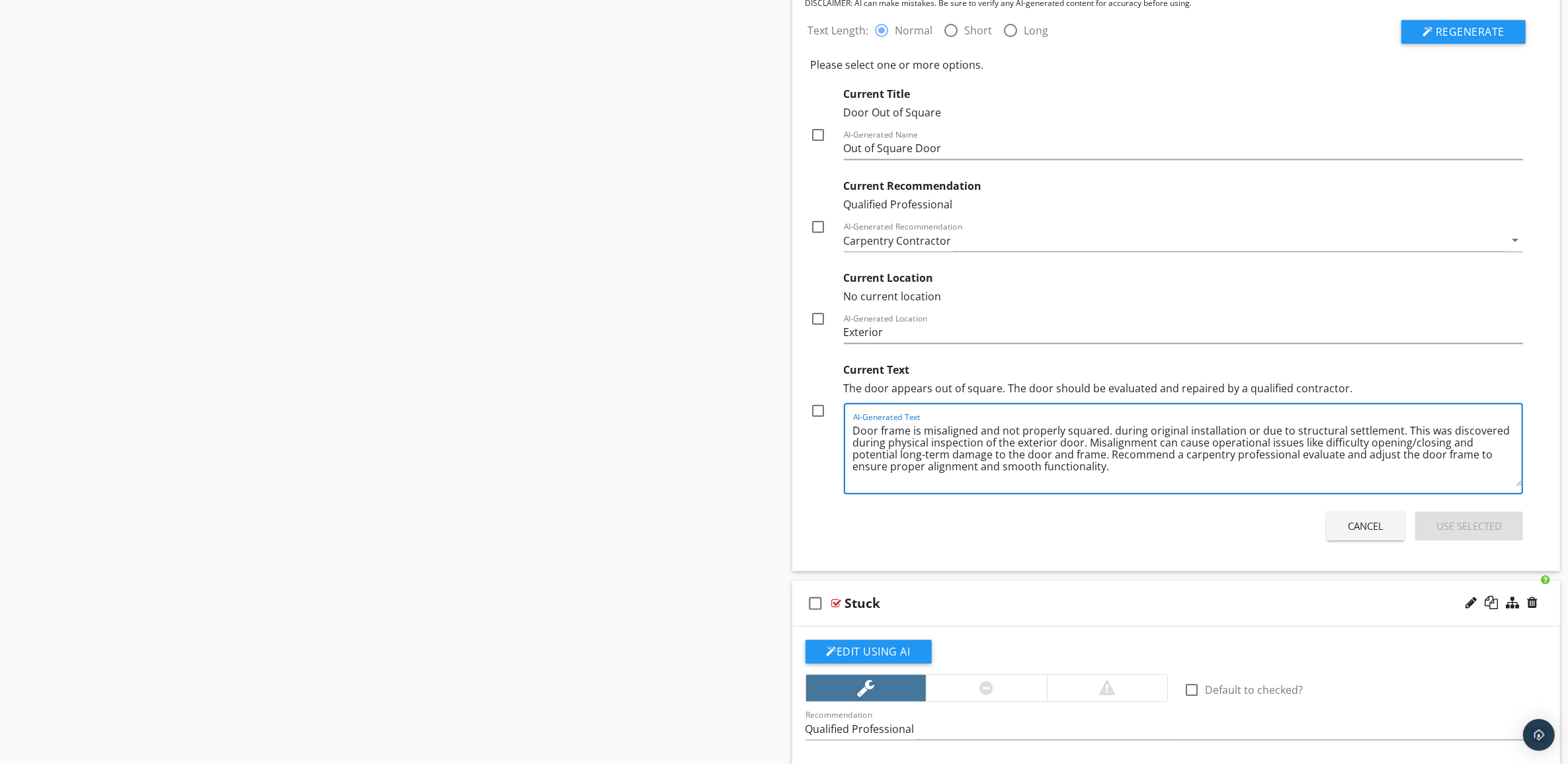
click at [919, 439] on textarea "Door frame is misaligned and not properly squared. during original installation…" at bounding box center [1187, 453] width 670 height 66
click at [1410, 438] on textarea "Door frame was misaligned and not properly squared. during original installatio…" at bounding box center [1187, 453] width 670 height 66
type textarea "Door frame was misaligned and not properly squared. This was discovered during …"
click at [817, 421] on div at bounding box center [819, 411] width 23 height 23
checkbox input "true"
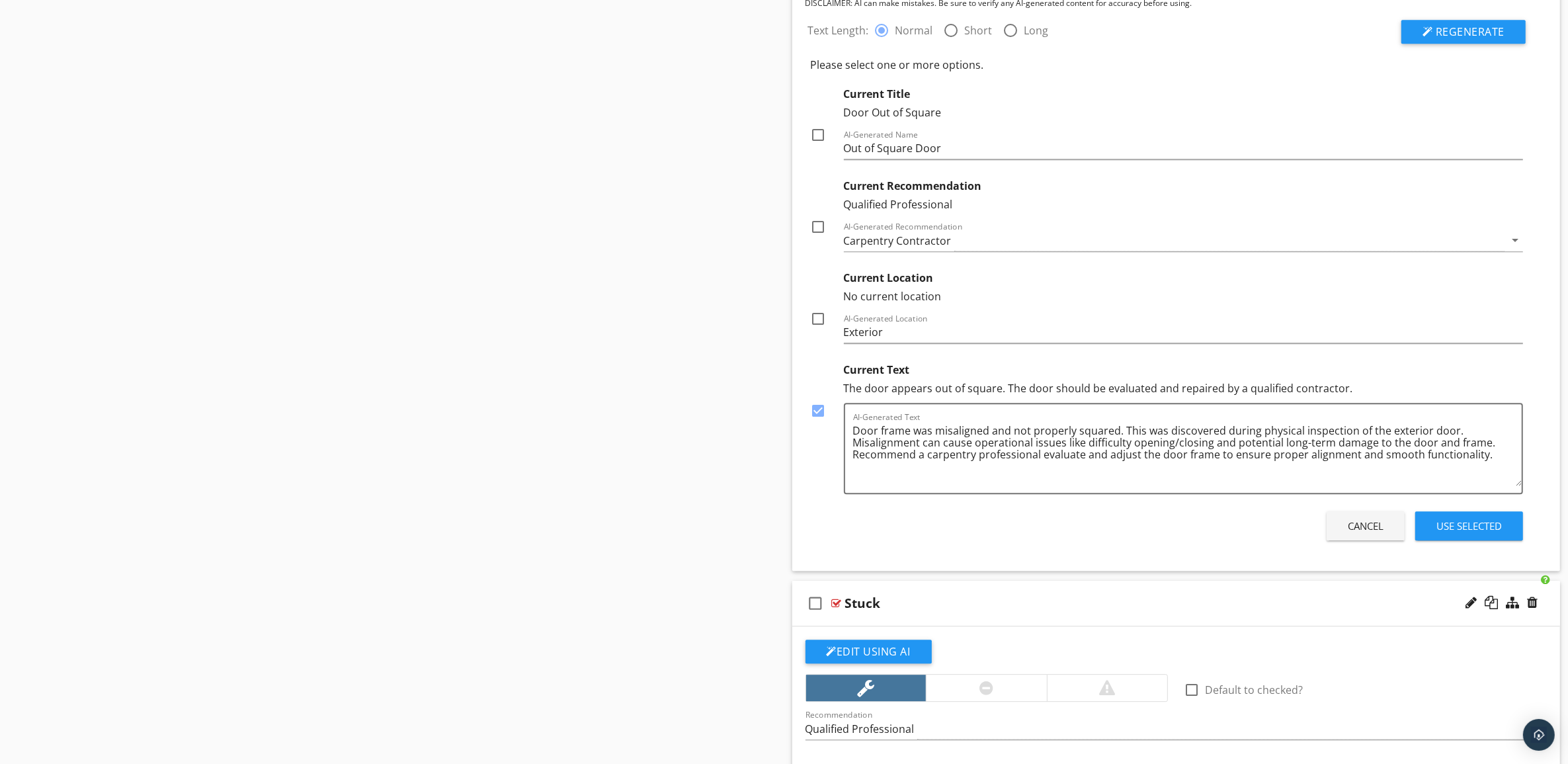
click at [820, 329] on div at bounding box center [819, 319] width 23 height 23
checkbox input "true"
click at [819, 238] on div at bounding box center [819, 227] width 23 height 23
checkbox input "true"
click at [817, 146] on div at bounding box center [819, 135] width 23 height 23
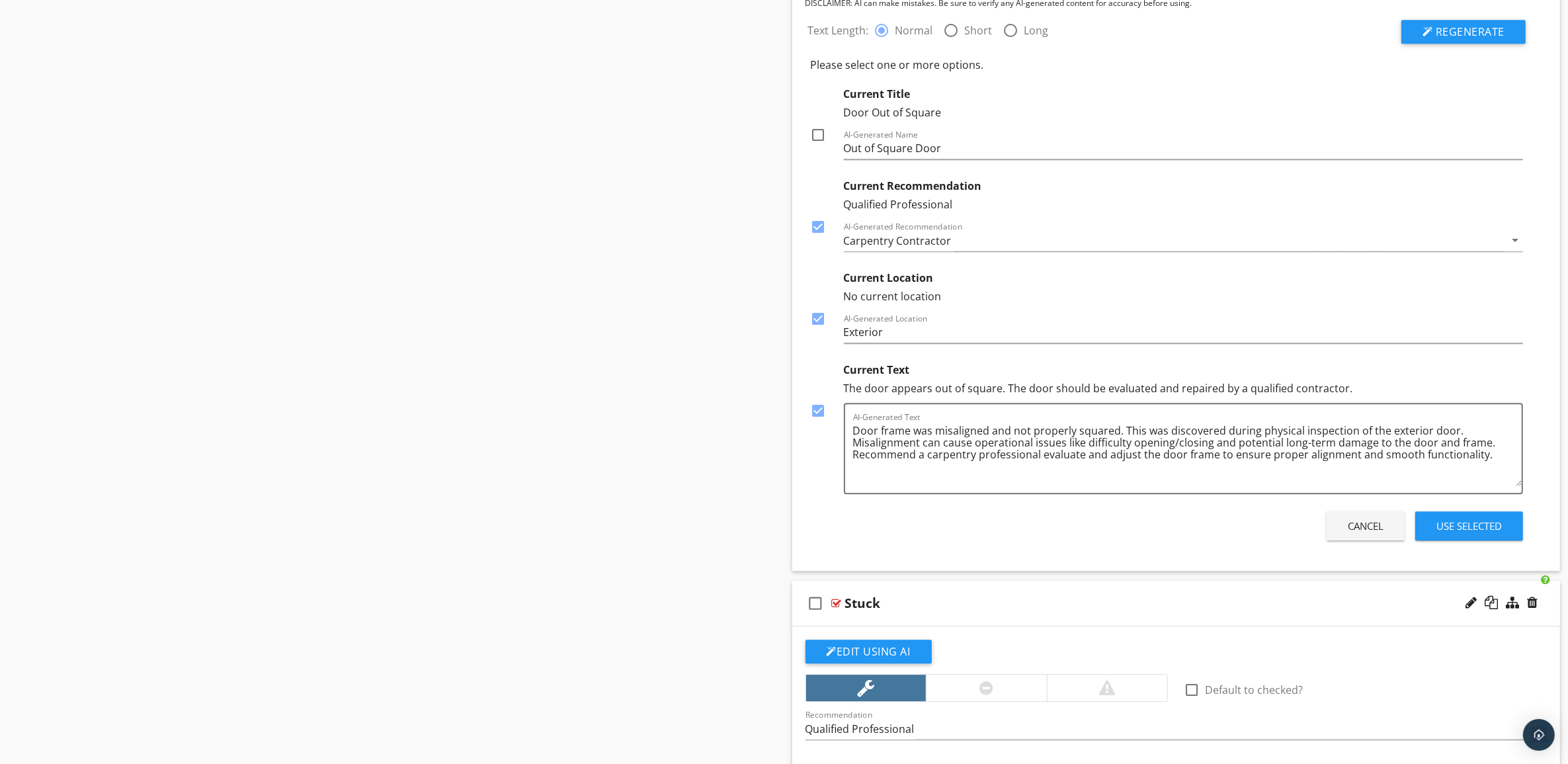
checkbox input "true"
click at [1478, 534] on div "Use Selected" at bounding box center [1469, 527] width 65 height 15
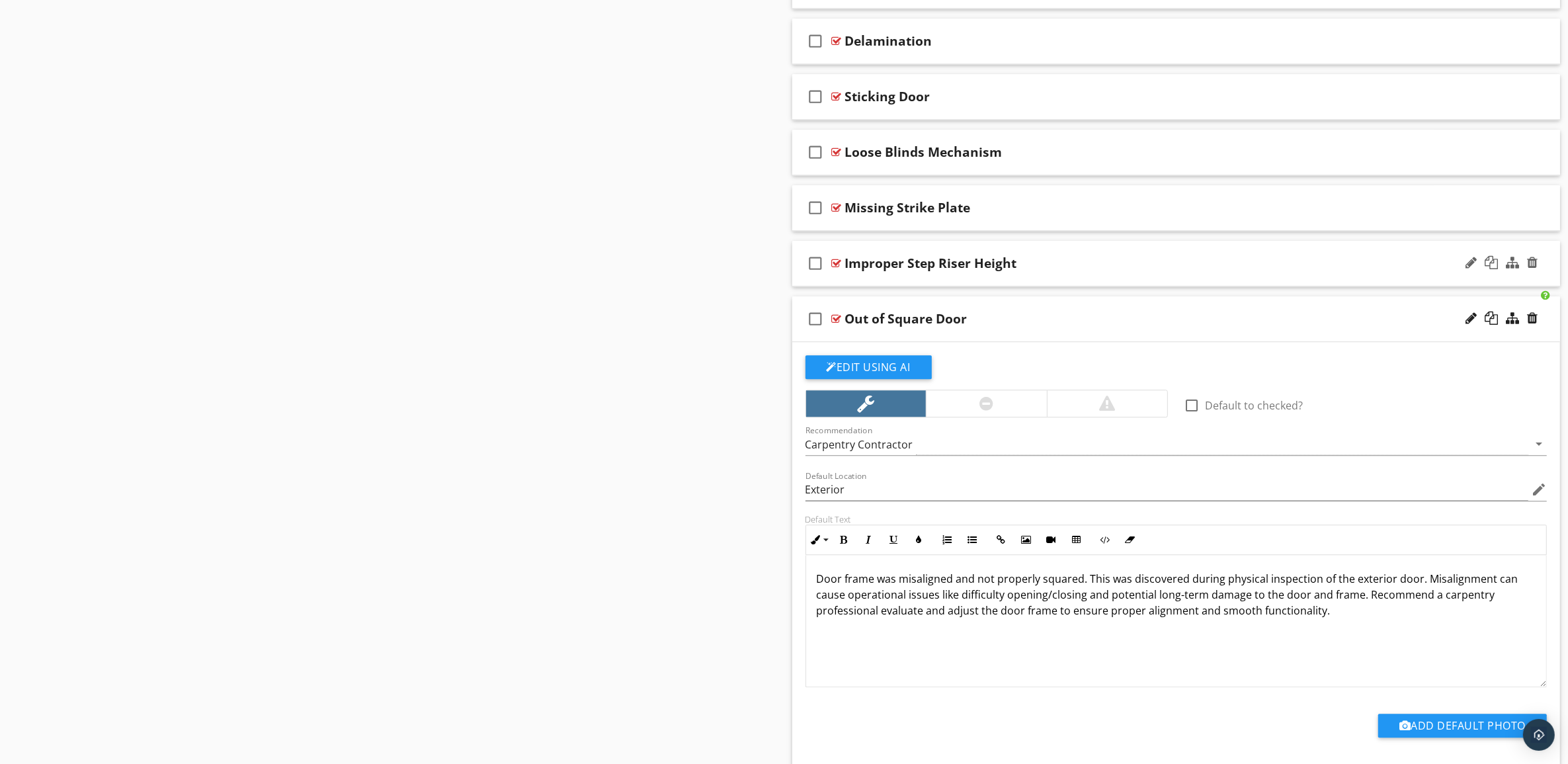
scroll to position [4162, 0]
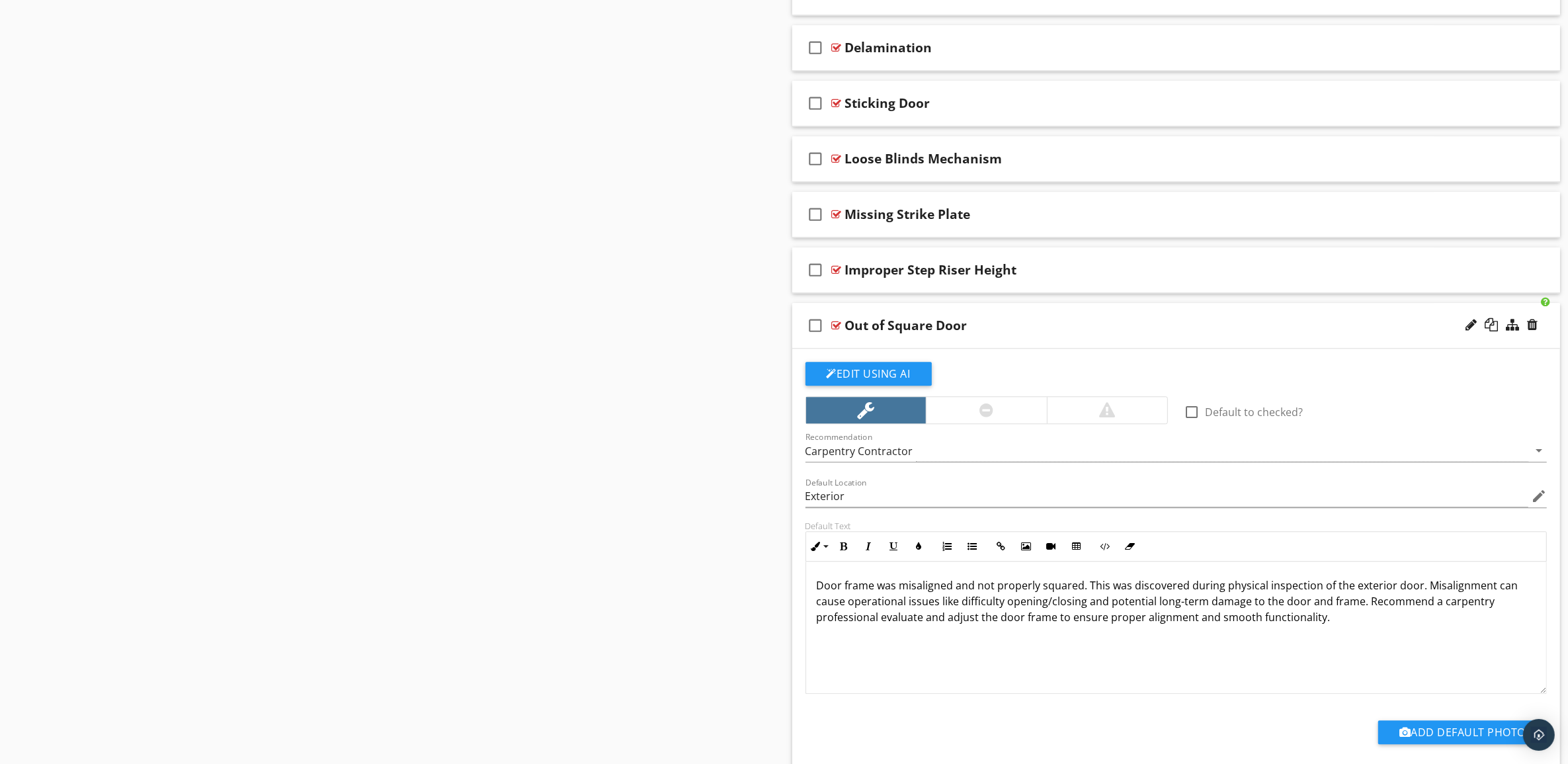
click at [1341, 334] on div "Out of Square Door" at bounding box center [1123, 325] width 556 height 16
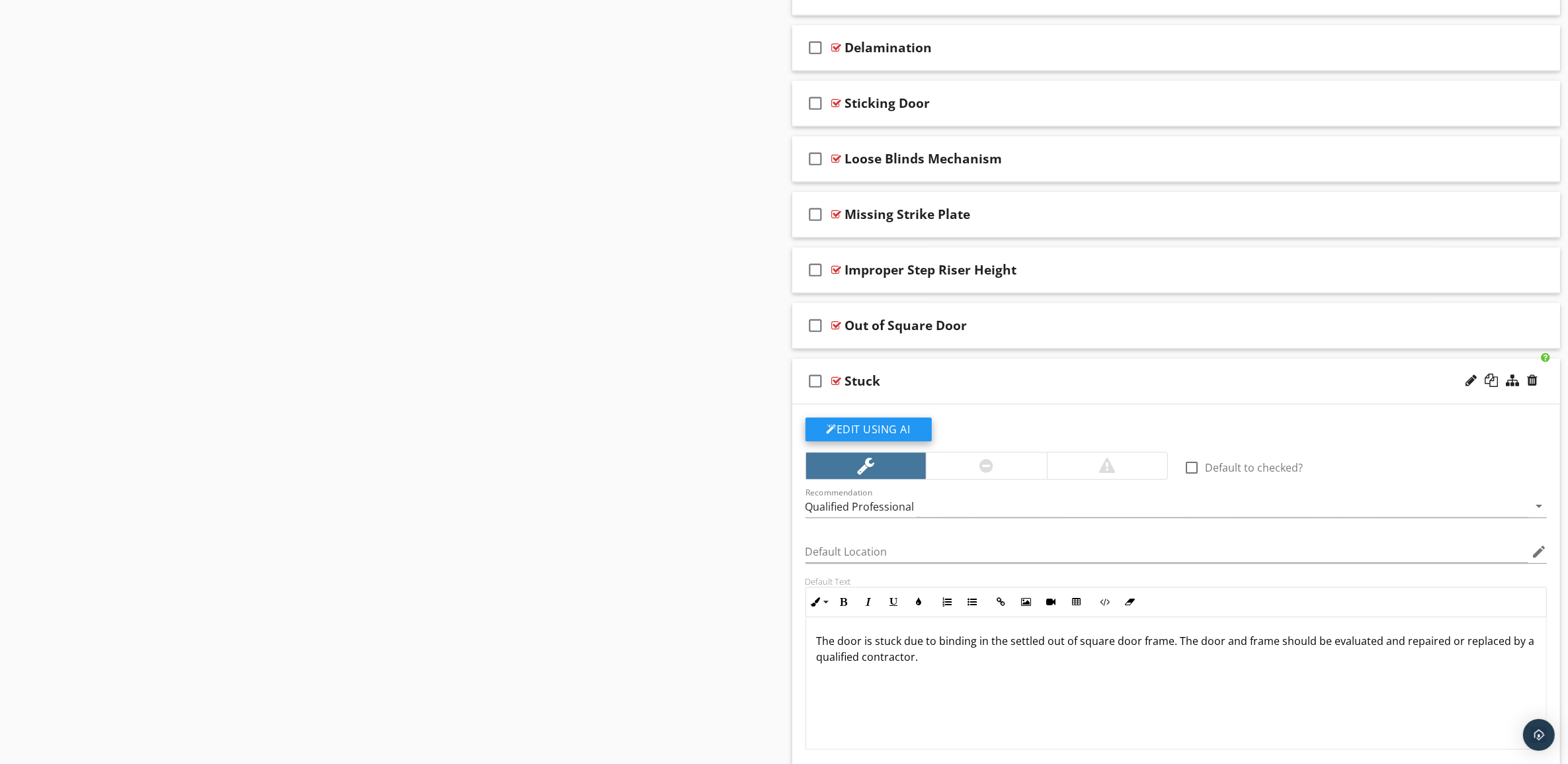
click at [883, 435] on button "Edit Using AI" at bounding box center [868, 429] width 127 height 24
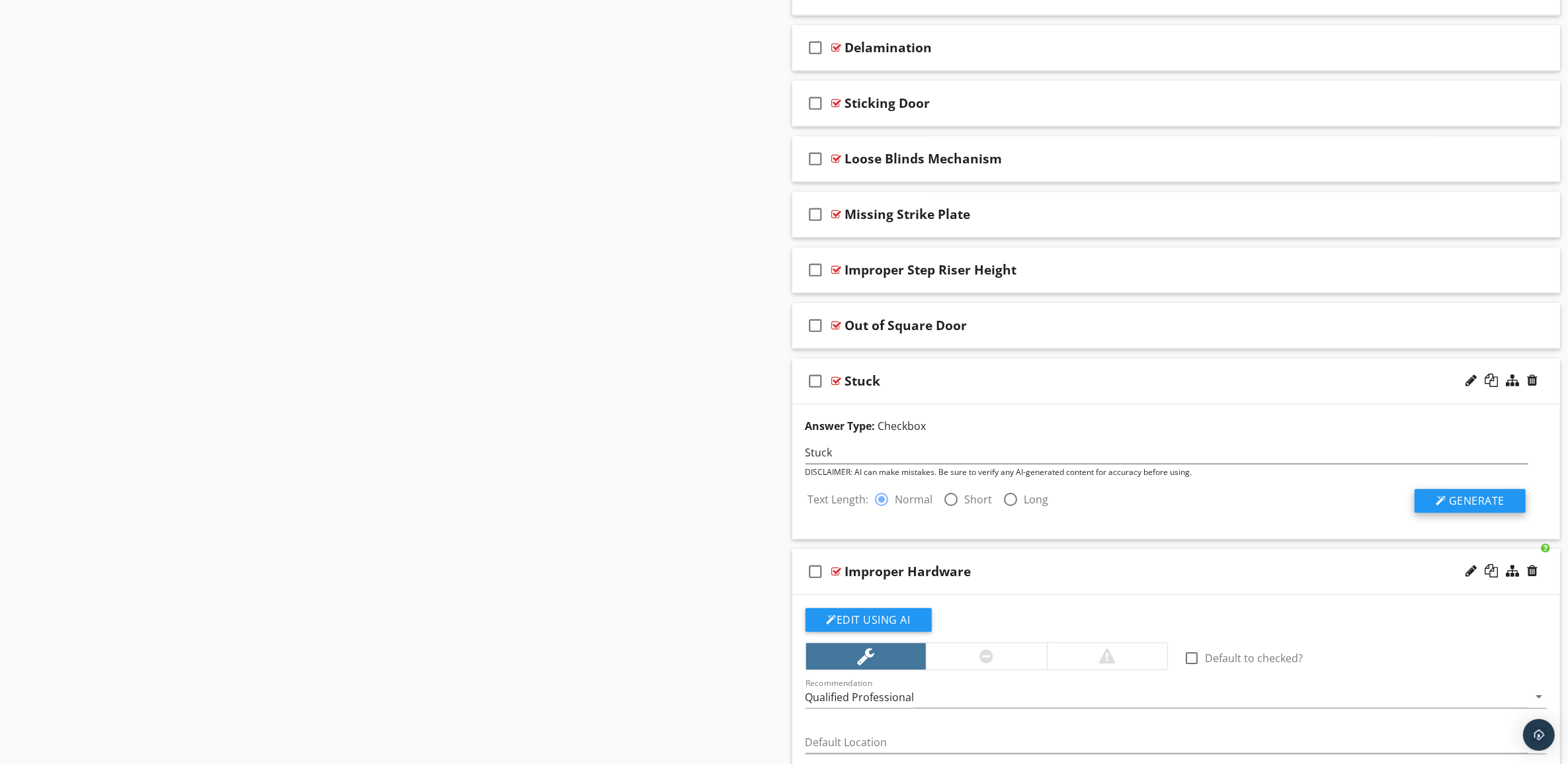
click at [1482, 508] on span "Generate" at bounding box center [1476, 501] width 55 height 14
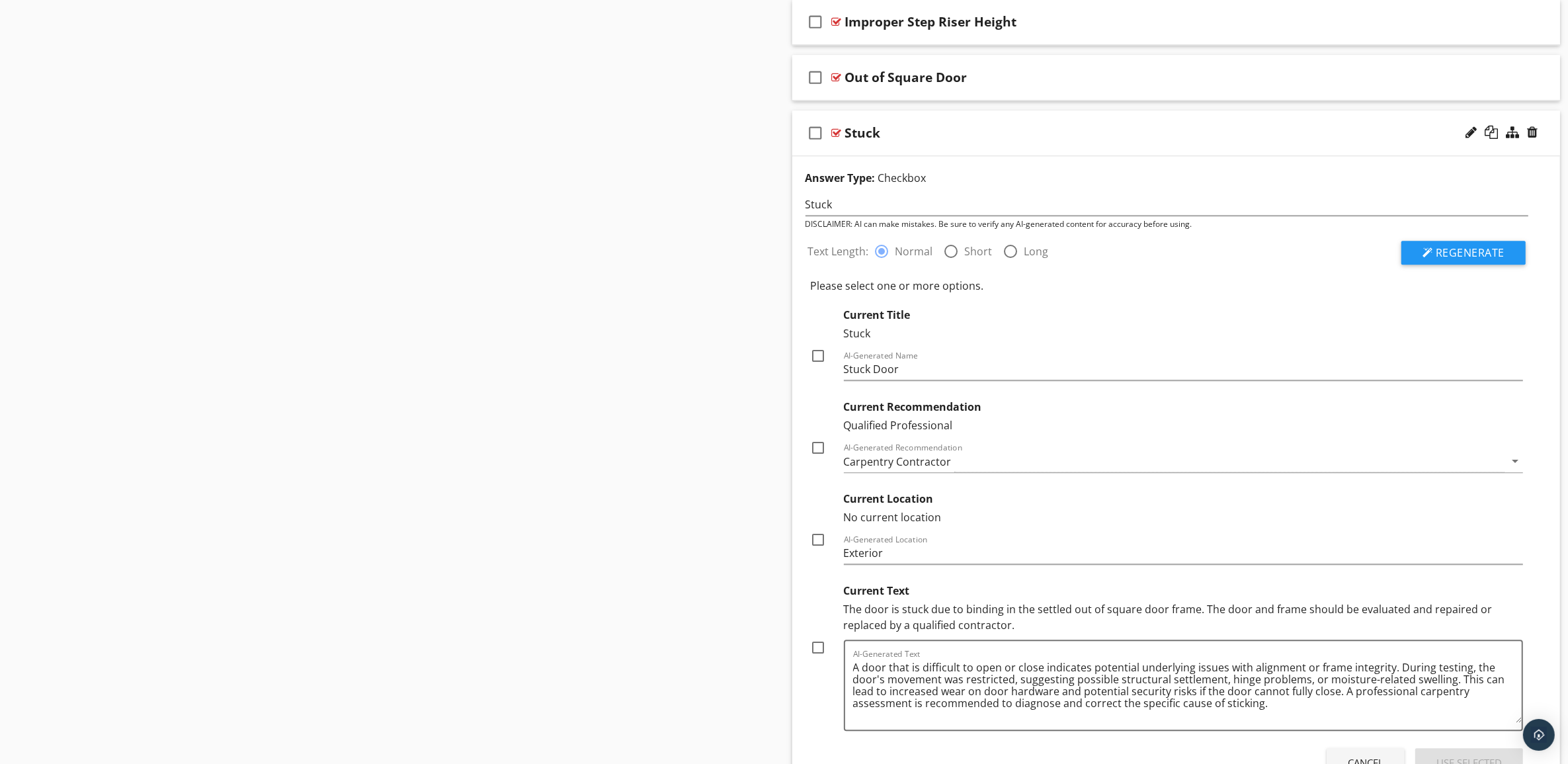
scroll to position [4493, 0]
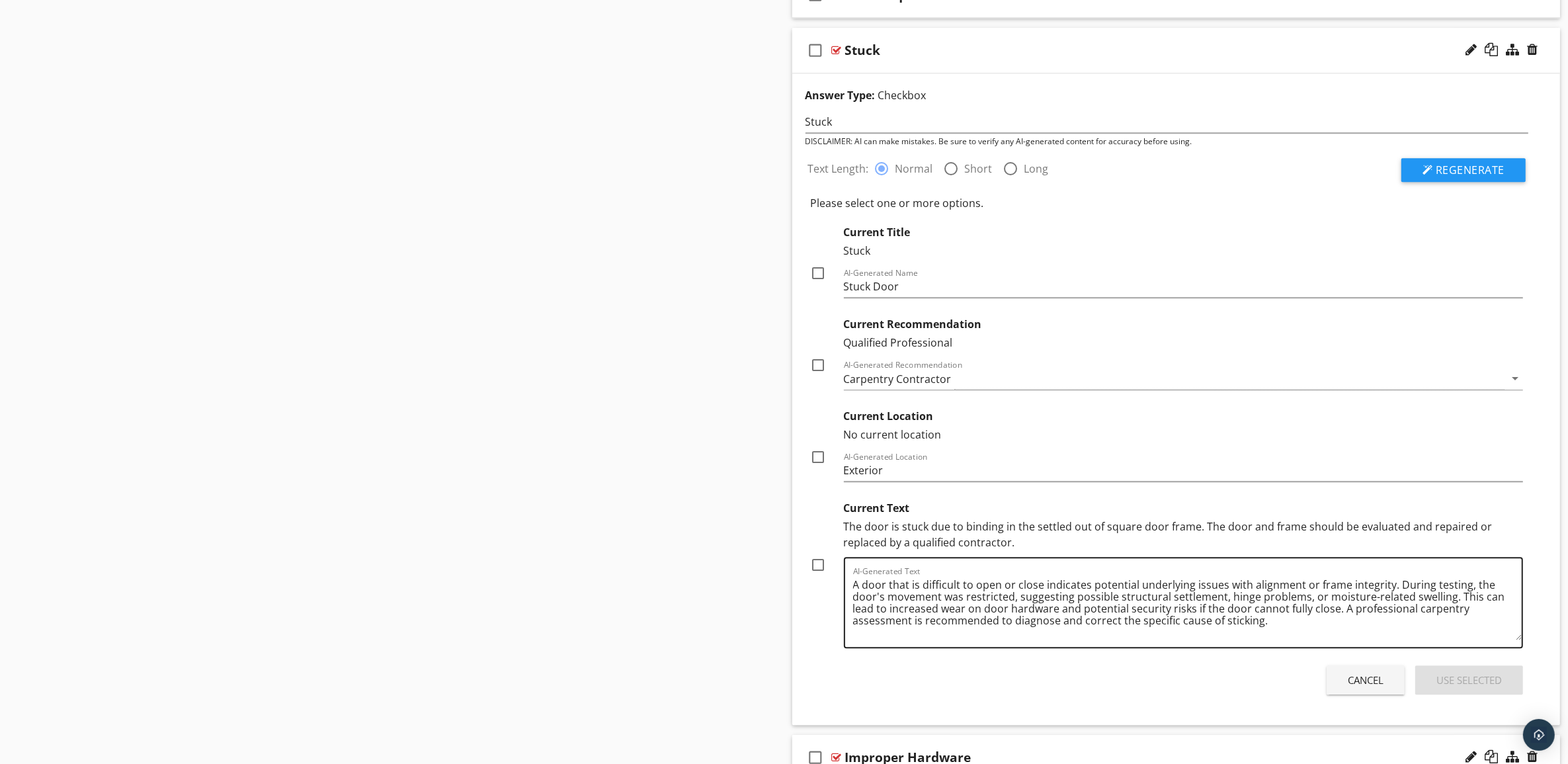
click at [914, 596] on textarea "A door that is difficult to open or close indicates potential underlying issues…" at bounding box center [1187, 607] width 670 height 66
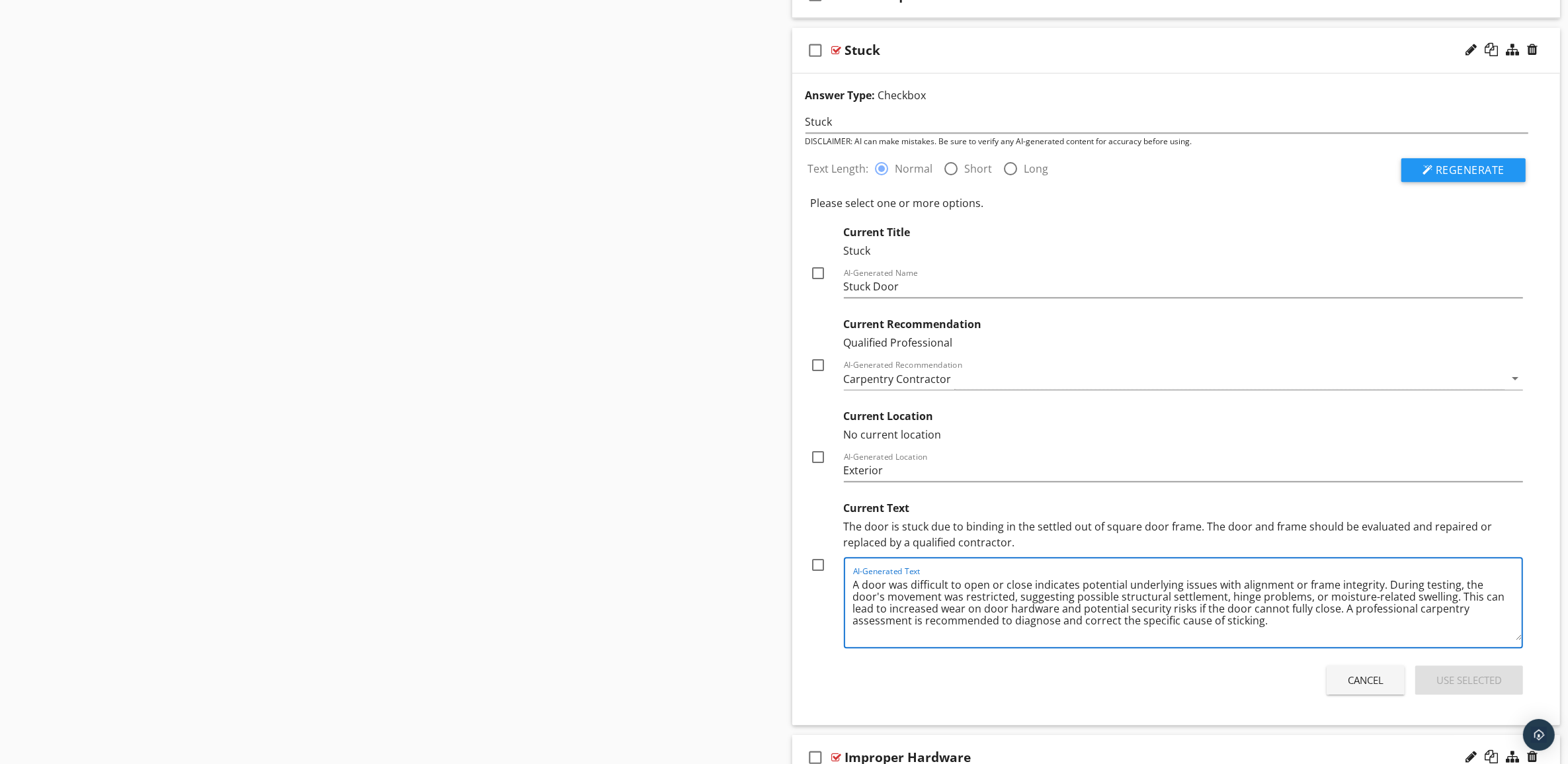
click at [1073, 597] on textarea "A door was difficult to open or close indicates potential underlying issues wit…" at bounding box center [1187, 607] width 670 height 66
click at [1300, 622] on textarea "A door was difficult to open or close indicating potential underlying issues wi…" at bounding box center [1187, 607] width 670 height 66
drag, startPoint x: 1300, startPoint y: 622, endPoint x: 1417, endPoint y: 606, distance: 118.1
click at [1417, 606] on textarea "A door was difficult to open or close indicating potential underlying issues wi…" at bounding box center [1187, 607] width 670 height 66
type textarea "A door was difficult to open or close indicating potential underlying issues wi…"
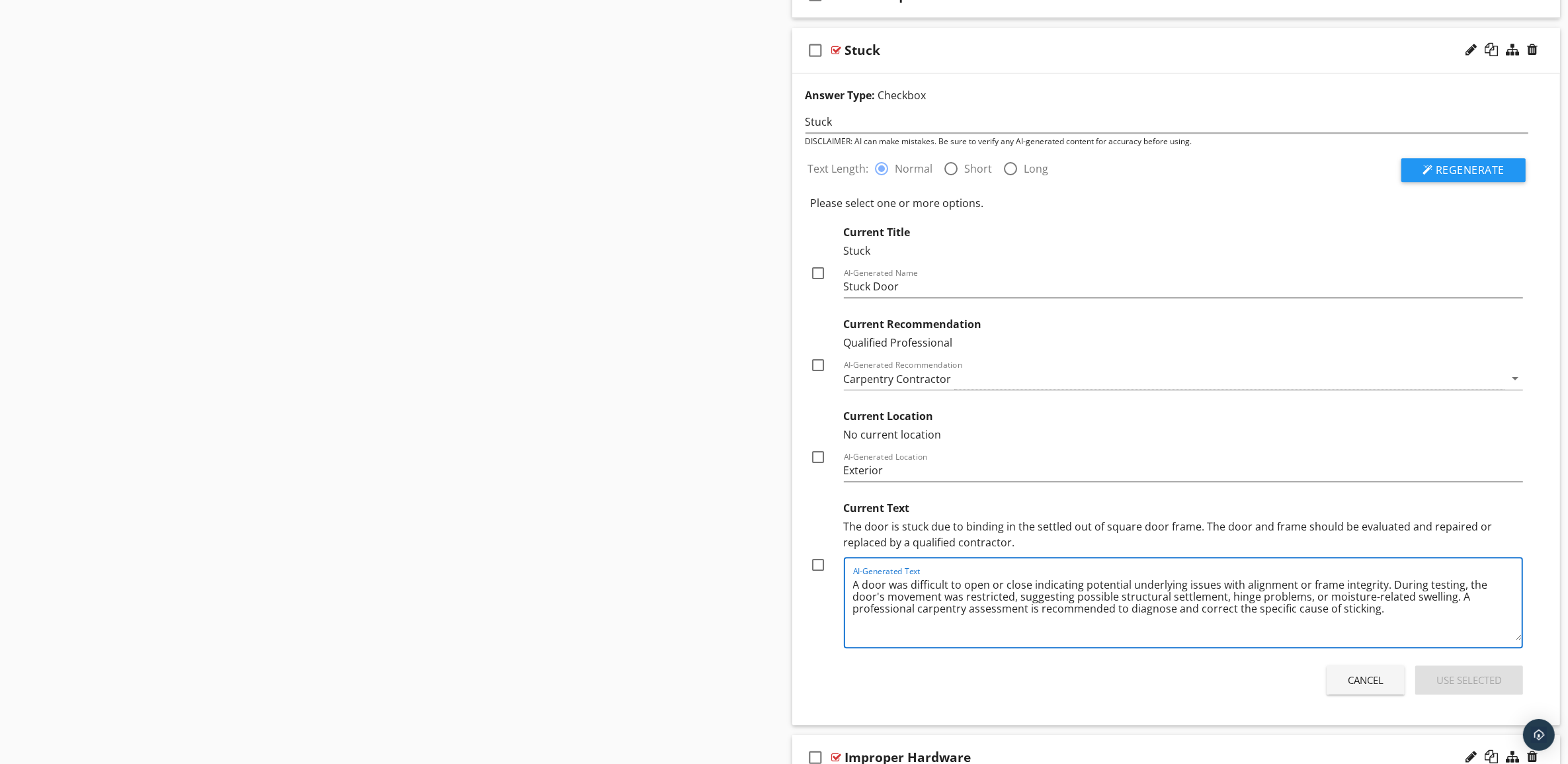
click at [821, 577] on div at bounding box center [819, 565] width 23 height 23
checkbox input "true"
click at [819, 468] on div at bounding box center [819, 457] width 23 height 23
checkbox input "true"
click at [822, 375] on div at bounding box center [819, 366] width 23 height 23
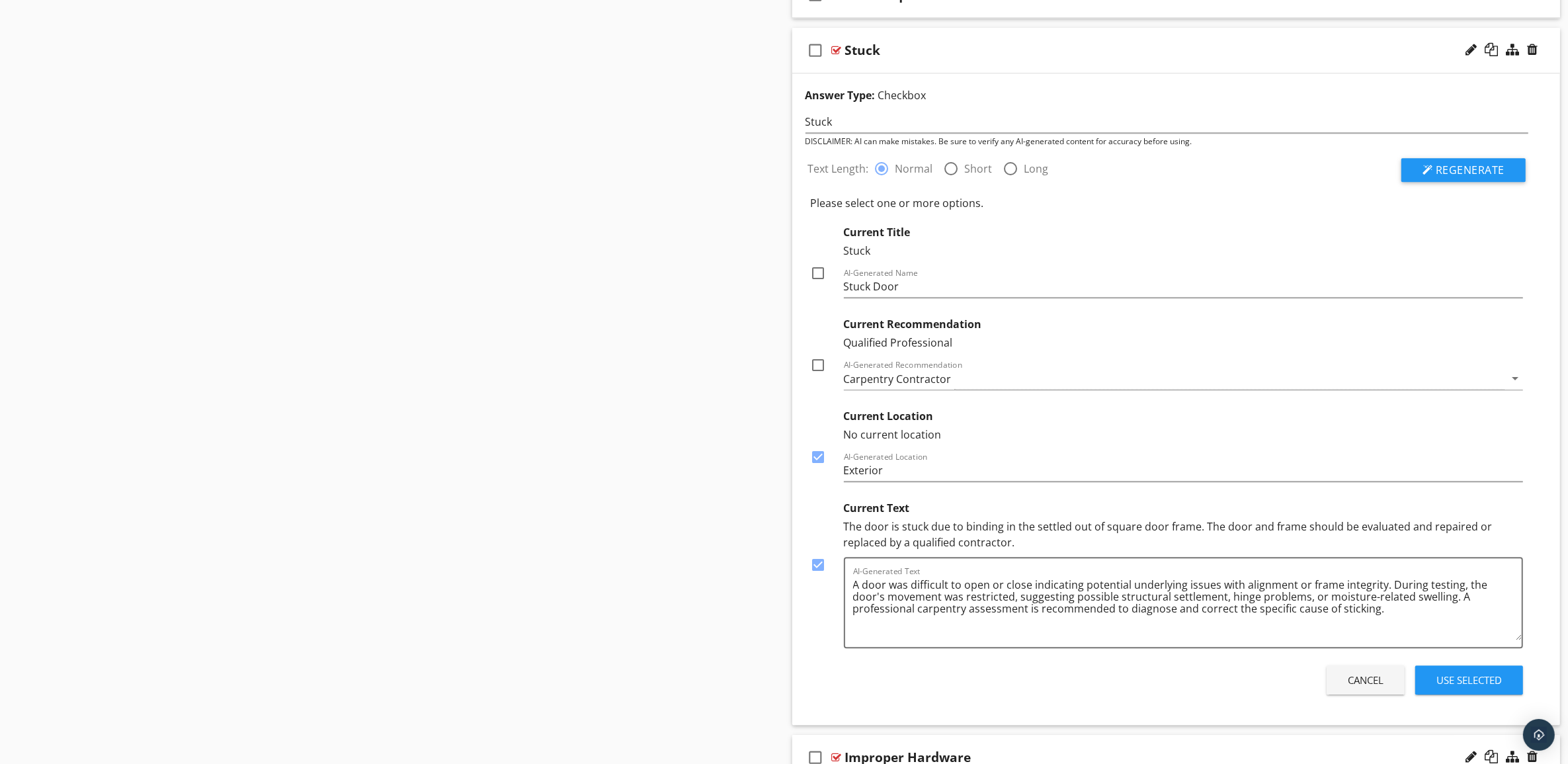
checkbox input "true"
click at [819, 283] on div at bounding box center [819, 273] width 23 height 23
checkbox input "true"
click at [1465, 688] on div "Use Selected" at bounding box center [1469, 681] width 65 height 15
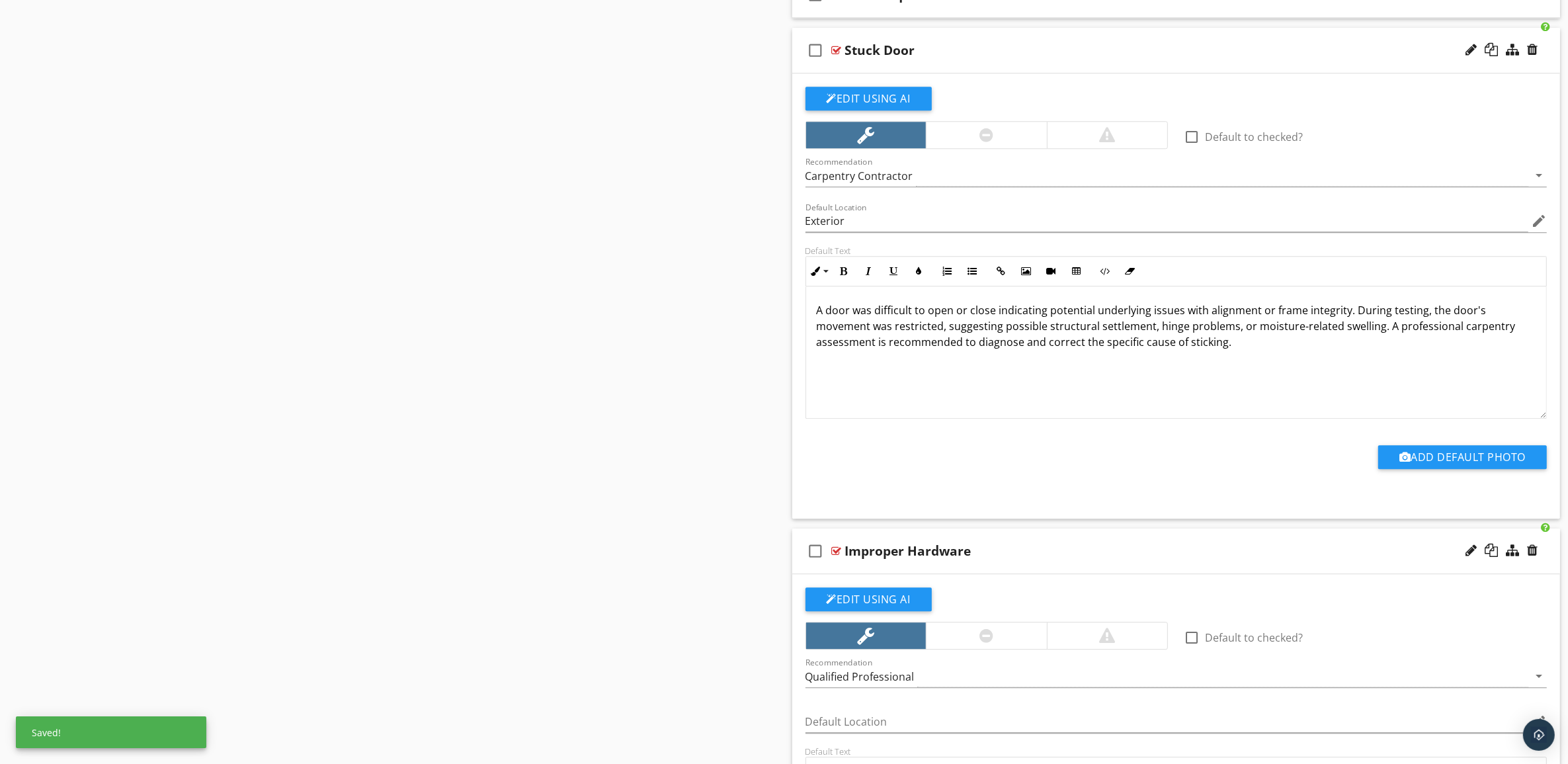
click at [1176, 58] on div "Stuck Door" at bounding box center [1123, 50] width 556 height 16
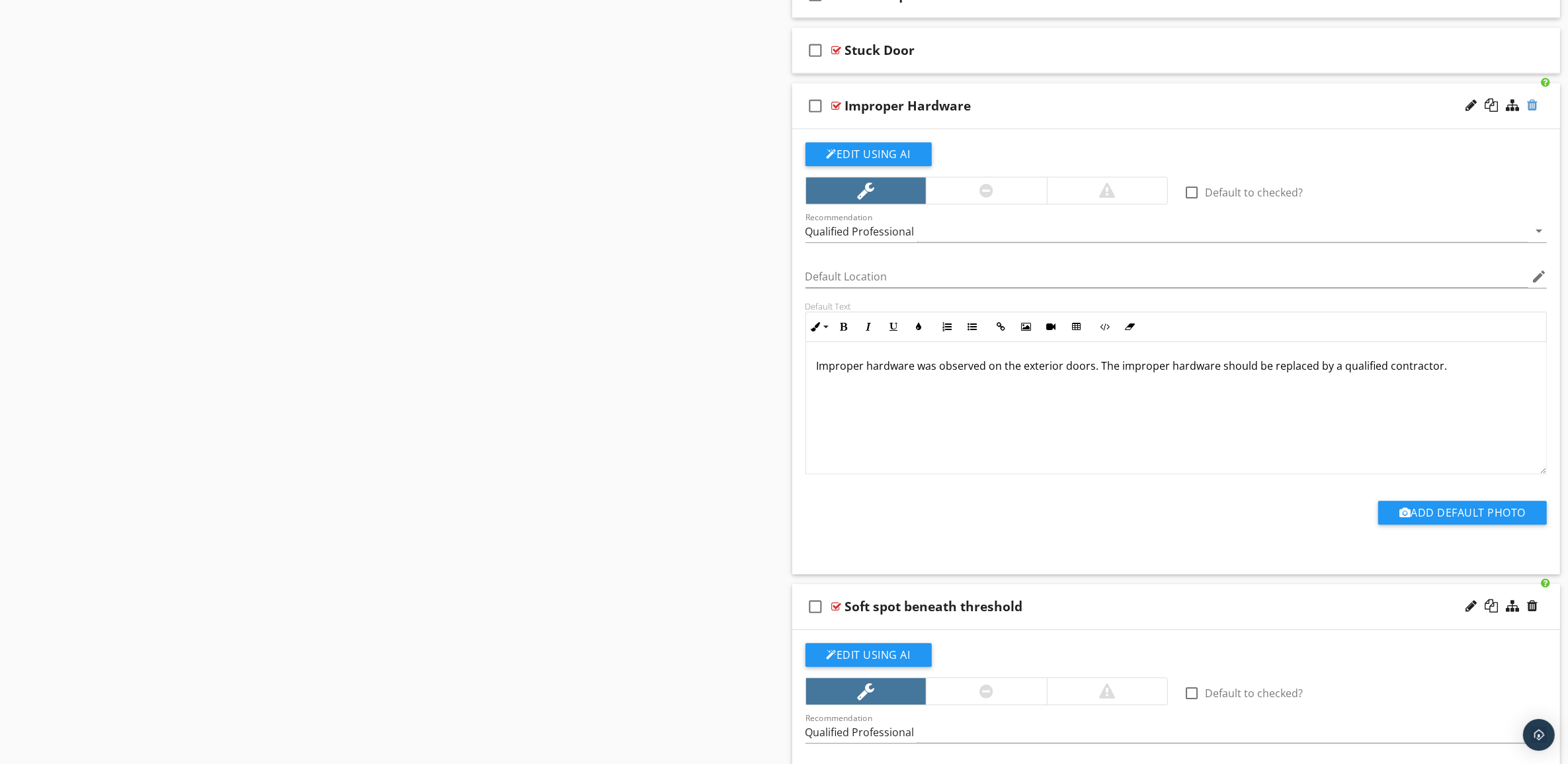
click at [1532, 112] on div at bounding box center [1532, 105] width 11 height 13
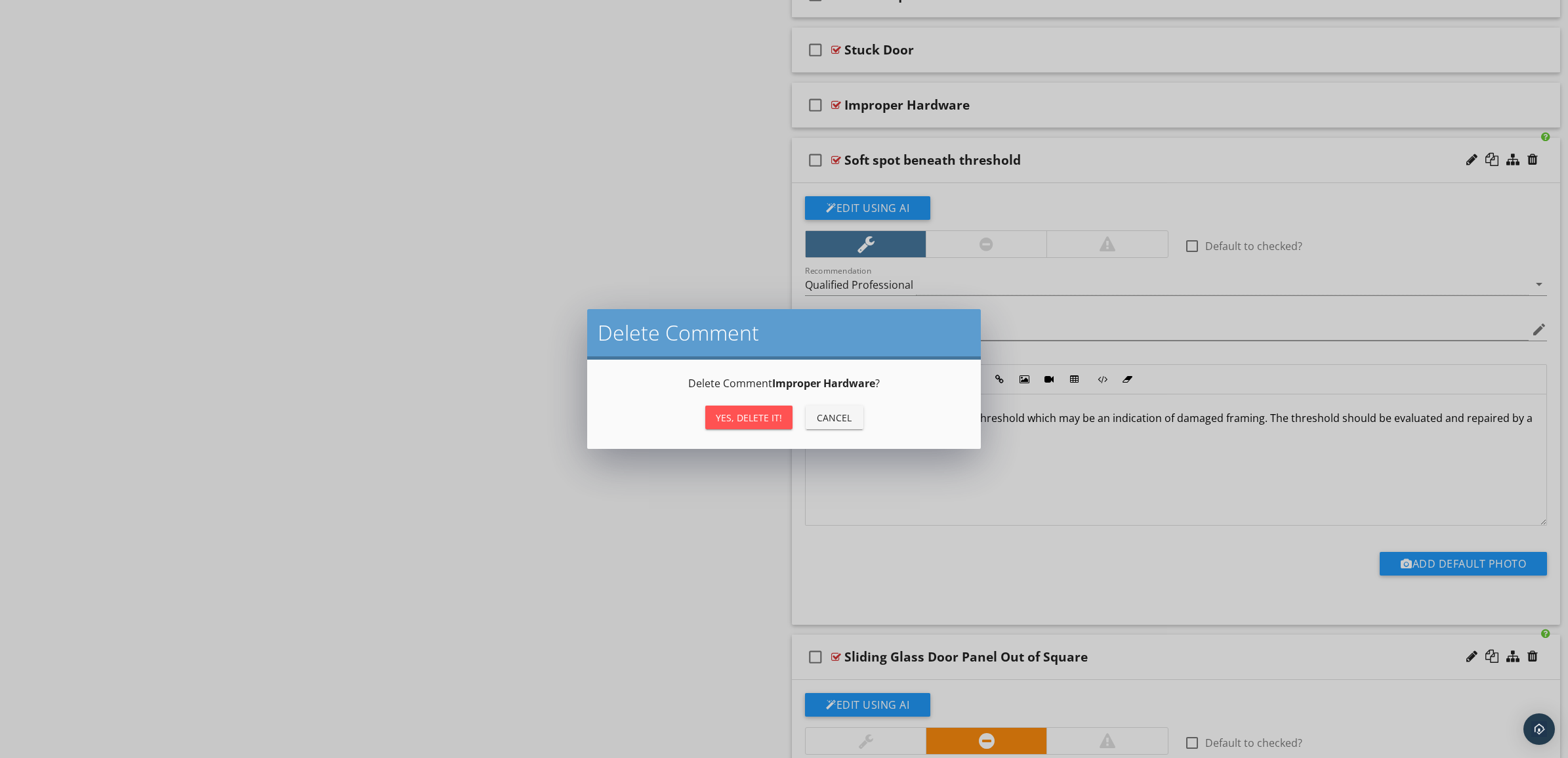
click at [762, 425] on button "Yes, Delete it!" at bounding box center [749, 417] width 87 height 23
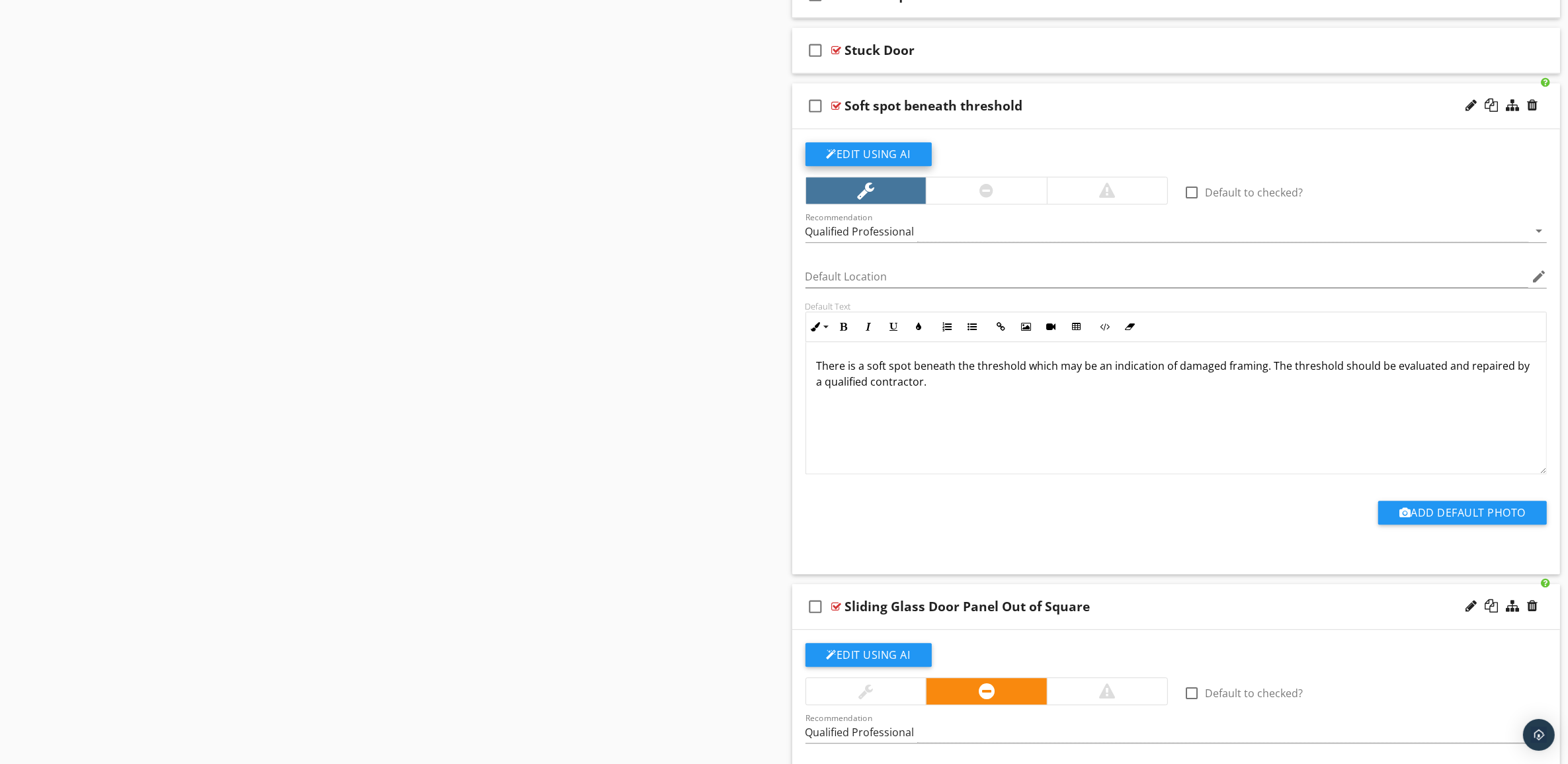
click at [892, 161] on button "Edit Using AI" at bounding box center [868, 154] width 127 height 24
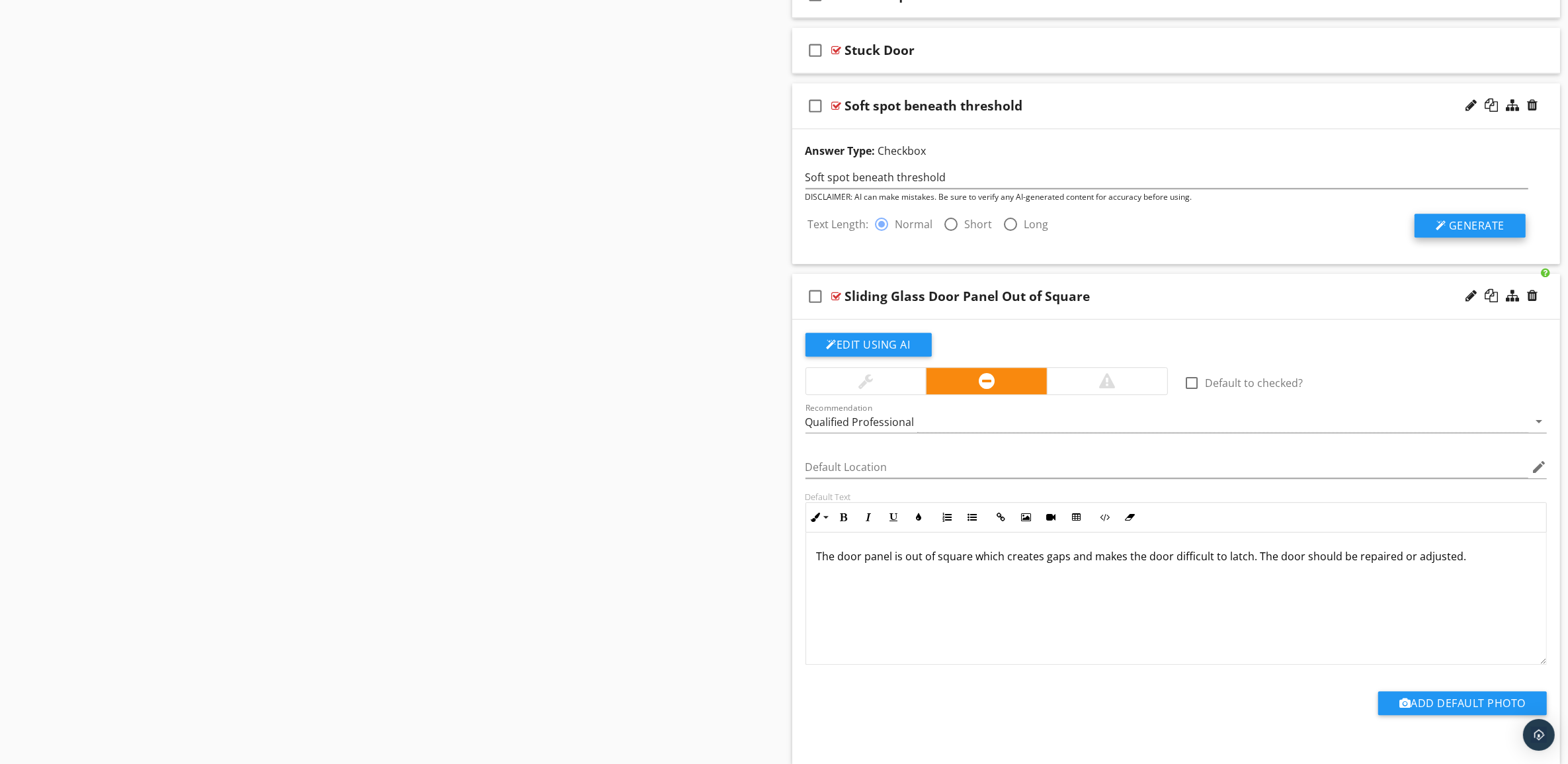
click at [1485, 233] on span "Generate" at bounding box center [1476, 225] width 55 height 14
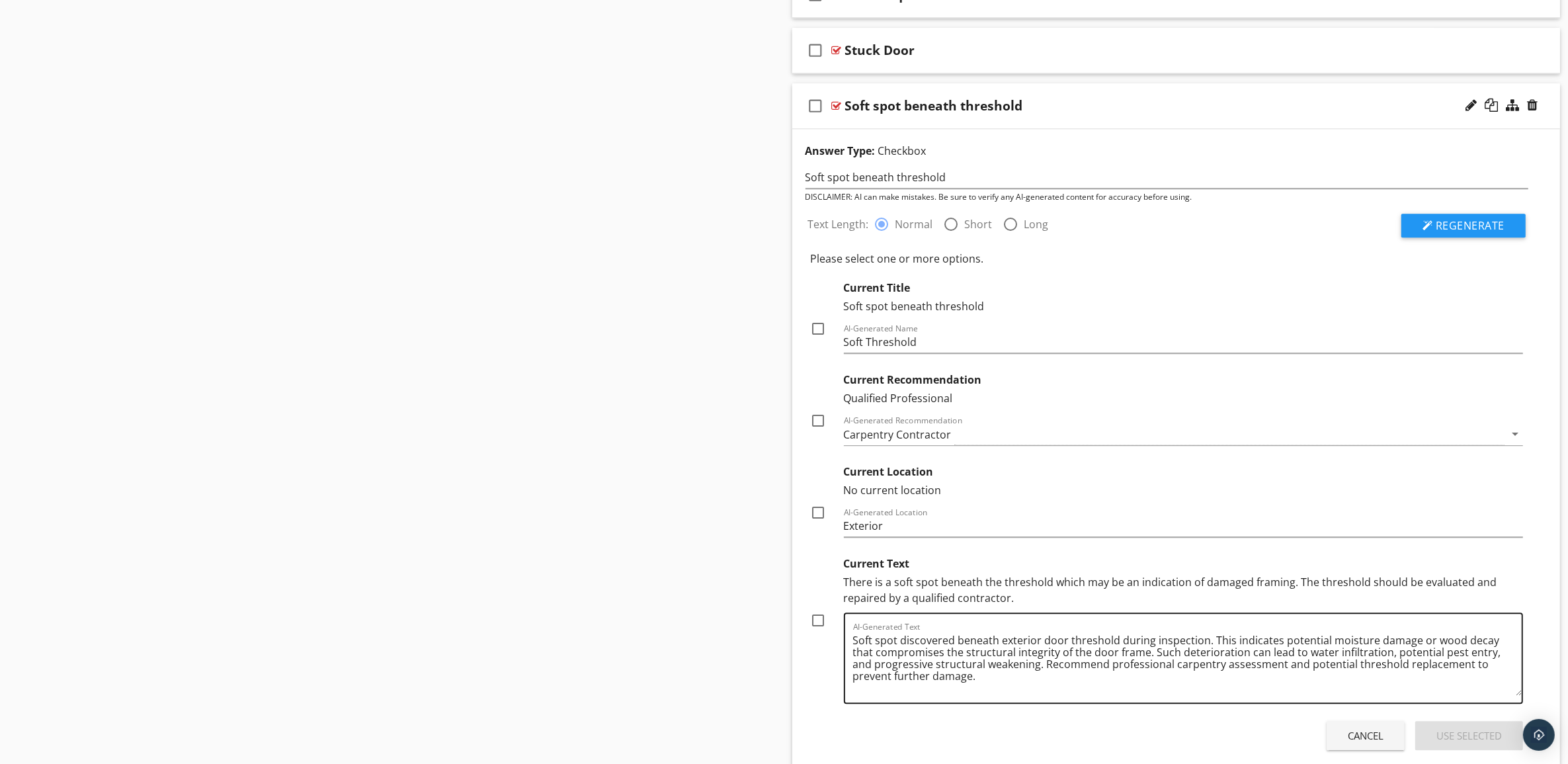
click at [894, 653] on textarea "Soft spot discovered beneath exterior door threshold during inspection. This in…" at bounding box center [1187, 662] width 670 height 66
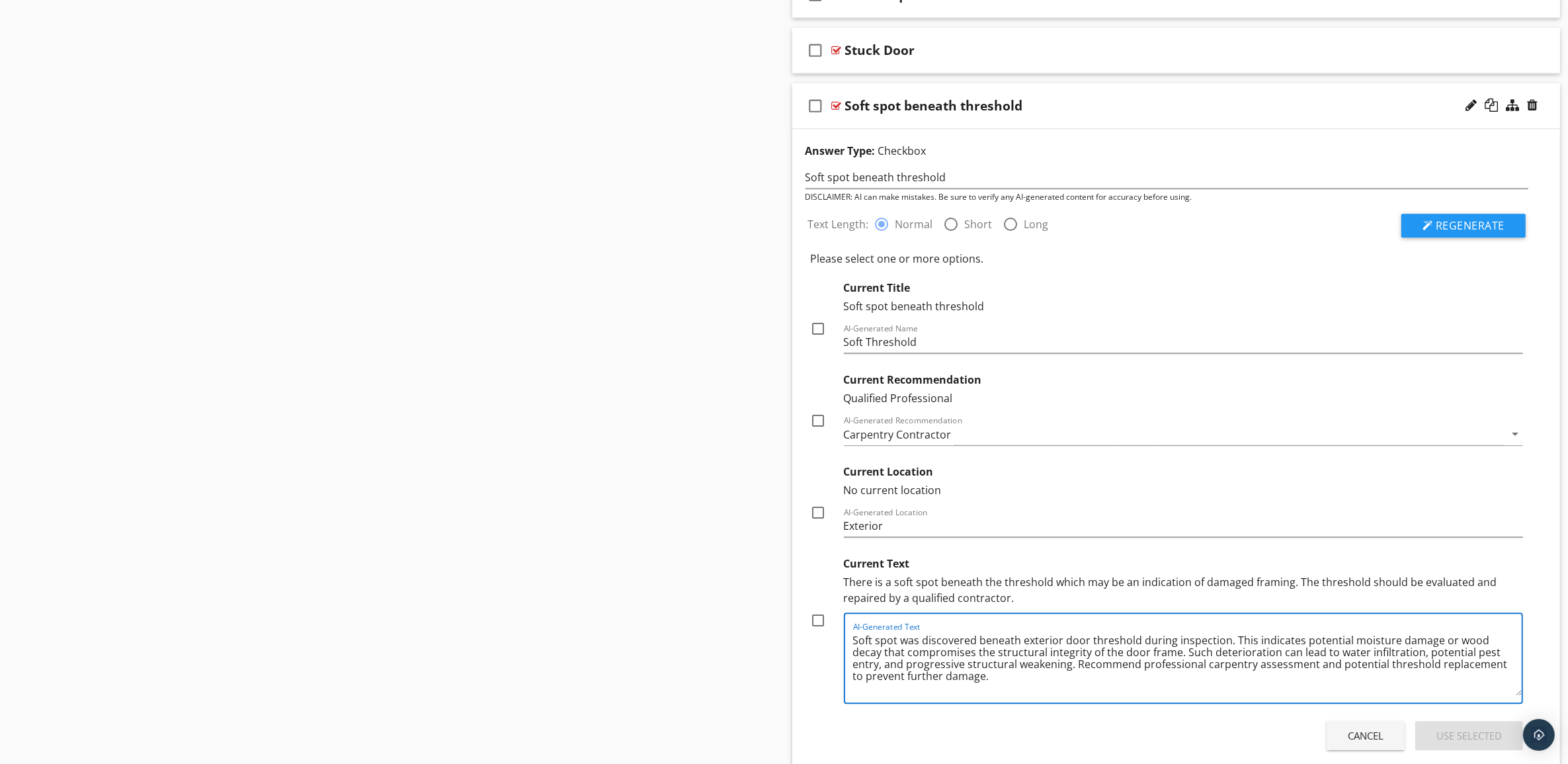
type textarea "Soft spot was discovered beneath exterior door threshold during inspection. Thi…"
click at [823, 632] on div at bounding box center [819, 621] width 23 height 23
checkbox input "true"
click at [821, 524] on div at bounding box center [819, 513] width 23 height 23
checkbox input "true"
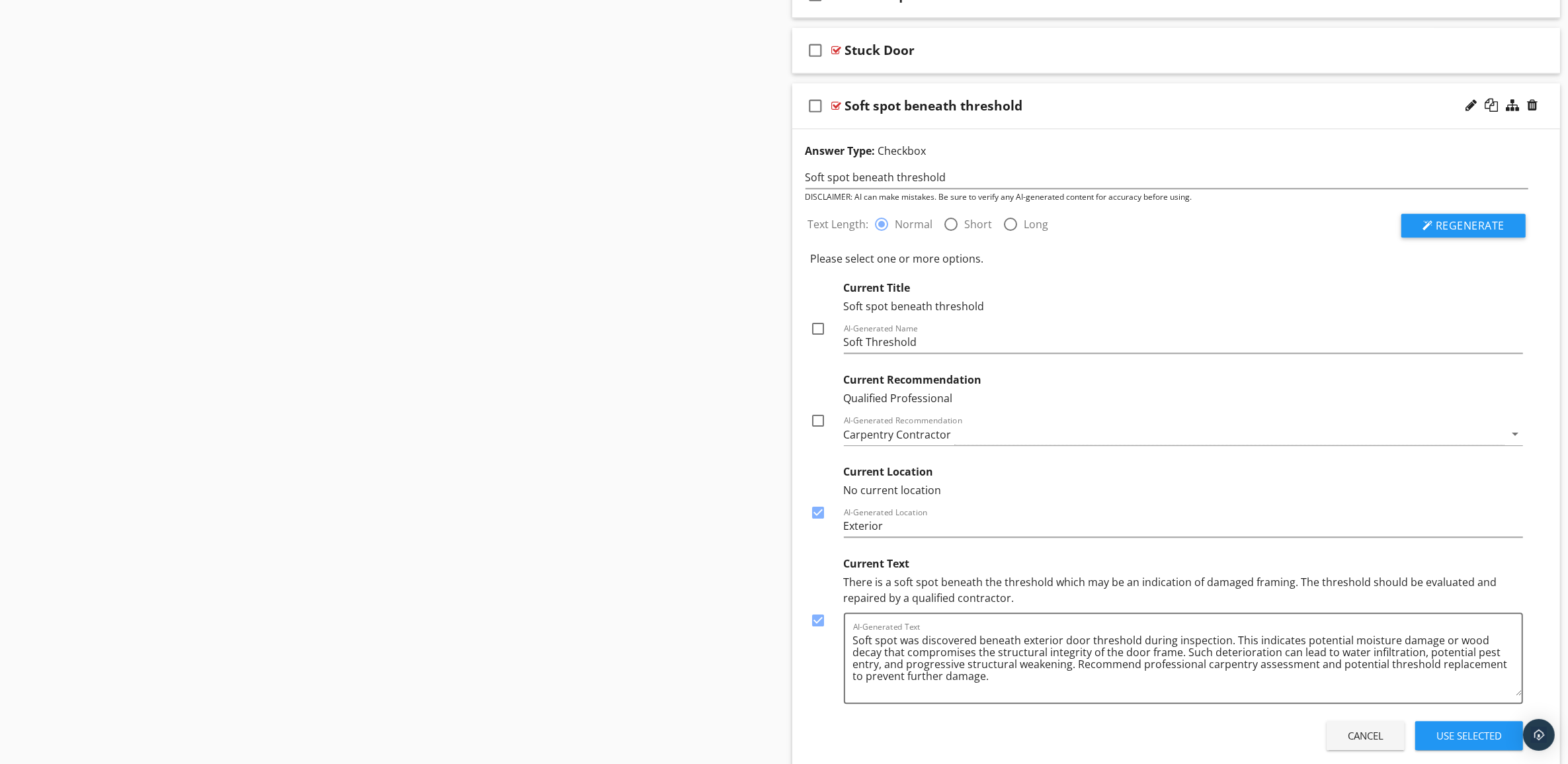
click at [815, 432] on div at bounding box center [819, 421] width 23 height 23
checkbox input "true"
click at [820, 335] on div at bounding box center [819, 329] width 23 height 23
checkbox input "true"
click at [1497, 744] on div "Use Selected" at bounding box center [1469, 736] width 65 height 15
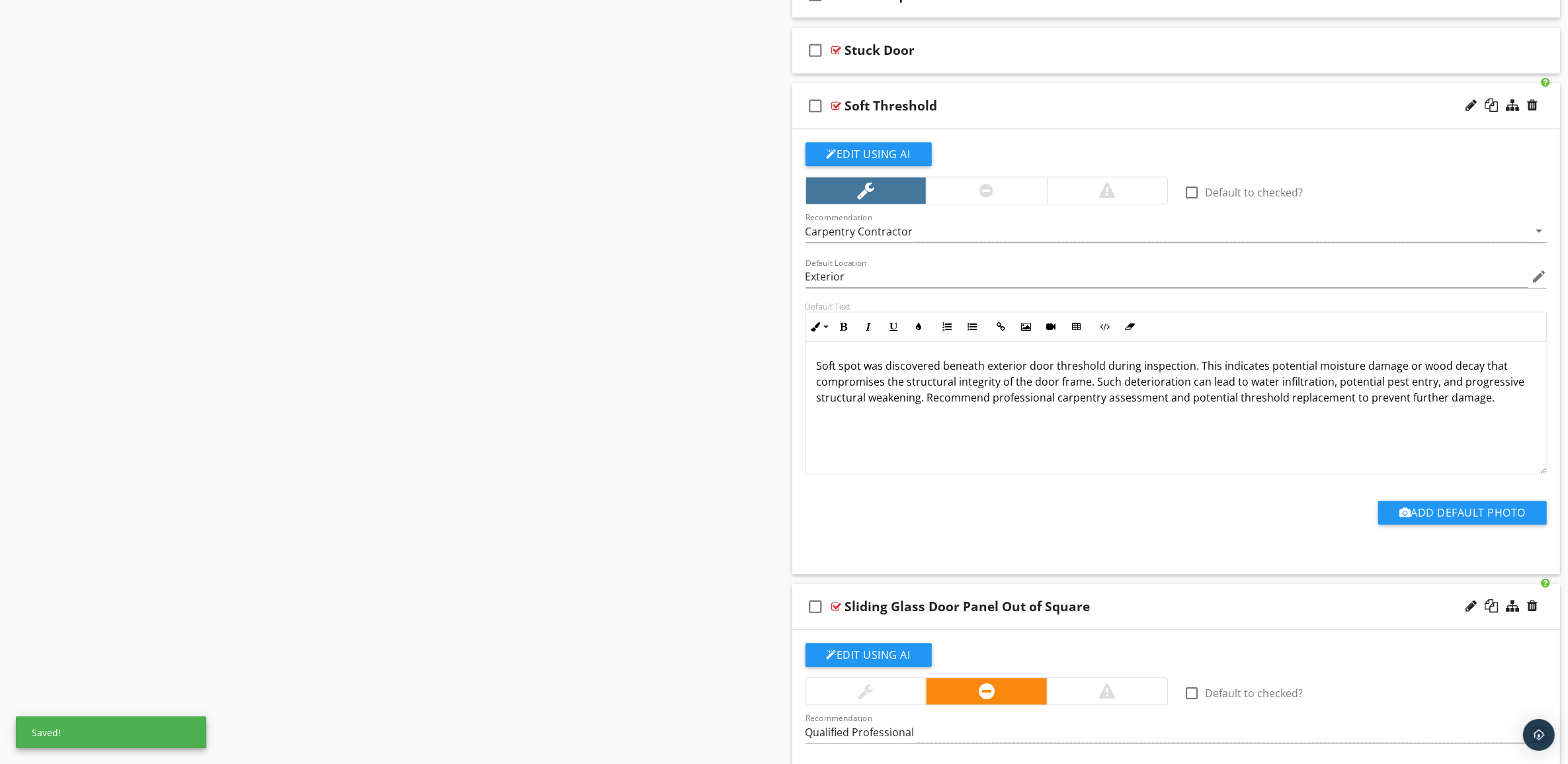
click at [1317, 114] on div "Soft Threshold" at bounding box center [1123, 105] width 556 height 16
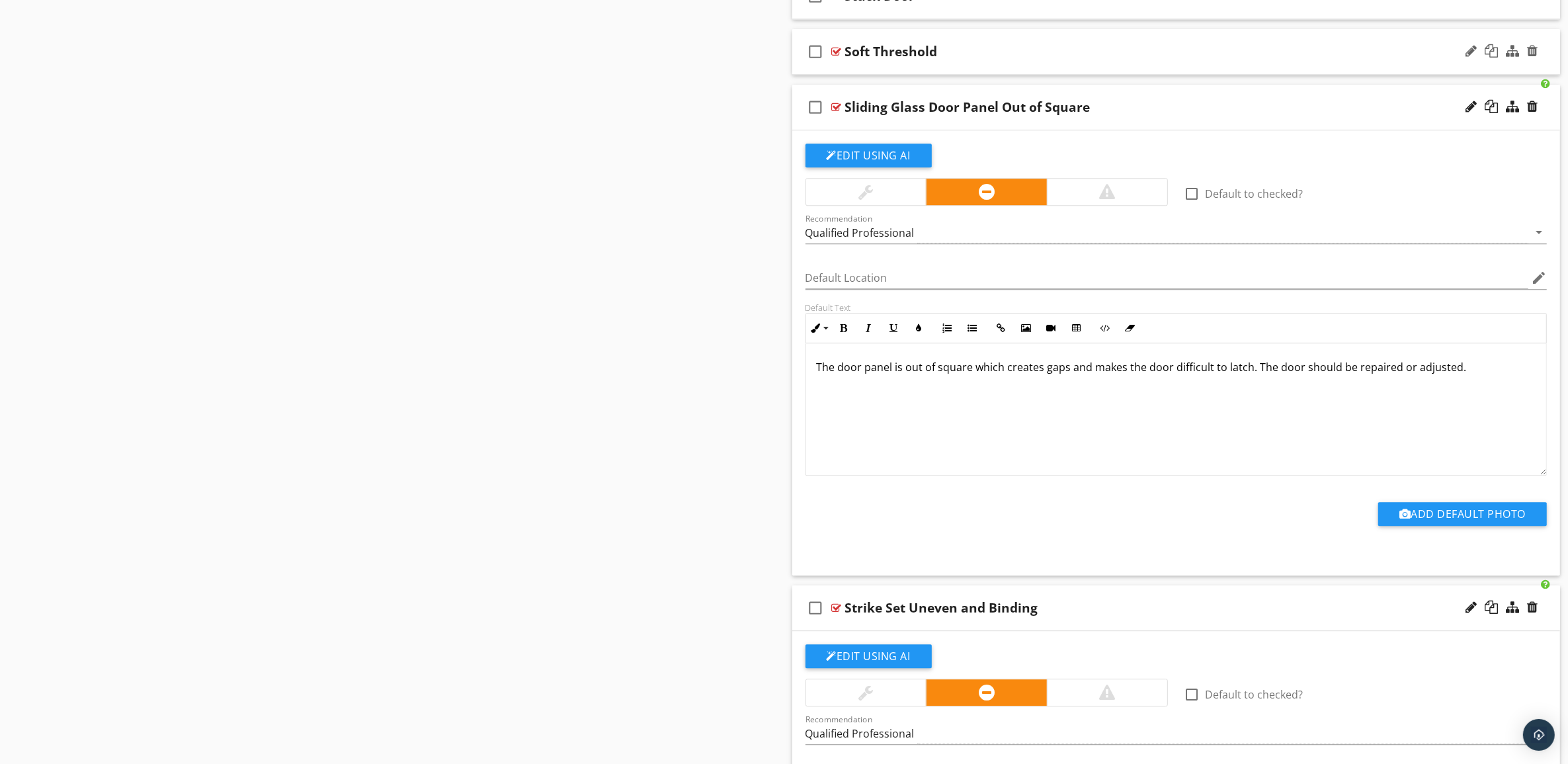
scroll to position [4576, 0]
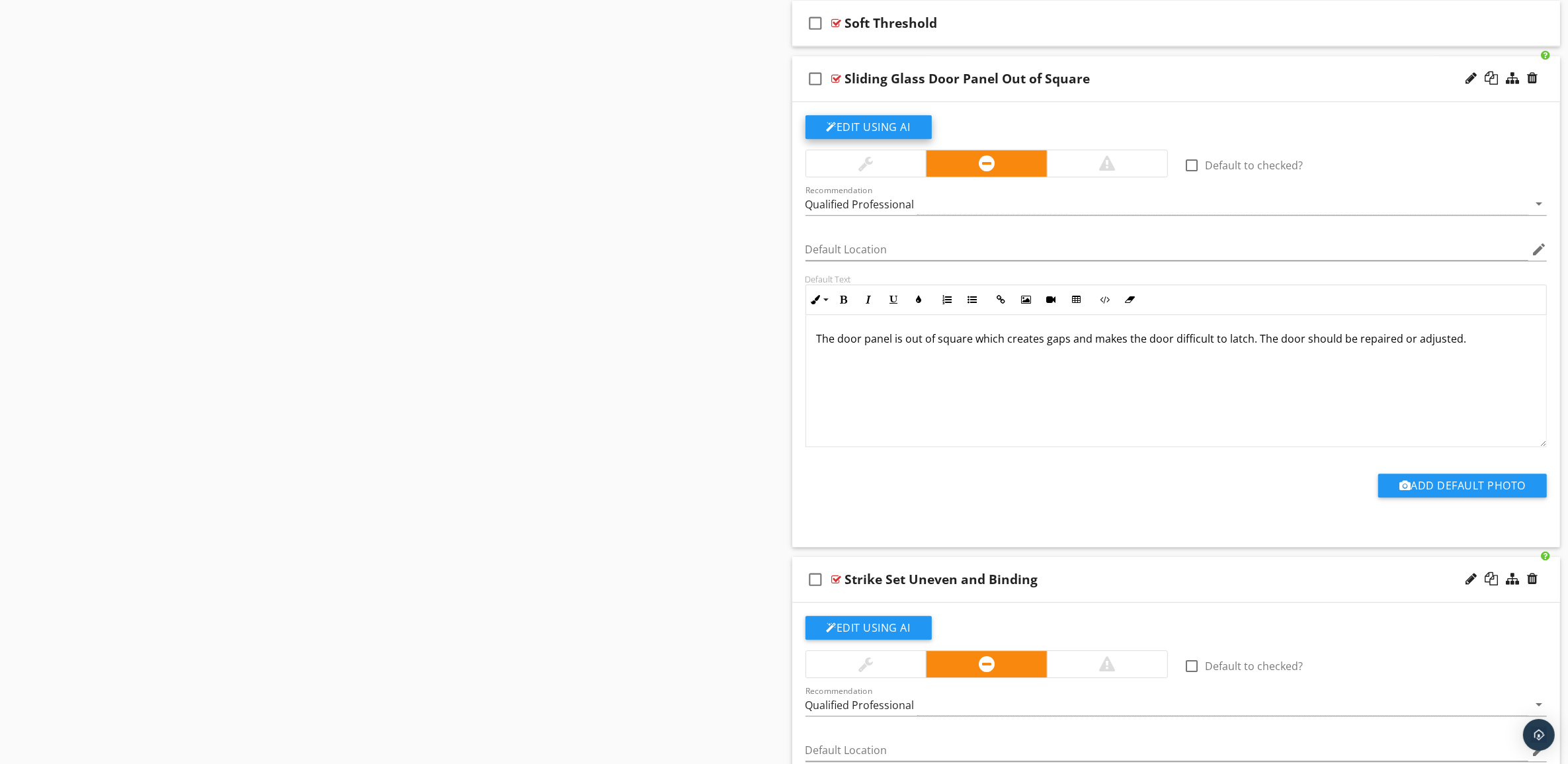
click at [886, 133] on button "Edit Using AI" at bounding box center [868, 127] width 127 height 24
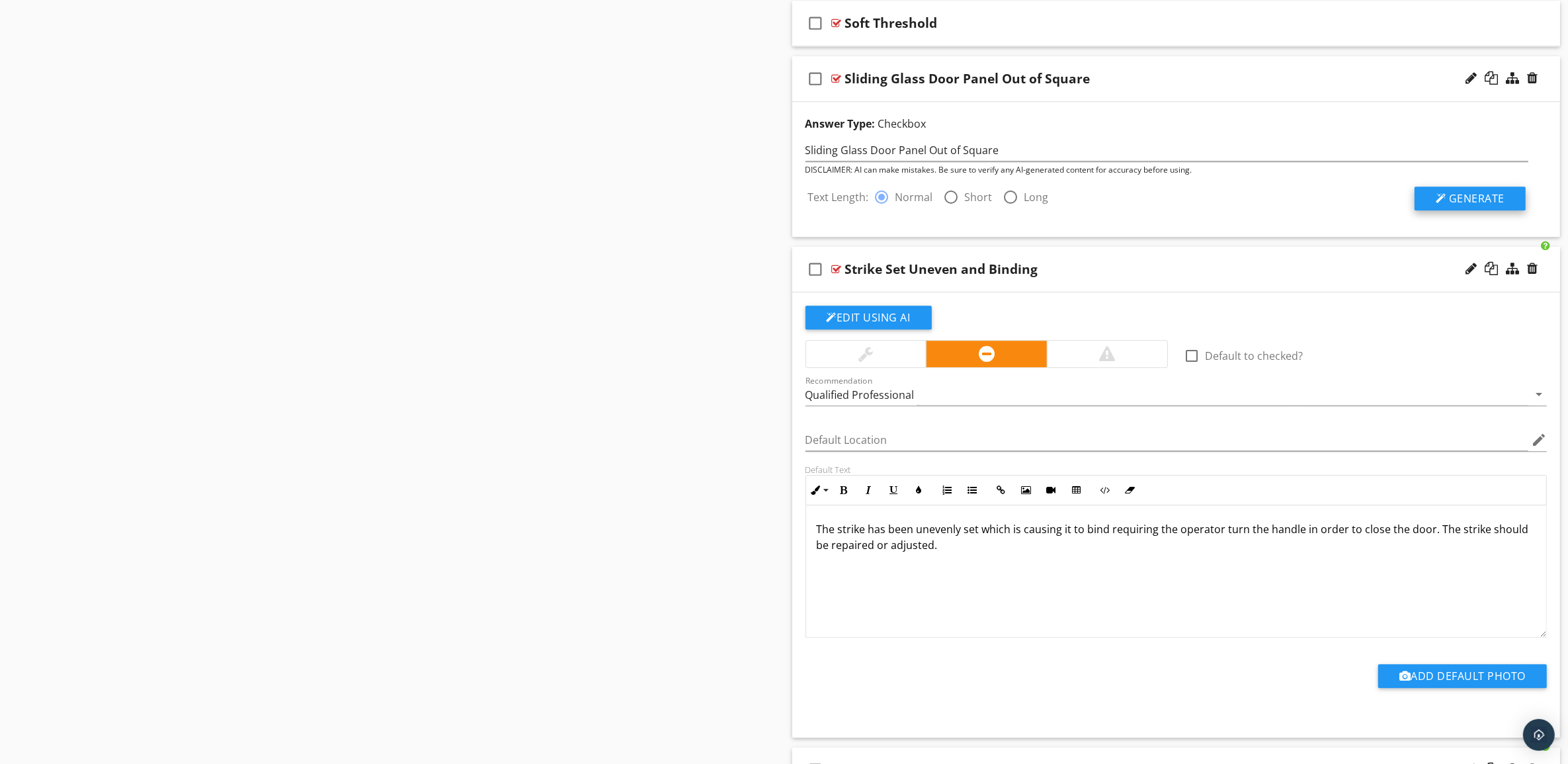
click at [1514, 206] on button "Generate" at bounding box center [1469, 198] width 111 height 24
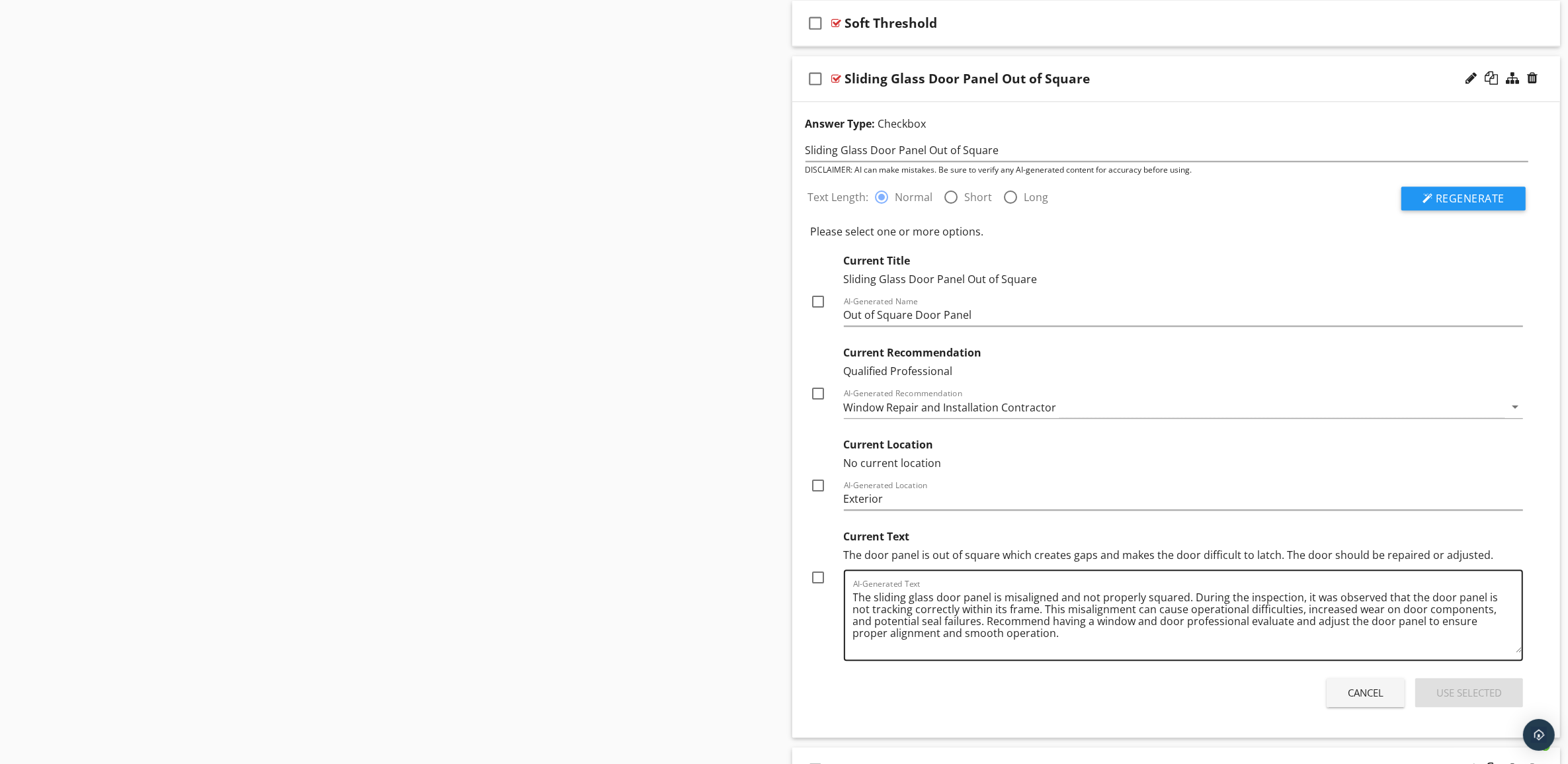
click at [999, 608] on textarea "The sliding glass door panel is misaligned and not properly squared. During the…" at bounding box center [1187, 620] width 670 height 66
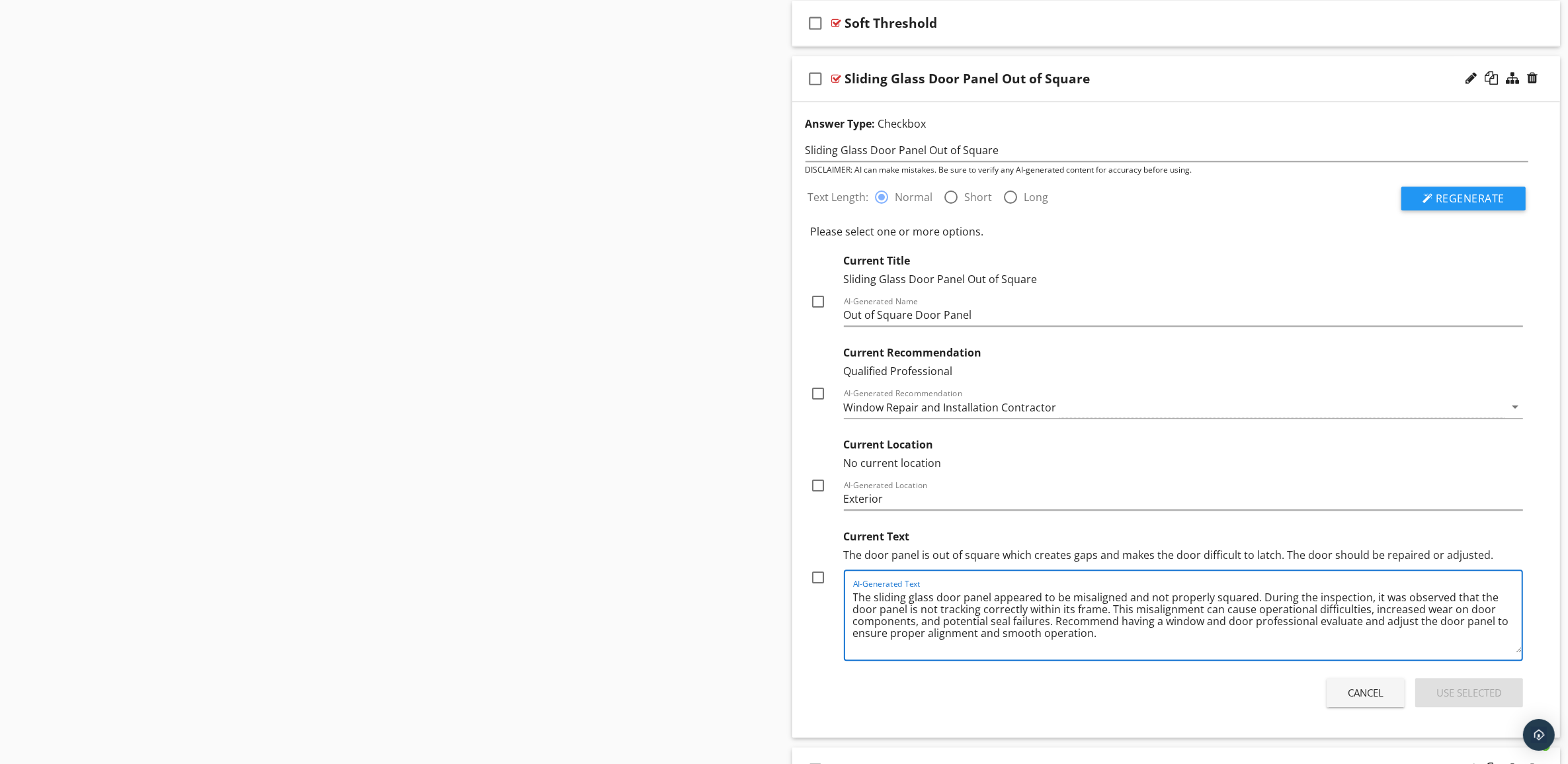
type textarea "The sliding glass door panel appeared to be misaligned and not properly squared…"
drag, startPoint x: 1128, startPoint y: 710, endPoint x: 1133, endPoint y: 703, distance: 8.6
click at [1129, 709] on div "Cancel Use Selected" at bounding box center [1167, 693] width 723 height 37
click at [817, 587] on div at bounding box center [819, 578] width 23 height 23
checkbox input "true"
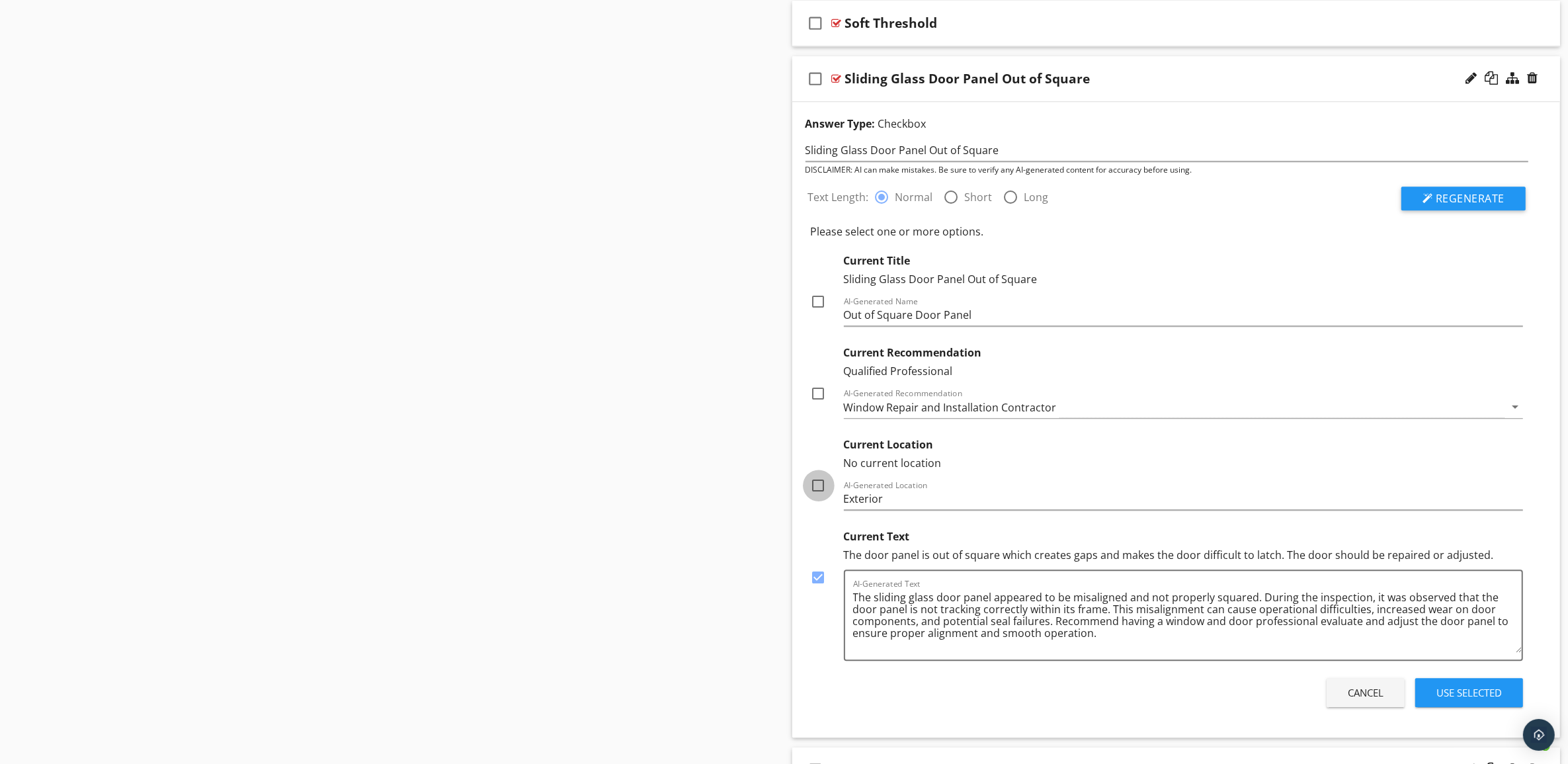
click at [817, 497] on div at bounding box center [819, 486] width 23 height 23
checkbox input "true"
click at [817, 311] on div at bounding box center [819, 302] width 23 height 23
checkbox input "true"
click at [1476, 701] on div "Use Selected" at bounding box center [1469, 693] width 65 height 15
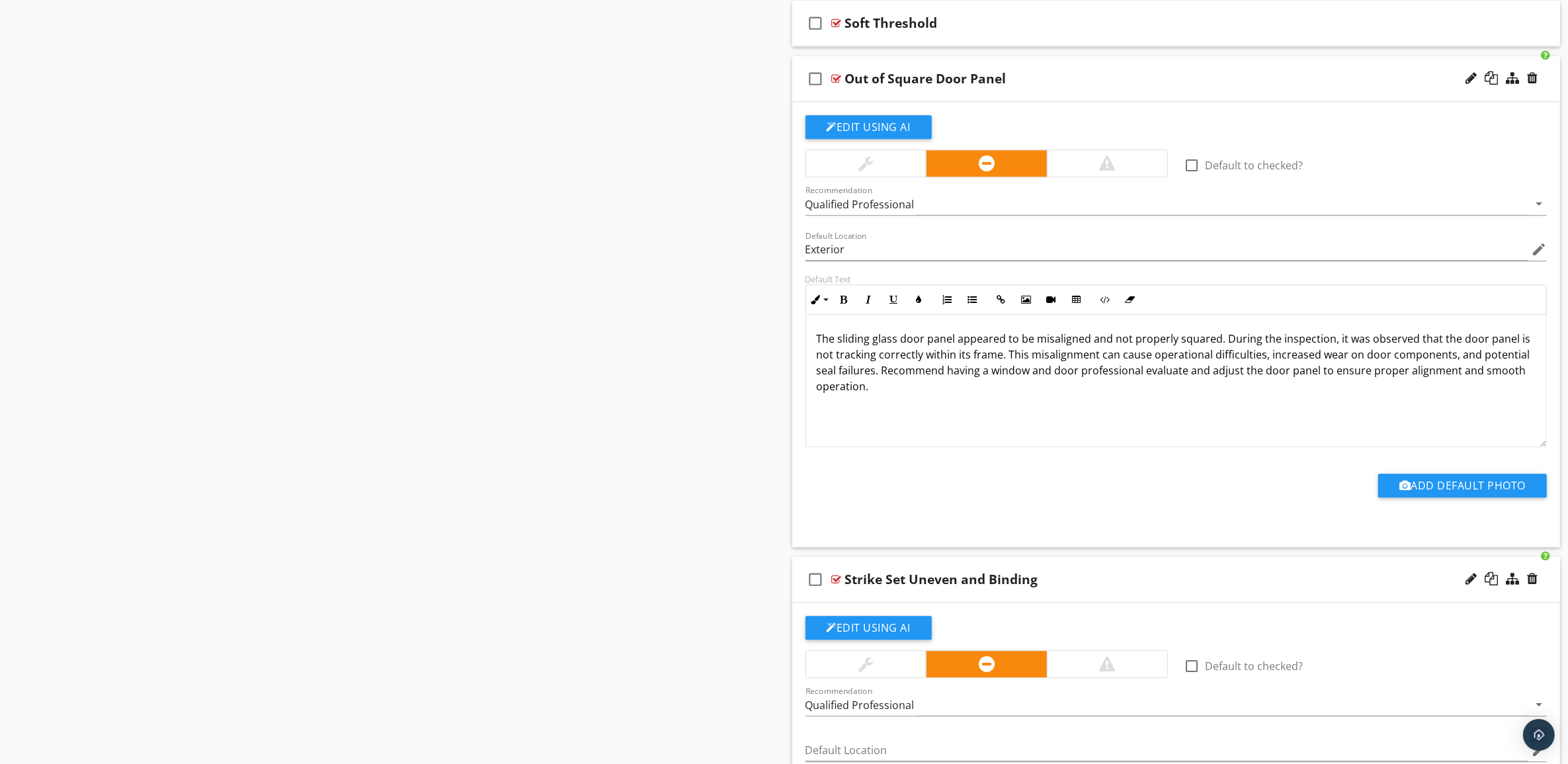
click at [1198, 86] on div "Out of Square Door Panel" at bounding box center [1123, 78] width 556 height 16
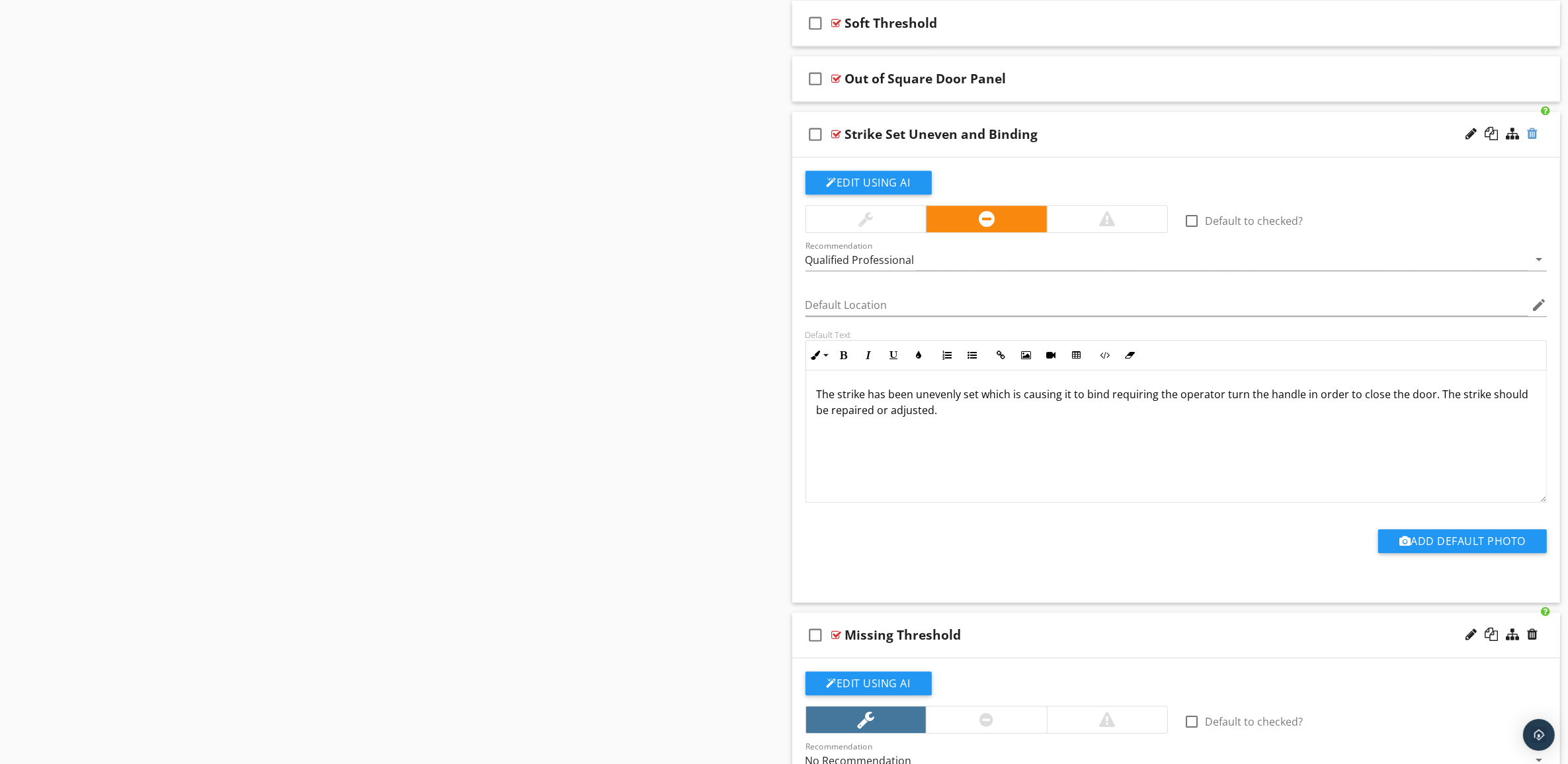
click at [1533, 140] on div at bounding box center [1532, 133] width 11 height 13
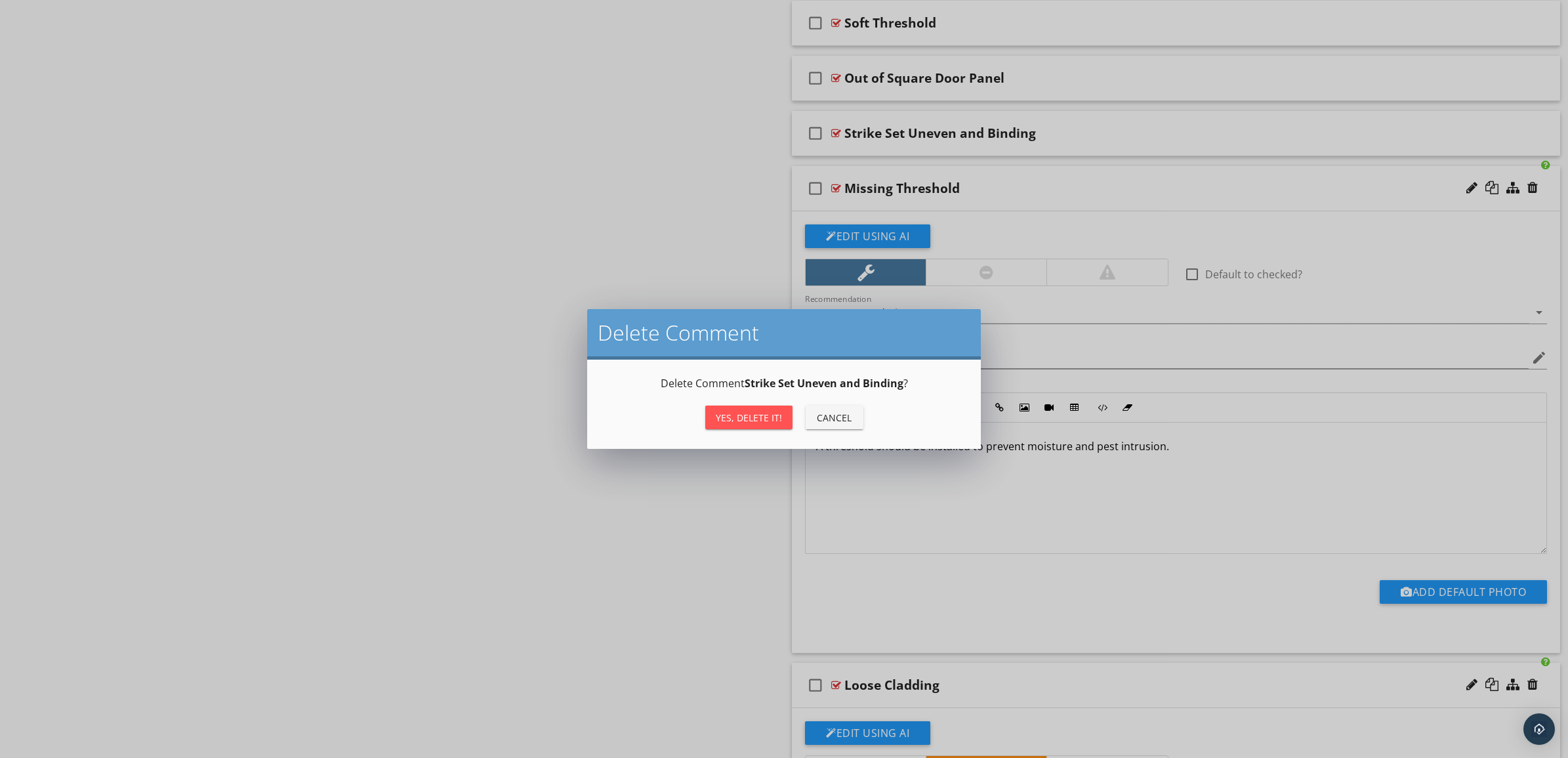
click at [746, 412] on div "Yes, Delete it!" at bounding box center [749, 418] width 66 height 14
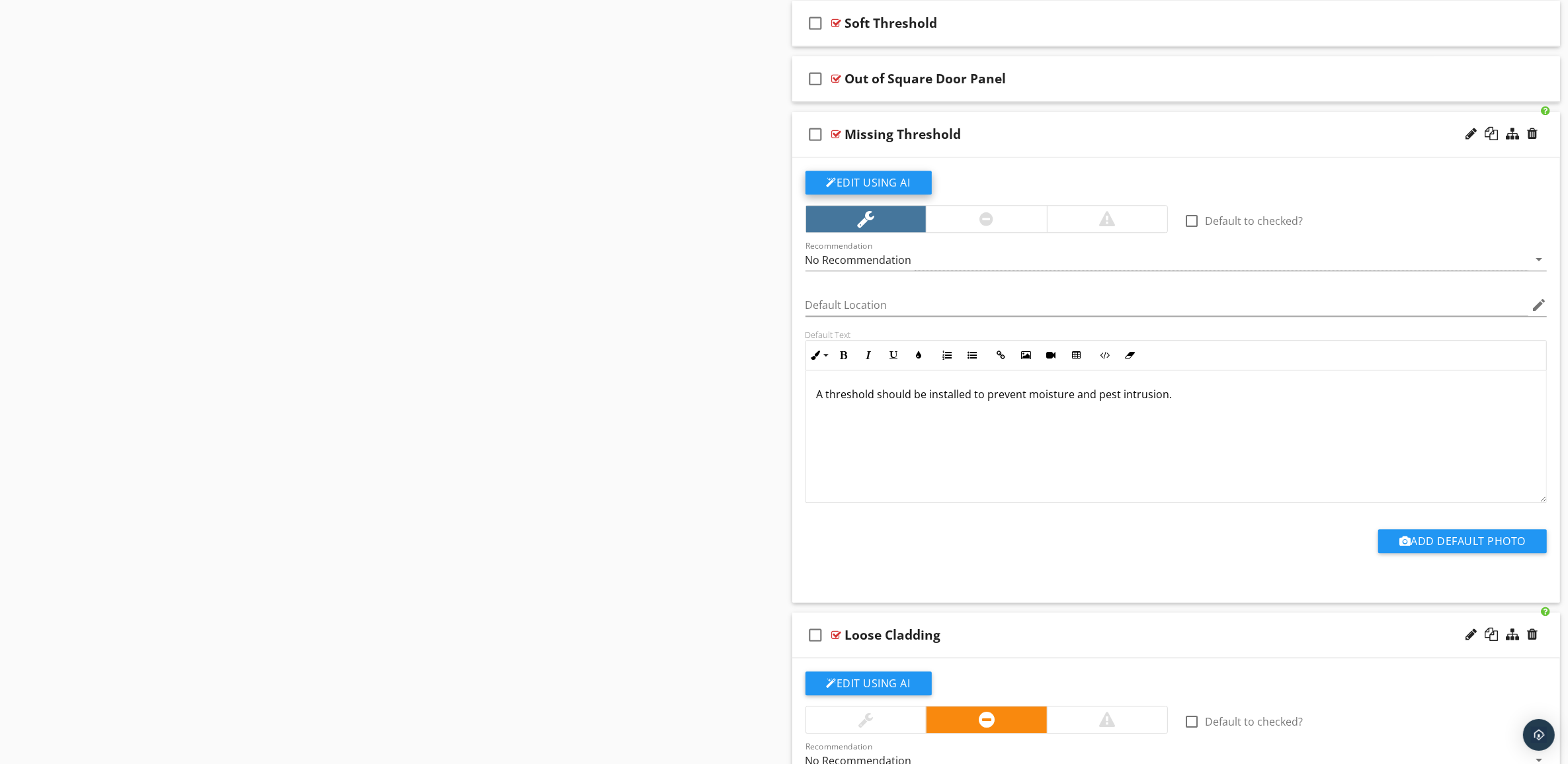
click at [878, 190] on button "Edit Using AI" at bounding box center [868, 182] width 127 height 24
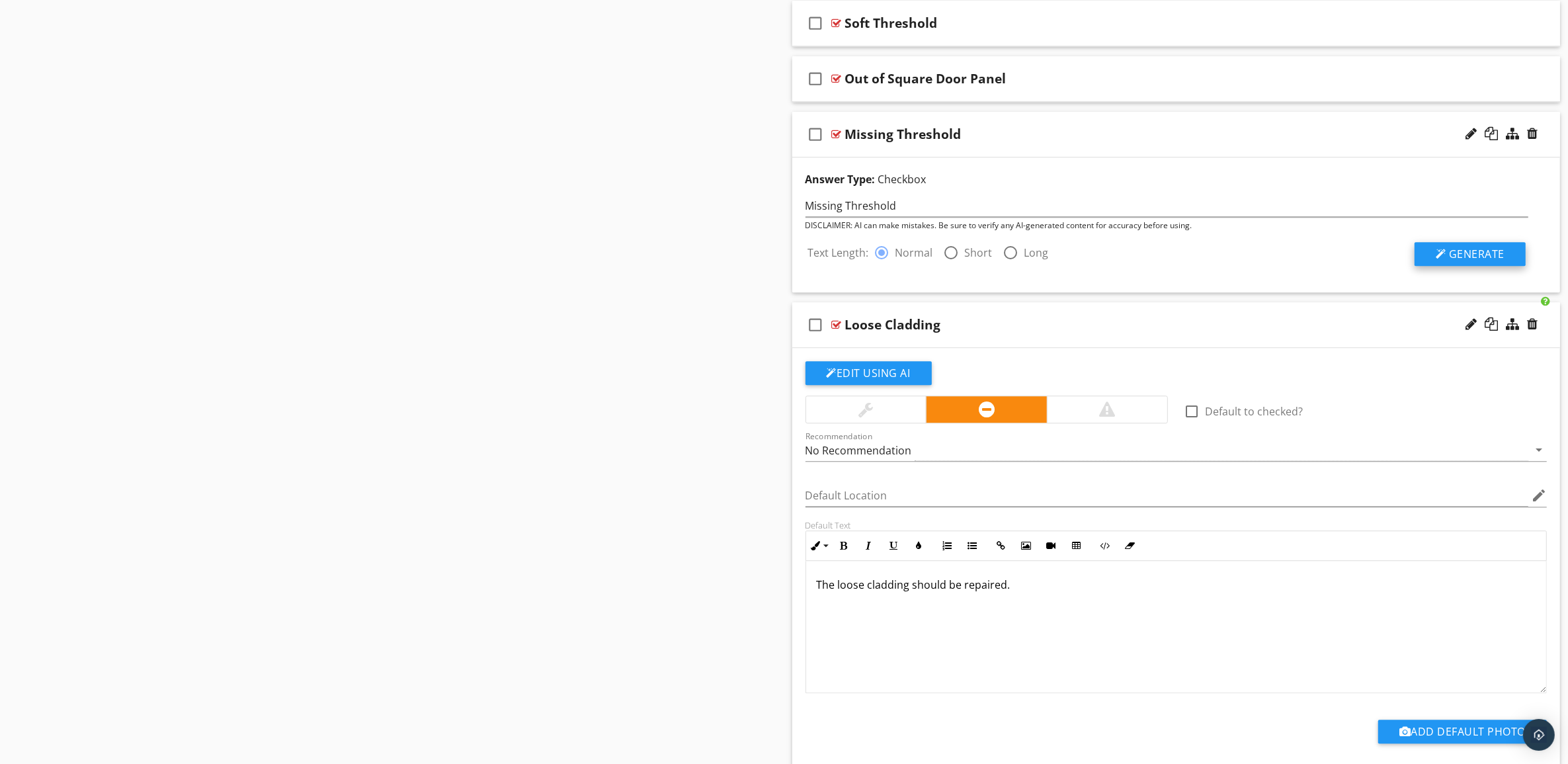
click at [1489, 260] on span "Generate" at bounding box center [1476, 253] width 55 height 14
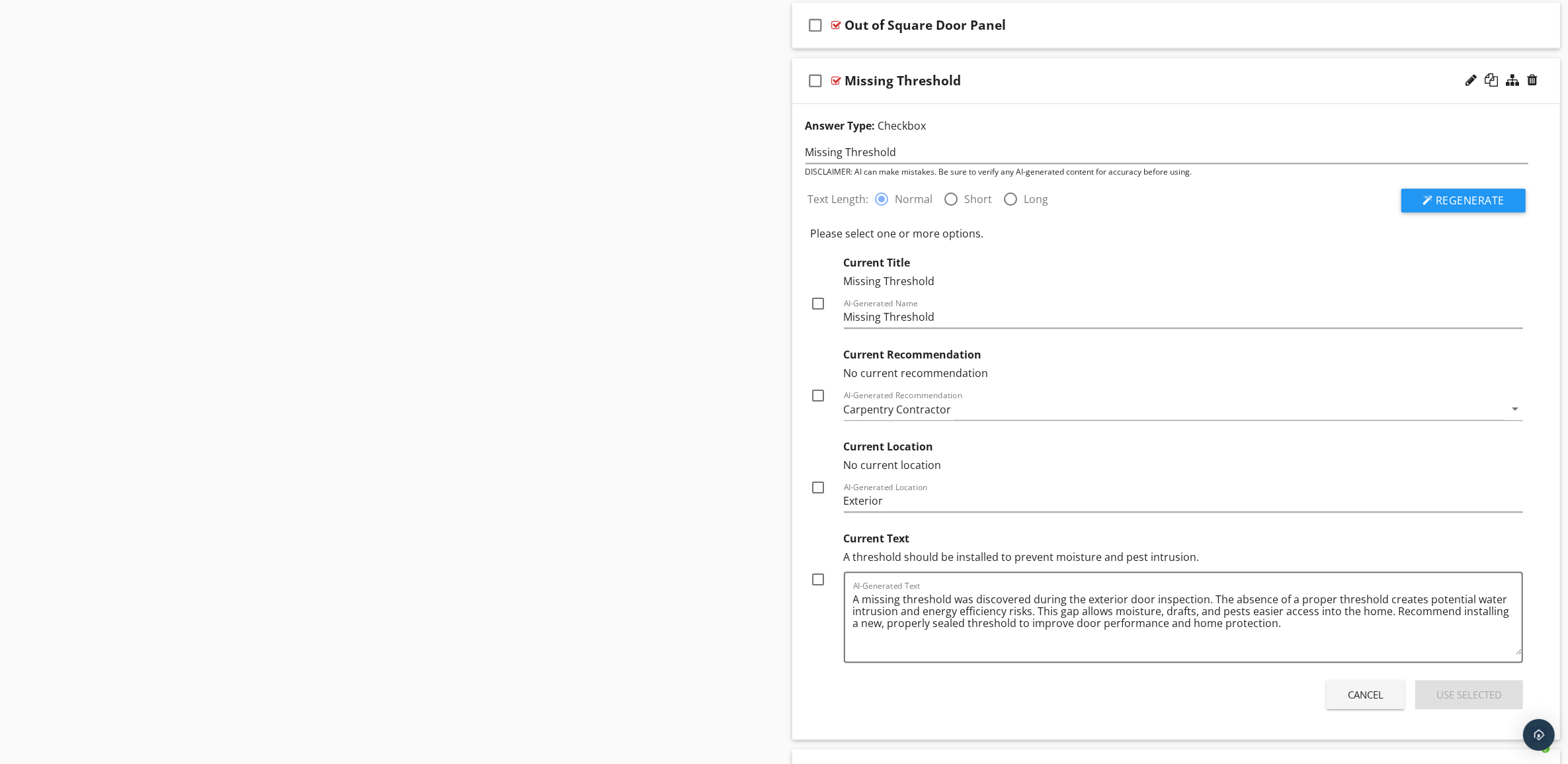
scroll to position [4658, 0]
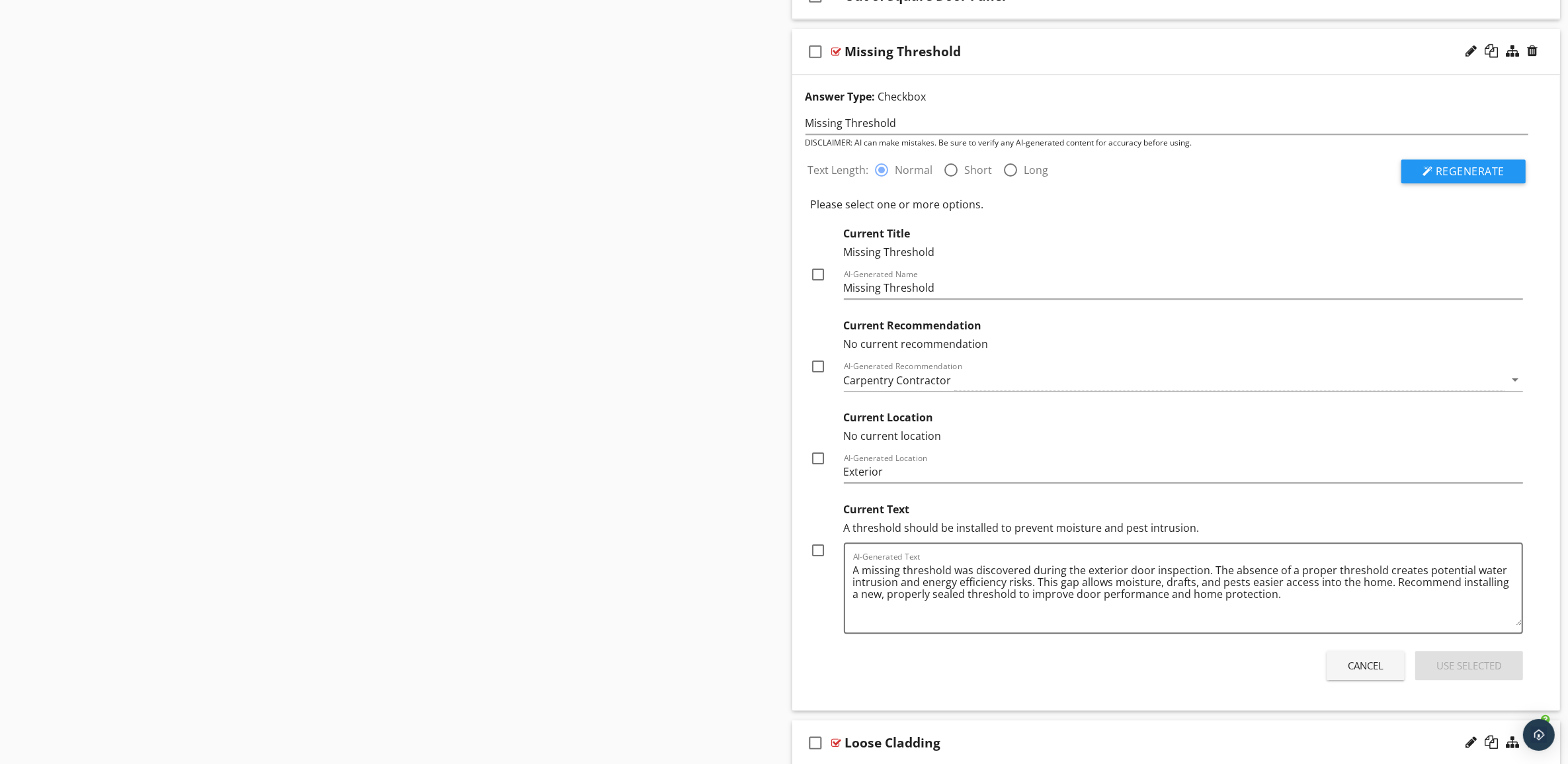
click at [814, 561] on div at bounding box center [819, 551] width 23 height 23
checkbox input "true"
click at [819, 470] on div at bounding box center [819, 459] width 23 height 23
checkbox input "true"
click at [818, 375] on div at bounding box center [819, 366] width 23 height 23
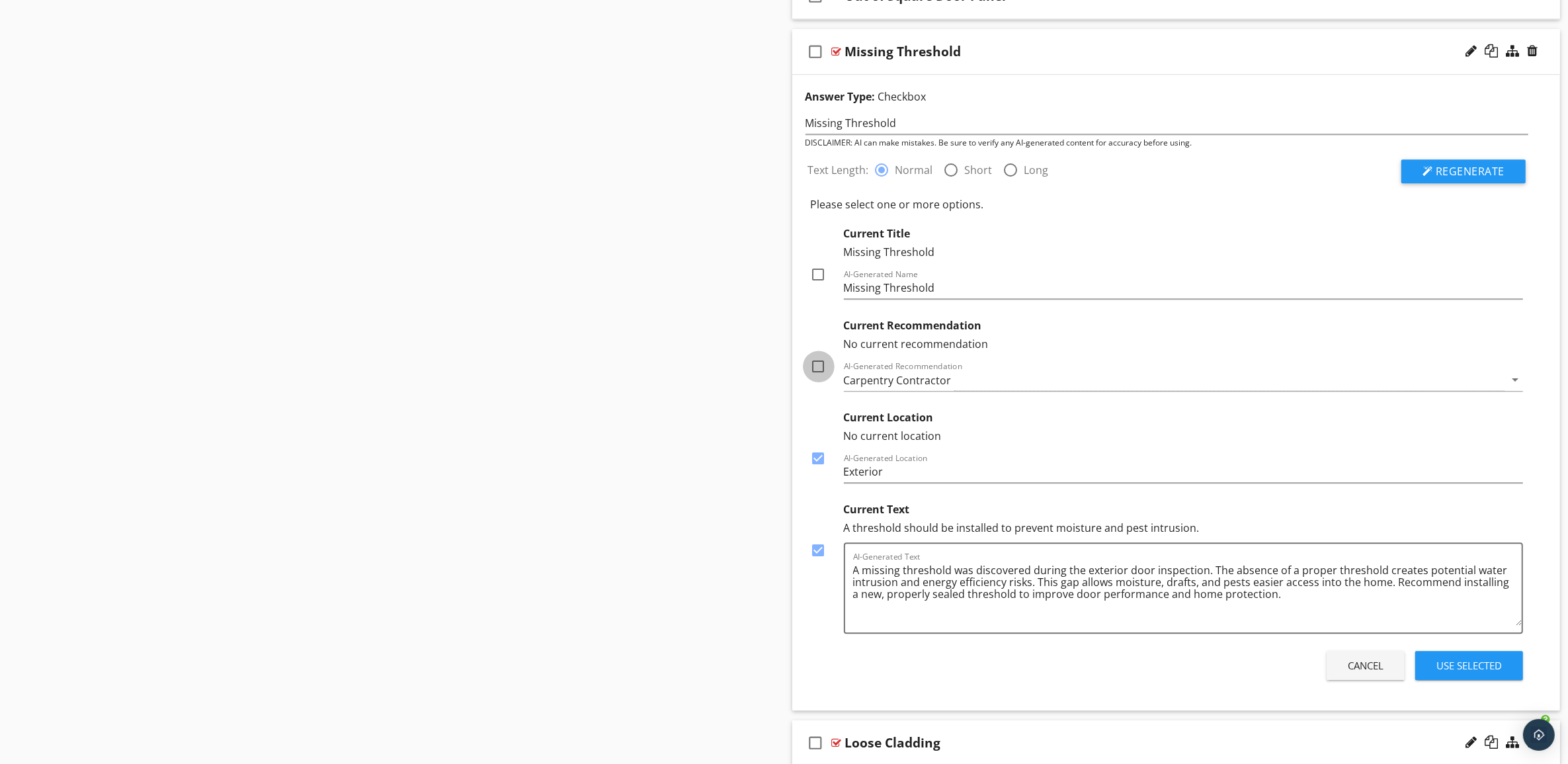
checkbox input "true"
click at [815, 286] on div at bounding box center [819, 275] width 23 height 23
checkbox input "true"
click at [1491, 674] on div "Use Selected" at bounding box center [1469, 666] width 65 height 15
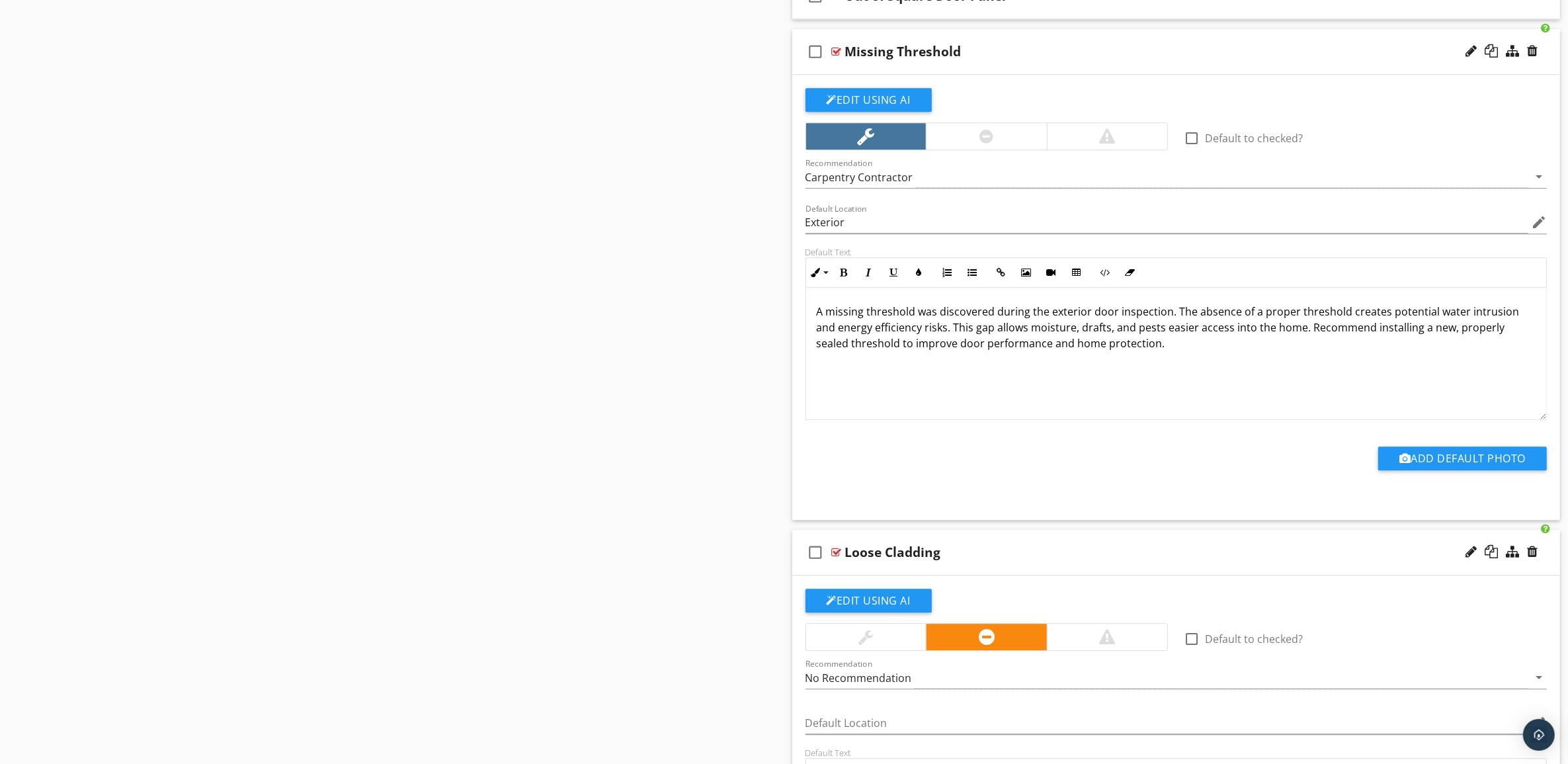
click at [1232, 59] on div "Missing Threshold" at bounding box center [1123, 52] width 556 height 16
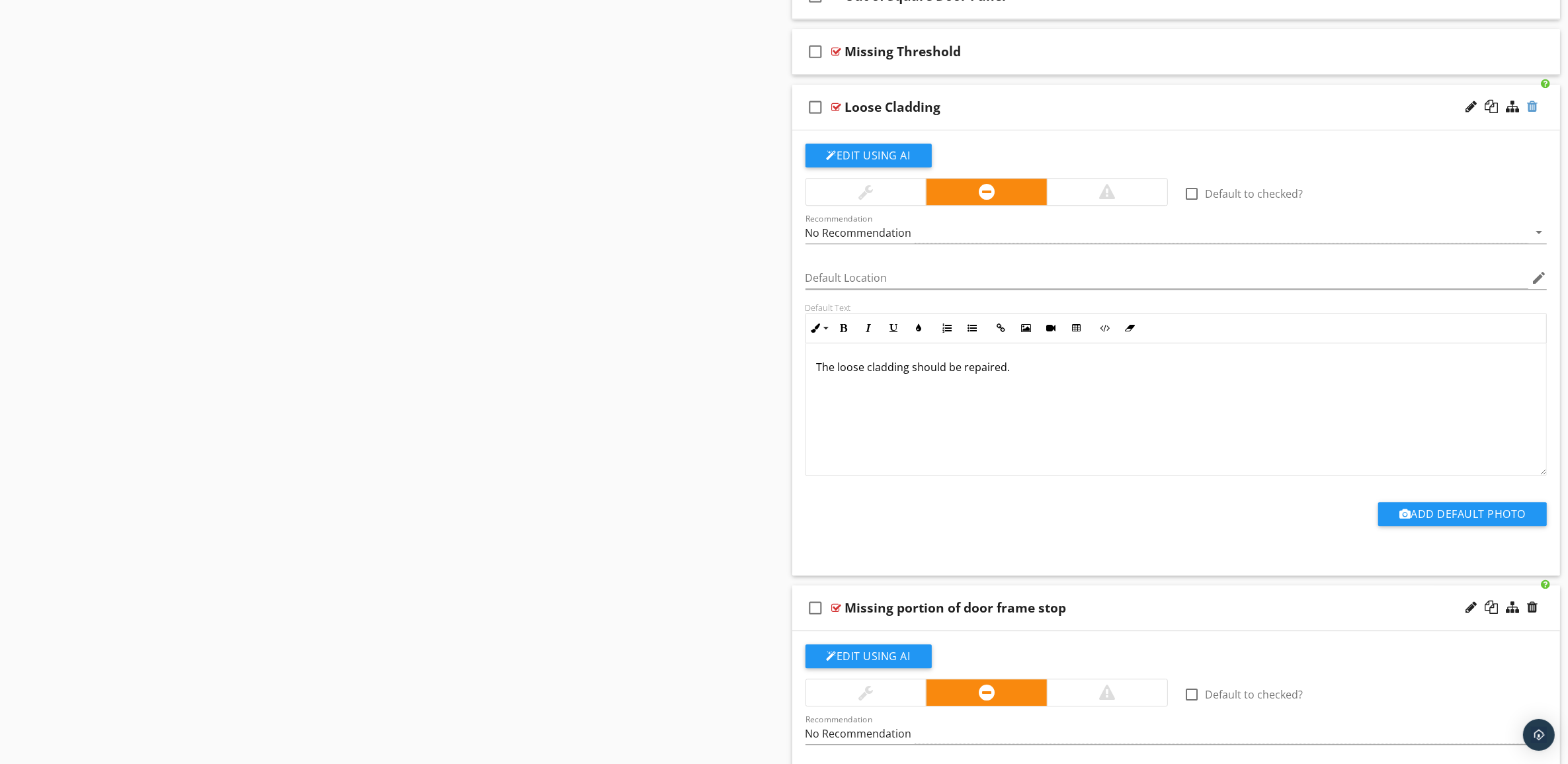
click at [1532, 113] on div at bounding box center [1532, 106] width 11 height 13
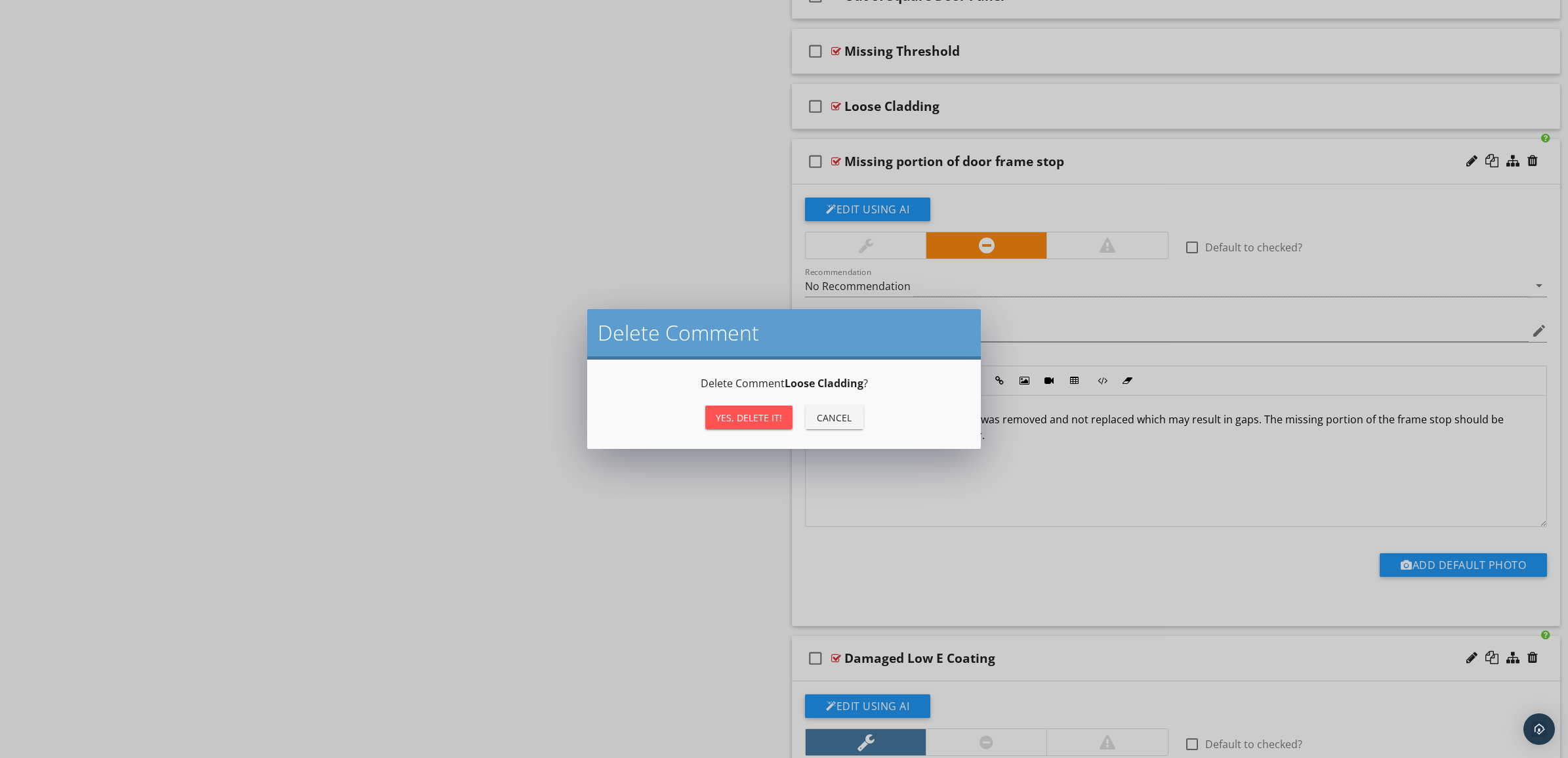
click at [752, 415] on div "Yes, Delete it!" at bounding box center [749, 418] width 66 height 14
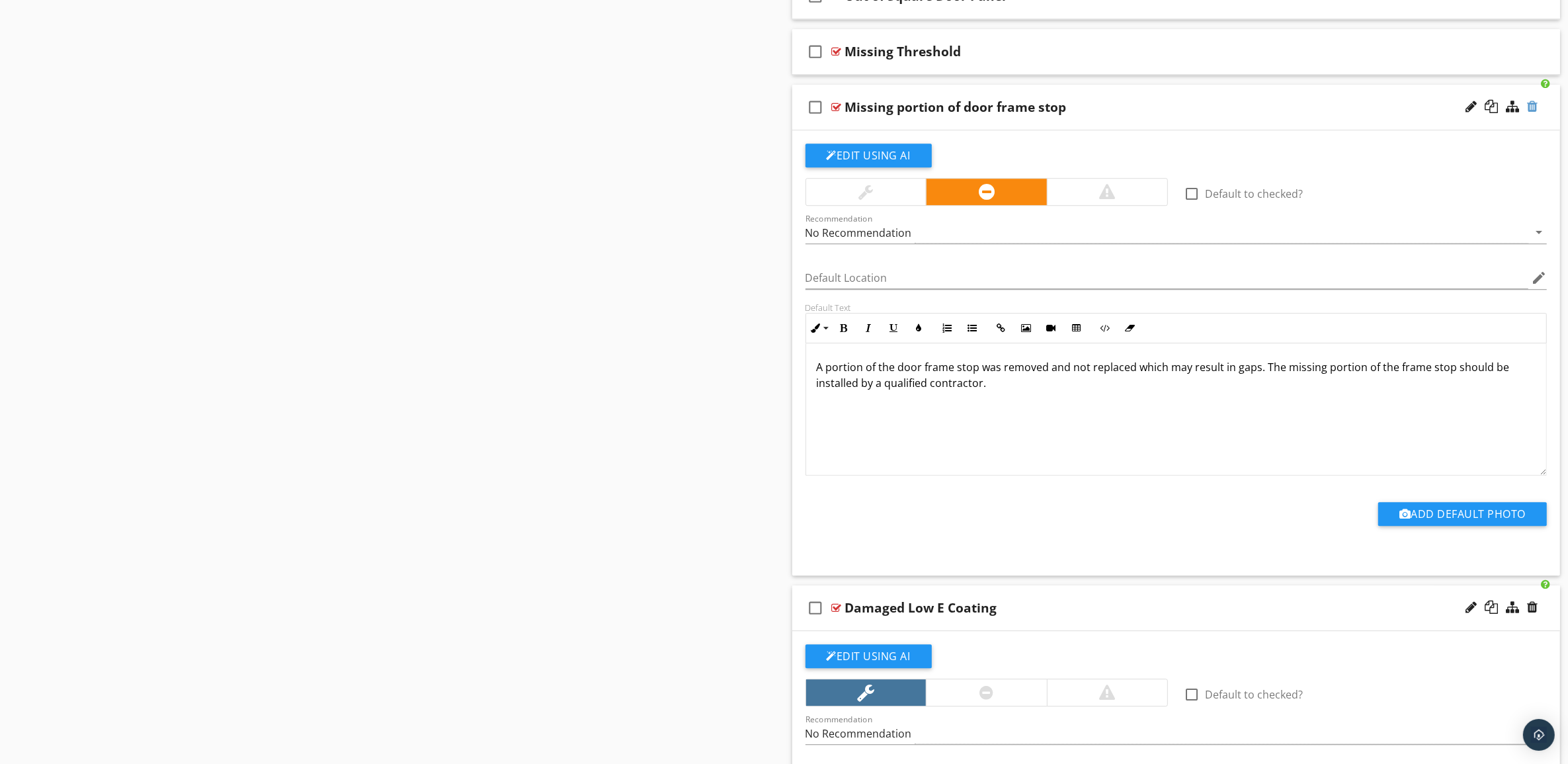
click at [1534, 113] on div at bounding box center [1532, 106] width 11 height 13
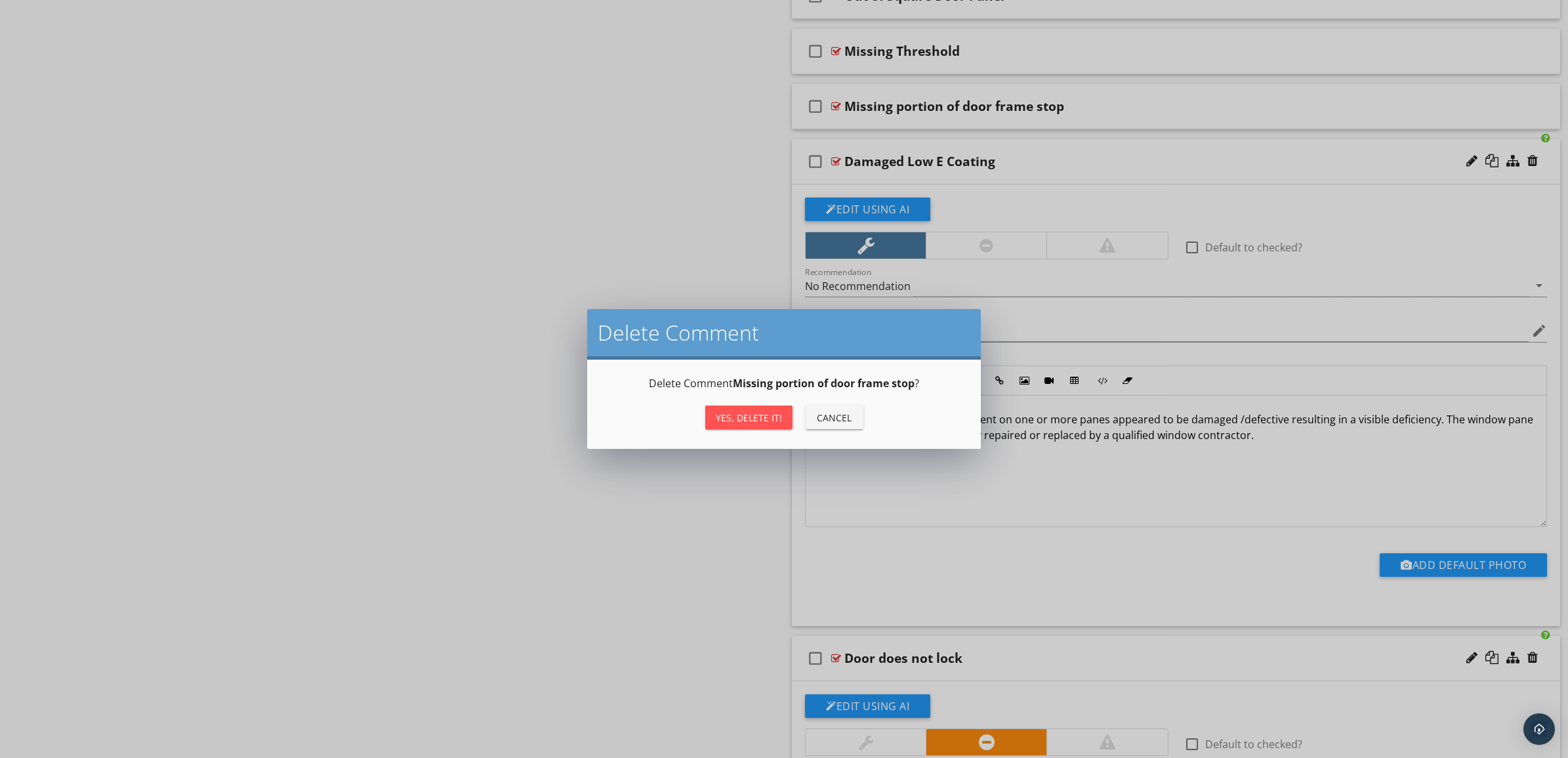
click at [743, 412] on div "Yes, Delete it!" at bounding box center [749, 418] width 66 height 14
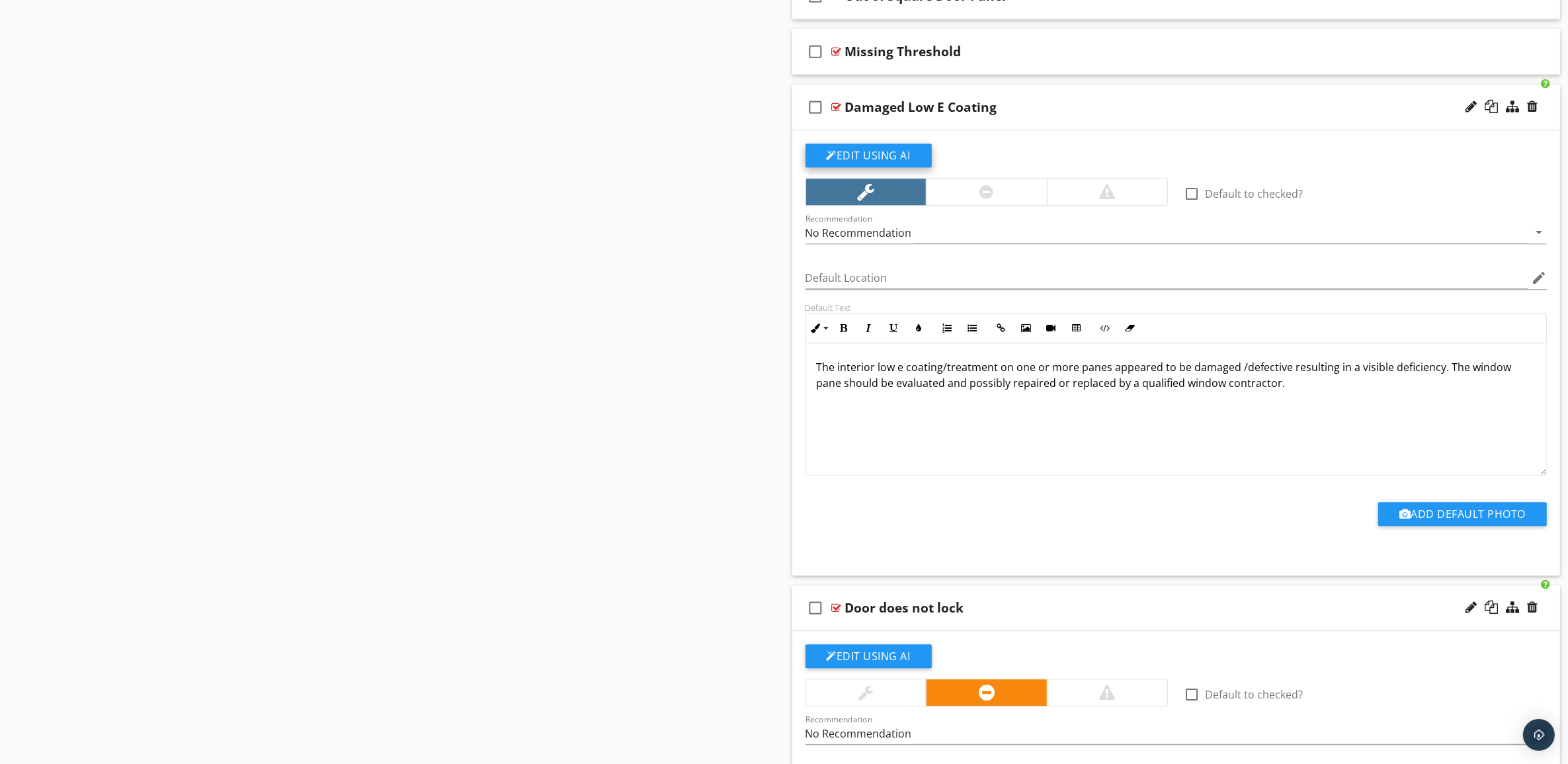
click at [870, 164] on button "Edit Using AI" at bounding box center [868, 155] width 127 height 24
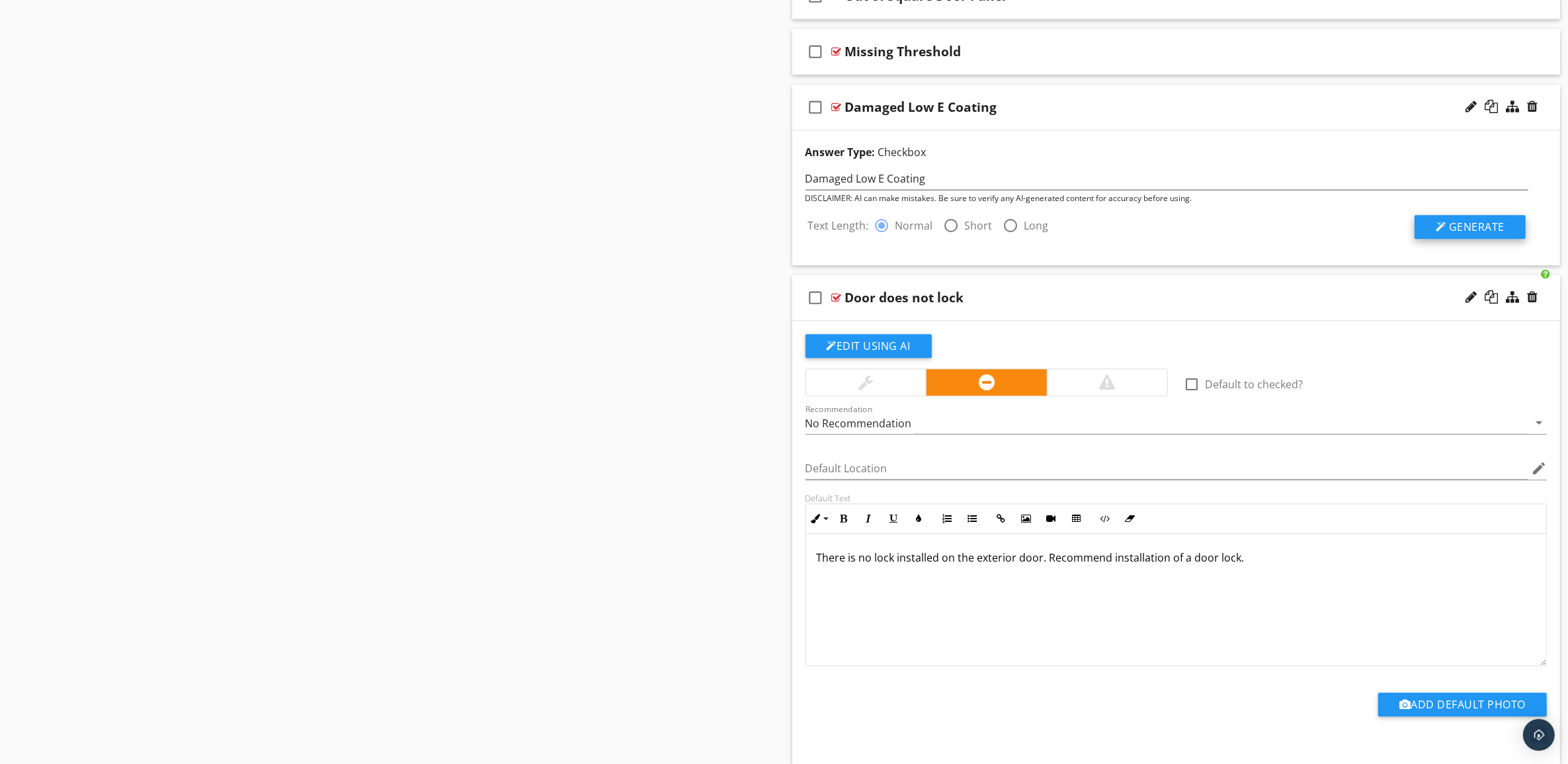
click at [1482, 234] on span "Generate" at bounding box center [1476, 227] width 55 height 14
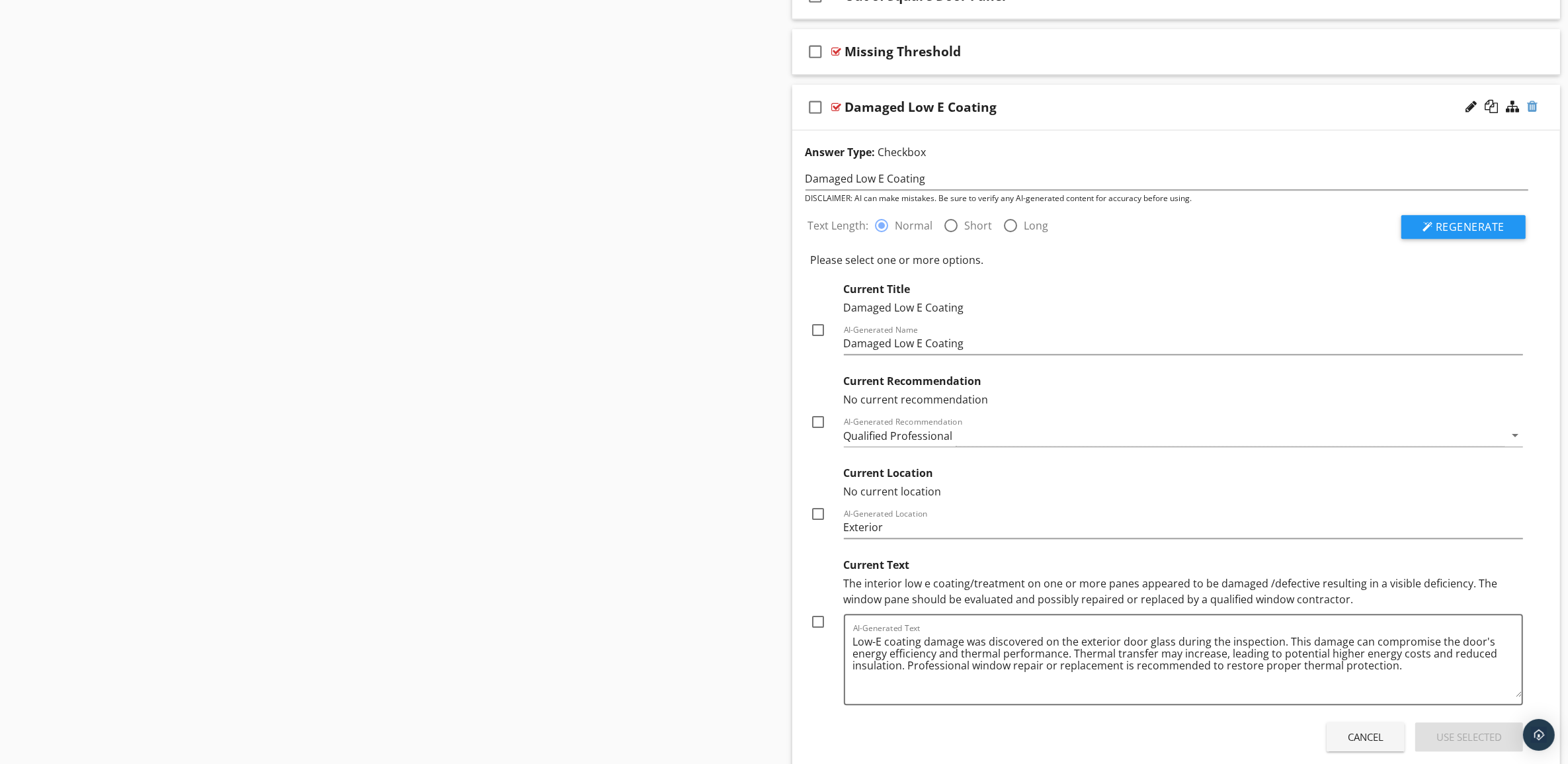
click at [1533, 113] on div at bounding box center [1532, 106] width 11 height 13
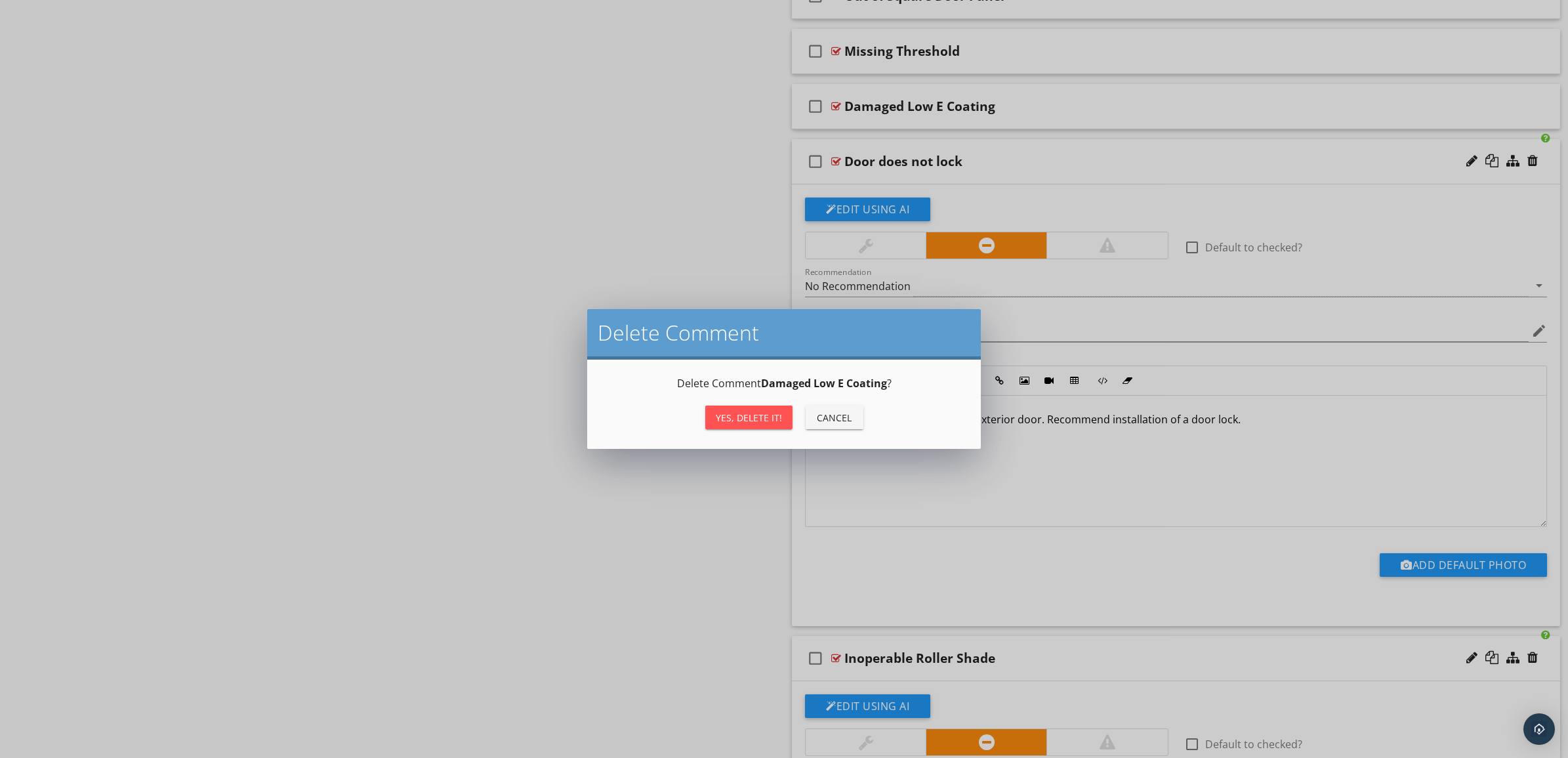
click at [731, 417] on div "Yes, Delete it!" at bounding box center [749, 418] width 66 height 14
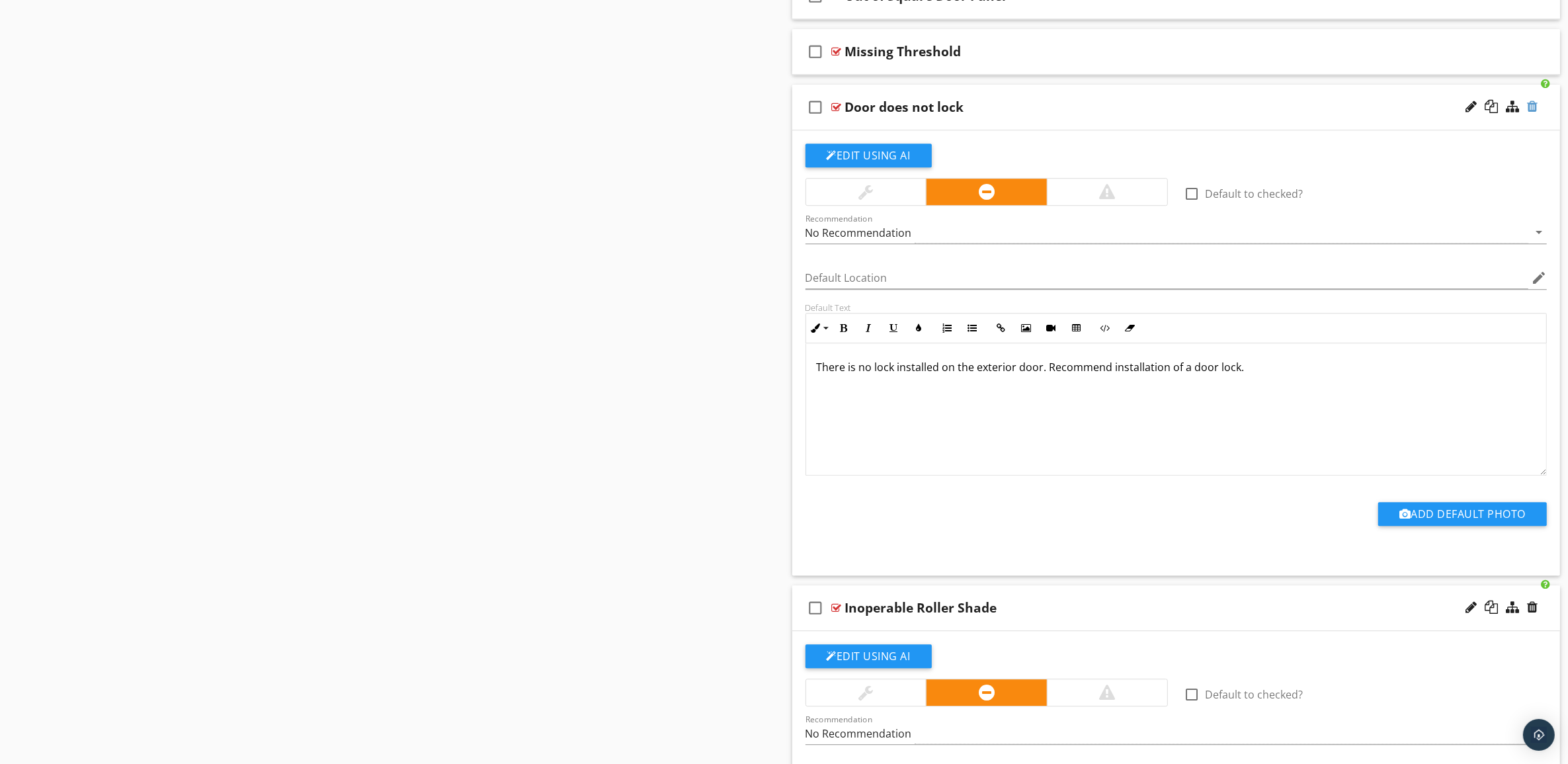
click at [1531, 113] on div at bounding box center [1532, 106] width 11 height 13
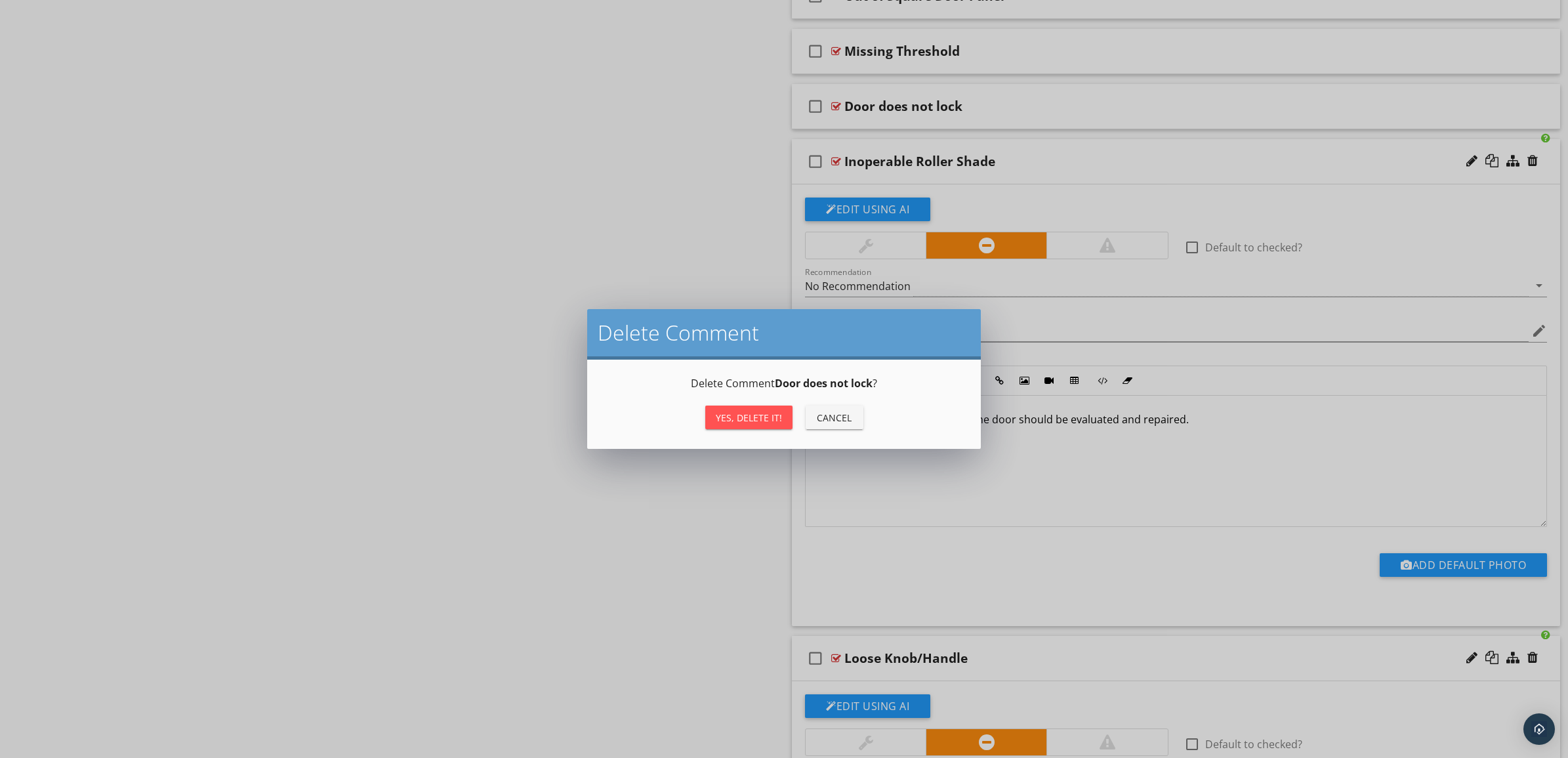
click at [749, 402] on div "Yes, Delete it! Cancel" at bounding box center [783, 418] width 362 height 32
click at [741, 416] on div "Yes, Delete it!" at bounding box center [749, 418] width 66 height 14
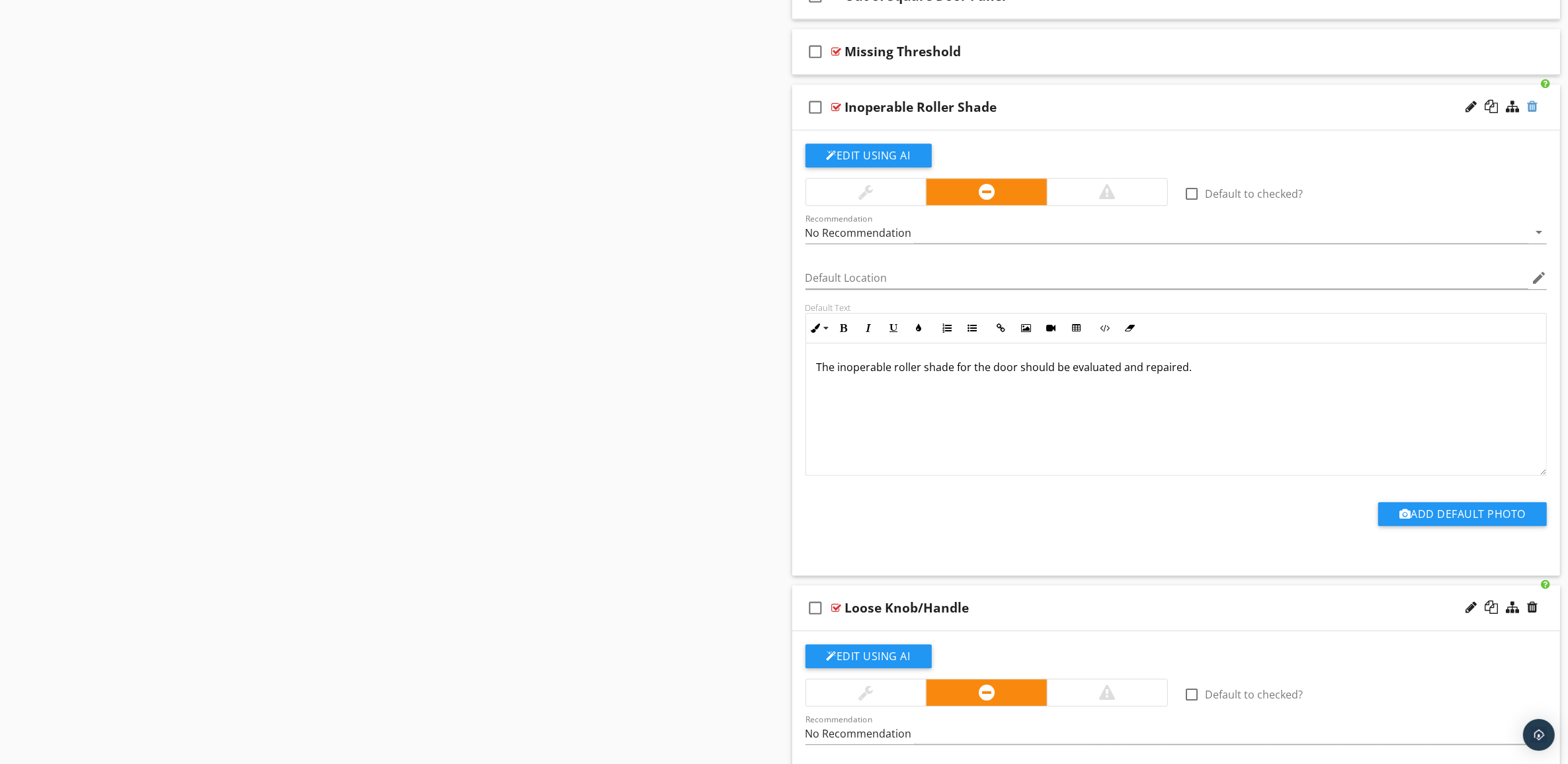
click at [1532, 113] on div at bounding box center [1532, 106] width 11 height 13
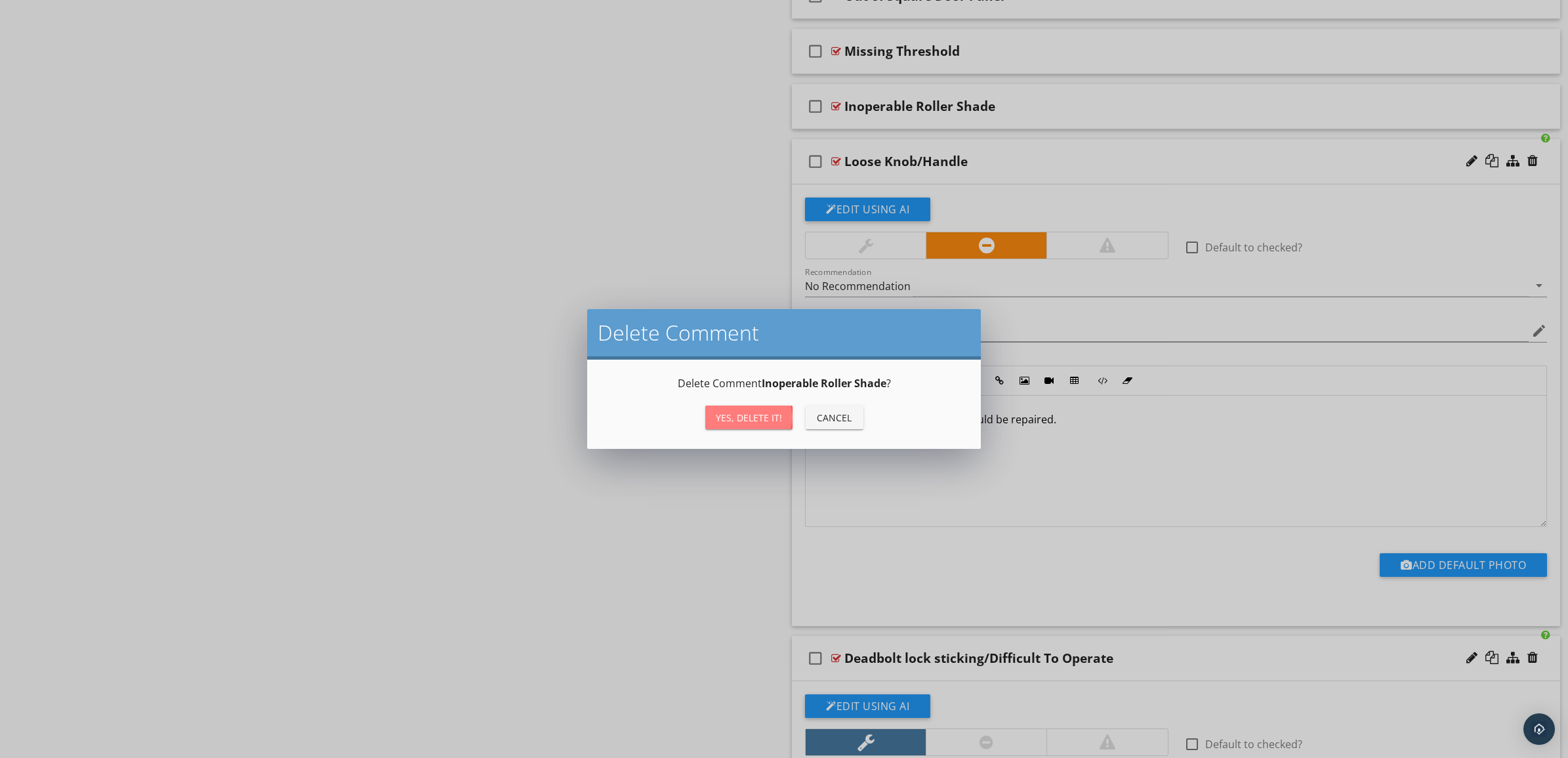
click at [752, 412] on div "Yes, Delete it!" at bounding box center [749, 418] width 66 height 14
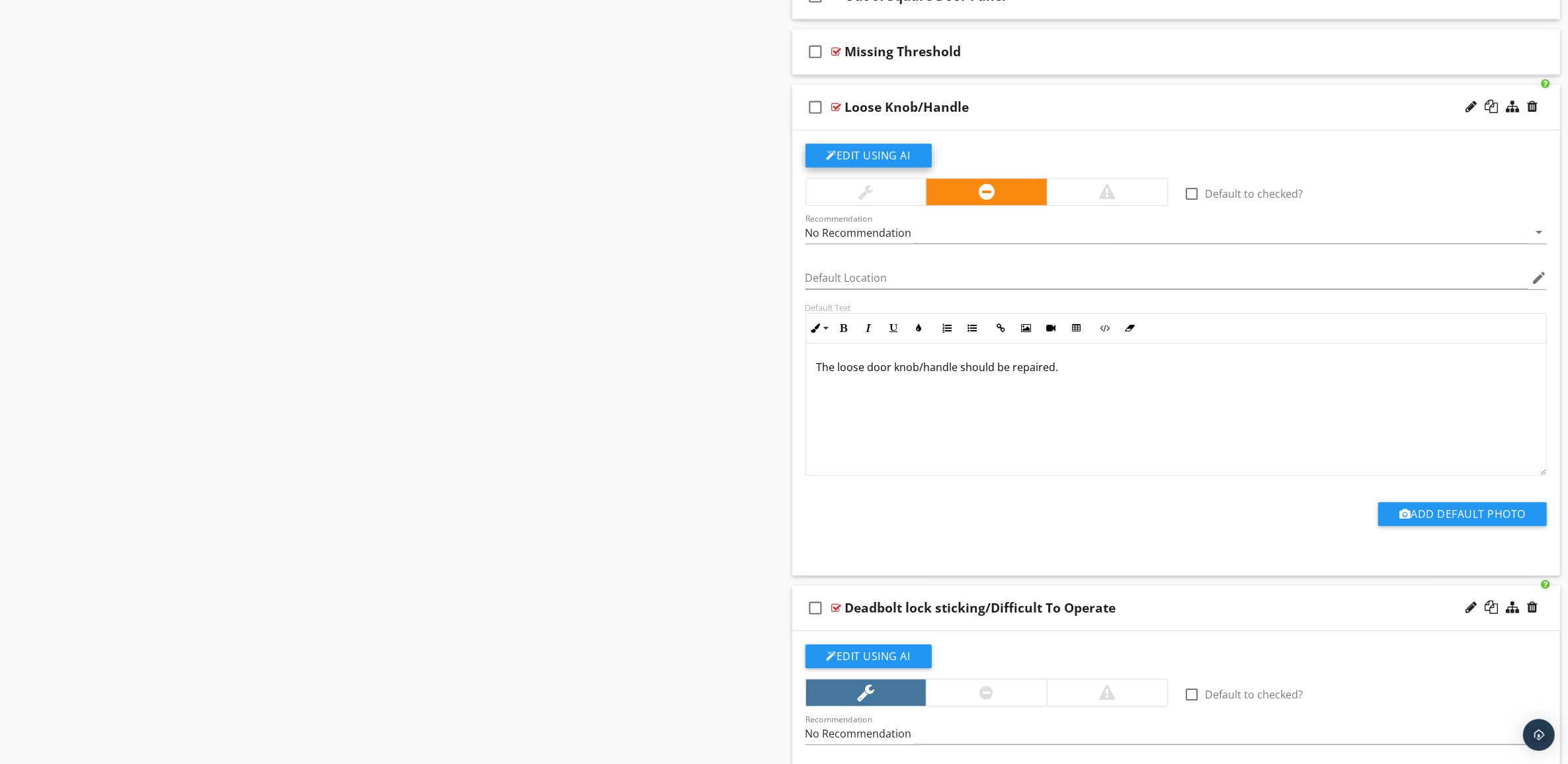
click at [868, 163] on button "Edit Using AI" at bounding box center [868, 155] width 127 height 24
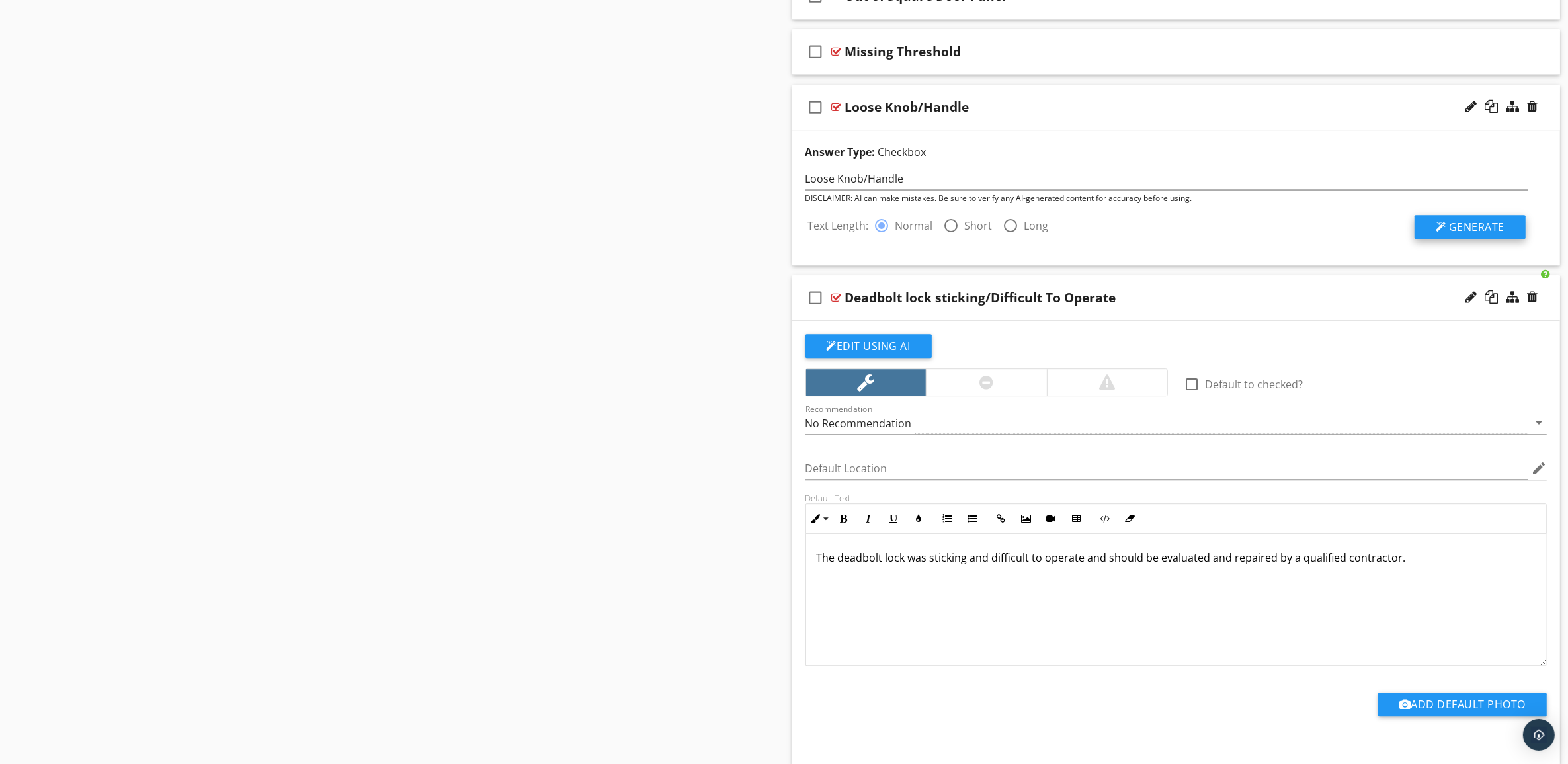
click at [1453, 231] on button "Generate" at bounding box center [1469, 226] width 111 height 24
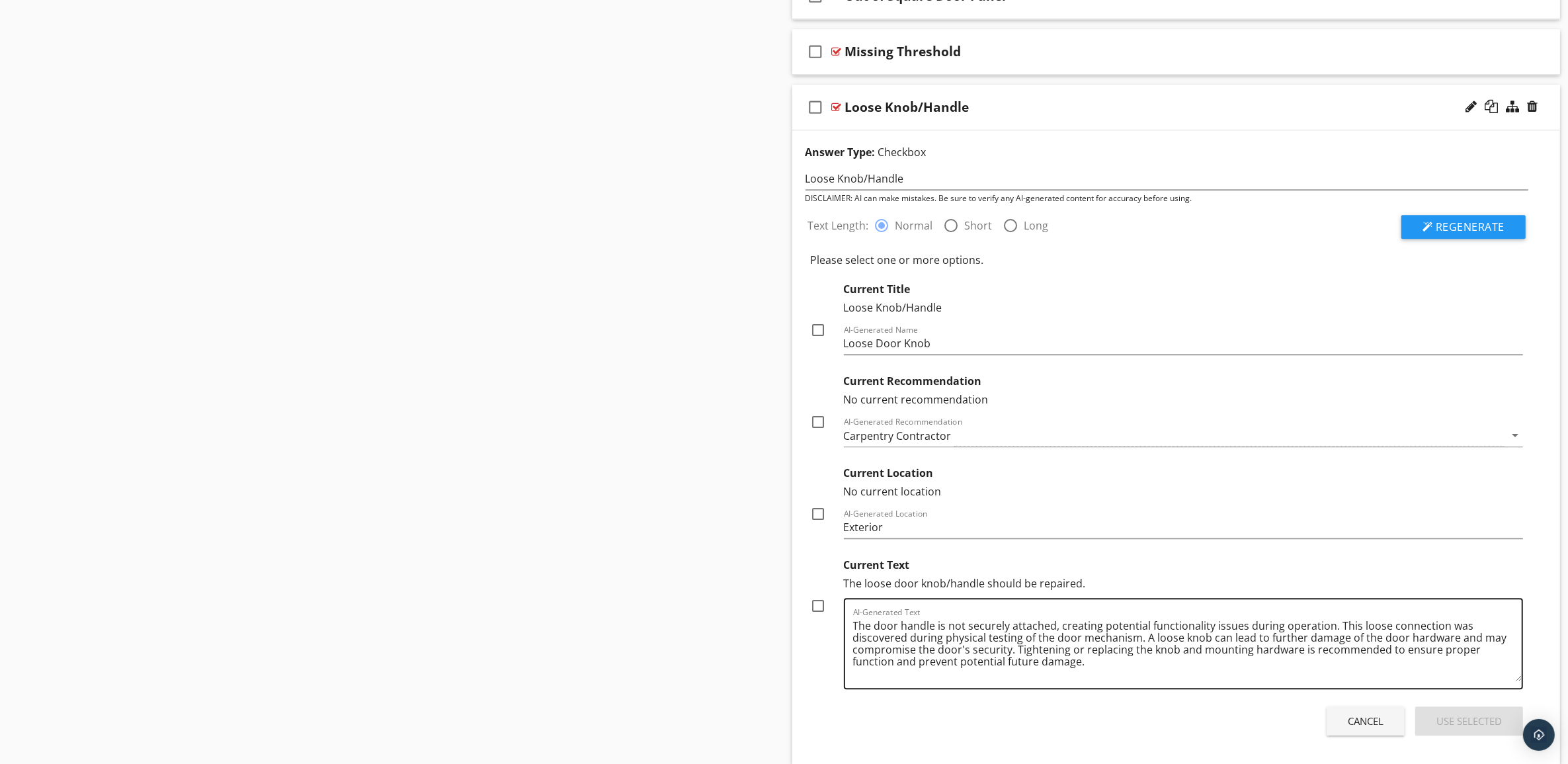
click at [942, 639] on textarea "The door handle is not securely attached, creating potential functionality issu…" at bounding box center [1187, 648] width 670 height 66
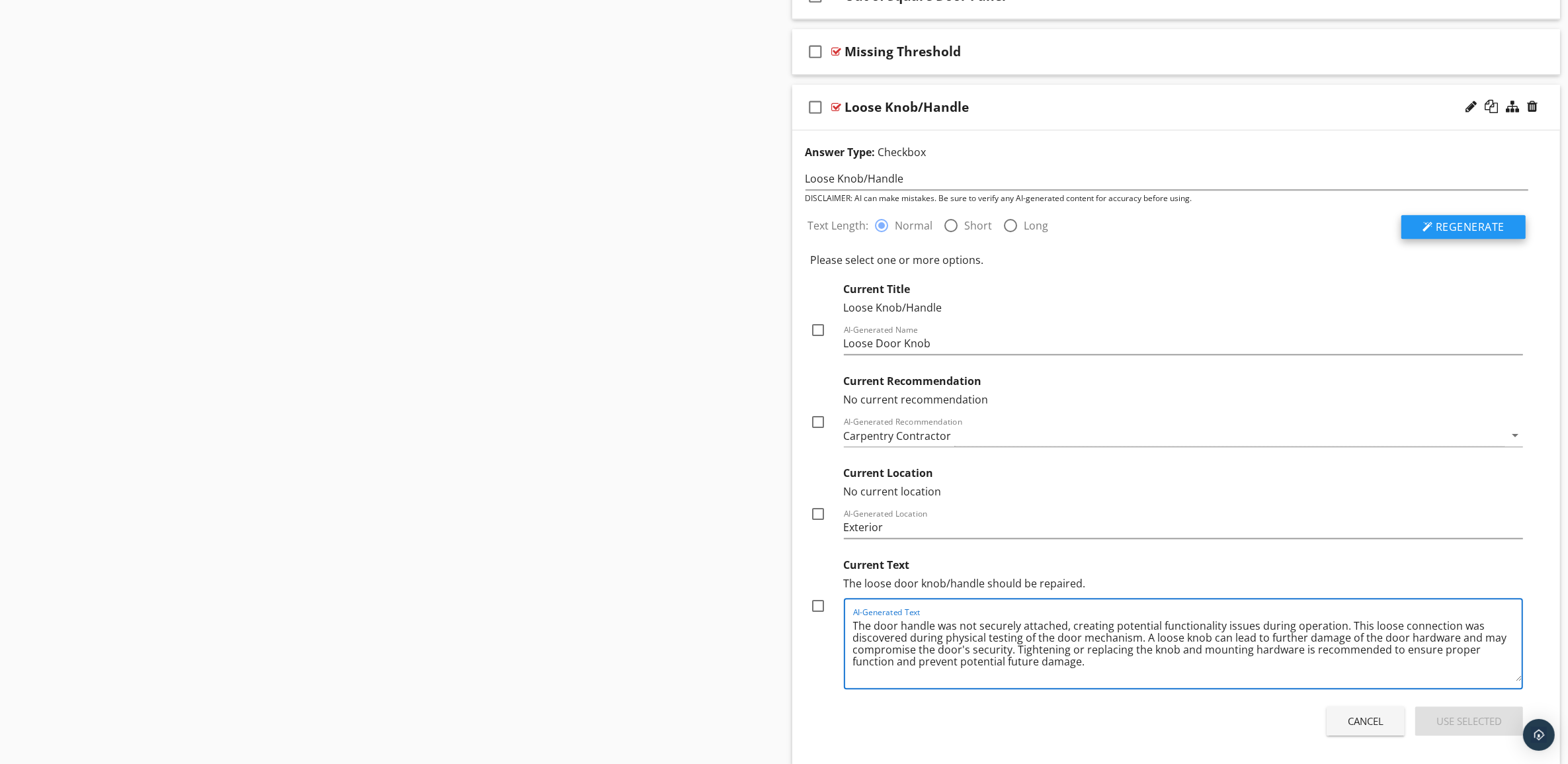
type textarea "The door handle was not securely attached, creating potential functionality iss…"
click at [1463, 234] on span "Regenerate" at bounding box center [1469, 227] width 69 height 14
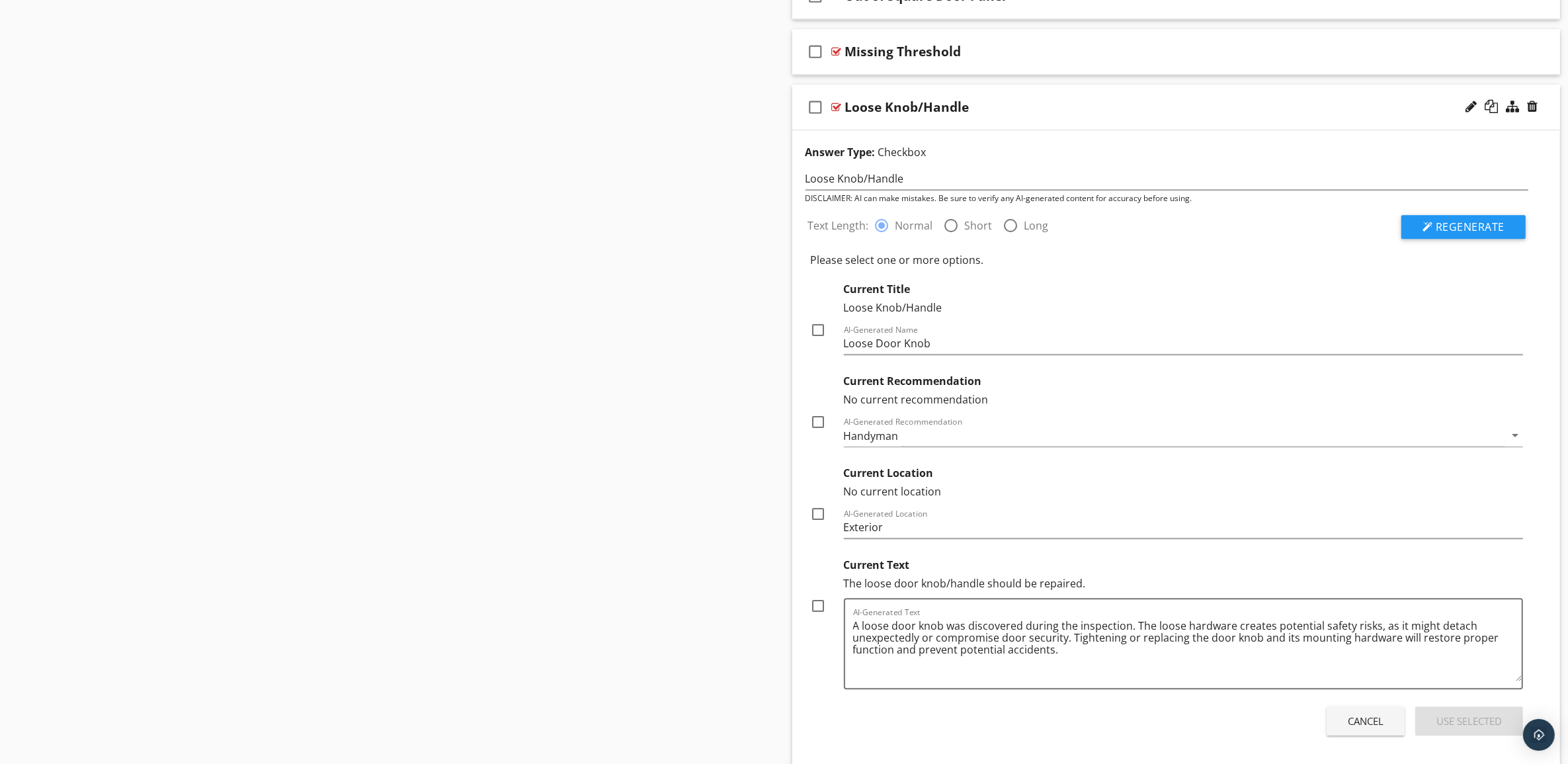
click at [954, 235] on div at bounding box center [952, 226] width 23 height 23
radio input "false"
radio input "true"
click at [1485, 234] on span "Regenerate" at bounding box center [1469, 227] width 69 height 14
click at [923, 645] on textarea "Door handle is loose and not securely attached. This creates potential safety i…" at bounding box center [1187, 648] width 670 height 66
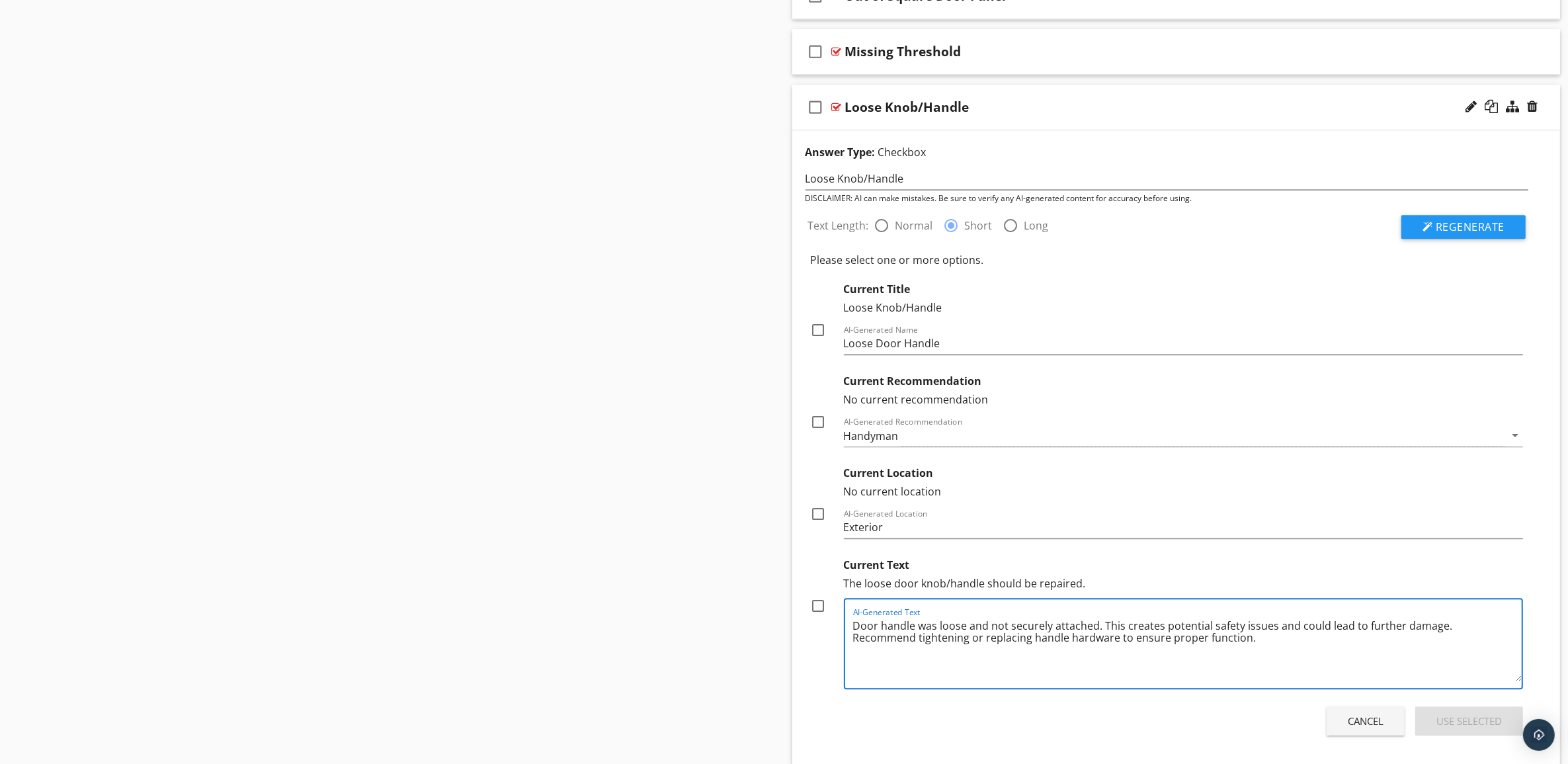
click at [1440, 640] on textarea "Door handle was loose and not securely attached. This creates potential safety …" at bounding box center [1187, 648] width 670 height 66
type textarea "Door handle was loose and not securely attached. This creates potential safety …"
click at [820, 618] on div at bounding box center [819, 606] width 23 height 23
checkbox input "true"
click at [819, 525] on div at bounding box center [819, 514] width 23 height 23
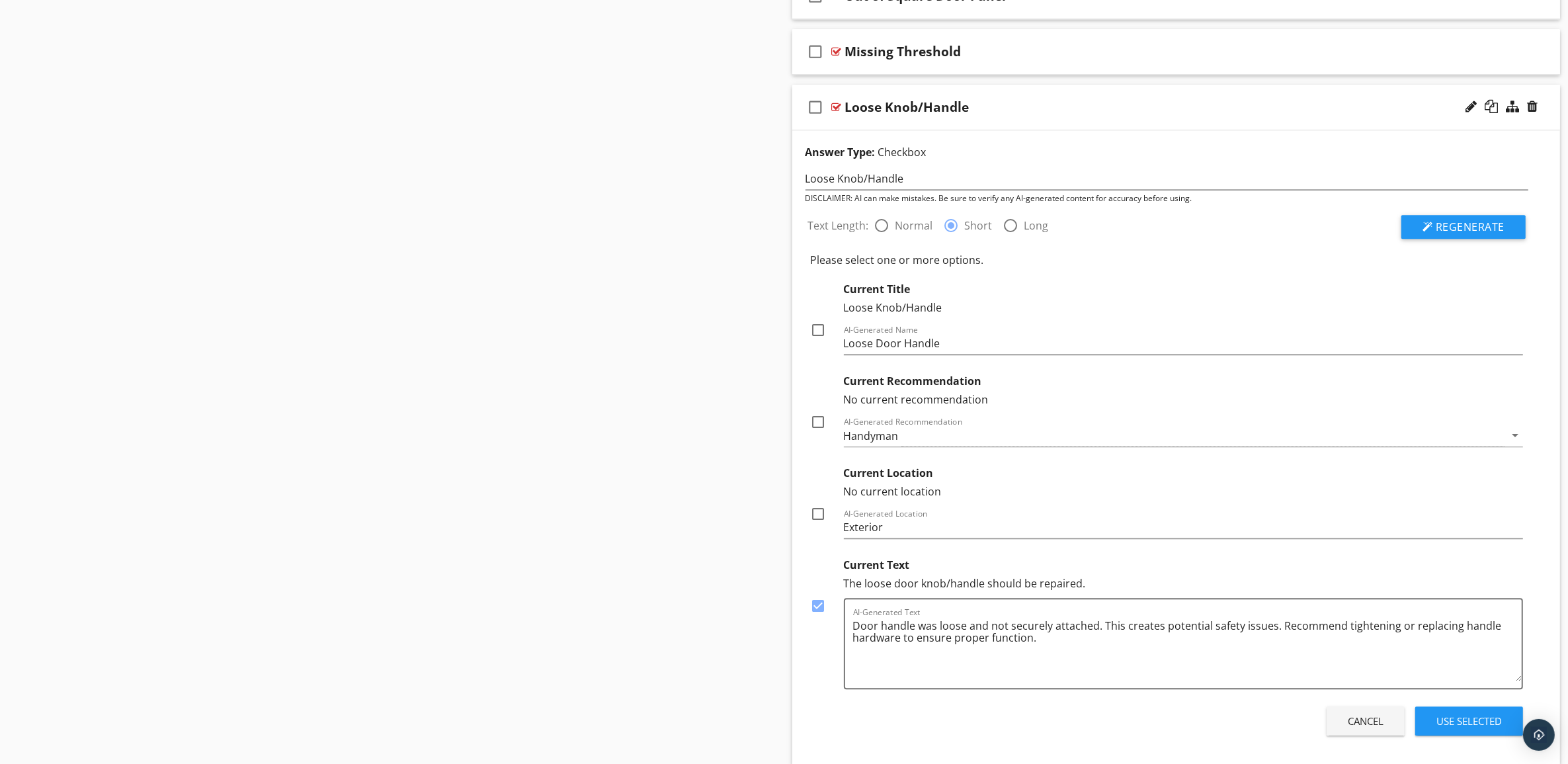
checkbox input "true"
click at [817, 430] on div at bounding box center [819, 423] width 23 height 23
checkbox input "true"
click at [821, 341] on div at bounding box center [819, 330] width 23 height 23
checkbox input "true"
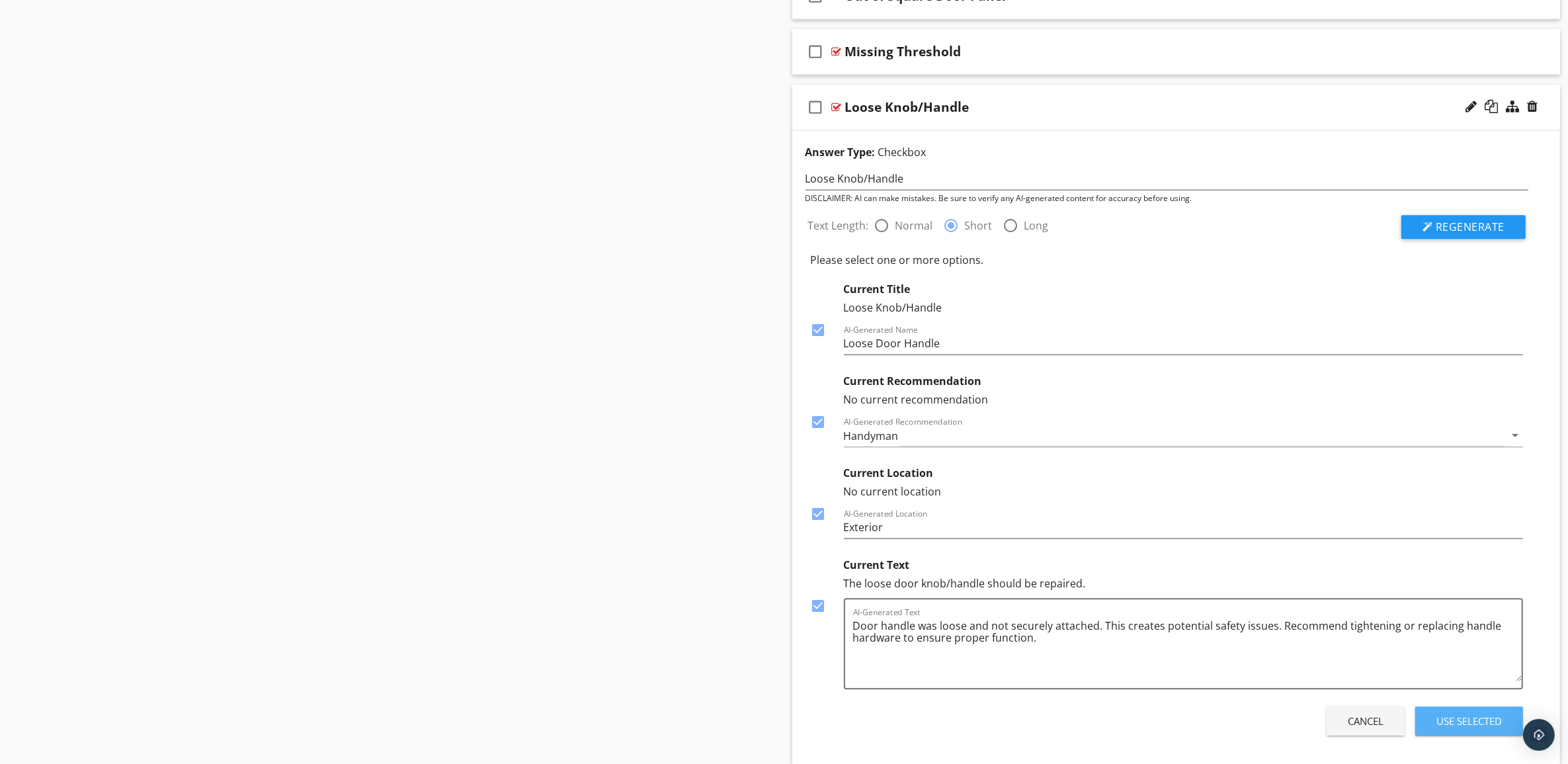
click at [1462, 729] on div "Use Selected" at bounding box center [1469, 722] width 65 height 15
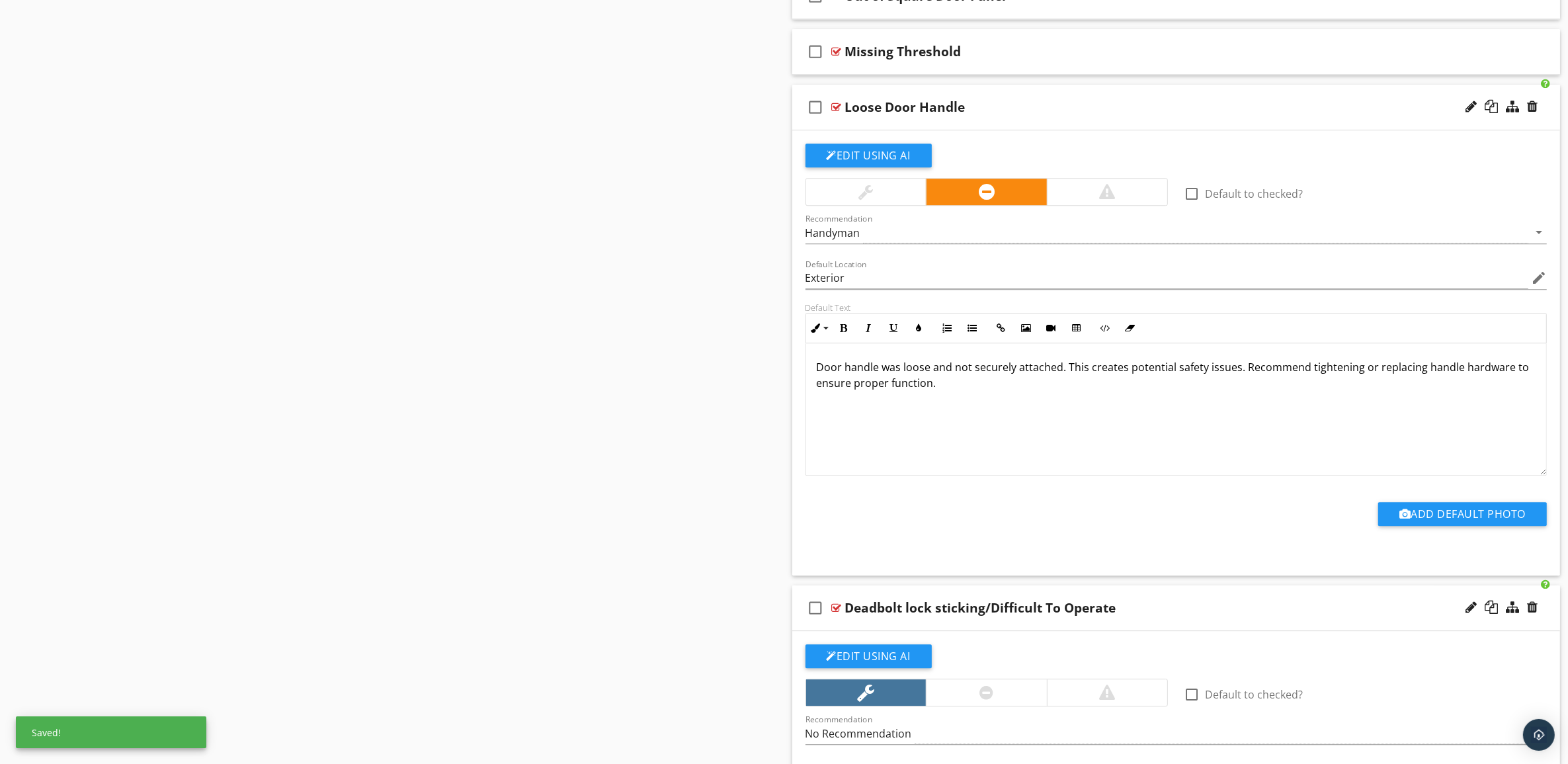
click at [1165, 115] on div "Loose Door Handle" at bounding box center [1123, 107] width 556 height 16
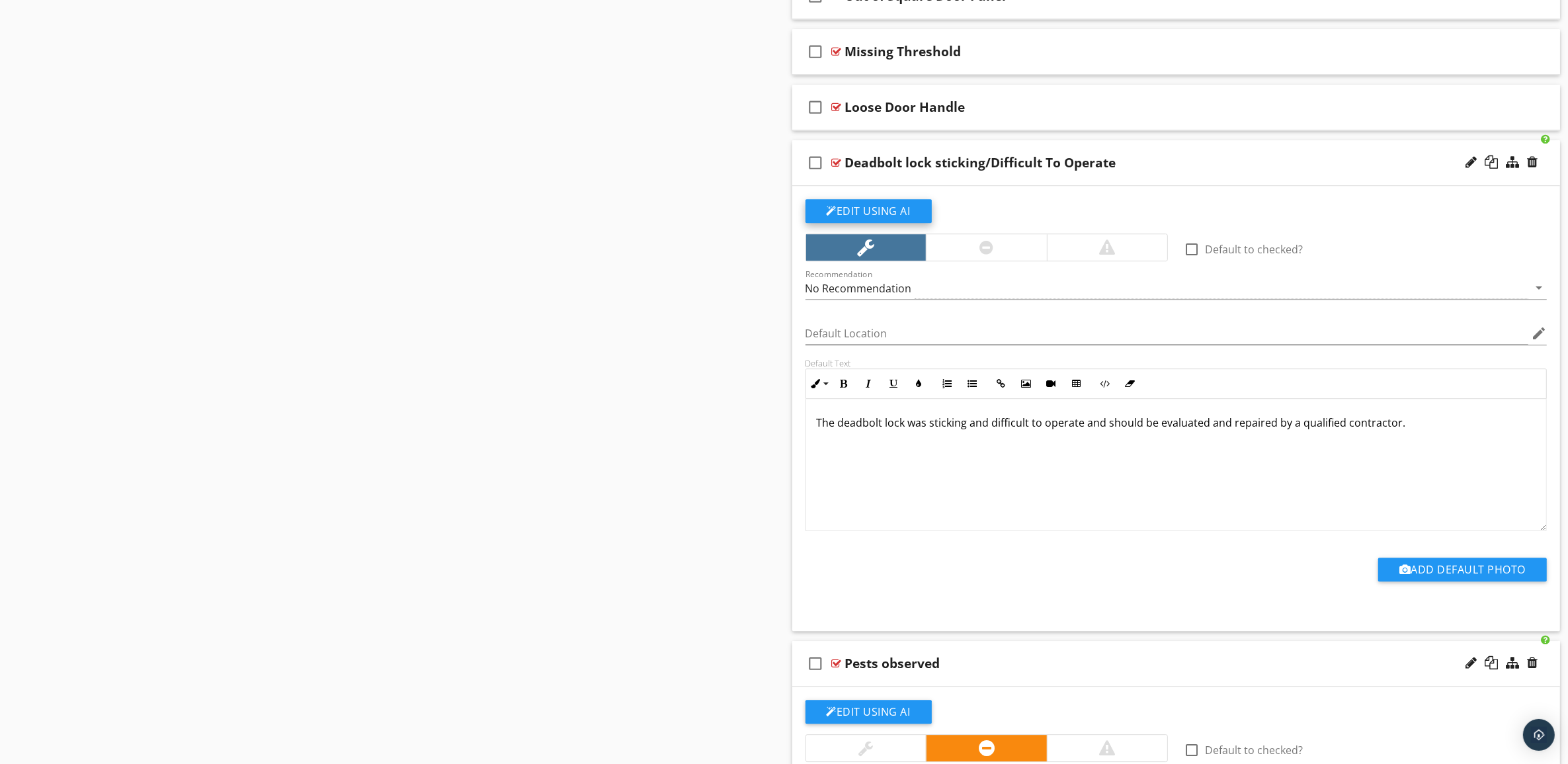
click at [864, 223] on button "Edit Using AI" at bounding box center [868, 211] width 127 height 24
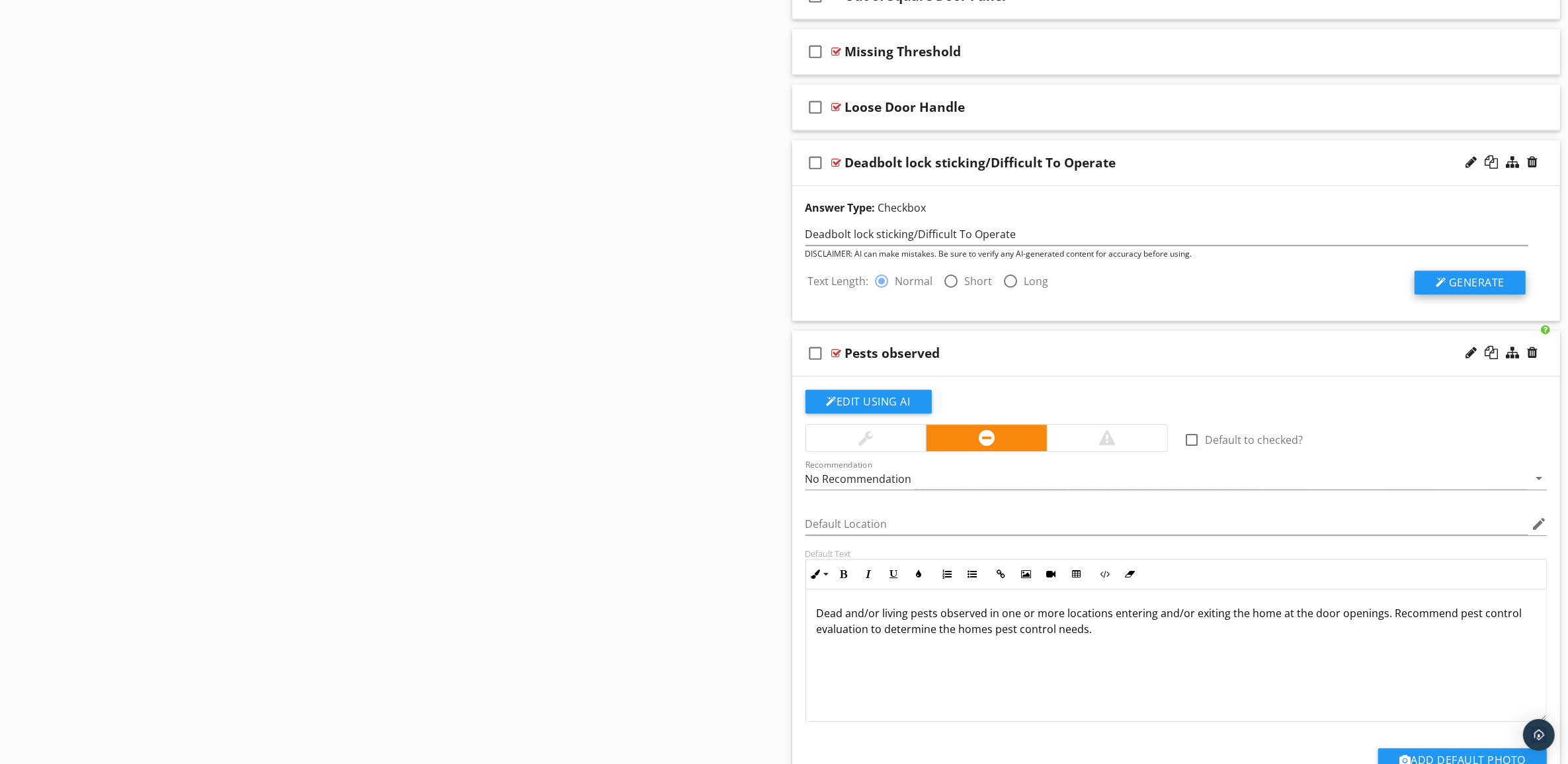
click at [1482, 290] on span "Generate" at bounding box center [1476, 282] width 55 height 14
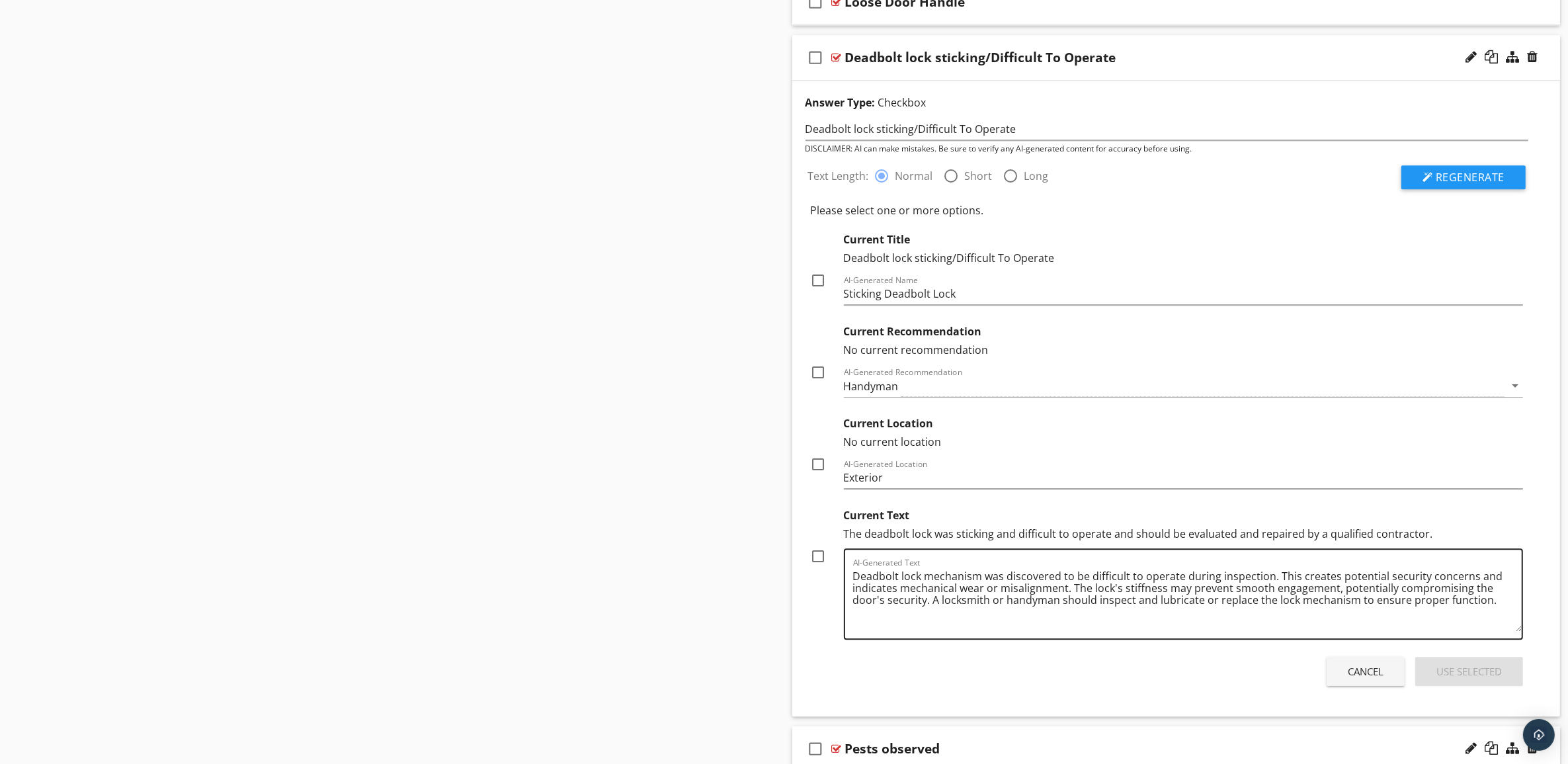
scroll to position [4906, 0]
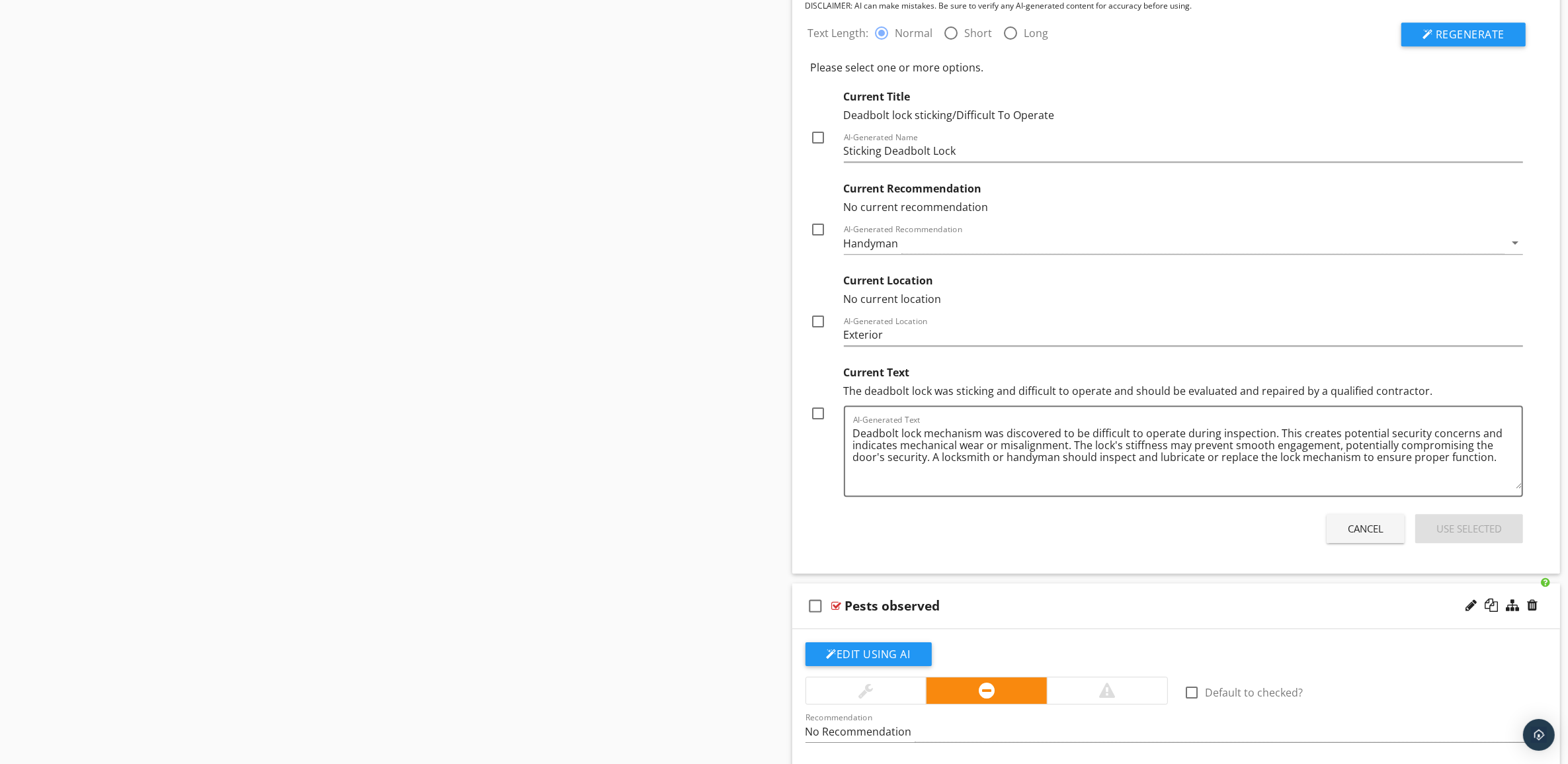
click at [817, 425] on div at bounding box center [819, 413] width 23 height 23
checkbox input "true"
click at [820, 333] on div at bounding box center [819, 322] width 23 height 23
checkbox input "true"
click at [819, 241] on div at bounding box center [819, 230] width 23 height 23
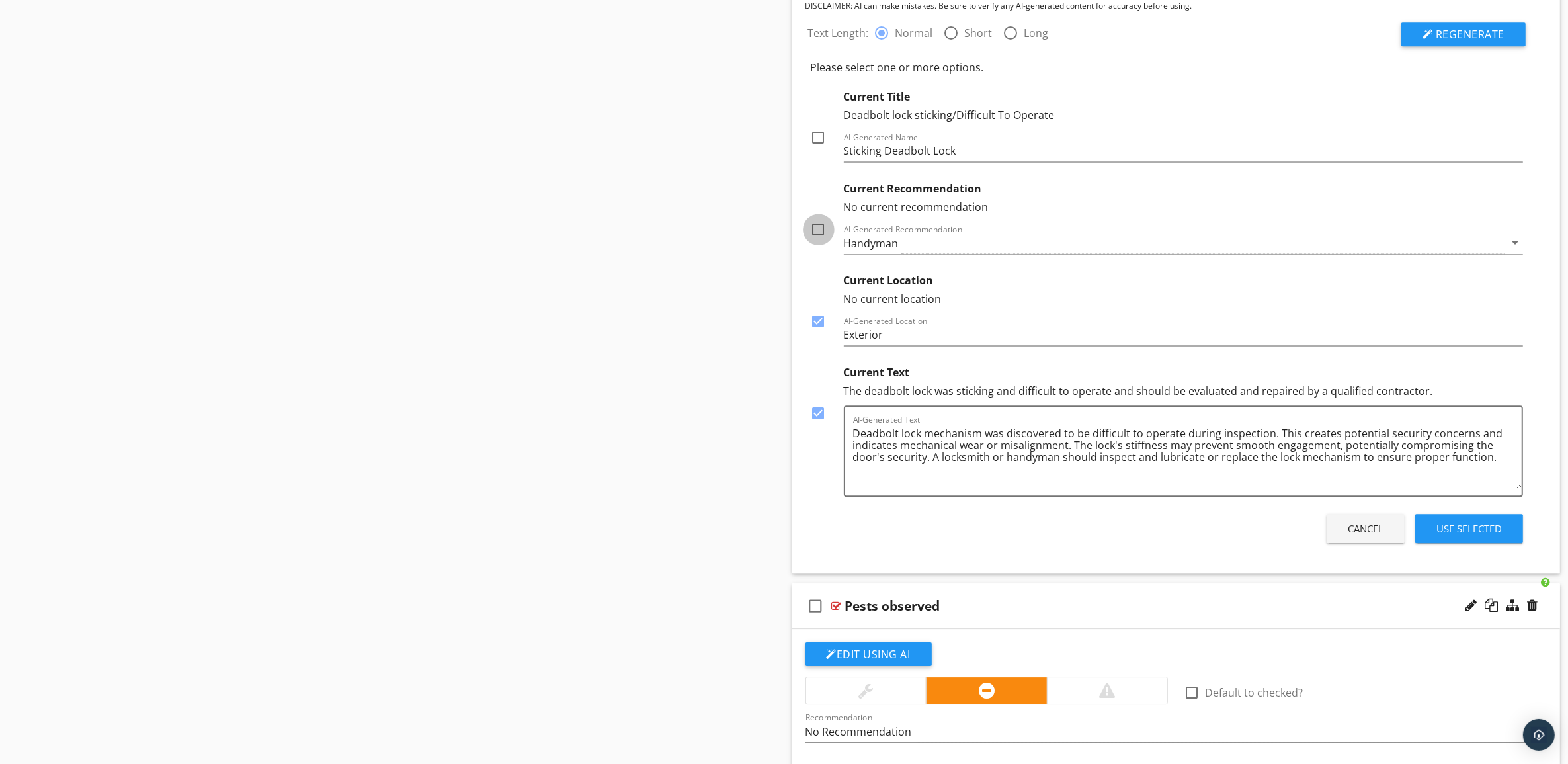
checkbox input "true"
click at [817, 147] on div at bounding box center [819, 138] width 23 height 23
checkbox input "true"
click at [1480, 536] on div "Use Selected" at bounding box center [1469, 529] width 65 height 15
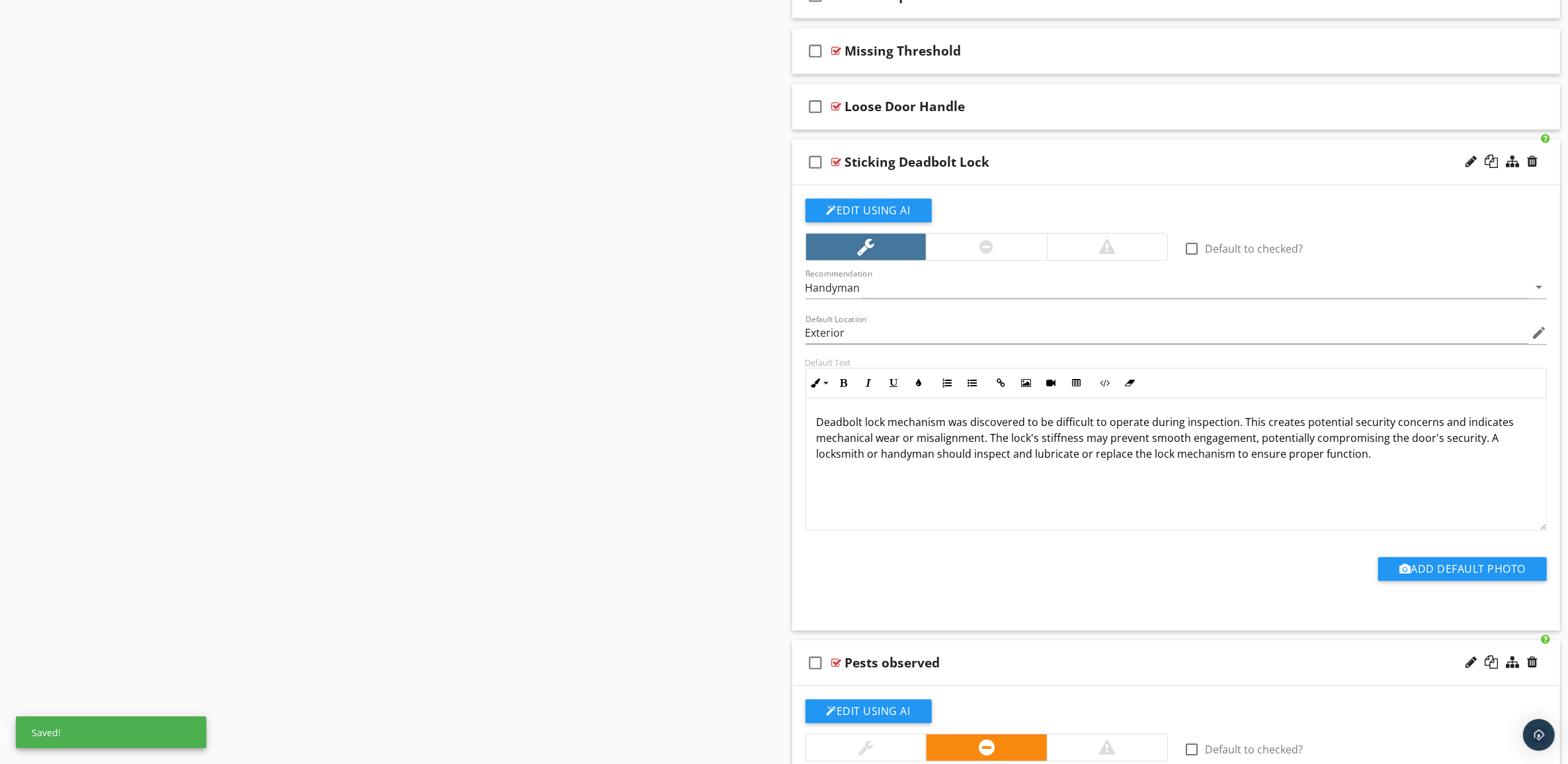
scroll to position [4658, 0]
click at [1369, 185] on div "check_box_outline_blank Sticking Deadbolt Lock" at bounding box center [1176, 163] width 768 height 46
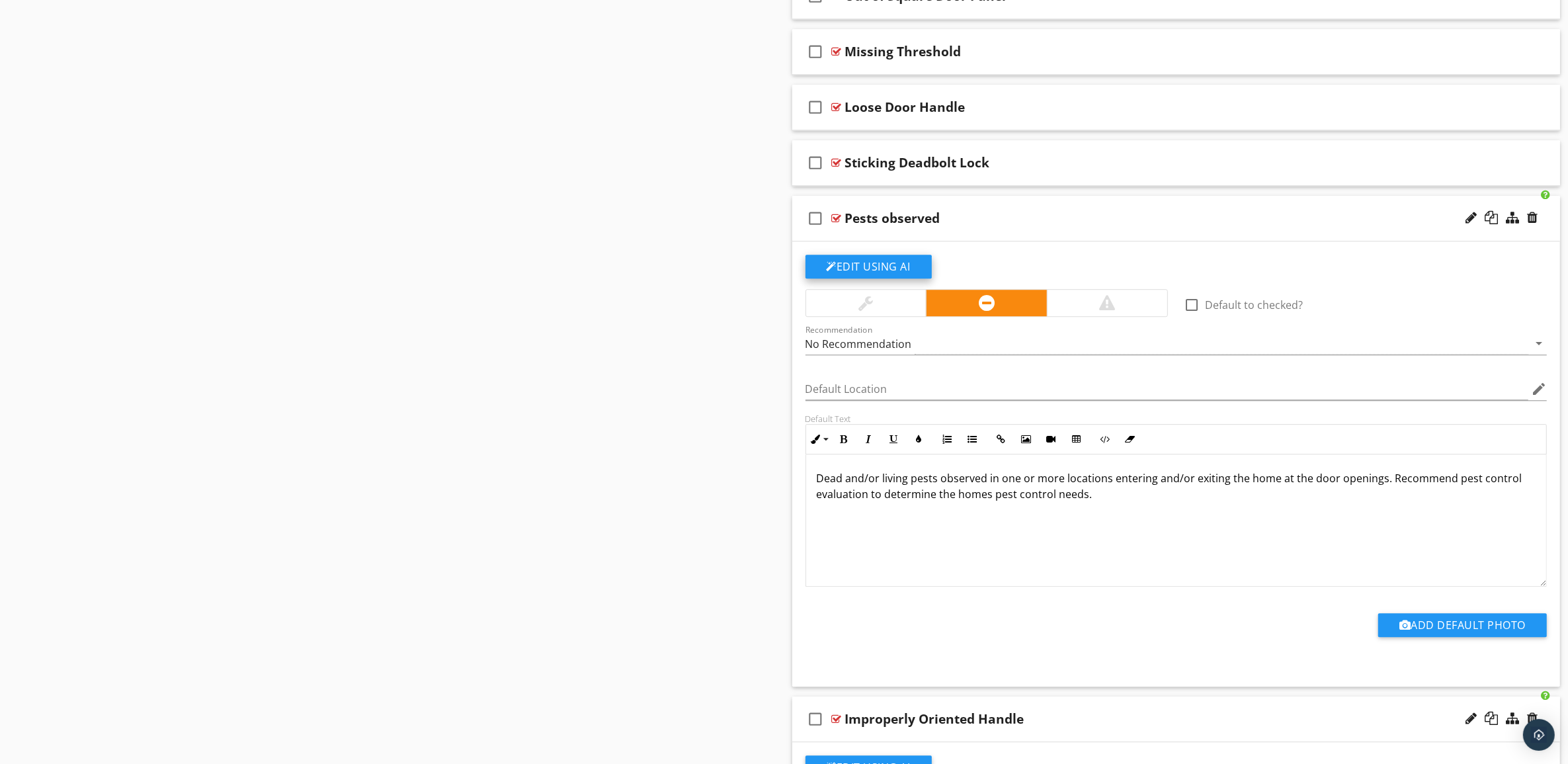
click at [867, 275] on button "Edit Using AI" at bounding box center [868, 266] width 127 height 24
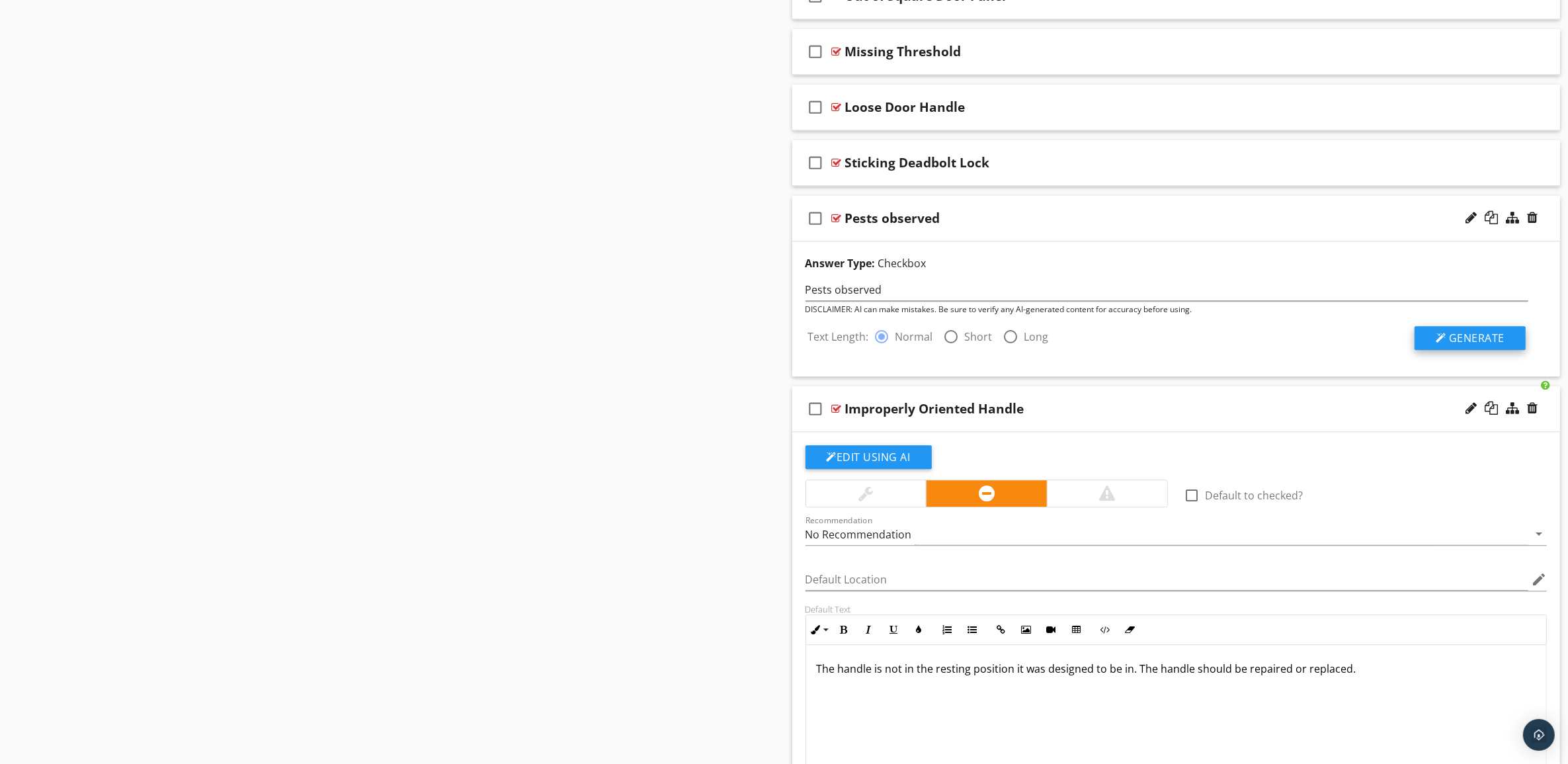
click at [1490, 345] on span "Generate" at bounding box center [1476, 338] width 55 height 14
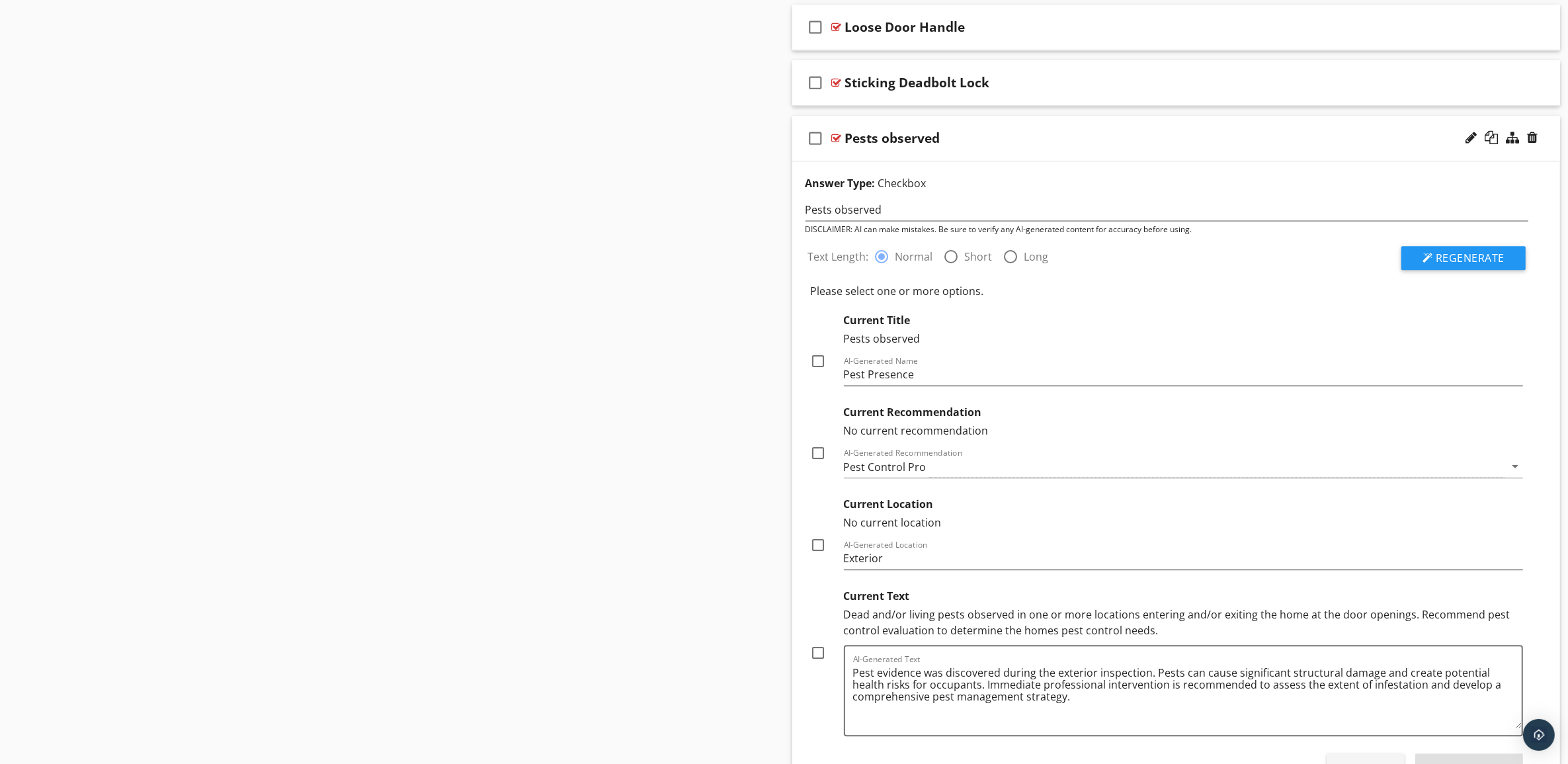
scroll to position [4741, 0]
click at [821, 370] on div at bounding box center [819, 359] width 23 height 23
checkbox input "true"
click at [820, 462] on div at bounding box center [819, 451] width 23 height 23
checkbox input "true"
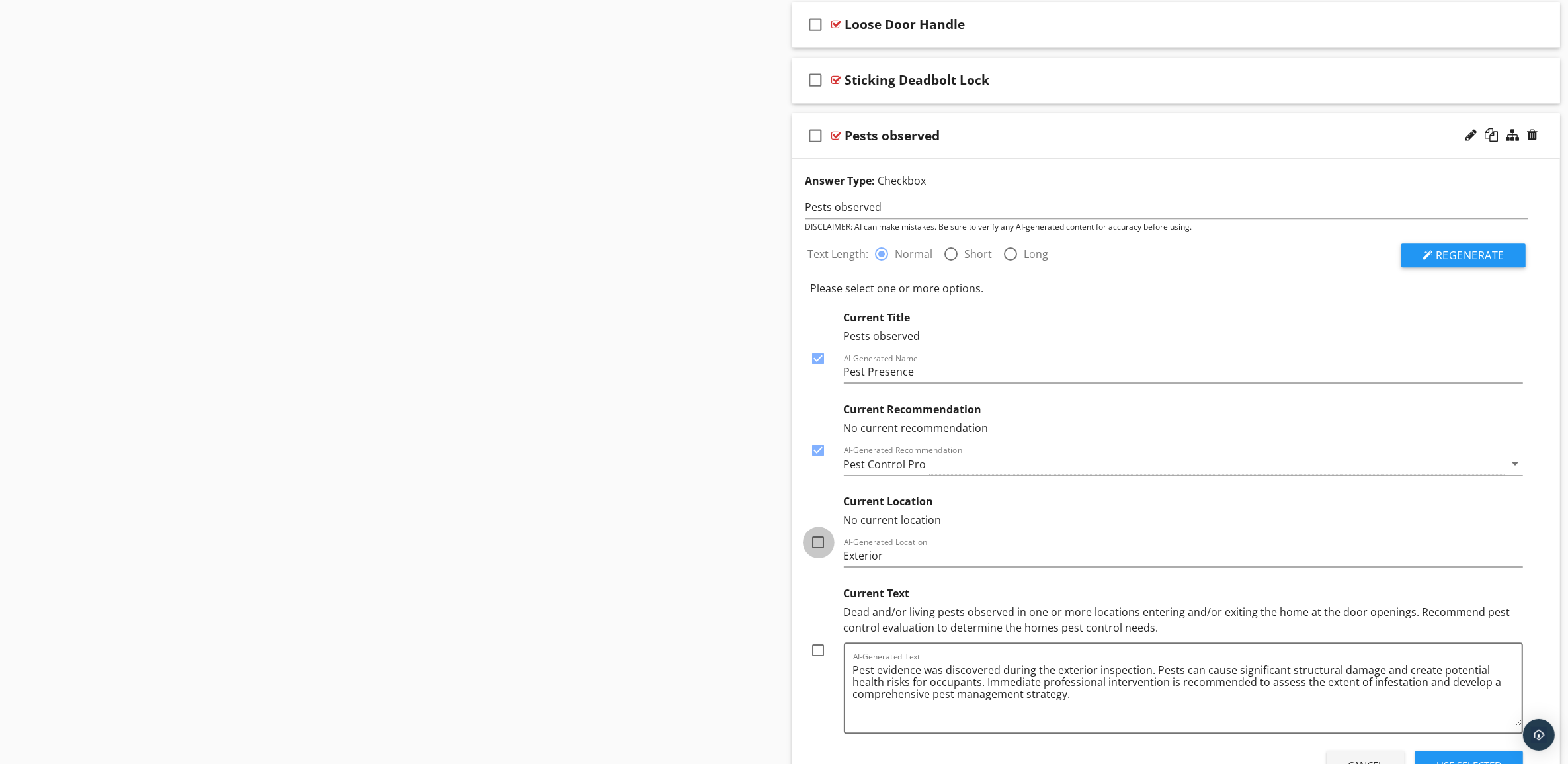
click at [819, 554] on div at bounding box center [819, 542] width 23 height 23
checkbox input "true"
click at [817, 662] on div at bounding box center [819, 650] width 23 height 23
checkbox input "true"
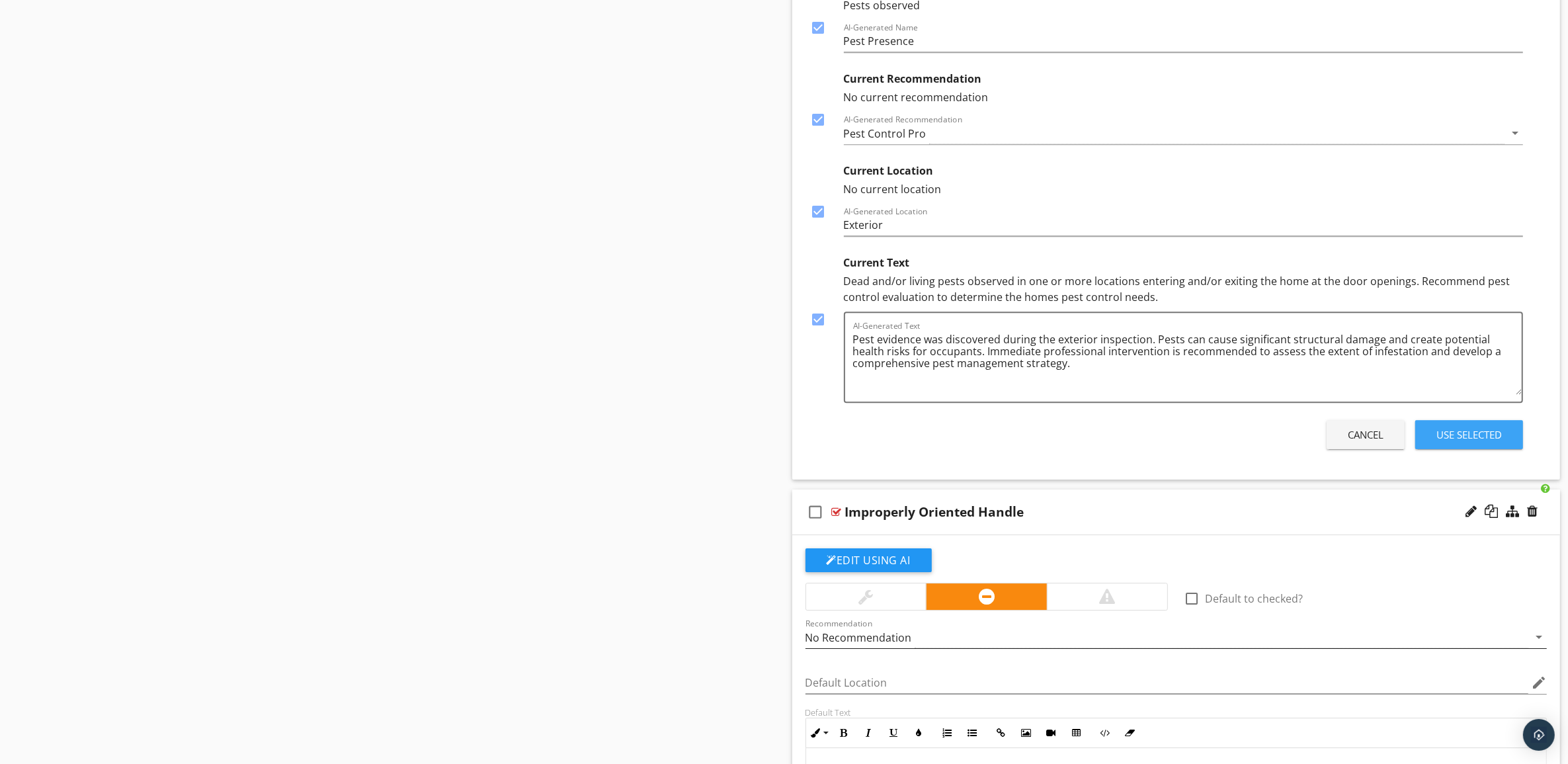
drag, startPoint x: 1476, startPoint y: 444, endPoint x: 1473, endPoint y: 451, distance: 7.6
click at [1476, 442] on div "Use Selected" at bounding box center [1469, 435] width 65 height 15
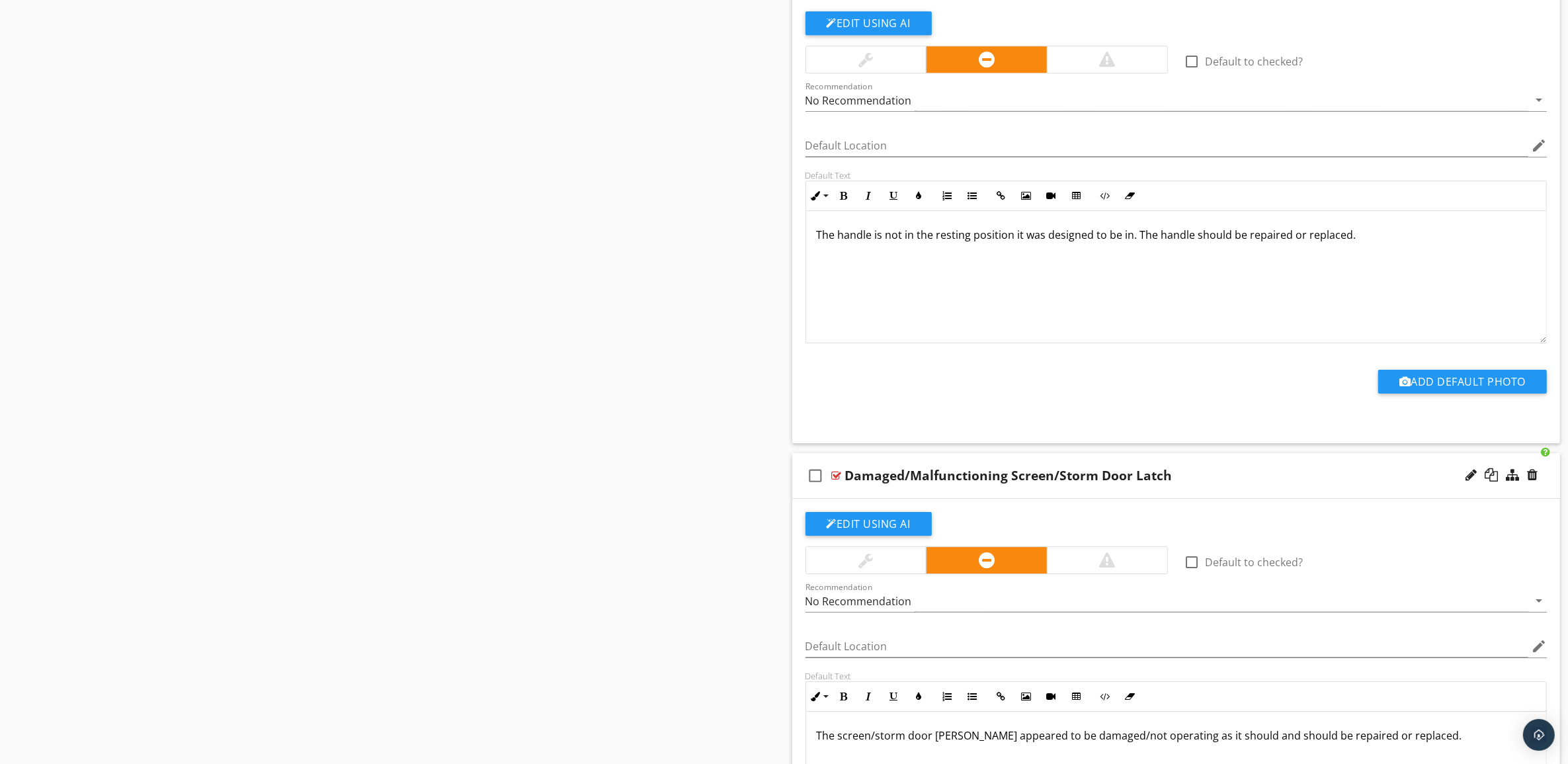
scroll to position [5321, 0]
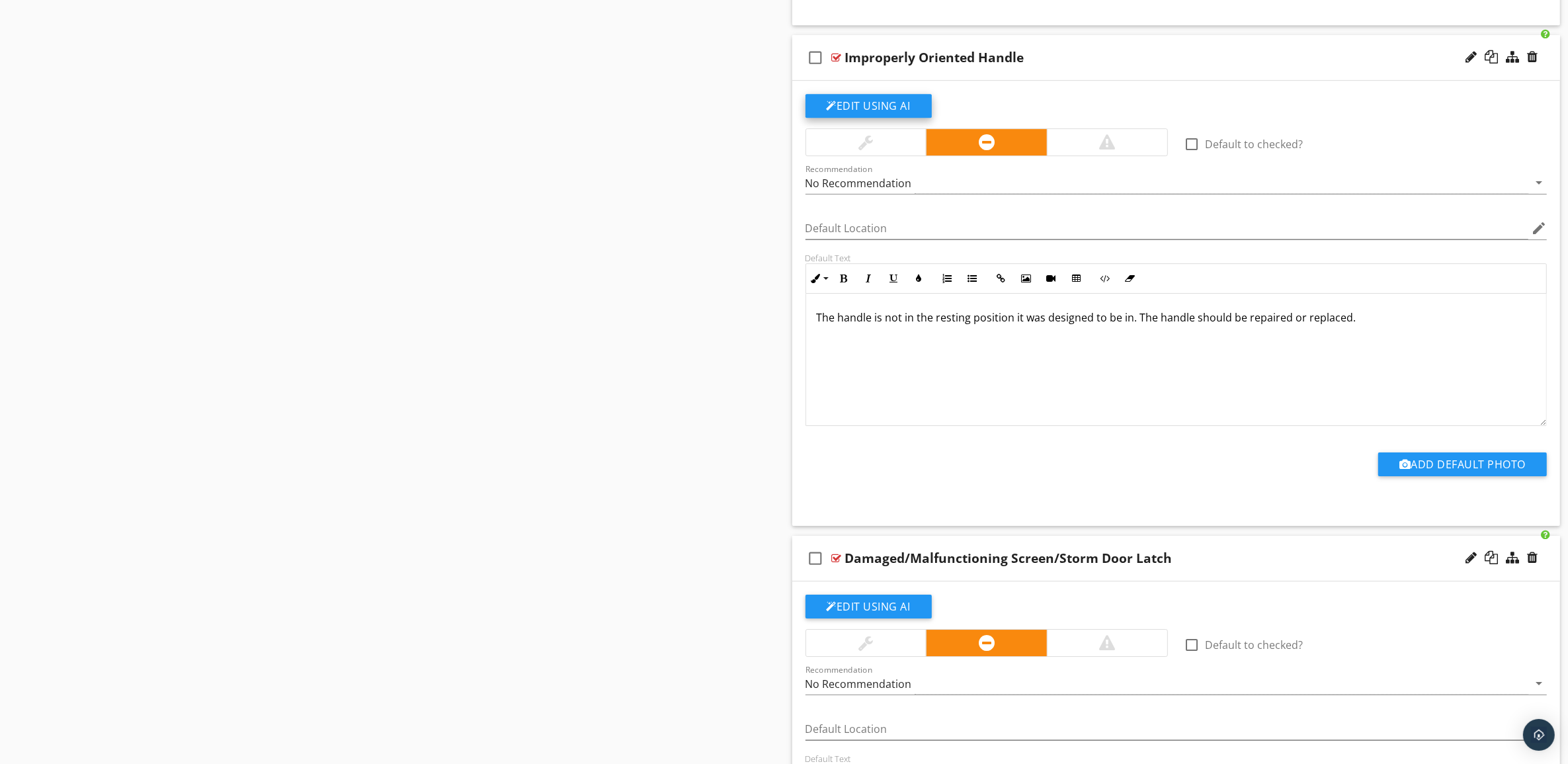
click at [875, 114] on button "Edit Using AI" at bounding box center [868, 105] width 127 height 24
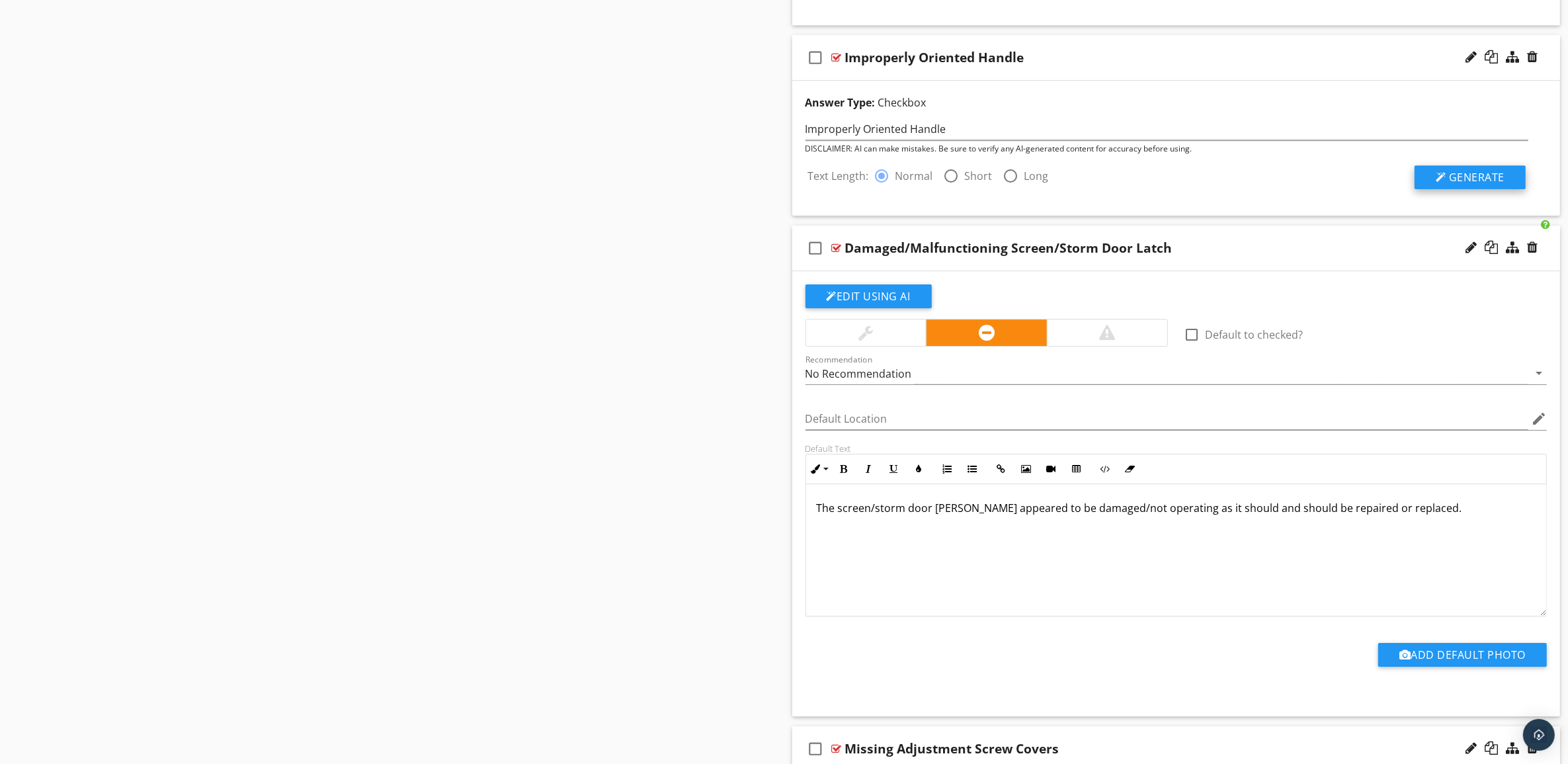
click at [1486, 184] on span "Generate" at bounding box center [1476, 177] width 55 height 14
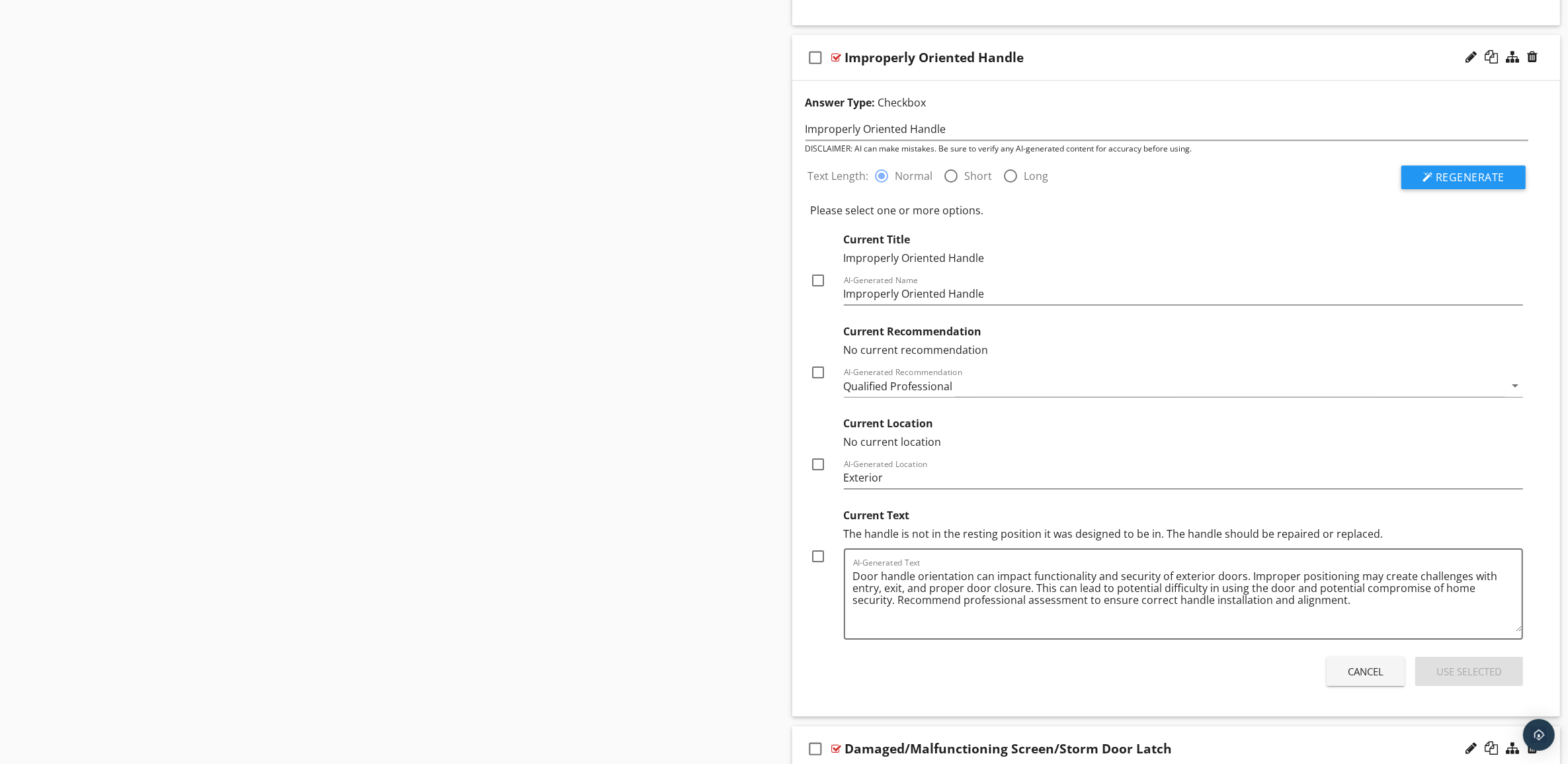
click at [818, 567] on div at bounding box center [819, 557] width 23 height 23
checkbox input "true"
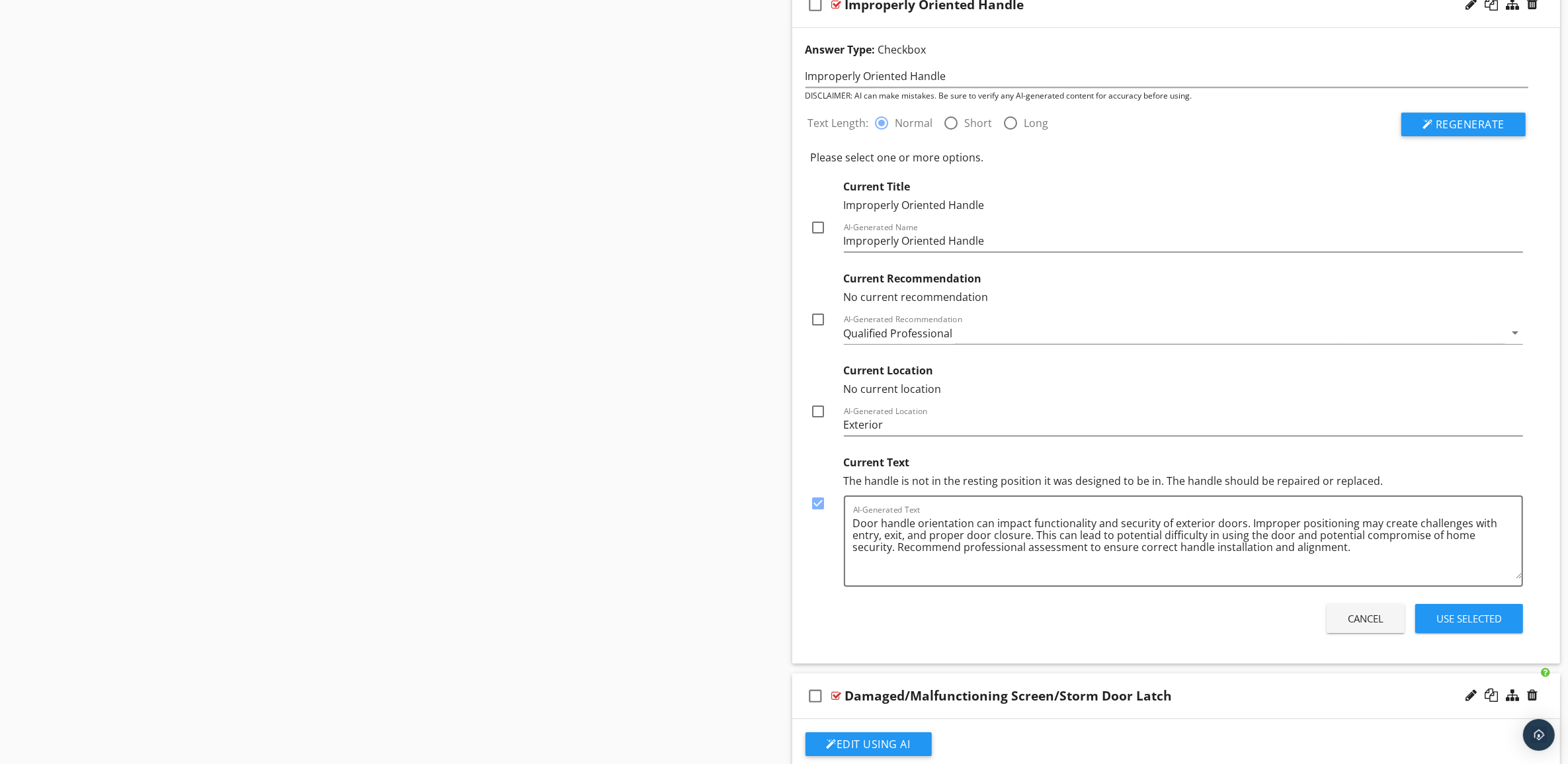
scroll to position [5403, 0]
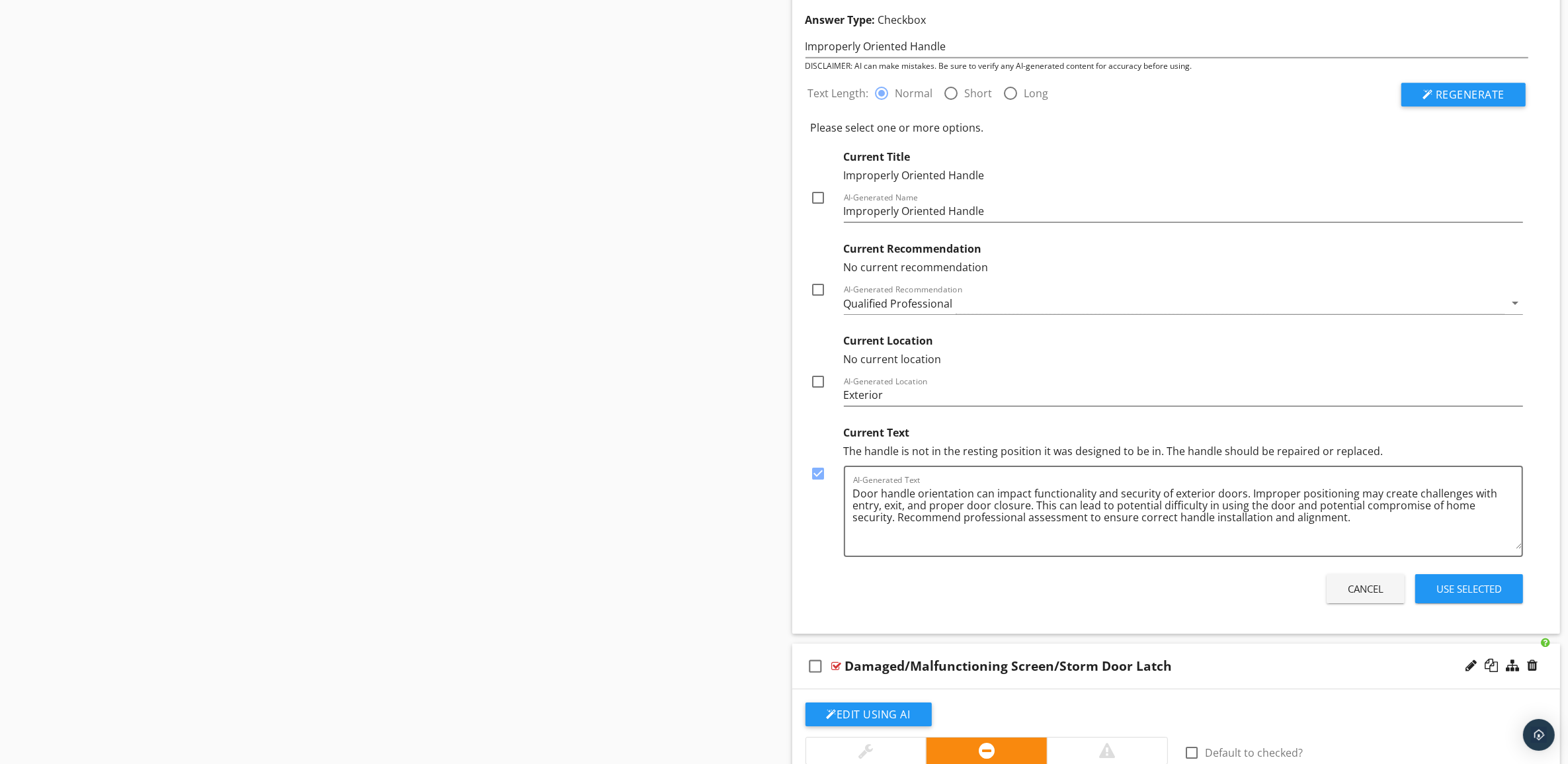
click at [822, 393] on div at bounding box center [819, 382] width 23 height 23
checkbox input "true"
click at [817, 301] on div at bounding box center [819, 290] width 23 height 23
checkbox input "true"
click at [820, 206] on div at bounding box center [819, 198] width 23 height 23
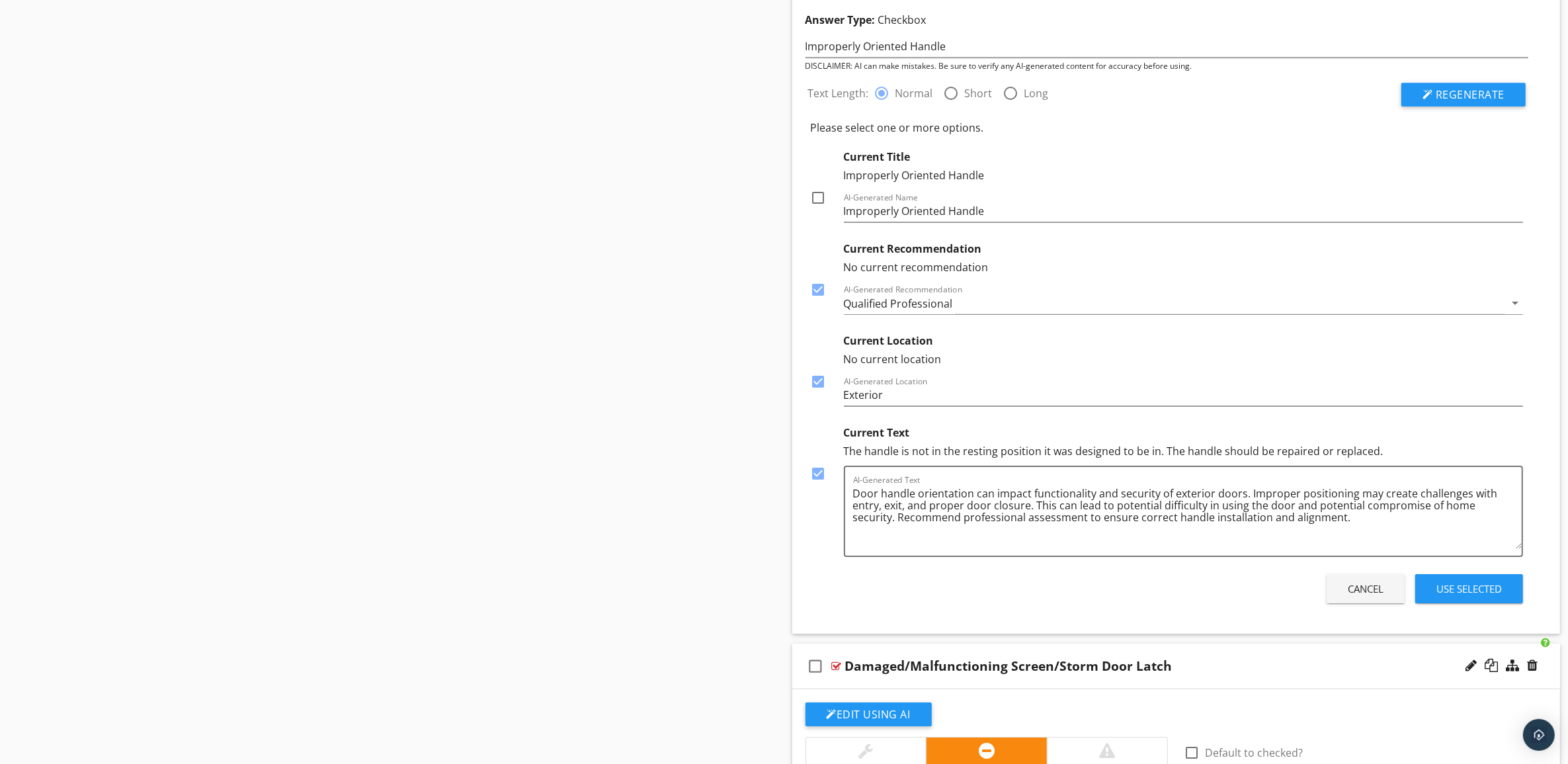
checkbox input "true"
click at [1485, 597] on div "Use Selected" at bounding box center [1469, 590] width 65 height 15
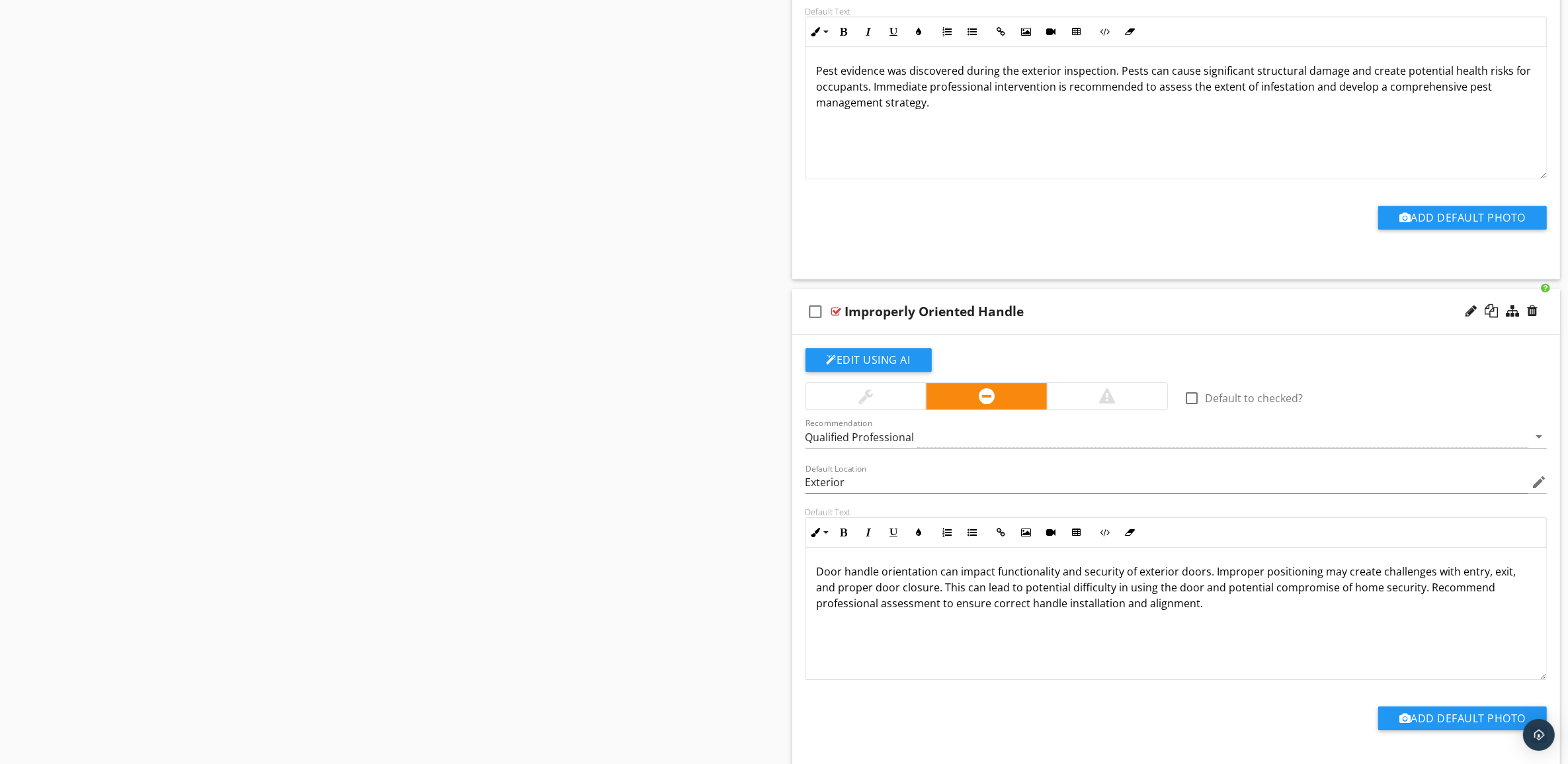
scroll to position [4741, 0]
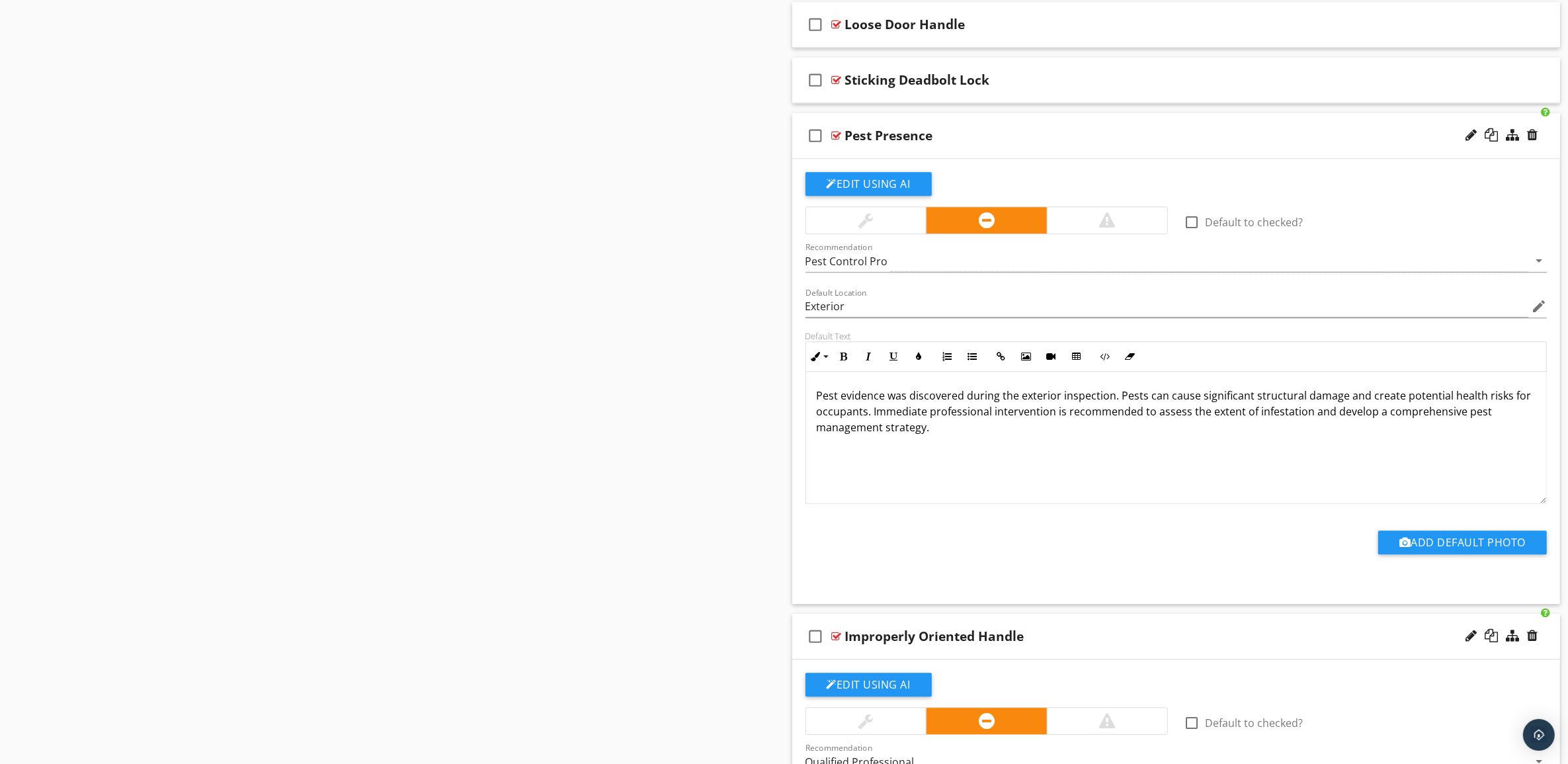
click at [1310, 143] on div "Pest Presence" at bounding box center [1123, 135] width 556 height 16
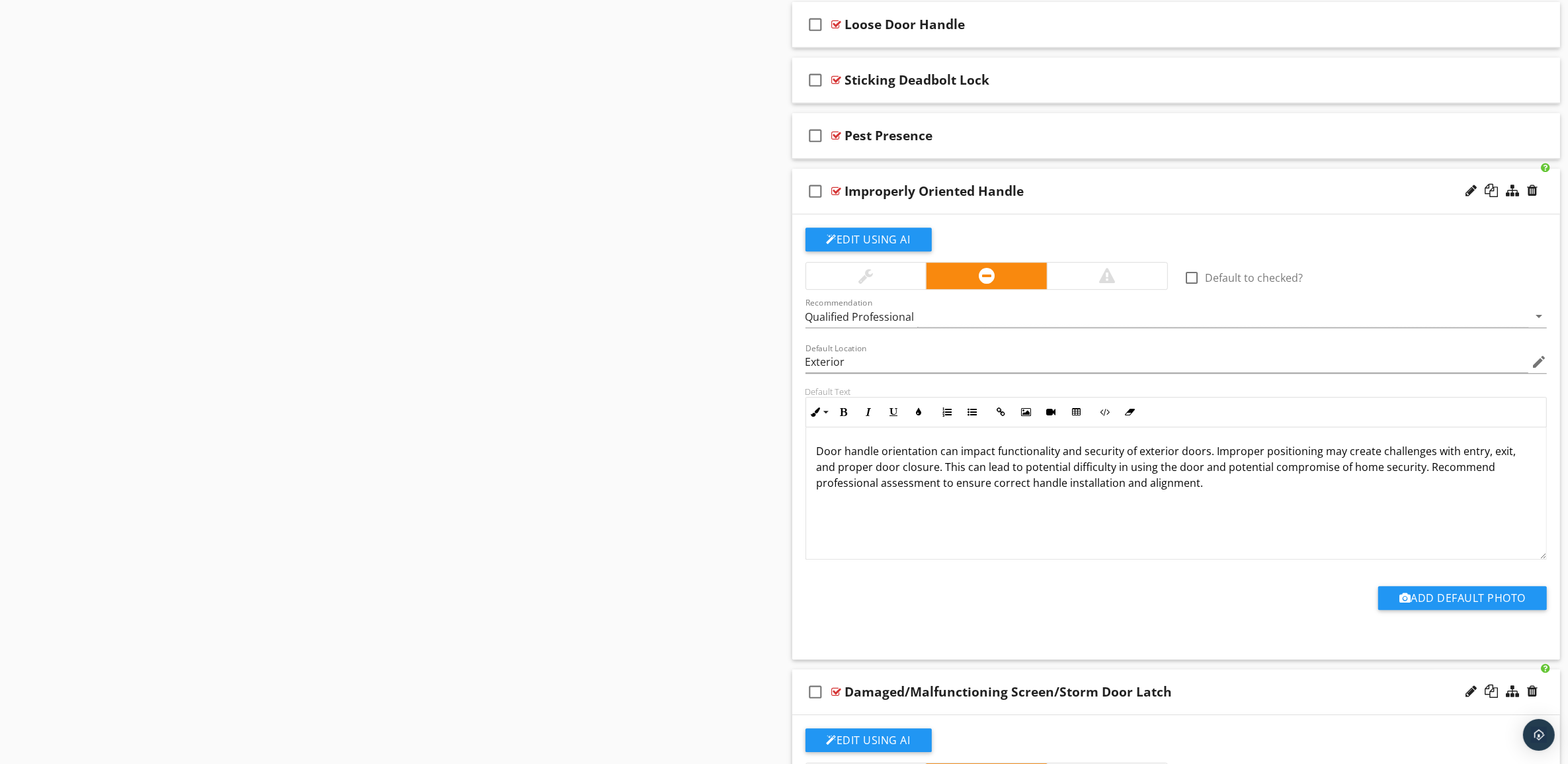
click at [1295, 200] on div "Improperly Oriented Handle" at bounding box center [1123, 191] width 556 height 16
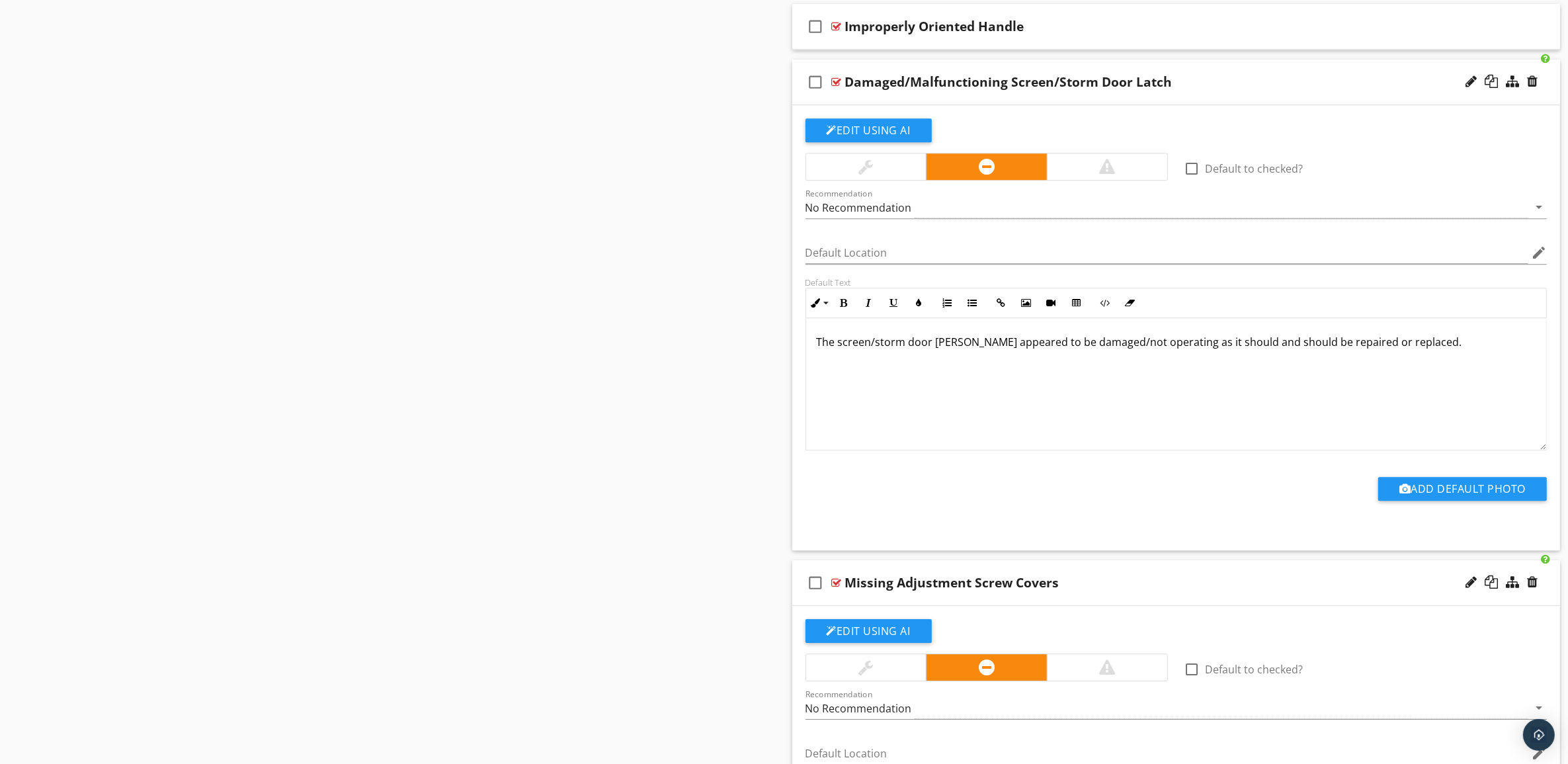
scroll to position [4906, 0]
click at [877, 137] on button "Edit Using AI" at bounding box center [868, 129] width 127 height 24
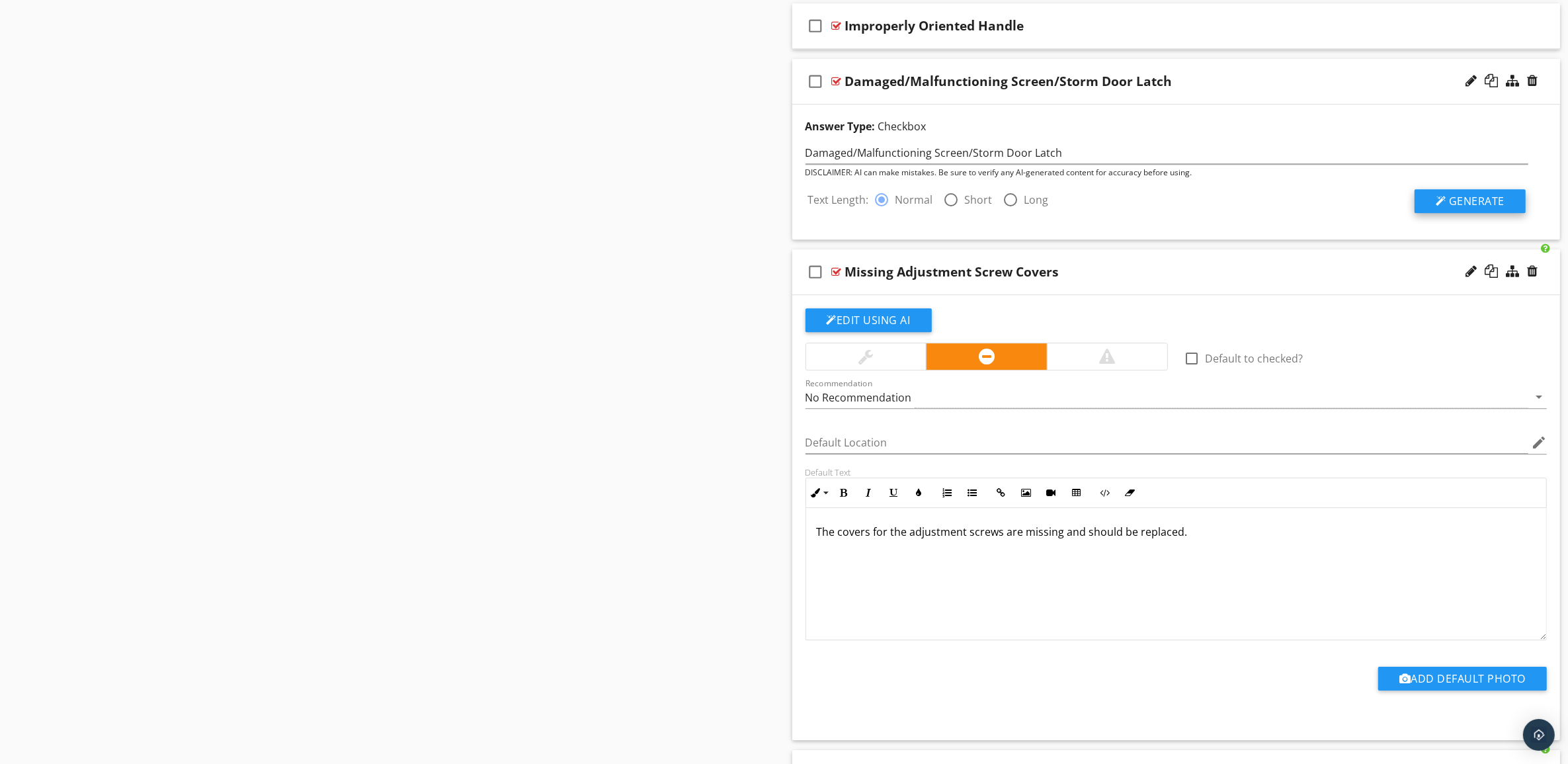
click at [1486, 209] on span "Generate" at bounding box center [1476, 201] width 55 height 14
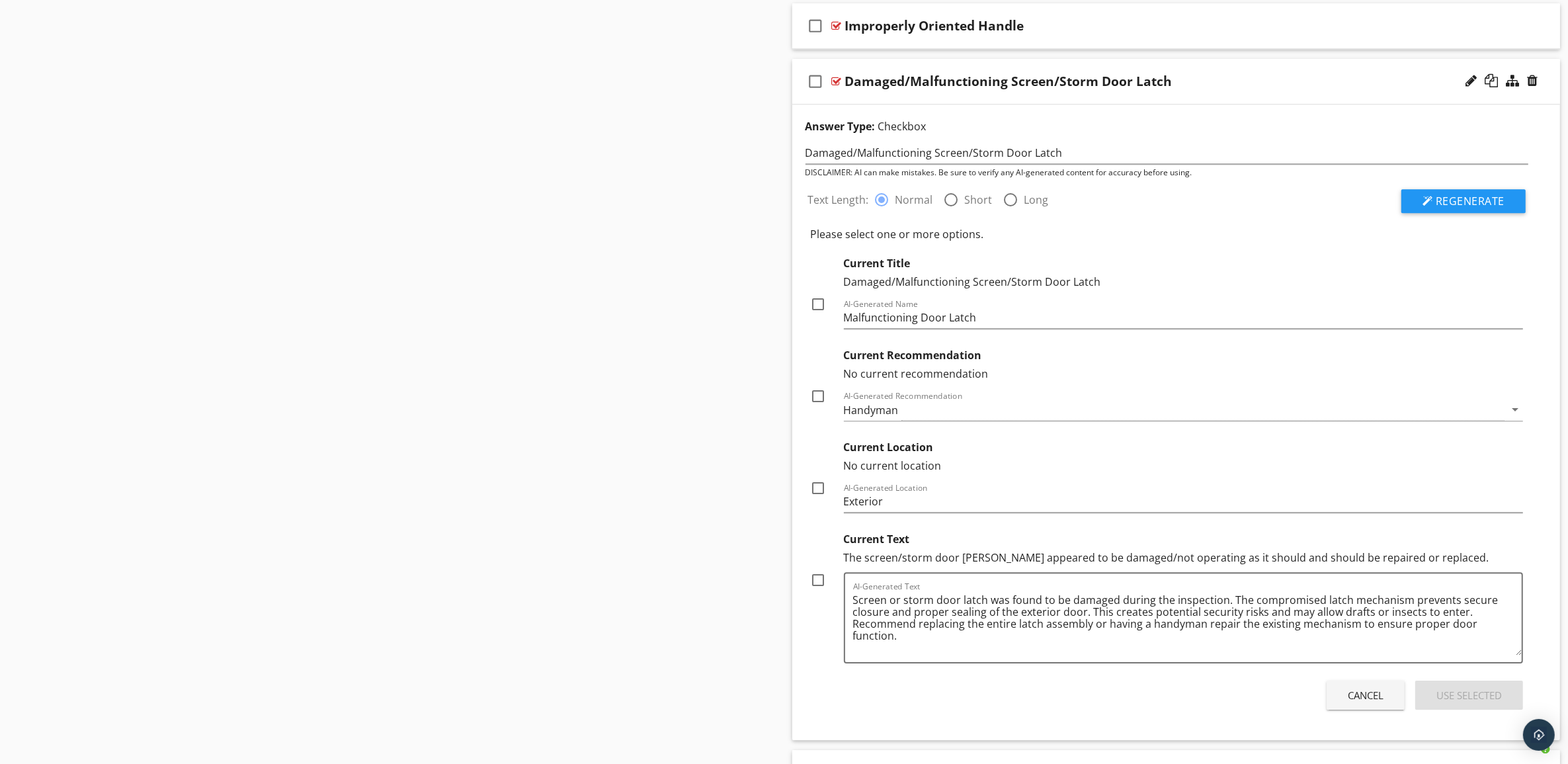
click at [819, 316] on div at bounding box center [819, 304] width 23 height 23
checkbox input "true"
click at [817, 407] on div at bounding box center [819, 397] width 23 height 23
checkbox input "true"
click at [817, 496] on div at bounding box center [819, 489] width 23 height 23
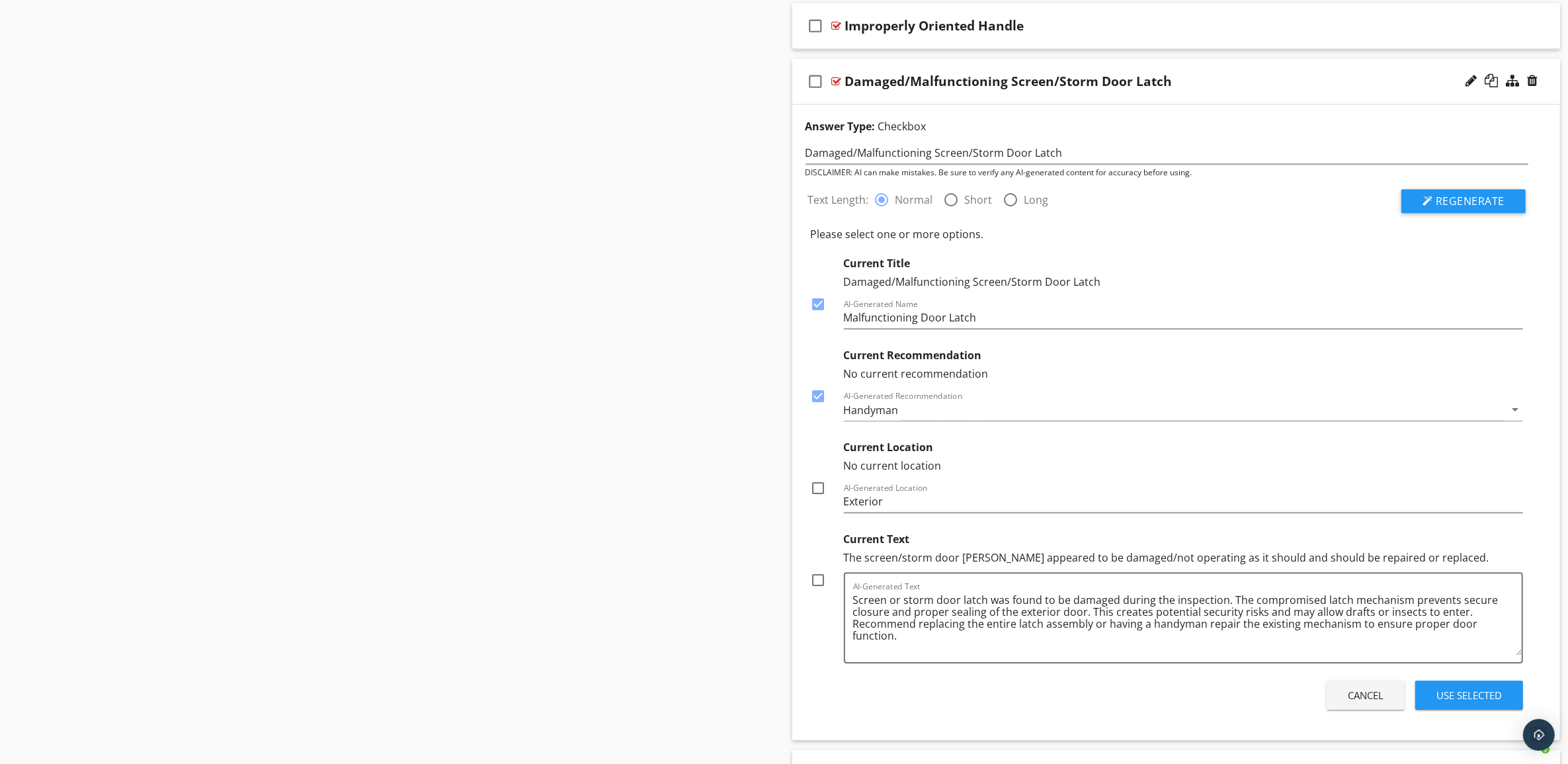
checkbox input "true"
click at [817, 592] on div at bounding box center [819, 580] width 23 height 23
checkbox input "true"
click at [1473, 703] on div "Use Selected" at bounding box center [1469, 696] width 65 height 15
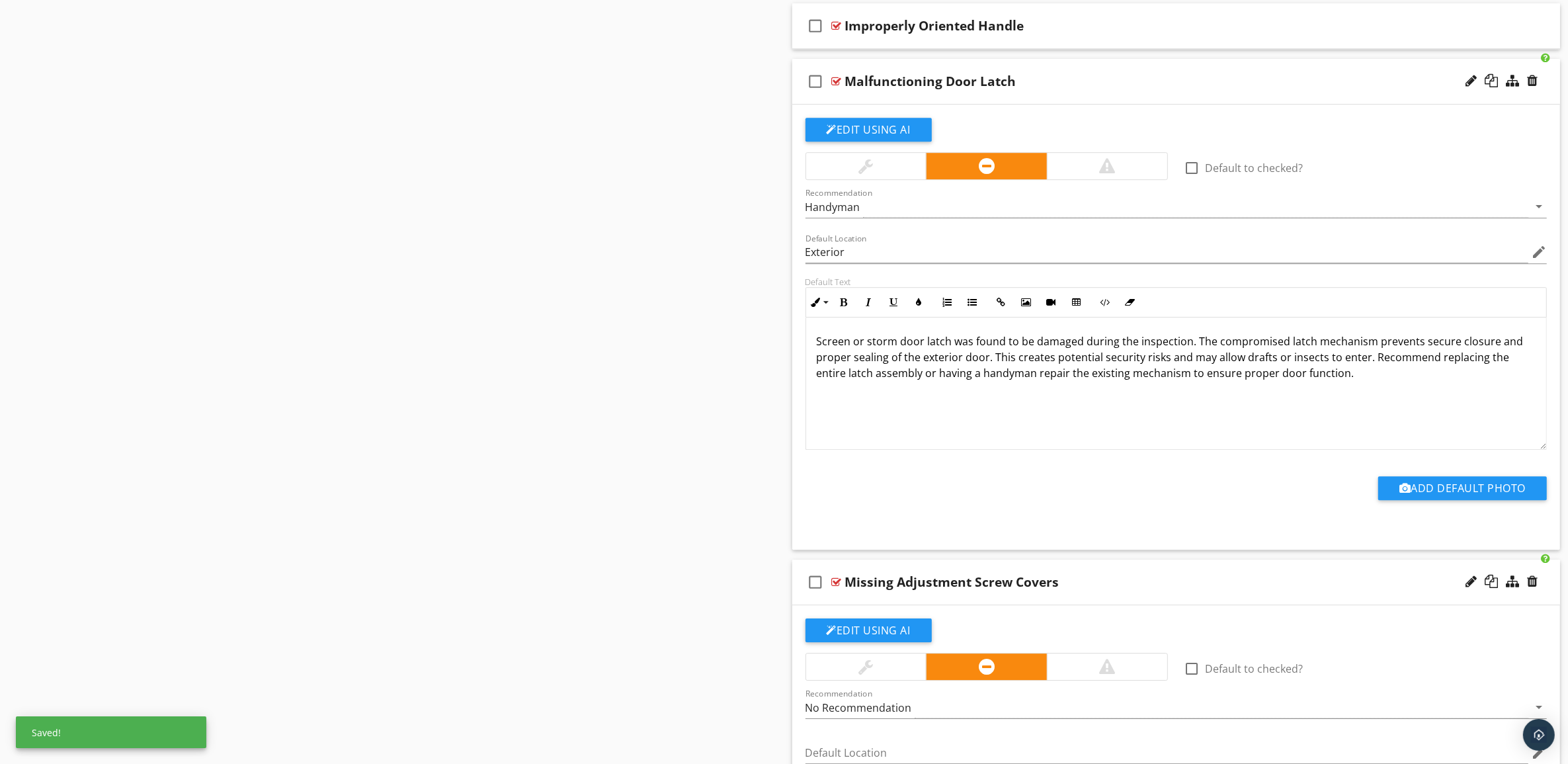
click at [1228, 84] on div "check_box_outline_blank Malfunctioning Door Latch" at bounding box center [1176, 82] width 768 height 46
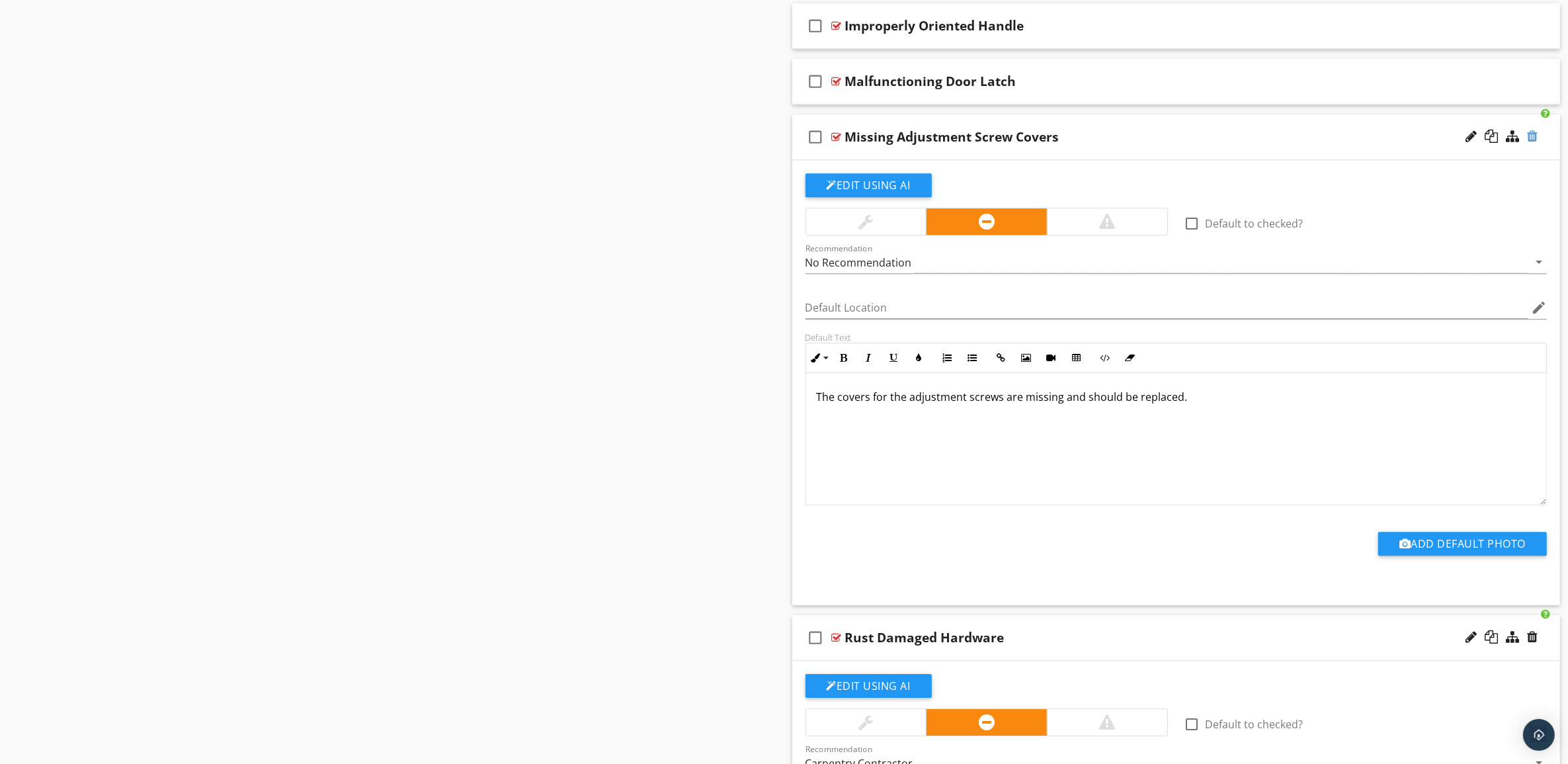
click at [1534, 143] on div at bounding box center [1532, 136] width 11 height 13
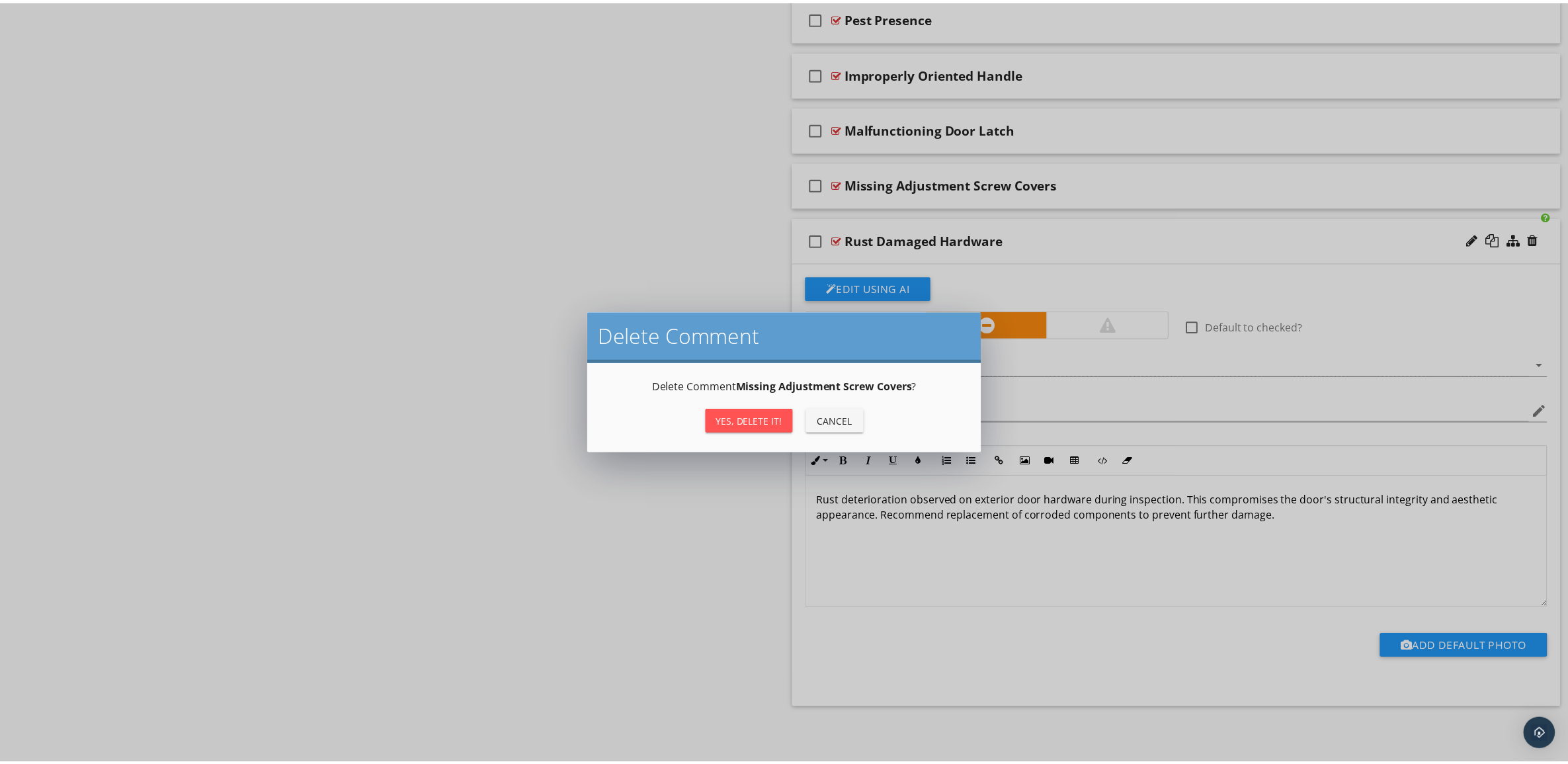
scroll to position [4875, 0]
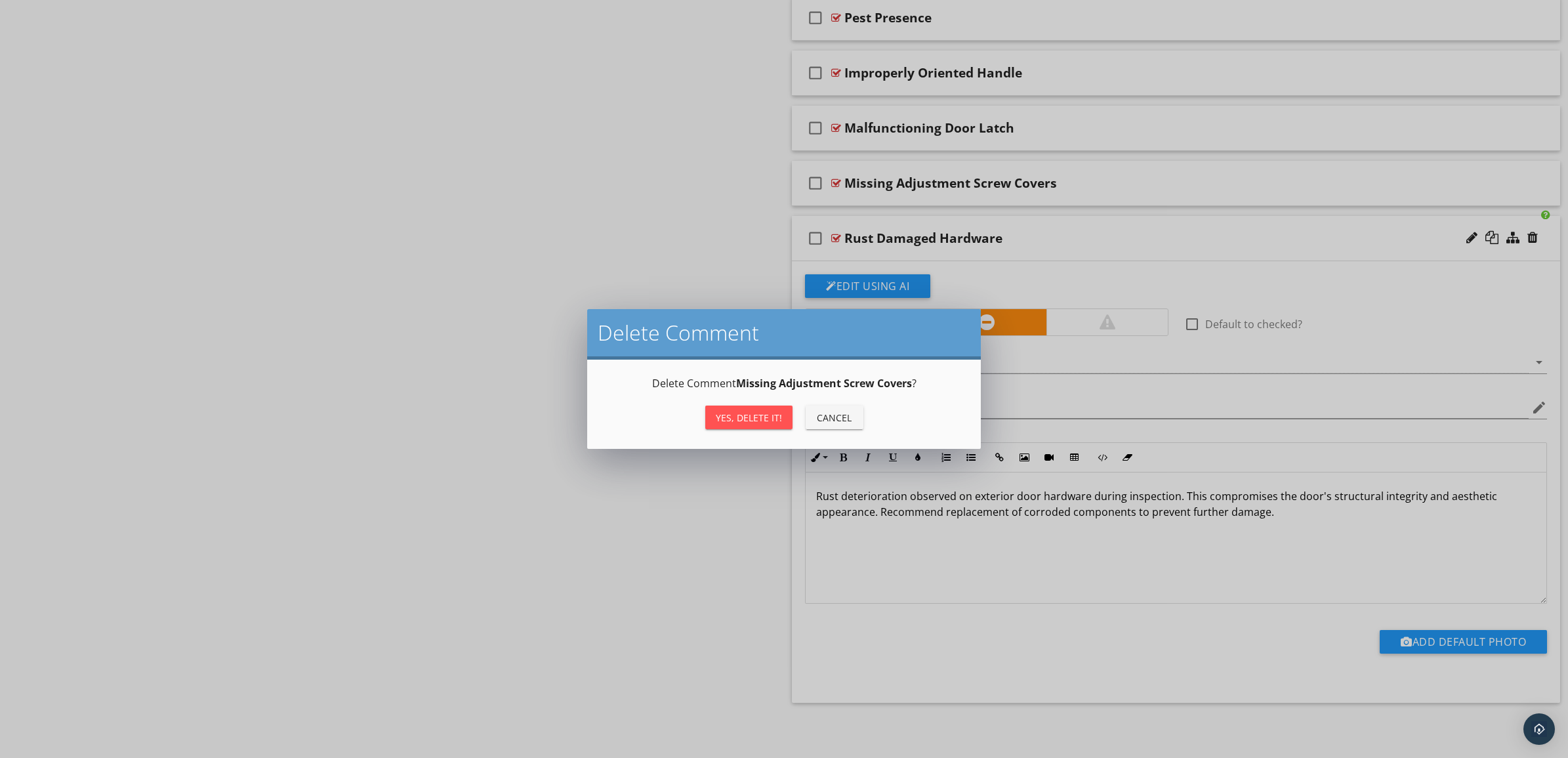
click at [767, 418] on div "Yes, Delete it!" at bounding box center [749, 418] width 66 height 14
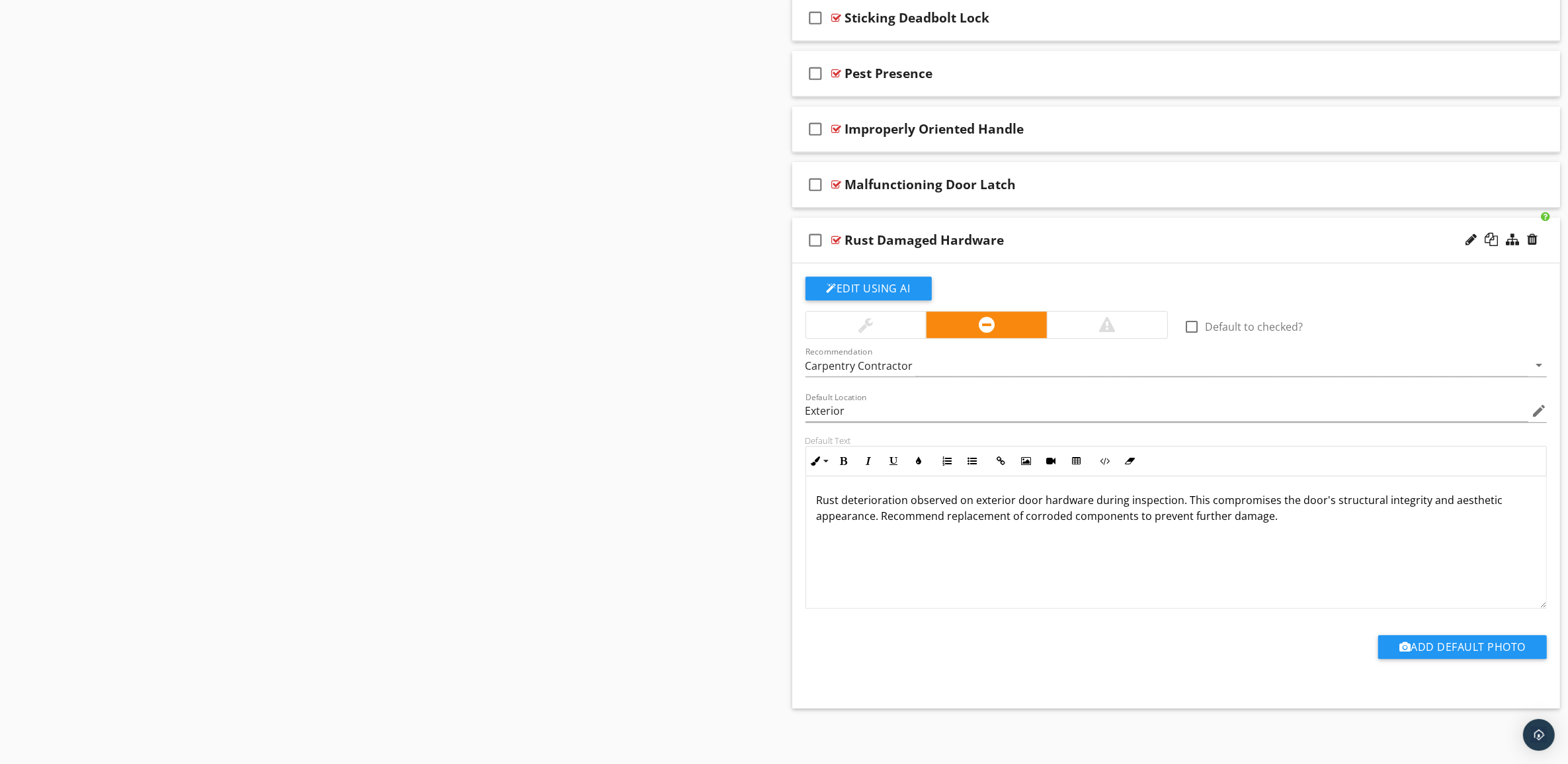
scroll to position [4818, 0]
click at [868, 282] on button "Edit Using AI" at bounding box center [868, 288] width 127 height 24
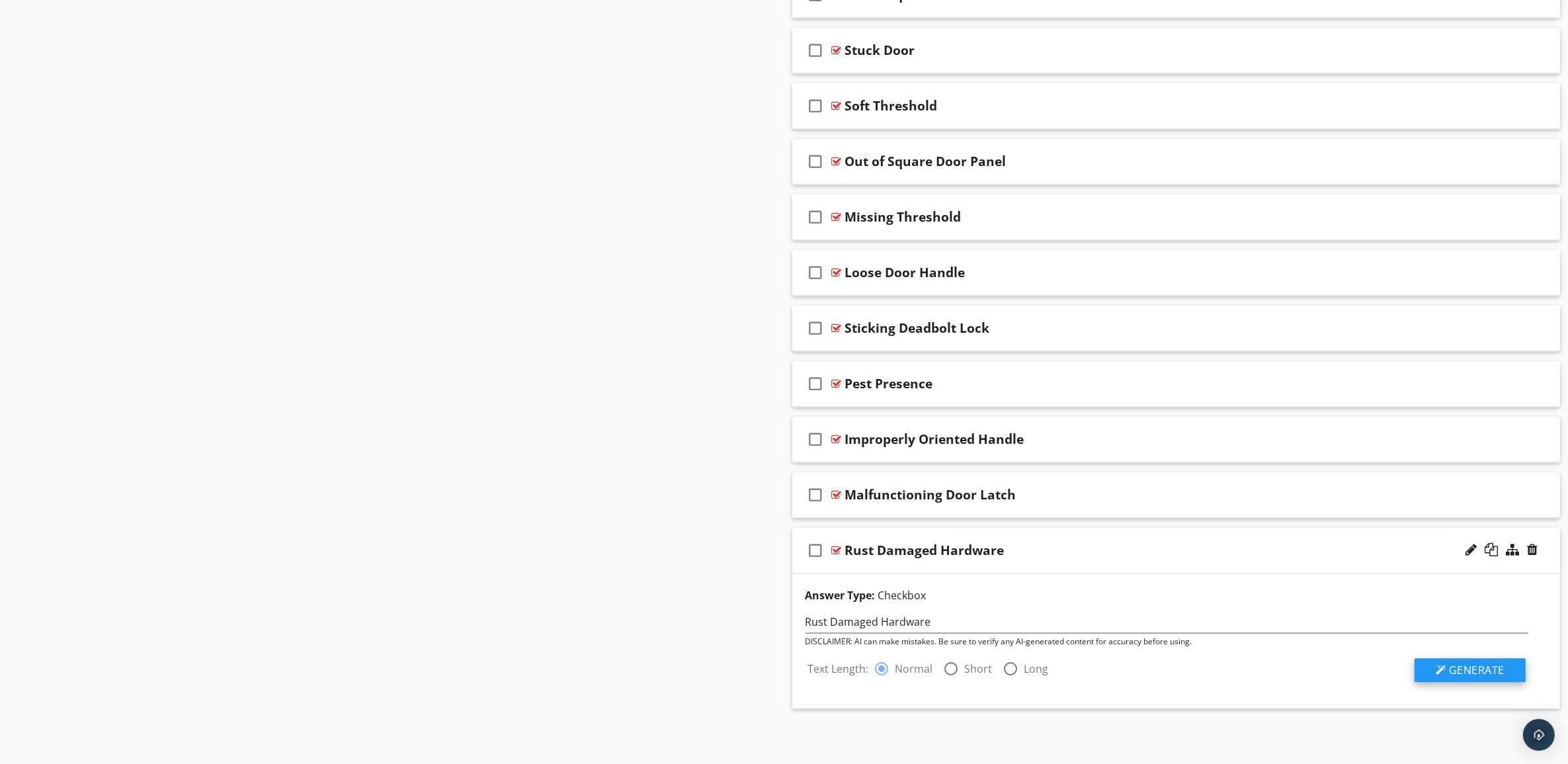
click at [1489, 670] on span "Generate" at bounding box center [1476, 670] width 55 height 14
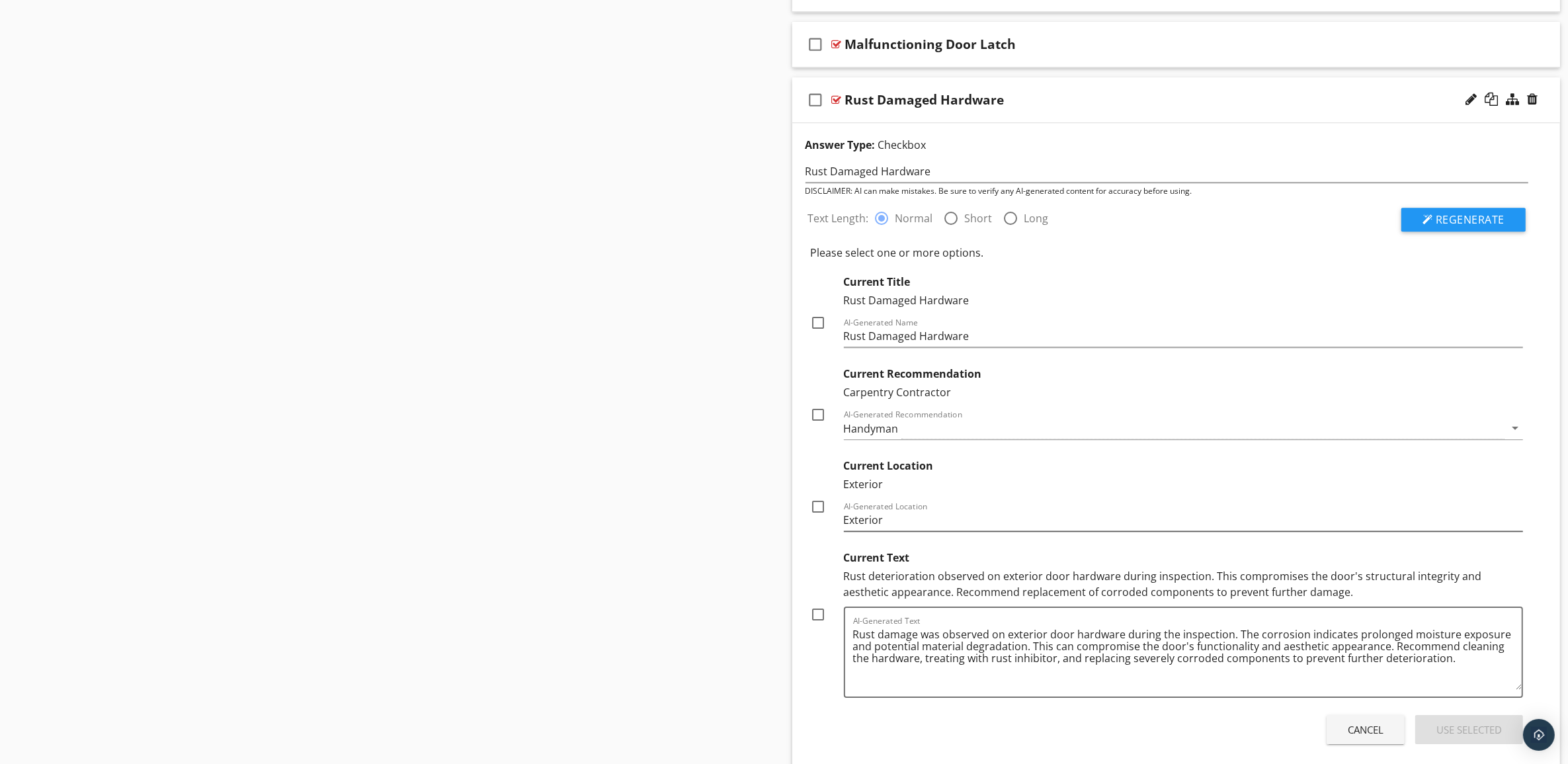
scroll to position [4941, 0]
click at [821, 629] on div at bounding box center [819, 618] width 23 height 23
checkbox input "true"
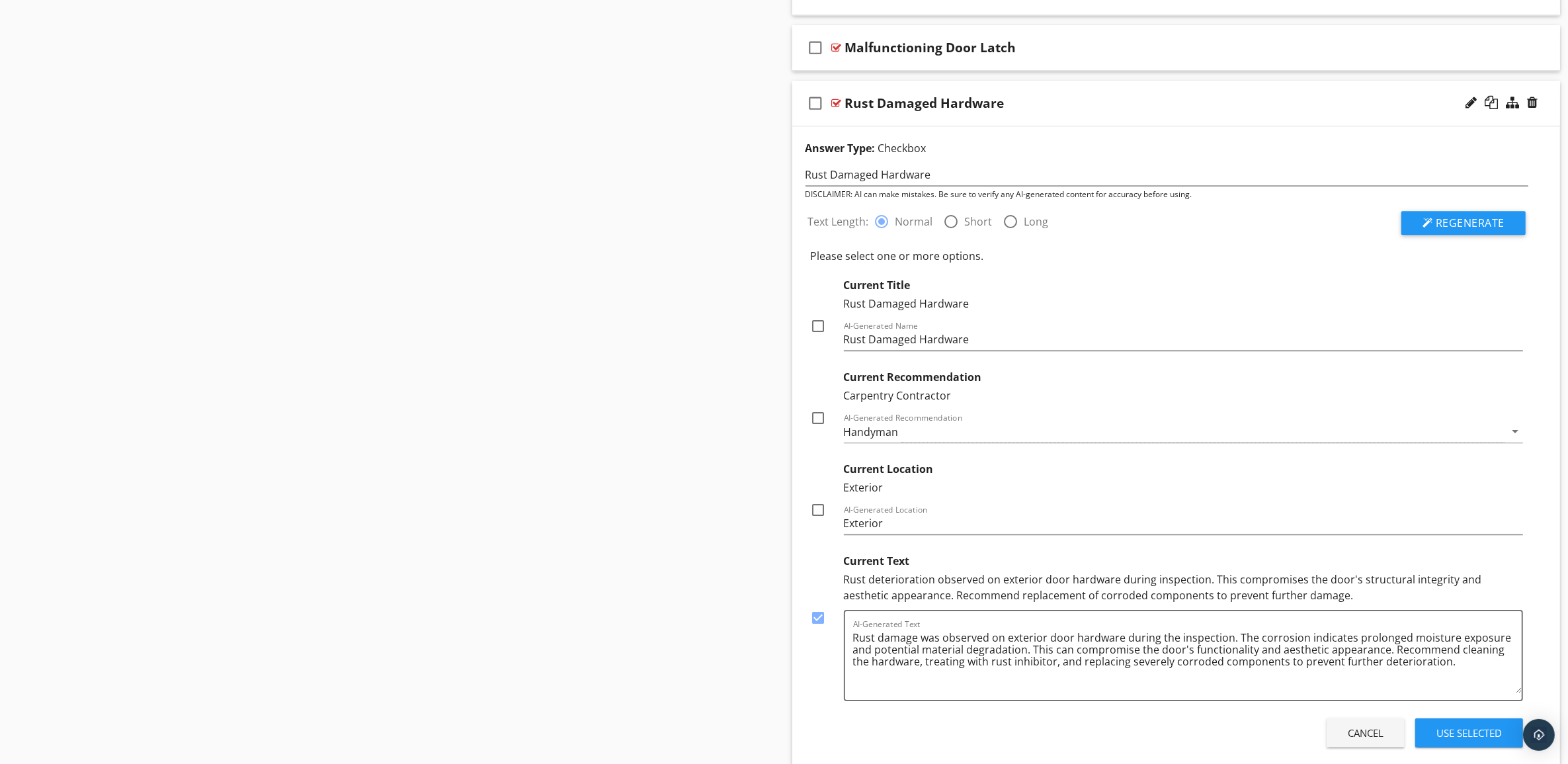
click at [819, 521] on div at bounding box center [819, 511] width 23 height 23
checkbox input "true"
click at [814, 429] on div at bounding box center [819, 418] width 23 height 23
checkbox input "true"
click at [814, 338] on div at bounding box center [819, 326] width 23 height 23
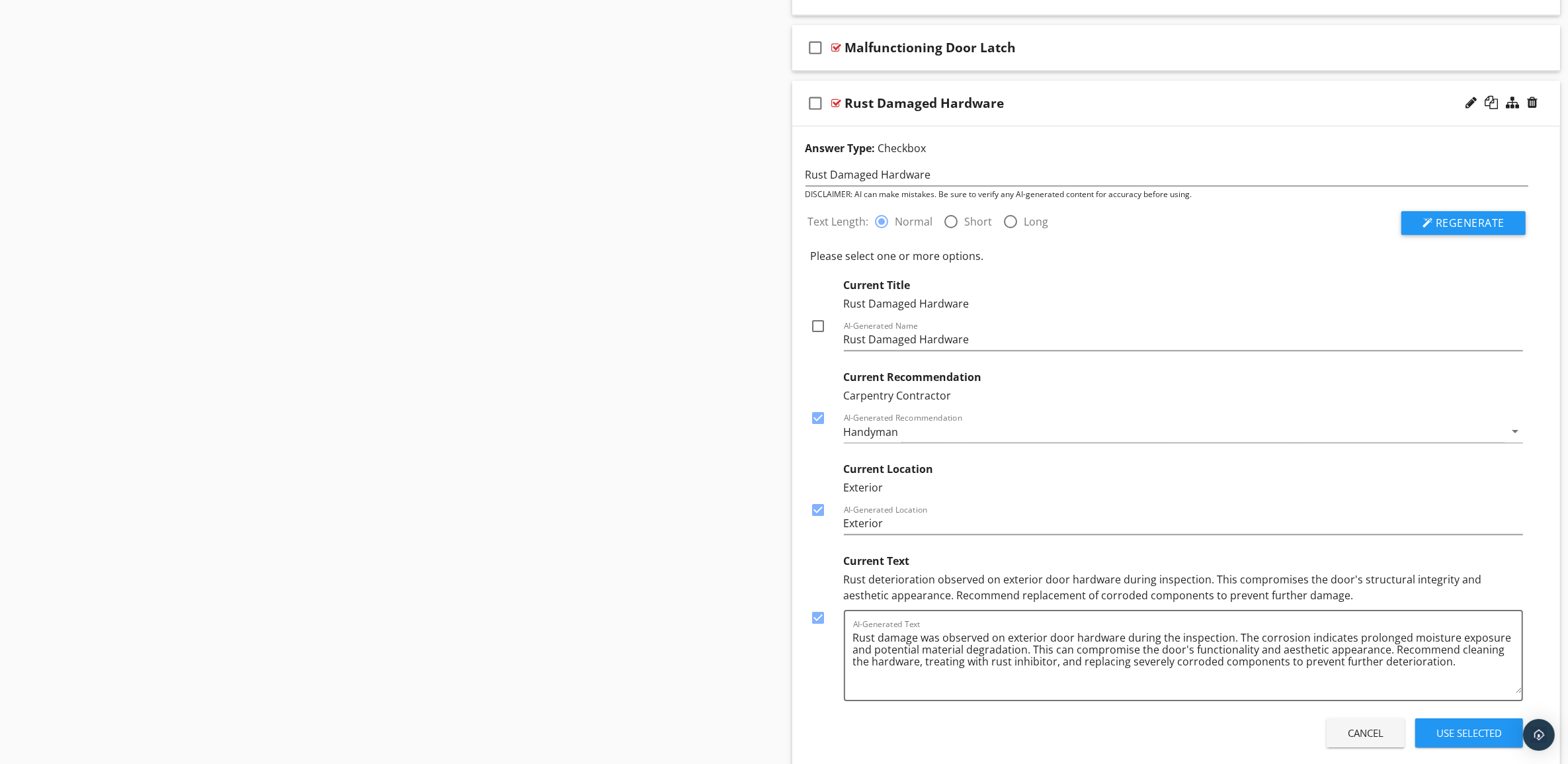
checkbox input "true"
click at [1482, 741] on div "Use Selected" at bounding box center [1469, 734] width 65 height 15
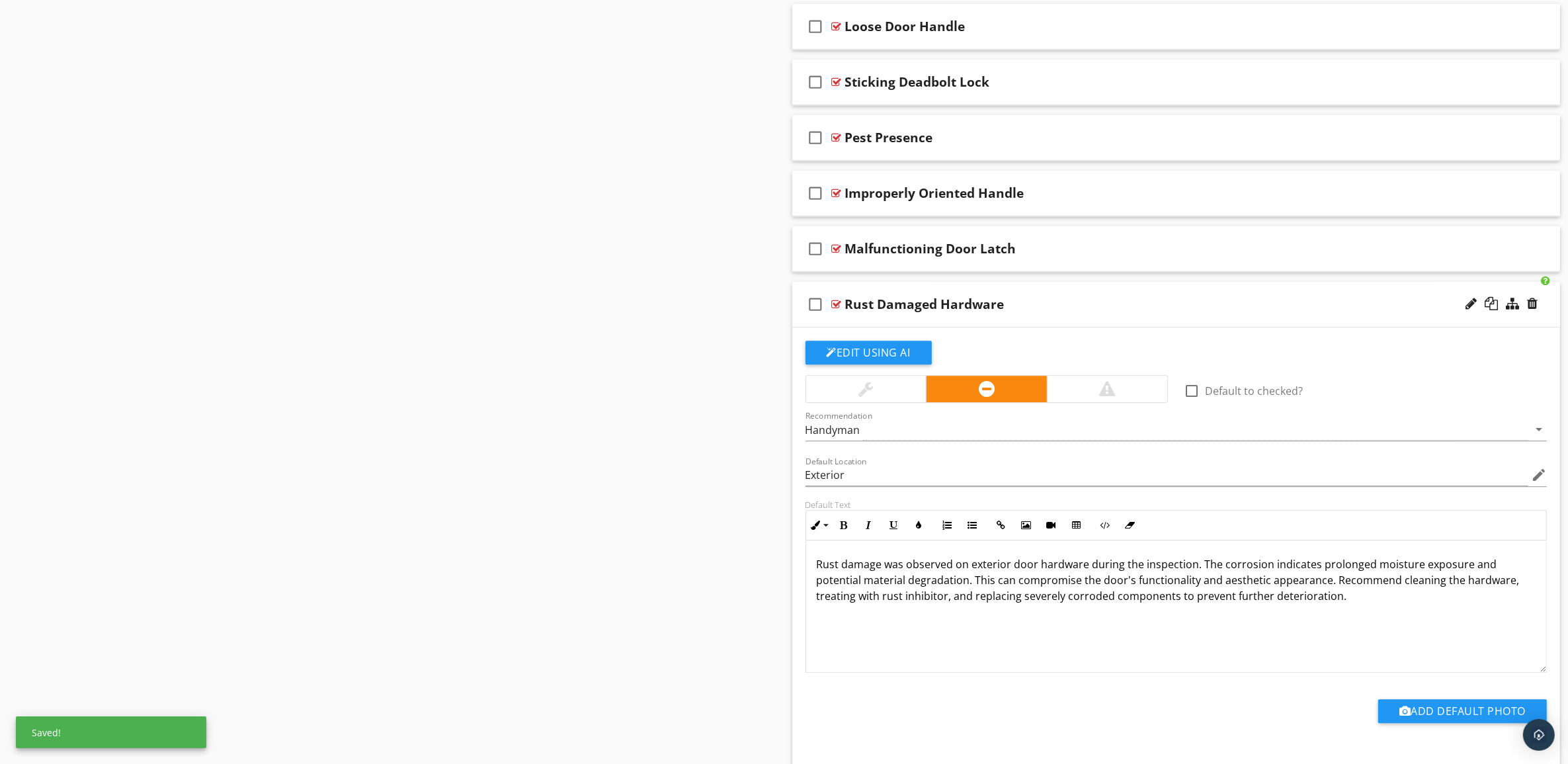
click at [1305, 313] on div "Rust Damaged Hardware" at bounding box center [1123, 304] width 556 height 16
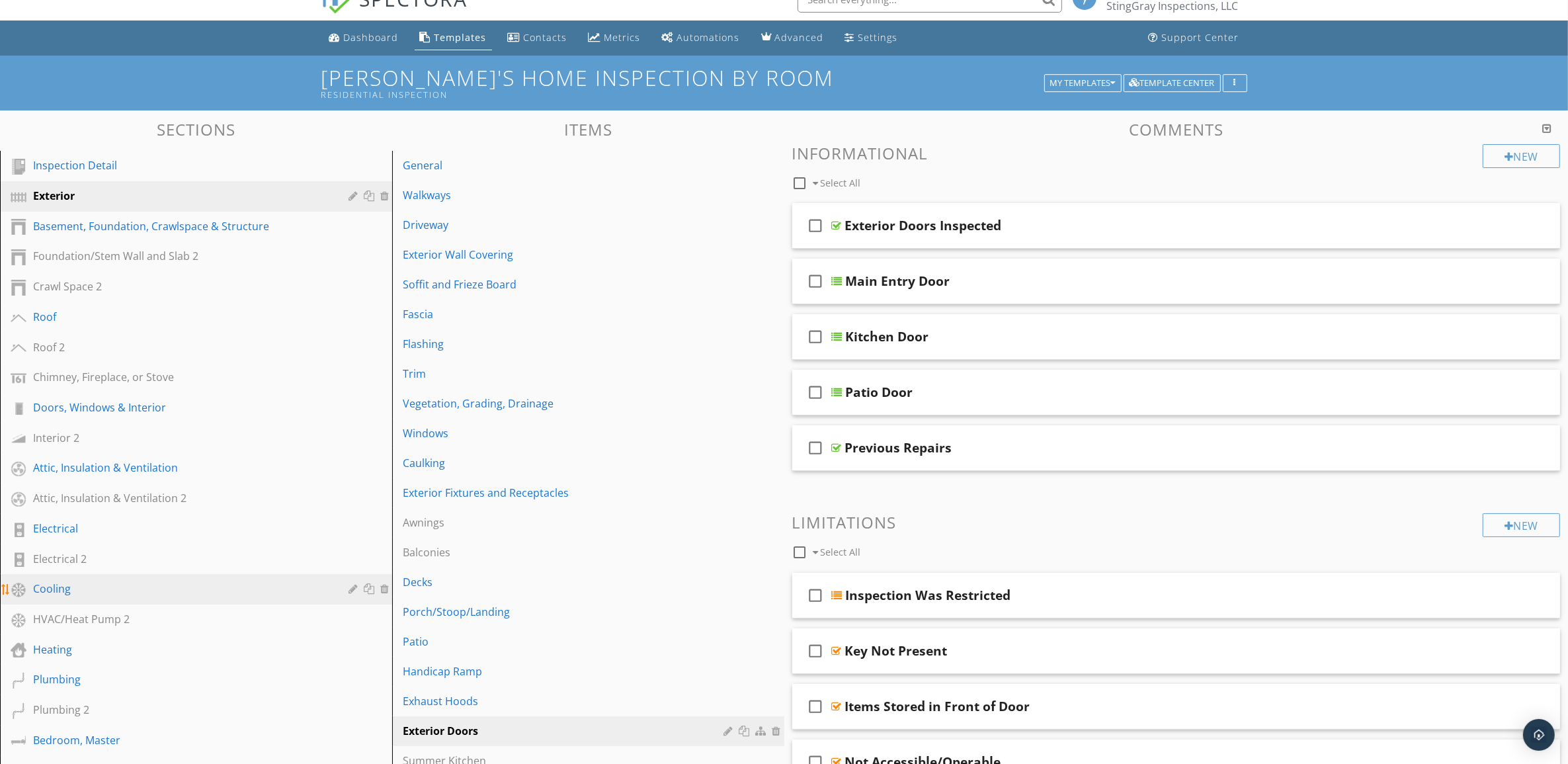
scroll to position [0, 0]
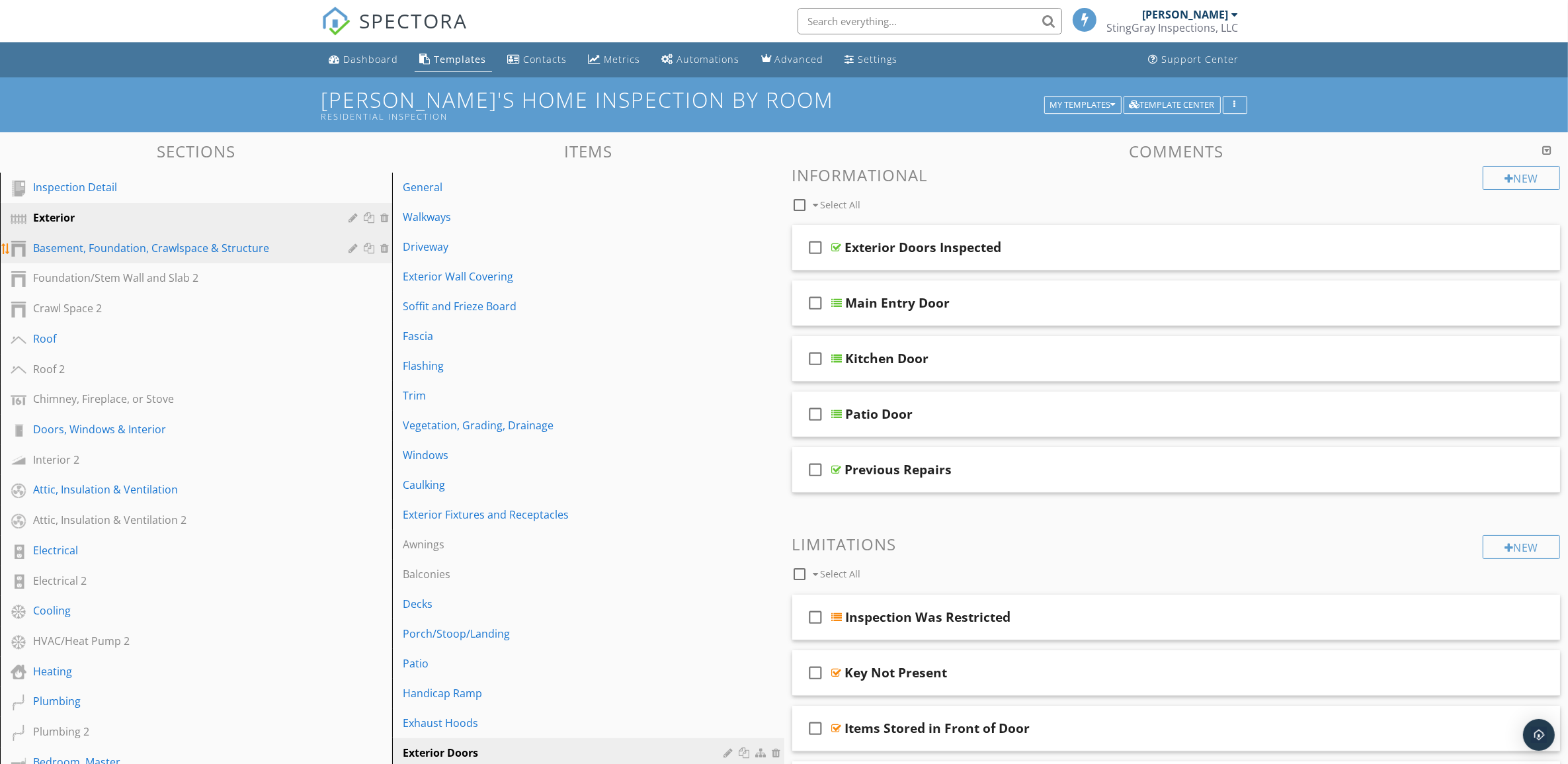
click at [196, 246] on div "Basement, Foundation, Crawlspace & Structure" at bounding box center [181, 248] width 296 height 16
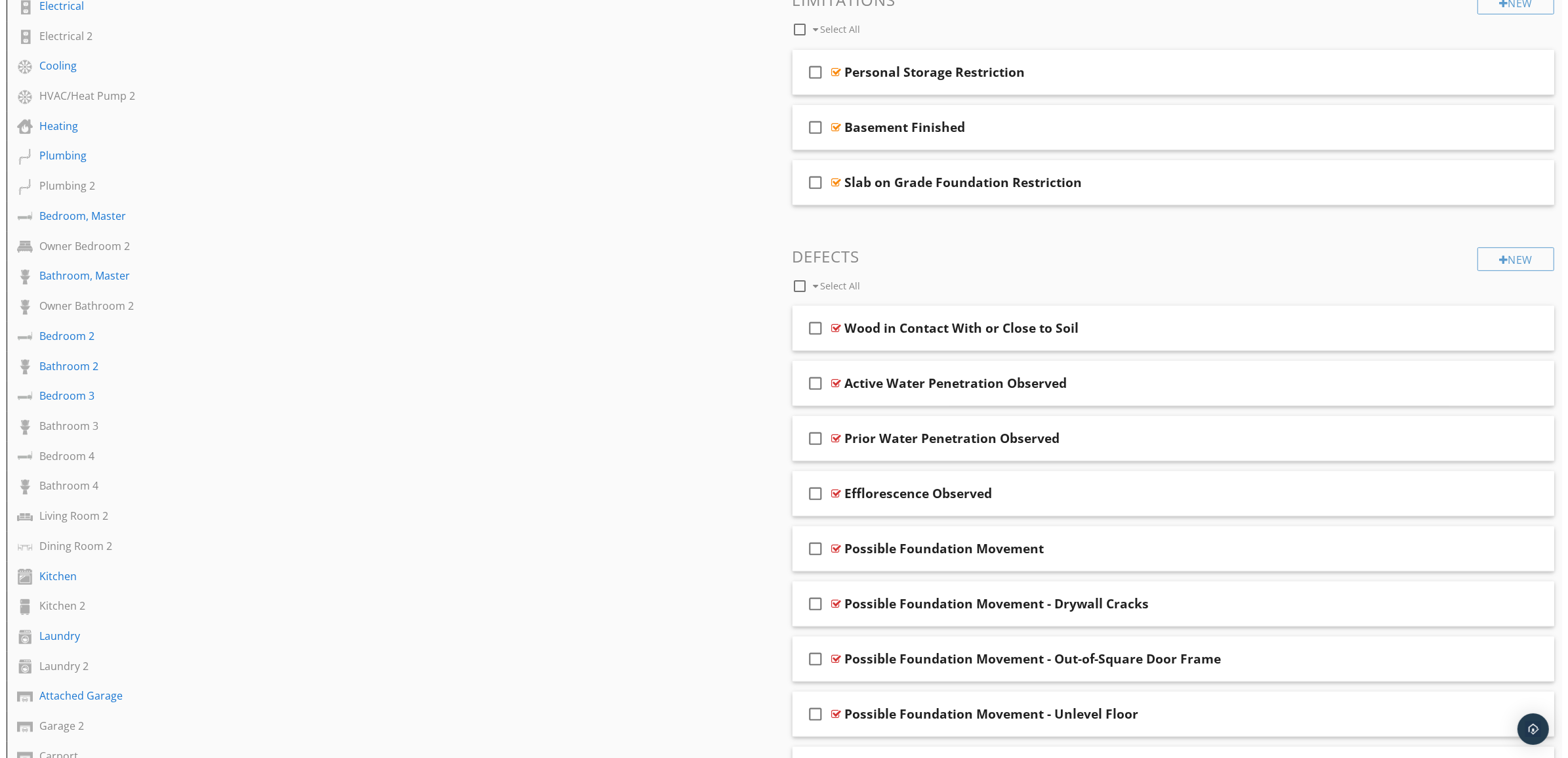
scroll to position [903, 0]
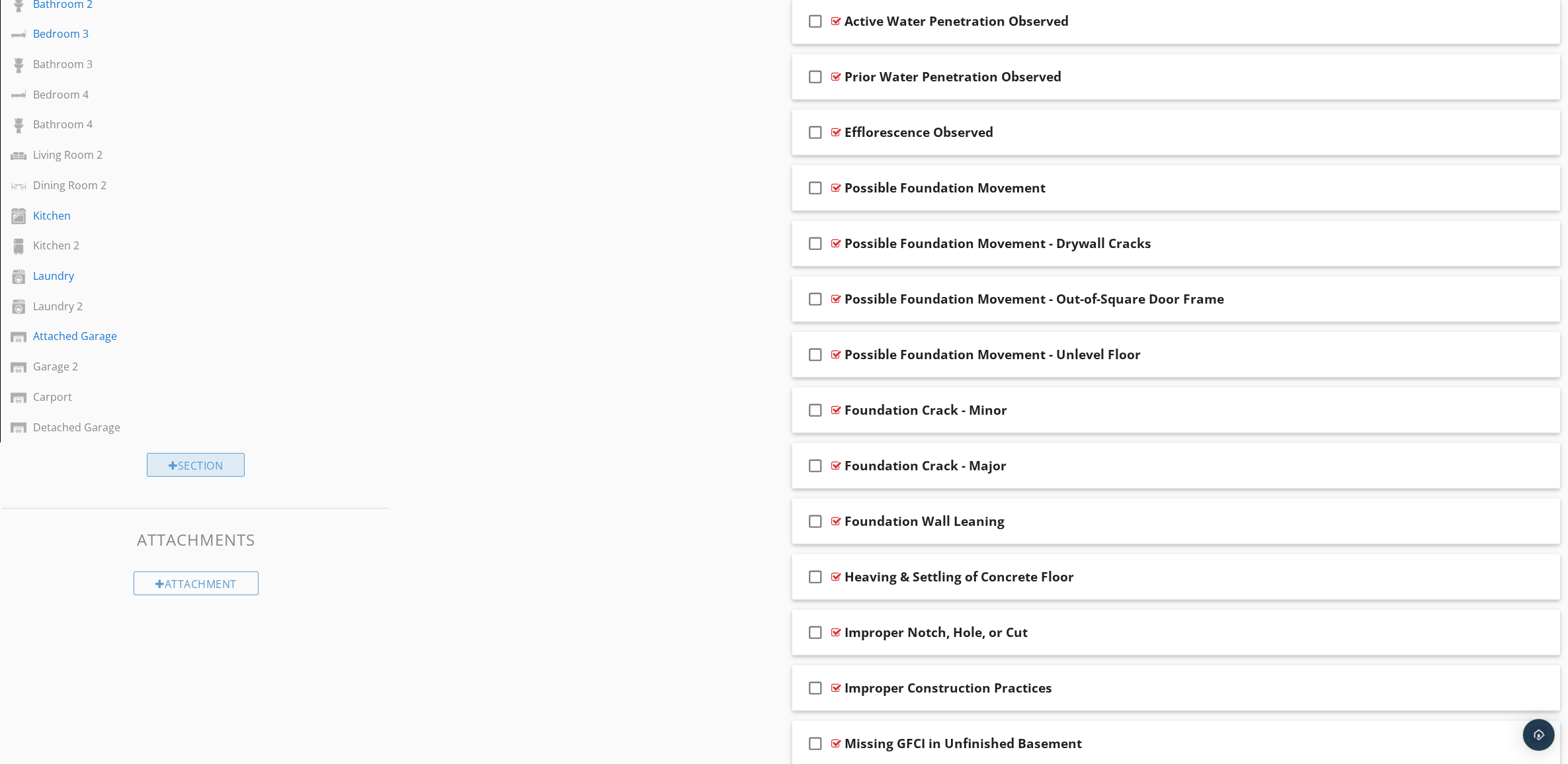
click at [209, 453] on div "Section" at bounding box center [196, 464] width 98 height 24
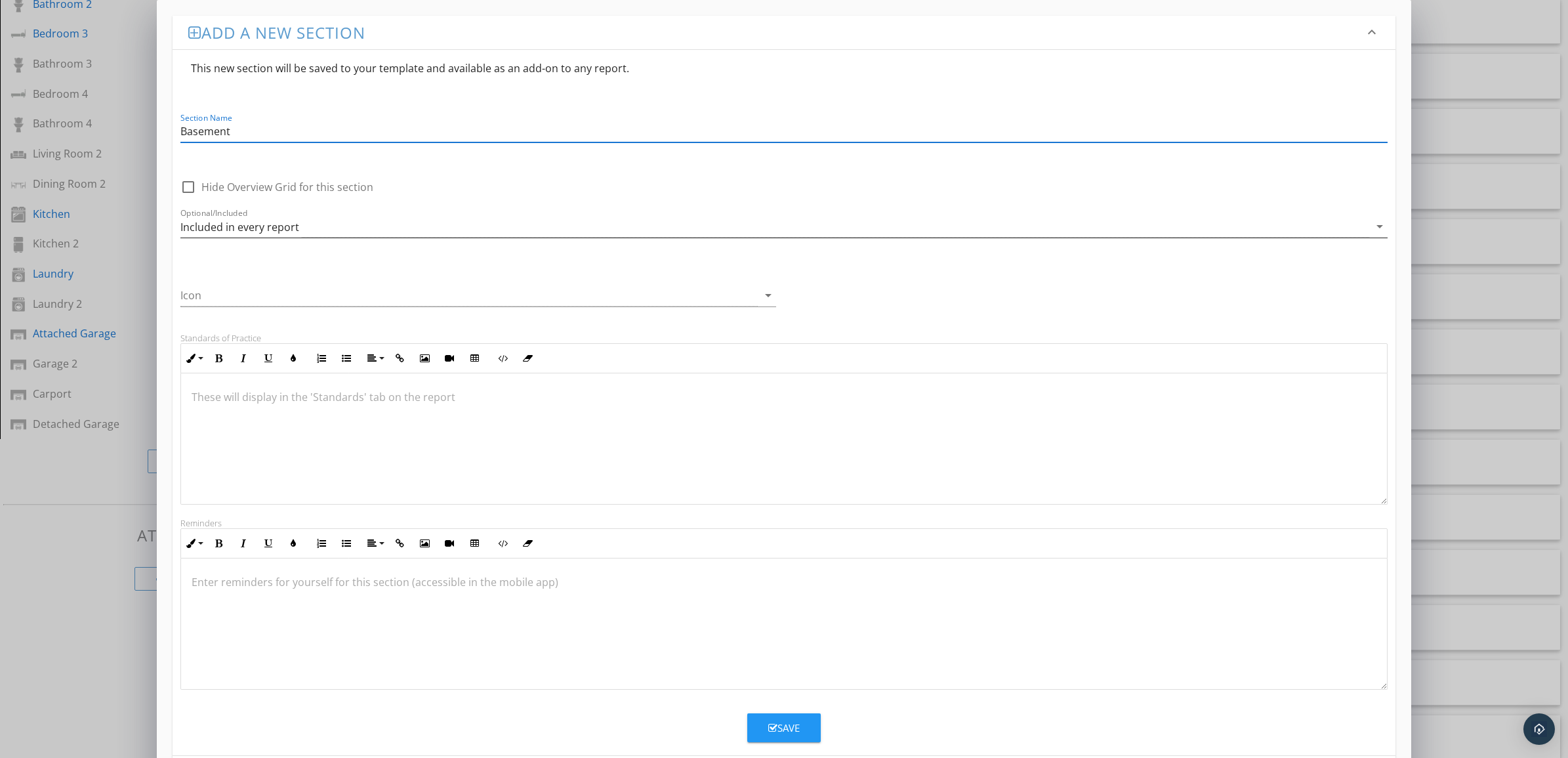
type input "Basement"
click at [1383, 228] on icon "arrow_drop_down" at bounding box center [1380, 226] width 16 height 16
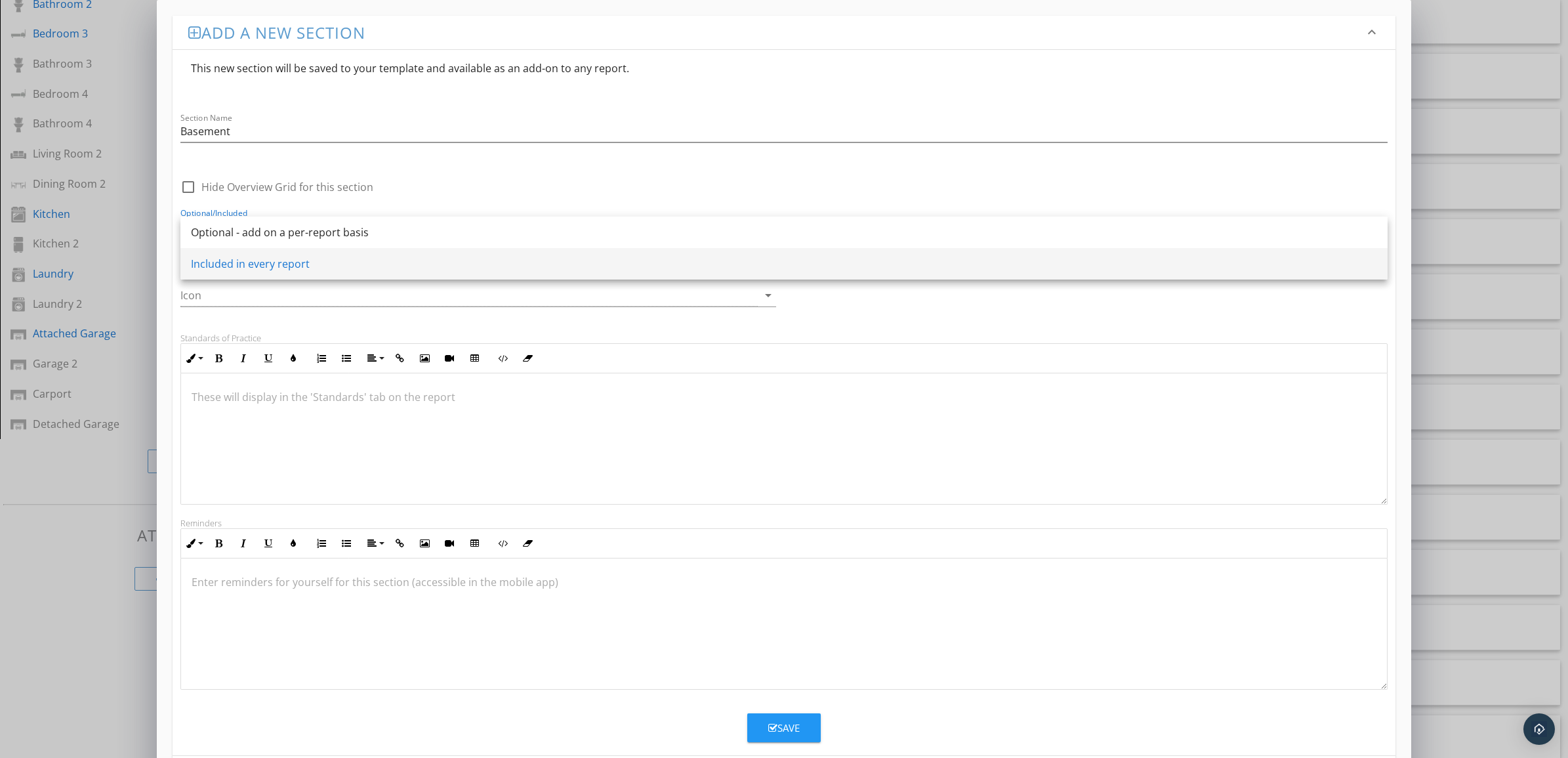
click at [296, 261] on div "Included in every report" at bounding box center [784, 263] width 1187 height 16
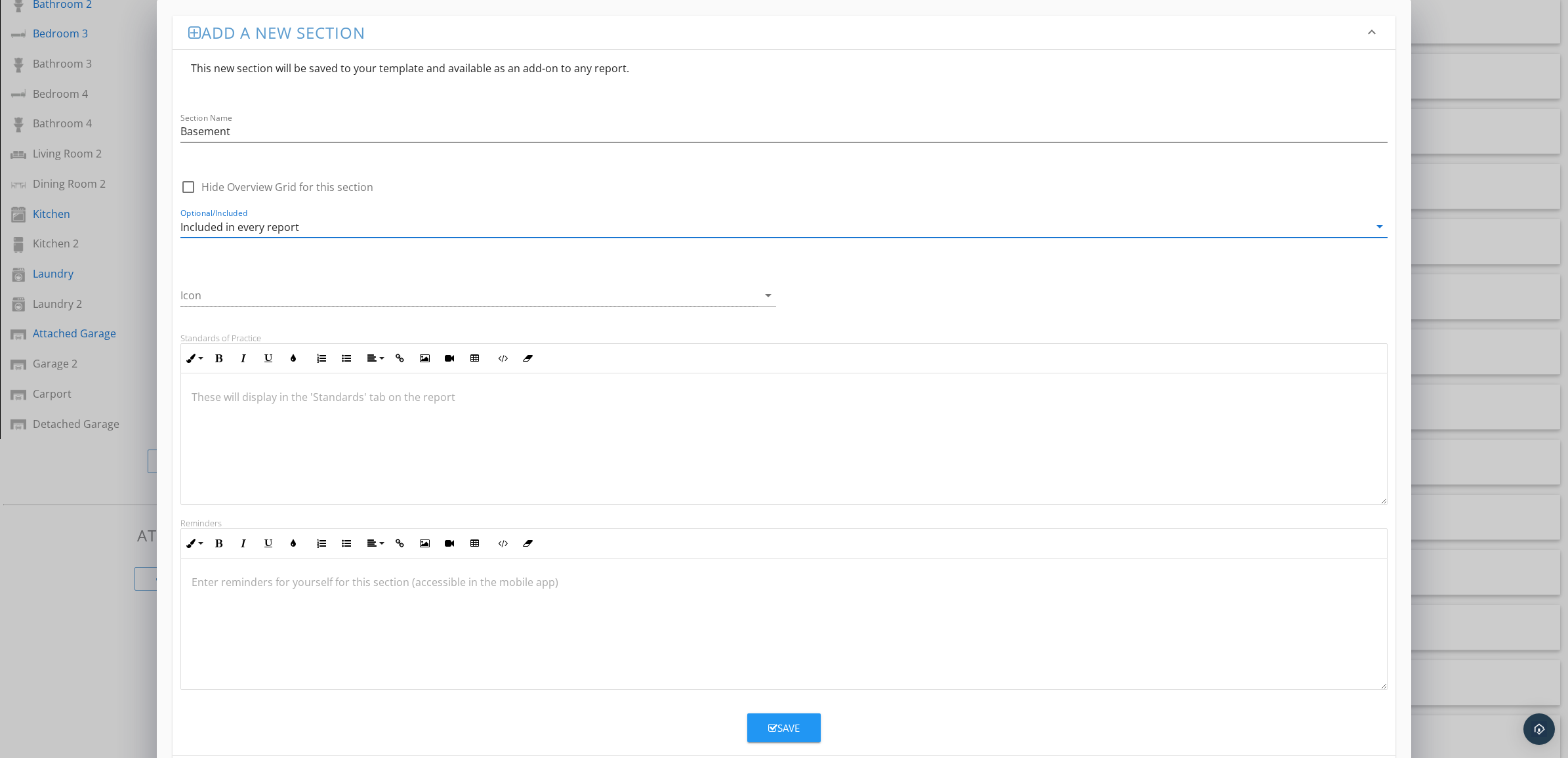
click at [1375, 224] on icon "arrow_drop_down" at bounding box center [1380, 226] width 16 height 16
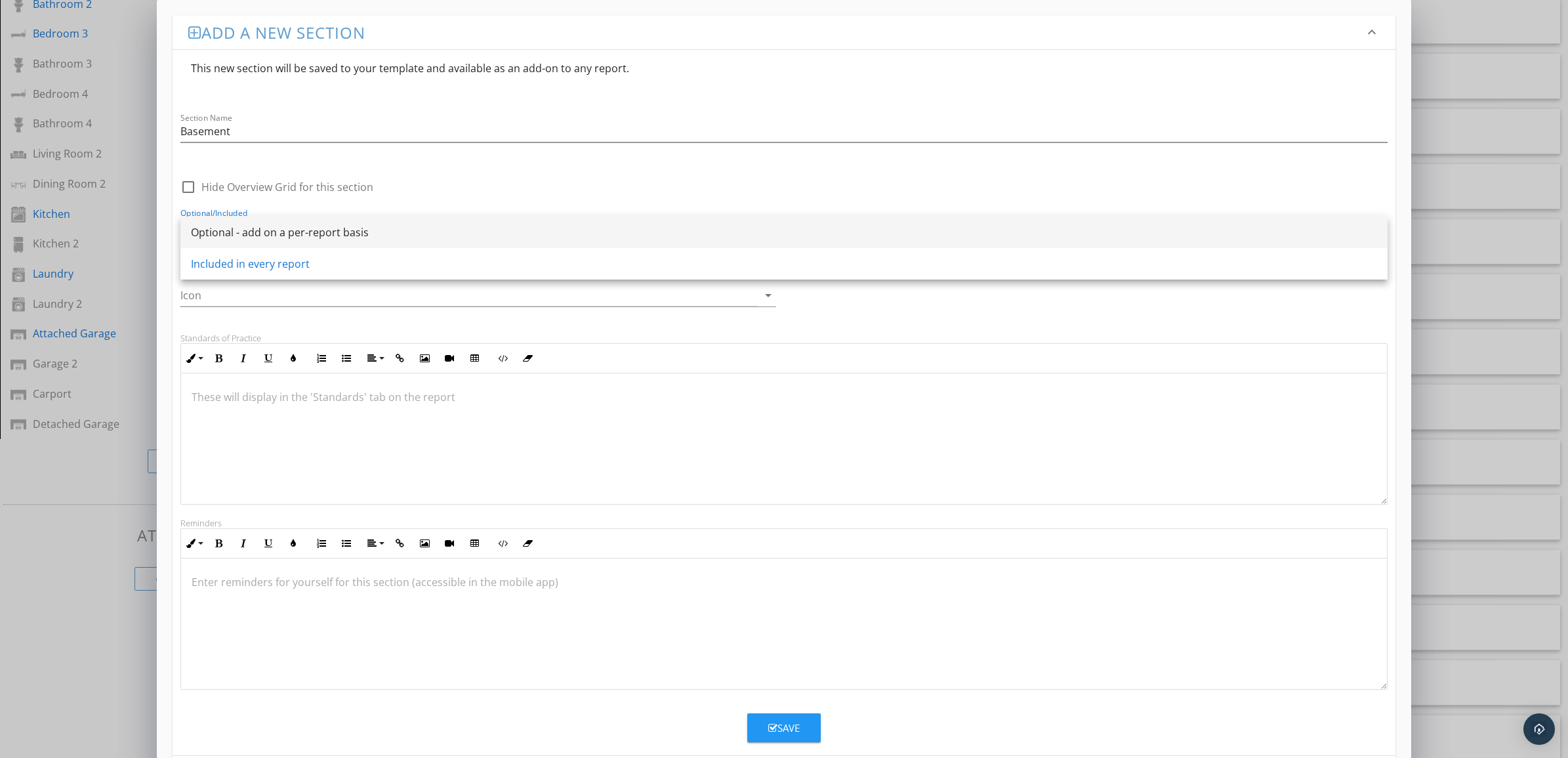
click at [428, 237] on div "Optional - add on a per-report basis" at bounding box center [784, 232] width 1187 height 16
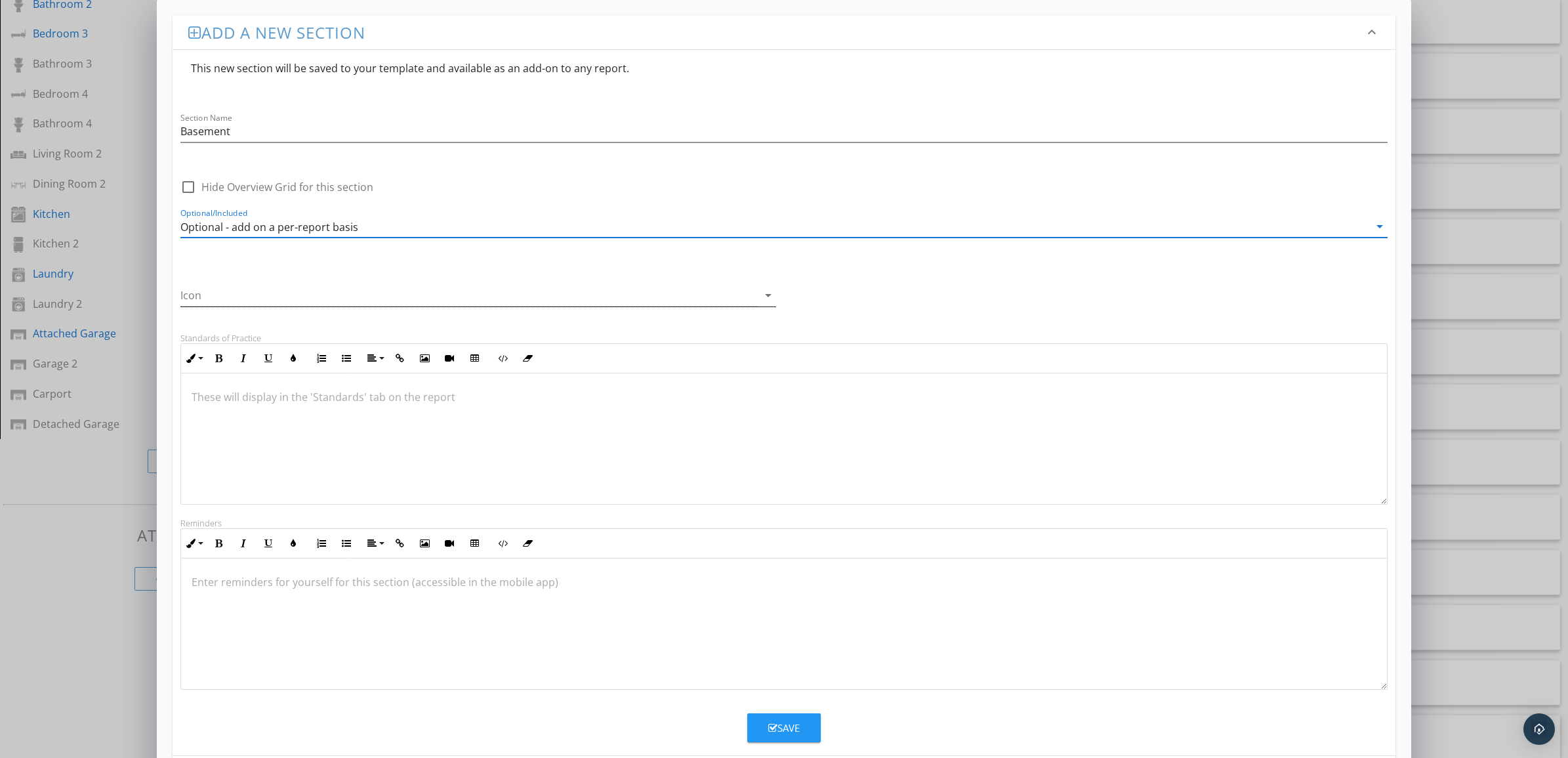
click at [771, 300] on icon "arrow_drop_down" at bounding box center [768, 295] width 16 height 16
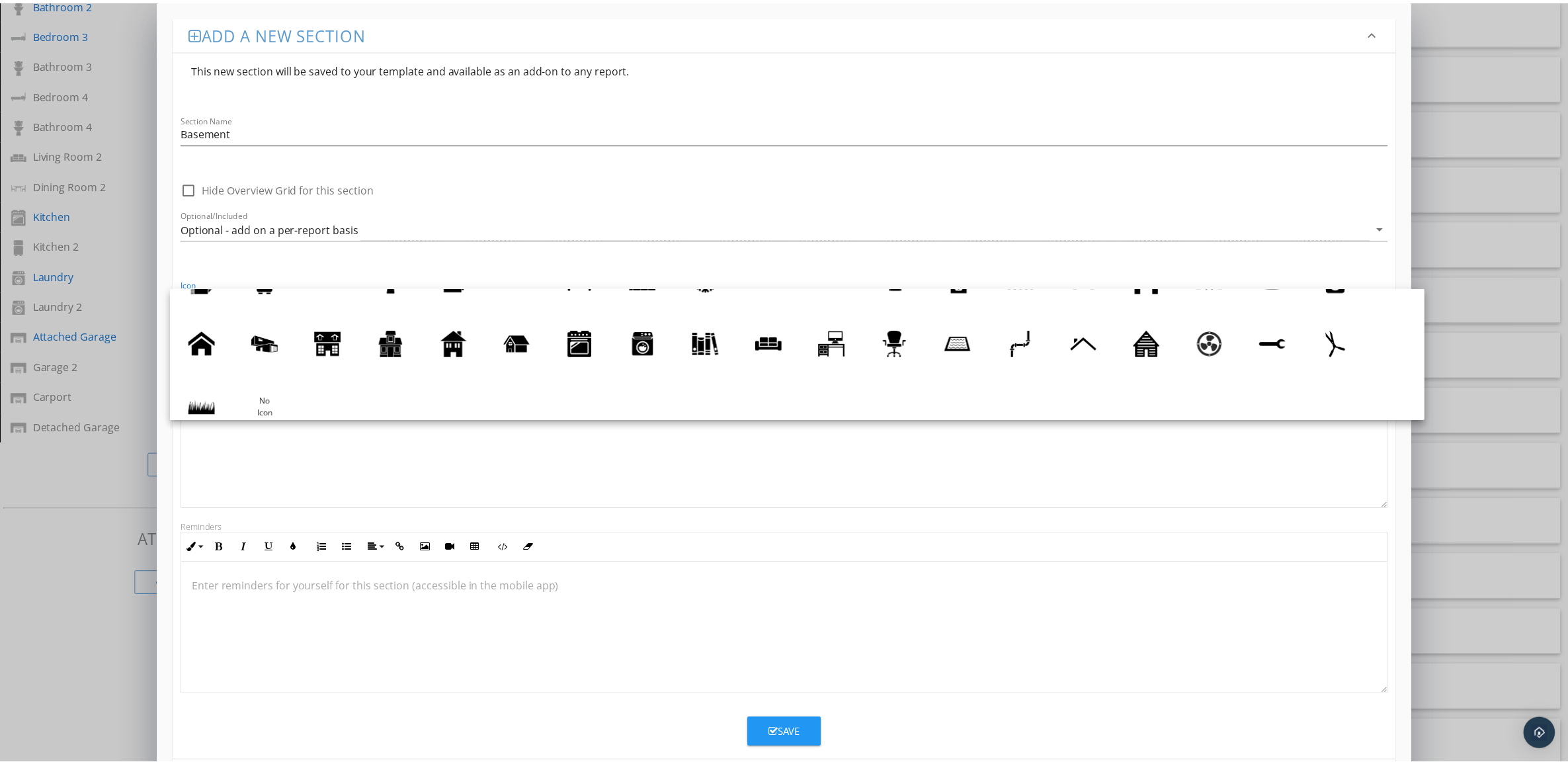
scroll to position [58, 0]
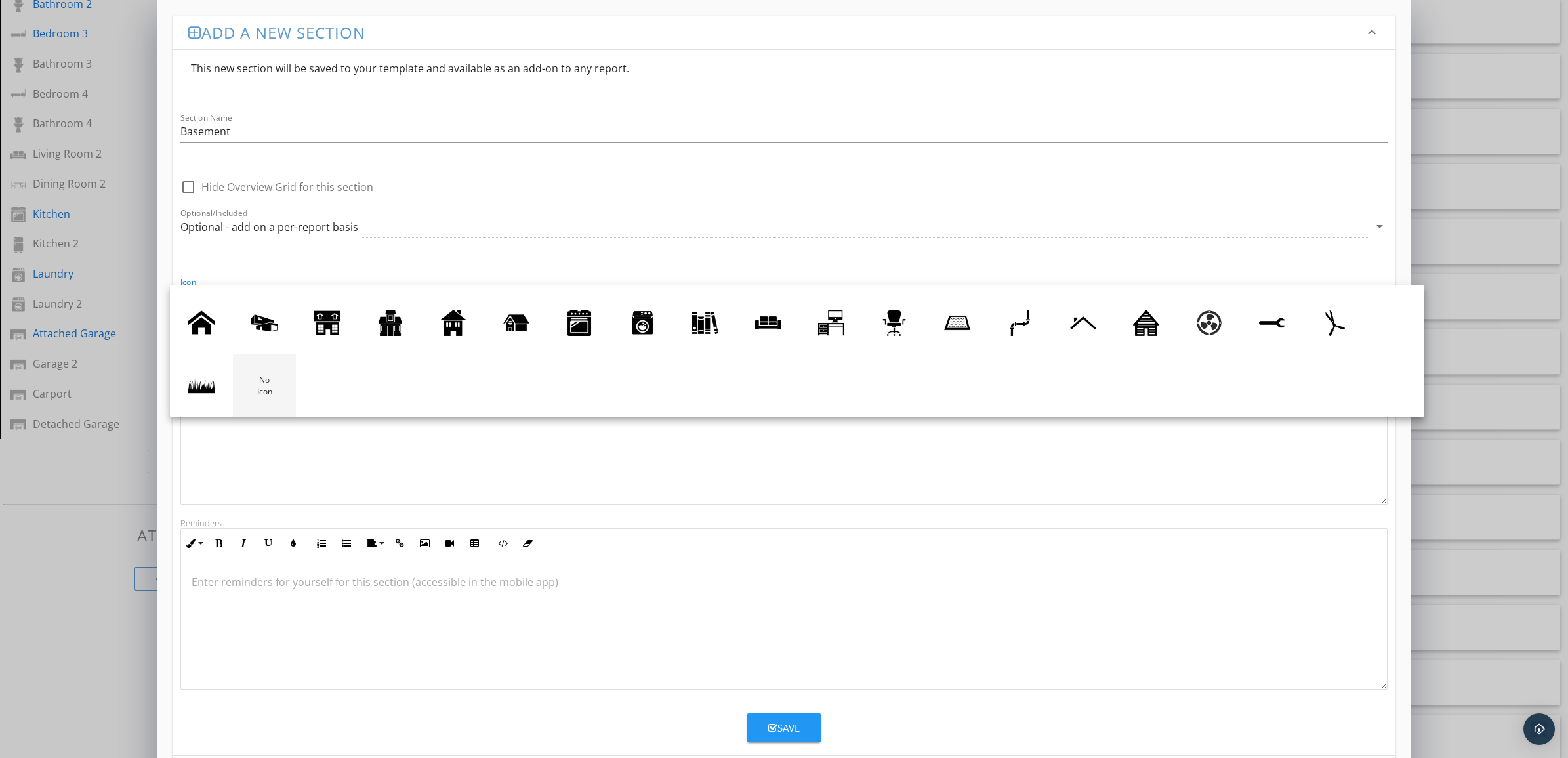
click at [268, 382] on div at bounding box center [264, 385] width 26 height 26
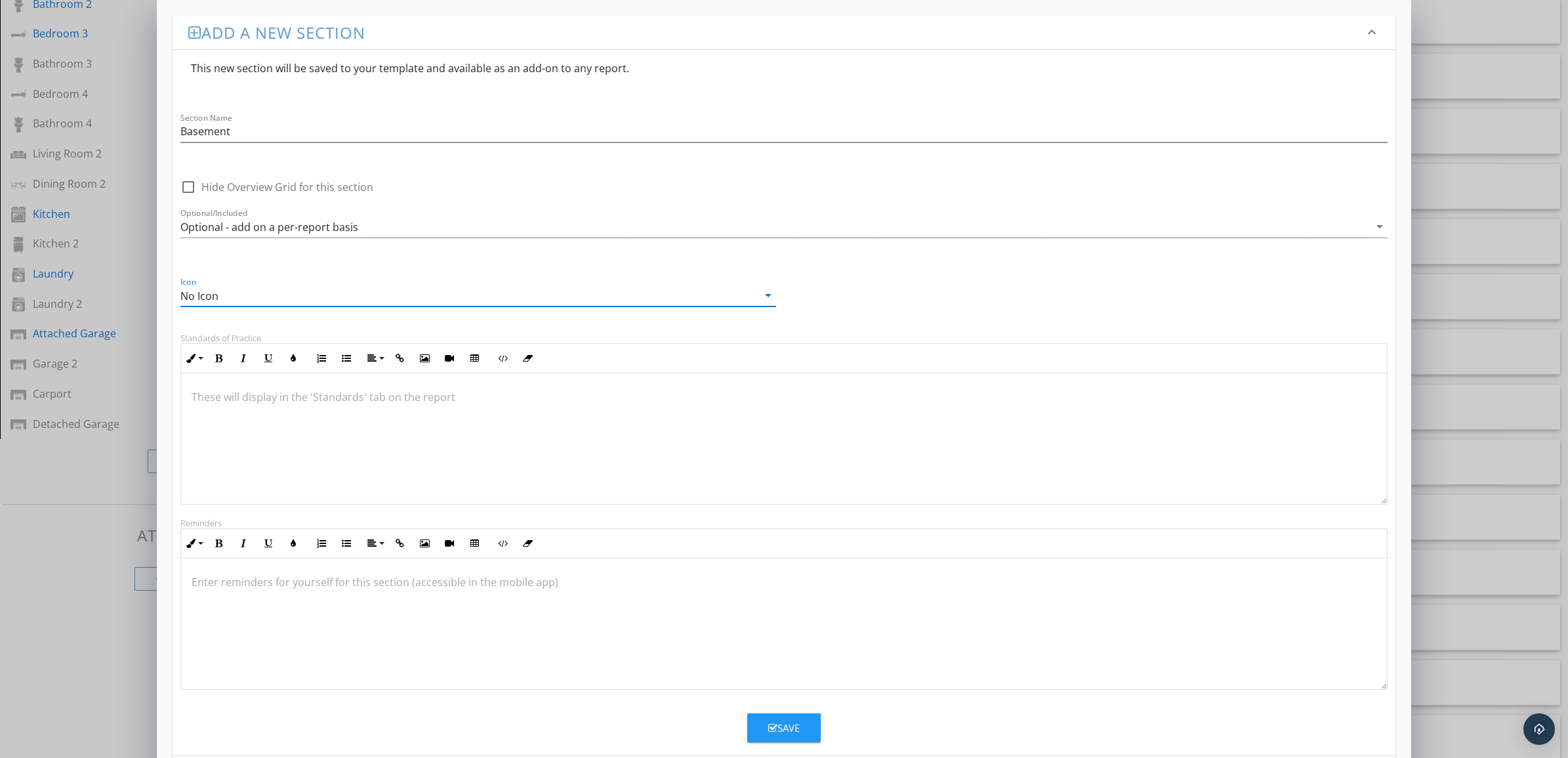
click at [786, 726] on div "Save" at bounding box center [784, 729] width 32 height 15
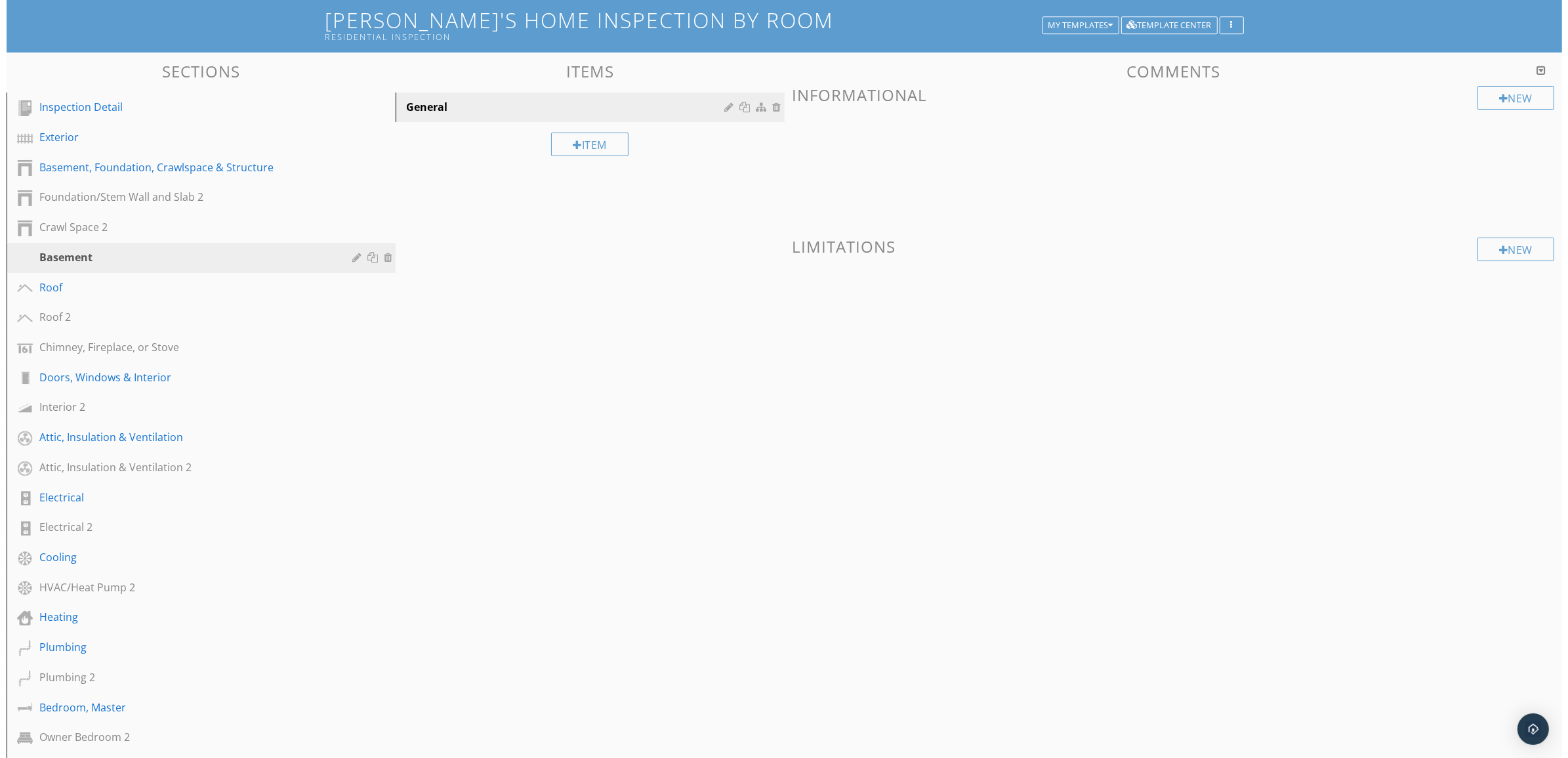
scroll to position [0, 0]
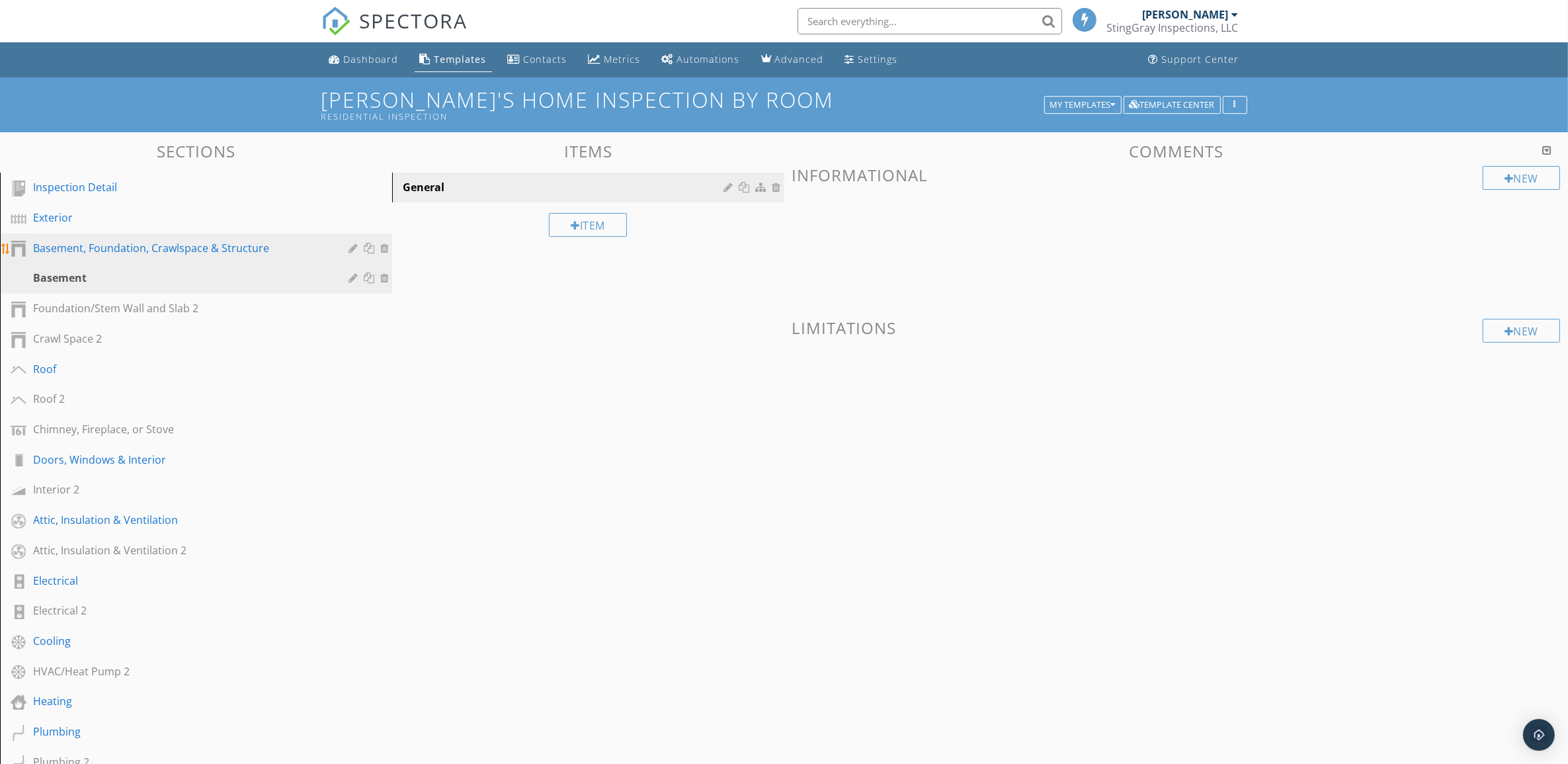
click at [273, 245] on div "Basement, Foundation, Crawlspace & Structure" at bounding box center [181, 248] width 296 height 16
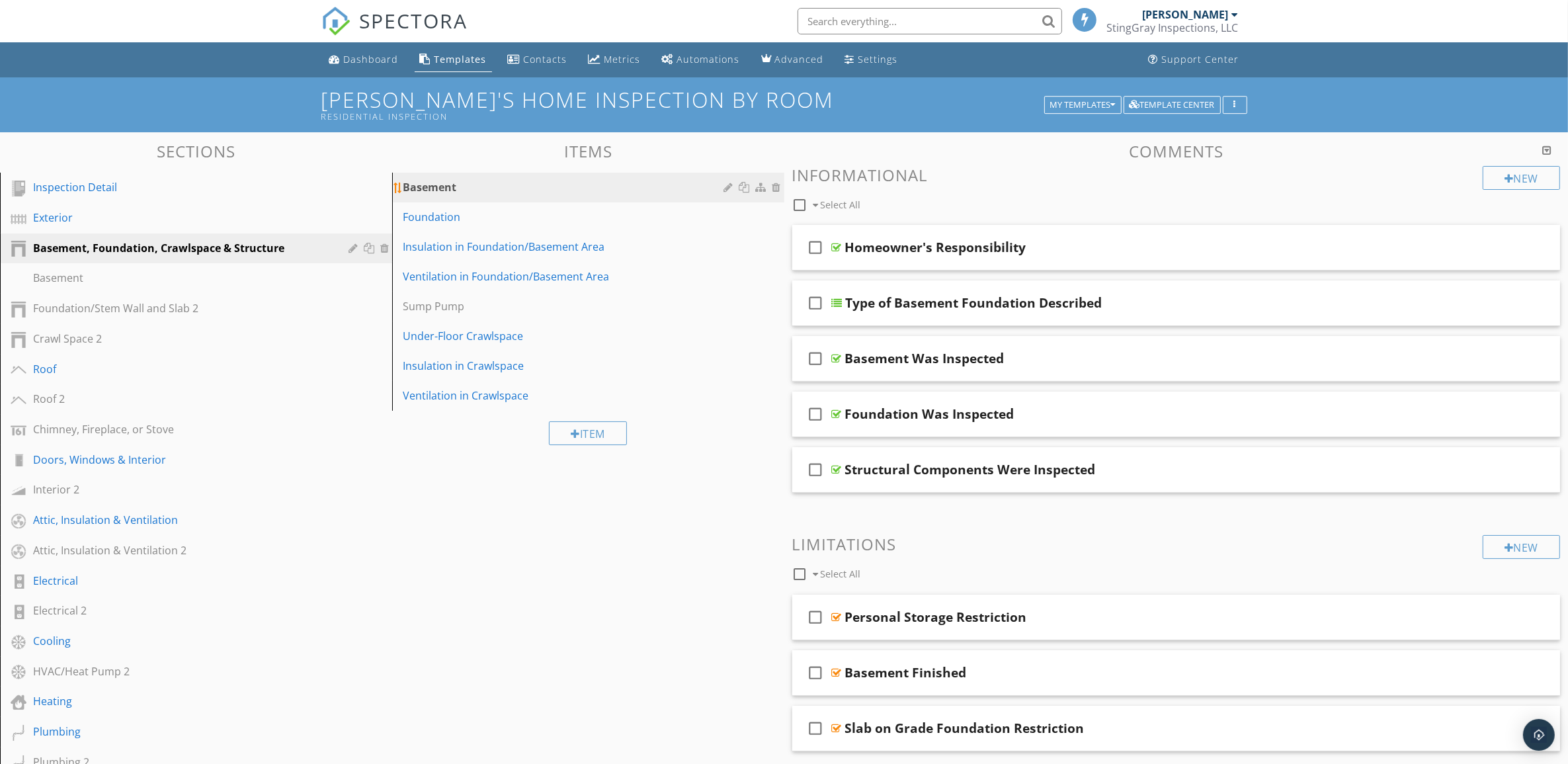
click at [654, 185] on div "Basement" at bounding box center [565, 187] width 325 height 16
click at [746, 187] on div at bounding box center [746, 187] width 14 height 11
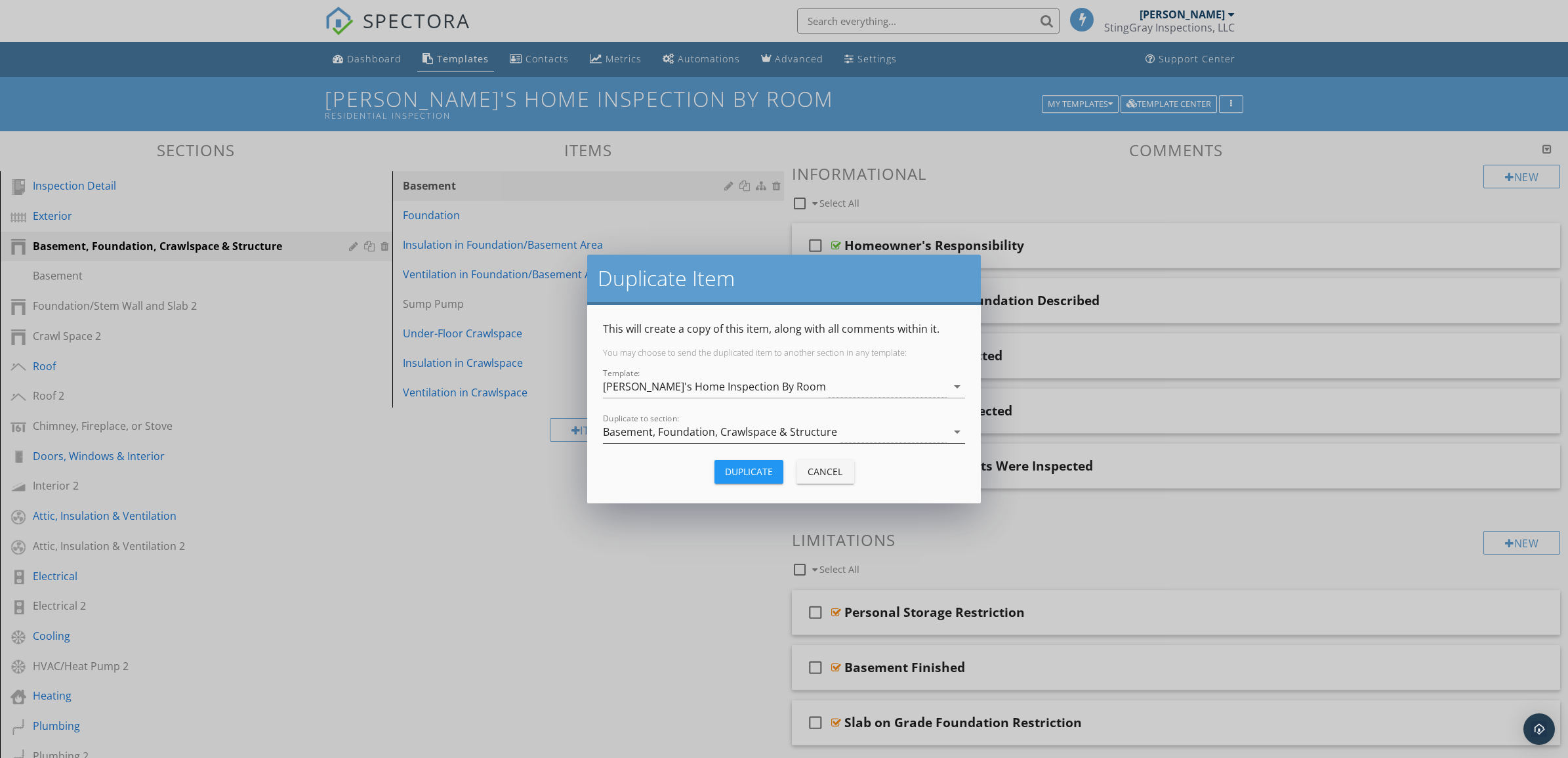
click at [956, 428] on icon "arrow_drop_down" at bounding box center [957, 431] width 16 height 16
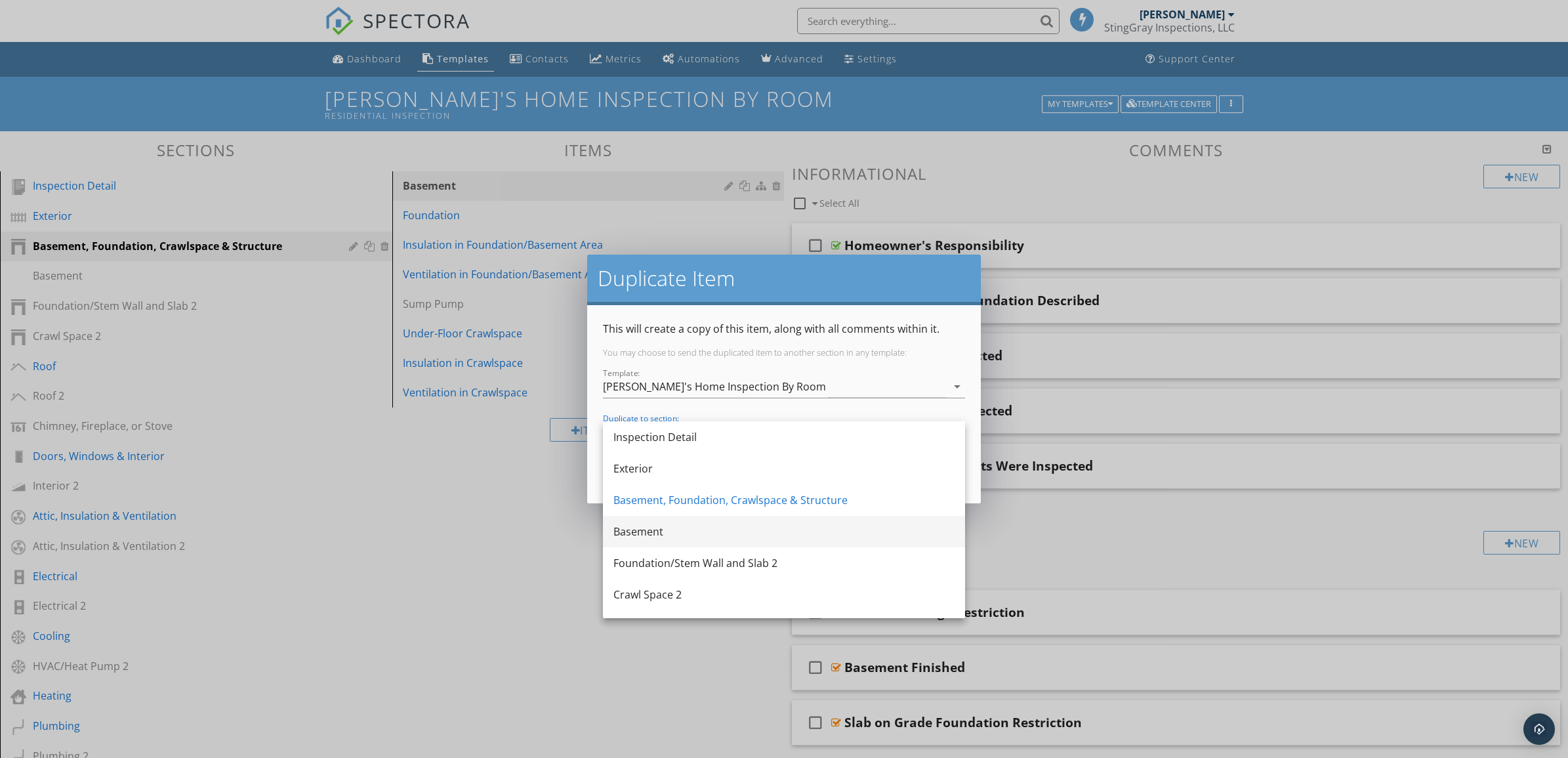
click at [808, 533] on div "Basement" at bounding box center [783, 531] width 341 height 16
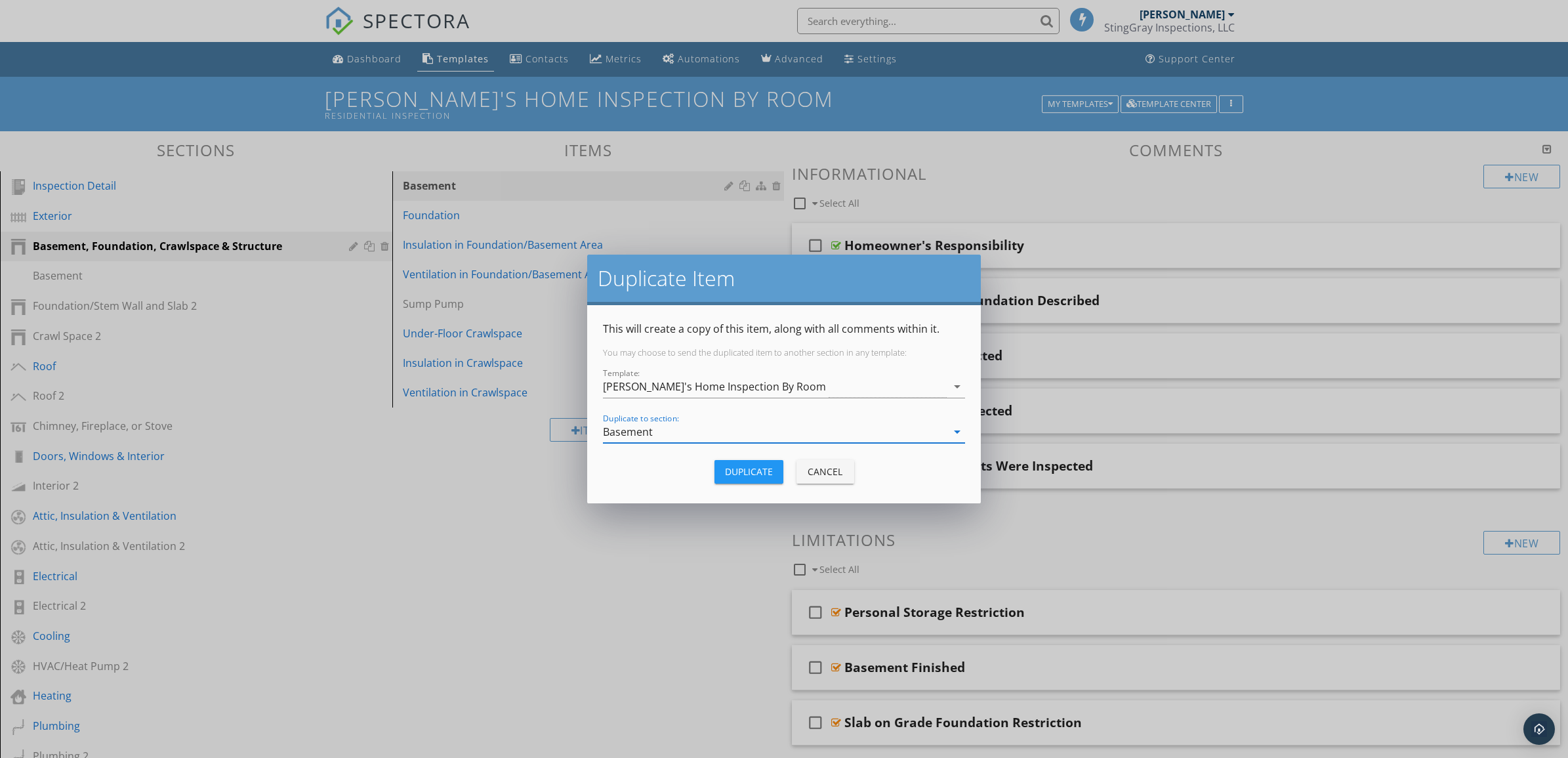
click at [757, 468] on div "Duplicate" at bounding box center [749, 471] width 48 height 14
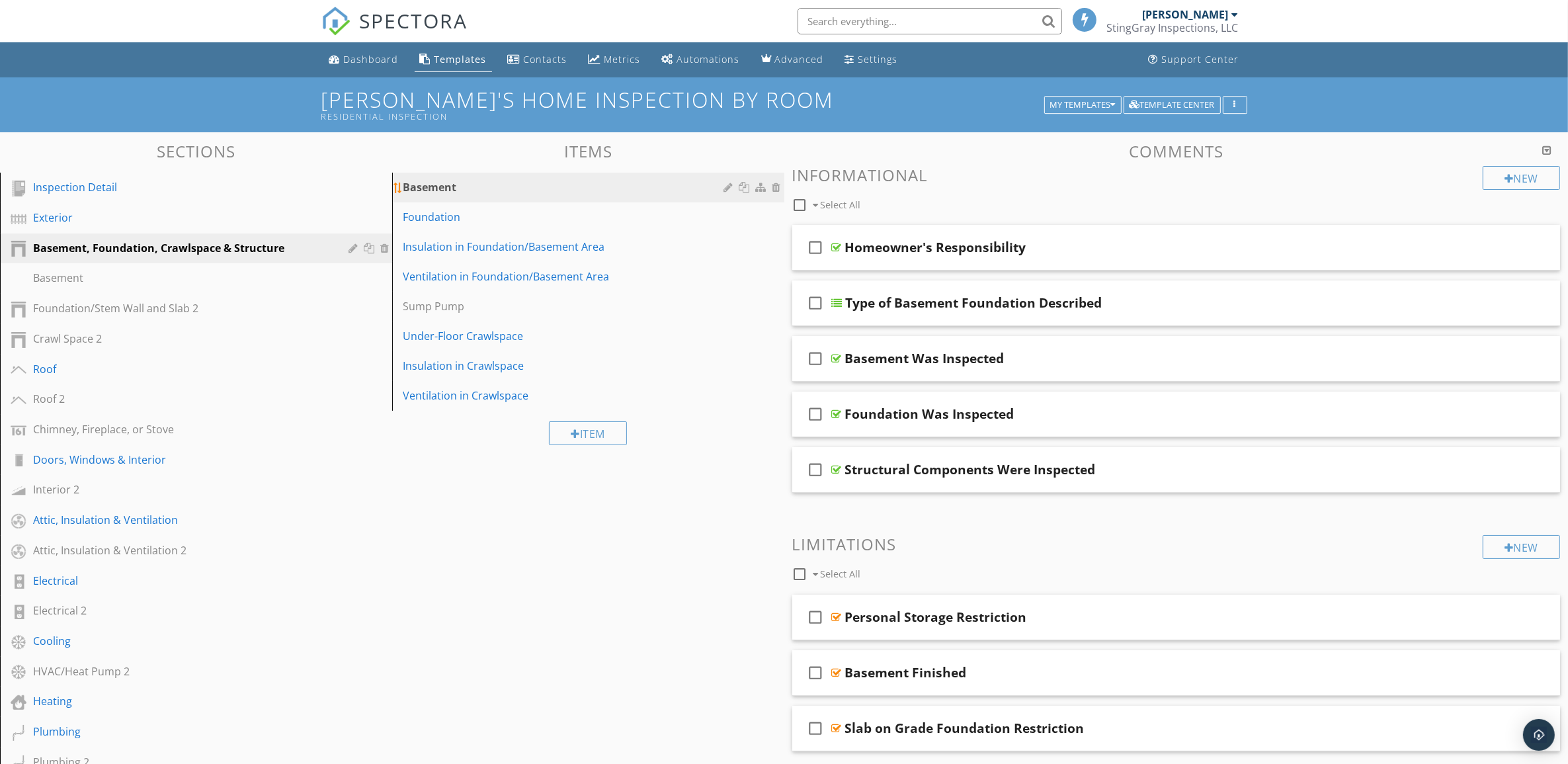
click at [777, 185] on div at bounding box center [779, 187] width 12 height 11
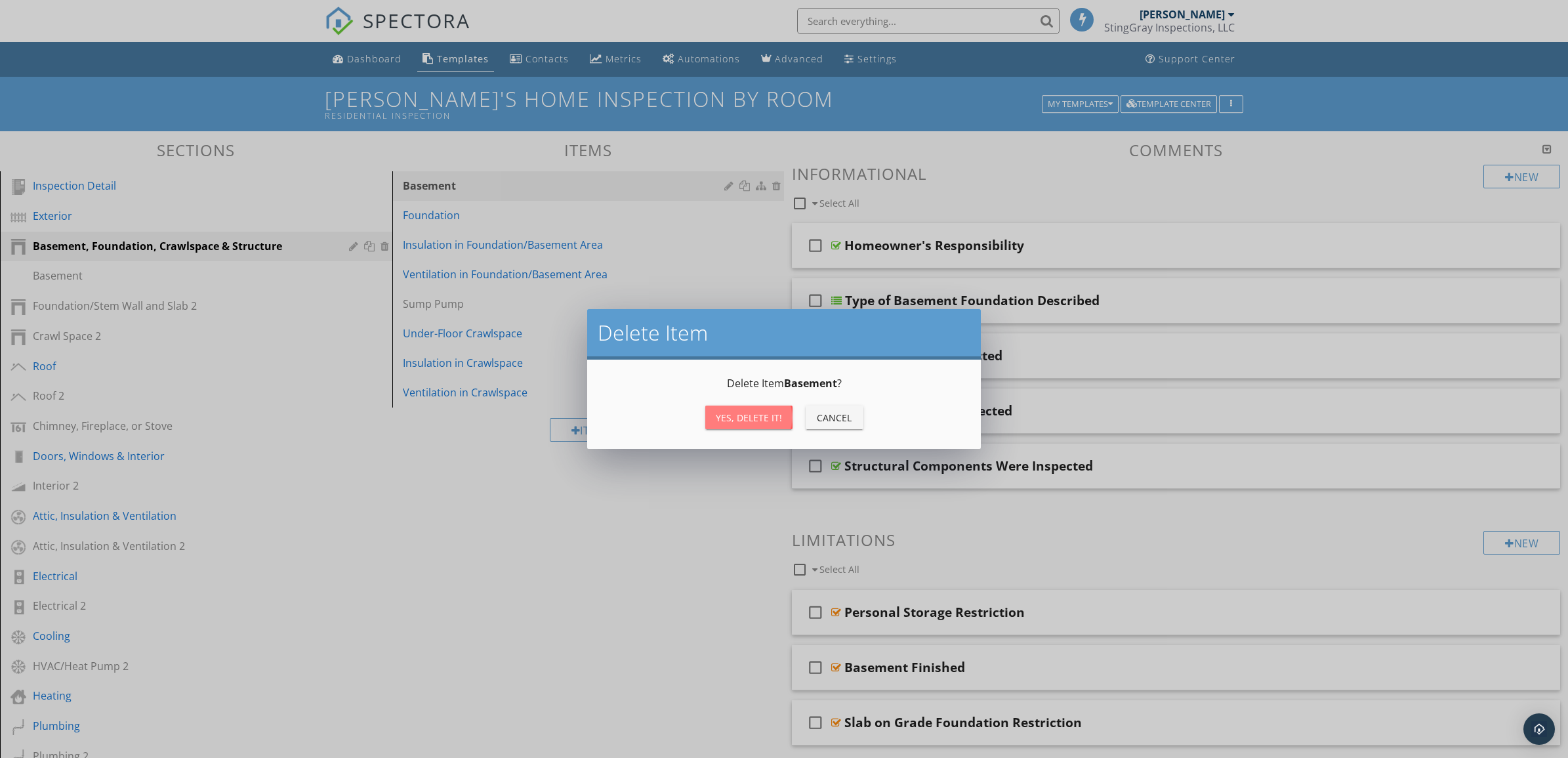
click at [772, 413] on div "Yes, Delete it!" at bounding box center [749, 418] width 66 height 14
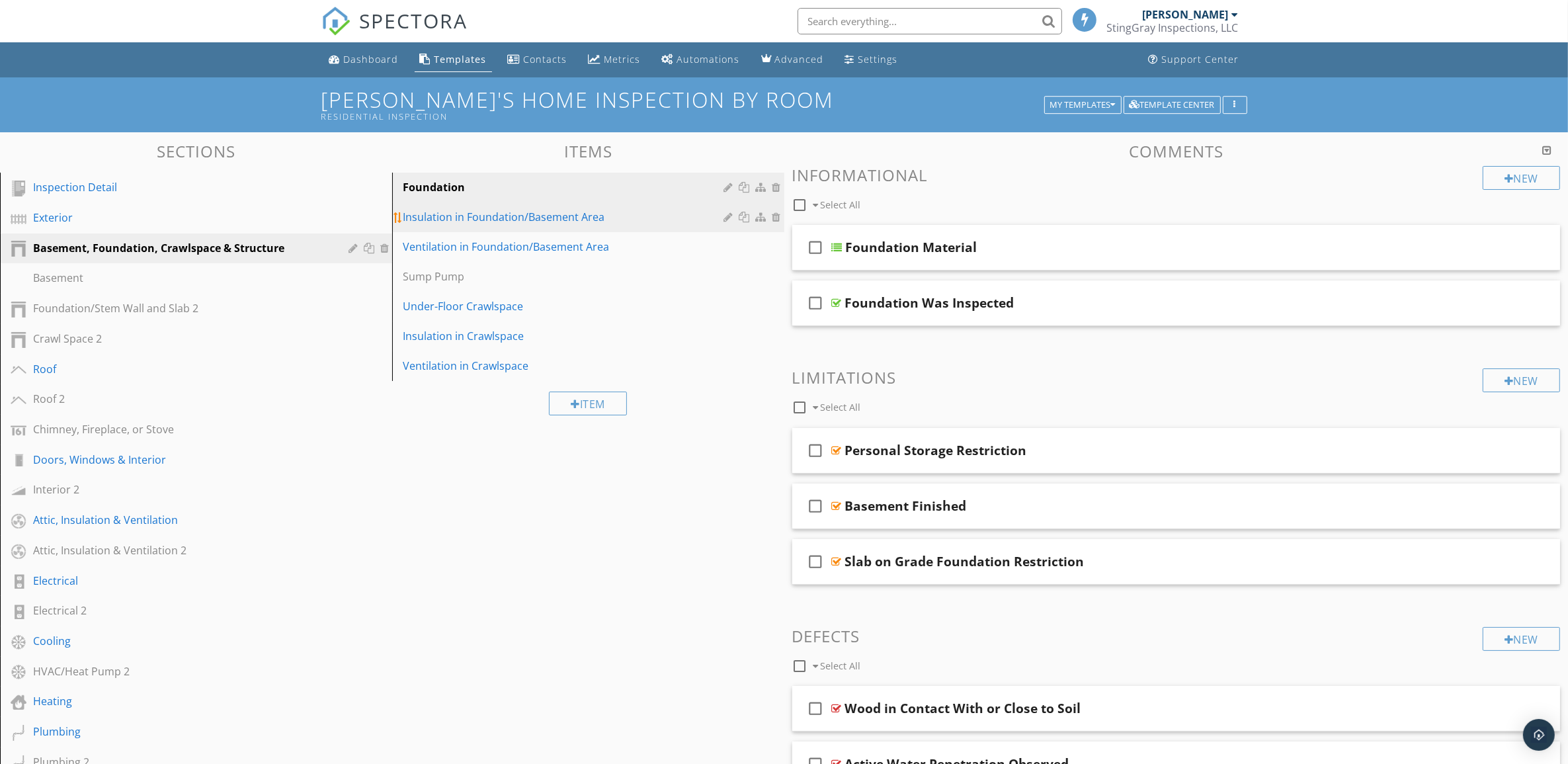
click at [678, 215] on div "Insulation in Foundation/Basement Area" at bounding box center [565, 217] width 325 height 16
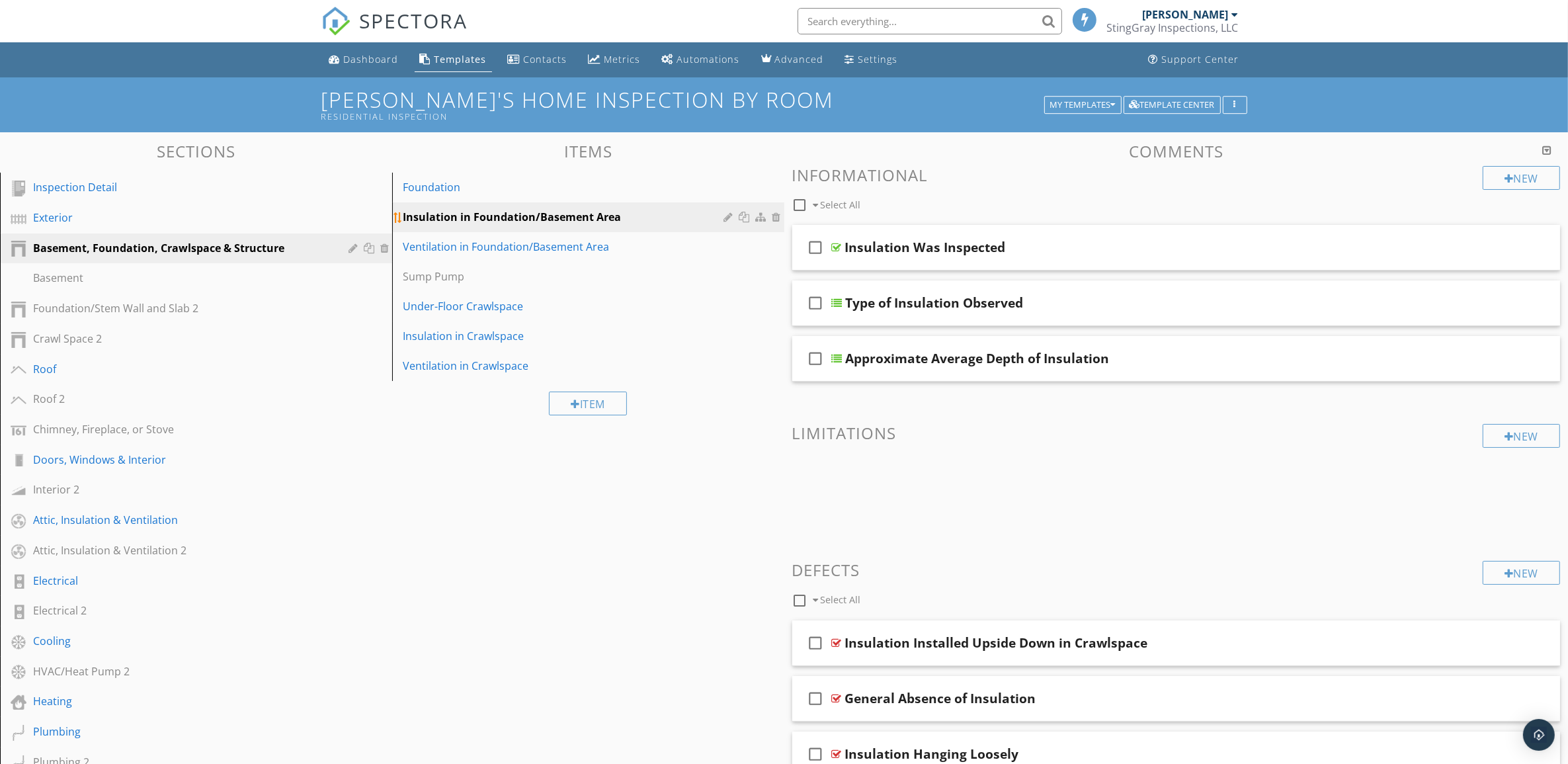
click at [747, 216] on div at bounding box center [746, 217] width 14 height 11
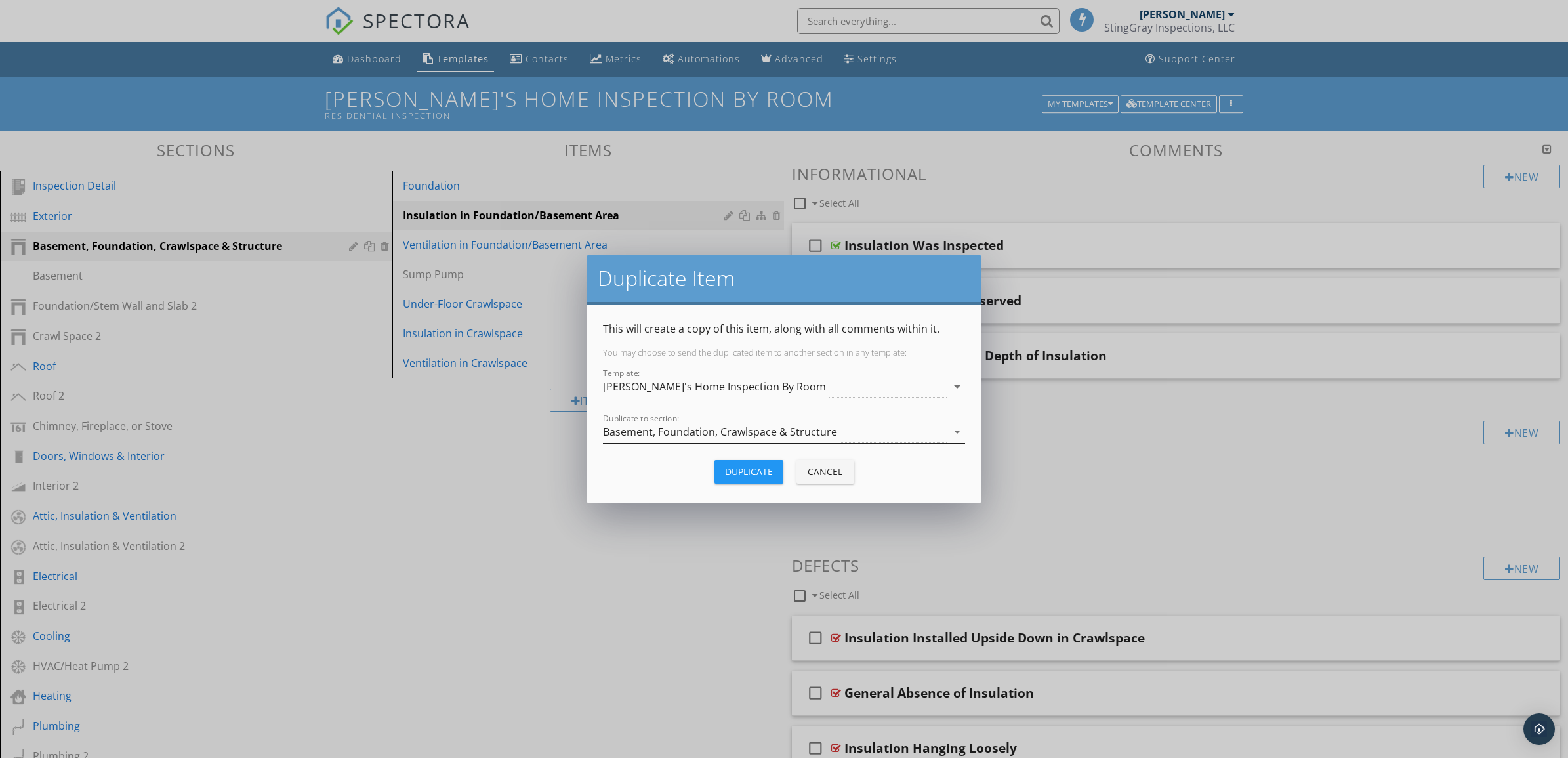
click at [958, 431] on icon "arrow_drop_down" at bounding box center [957, 431] width 16 height 16
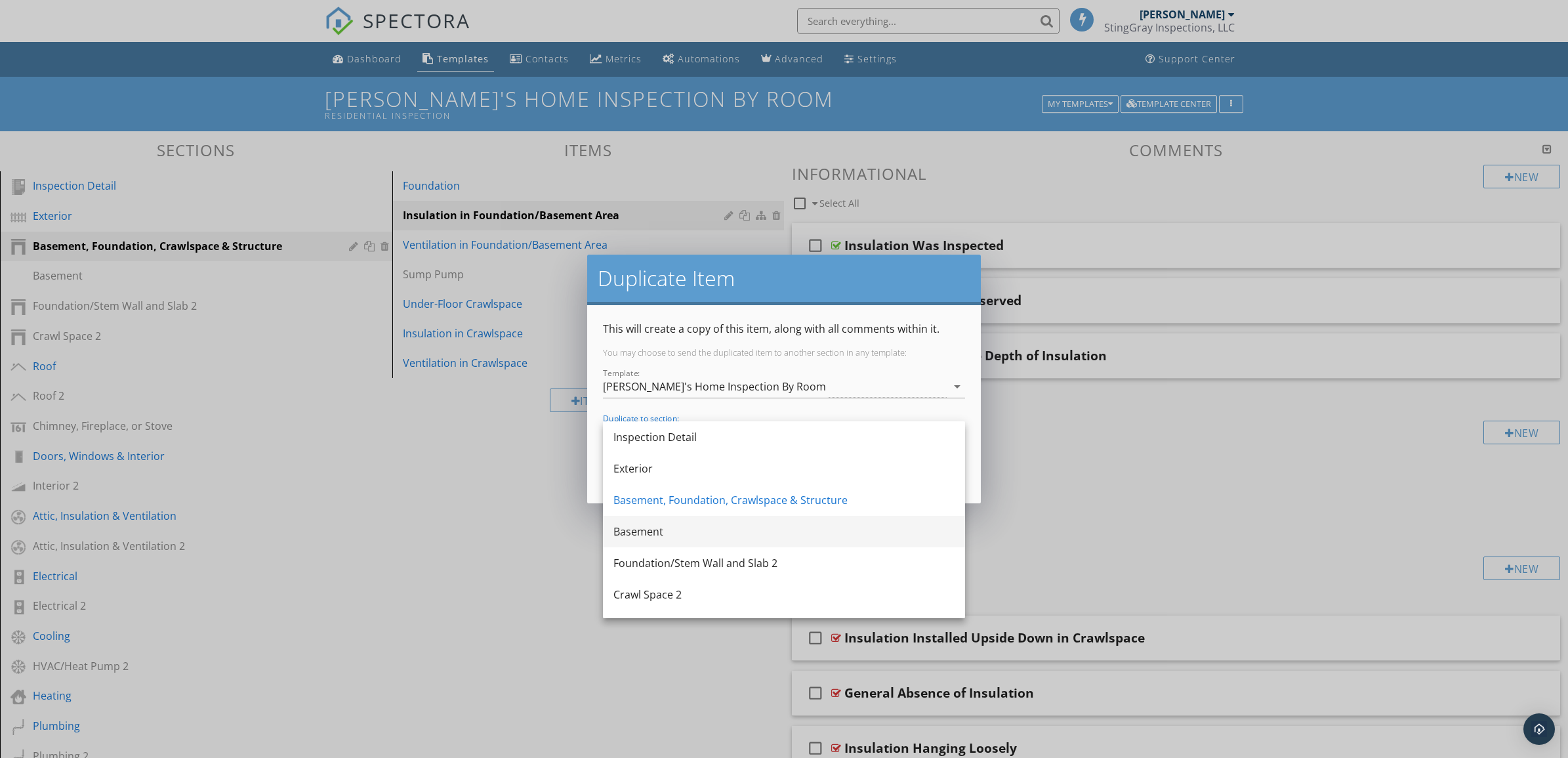
click at [888, 527] on div "Basement" at bounding box center [783, 531] width 341 height 16
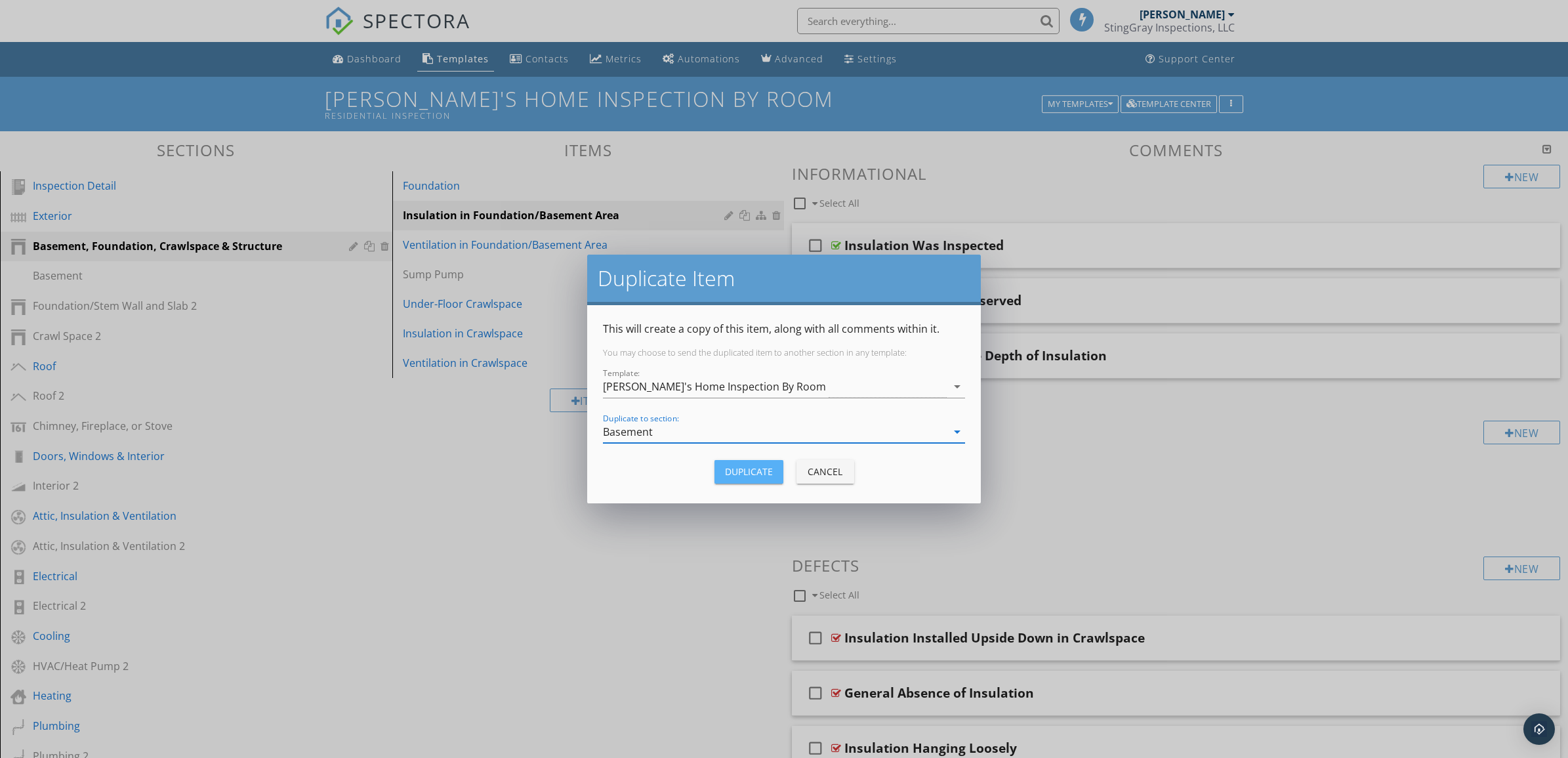
click at [752, 473] on div "Duplicate" at bounding box center [749, 471] width 48 height 14
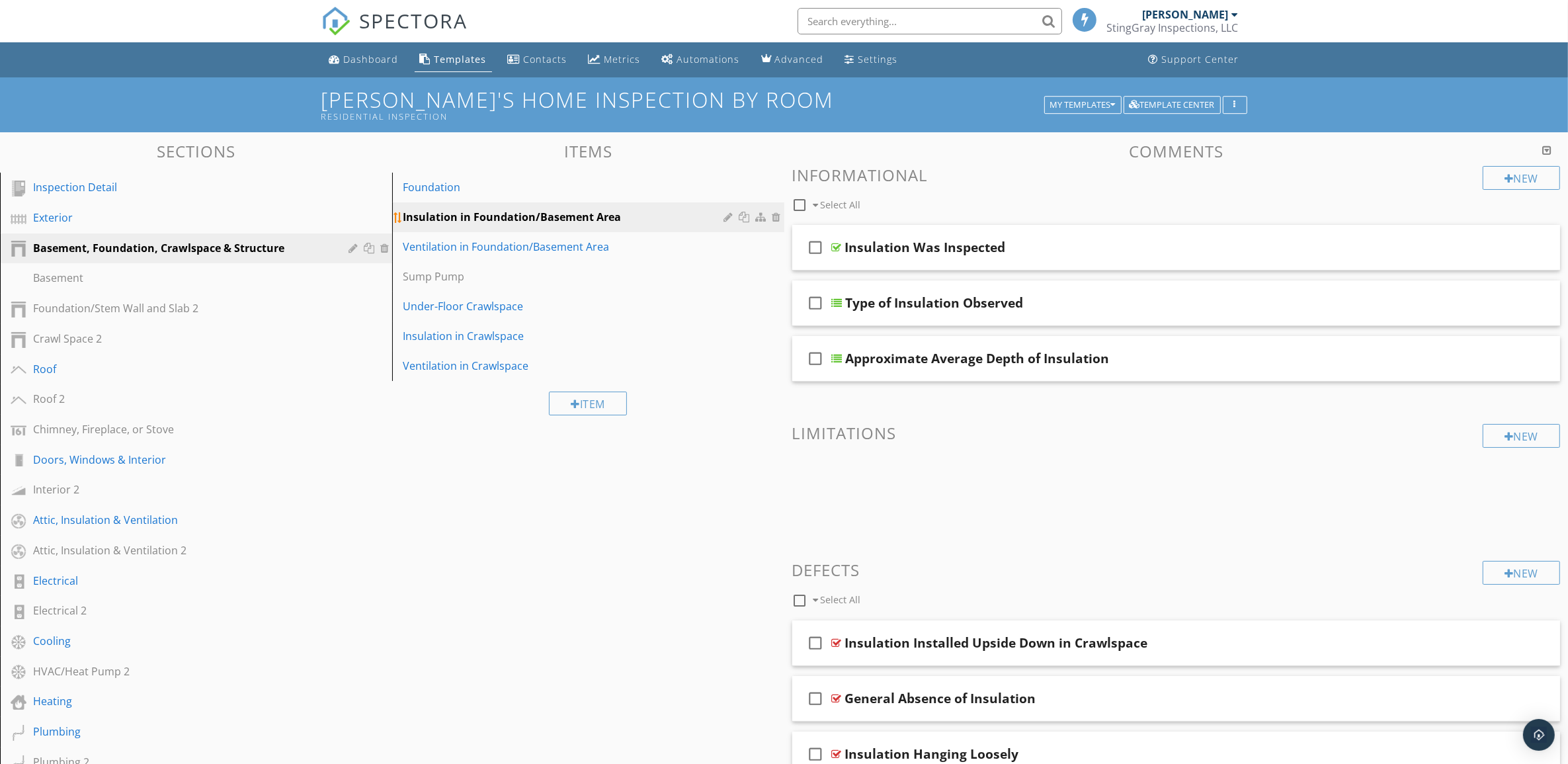
click at [747, 215] on div at bounding box center [746, 217] width 14 height 11
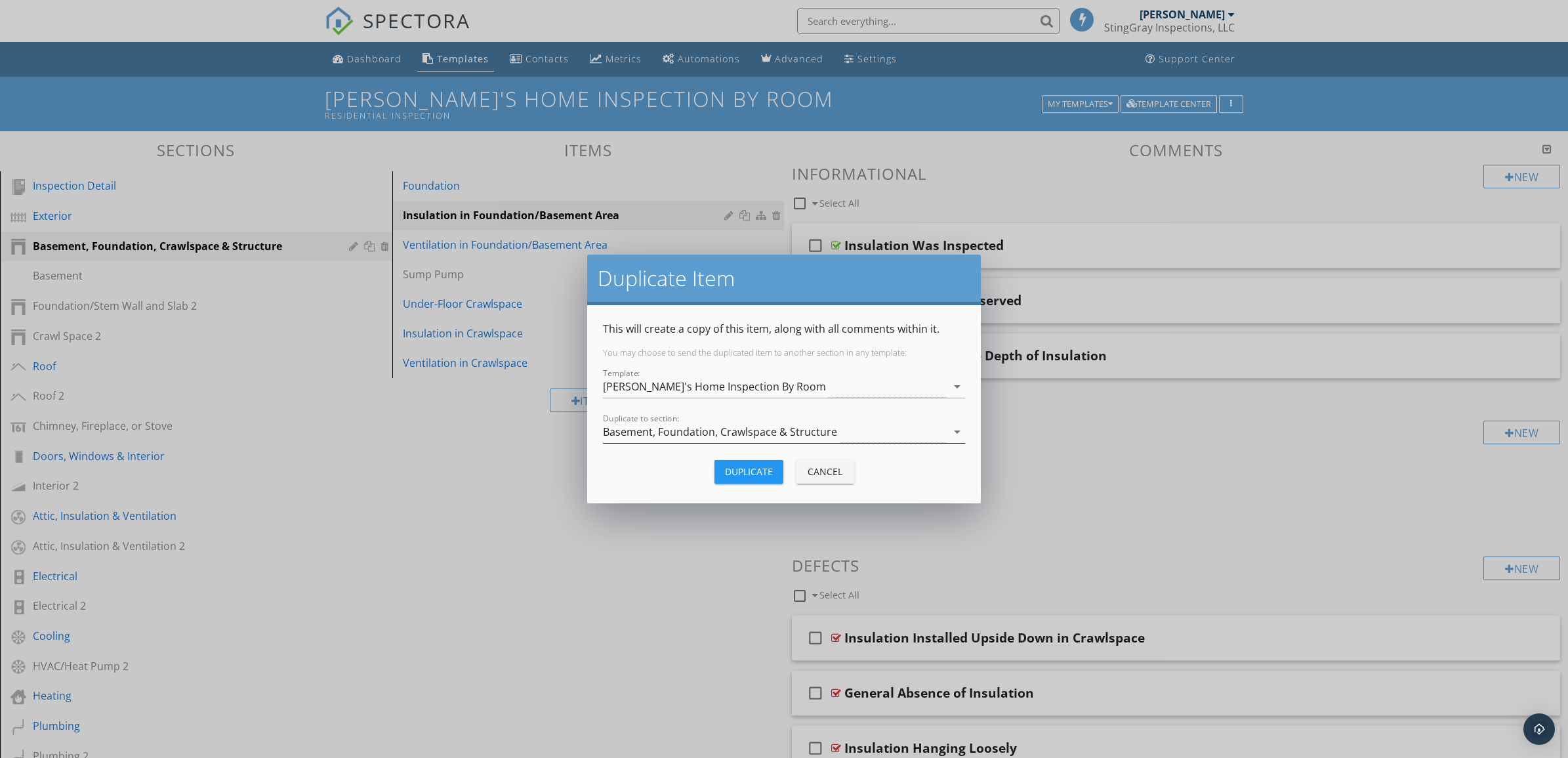
click at [959, 430] on icon "arrow_drop_down" at bounding box center [957, 431] width 16 height 16
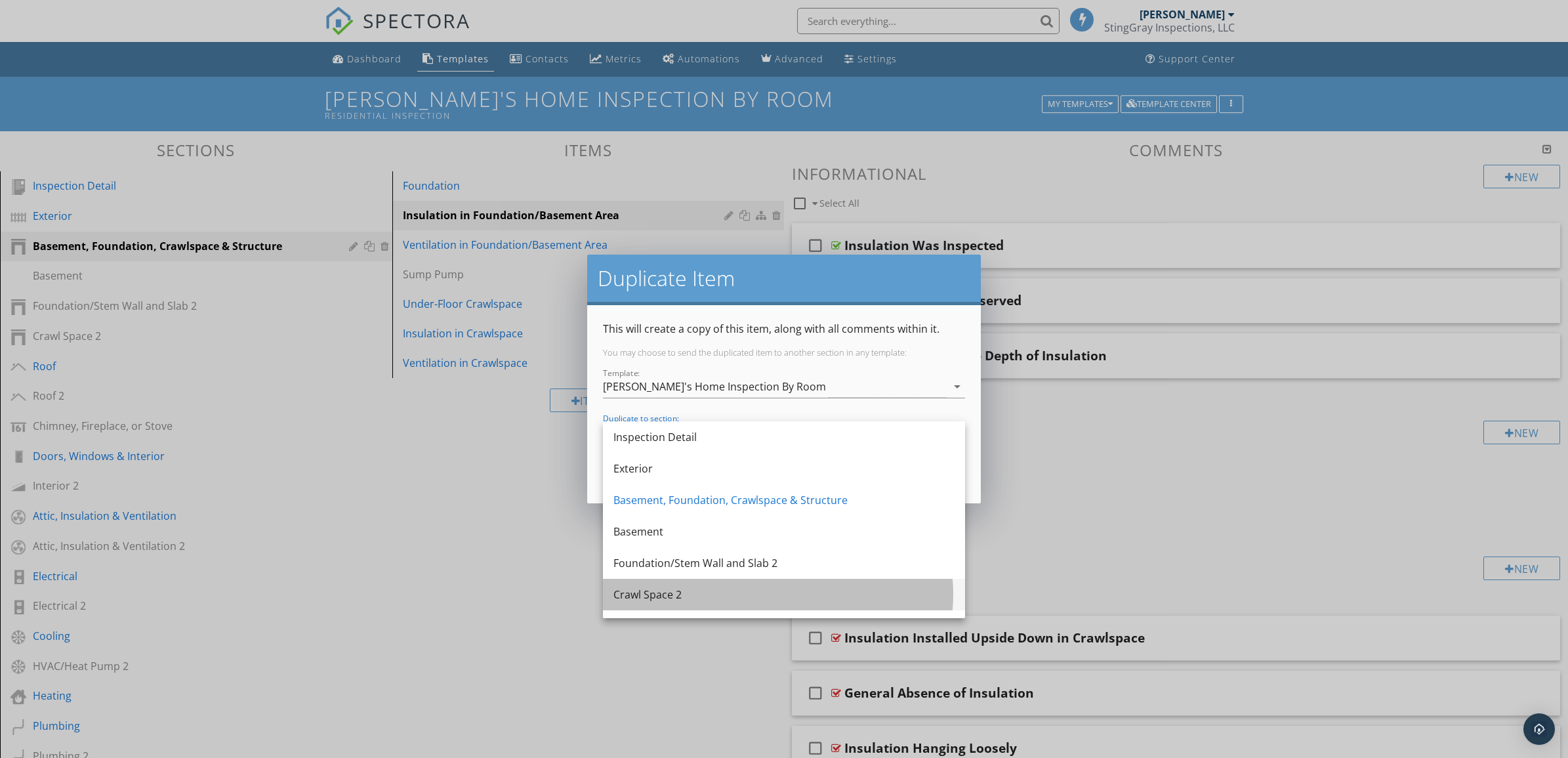
click at [849, 603] on div "Crawl Space 2" at bounding box center [783, 595] width 341 height 32
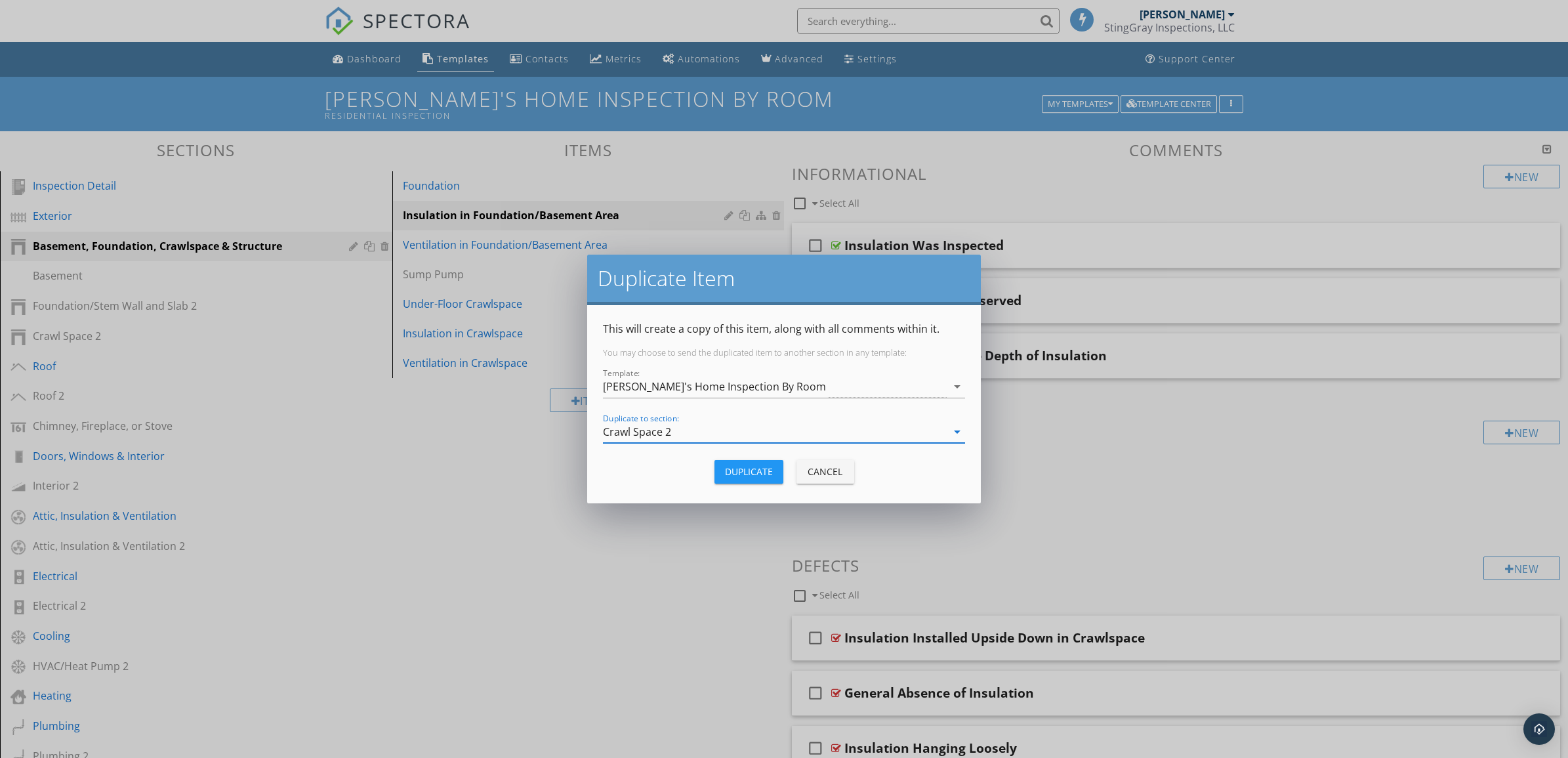
click at [759, 468] on div "Duplicate" at bounding box center [749, 471] width 48 height 14
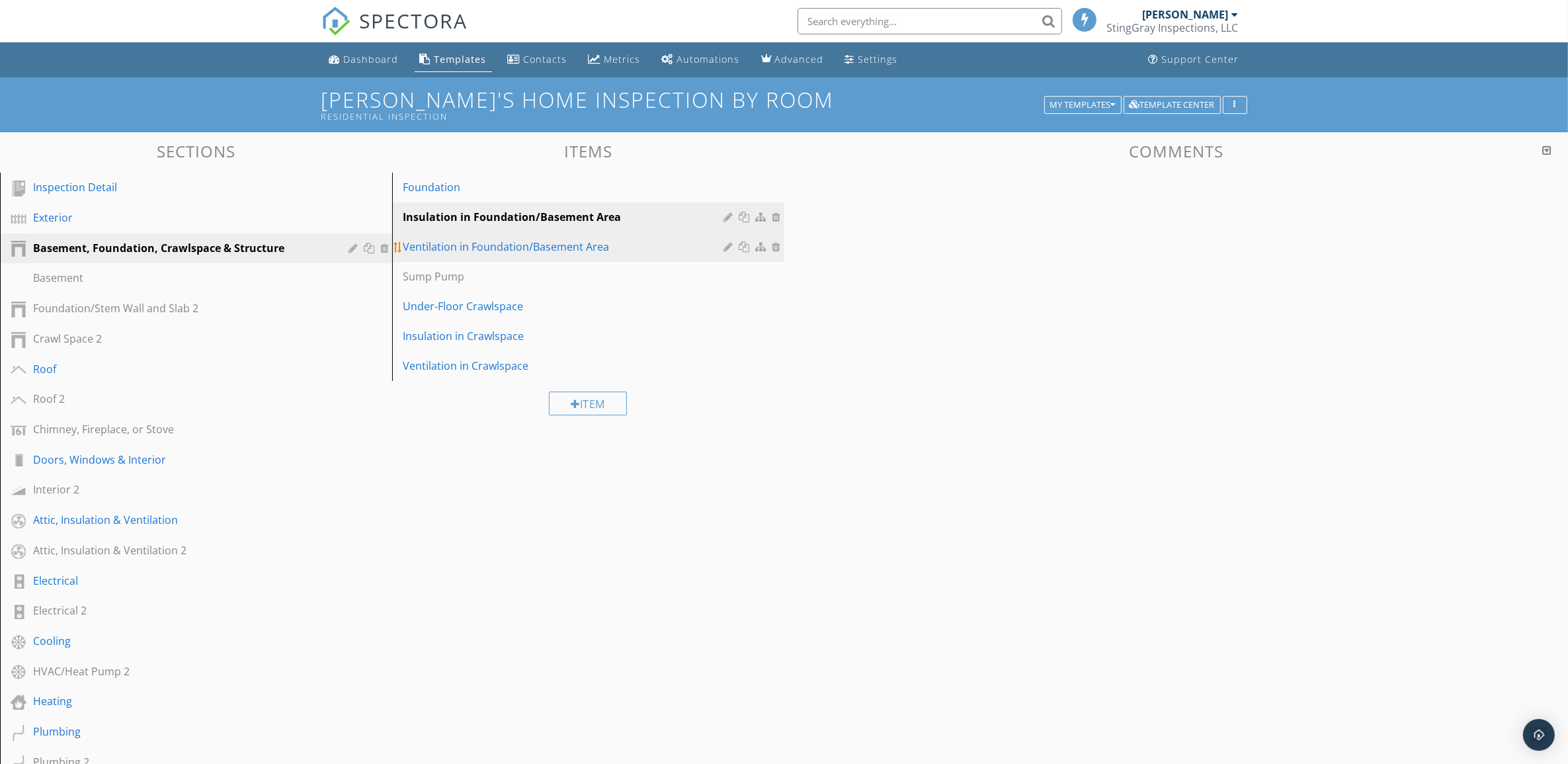
click at [604, 247] on div "Ventilation in Foundation/Basement Area" at bounding box center [565, 247] width 325 height 16
click at [745, 245] on div at bounding box center [746, 247] width 14 height 11
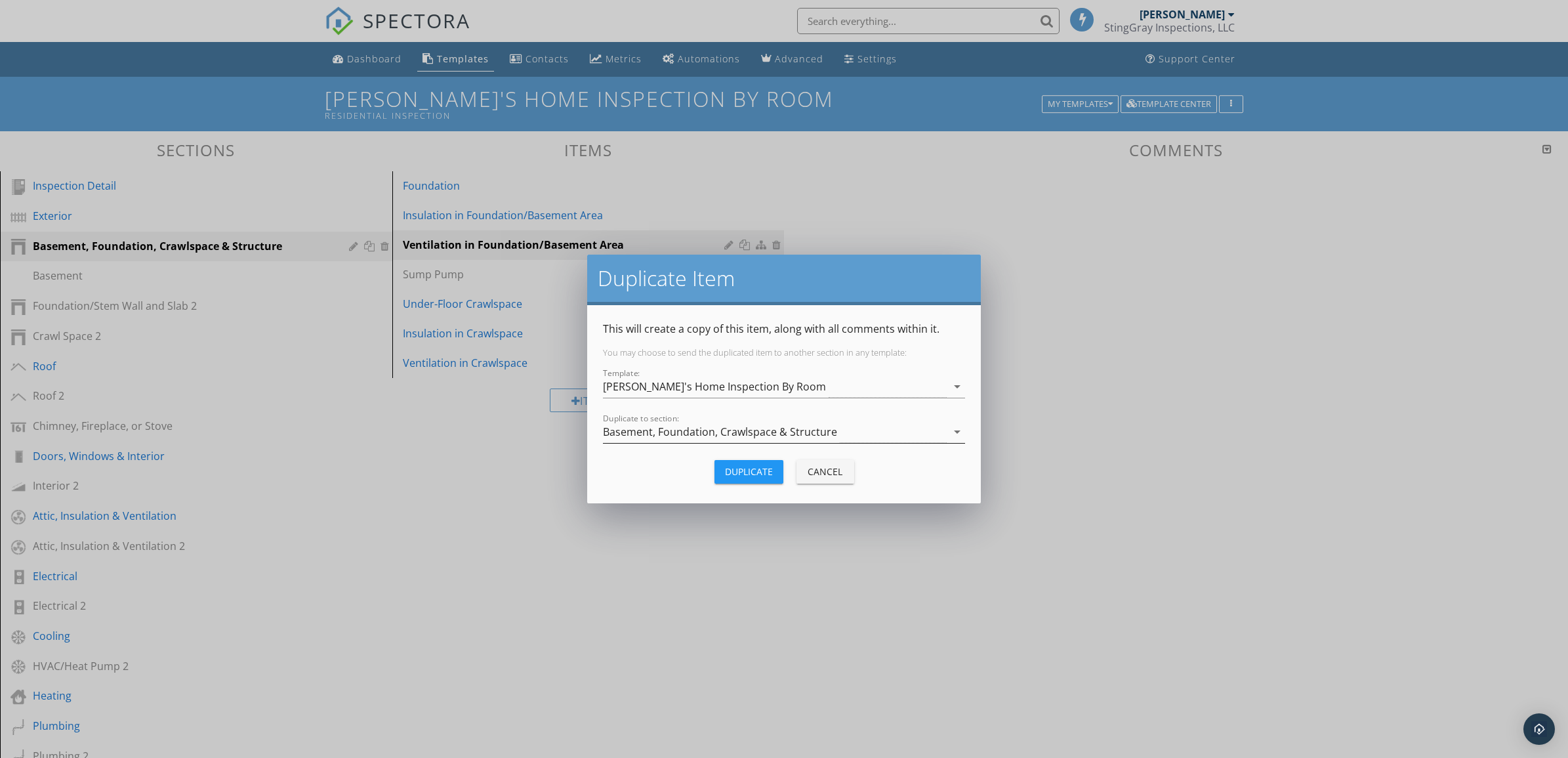
click at [959, 434] on icon "arrow_drop_down" at bounding box center [957, 431] width 16 height 16
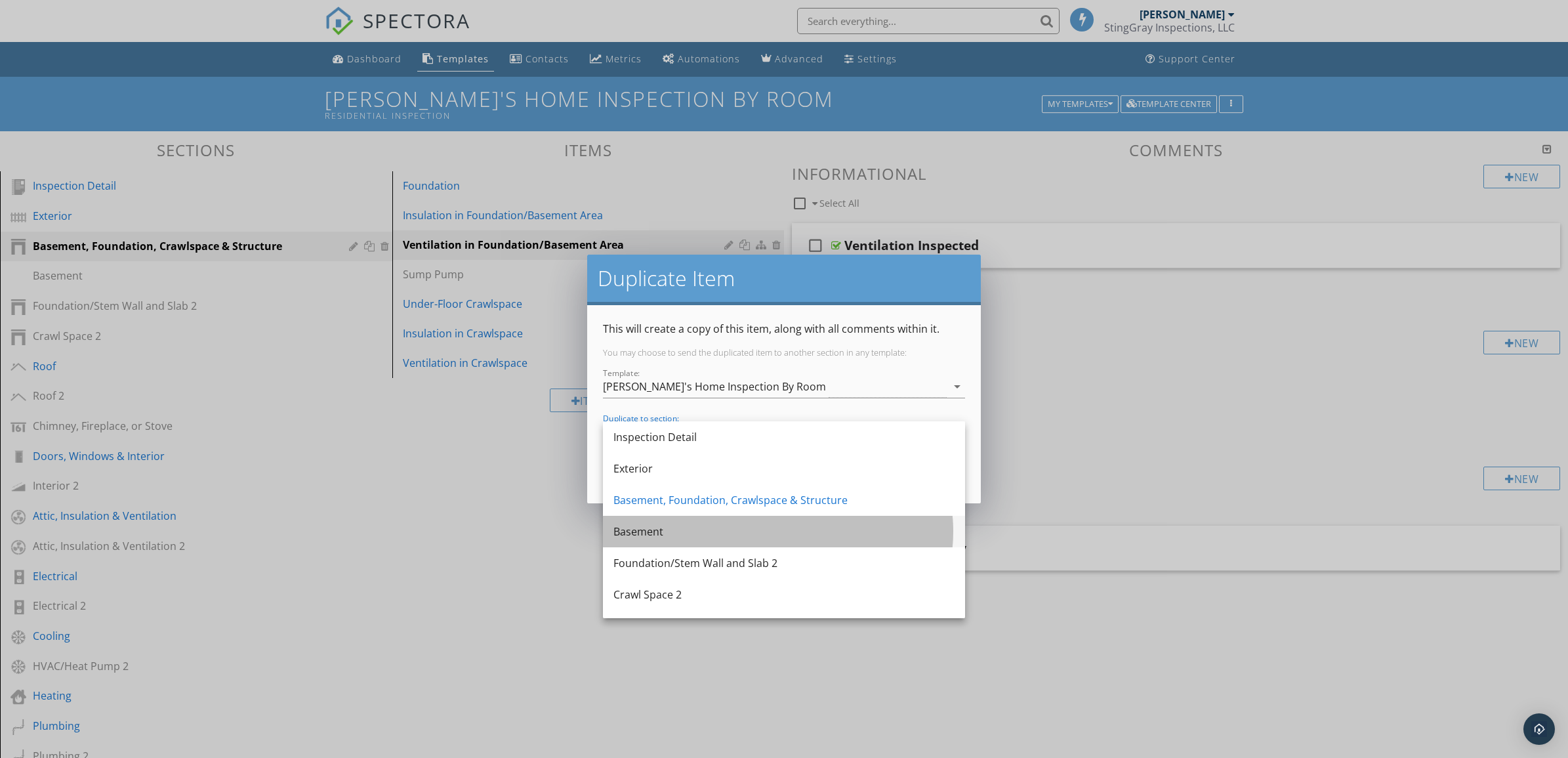
click at [903, 527] on div "Basement" at bounding box center [783, 531] width 341 height 16
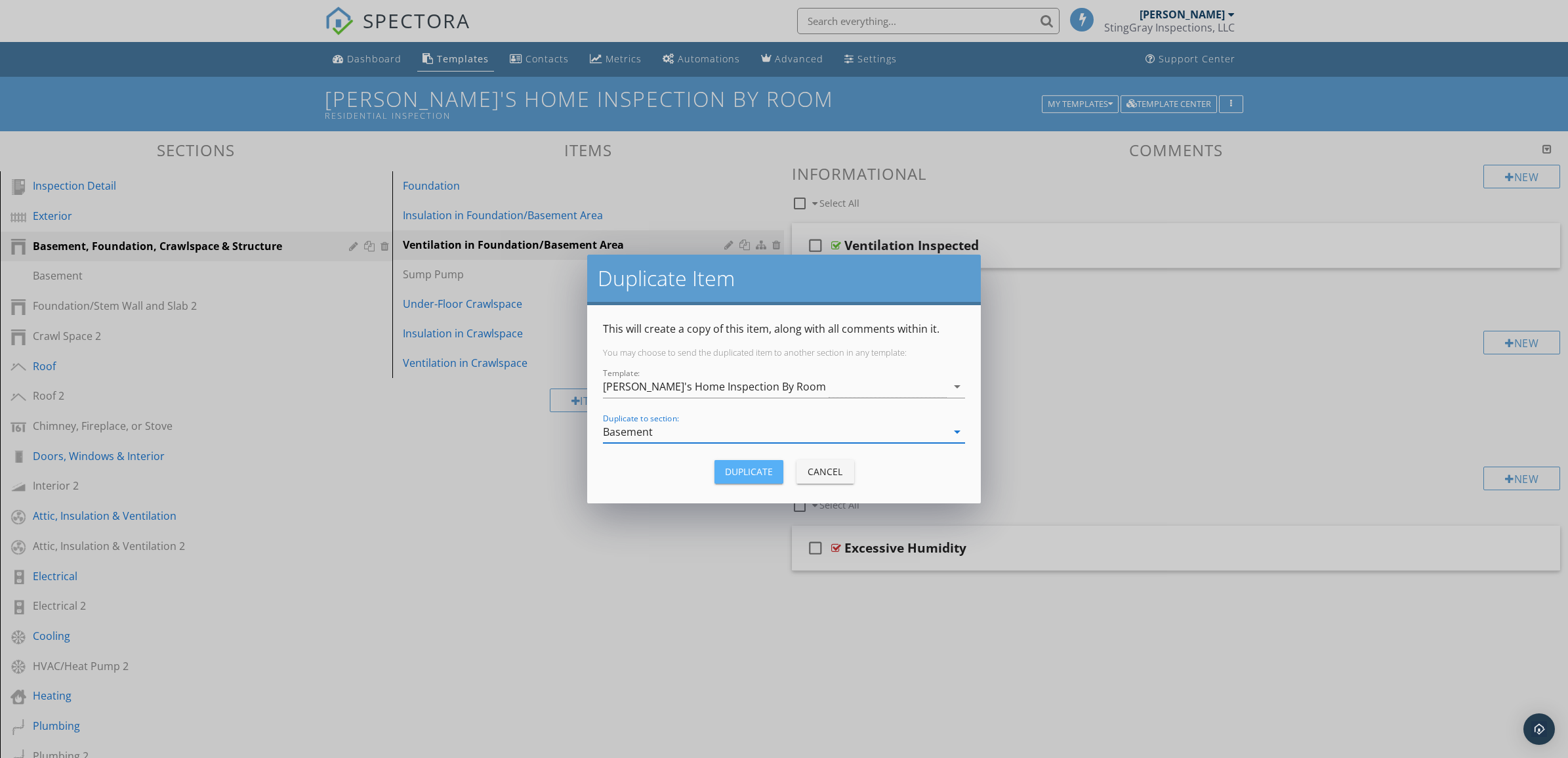
click at [746, 473] on div "Duplicate" at bounding box center [749, 471] width 48 height 14
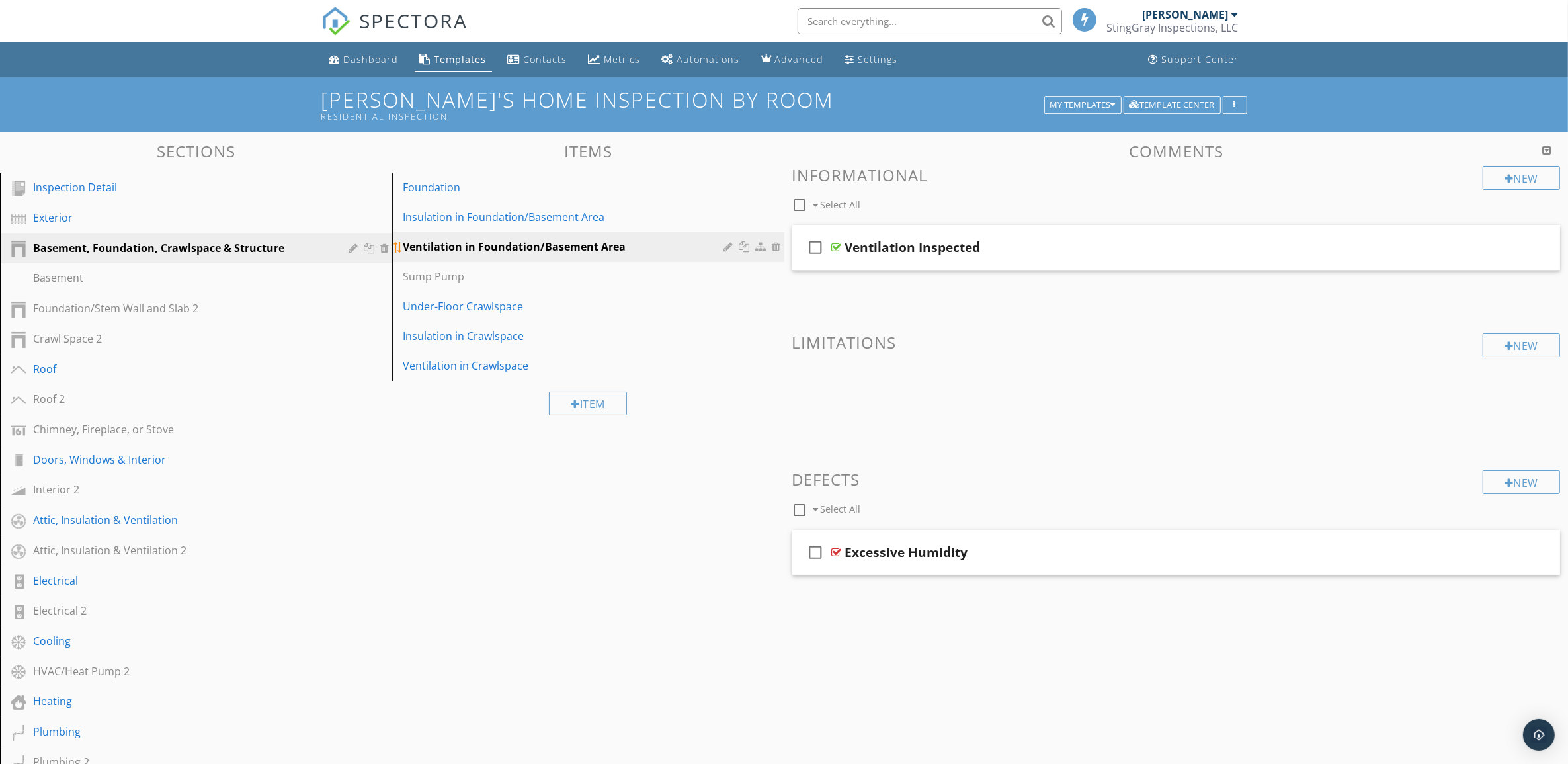
click at [744, 246] on div at bounding box center [746, 247] width 14 height 11
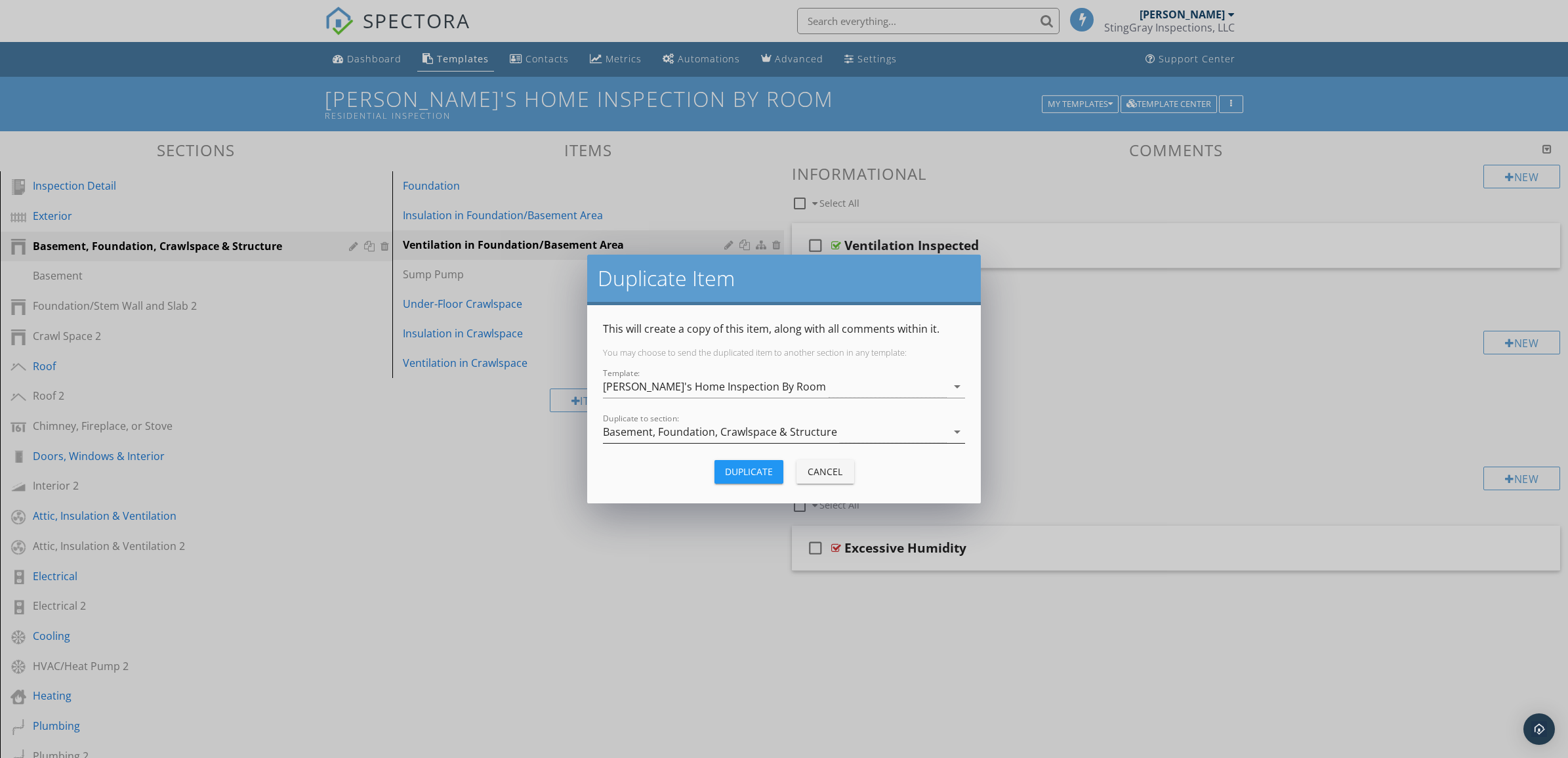
click at [958, 434] on icon "arrow_drop_down" at bounding box center [957, 431] width 16 height 16
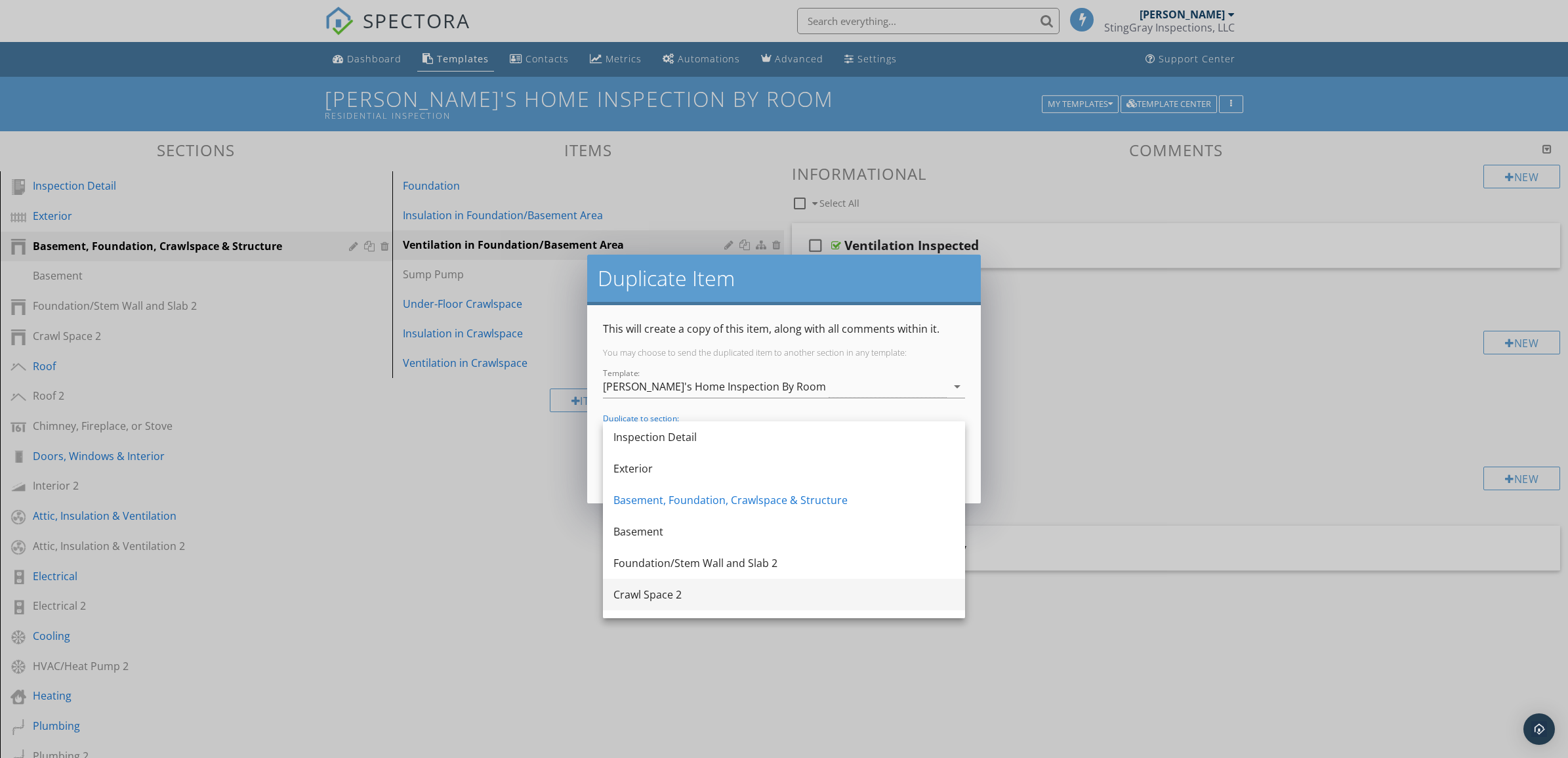
click at [839, 598] on div "Crawl Space 2" at bounding box center [783, 595] width 341 height 16
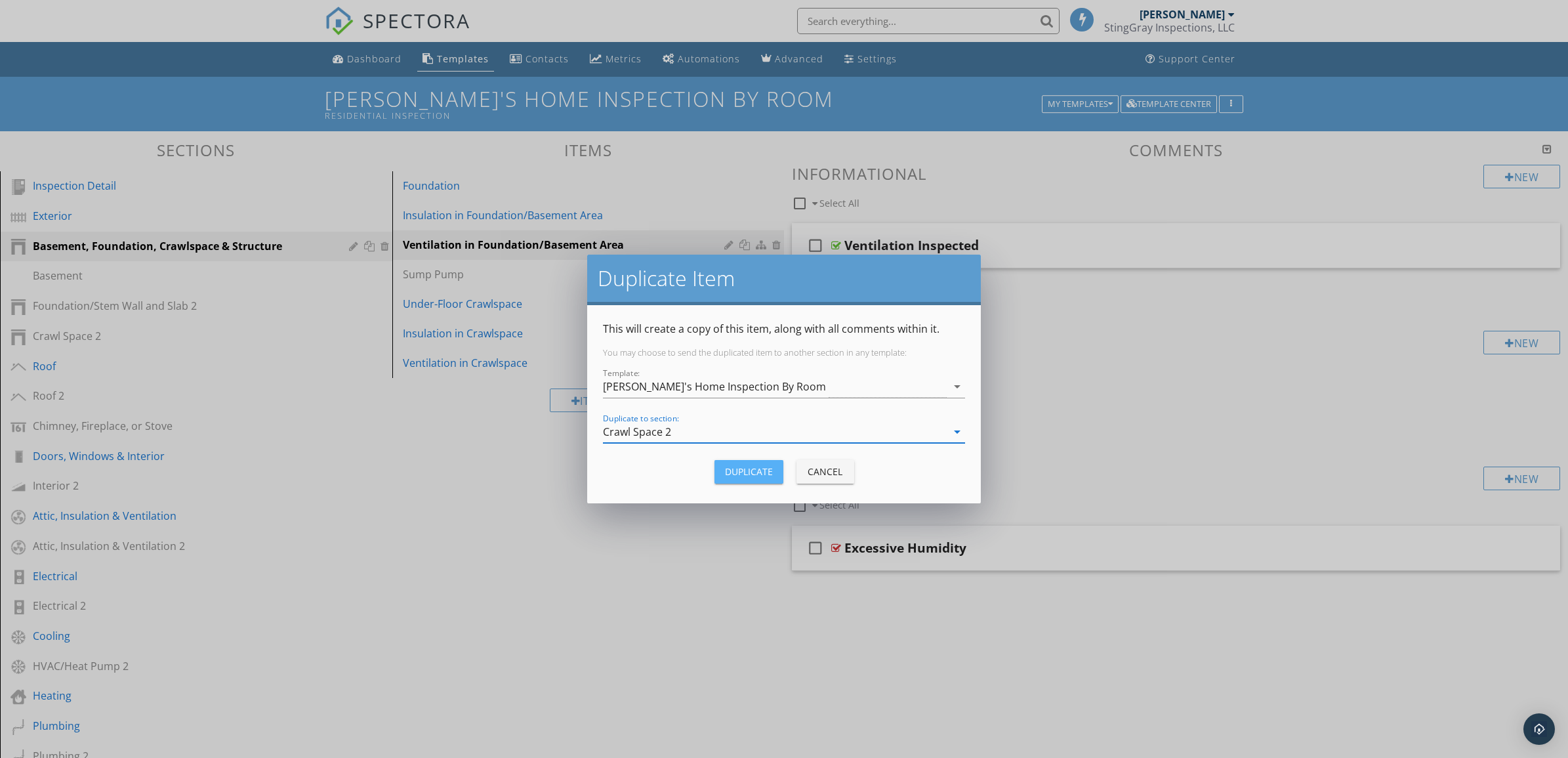
click at [762, 471] on div "Duplicate" at bounding box center [749, 471] width 48 height 14
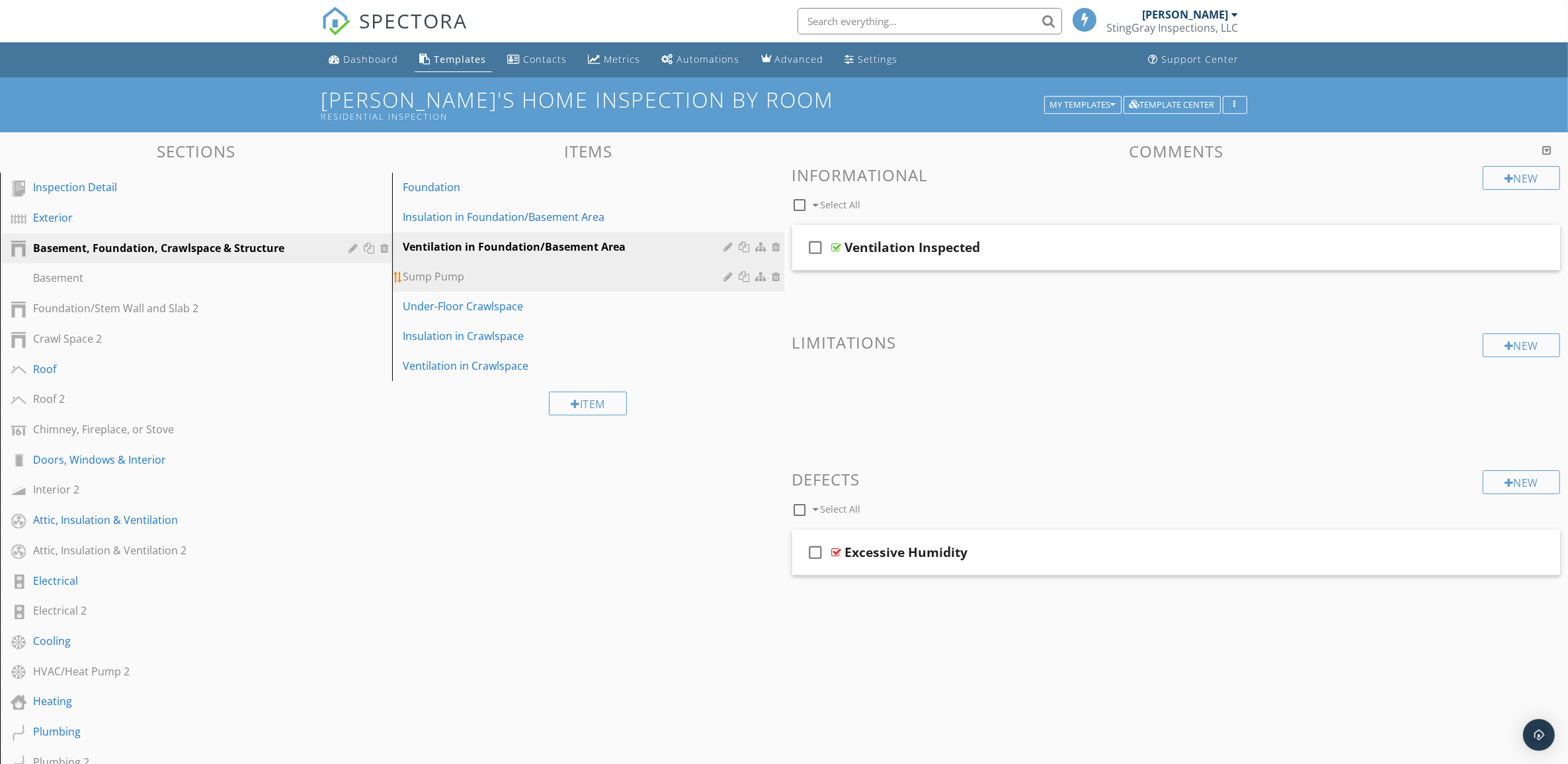
click at [663, 275] on div "Sump Pump" at bounding box center [565, 276] width 325 height 16
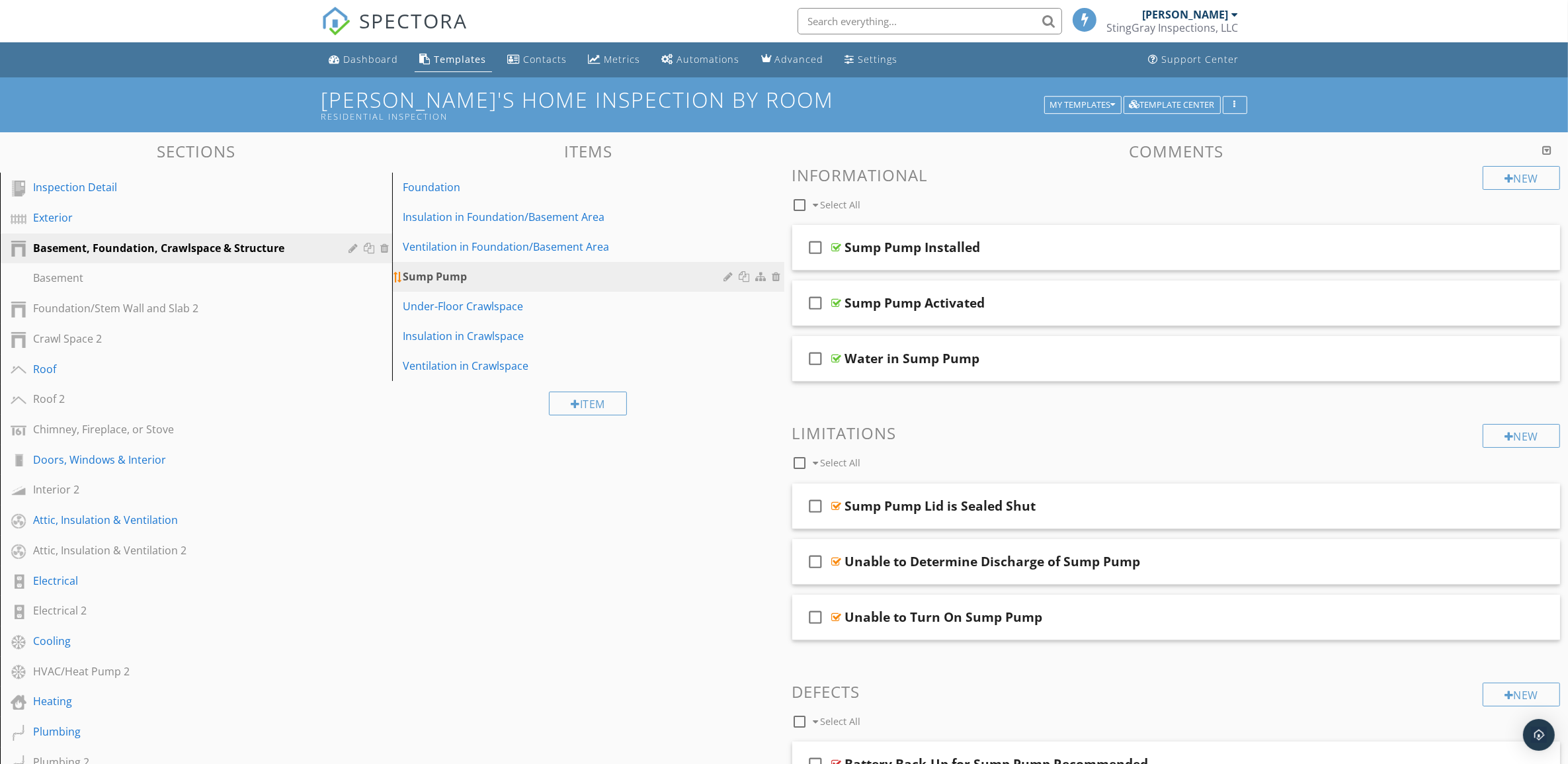
click at [745, 275] on div at bounding box center [746, 277] width 14 height 11
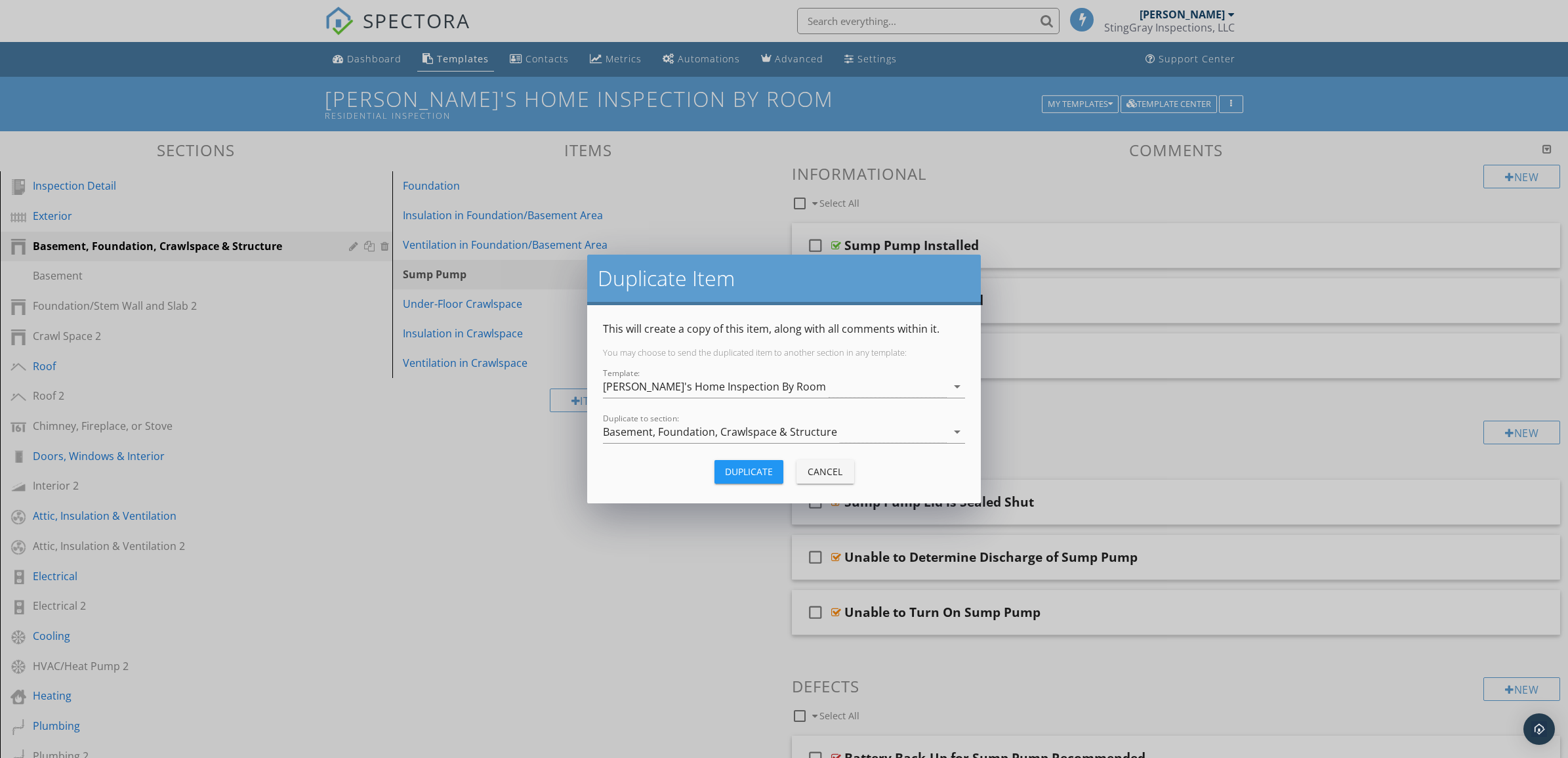
click at [768, 466] on div "Duplicate" at bounding box center [749, 471] width 48 height 14
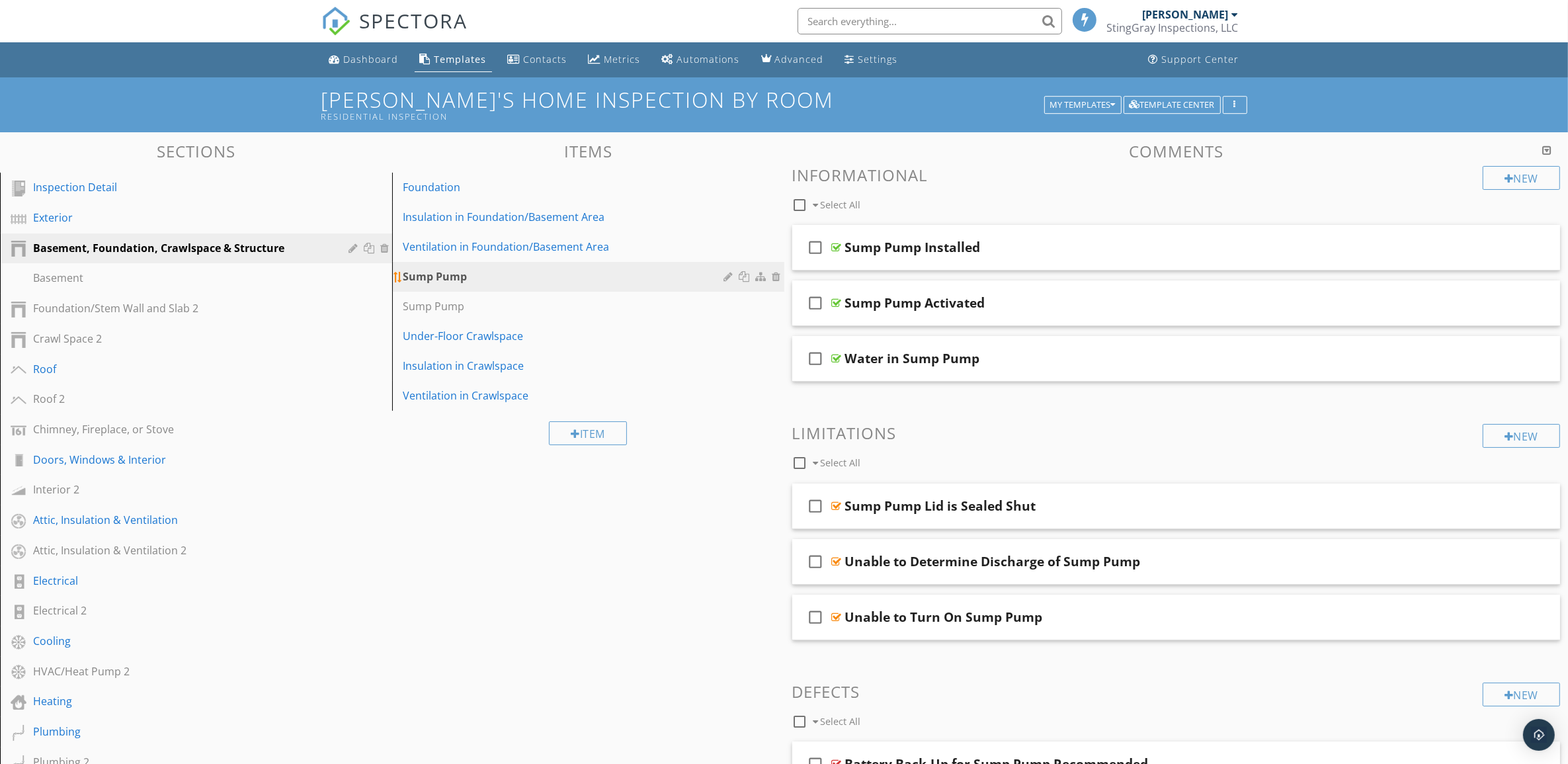
click at [775, 273] on div at bounding box center [779, 277] width 12 height 11
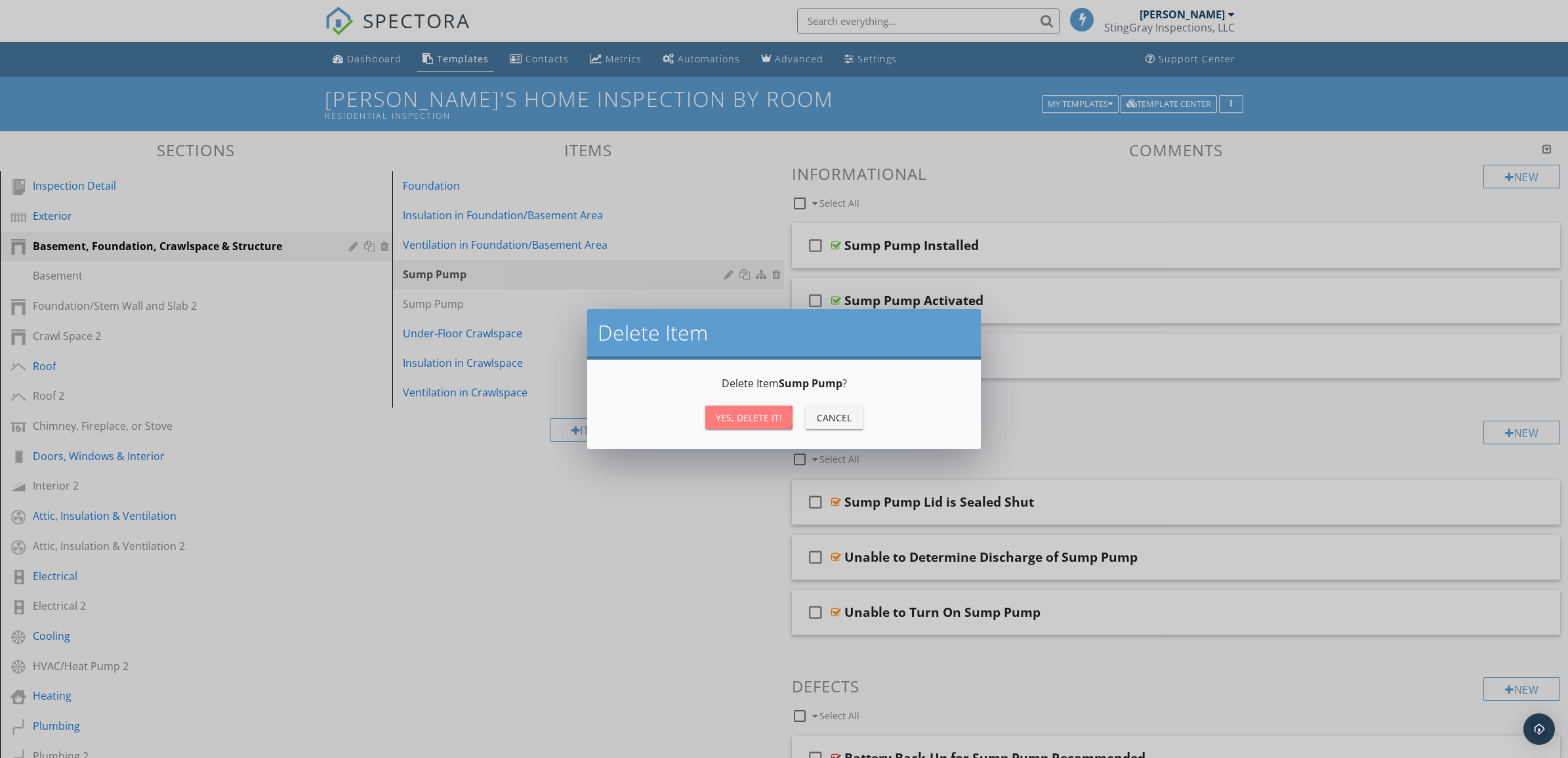
click at [764, 413] on div "Yes, Delete it!" at bounding box center [749, 418] width 66 height 14
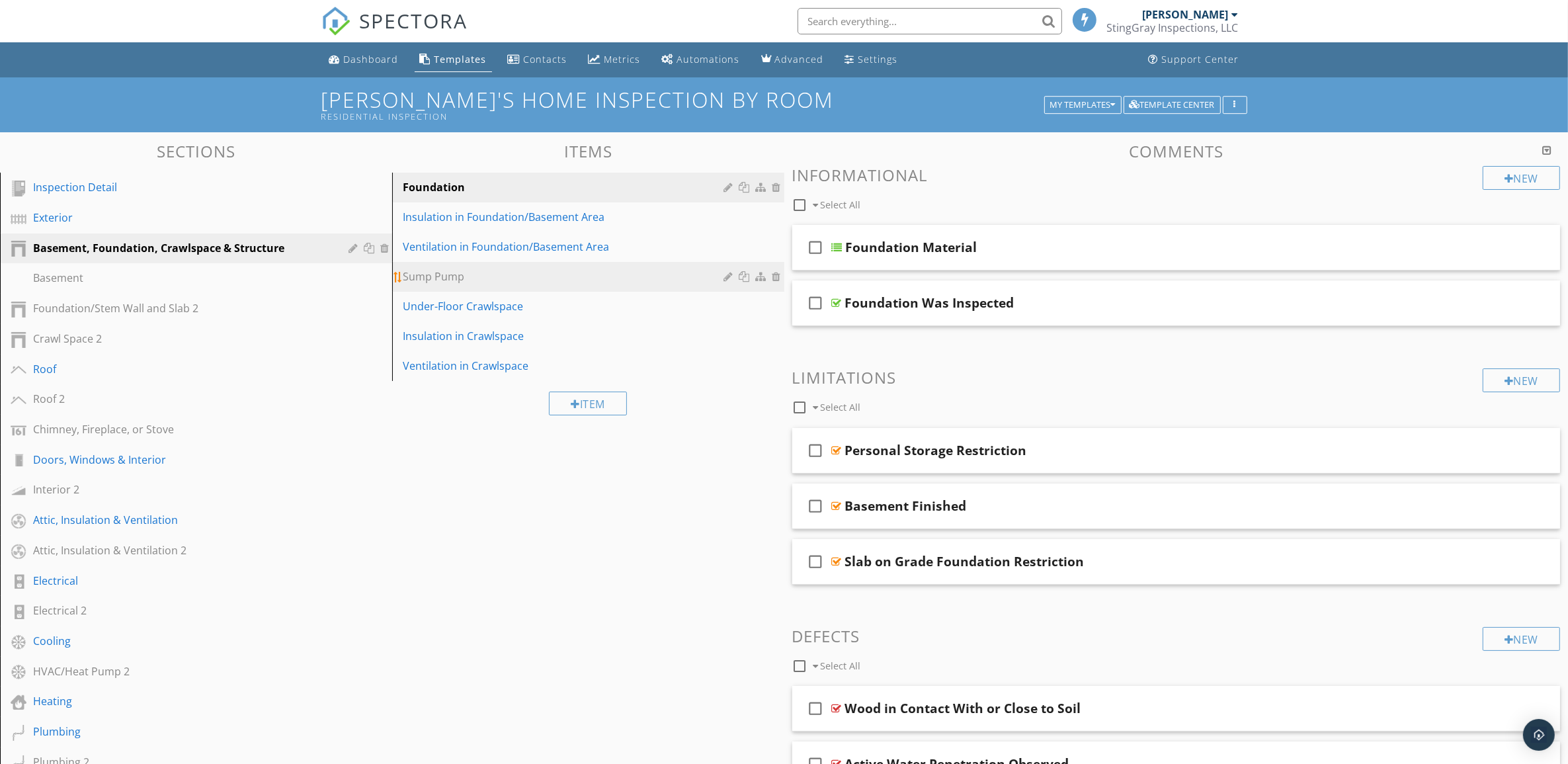
click at [649, 273] on div "Sump Pump" at bounding box center [565, 276] width 325 height 16
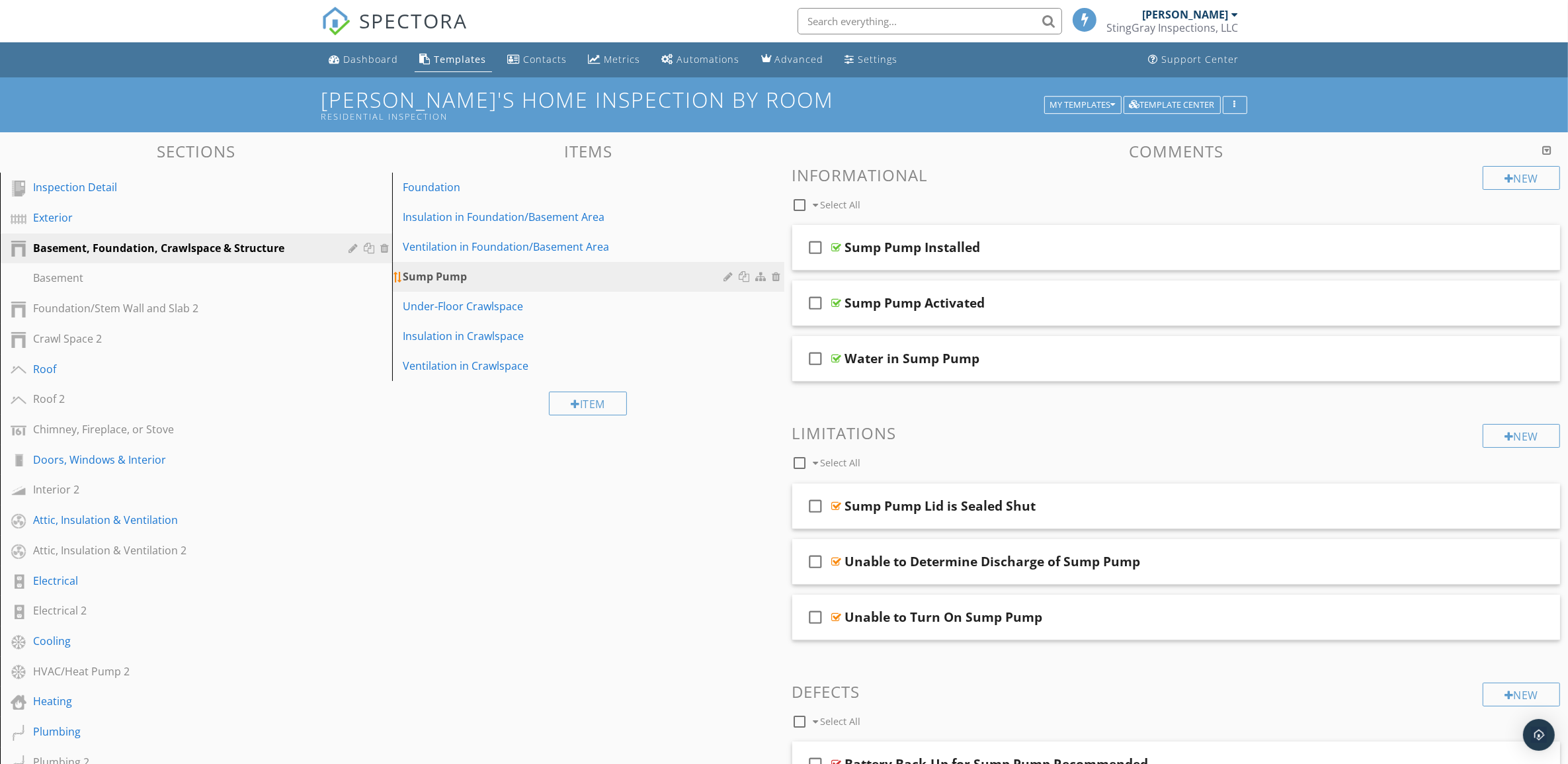
click at [745, 276] on div at bounding box center [746, 277] width 14 height 11
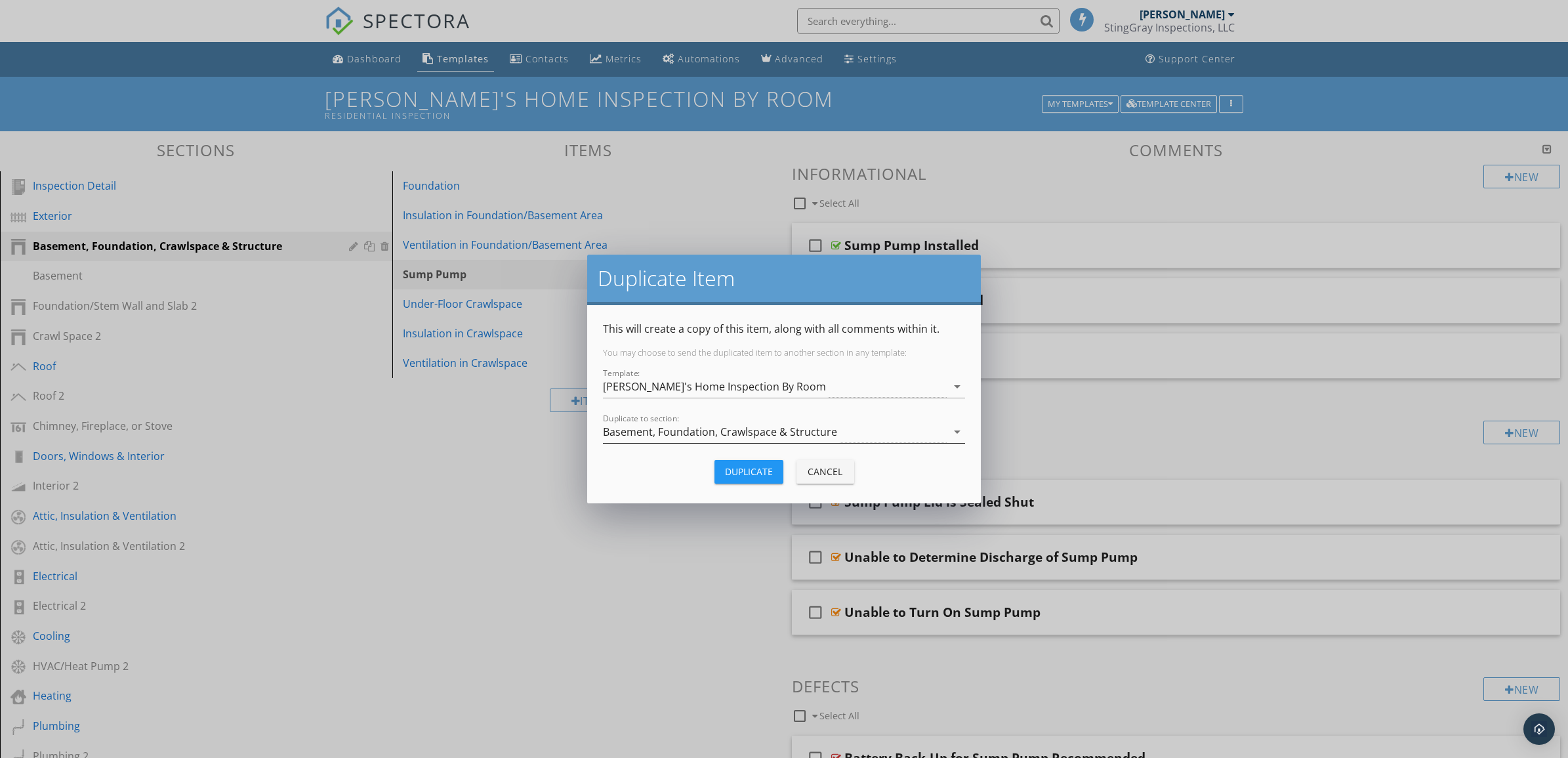
click at [959, 431] on icon "arrow_drop_down" at bounding box center [957, 431] width 16 height 16
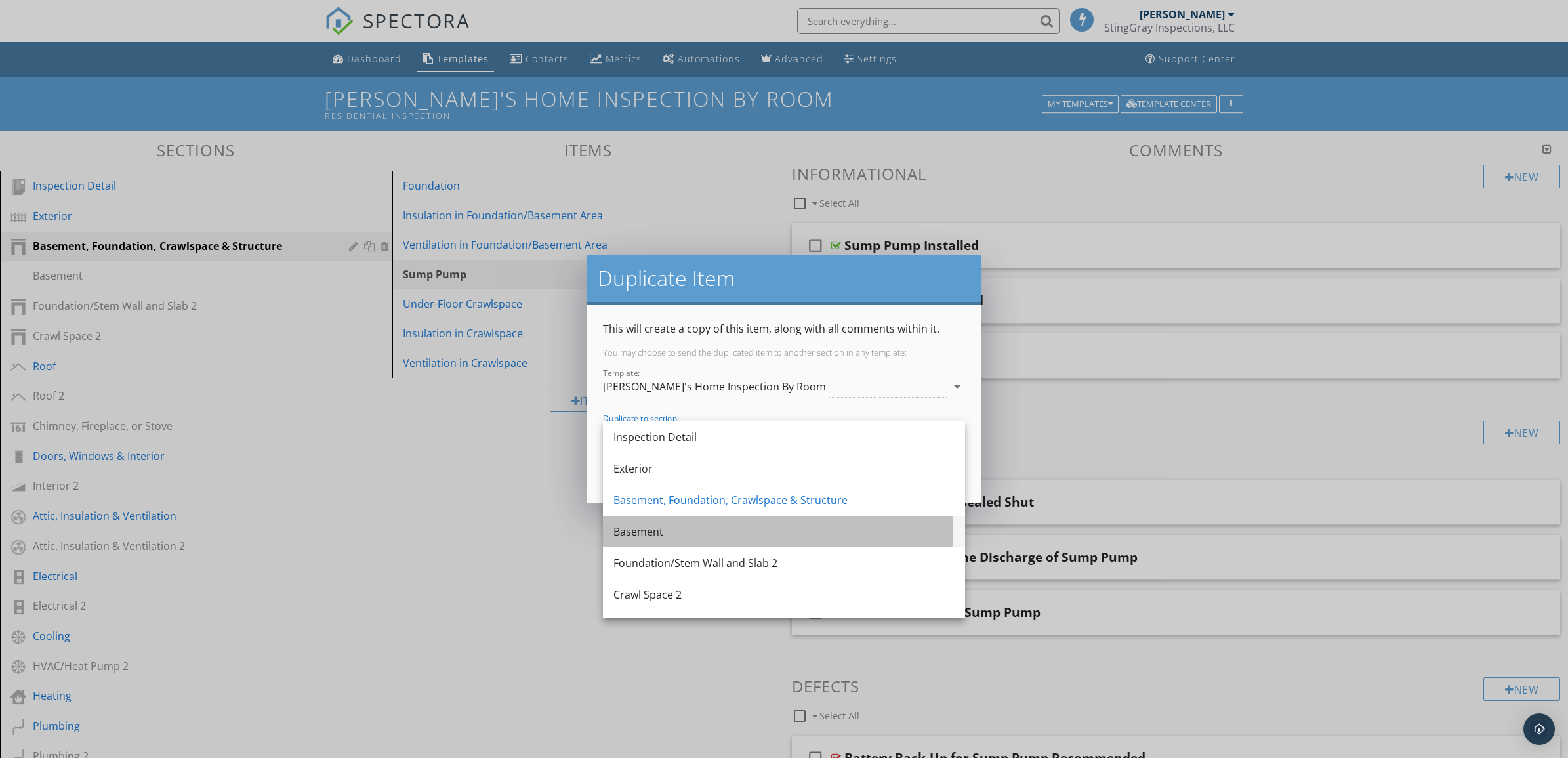
click at [858, 529] on div "Basement" at bounding box center [783, 531] width 341 height 16
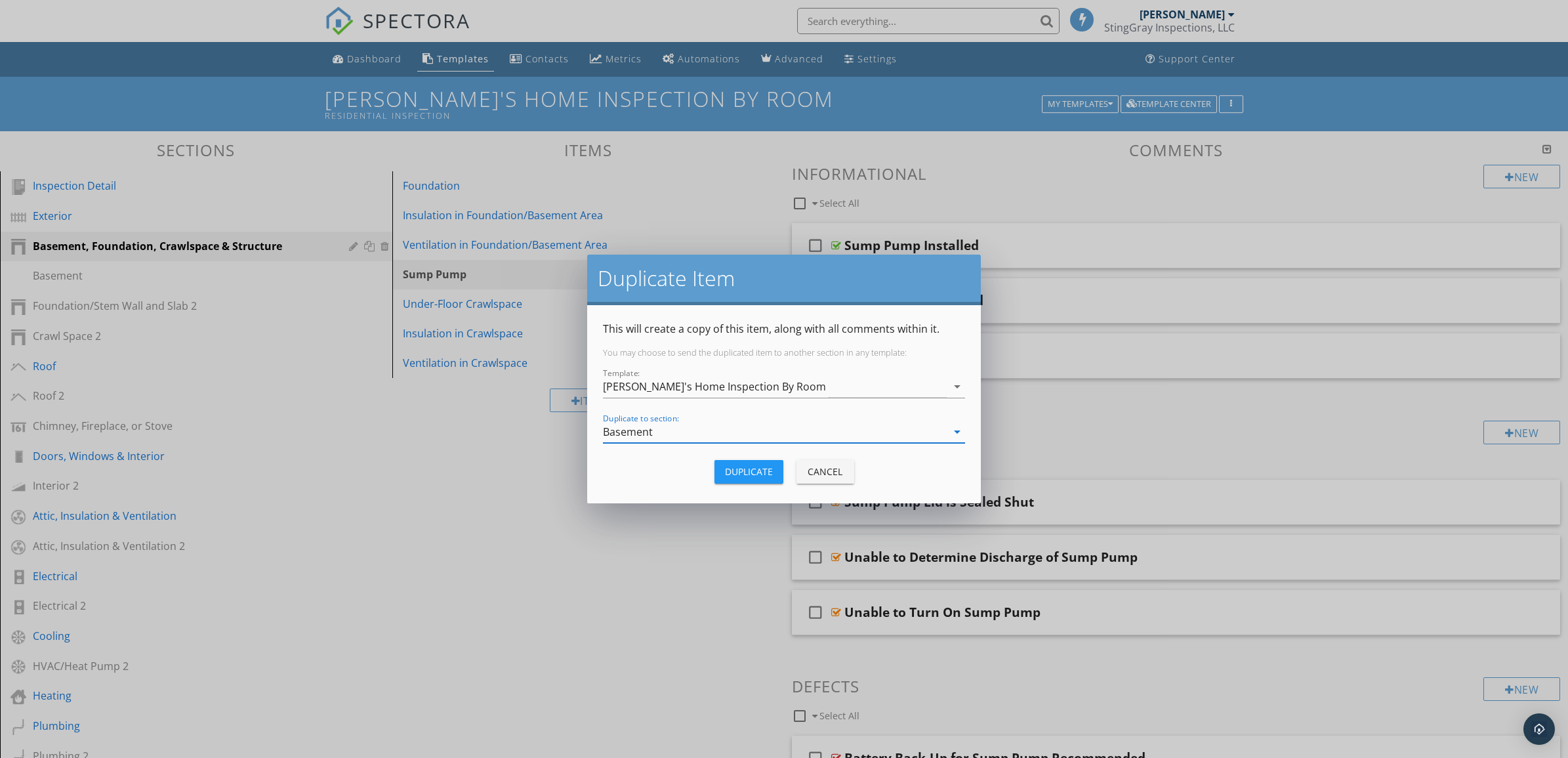
click at [757, 470] on div "Duplicate" at bounding box center [749, 471] width 48 height 14
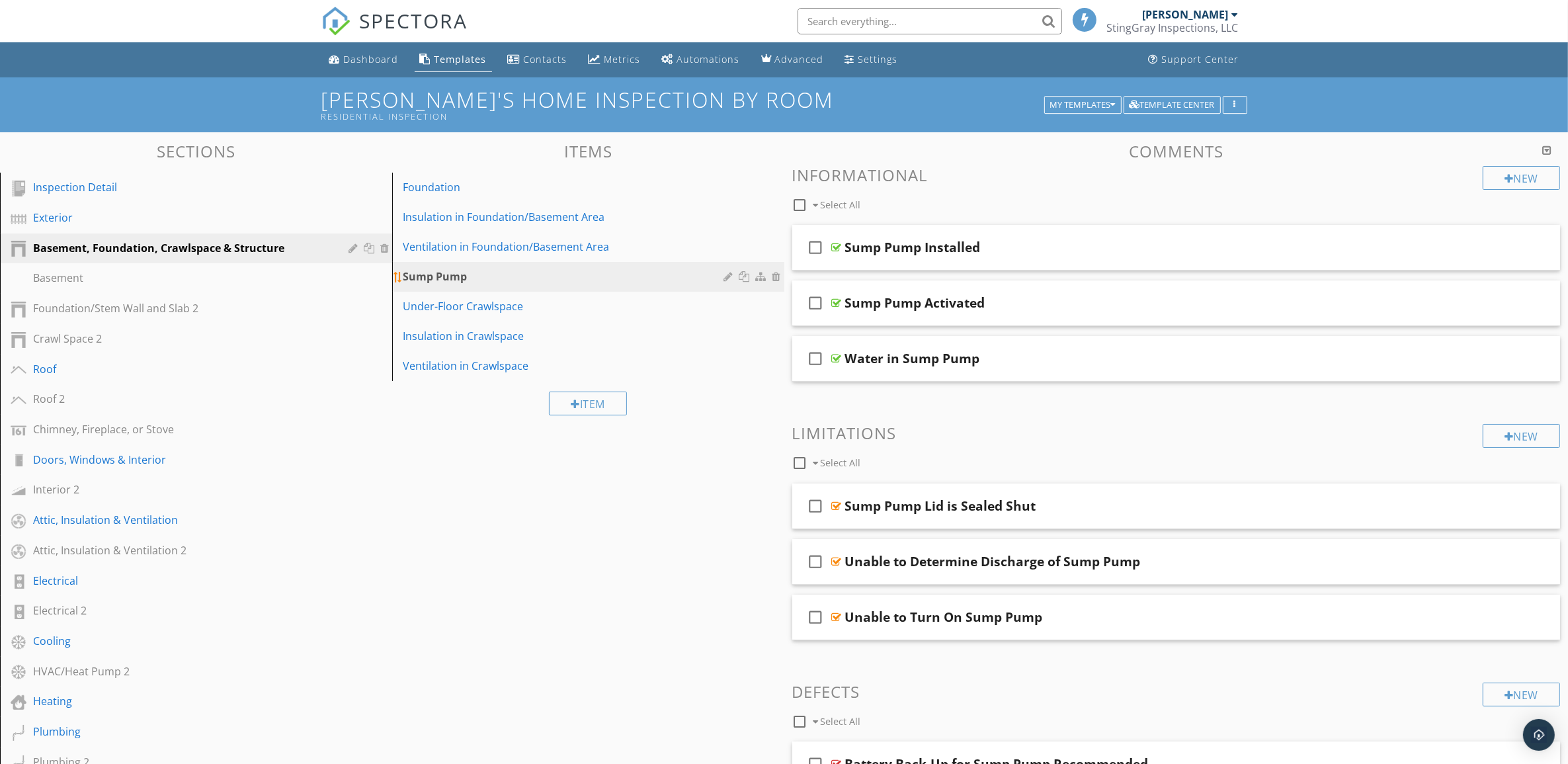
click at [746, 272] on div at bounding box center [746, 277] width 14 height 11
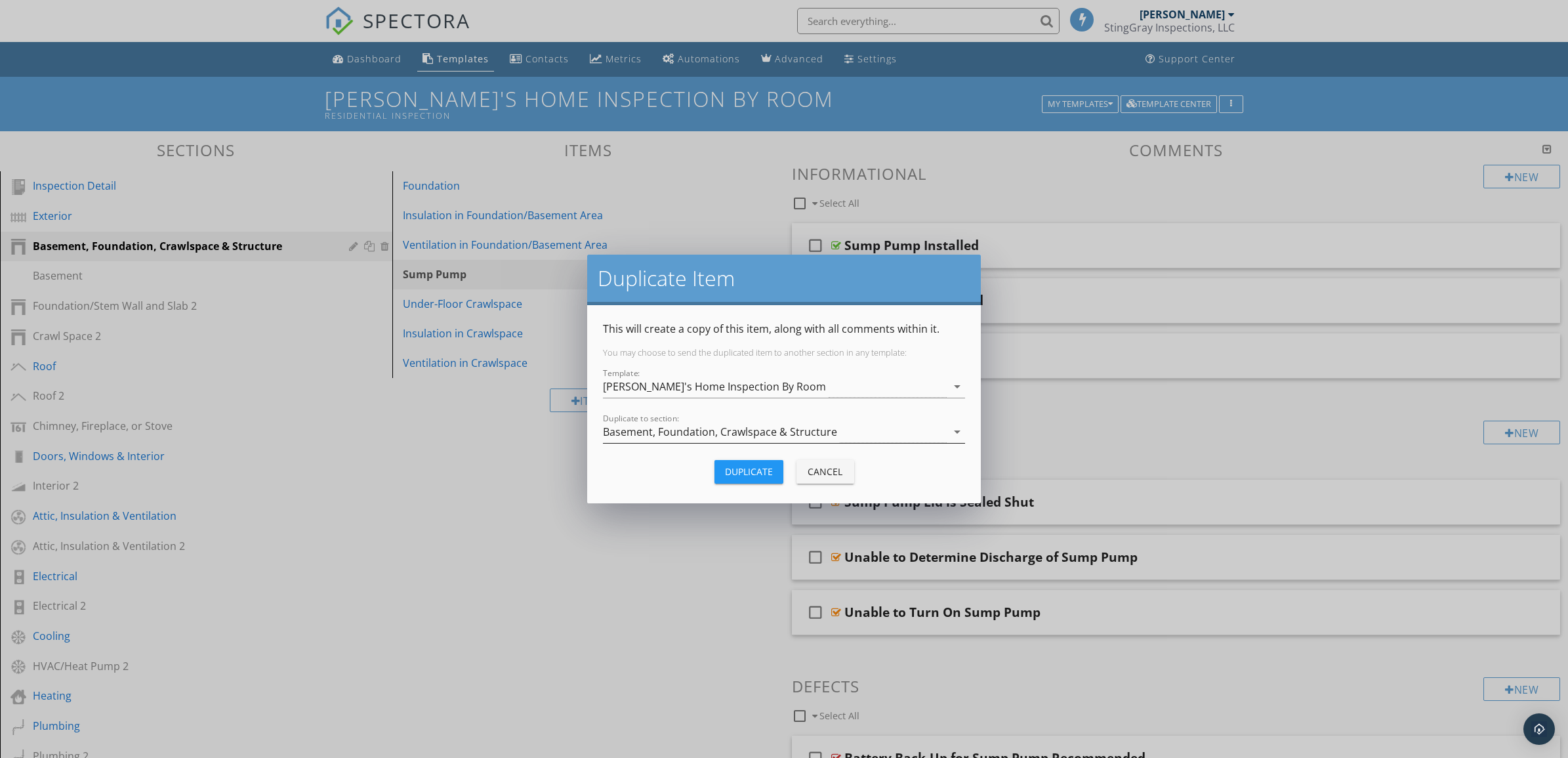
click at [958, 428] on icon "arrow_drop_down" at bounding box center [957, 431] width 16 height 16
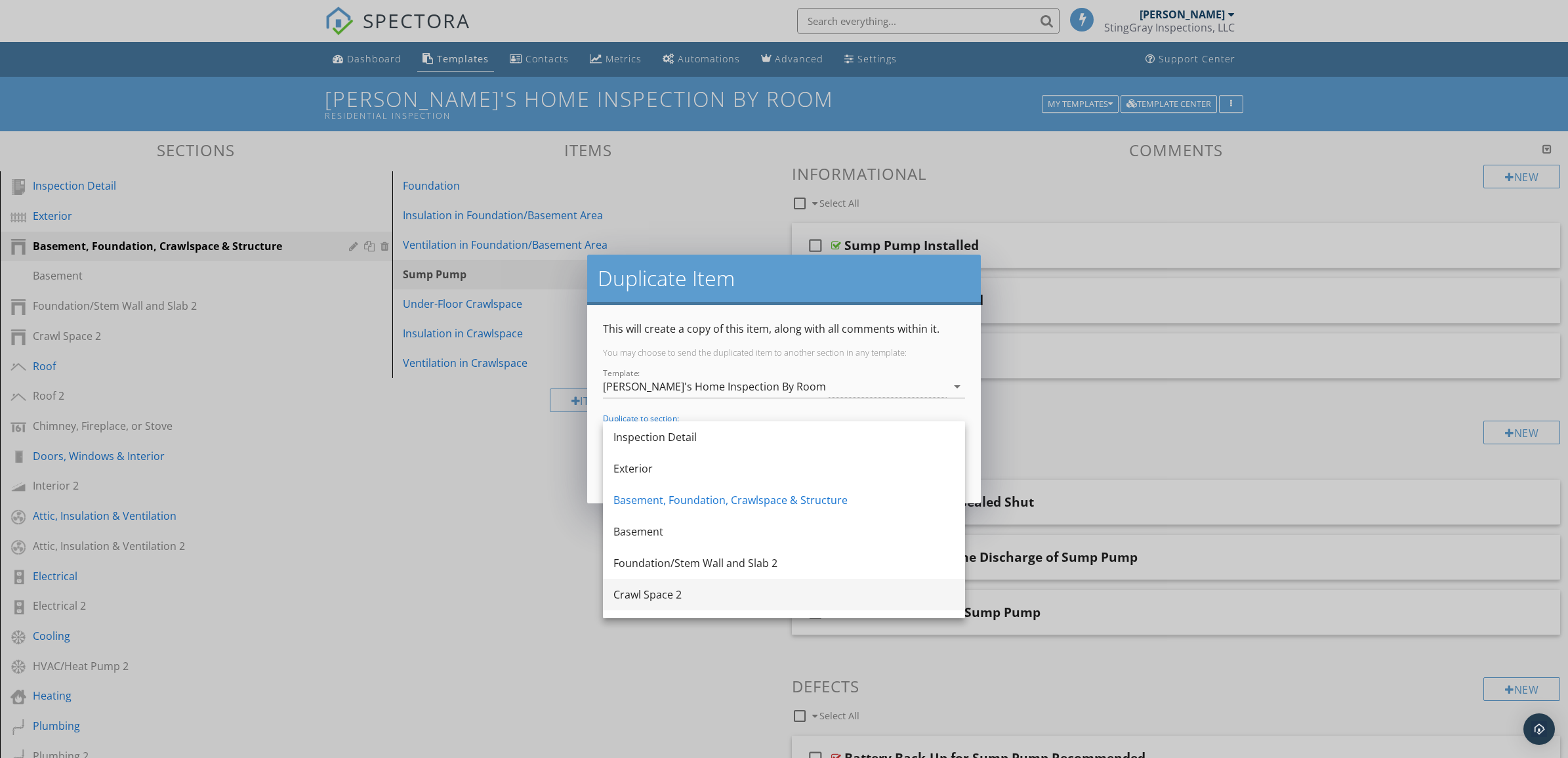
click at [811, 592] on div "Crawl Space 2" at bounding box center [783, 595] width 341 height 16
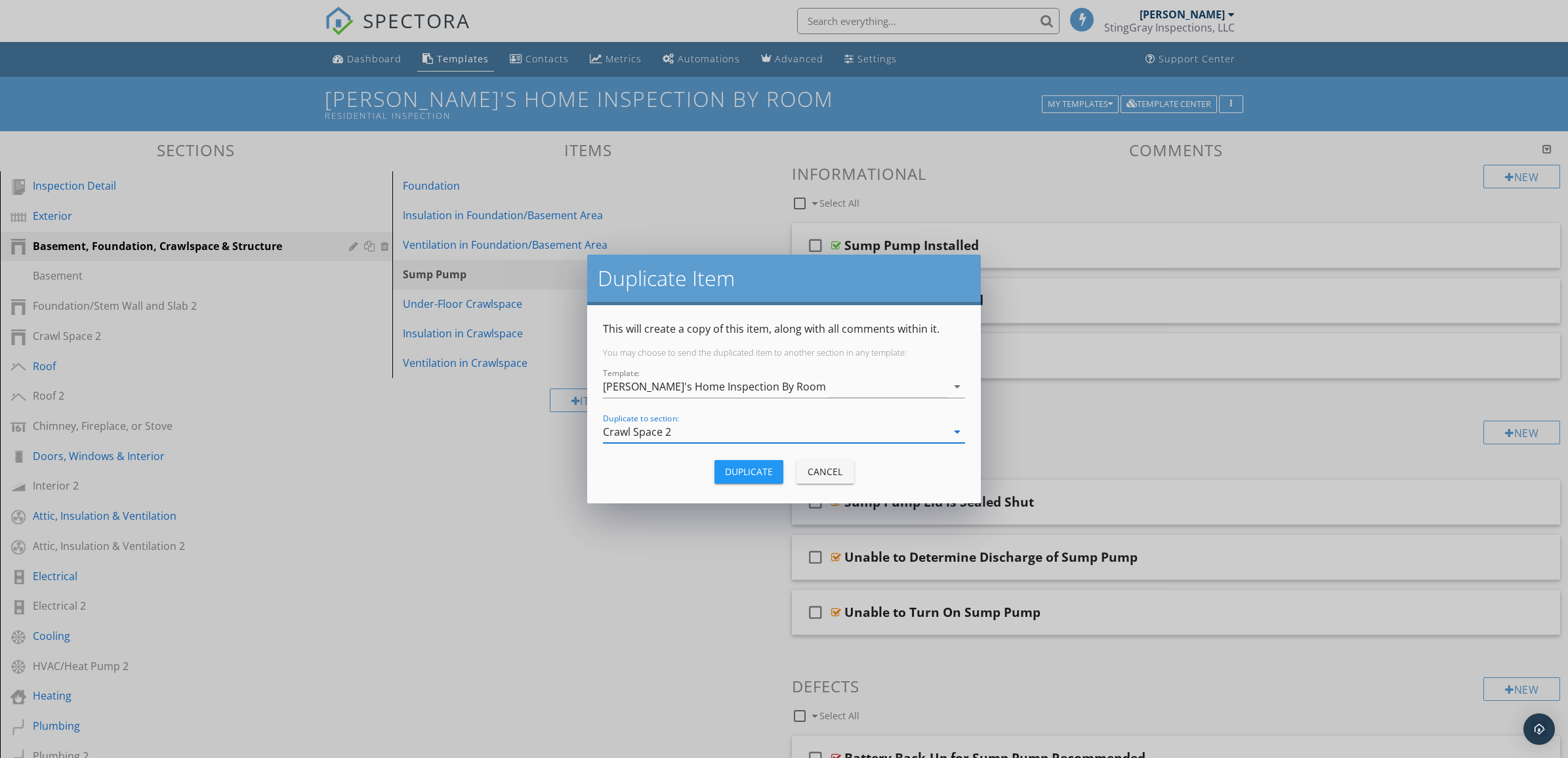
click at [760, 473] on div "Duplicate" at bounding box center [749, 471] width 48 height 14
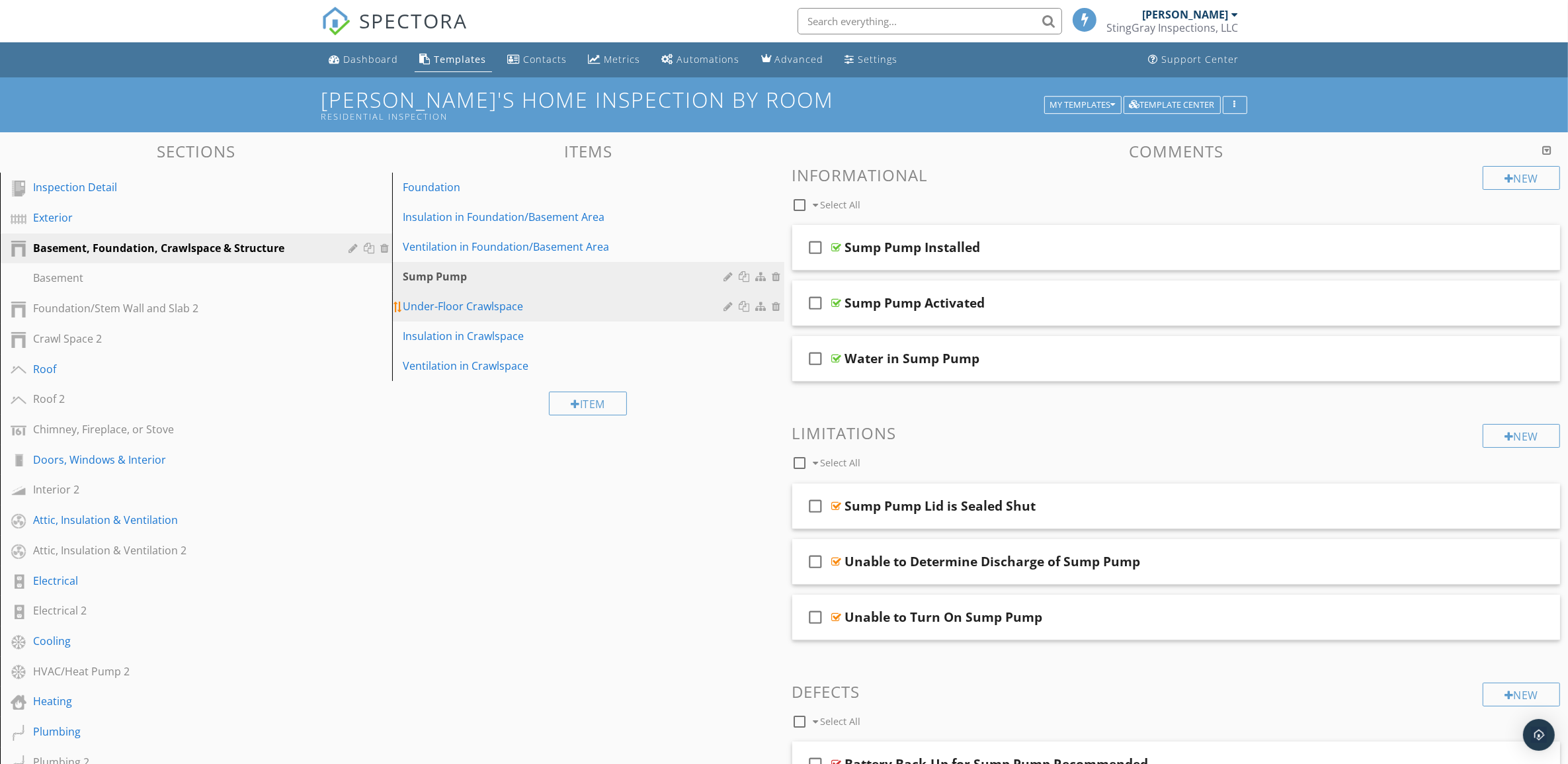
click at [746, 304] on div at bounding box center [746, 307] width 14 height 11
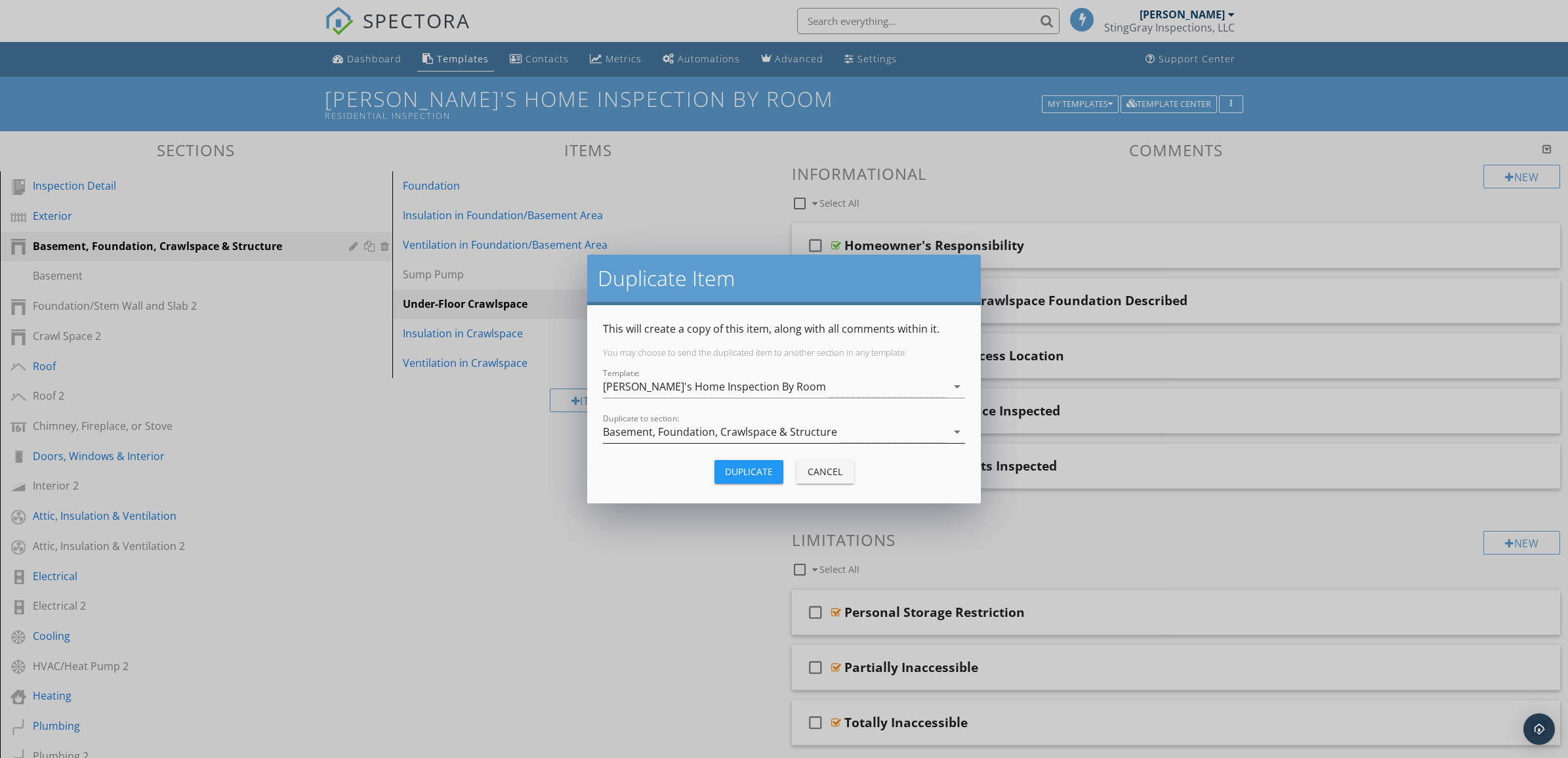
click at [958, 432] on icon "arrow_drop_down" at bounding box center [957, 431] width 16 height 16
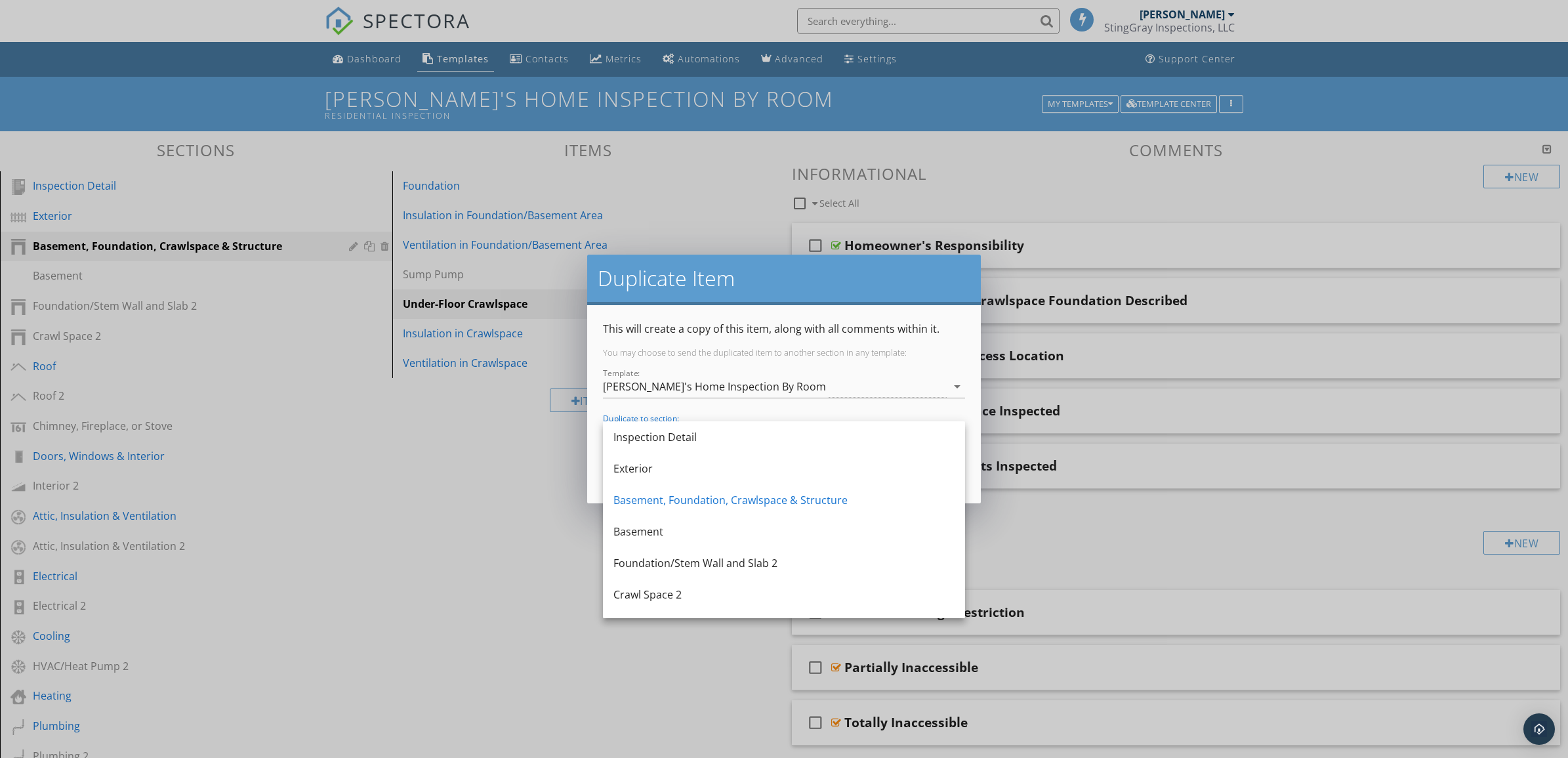
click at [854, 598] on div "Crawl Space 2" at bounding box center [783, 595] width 341 height 16
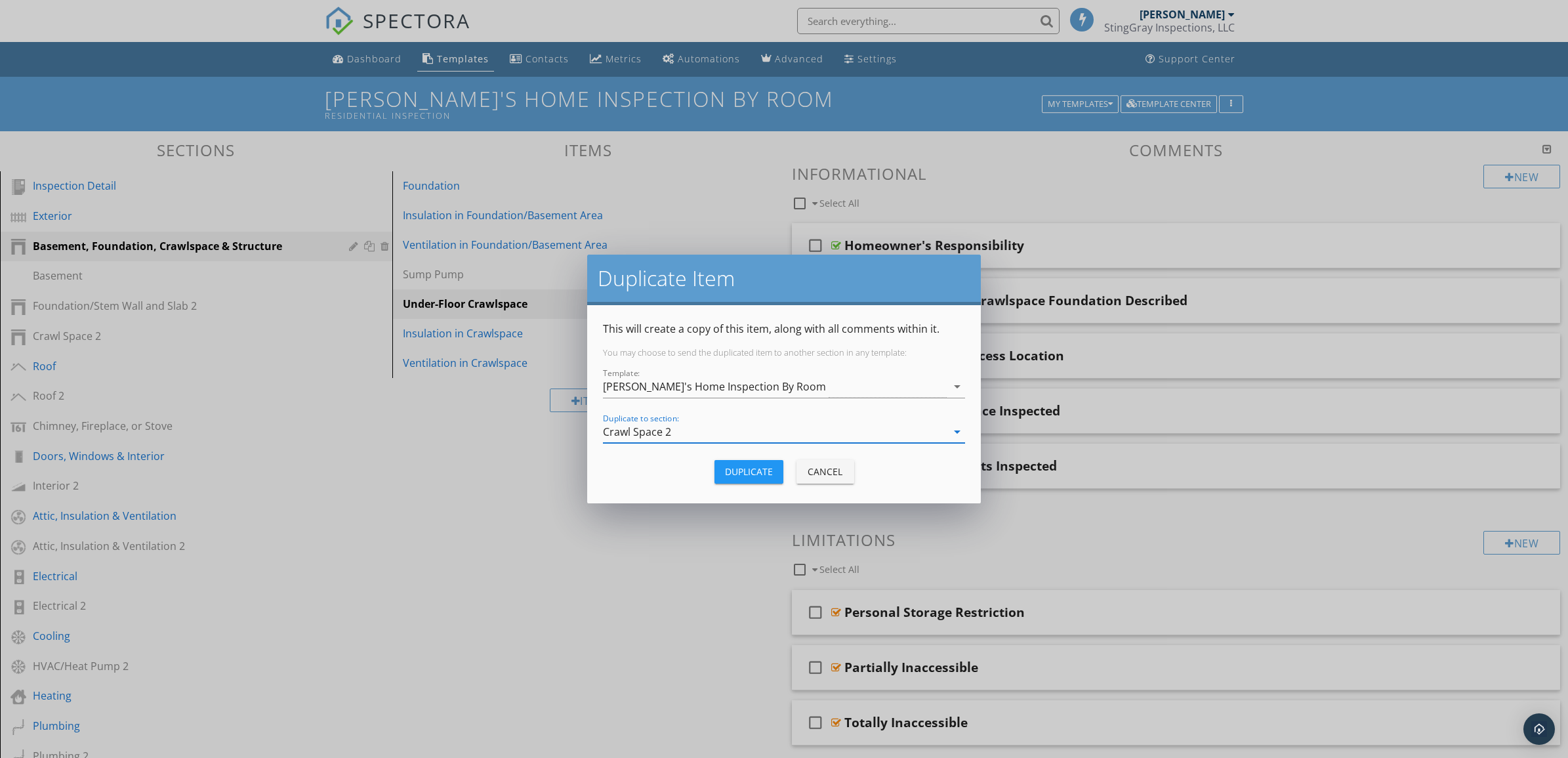
click at [742, 470] on div "Duplicate" at bounding box center [749, 471] width 48 height 14
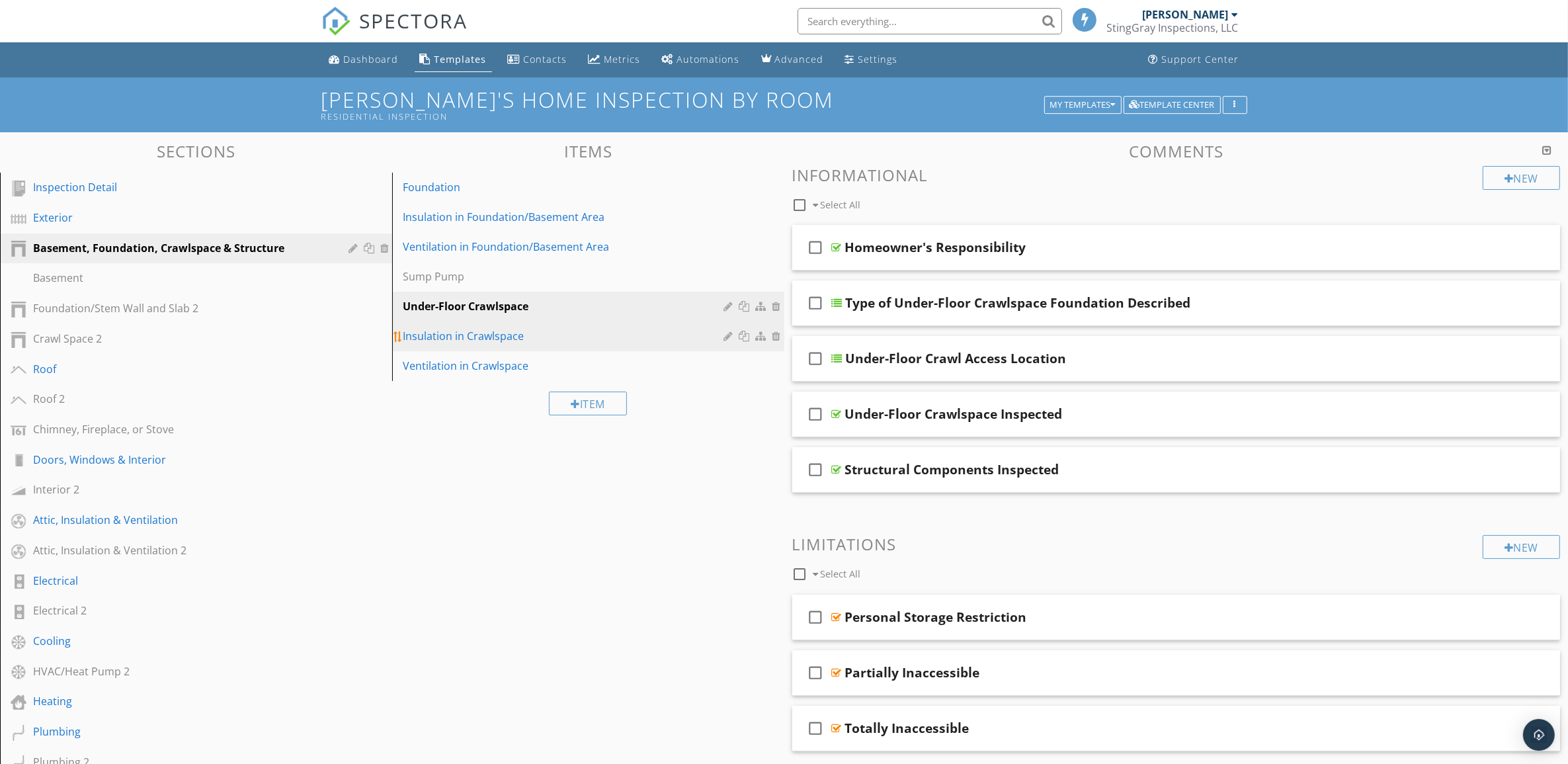
click at [744, 334] on div at bounding box center [746, 336] width 14 height 11
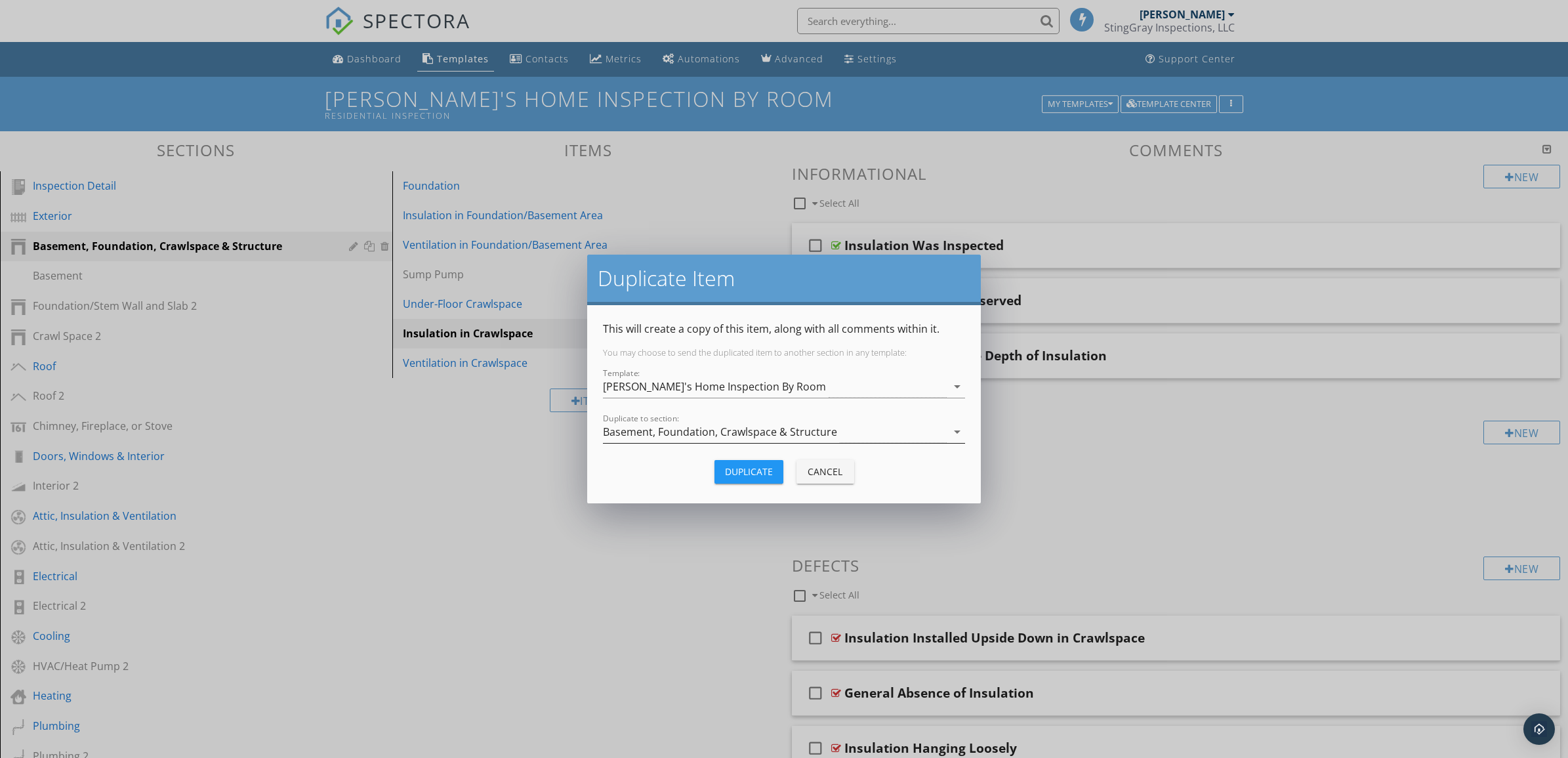
click at [956, 434] on icon "arrow_drop_down" at bounding box center [957, 431] width 16 height 16
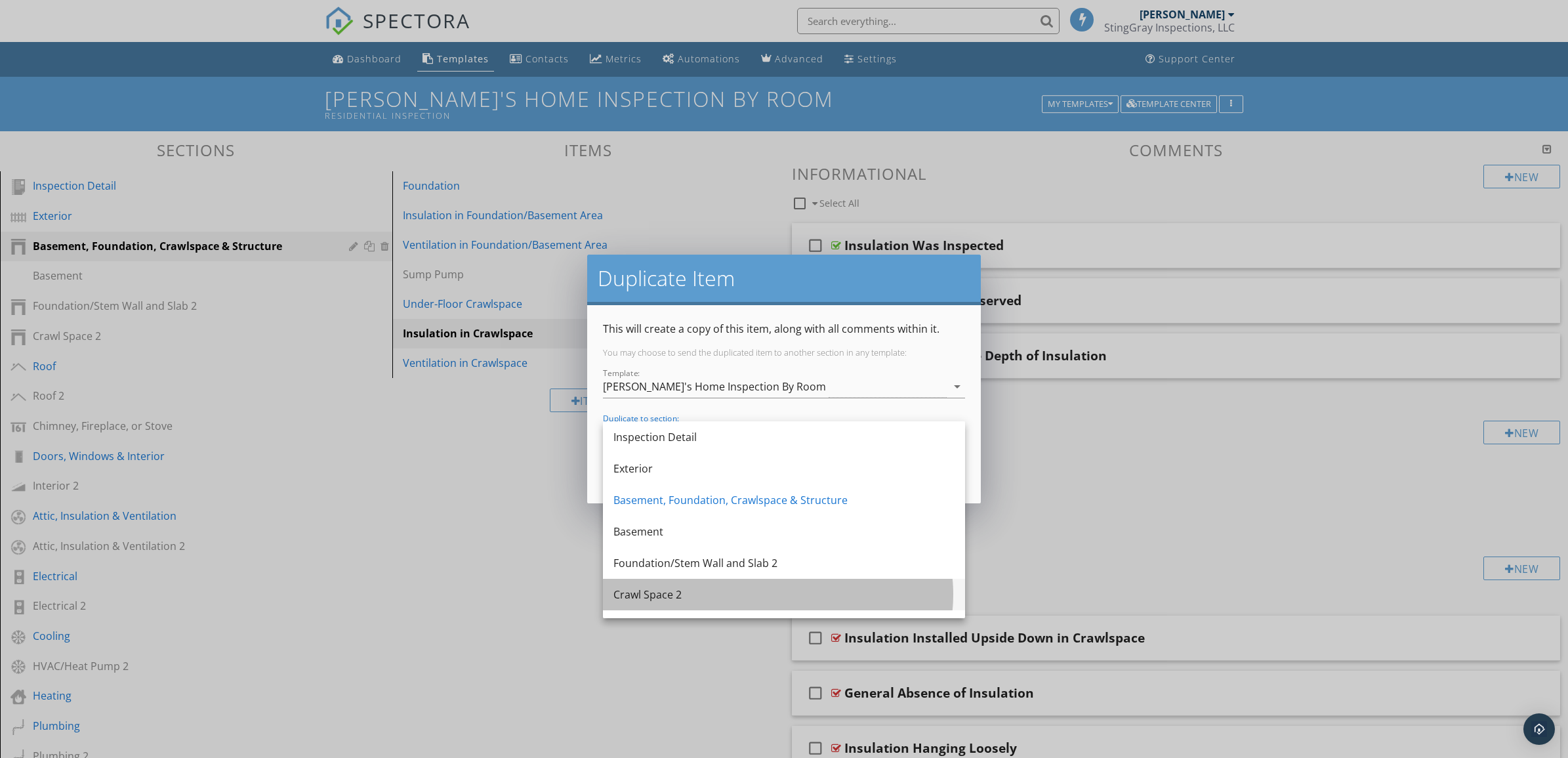
click at [819, 589] on div "Crawl Space 2" at bounding box center [783, 595] width 341 height 16
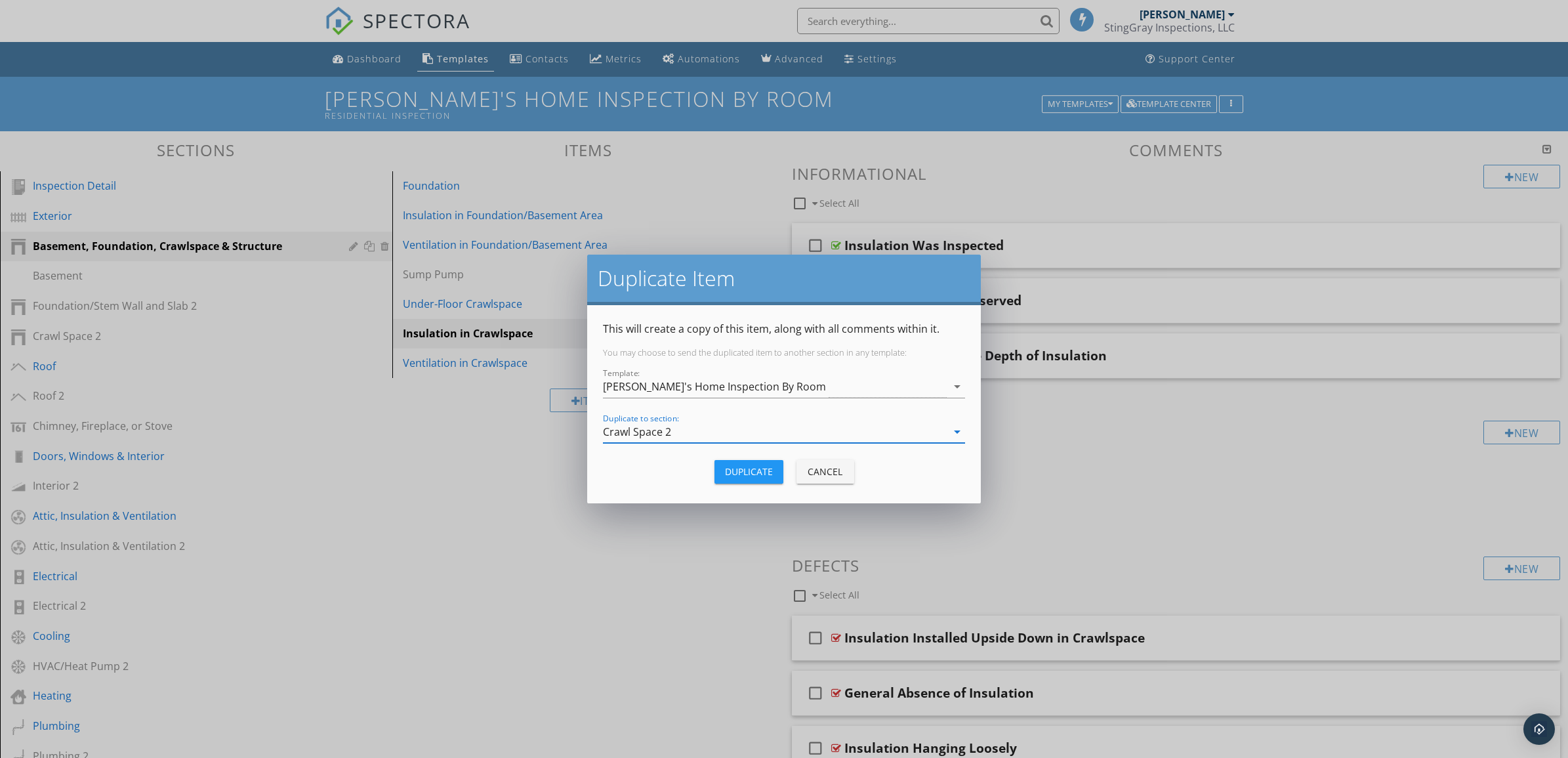
click at [758, 464] on div "Duplicate" at bounding box center [749, 471] width 48 height 14
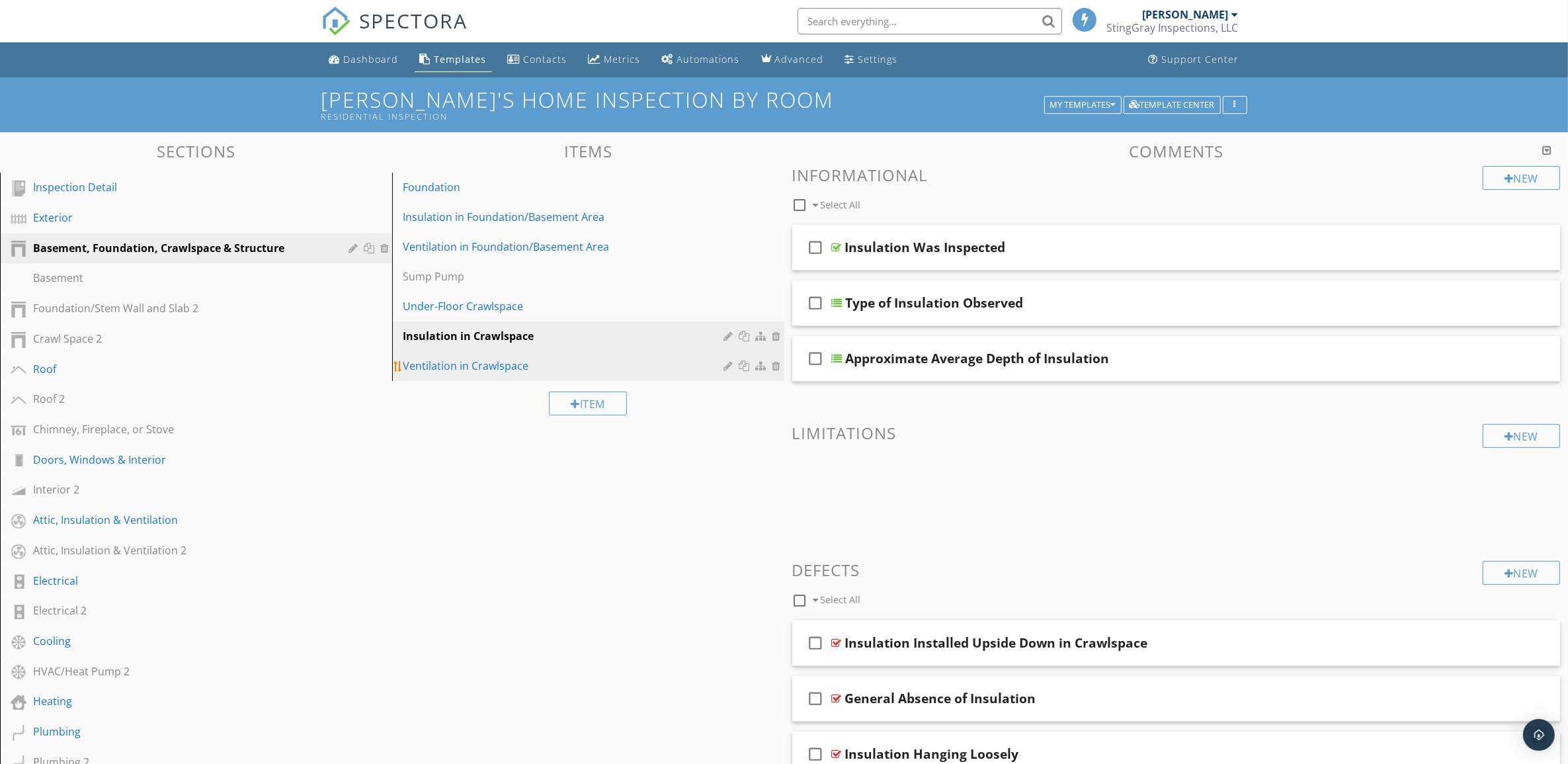
click at [638, 368] on div "Ventilation in Crawlspace" at bounding box center [565, 366] width 325 height 16
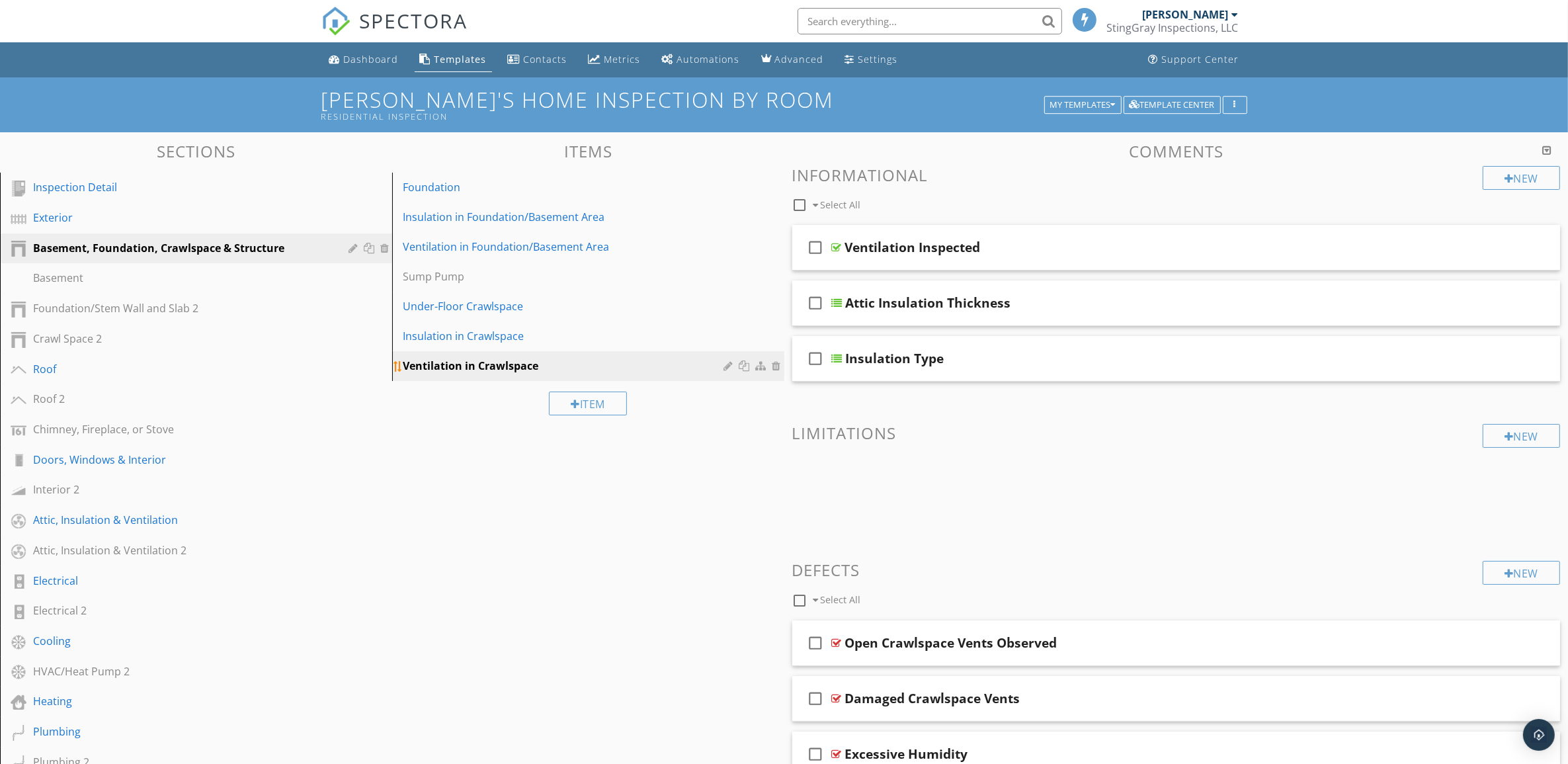
click at [747, 364] on div at bounding box center [746, 366] width 14 height 11
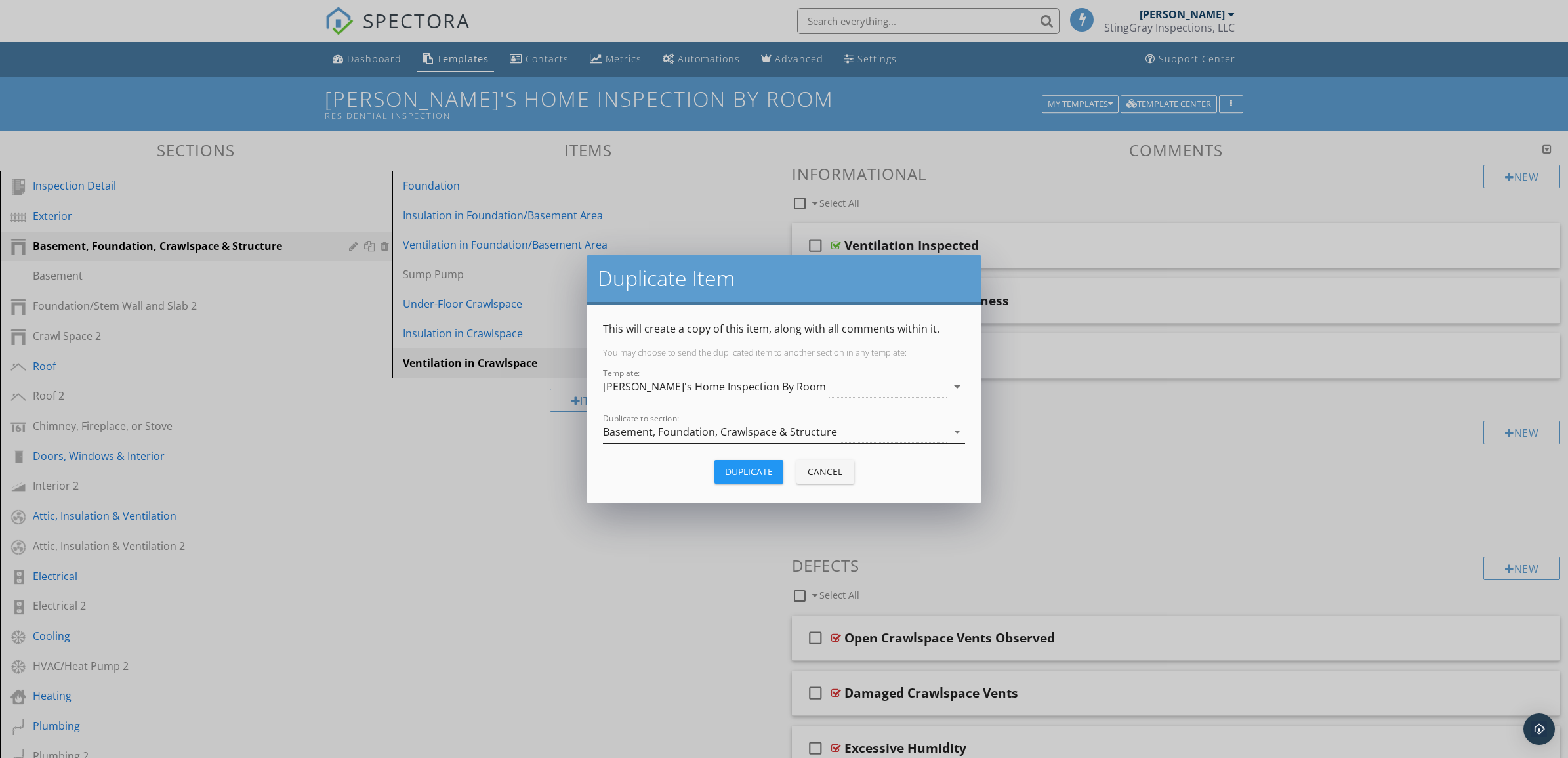
click at [956, 428] on icon "arrow_drop_down" at bounding box center [957, 431] width 16 height 16
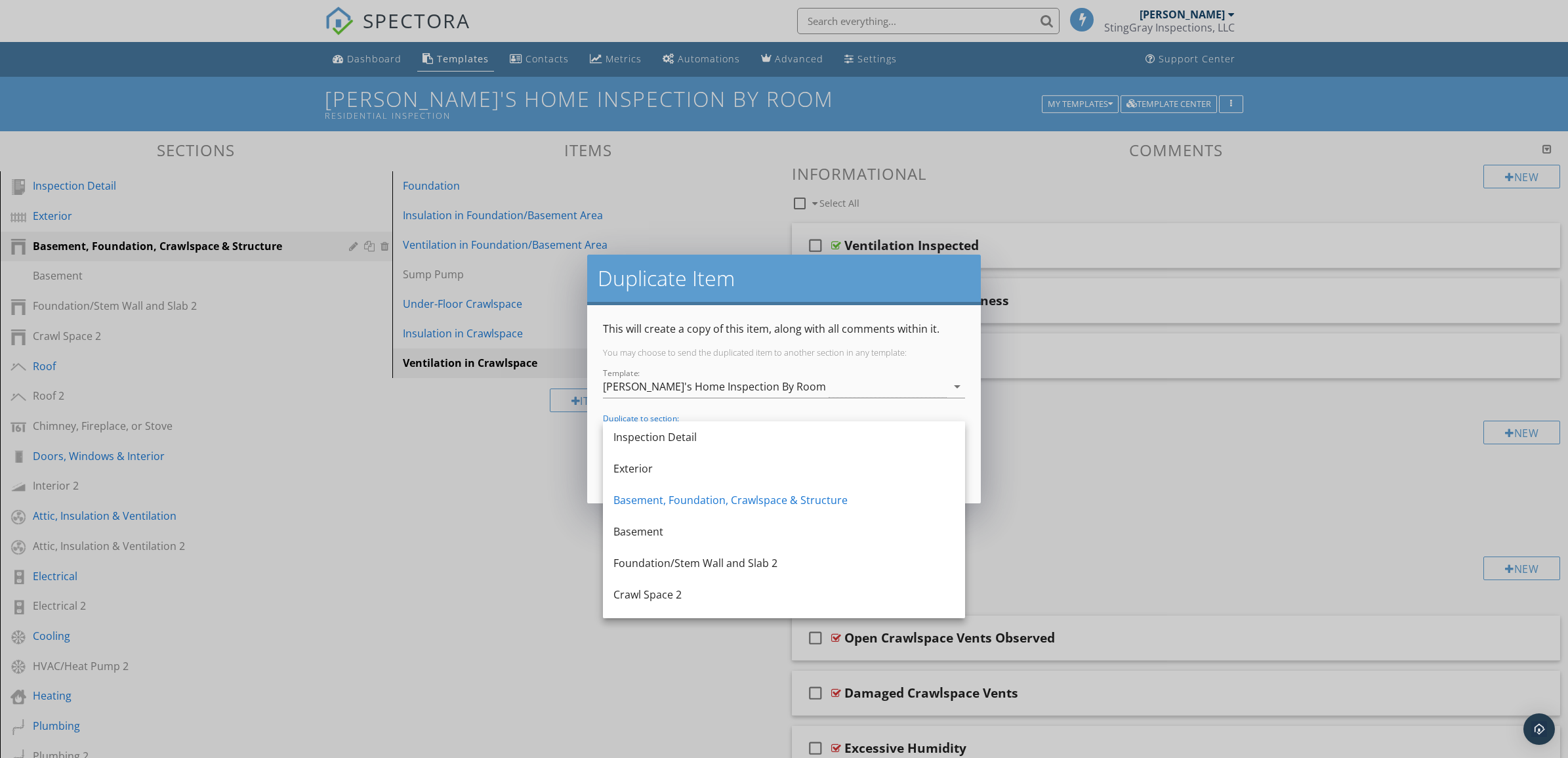
click at [695, 593] on div "Crawl Space 2" at bounding box center [783, 595] width 341 height 16
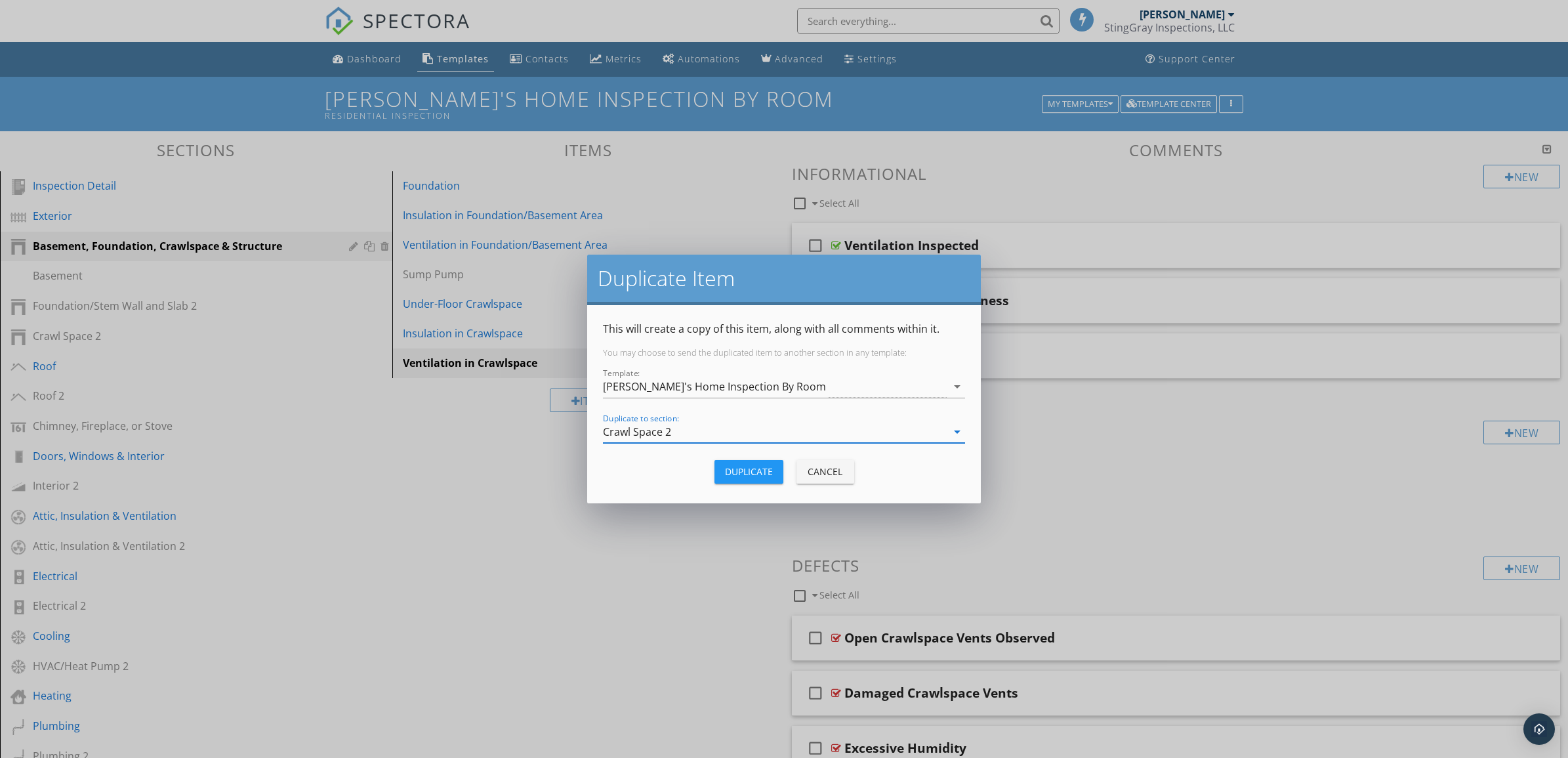
click at [748, 470] on div "Duplicate" at bounding box center [749, 471] width 48 height 14
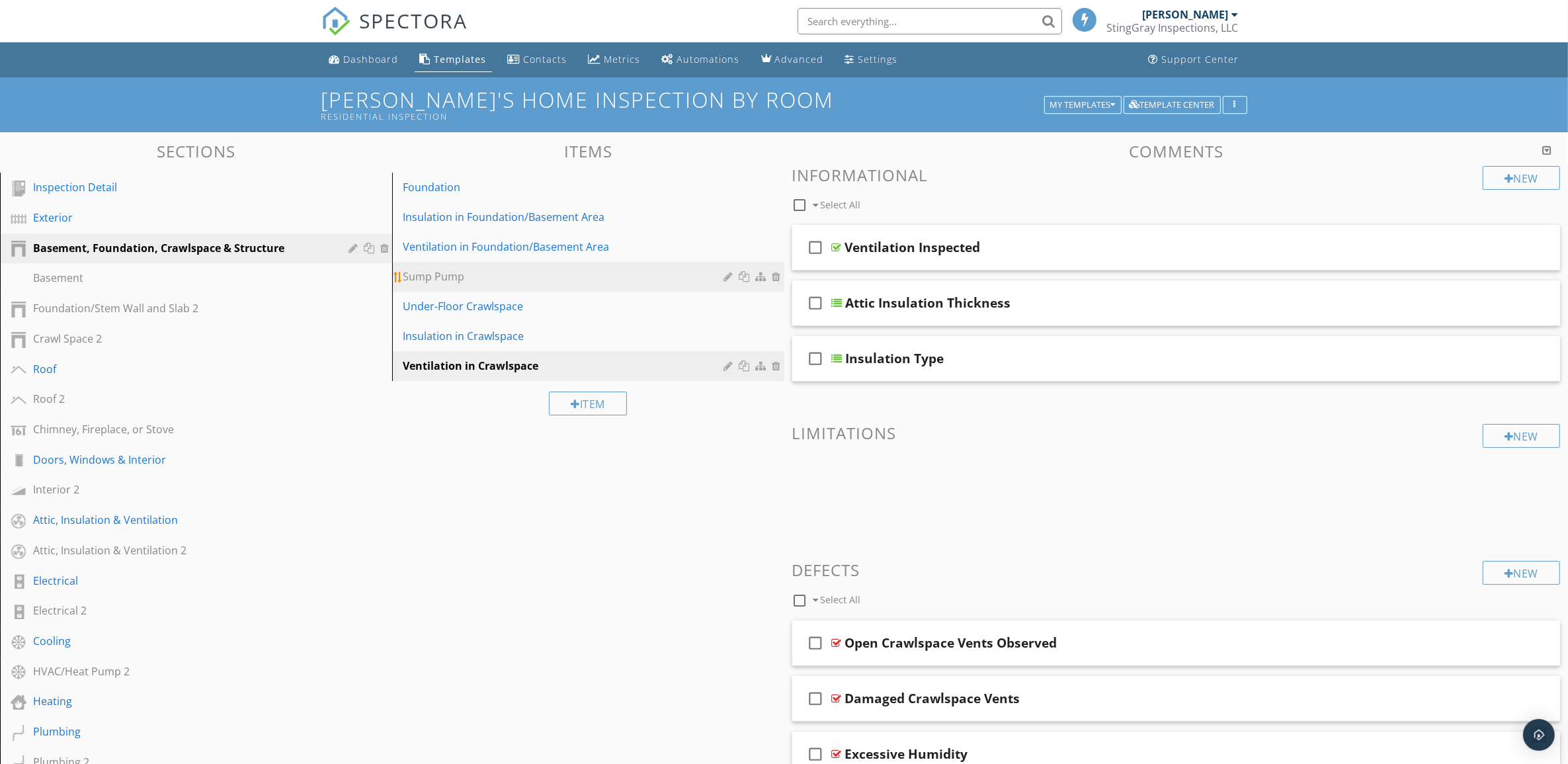
click at [777, 276] on div at bounding box center [779, 277] width 12 height 11
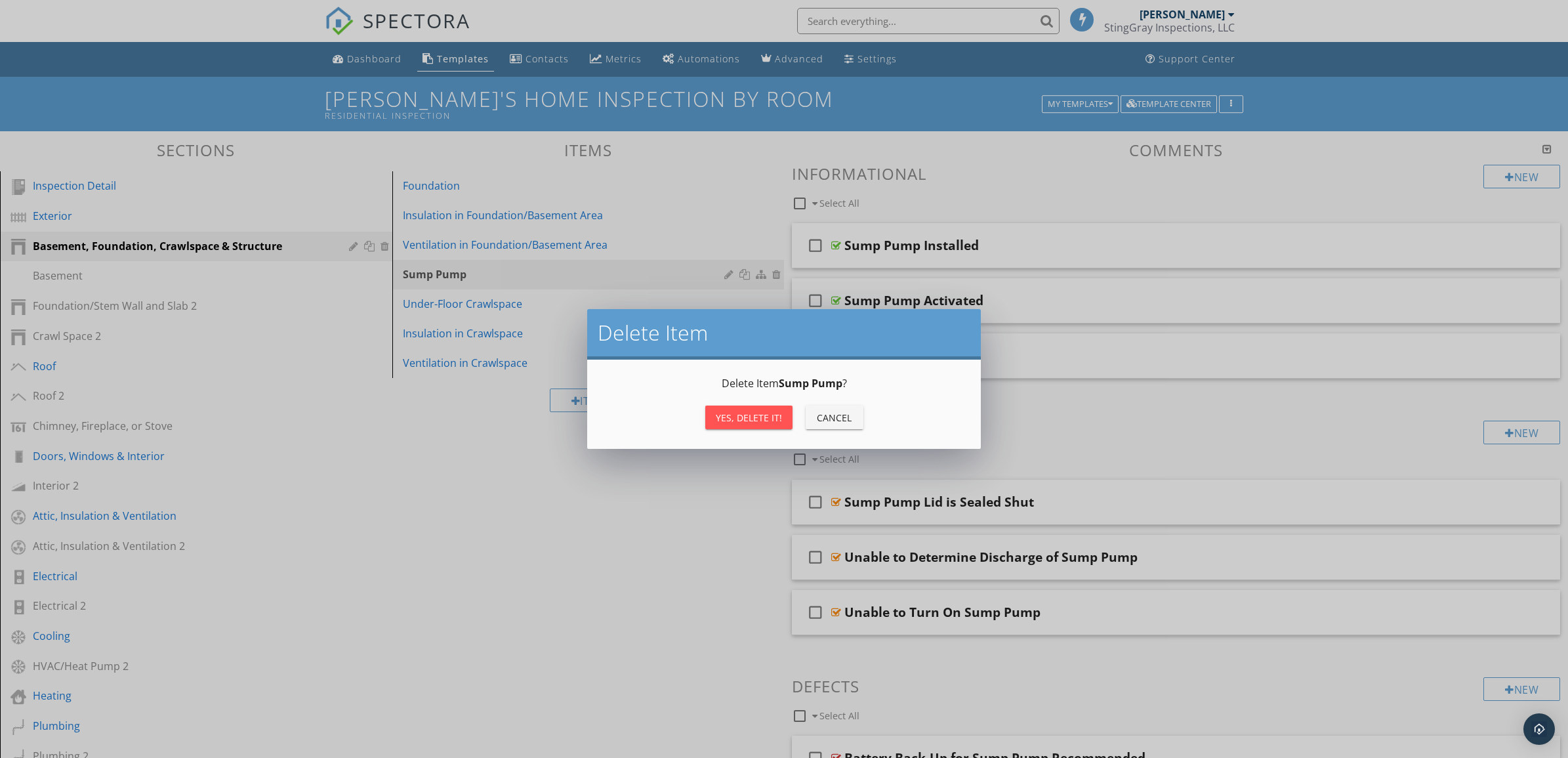
click at [743, 422] on div "Yes, Delete it!" at bounding box center [749, 418] width 66 height 14
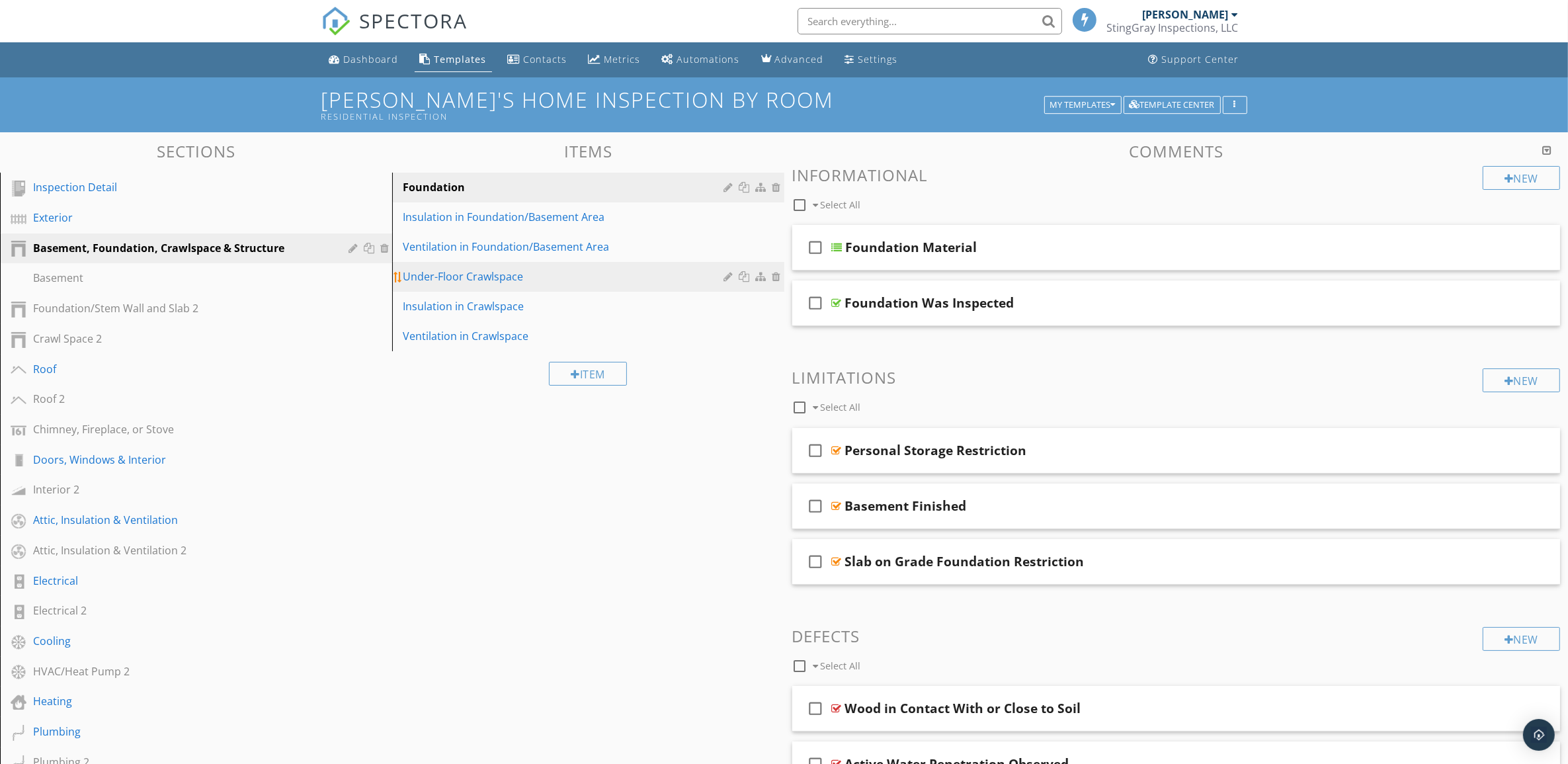
click at [779, 273] on div at bounding box center [779, 277] width 12 height 11
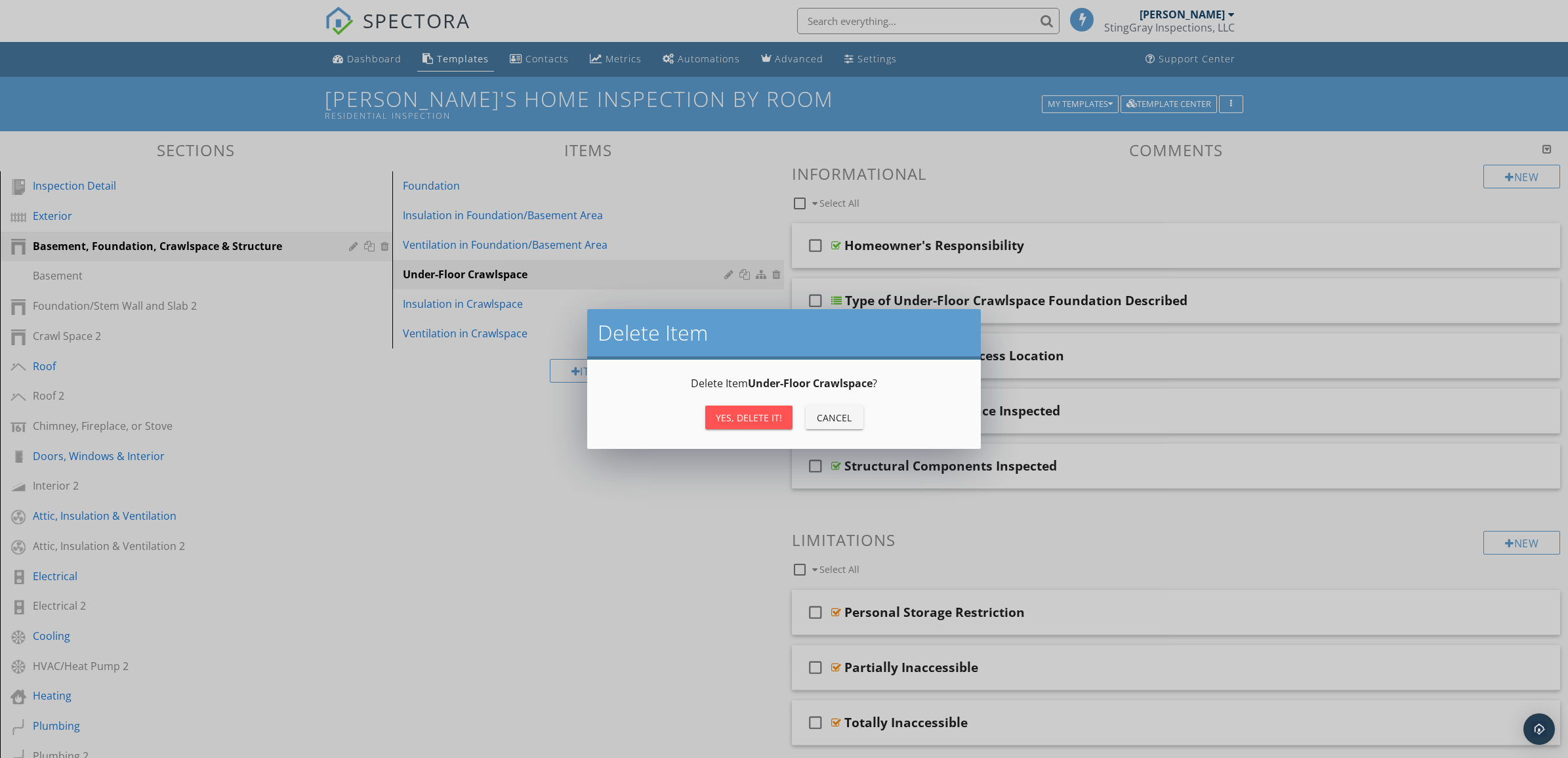
click at [743, 417] on div "Yes, Delete it!" at bounding box center [749, 418] width 66 height 14
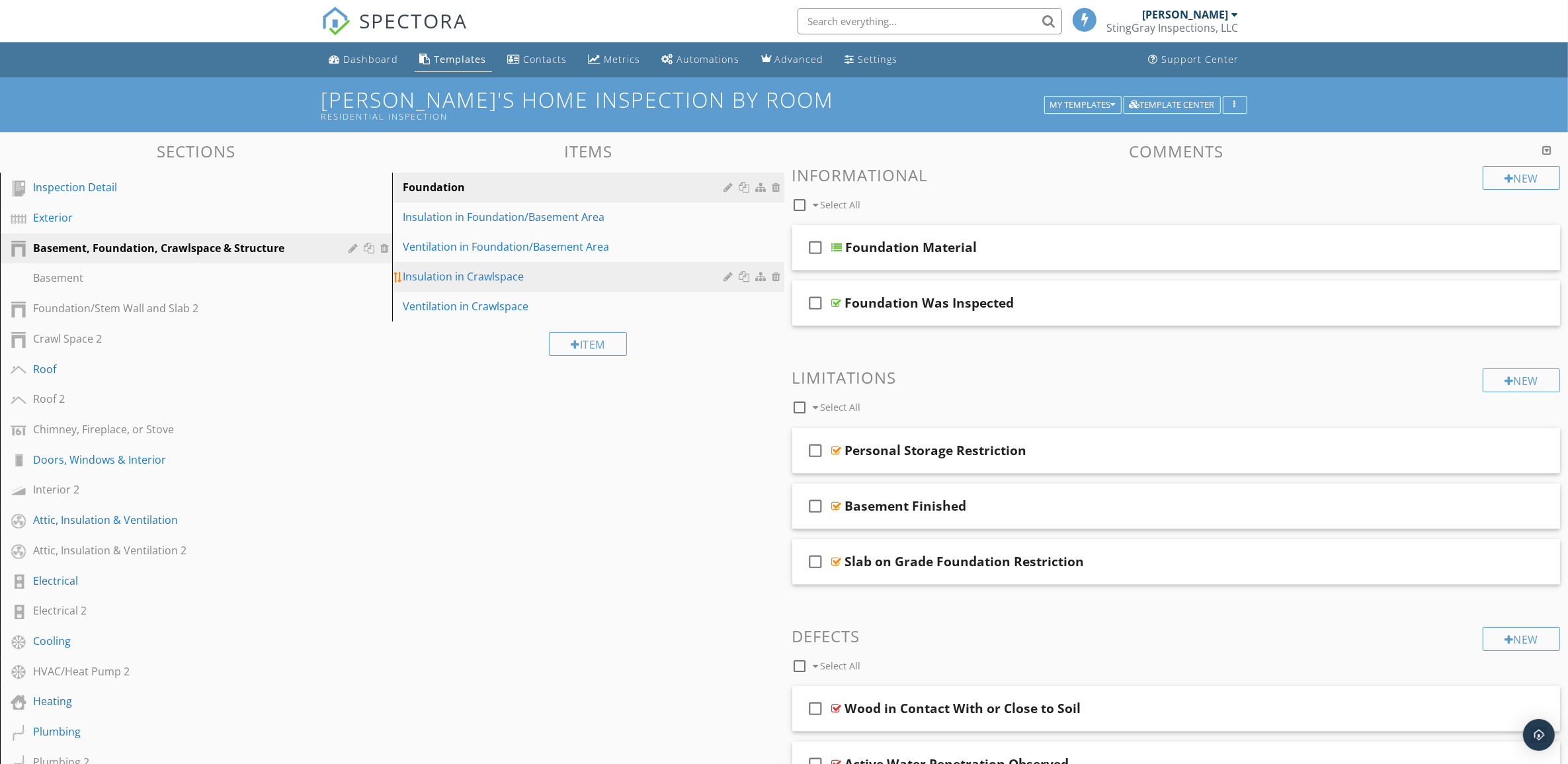
click at [779, 272] on div at bounding box center [779, 277] width 12 height 11
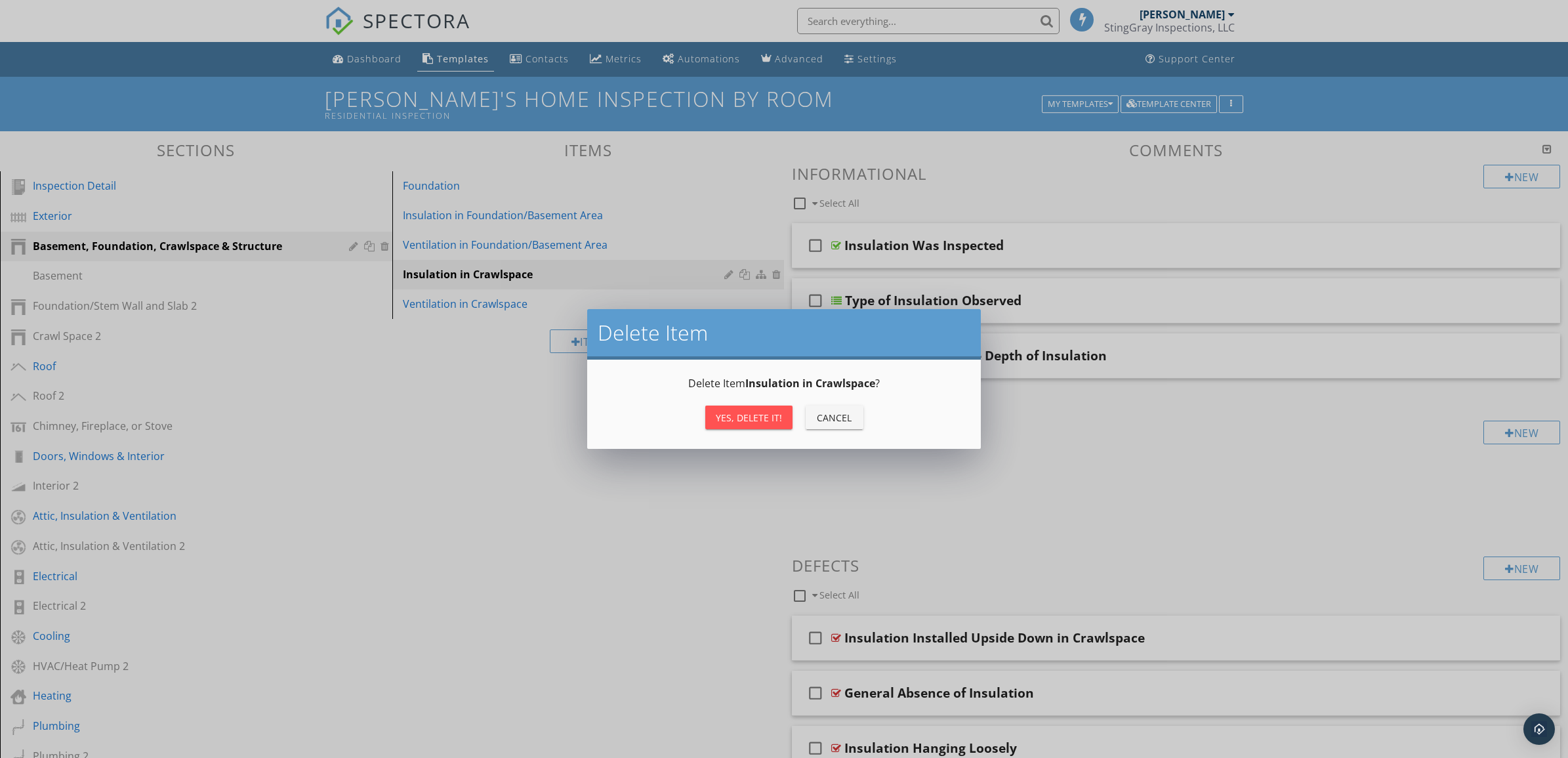
click at [758, 409] on button "Yes, Delete it!" at bounding box center [749, 417] width 87 height 23
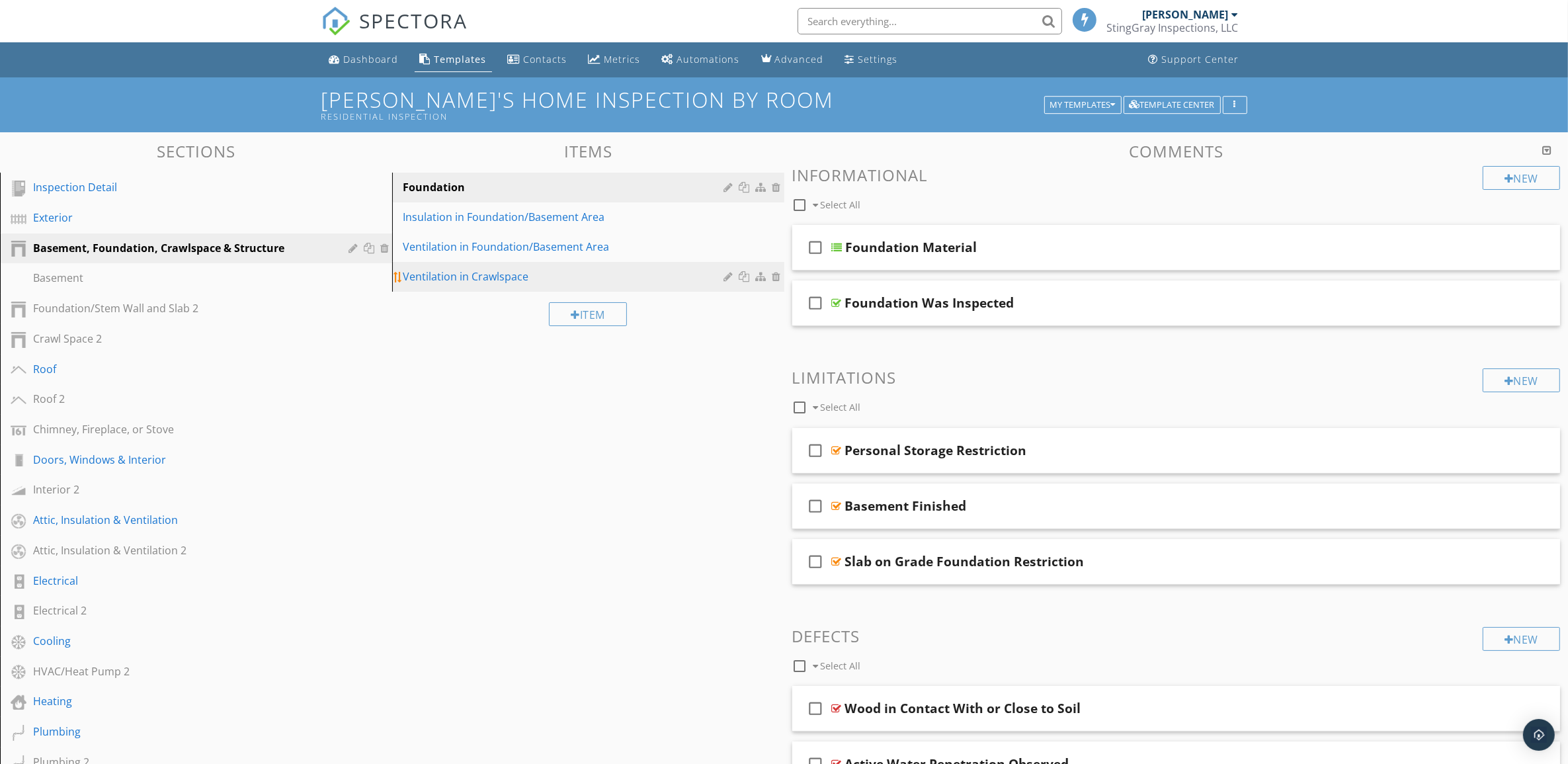
click at [778, 273] on div at bounding box center [779, 277] width 12 height 11
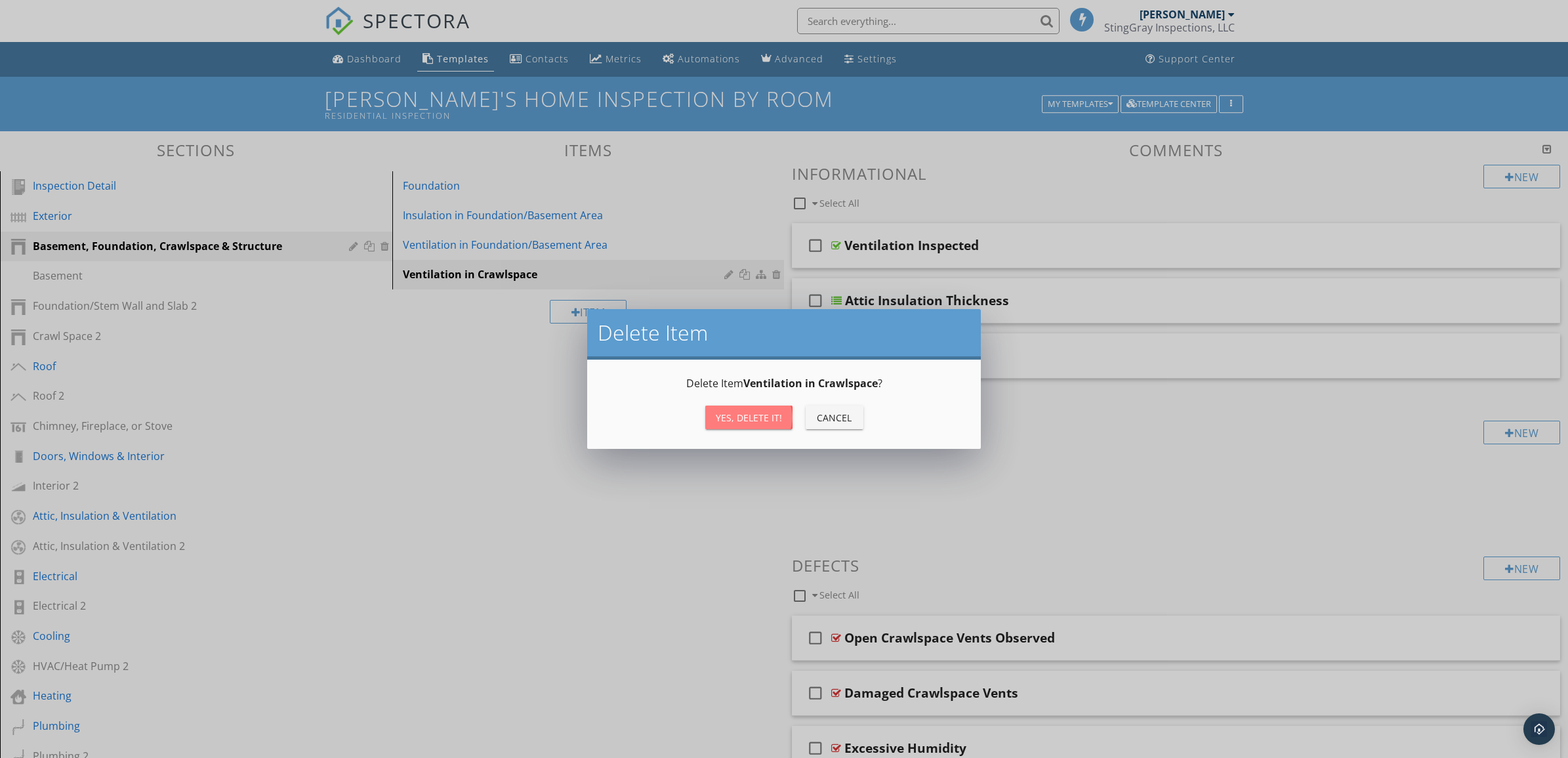
click at [755, 412] on div "Yes, Delete it!" at bounding box center [749, 418] width 66 height 14
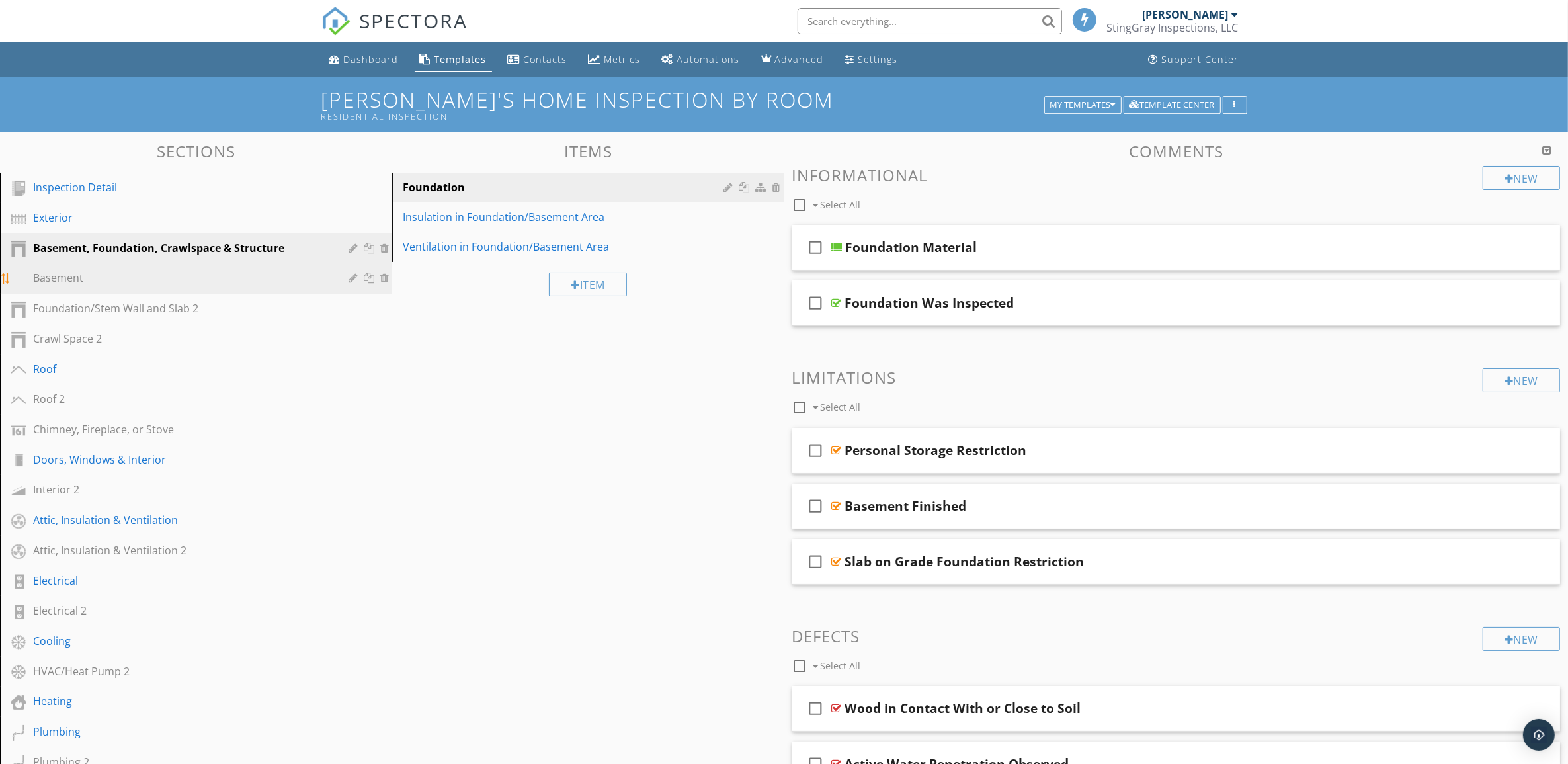
click at [351, 275] on div at bounding box center [355, 278] width 13 height 11
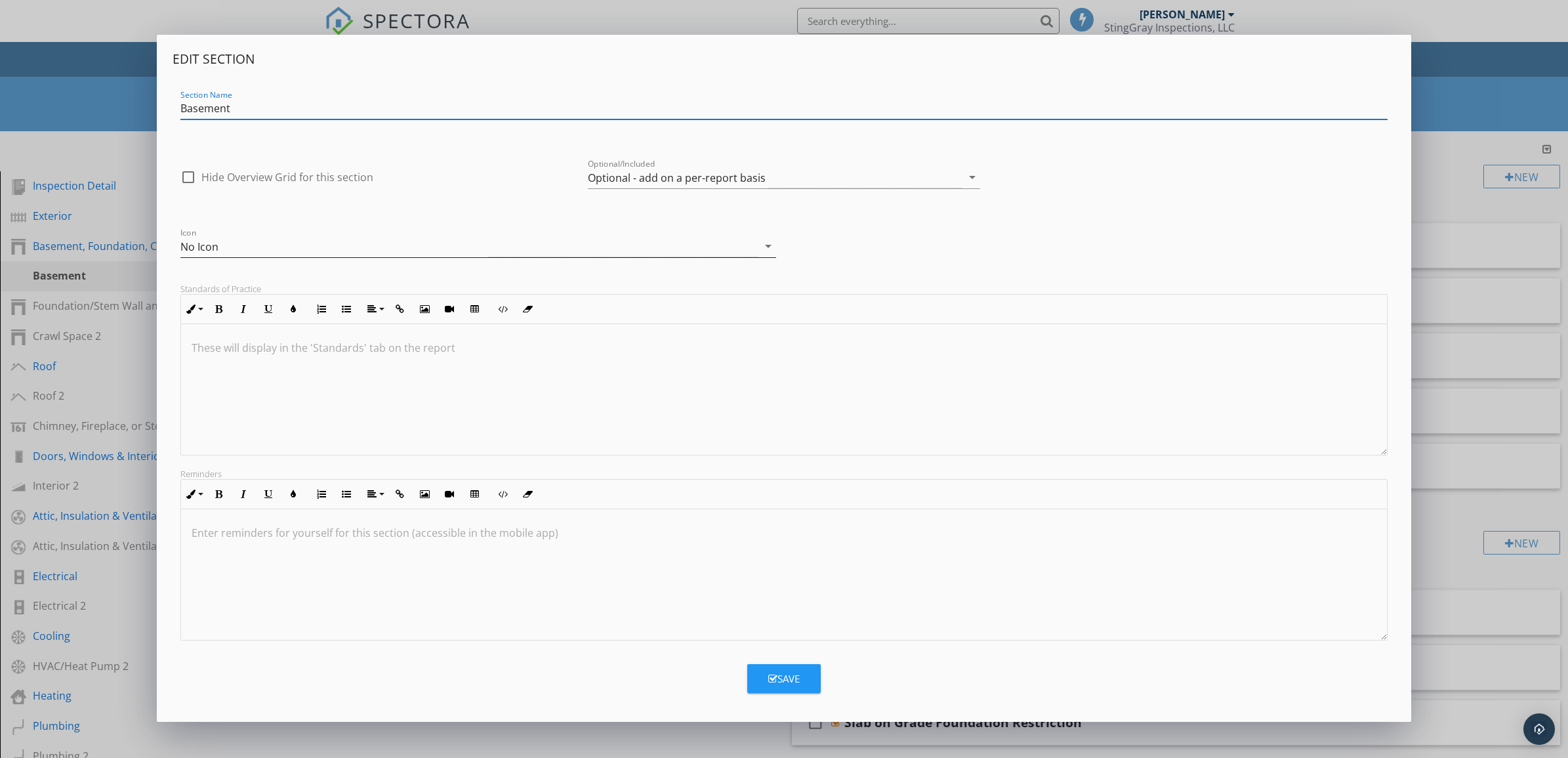
click at [770, 248] on icon "arrow_drop_down" at bounding box center [768, 246] width 16 height 16
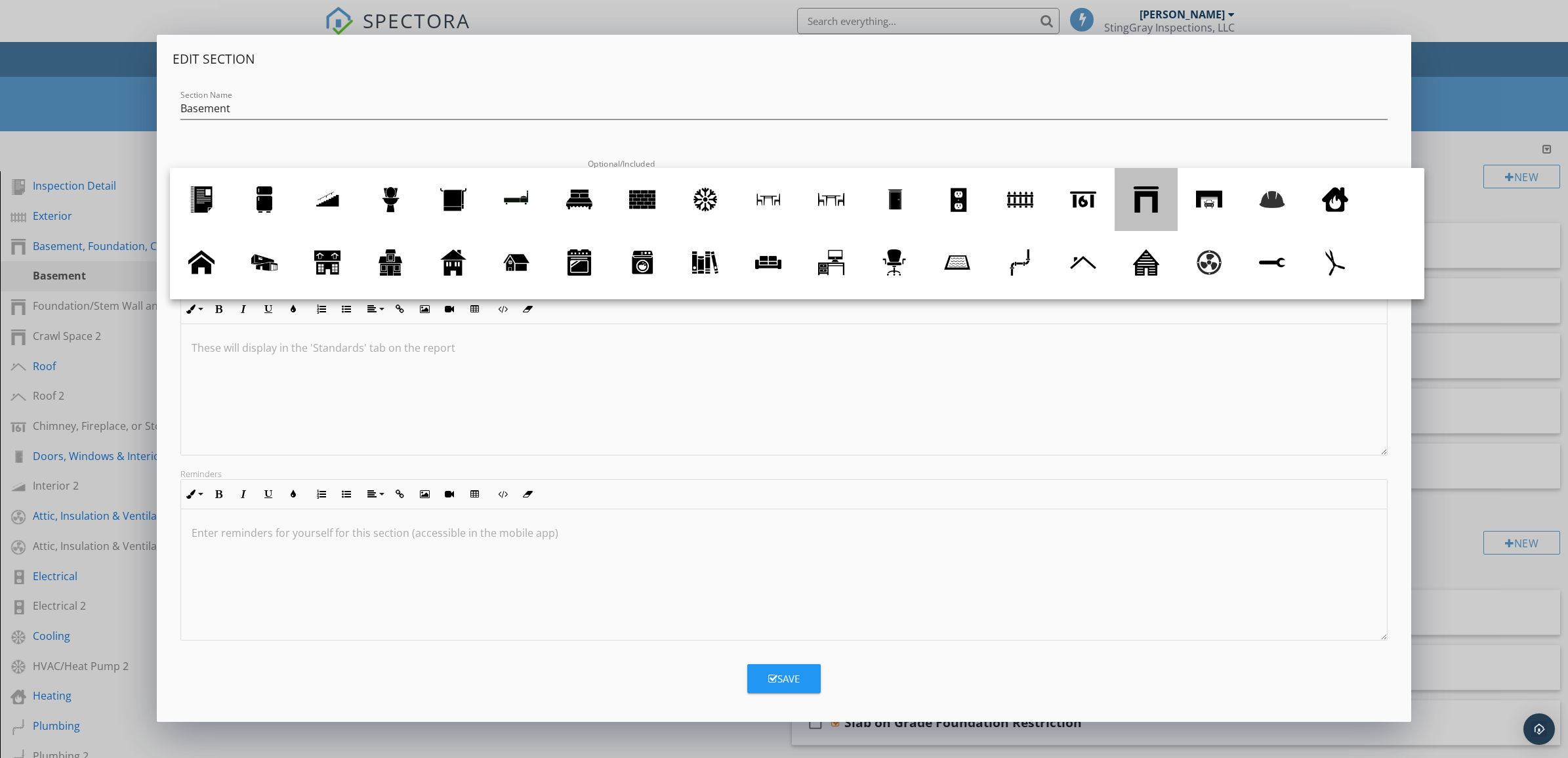
click at [1153, 199] on div at bounding box center [1146, 199] width 26 height 26
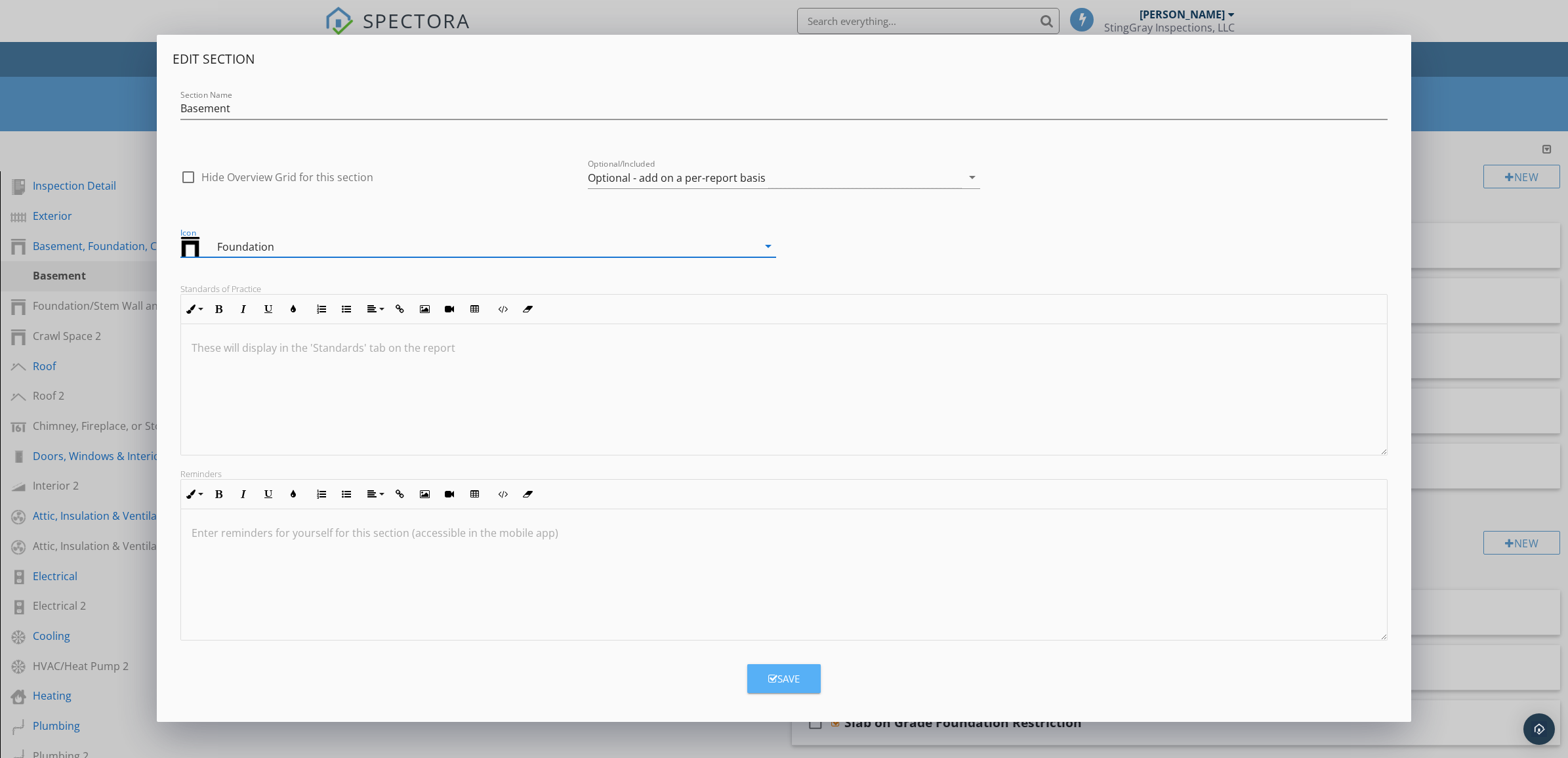
click at [792, 676] on div "Save" at bounding box center [784, 679] width 32 height 15
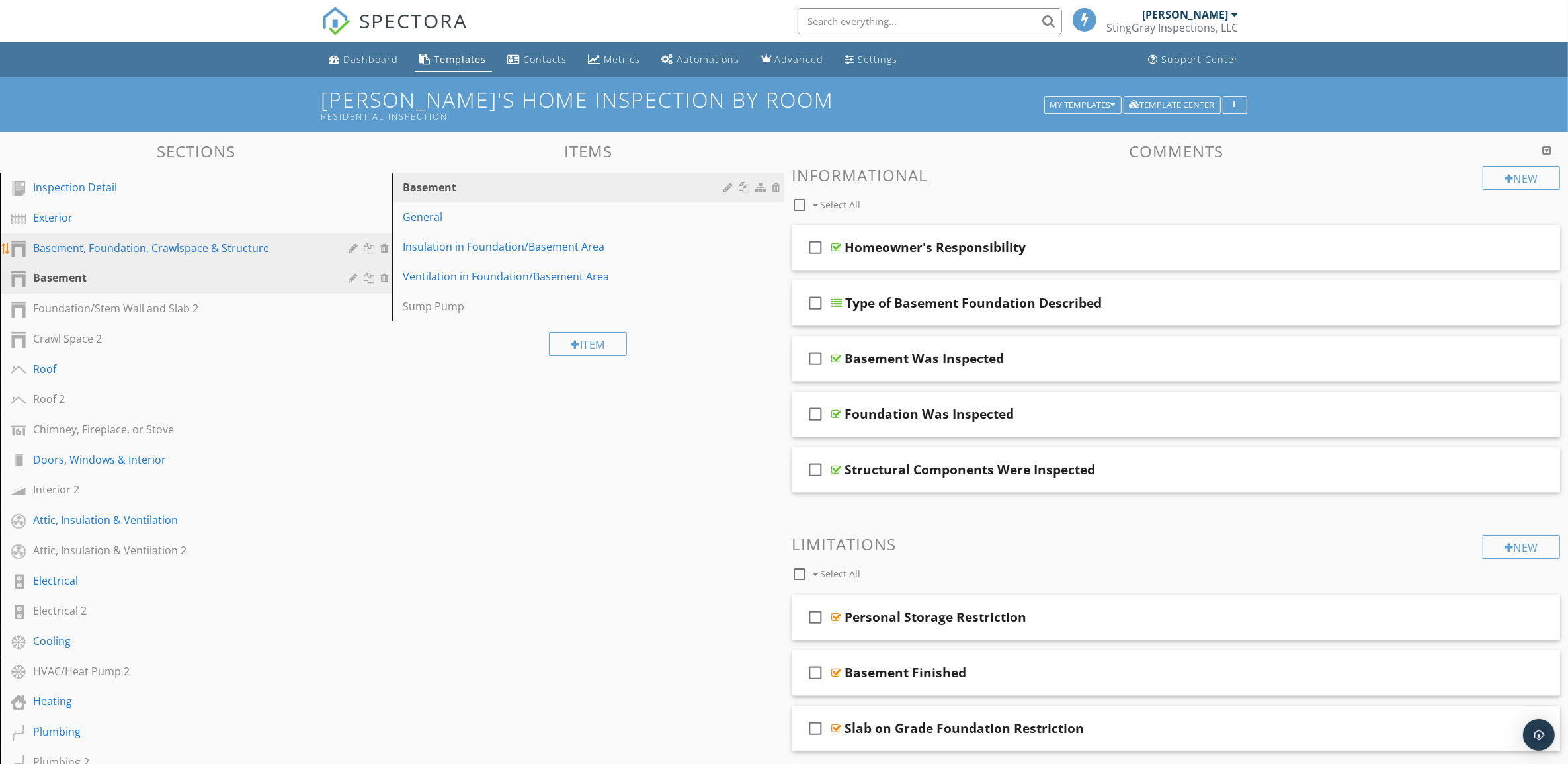
click at [278, 248] on div "Basement, Foundation, Crawlspace & Structure" at bounding box center [181, 248] width 296 height 16
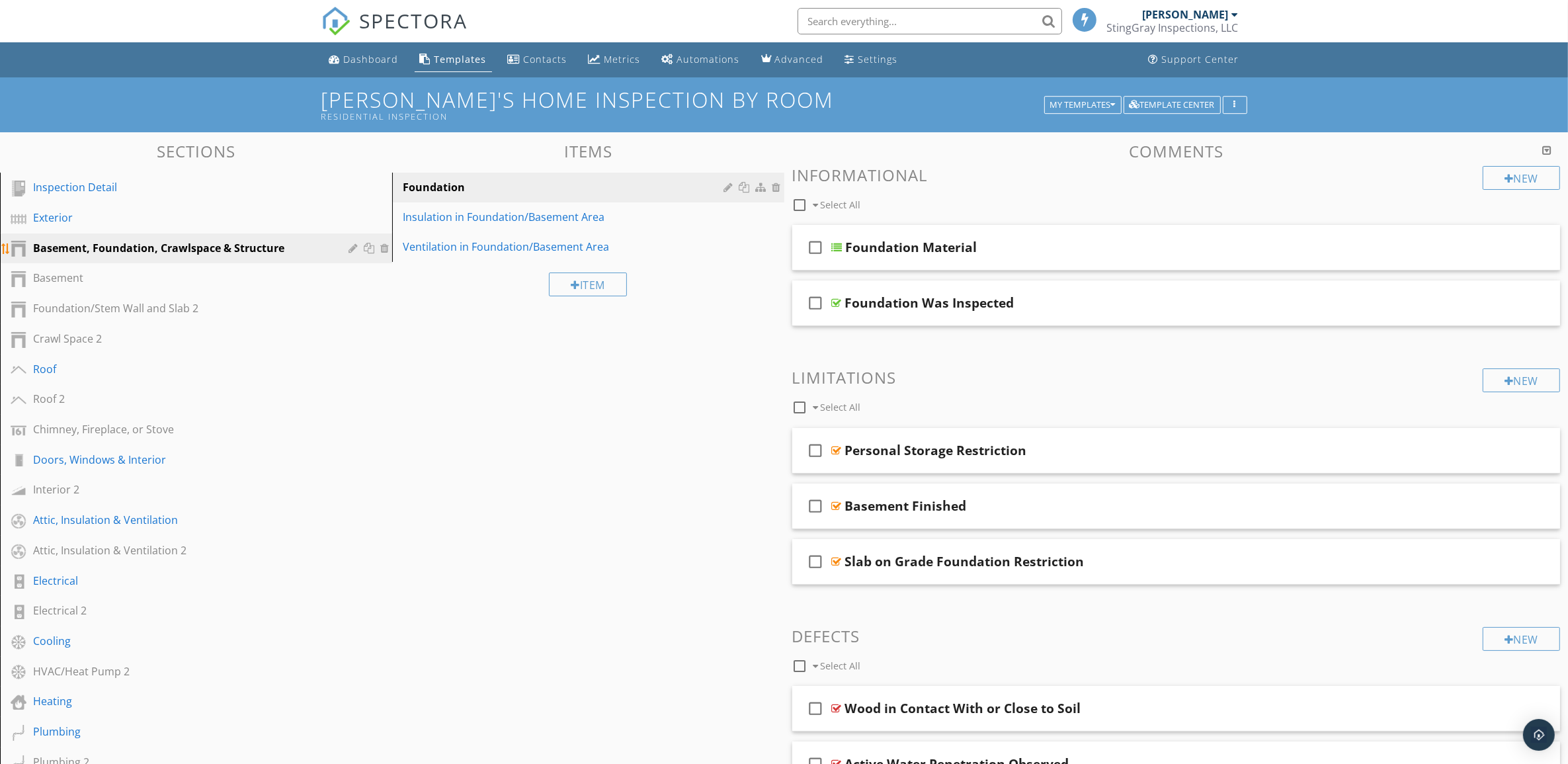
click at [384, 245] on div at bounding box center [386, 248] width 12 height 11
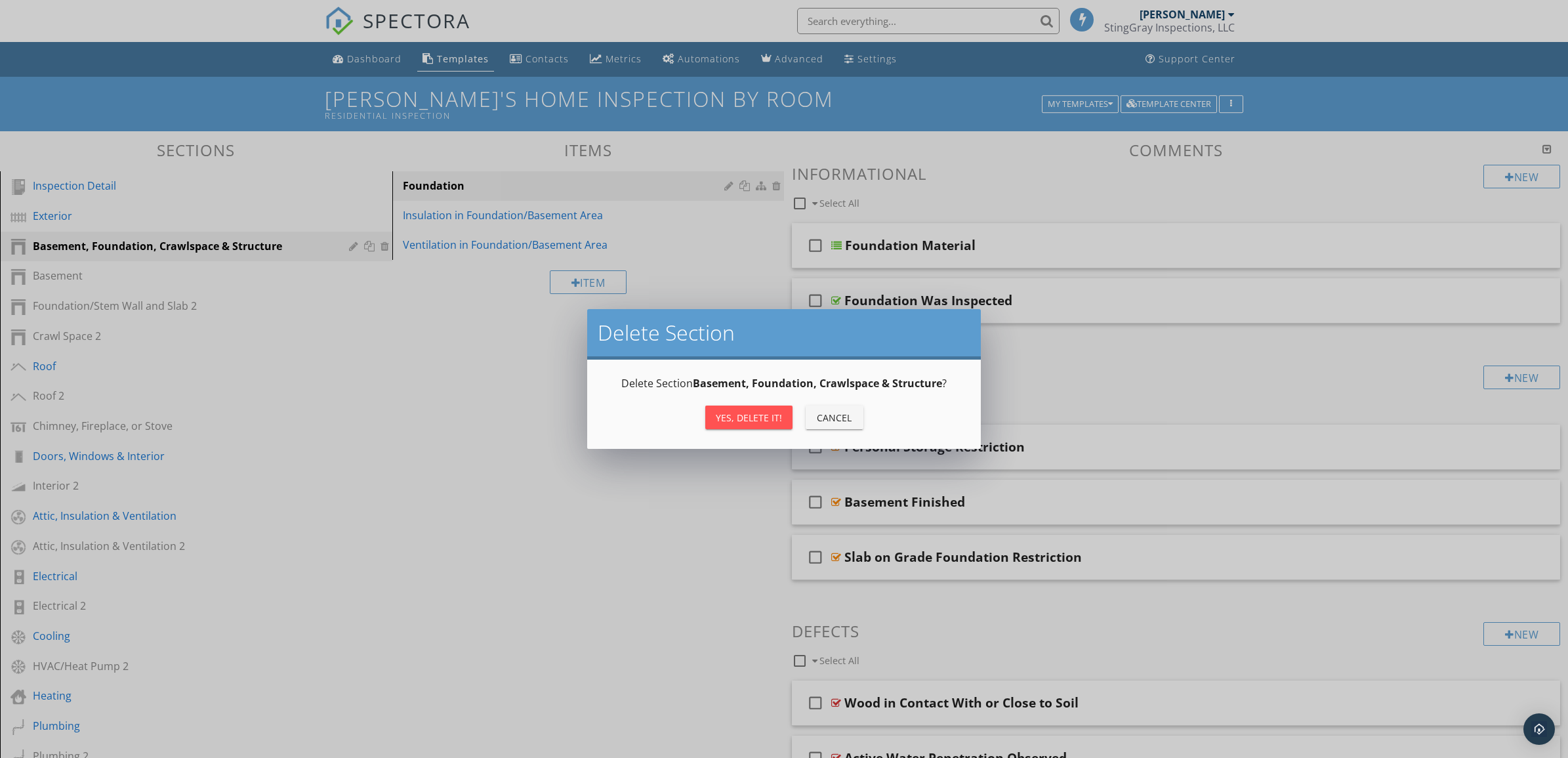
click at [752, 416] on div "Yes, Delete it!" at bounding box center [749, 418] width 66 height 14
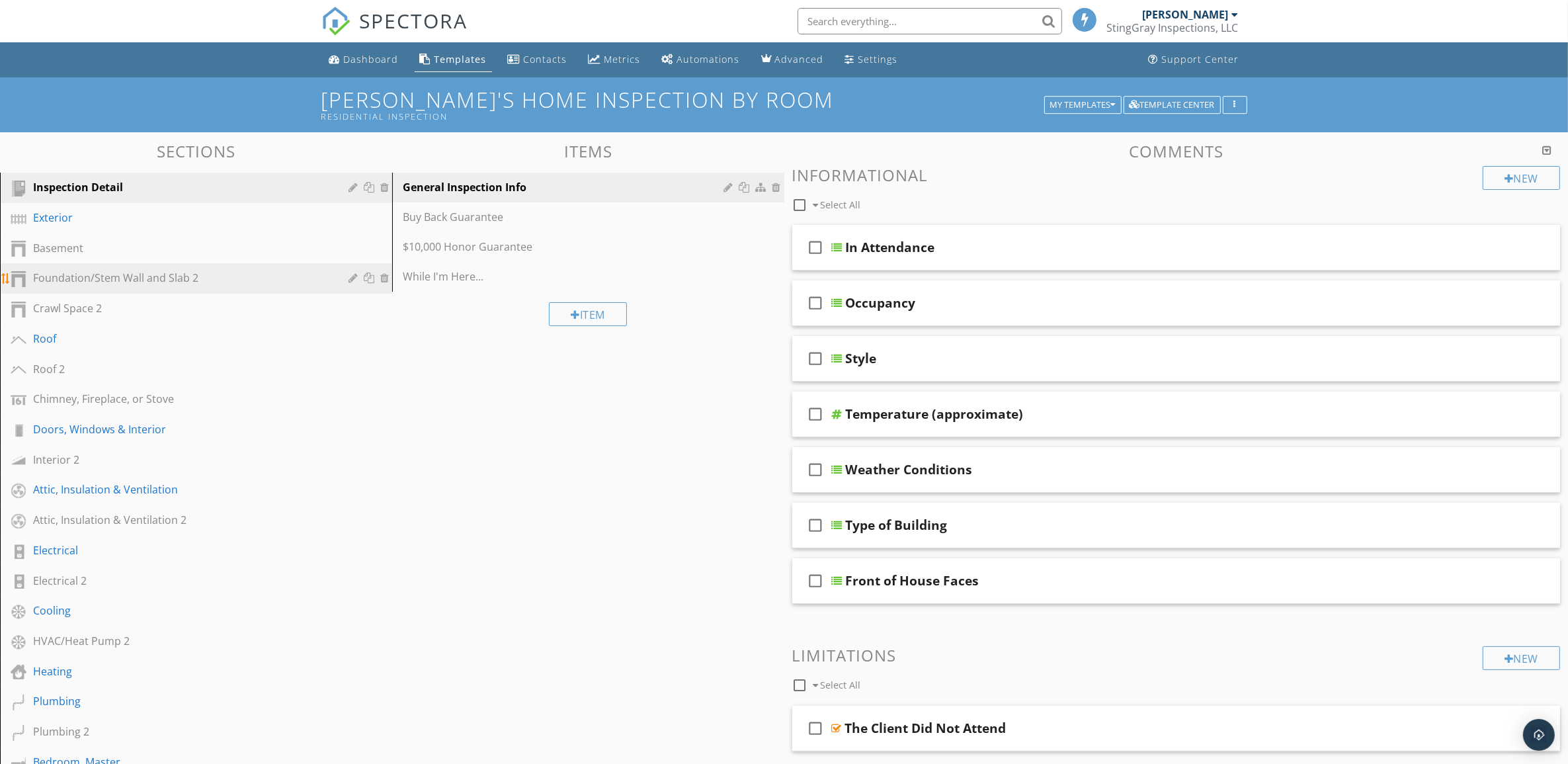
click at [240, 279] on div "Foundation/Stem Wall and Slab 2" at bounding box center [181, 278] width 296 height 16
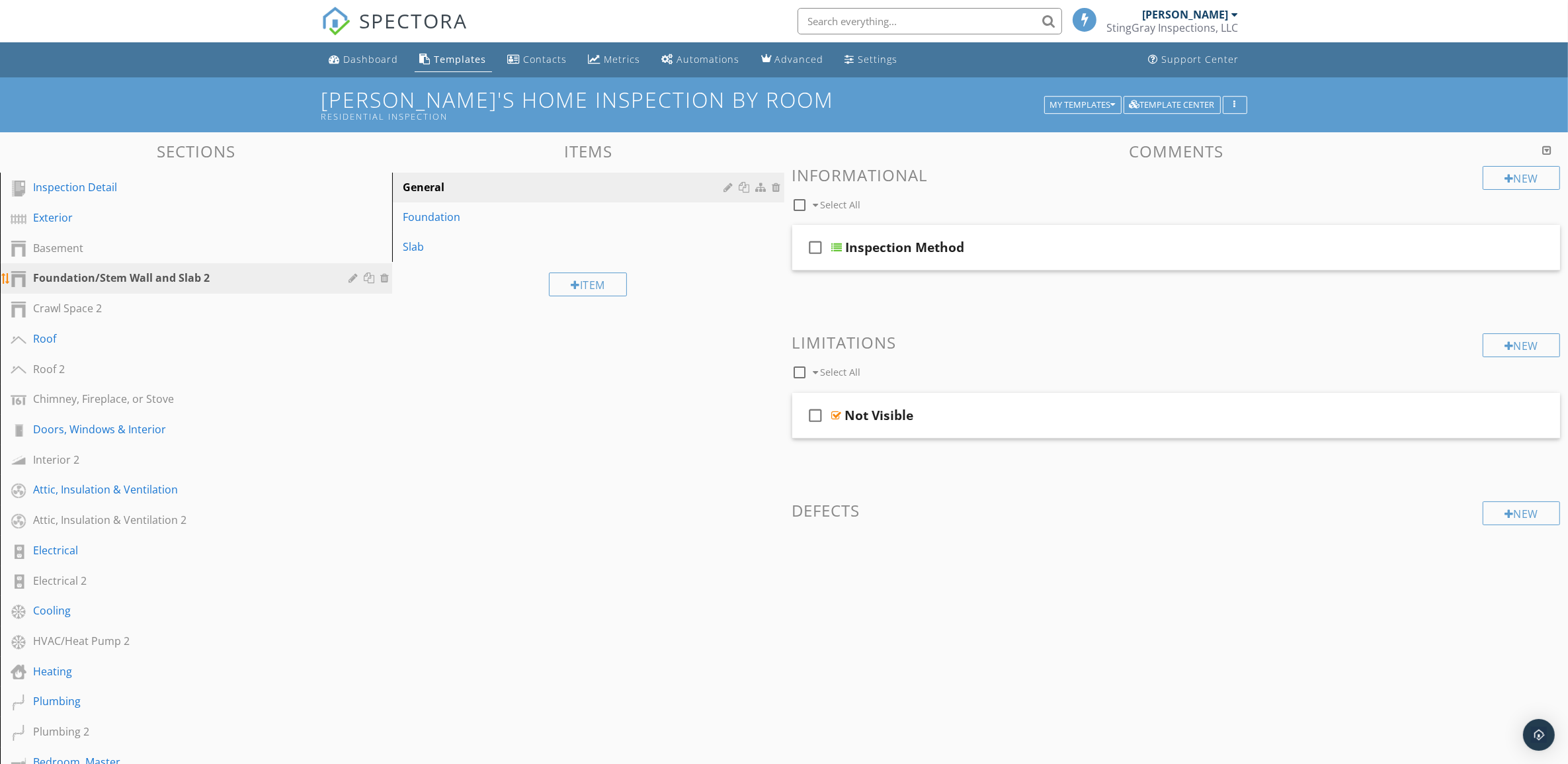
click at [349, 278] on div at bounding box center [355, 278] width 13 height 11
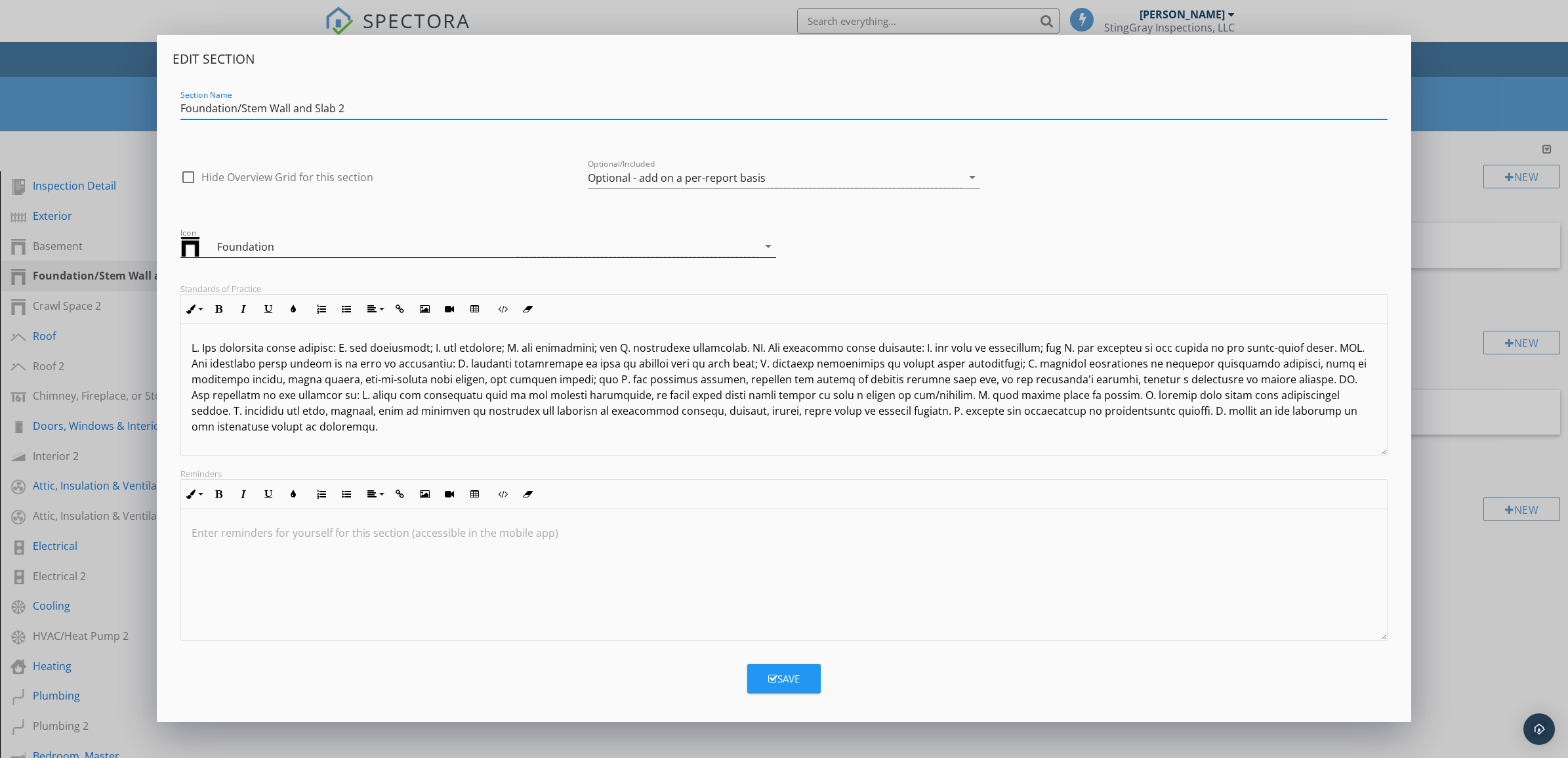
click at [769, 248] on icon "arrow_drop_down" at bounding box center [768, 246] width 16 height 16
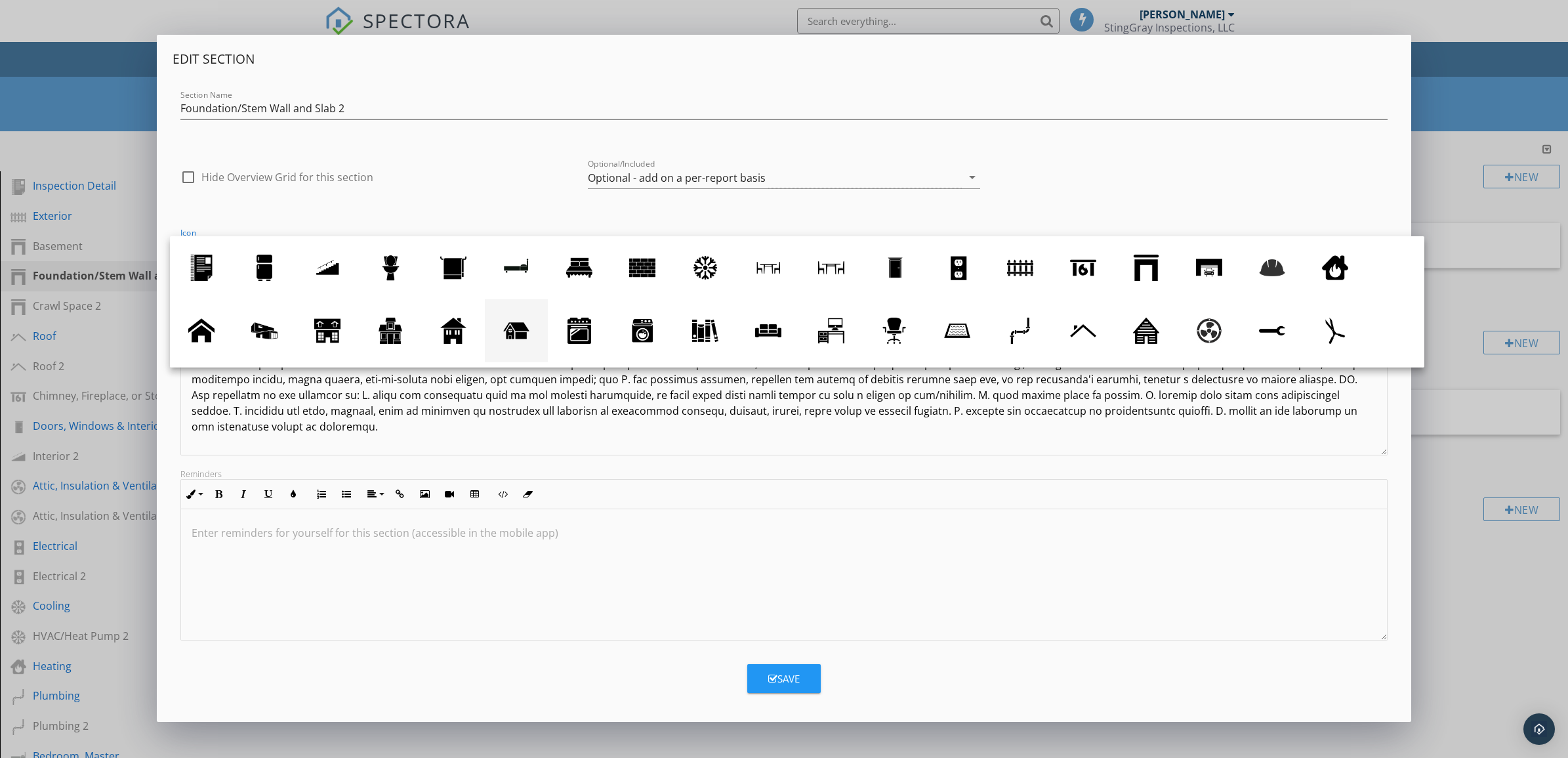
click at [524, 333] on div at bounding box center [516, 330] width 26 height 26
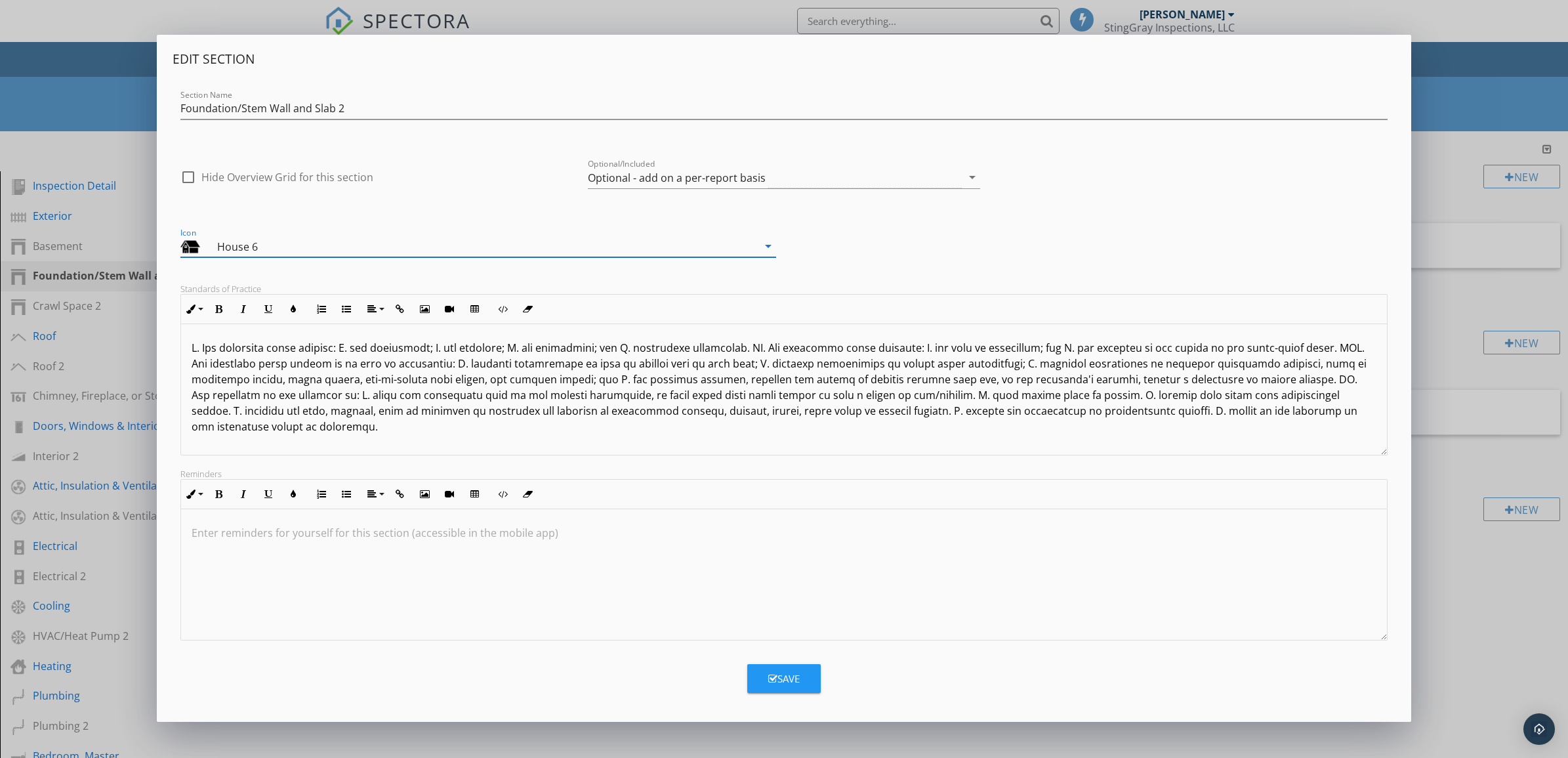
click at [770, 248] on icon "arrow_drop_down" at bounding box center [768, 246] width 16 height 16
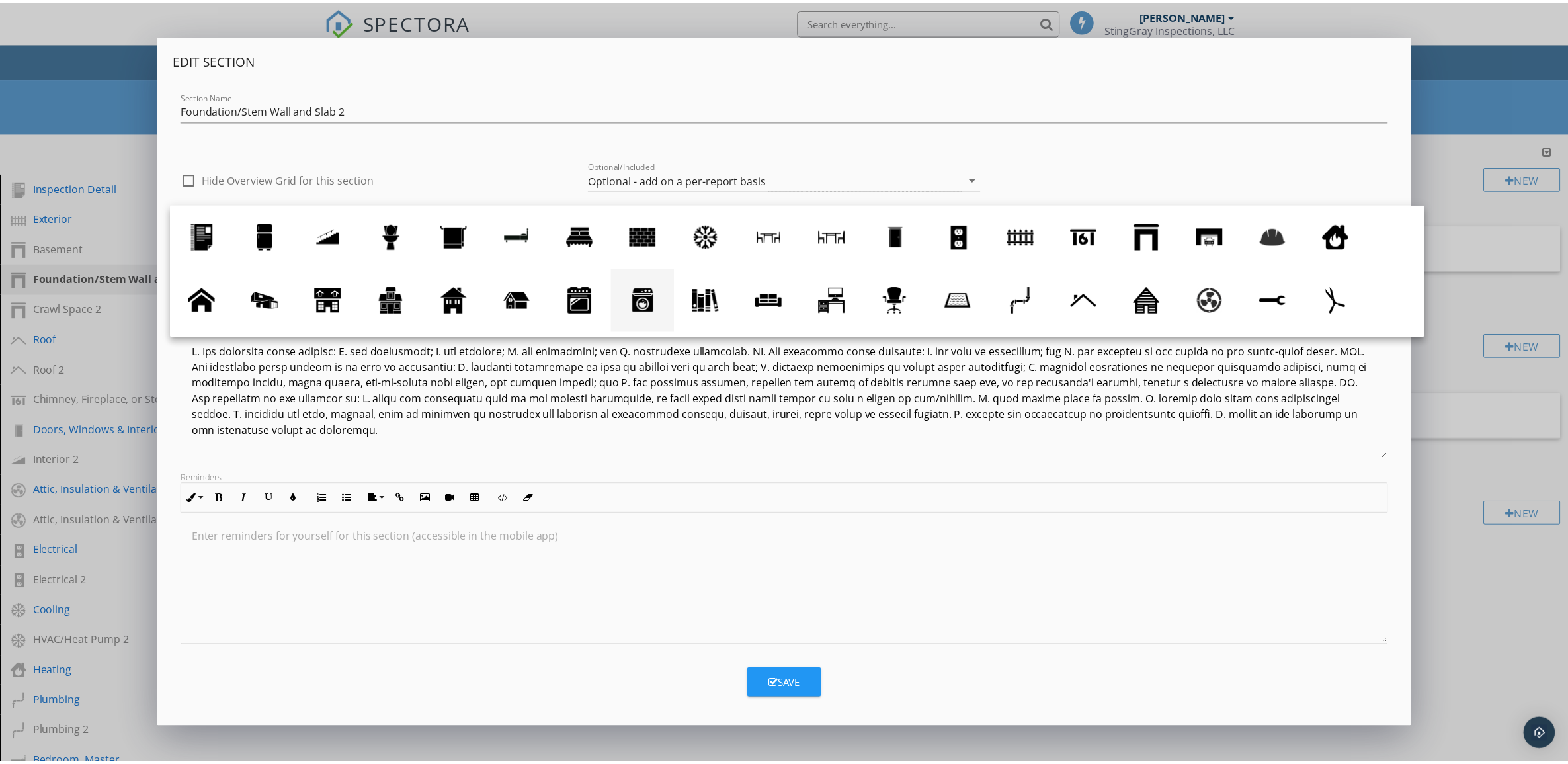
scroll to position [58, 0]
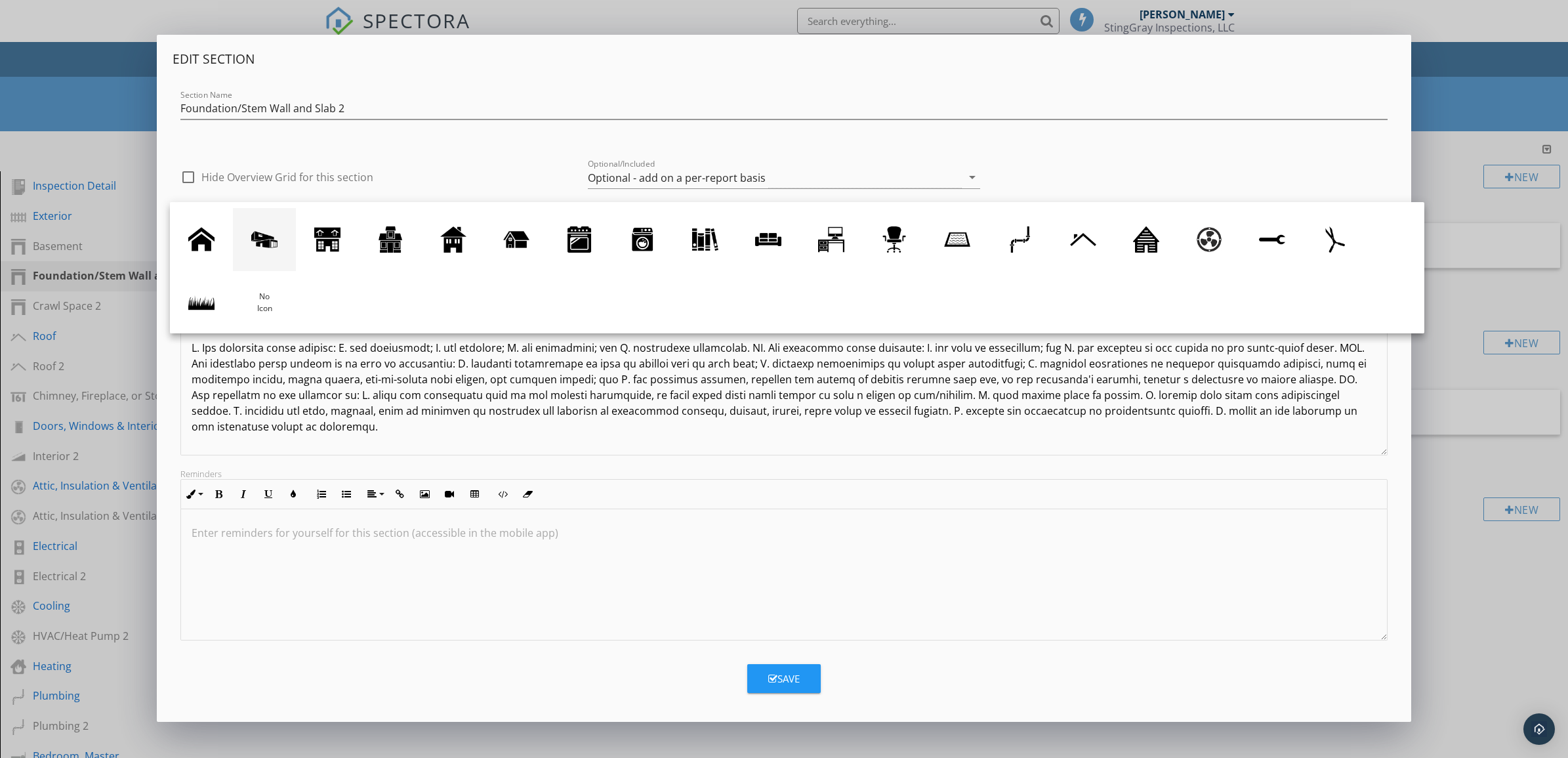
click at [274, 236] on div at bounding box center [264, 239] width 26 height 26
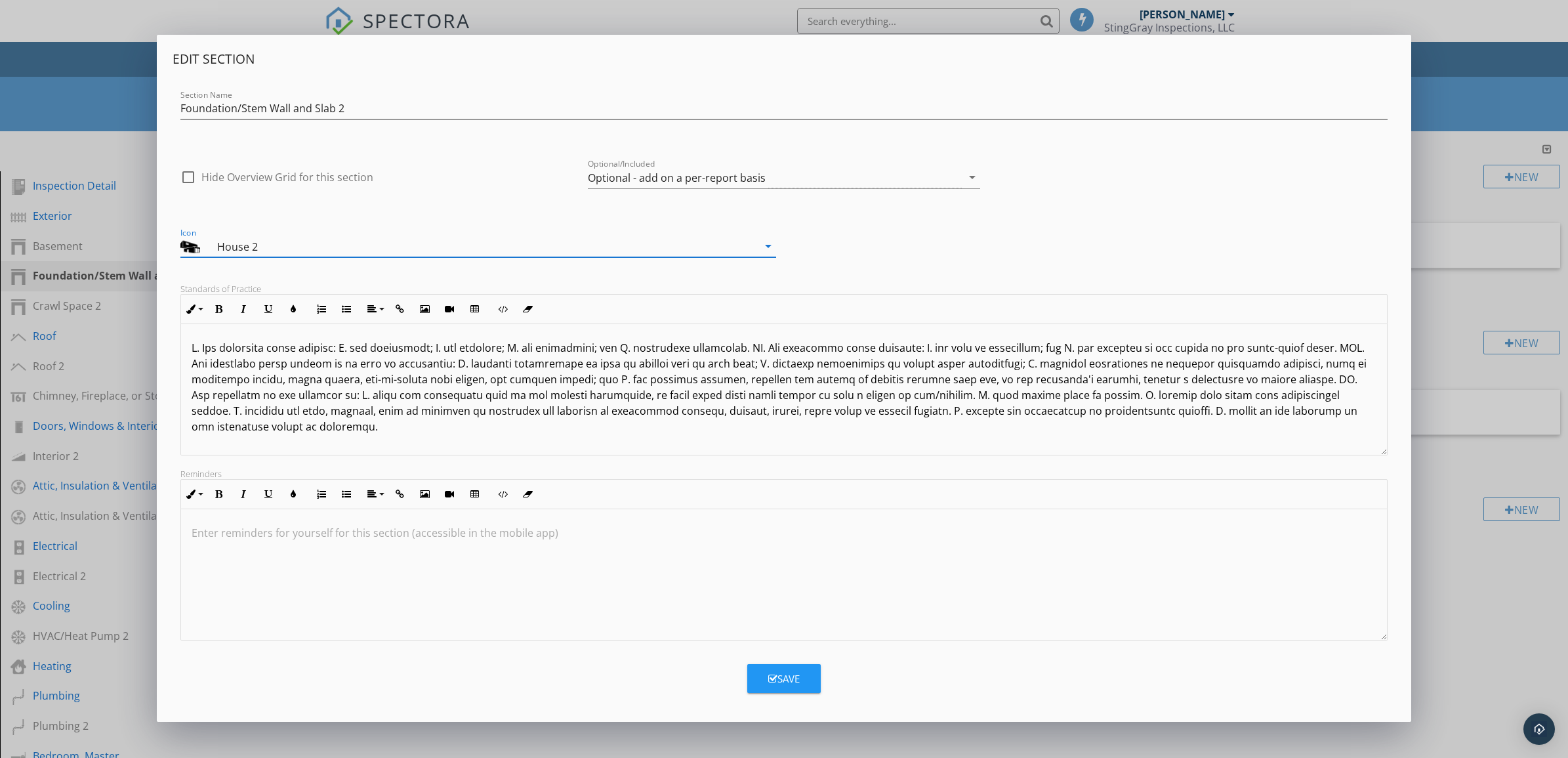
click at [792, 680] on div "Save" at bounding box center [784, 679] width 32 height 15
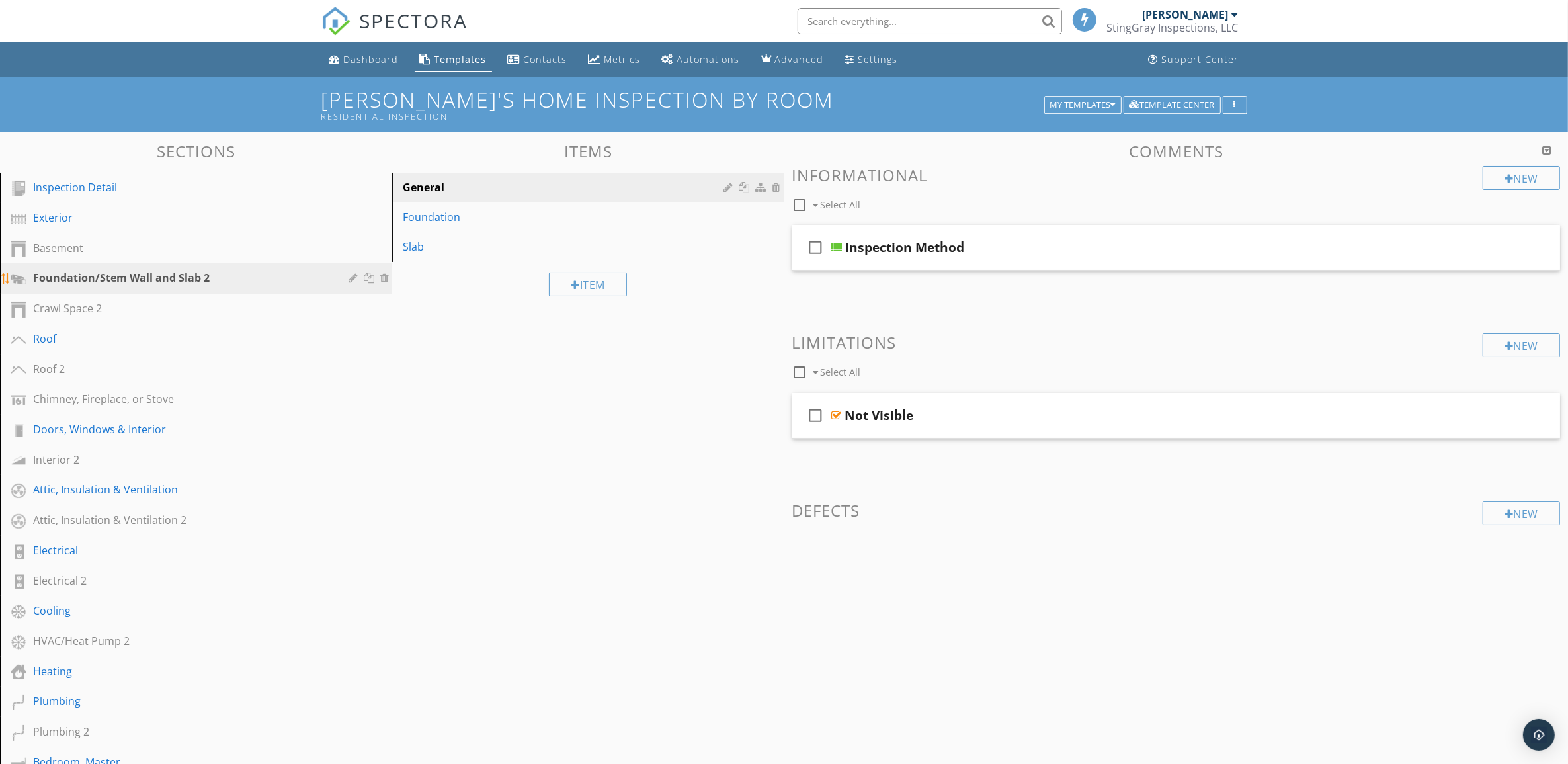
click at [355, 278] on div at bounding box center [355, 278] width 13 height 11
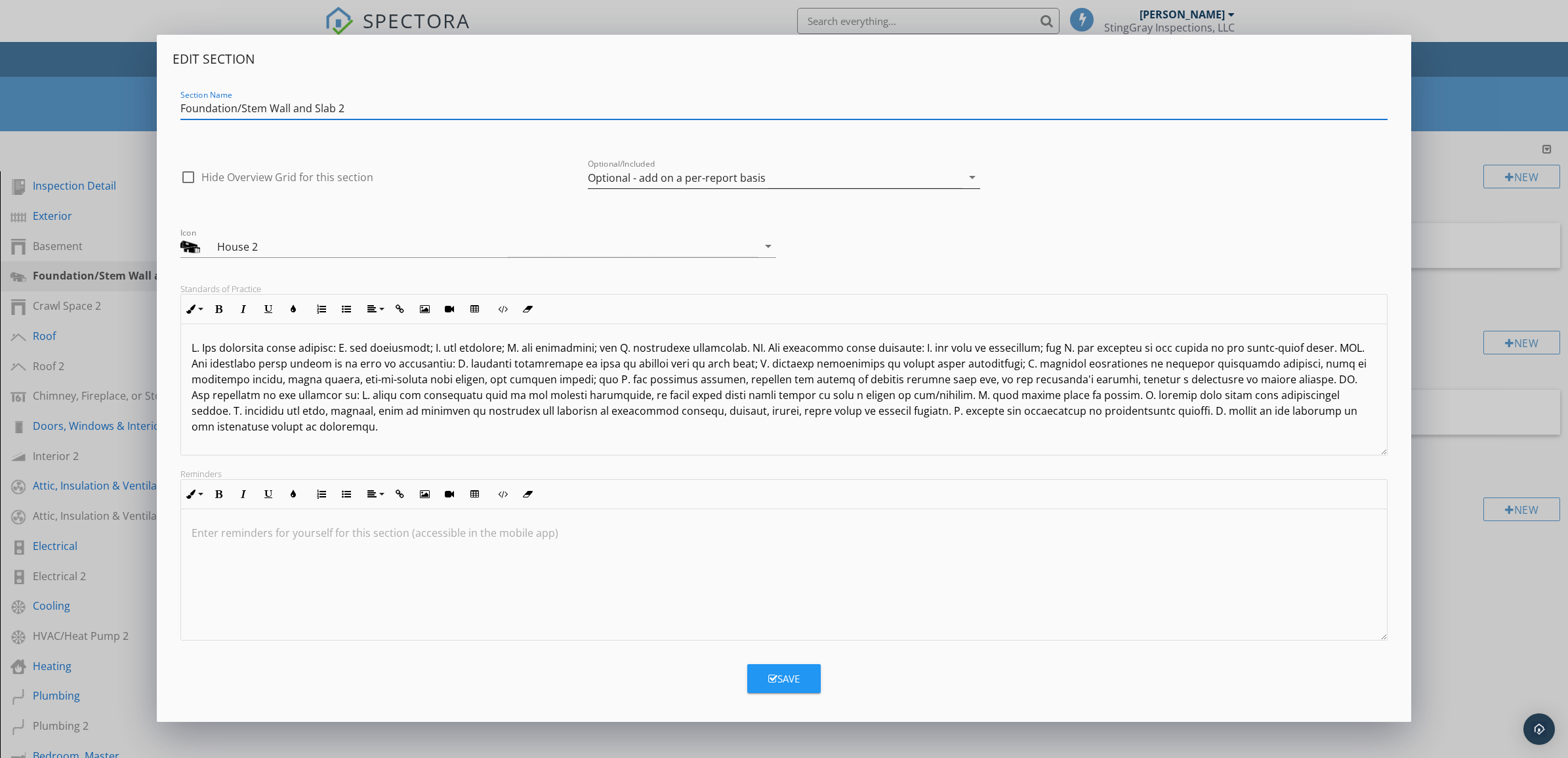
click at [974, 177] on icon "arrow_drop_down" at bounding box center [972, 177] width 16 height 16
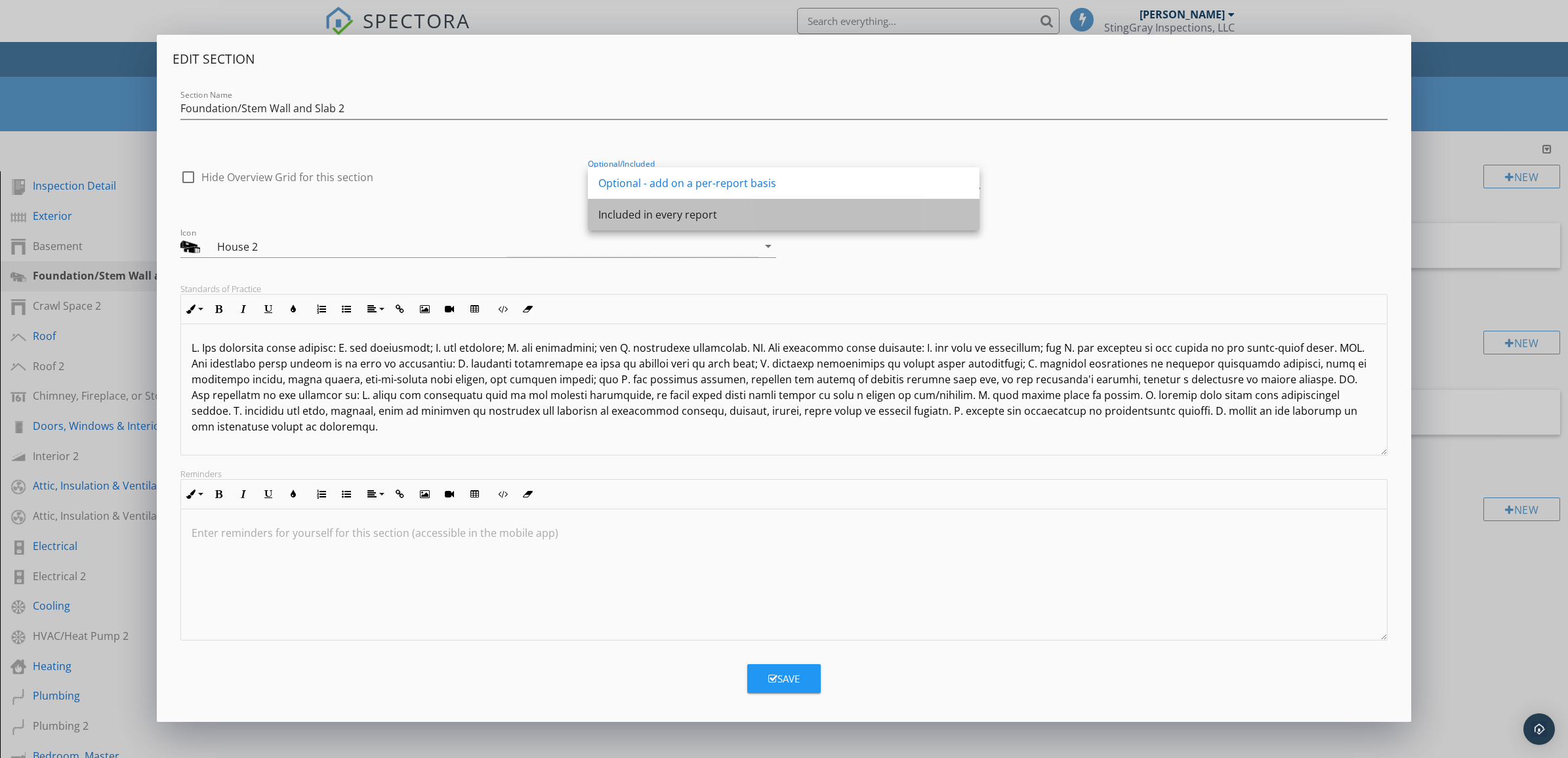
click at [886, 213] on div "Included in every report" at bounding box center [783, 215] width 371 height 16
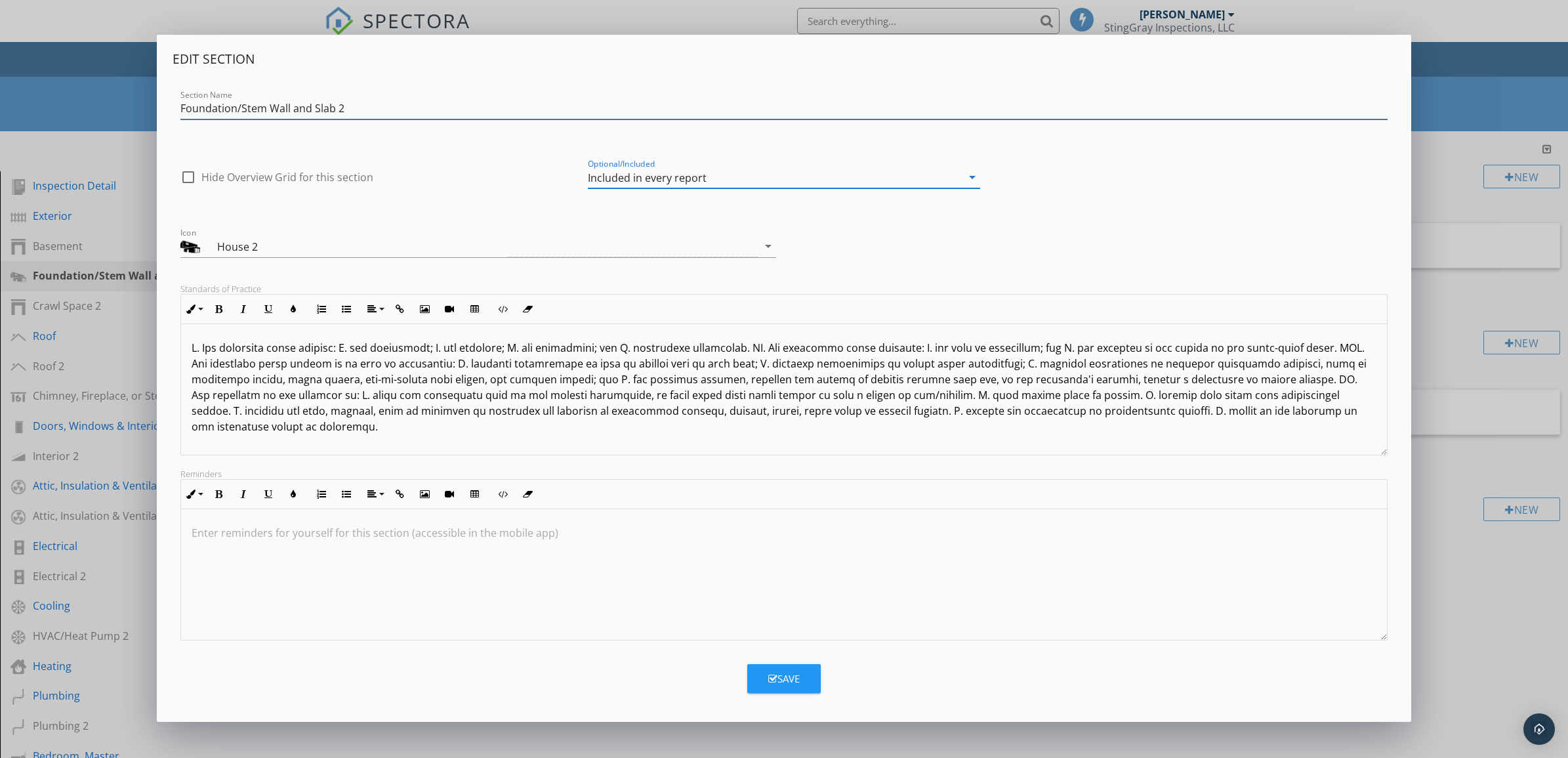
click at [360, 108] on input "Foundation/Stem Wall and Slab 2" at bounding box center [784, 108] width 1208 height 22
type input "Foundation/Stem Wall and Slab"
click at [786, 671] on div "Save" at bounding box center [784, 679] width 32 height 15
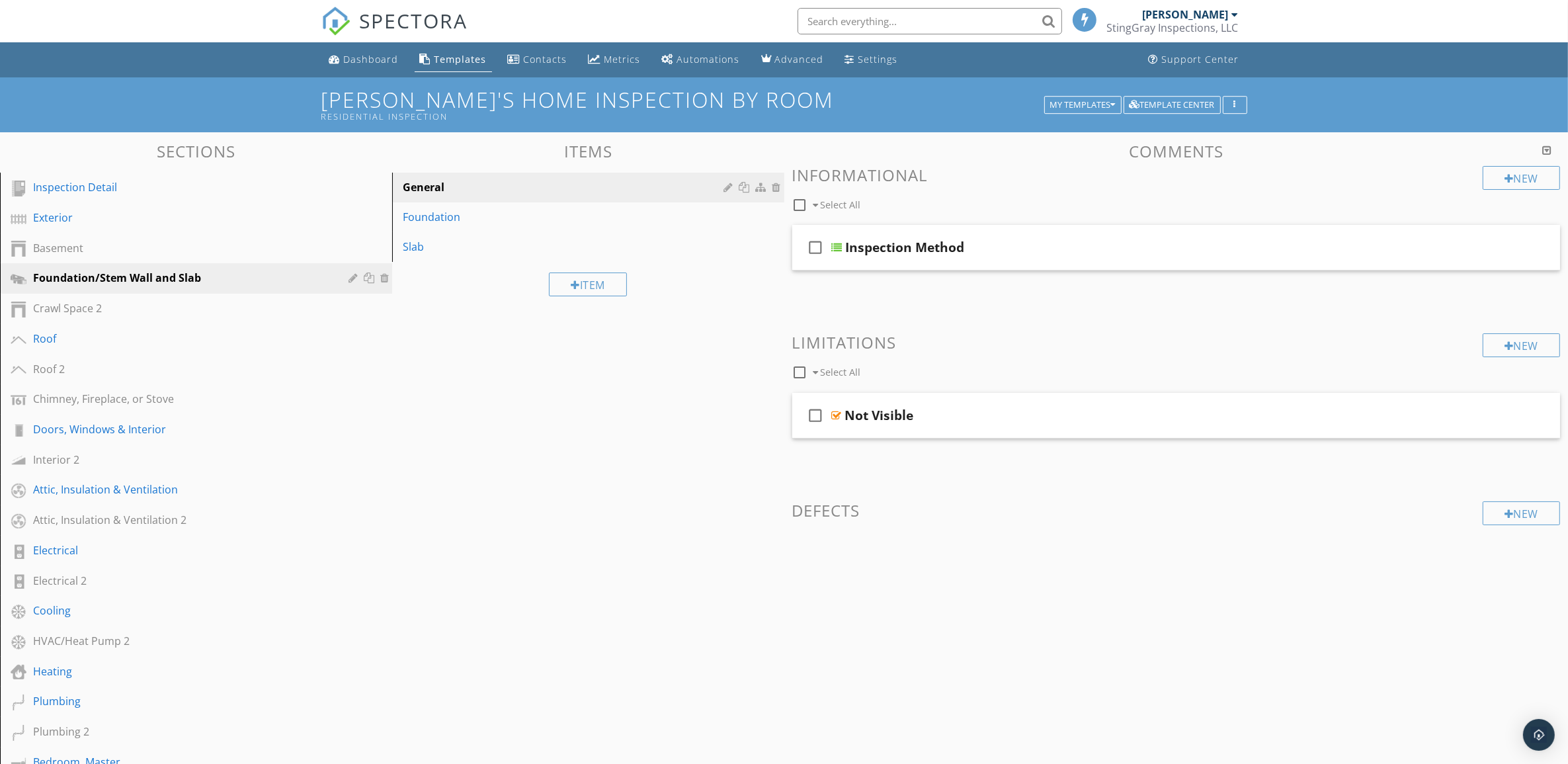
drag, startPoint x: 382, startPoint y: 379, endPoint x: 397, endPoint y: 377, distance: 15.1
click at [384, 378] on link "Roof 2" at bounding box center [198, 369] width 388 height 30
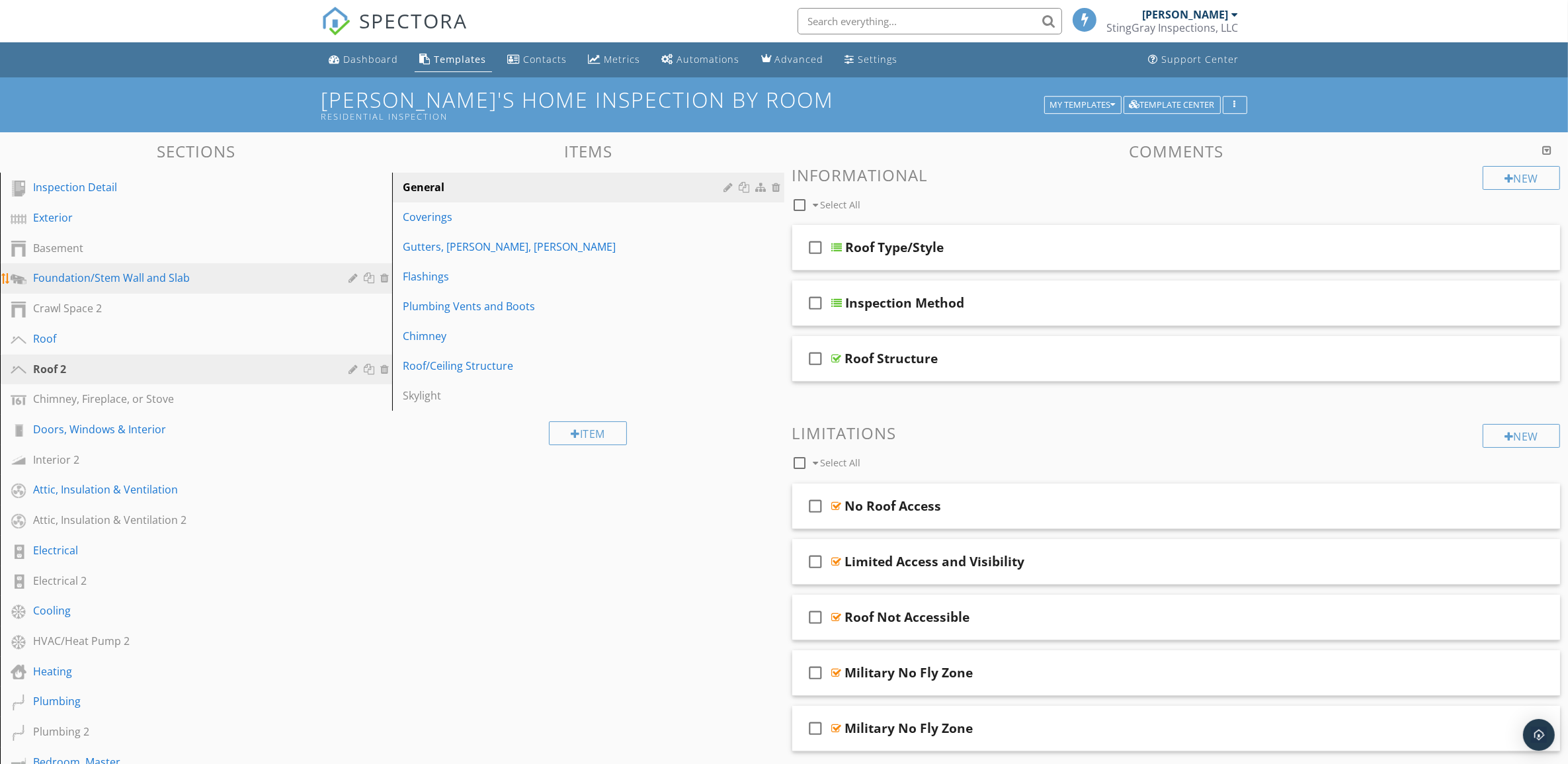
click at [256, 285] on div "Foundation/Stem Wall and Slab" at bounding box center [206, 278] width 346 height 17
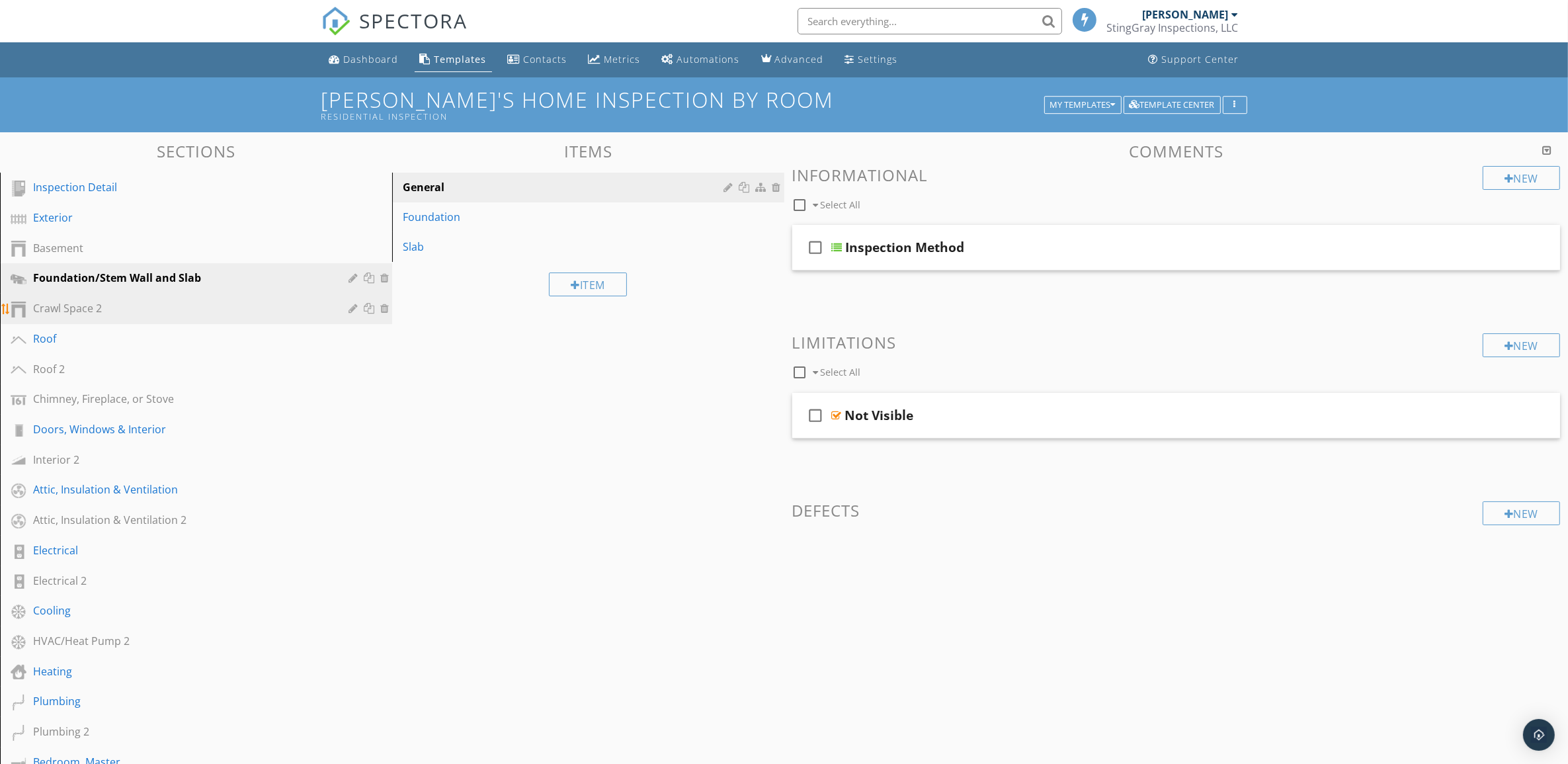
click at [268, 306] on div "Crawl Space 2" at bounding box center [181, 308] width 296 height 16
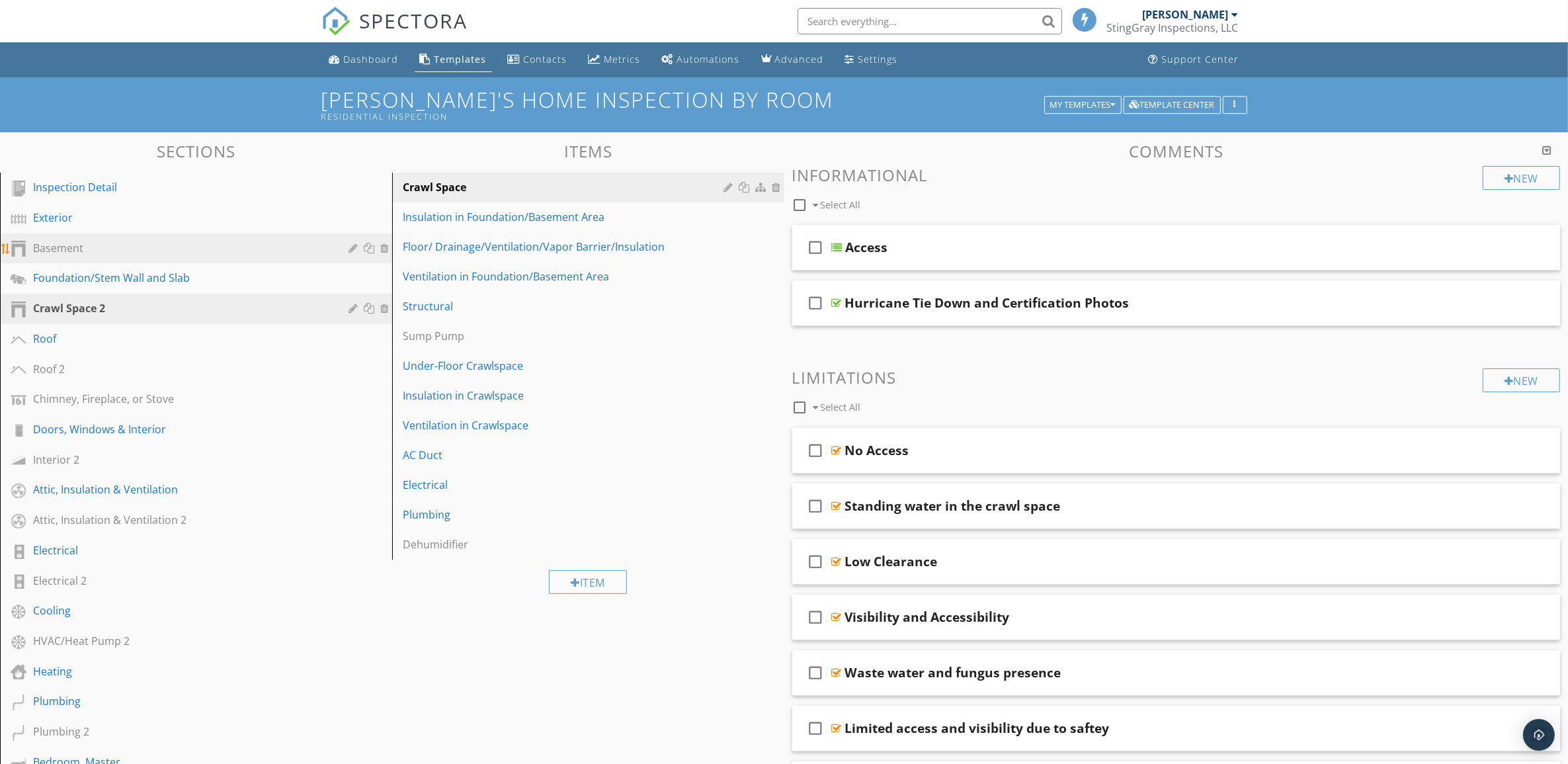
click at [303, 250] on div "Basement" at bounding box center [181, 248] width 296 height 16
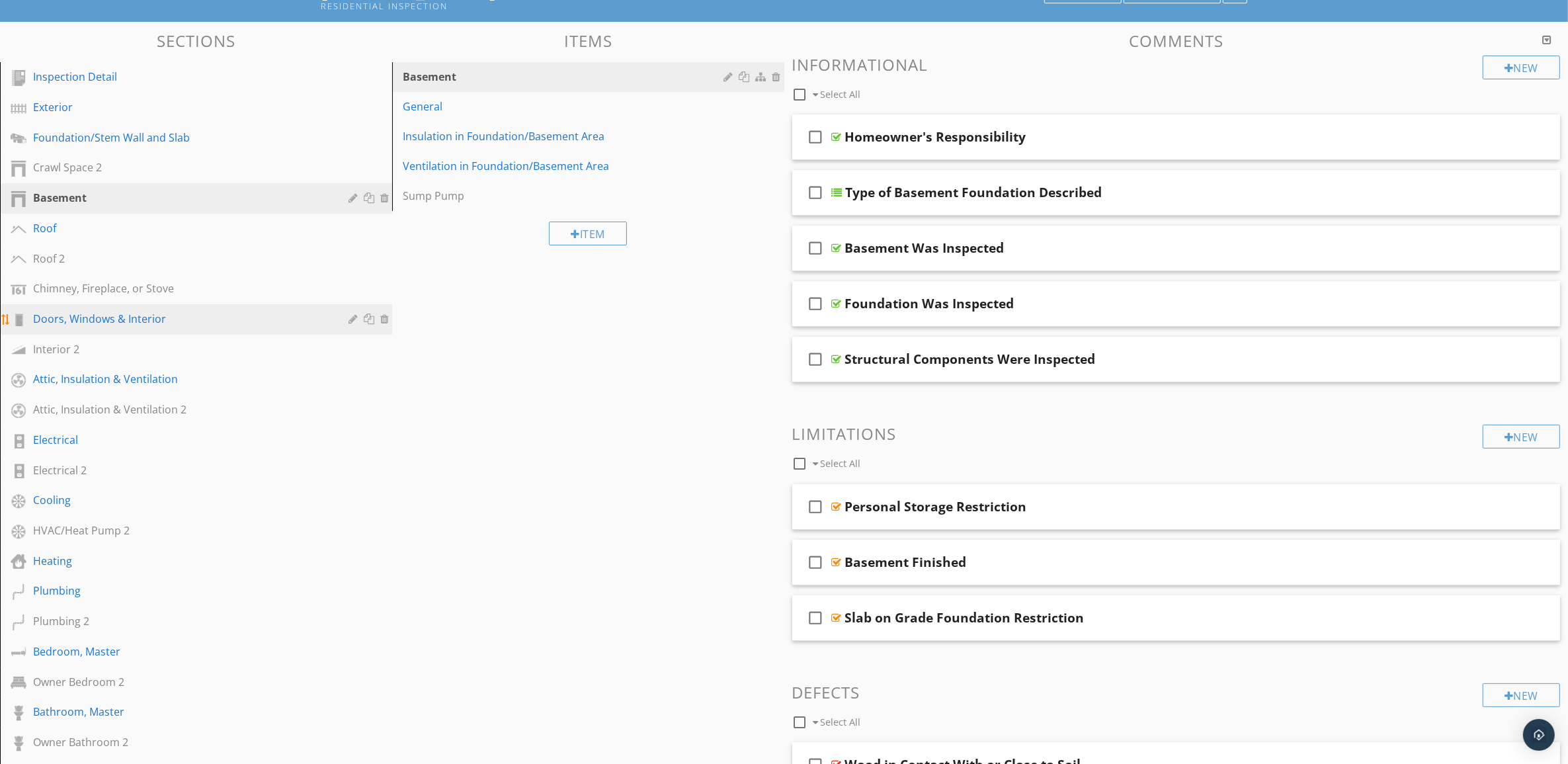
scroll to position [83, 0]
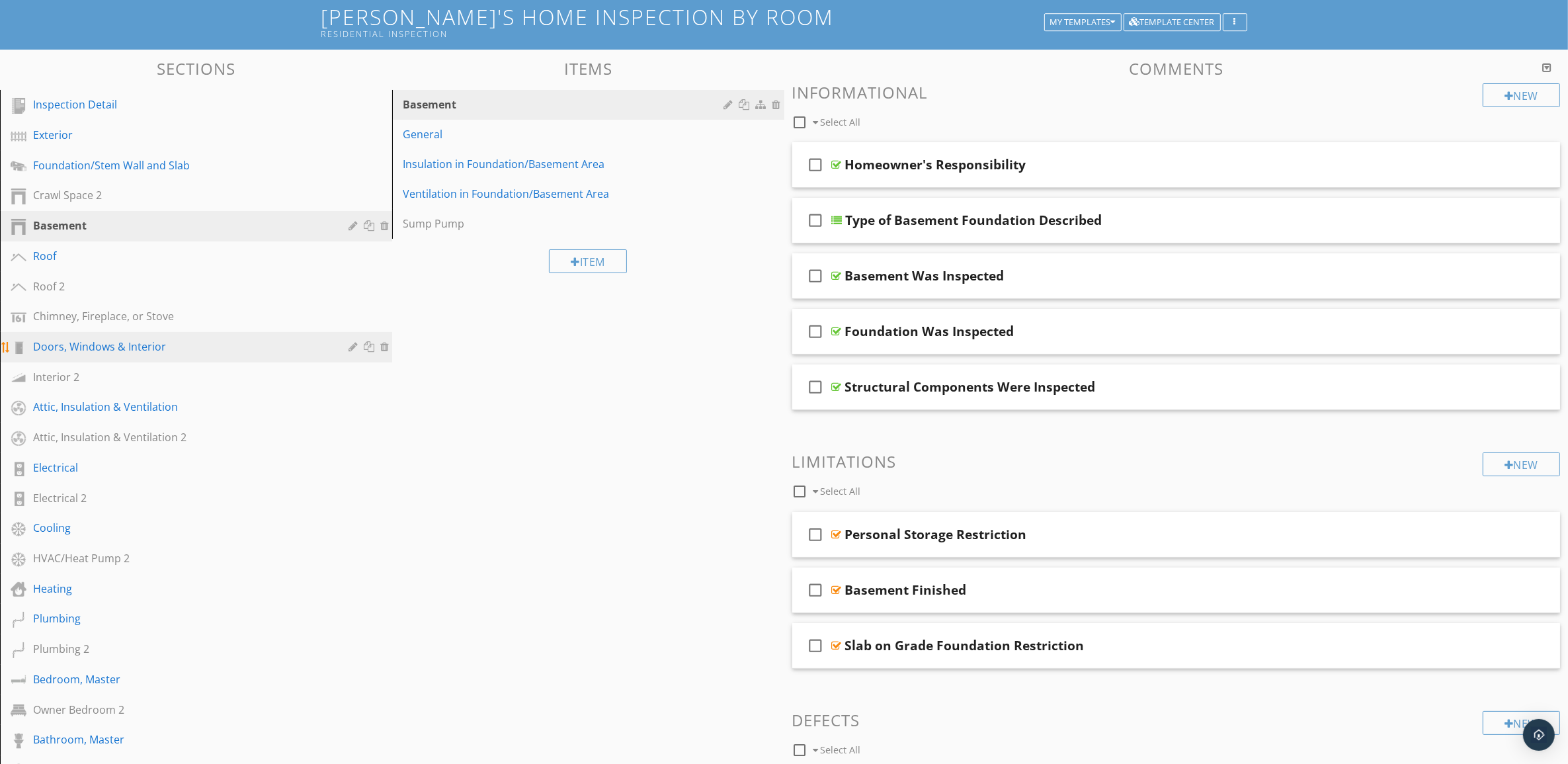
click at [296, 352] on div "Doors, Windows & Interior" at bounding box center [206, 347] width 346 height 17
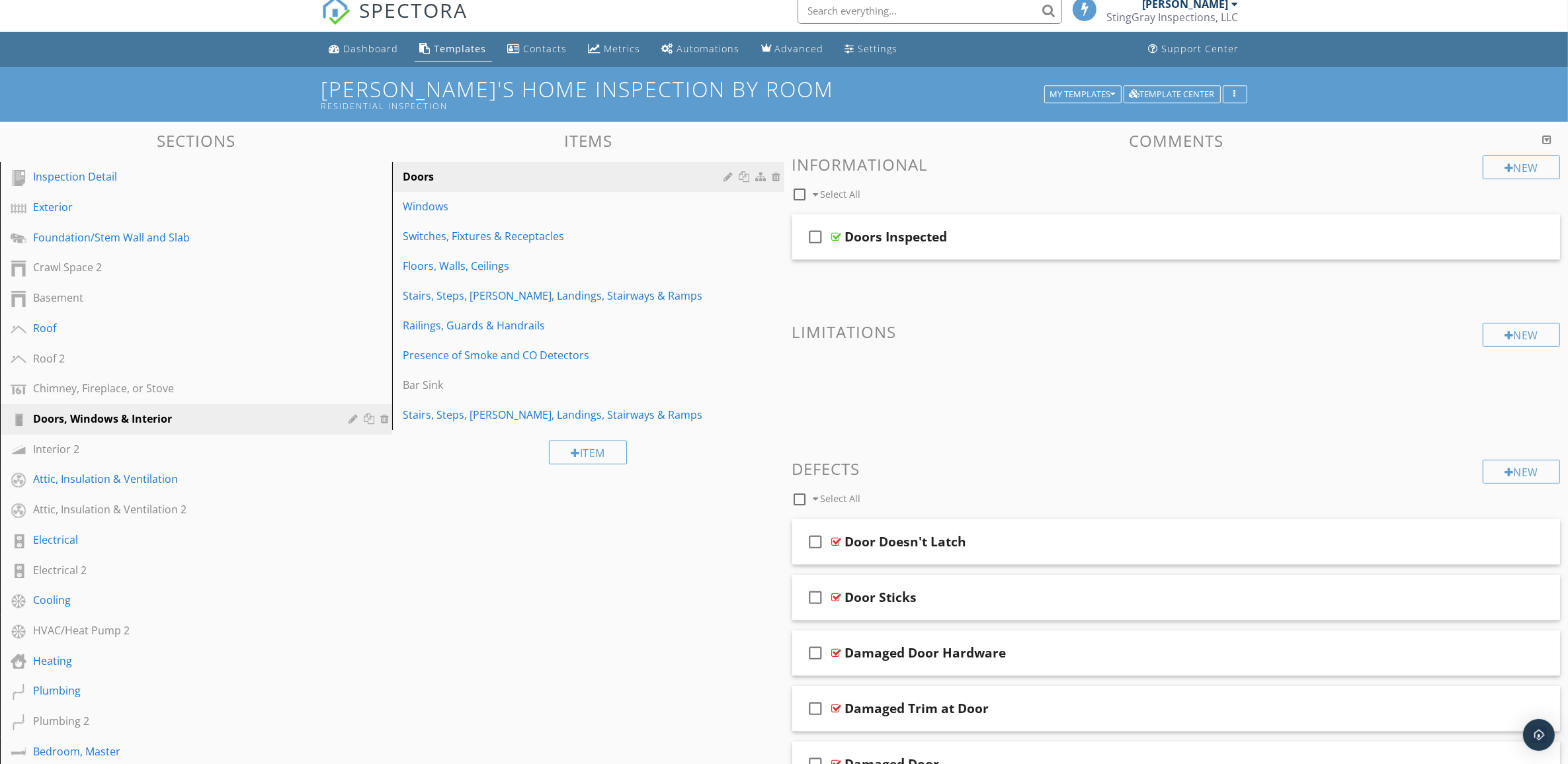
scroll to position [0, 0]
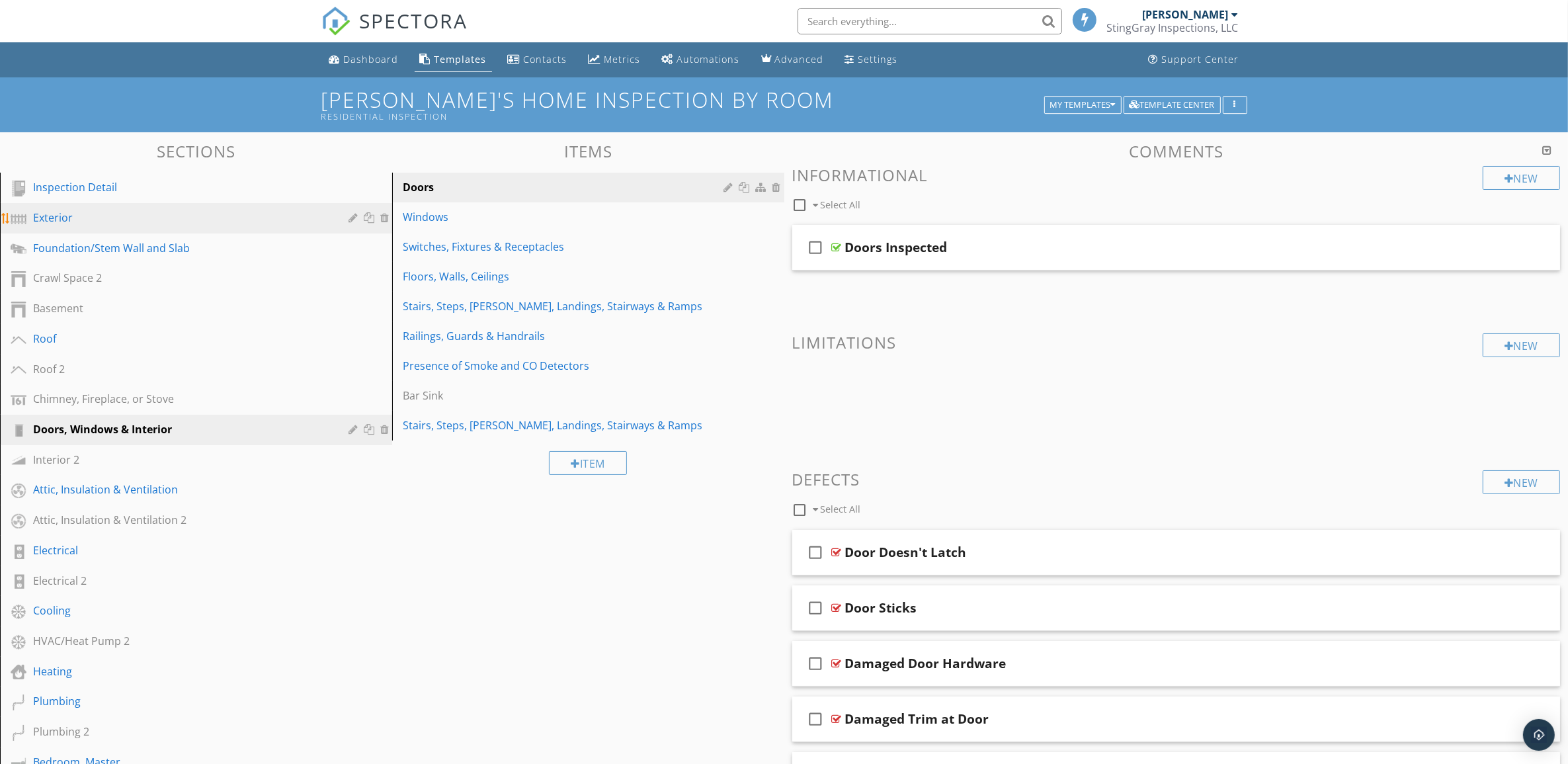
click at [223, 215] on div "Exterior" at bounding box center [181, 217] width 296 height 16
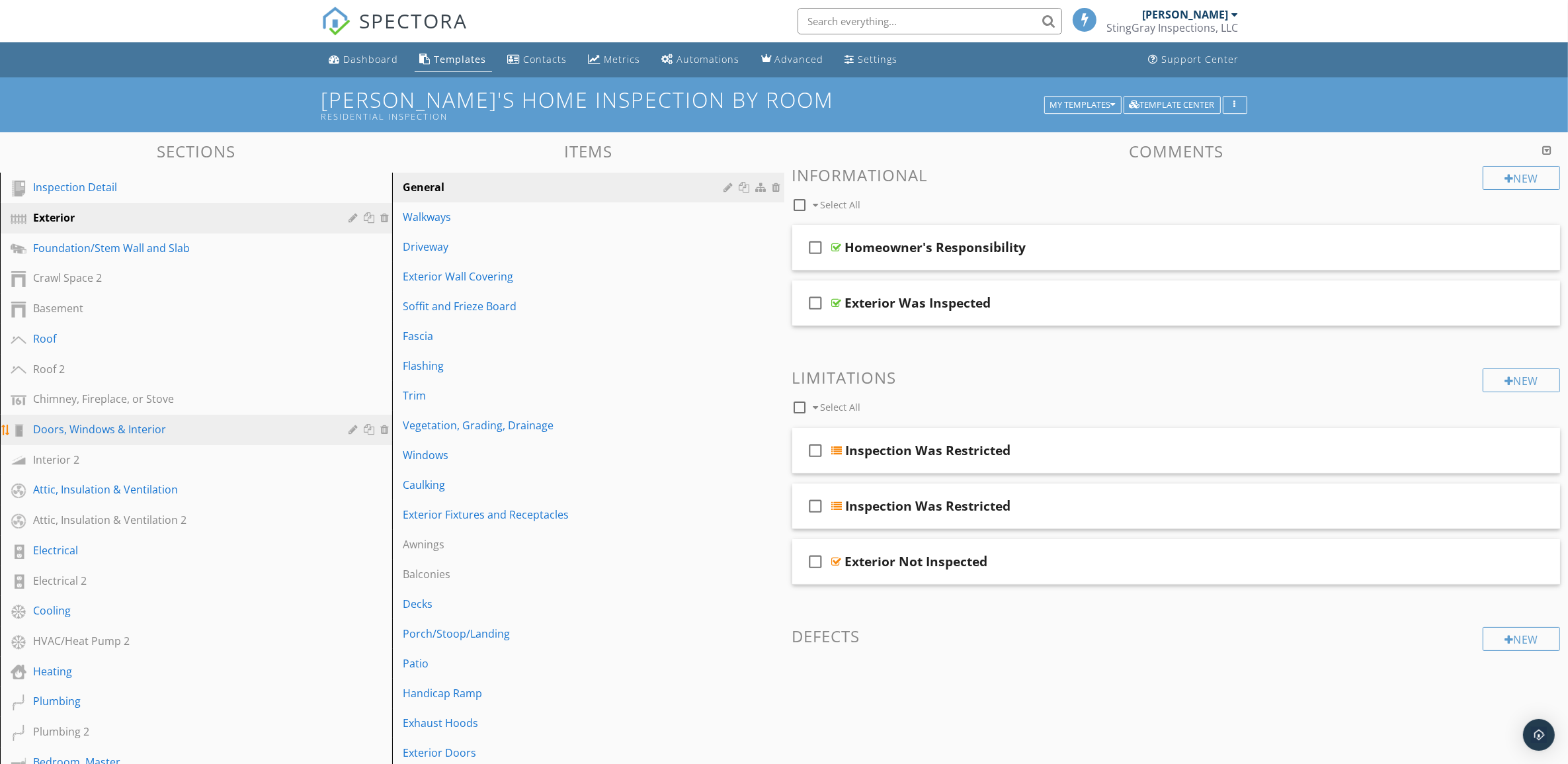
click at [180, 430] on div "Doors, Windows & Interior" at bounding box center [181, 429] width 296 height 16
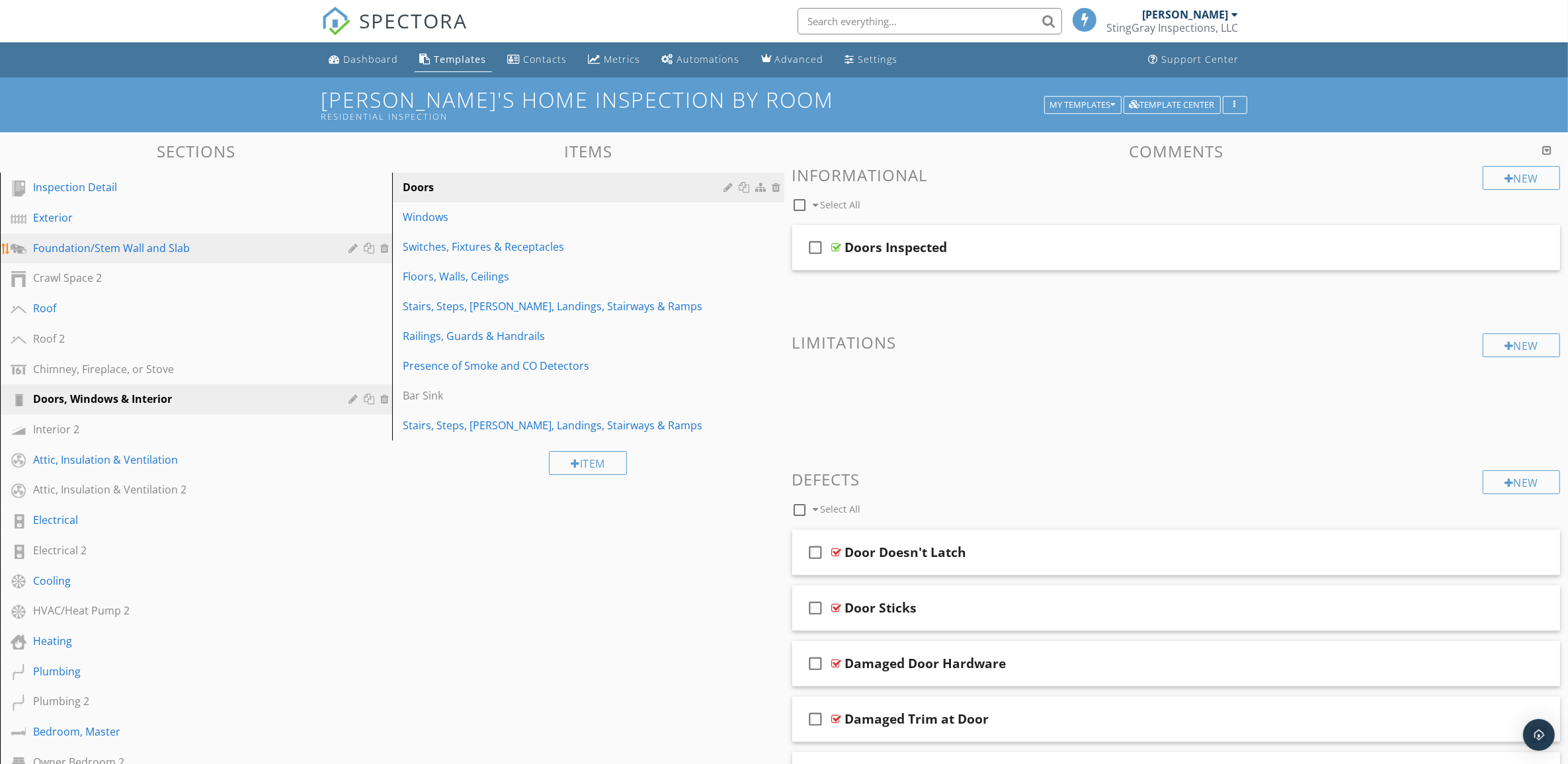
click at [311, 245] on div "Foundation/Stem Wall and Slab" at bounding box center [181, 248] width 296 height 16
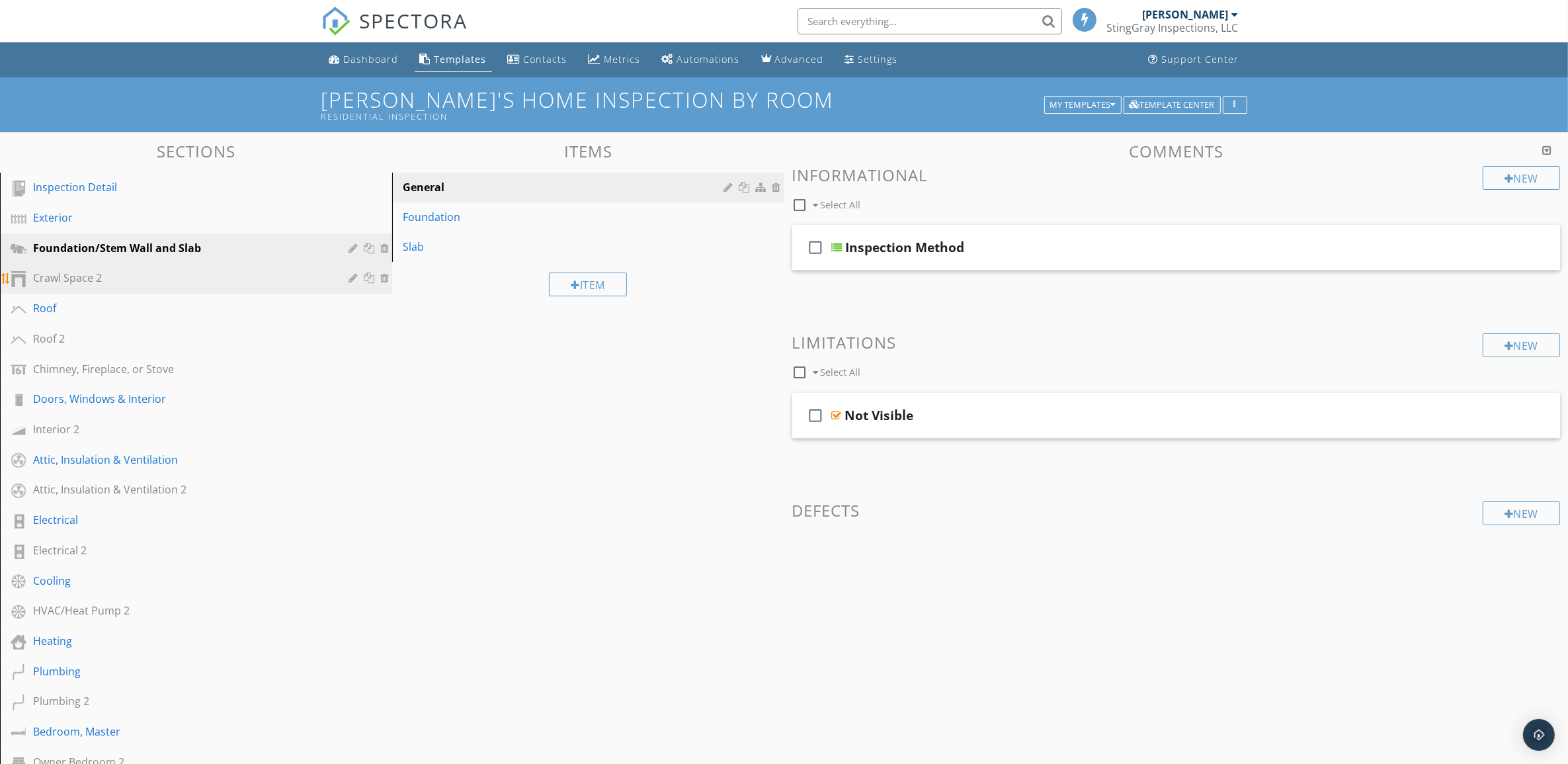
click at [291, 277] on div "Crawl Space 2" at bounding box center [181, 278] width 296 height 16
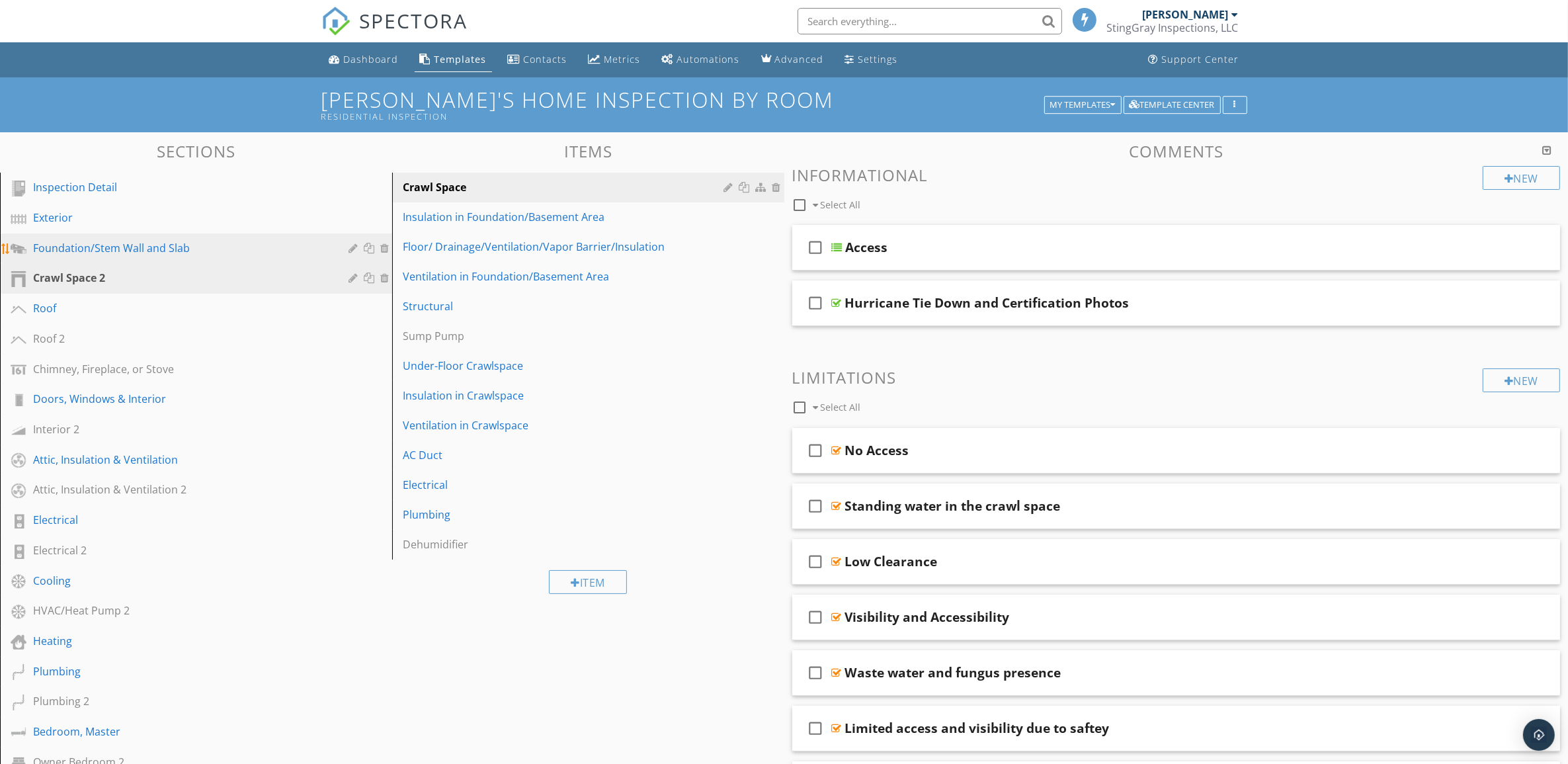
click at [251, 253] on div "Foundation/Stem Wall and Slab" at bounding box center [181, 248] width 296 height 16
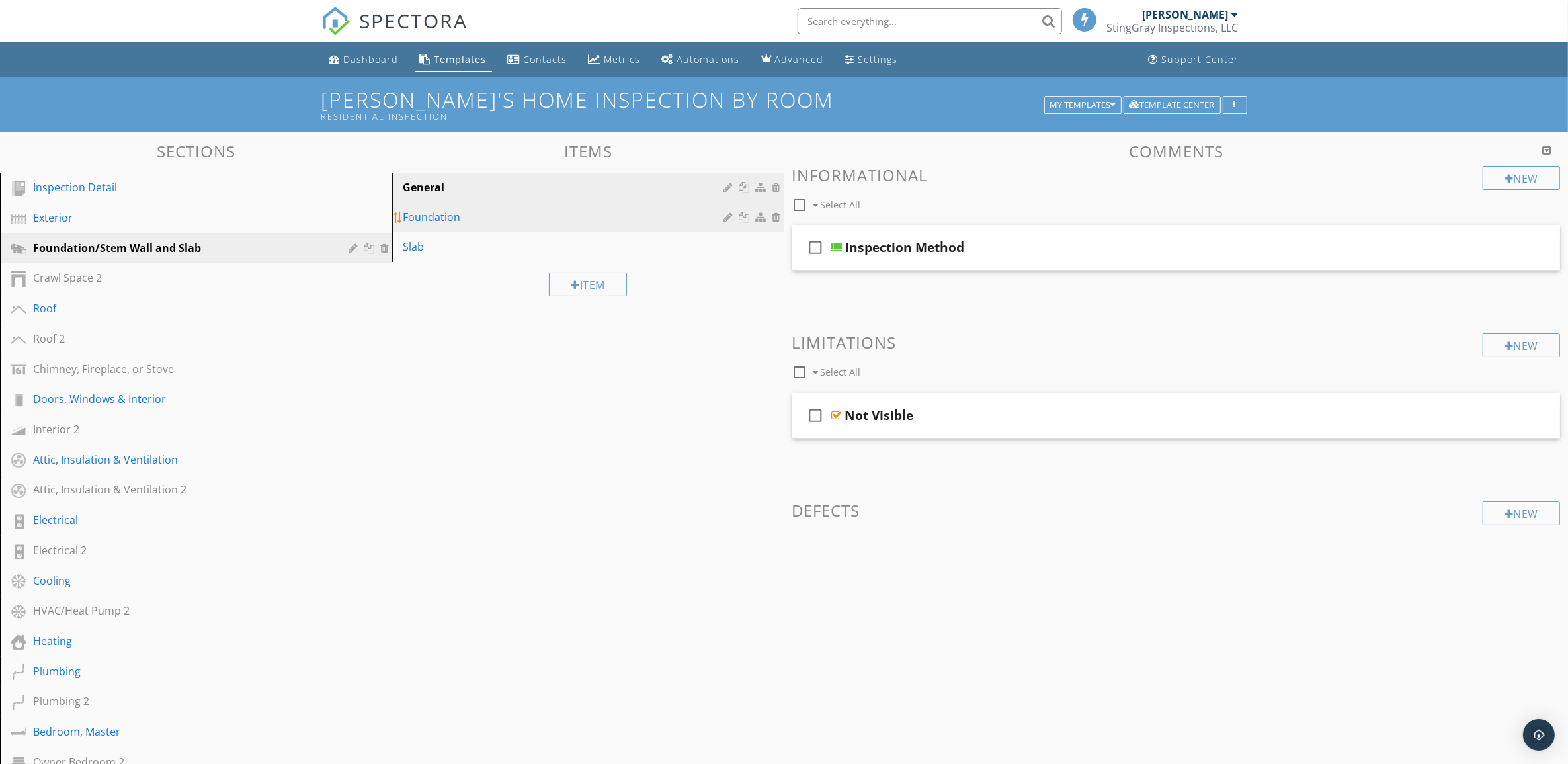
click at [525, 222] on div "Foundation" at bounding box center [565, 217] width 325 height 16
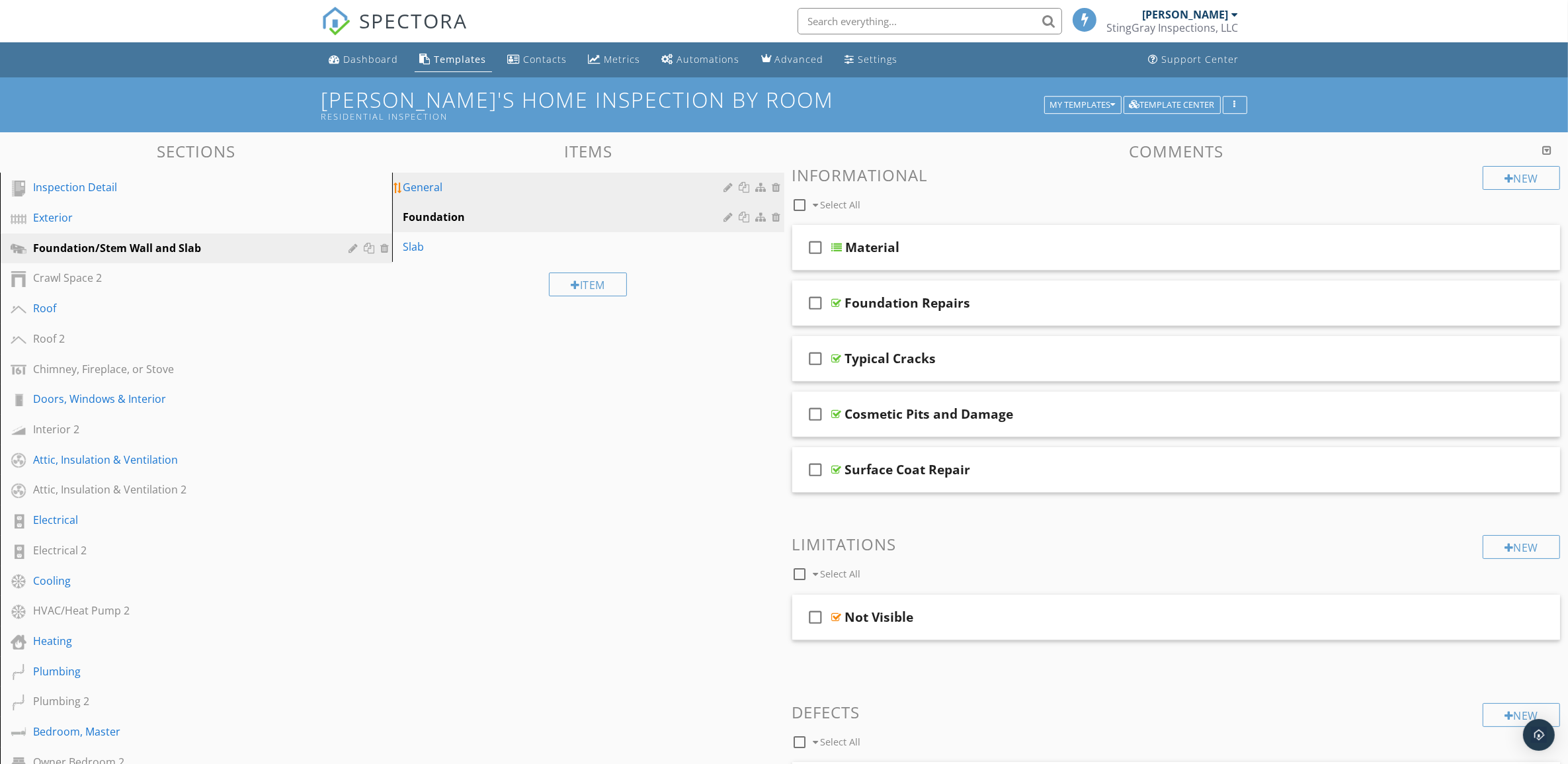
click at [633, 187] on div "General" at bounding box center [565, 187] width 325 height 16
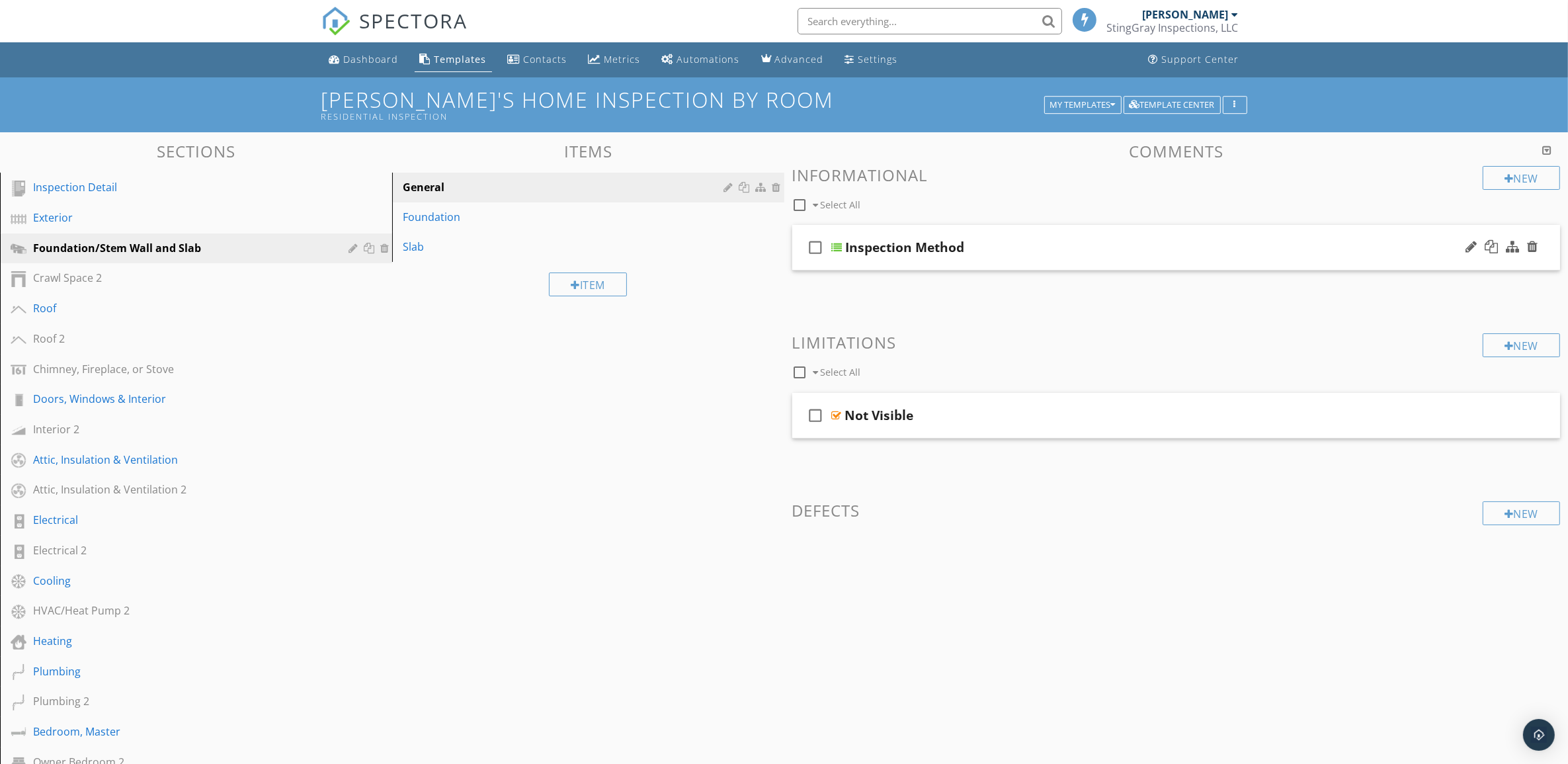
click at [1261, 244] on div "Inspection Method" at bounding box center [1123, 247] width 556 height 16
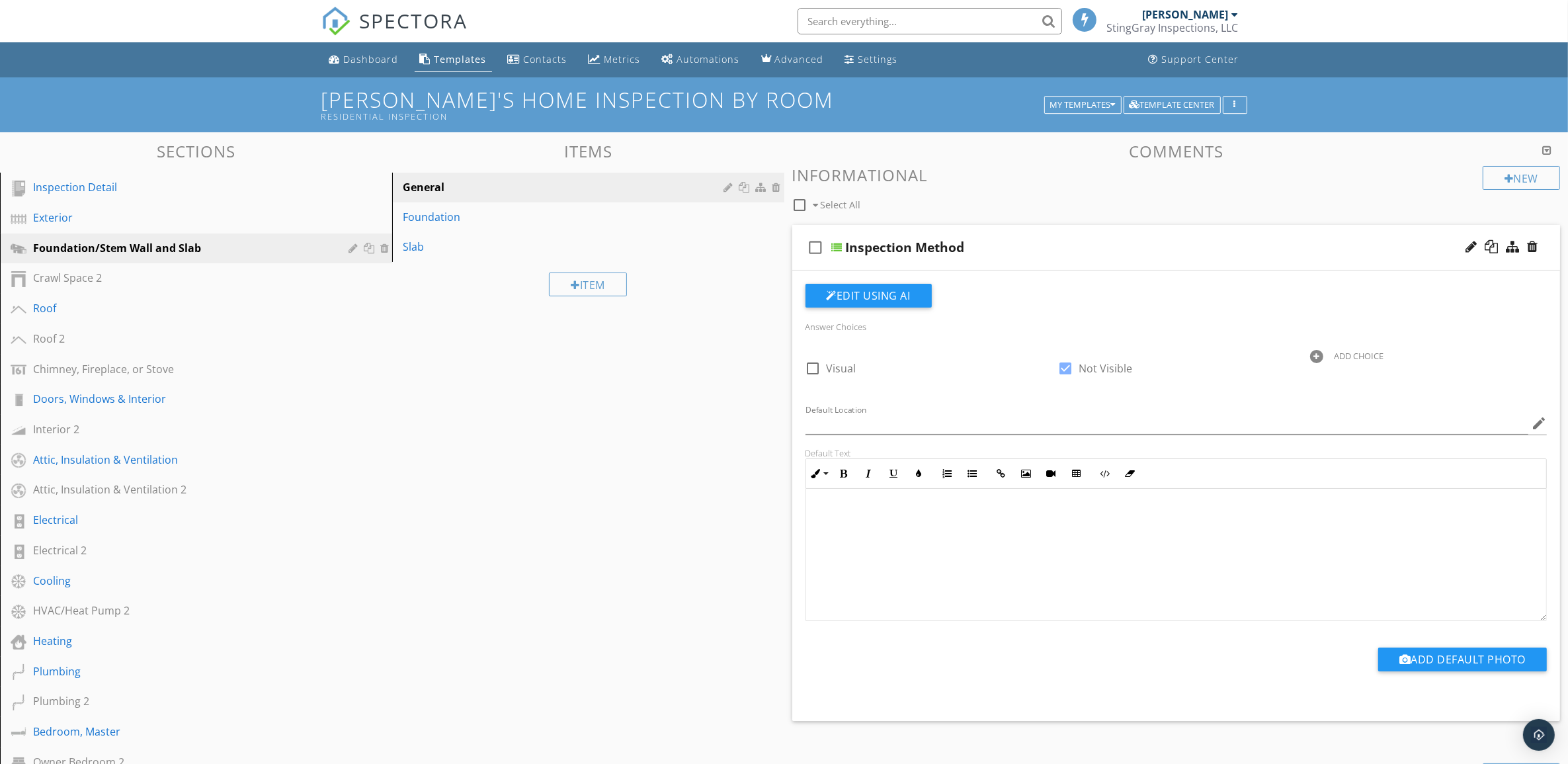
click at [1262, 244] on div "Inspection Method" at bounding box center [1123, 247] width 556 height 16
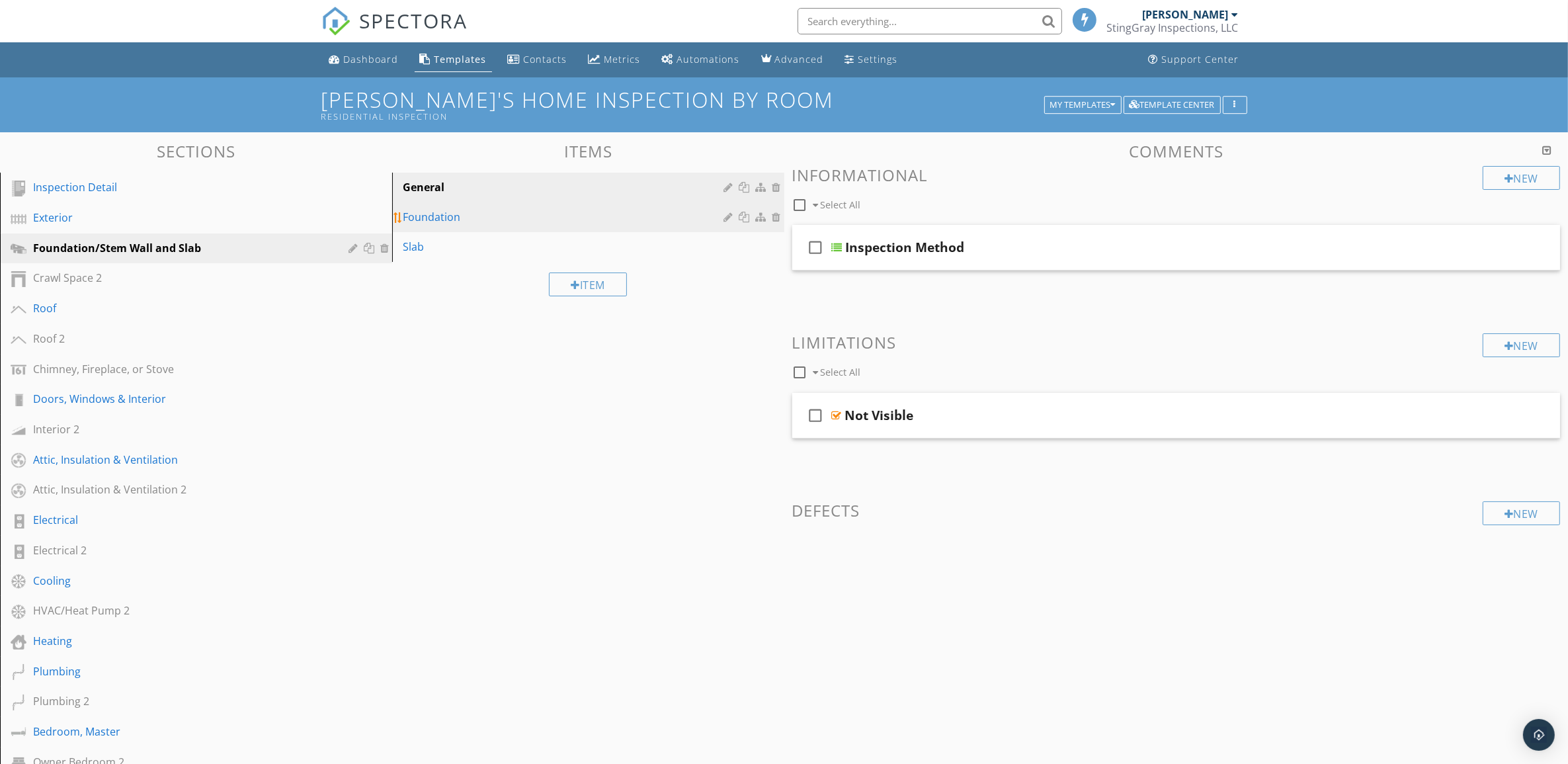
click at [633, 216] on div "Foundation" at bounding box center [565, 217] width 325 height 16
